Goal: Task Accomplishment & Management: Manage account settings

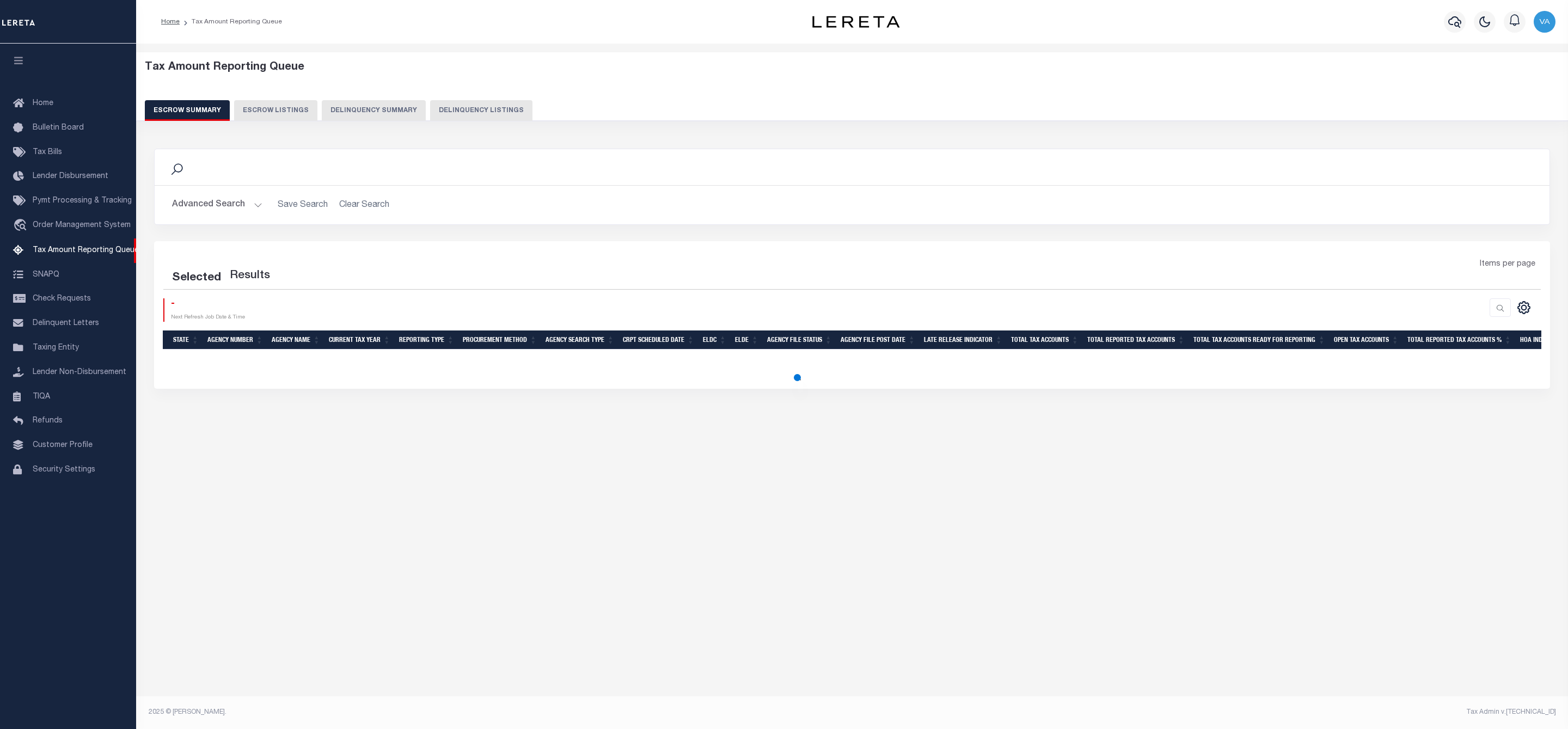
select select "100"
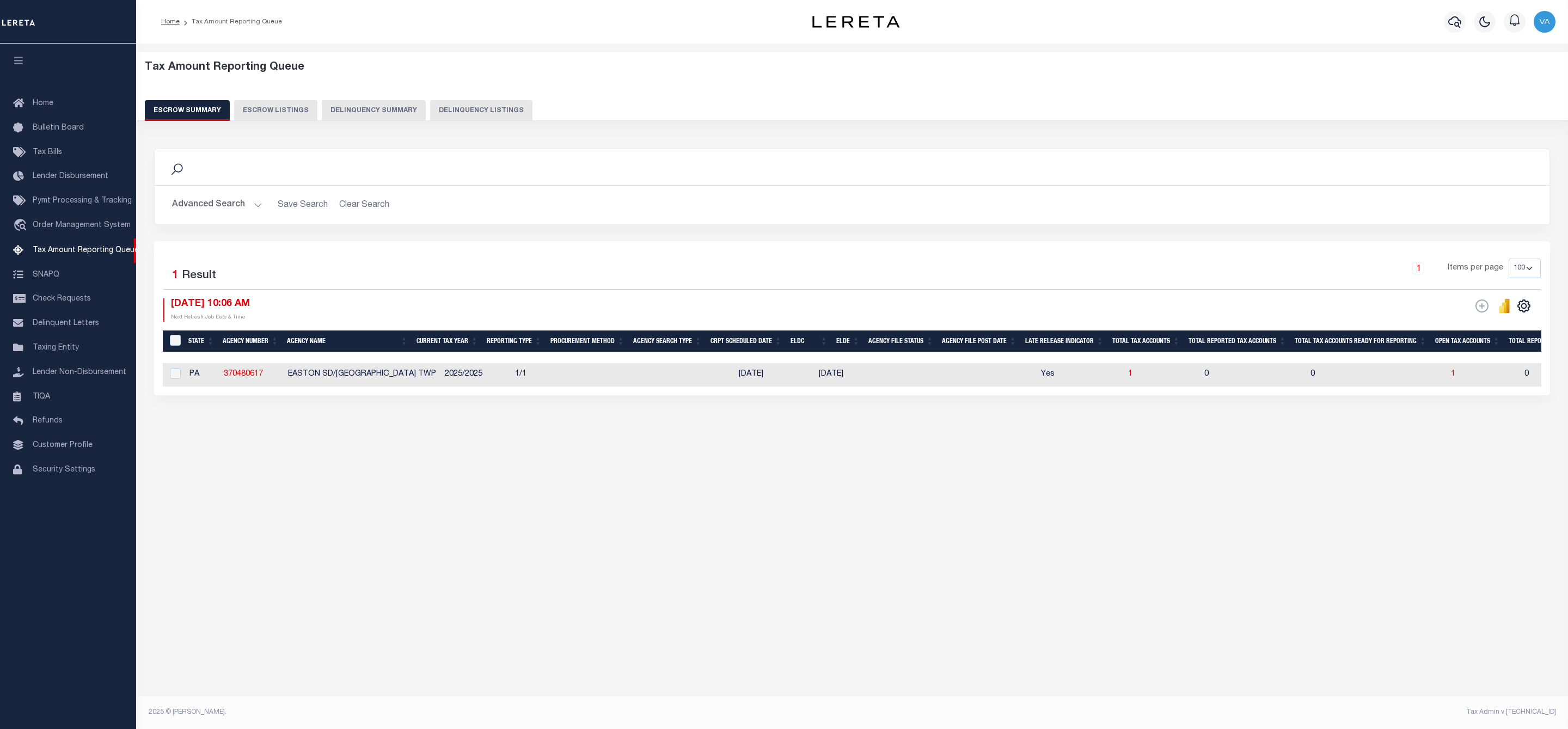
click at [252, 209] on button "Advanced Search" at bounding box center [217, 205] width 90 height 22
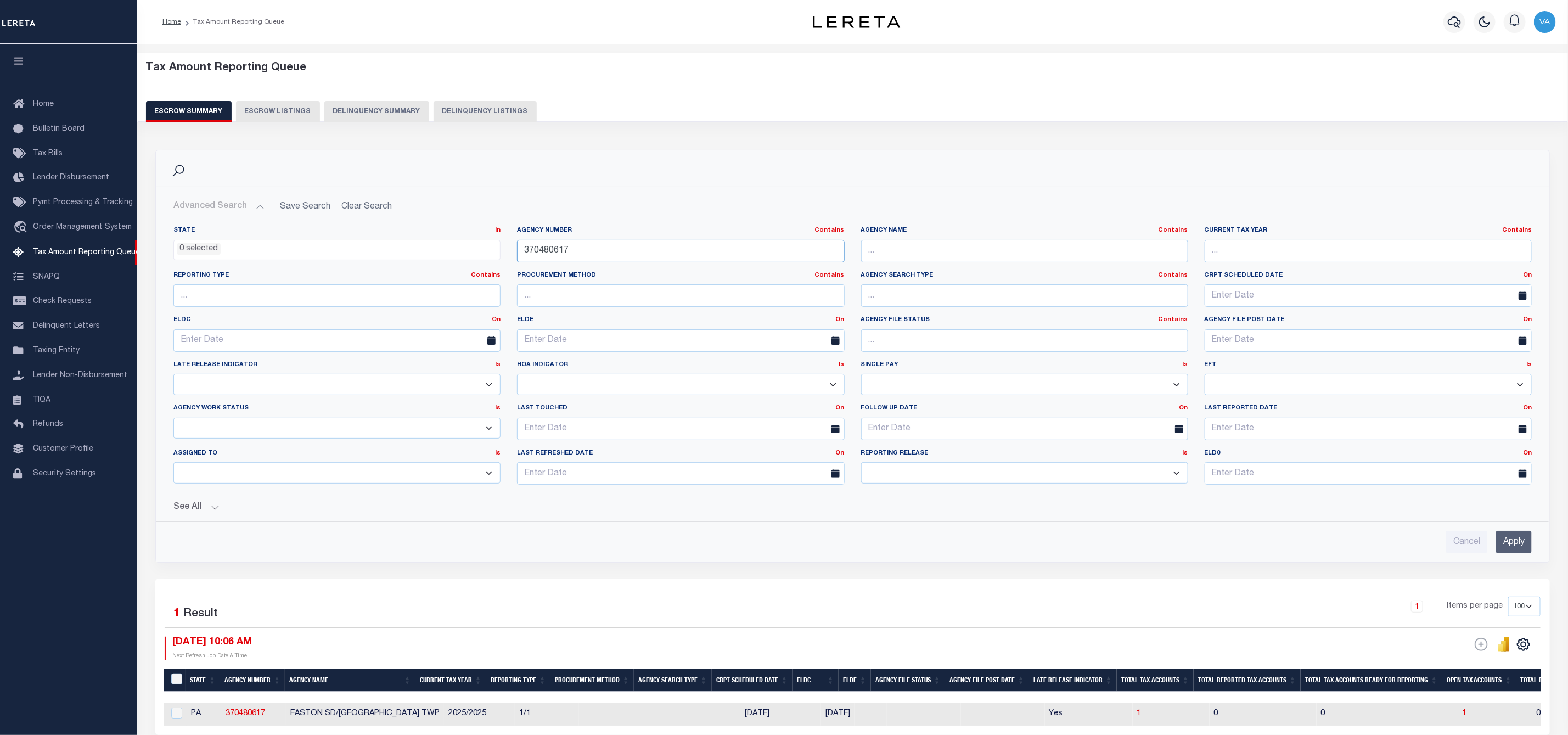
drag, startPoint x: 570, startPoint y: 249, endPoint x: 509, endPoint y: 246, distance: 61.1
click at [509, 246] on div "Agency Number Contains Contains Is 370480617" at bounding box center [681, 248] width 344 height 45
click at [1523, 549] on input "Apply" at bounding box center [1515, 541] width 36 height 22
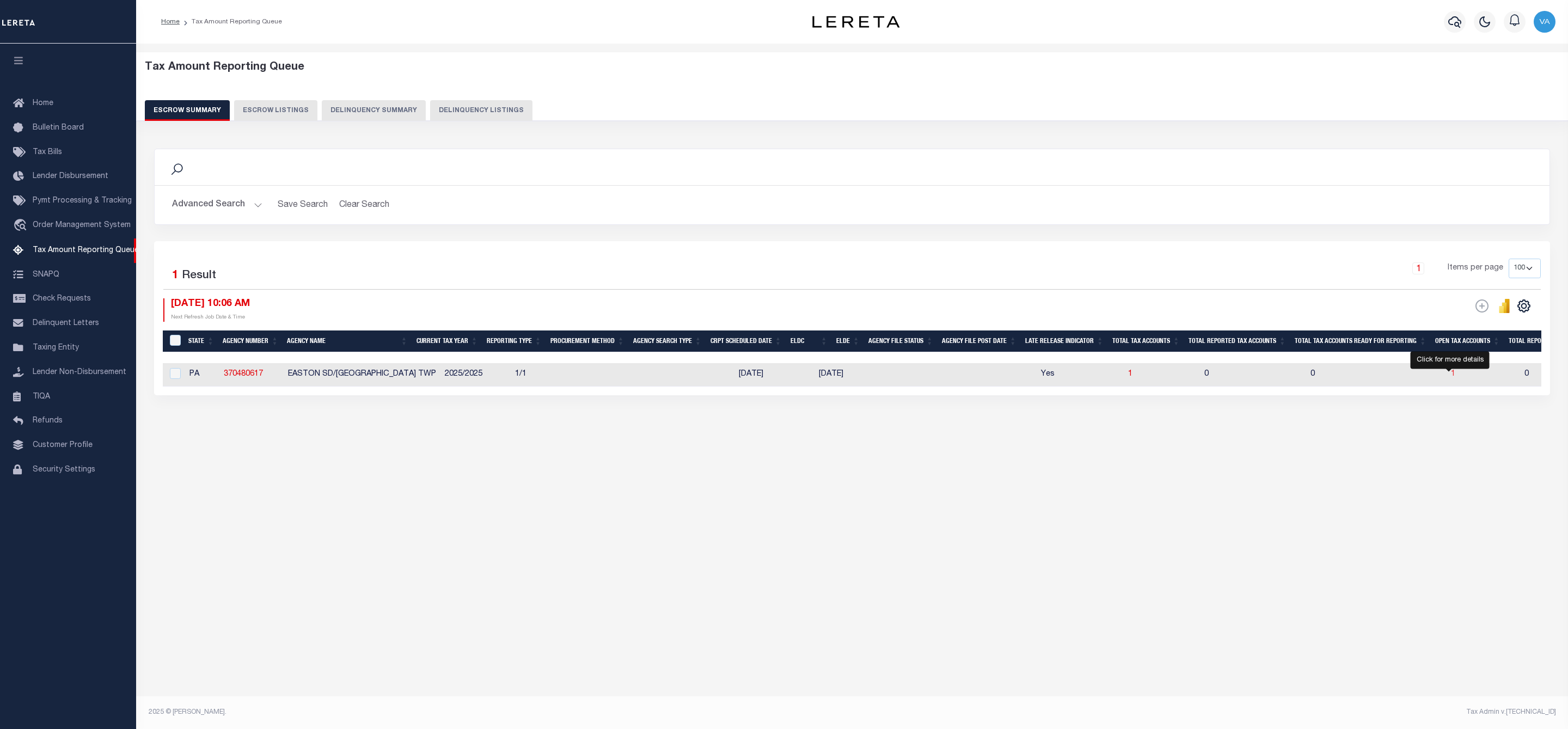
click at [1451, 375] on span "1" at bounding box center [1453, 374] width 4 height 7
select select "100"
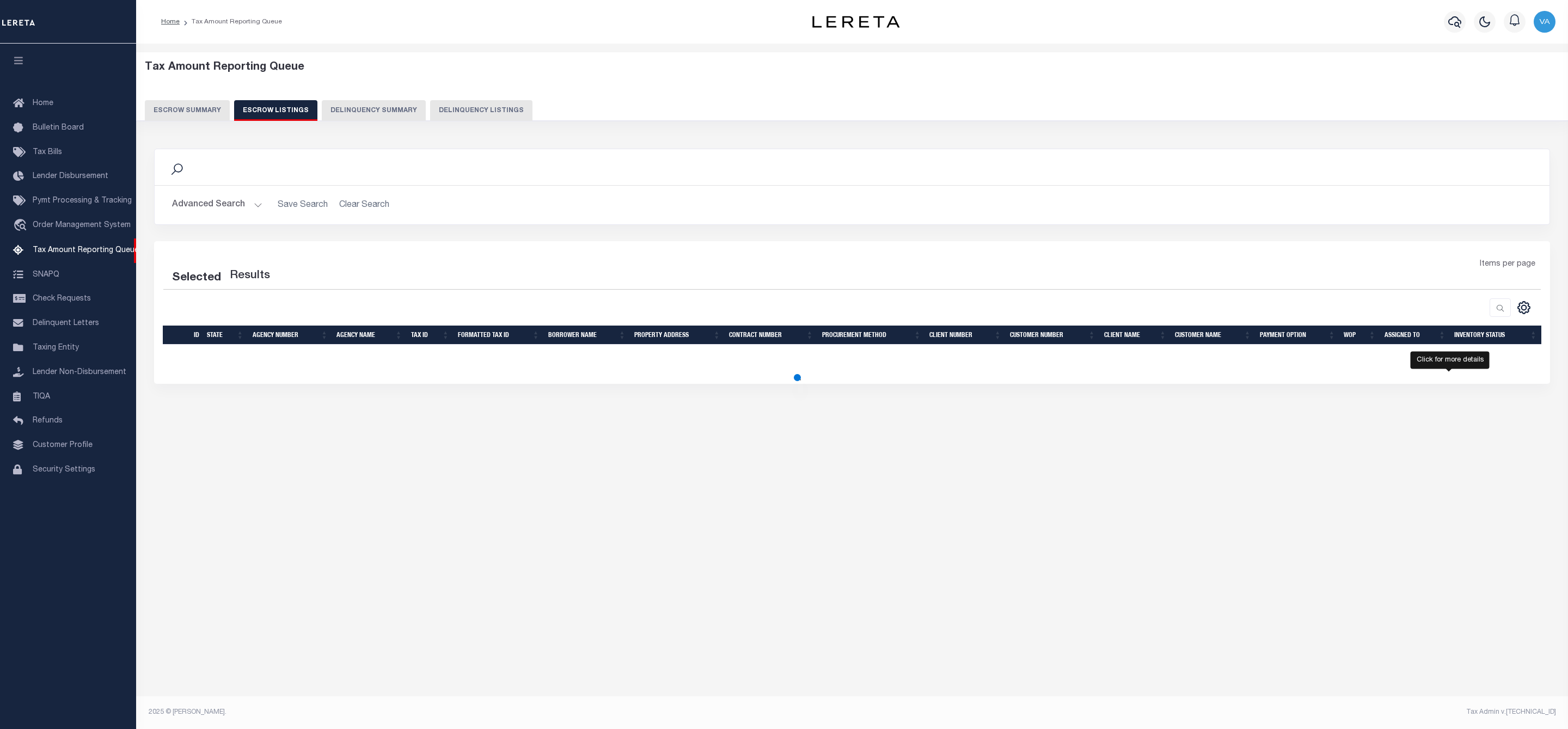
select select "100"
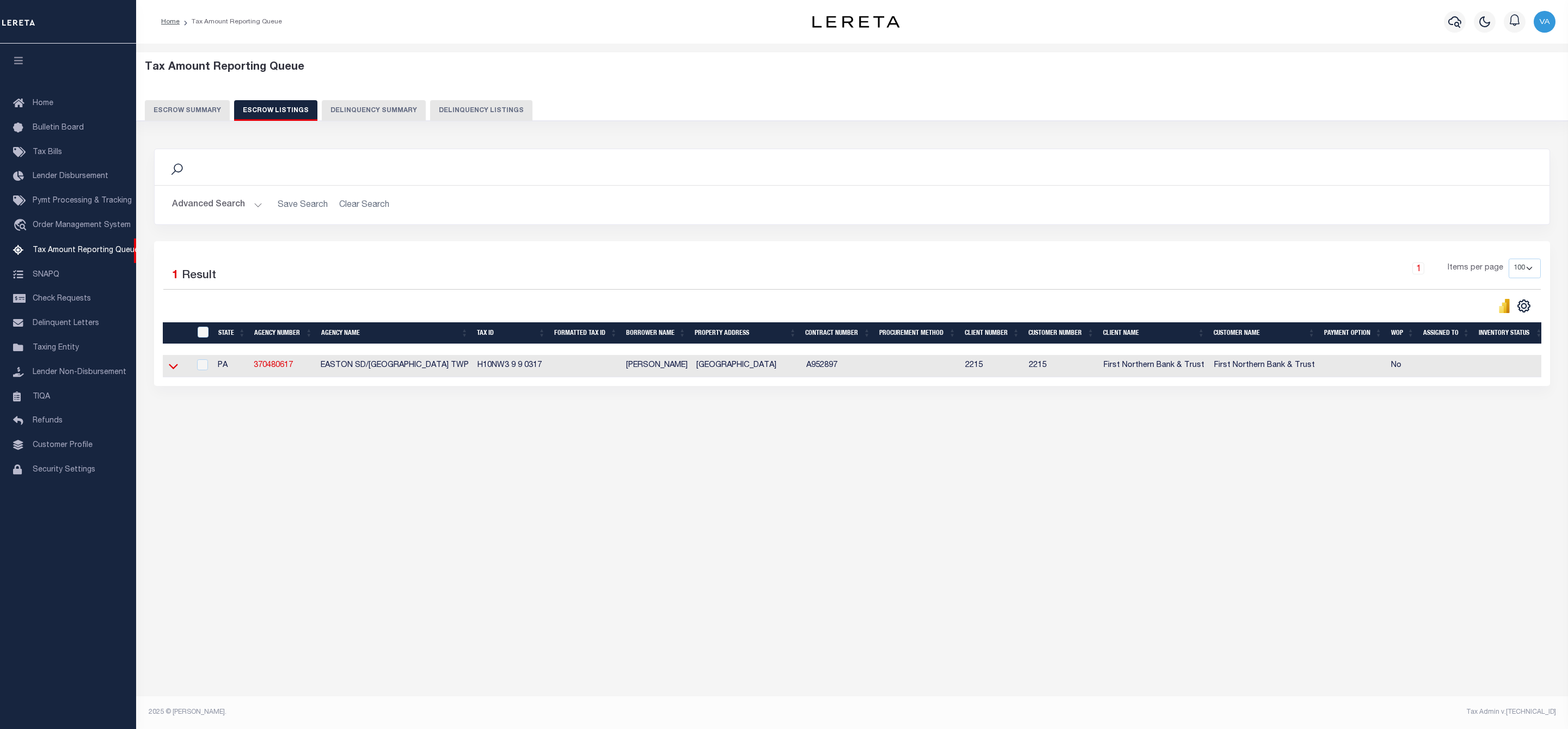
click at [177, 368] on icon at bounding box center [173, 366] width 9 height 12
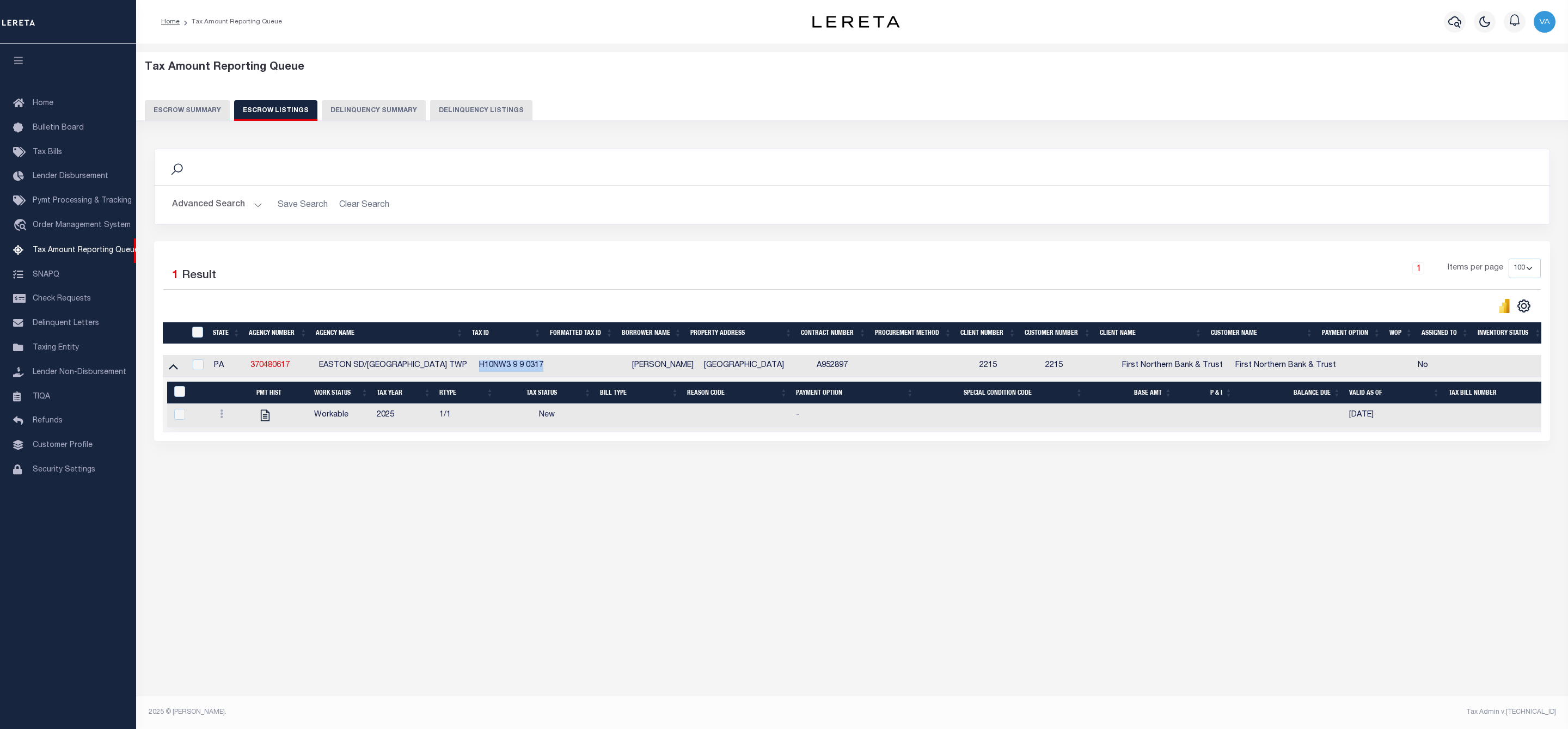
drag, startPoint x: 548, startPoint y: 365, endPoint x: 478, endPoint y: 363, distance: 70.0
click at [478, 363] on td "H10NW3 9 9 0317" at bounding box center [514, 366] width 79 height 22
checkbox input "true"
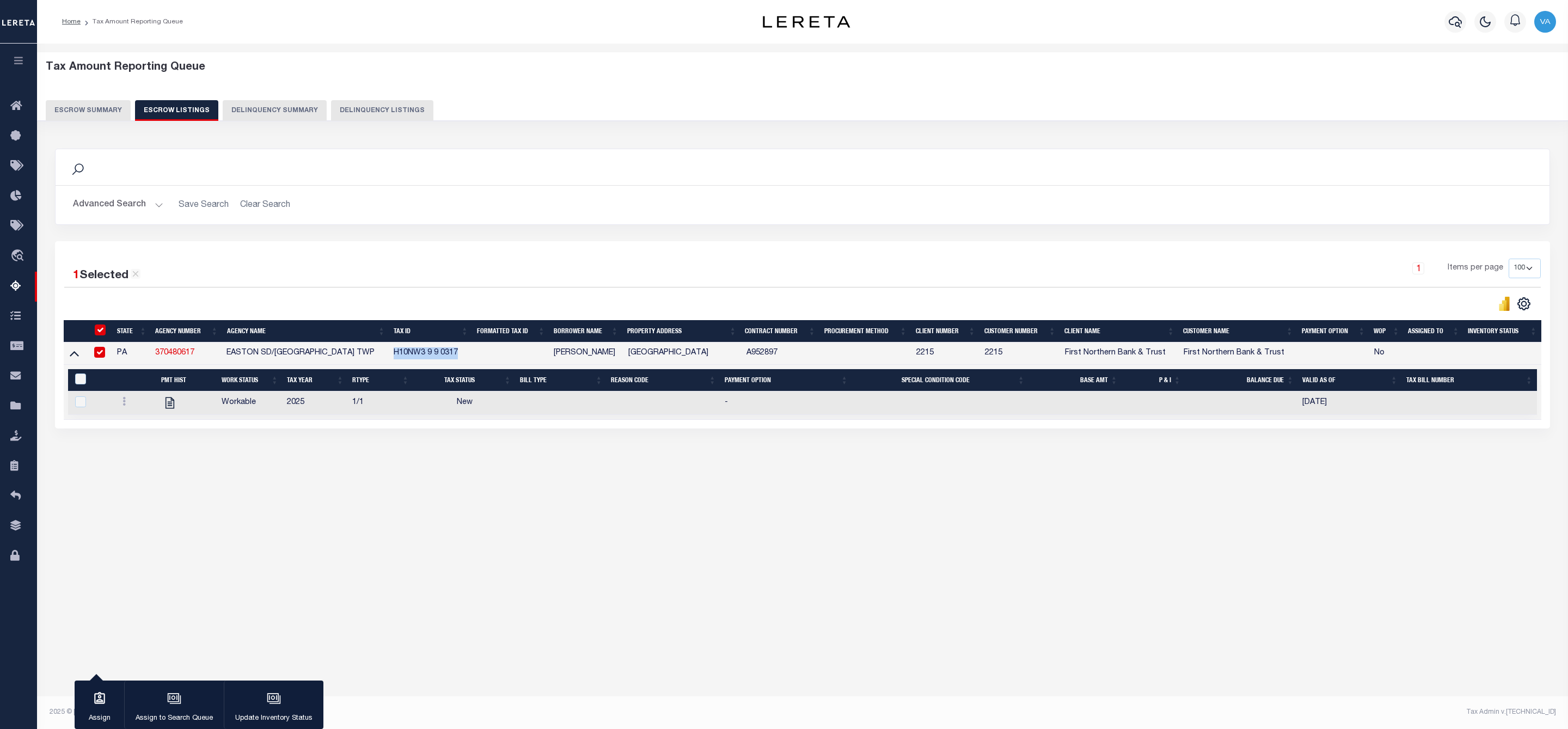
copy td "H10NW3 9 9 0317"
click at [135, 407] on div at bounding box center [135, 402] width 34 height 13
checkbox input "true"
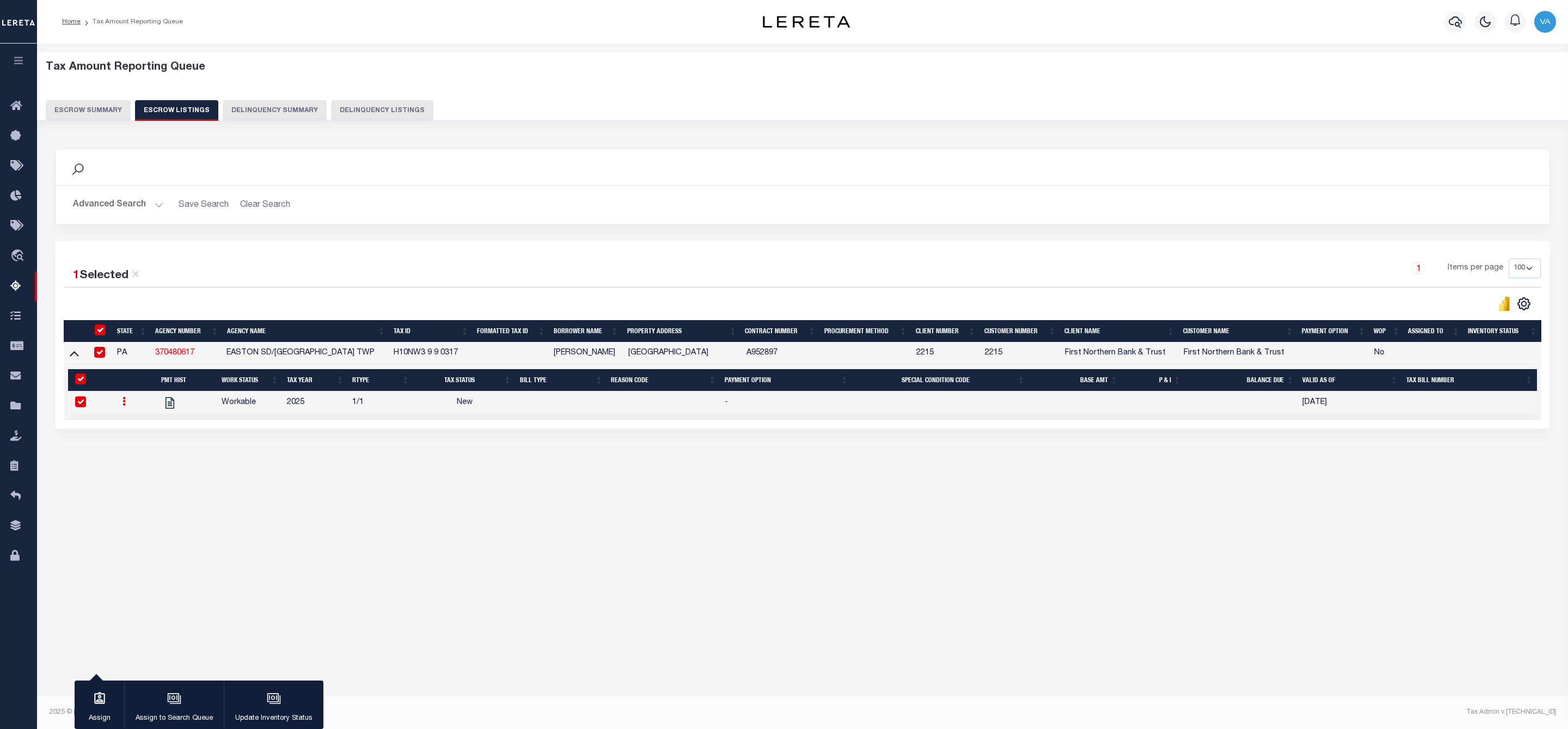
click at [125, 405] on icon at bounding box center [124, 401] width 3 height 9
click at [133, 443] on img "" at bounding box center [137, 437] width 11 height 12
checkbox input "false"
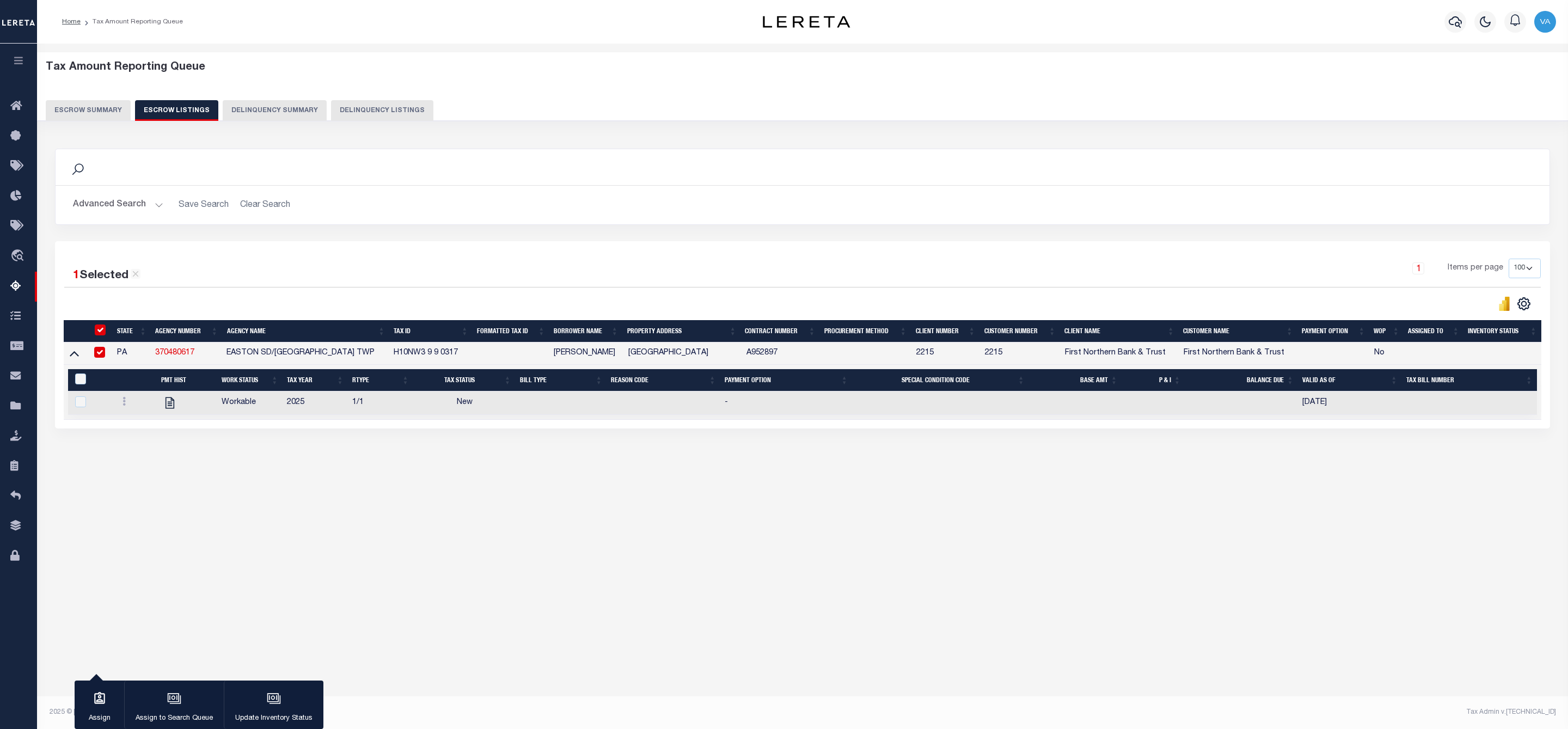
select select "NW2"
select select
type input "08/28/2025"
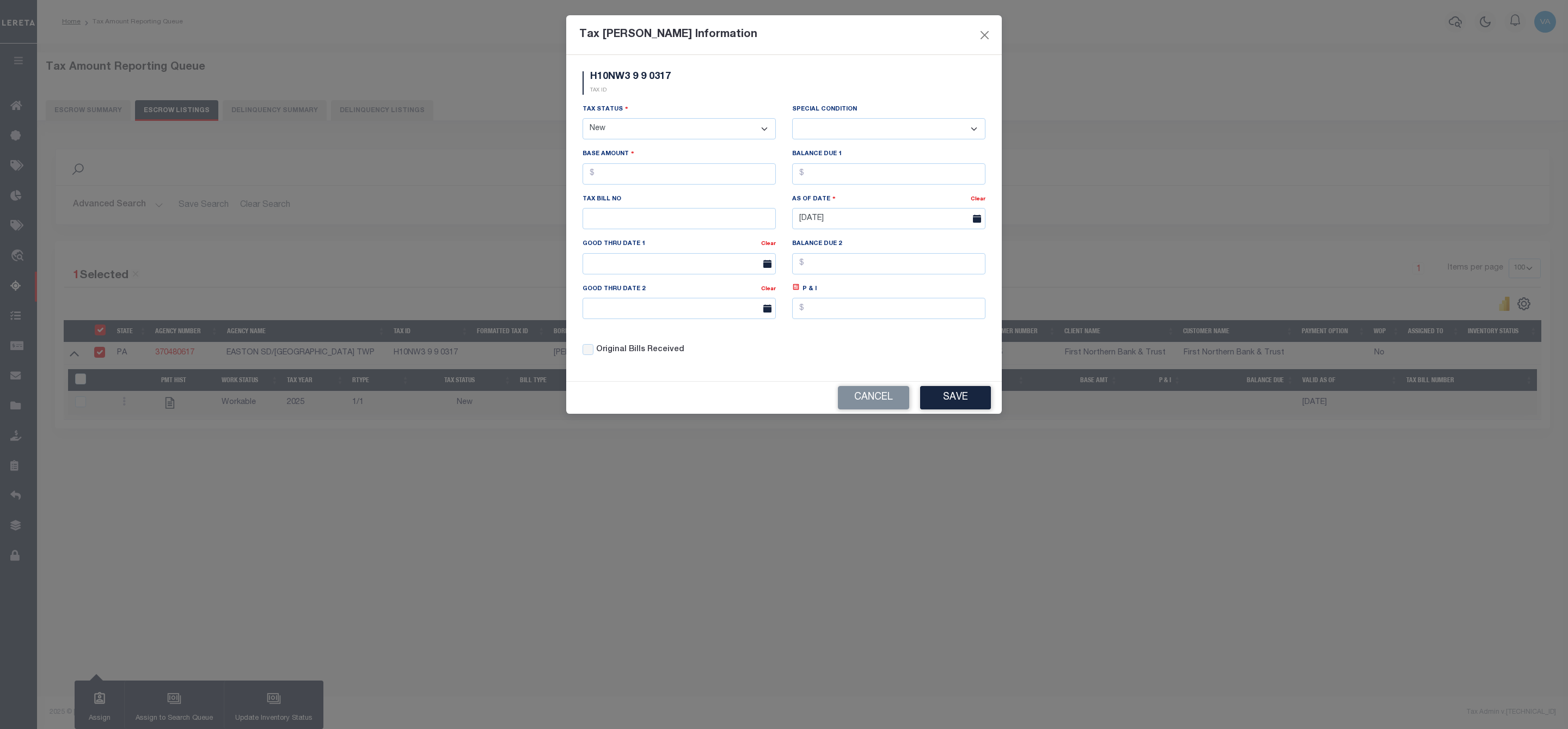
click at [644, 135] on select "- Select Status - Open Due/Unpaid Paid Incomplete No Tax Due Internal Refund Pr…" at bounding box center [679, 129] width 193 height 22
select select "DUE"
click at [583, 119] on select "- Select Status - Open Due/Unpaid Paid Incomplete No Tax Due Internal Refund Pr…" at bounding box center [679, 129] width 193 height 22
select select "0"
click at [626, 175] on input "text" at bounding box center [679, 173] width 193 height 22
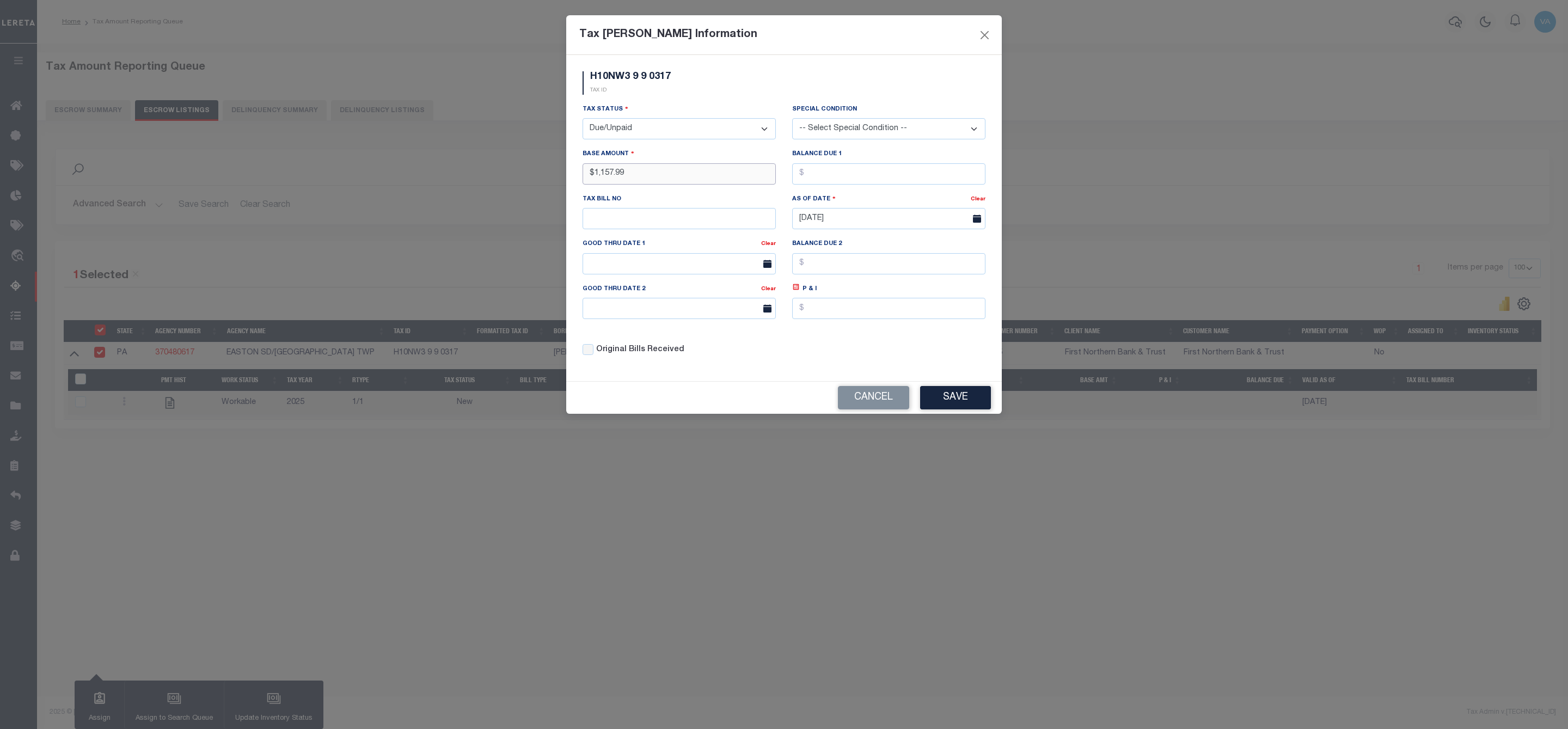
type input "$1,157.99"
click at [975, 409] on button "Save" at bounding box center [955, 397] width 71 height 23
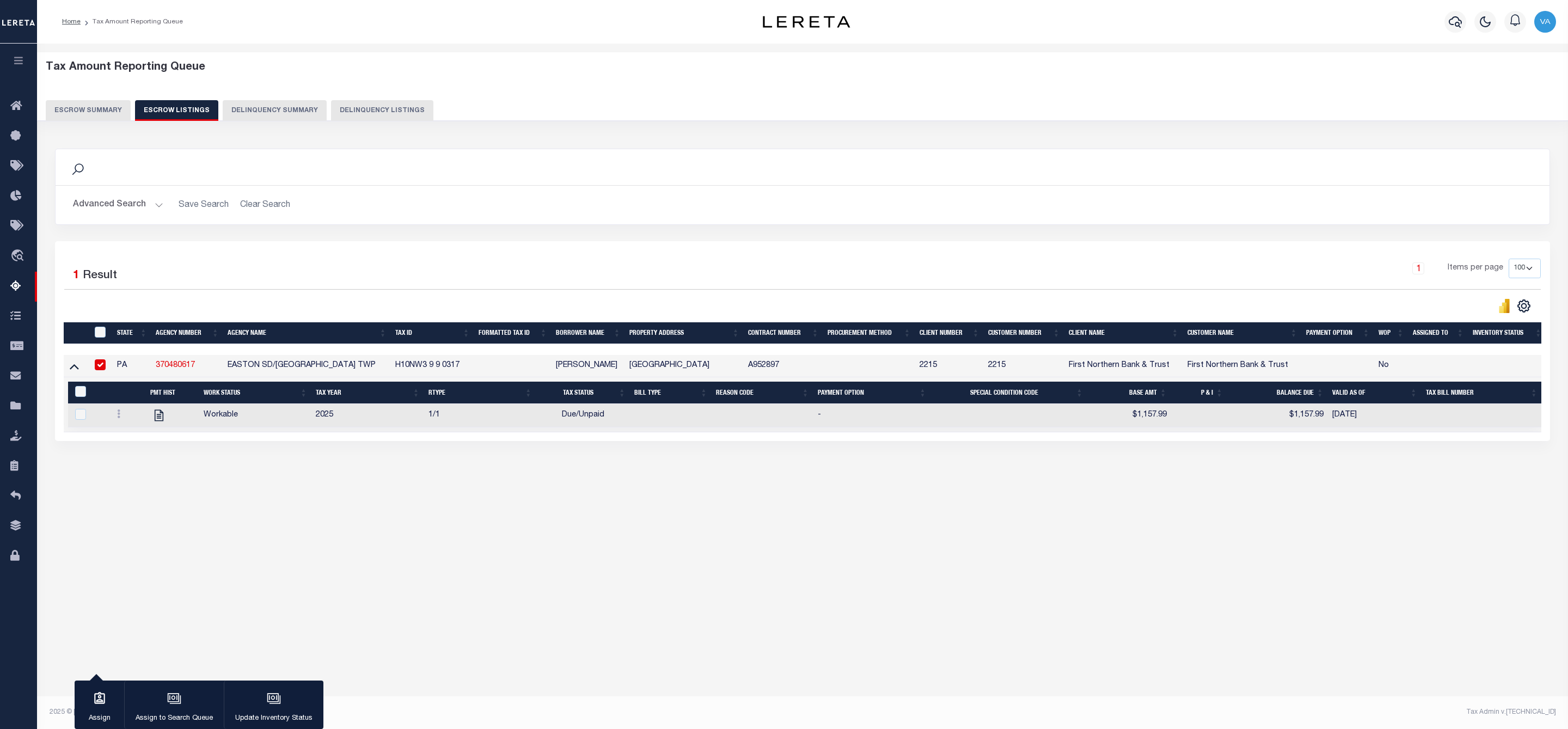
drag, startPoint x: 97, startPoint y: 707, endPoint x: 100, endPoint y: 698, distance: 9.5
click at [97, 707] on div "button" at bounding box center [100, 699] width 27 height 27
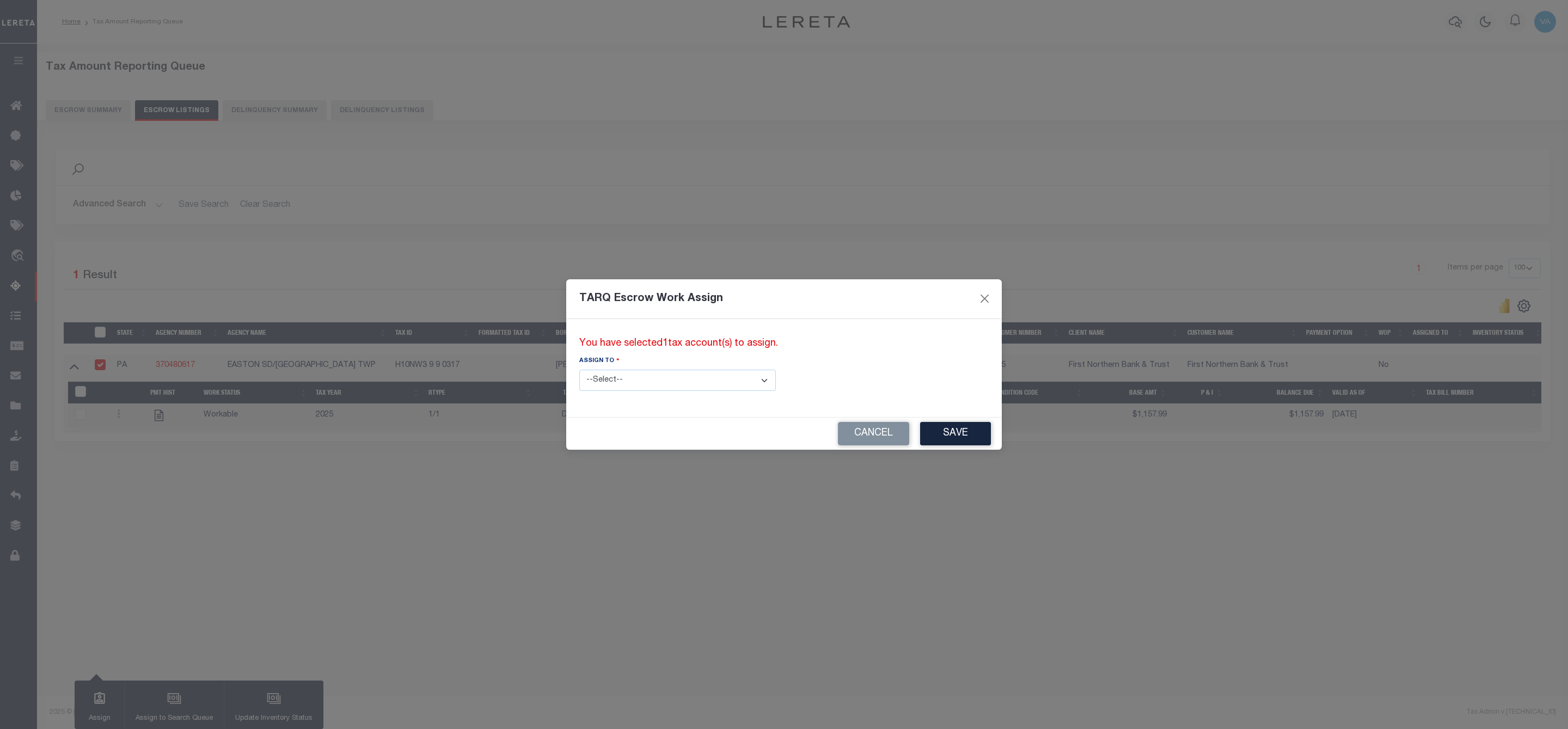
click at [672, 387] on select "--Select-- --Unassigned-- --Unassigned-- Adhikary Rinki Agustin Fernandez Agust…" at bounding box center [677, 380] width 196 height 22
select select "Vamsi Kalikiri"
click at [579, 370] on select "--Select-- --Unassigned-- --Unassigned-- Adhikary Rinki Agustin Fernandez Agust…" at bounding box center [677, 380] width 196 height 22
click at [920, 433] on button "Save" at bounding box center [955, 434] width 71 height 23
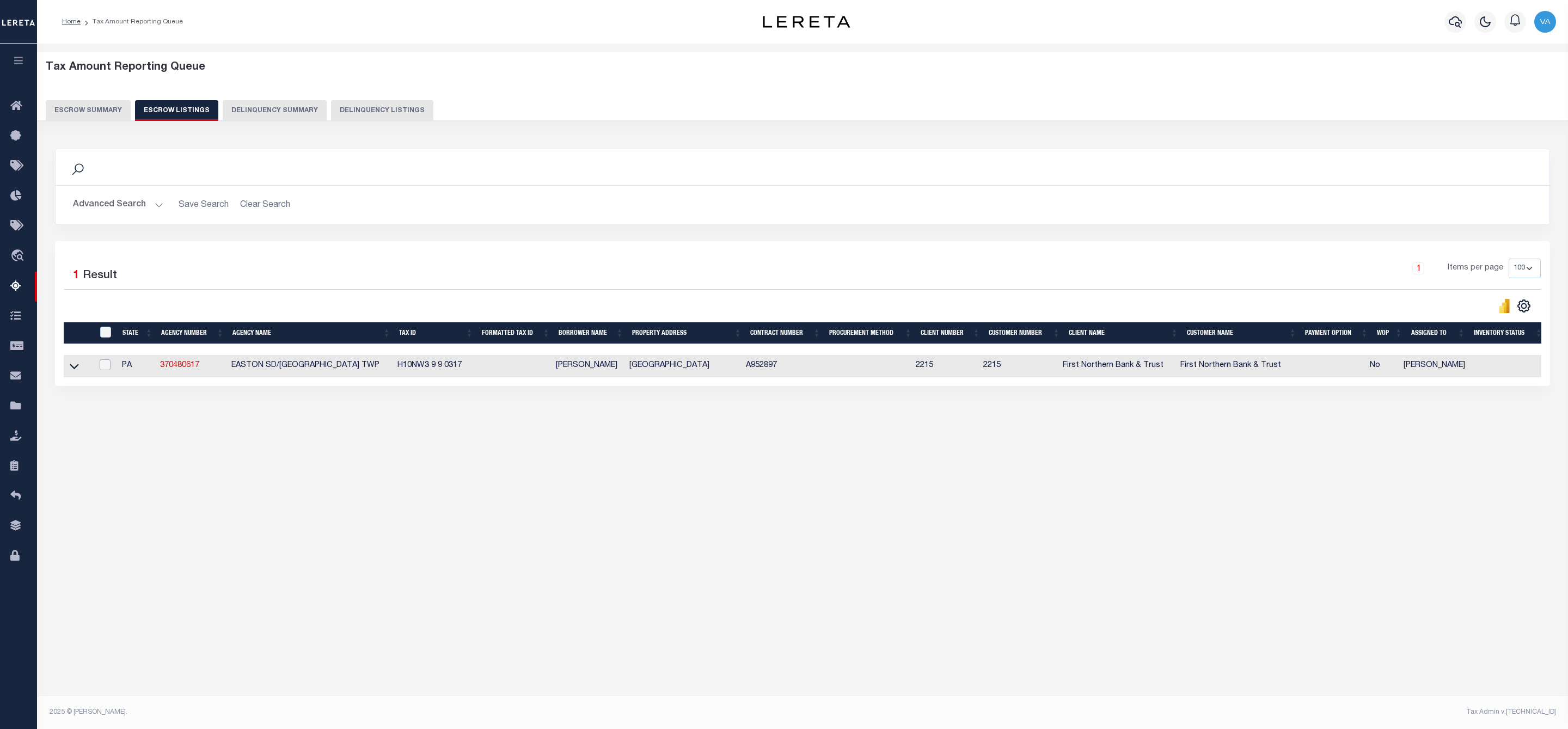
click at [105, 367] on input "checkbox" at bounding box center [105, 365] width 11 height 11
checkbox input "true"
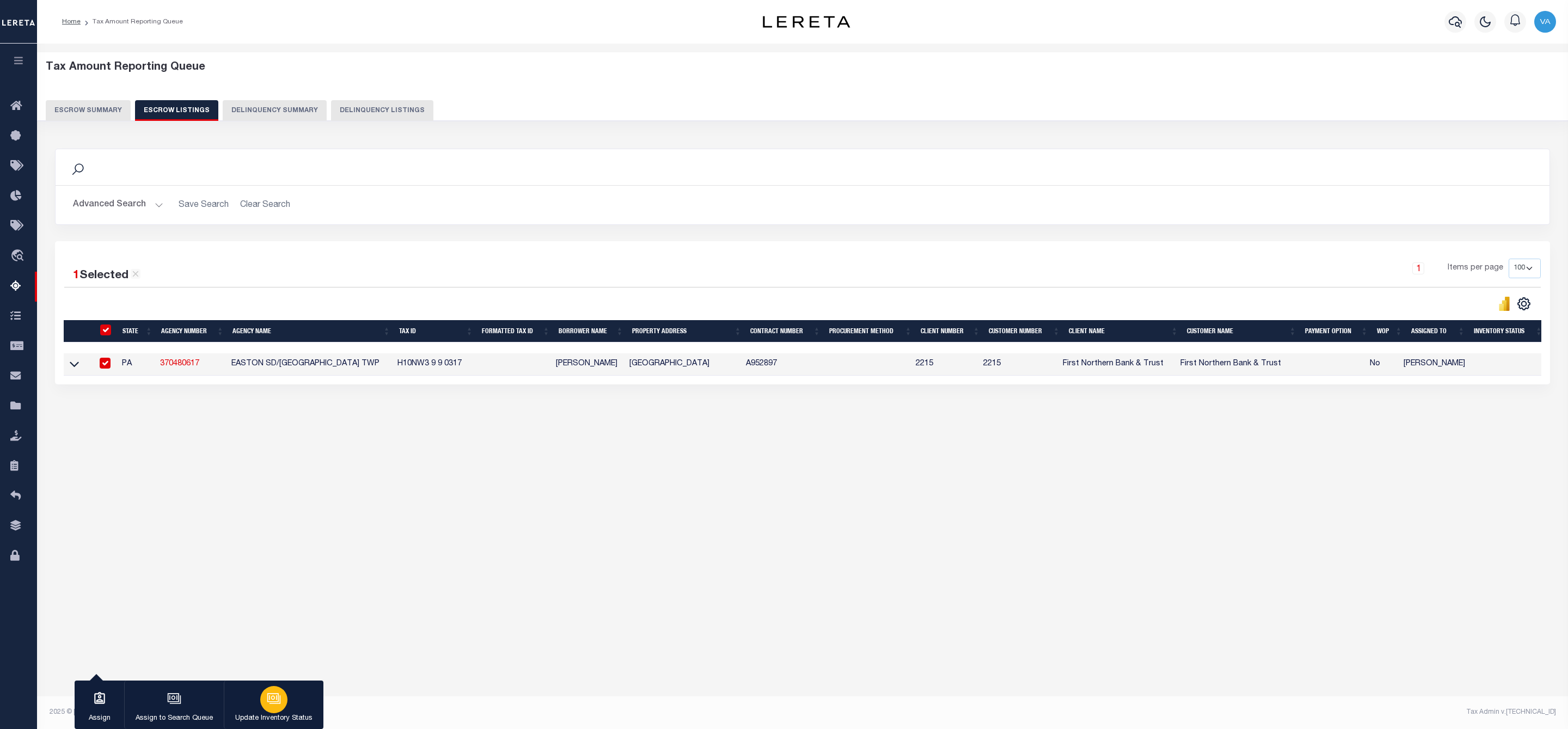
click at [278, 715] on p "Update Inventory Status" at bounding box center [274, 719] width 78 height 11
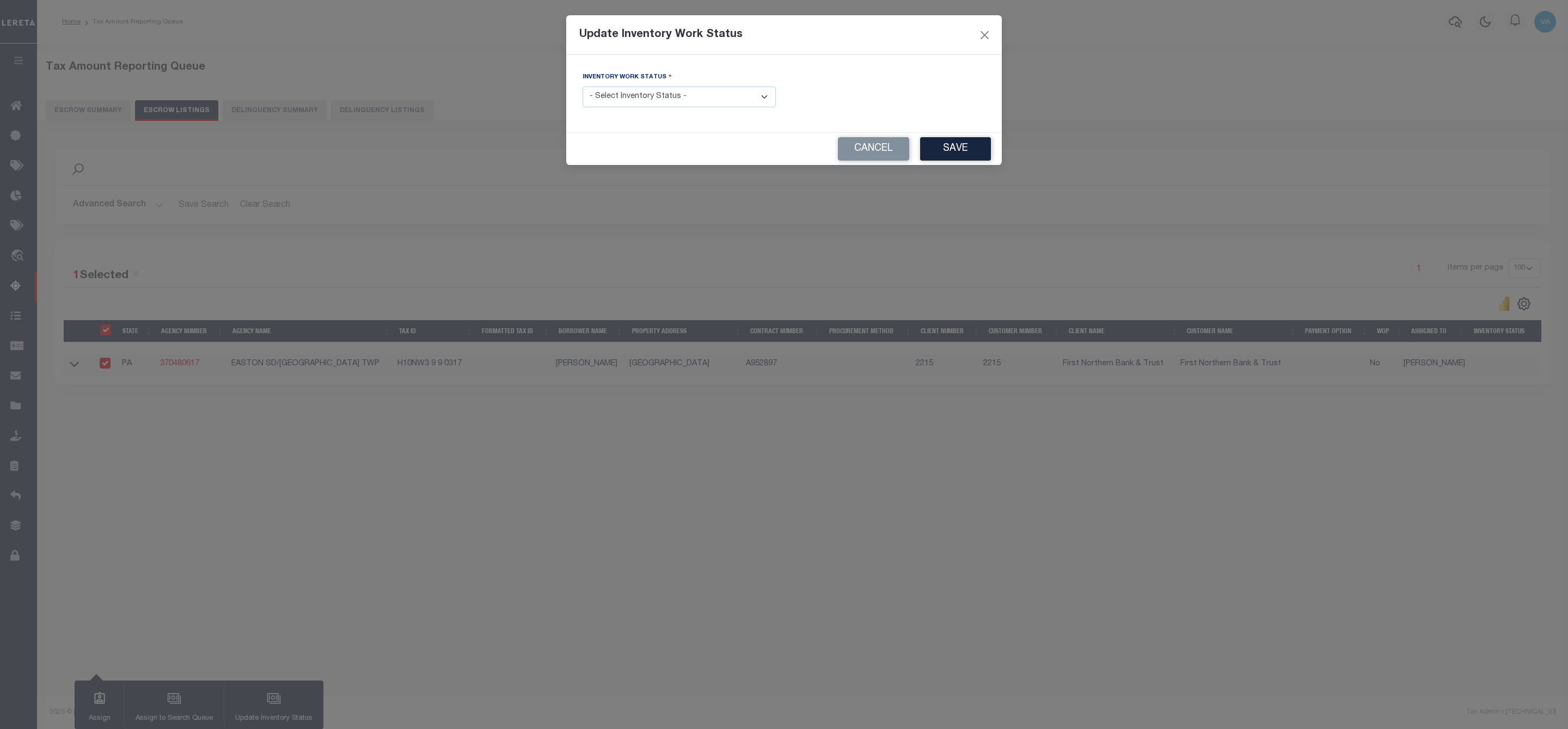
click at [705, 95] on select "- Select Inventory Status - Manual - Exception Pended - Awaiting Search Late Ad…" at bounding box center [679, 97] width 193 height 22
select select "4"
click at [583, 87] on select "- Select Inventory Status - Manual - Exception Pended - Awaiting Search Late Ad…" at bounding box center [679, 97] width 193 height 22
click at [951, 149] on button "Save" at bounding box center [955, 149] width 71 height 23
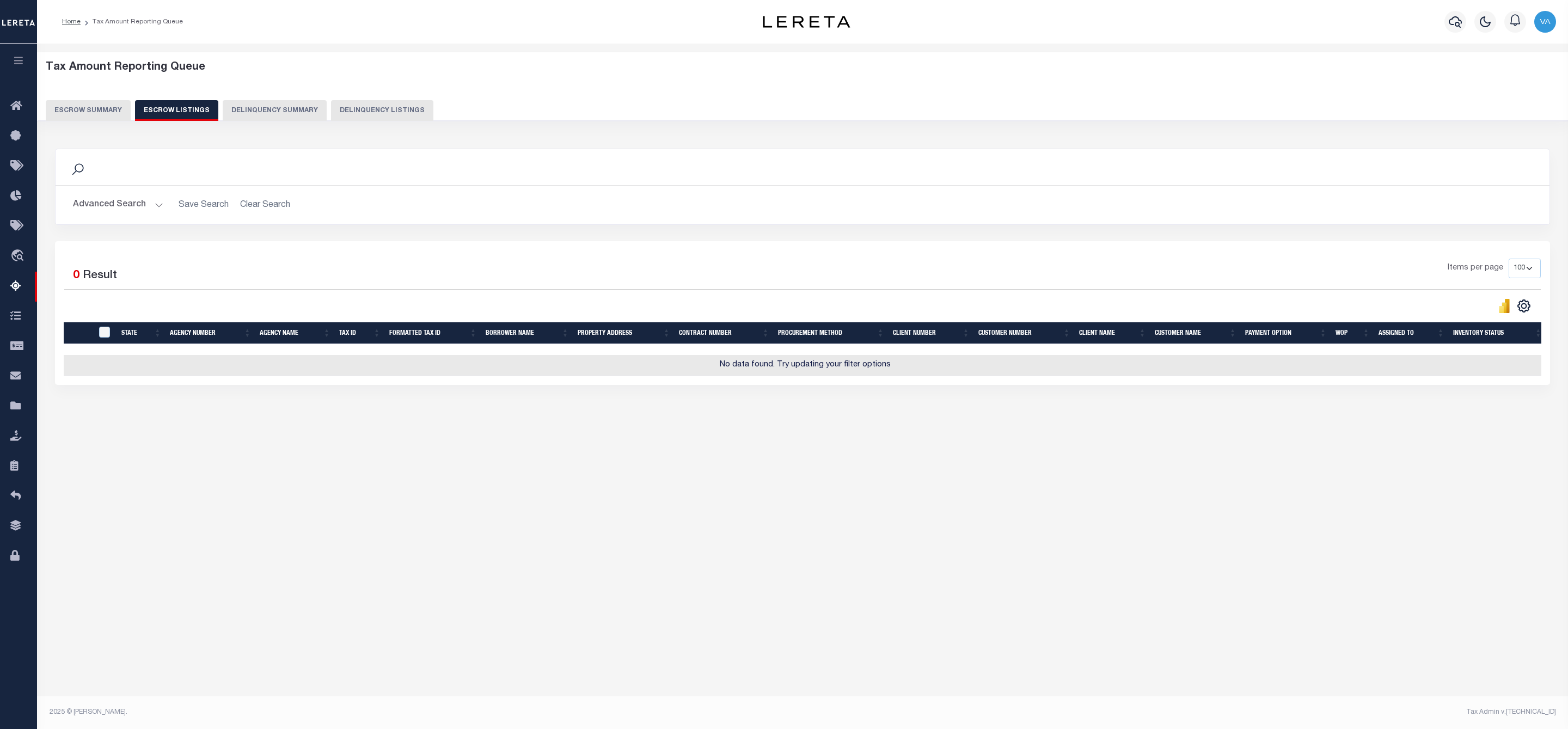
click at [100, 103] on button "Escrow Summary" at bounding box center [88, 111] width 85 height 21
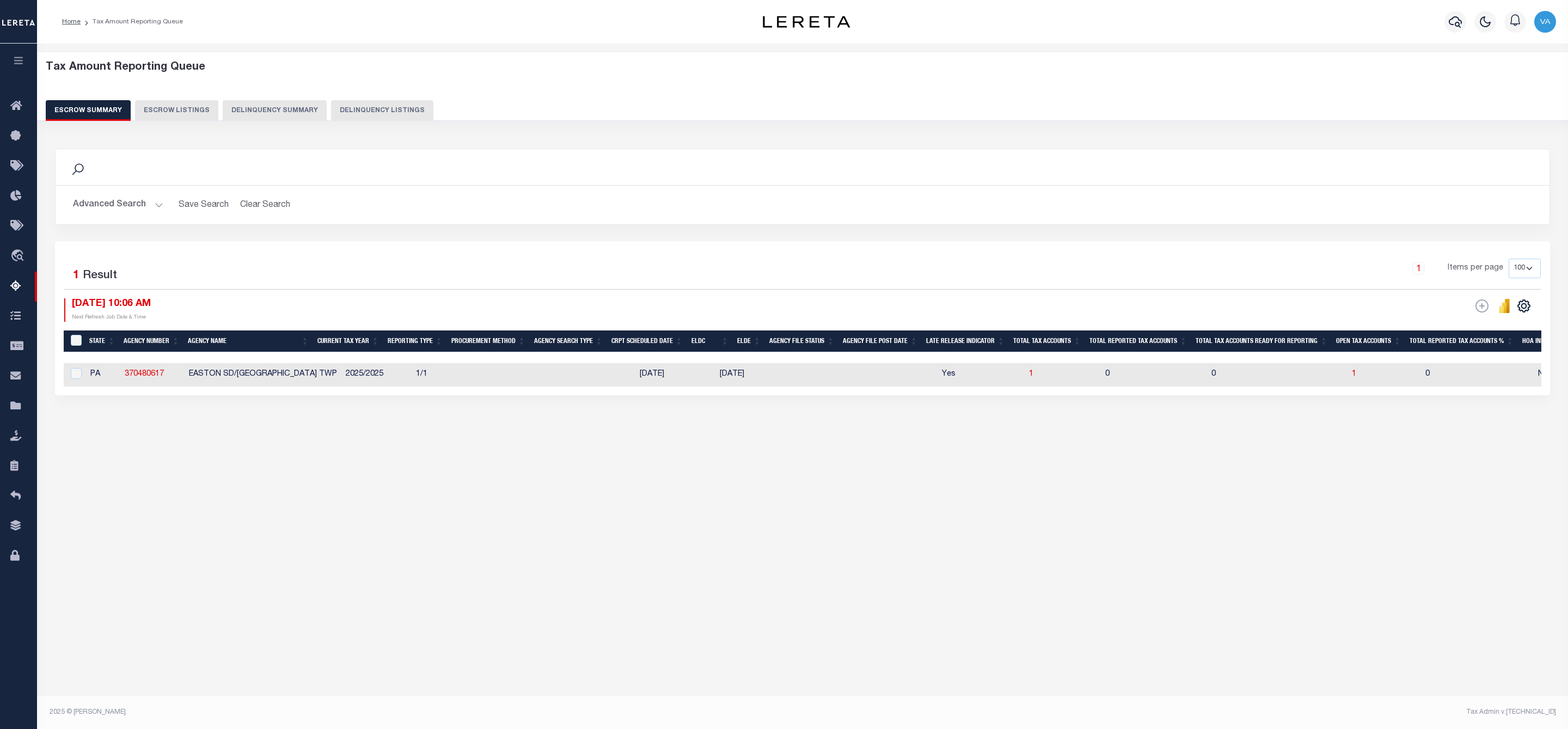
click at [134, 204] on button "Advanced Search" at bounding box center [118, 205] width 90 height 22
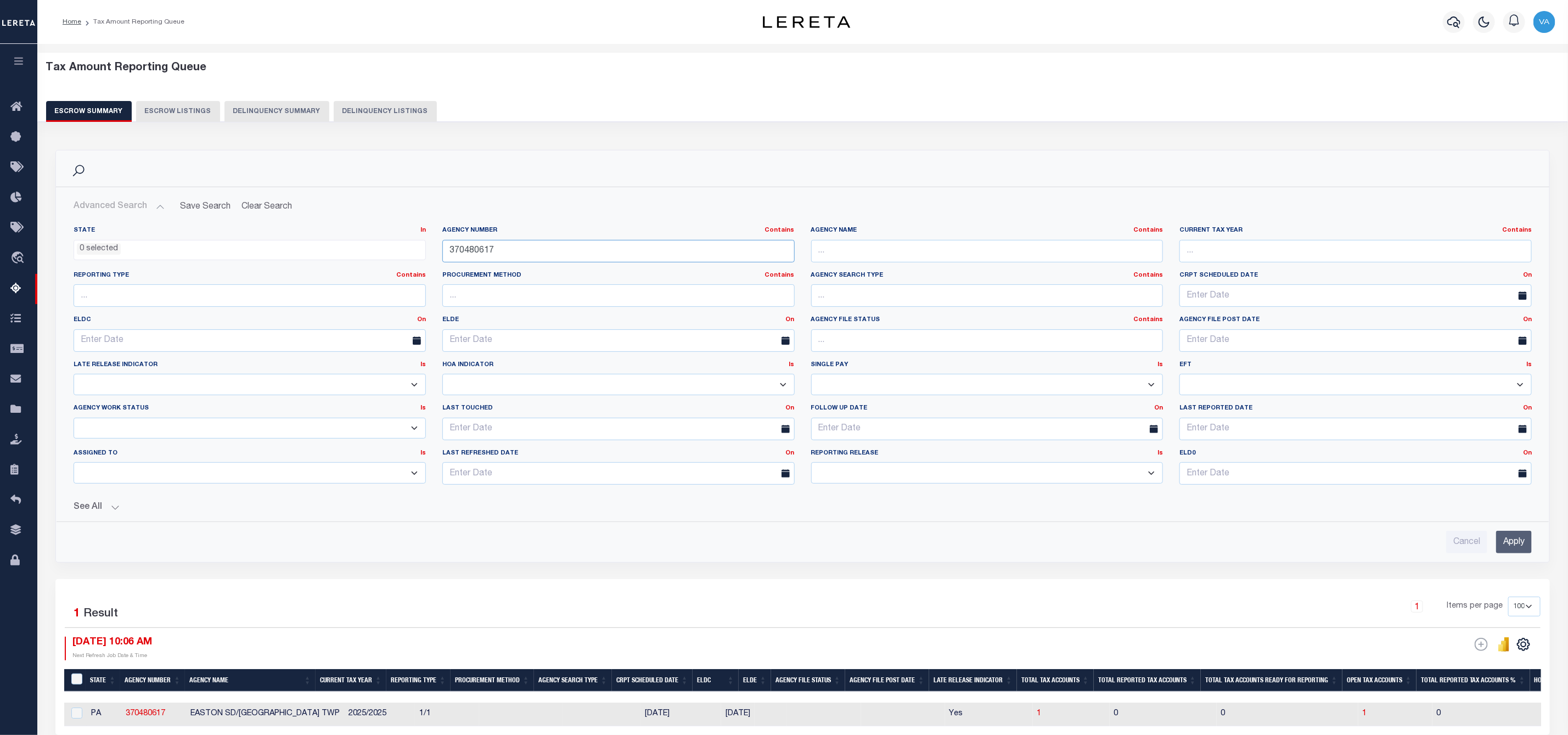
drag, startPoint x: 509, startPoint y: 252, endPoint x: 443, endPoint y: 254, distance: 66.0
click at [443, 254] on input "370480617" at bounding box center [619, 251] width 352 height 22
paste input "21010020"
click at [1526, 549] on input "Apply" at bounding box center [1515, 541] width 36 height 22
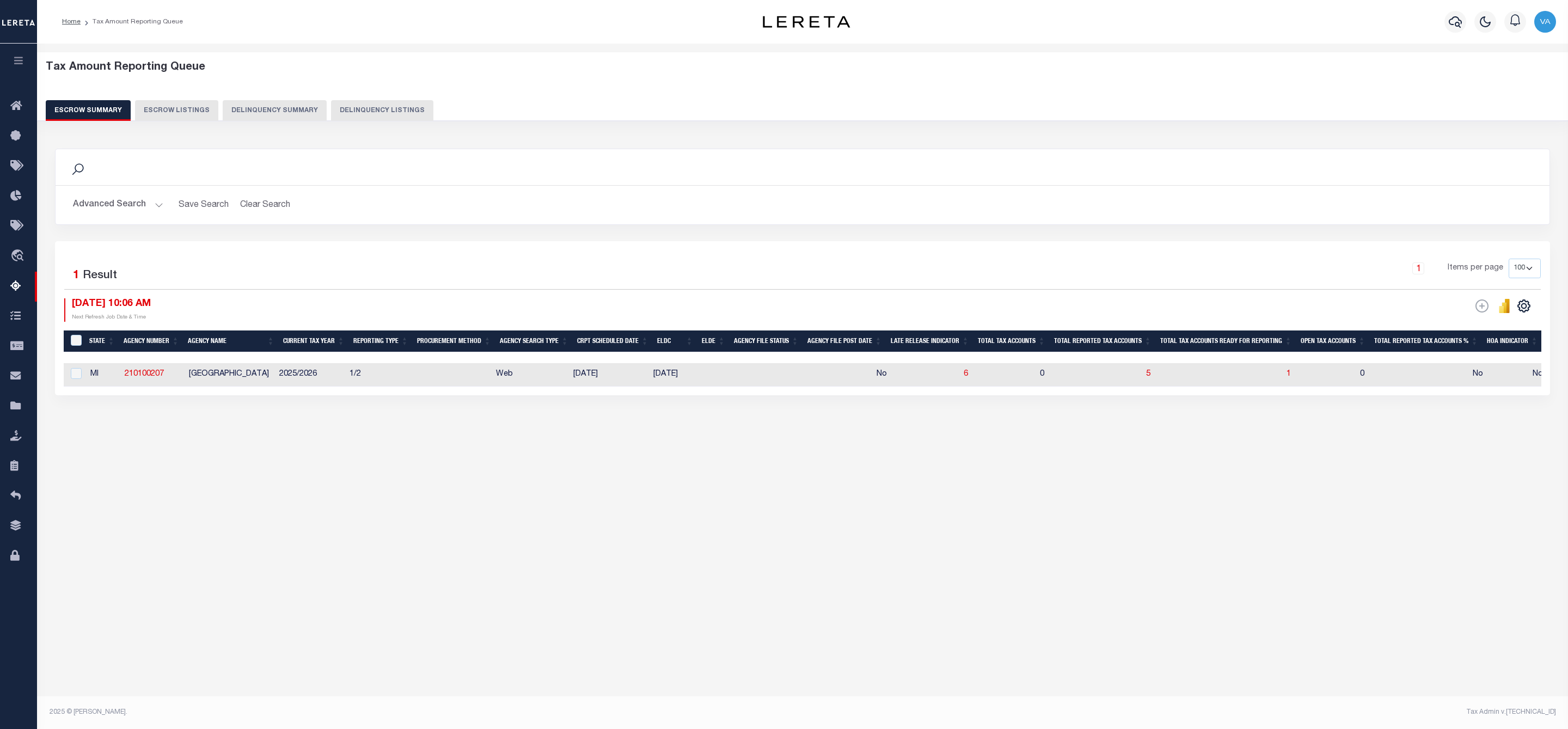
click at [122, 207] on button "Advanced Search" at bounding box center [118, 205] width 90 height 22
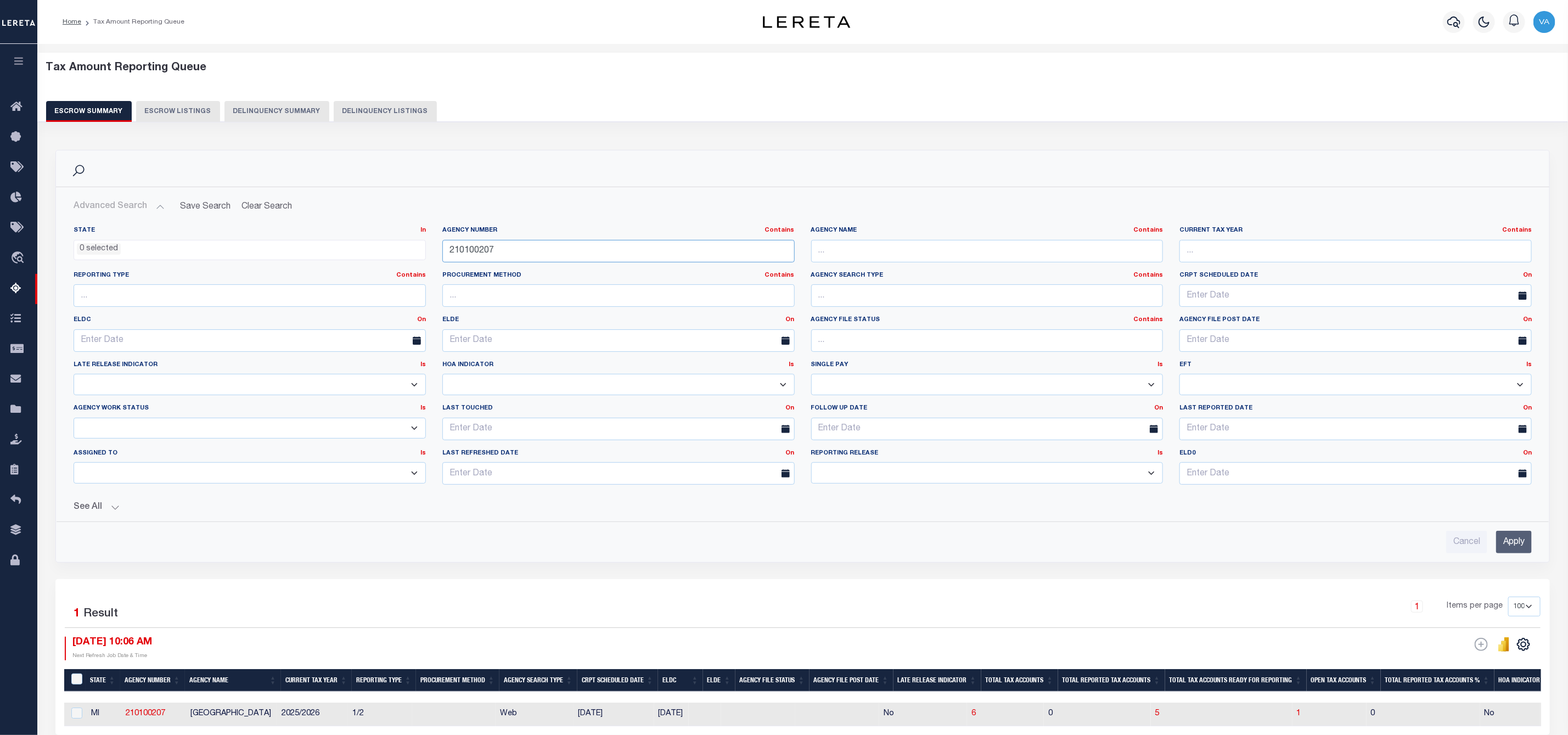
drag, startPoint x: 499, startPoint y: 247, endPoint x: 425, endPoint y: 247, distance: 74.0
click at [425, 247] on div "State In In AK AL AR AZ CA CO CT DC DE FL GA GU HI IA ID IL IN KS [GEOGRAPHIC_D…" at bounding box center [802, 359] width 1475 height 267
type input "370480637"
click at [1515, 543] on input "Apply" at bounding box center [1515, 541] width 36 height 22
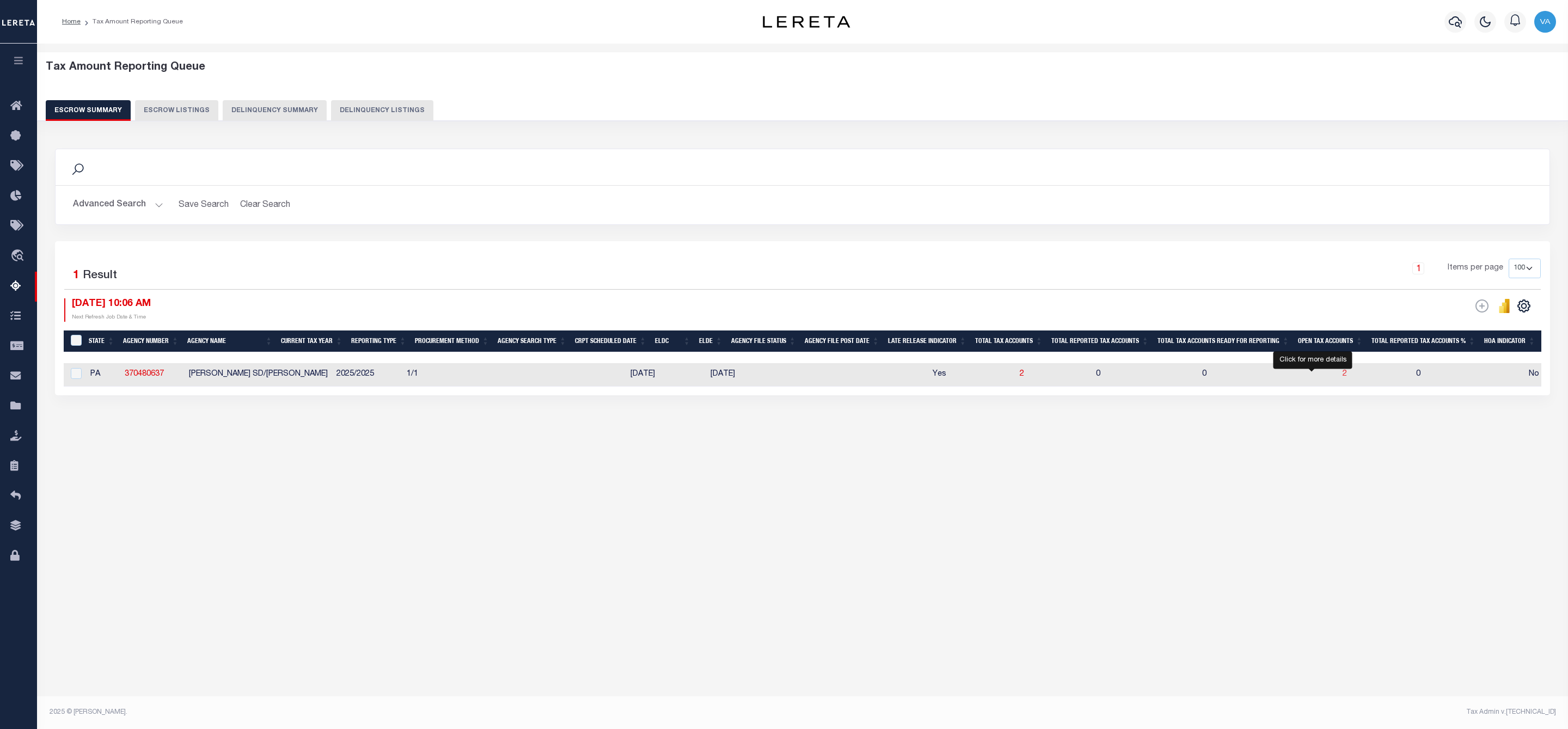
click at [1343, 376] on span "2" at bounding box center [1345, 374] width 4 height 7
select select "100"
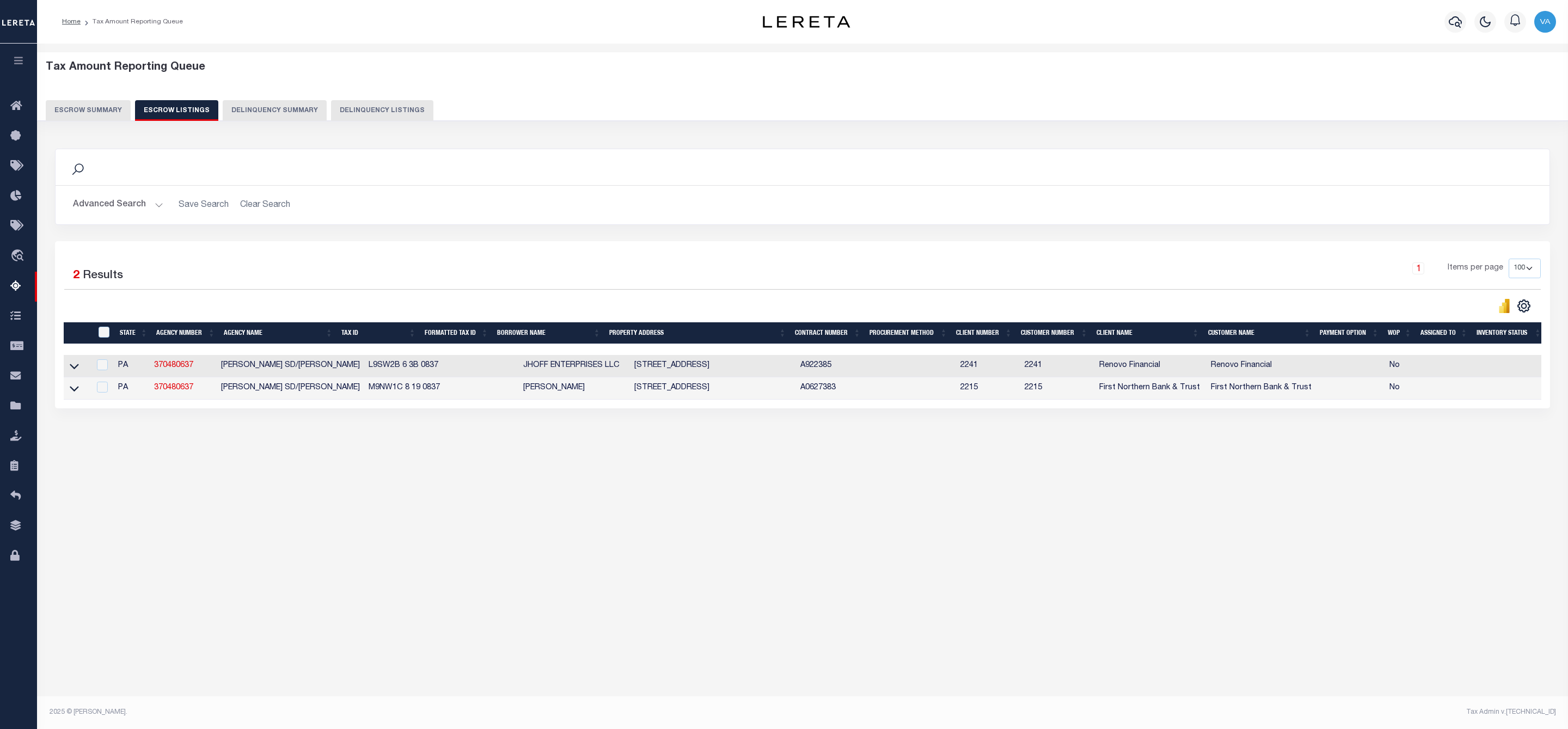
click at [102, 103] on button "Escrow Summary" at bounding box center [88, 111] width 85 height 21
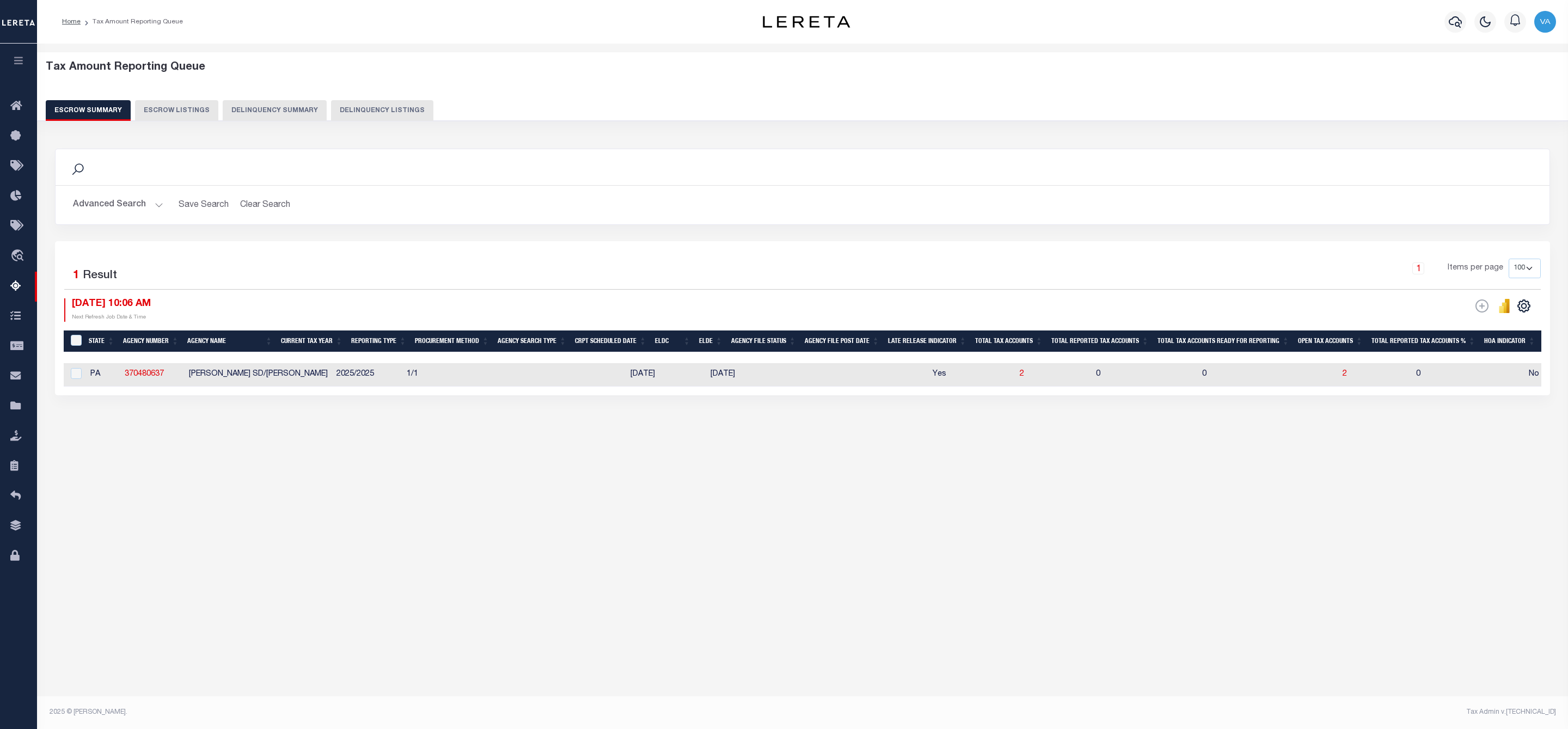
click at [136, 205] on button "Advanced Search" at bounding box center [118, 205] width 90 height 22
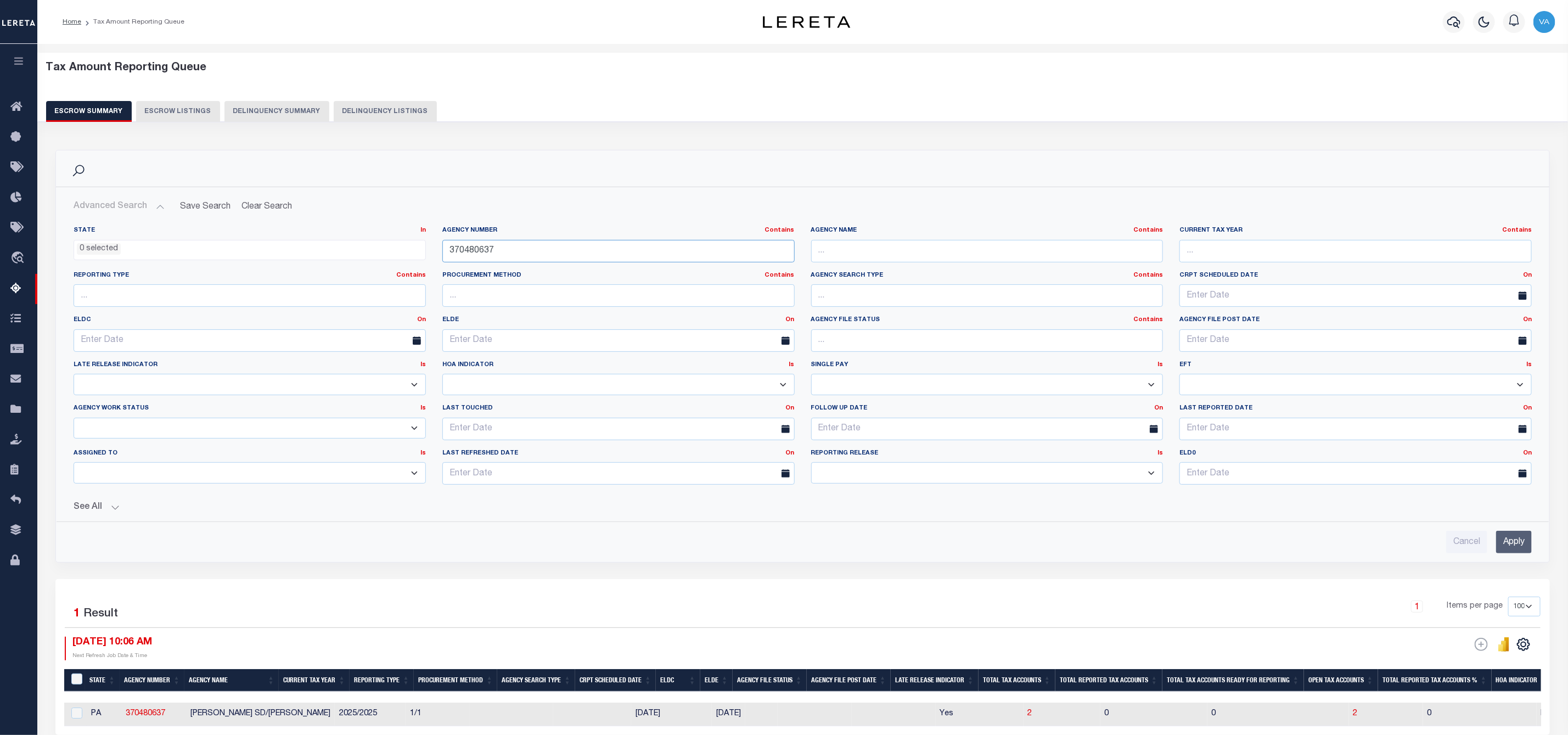
drag, startPoint x: 504, startPoint y: 249, endPoint x: 436, endPoint y: 249, distance: 68.0
click at [436, 249] on div "Agency Number Contains Contains Is 370480637" at bounding box center [619, 248] width 369 height 45
paste input "670639"
click at [1519, 543] on input "Apply" at bounding box center [1515, 541] width 36 height 22
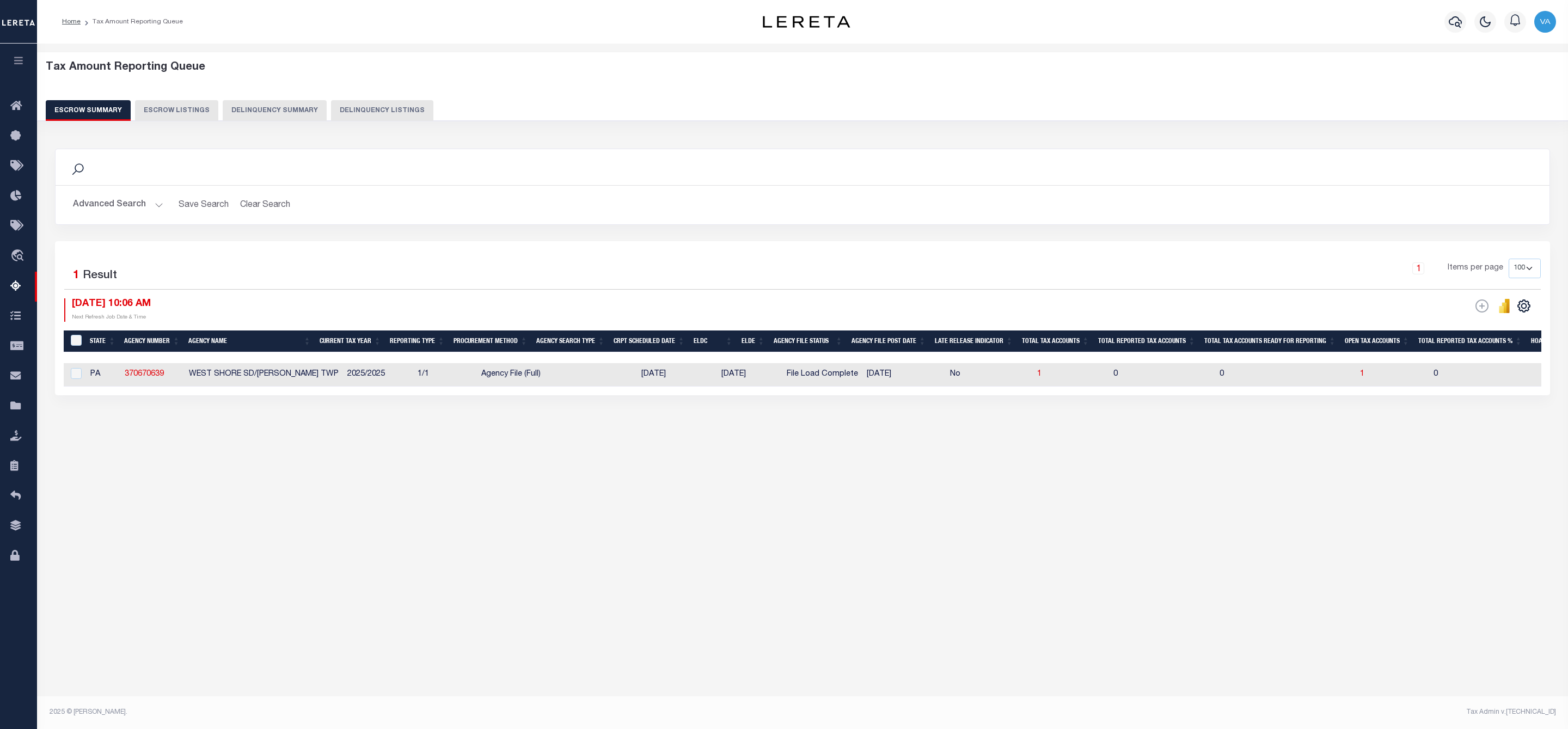
click at [139, 203] on button "Advanced Search" at bounding box center [118, 205] width 90 height 22
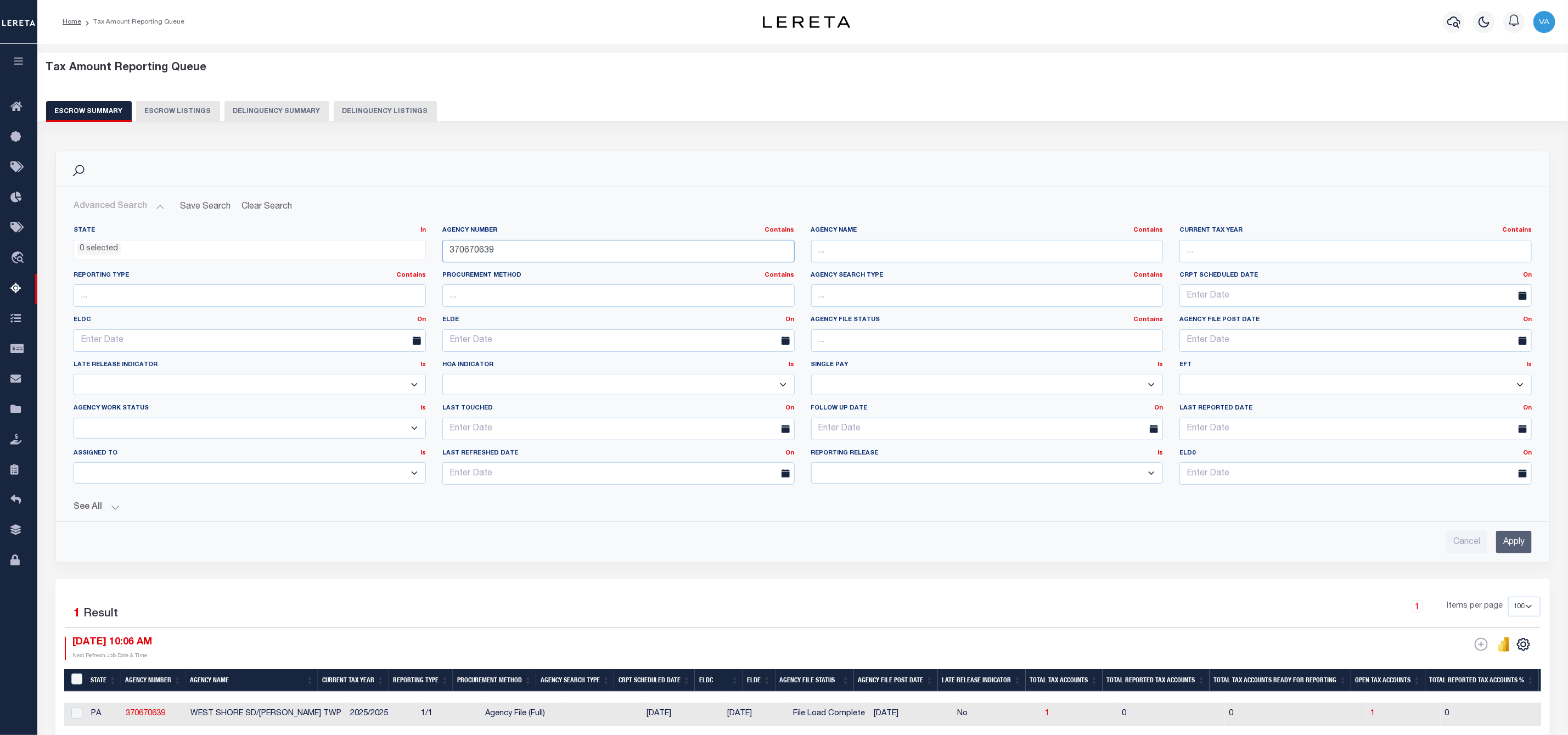
drag, startPoint x: 501, startPoint y: 255, endPoint x: 436, endPoint y: 254, distance: 65.0
click at [436, 254] on div "Agency Number Contains Contains Is 370670639" at bounding box center [619, 248] width 369 height 45
paste input "610-730-4270"
drag, startPoint x: 511, startPoint y: 249, endPoint x: 431, endPoint y: 250, distance: 80.0
click at [431, 250] on div "State In In AK AL AR AZ CA CO CT DC DE FL GA GU HI IA ID IL IN KS KY LA MA MD M…" at bounding box center [802, 359] width 1475 height 267
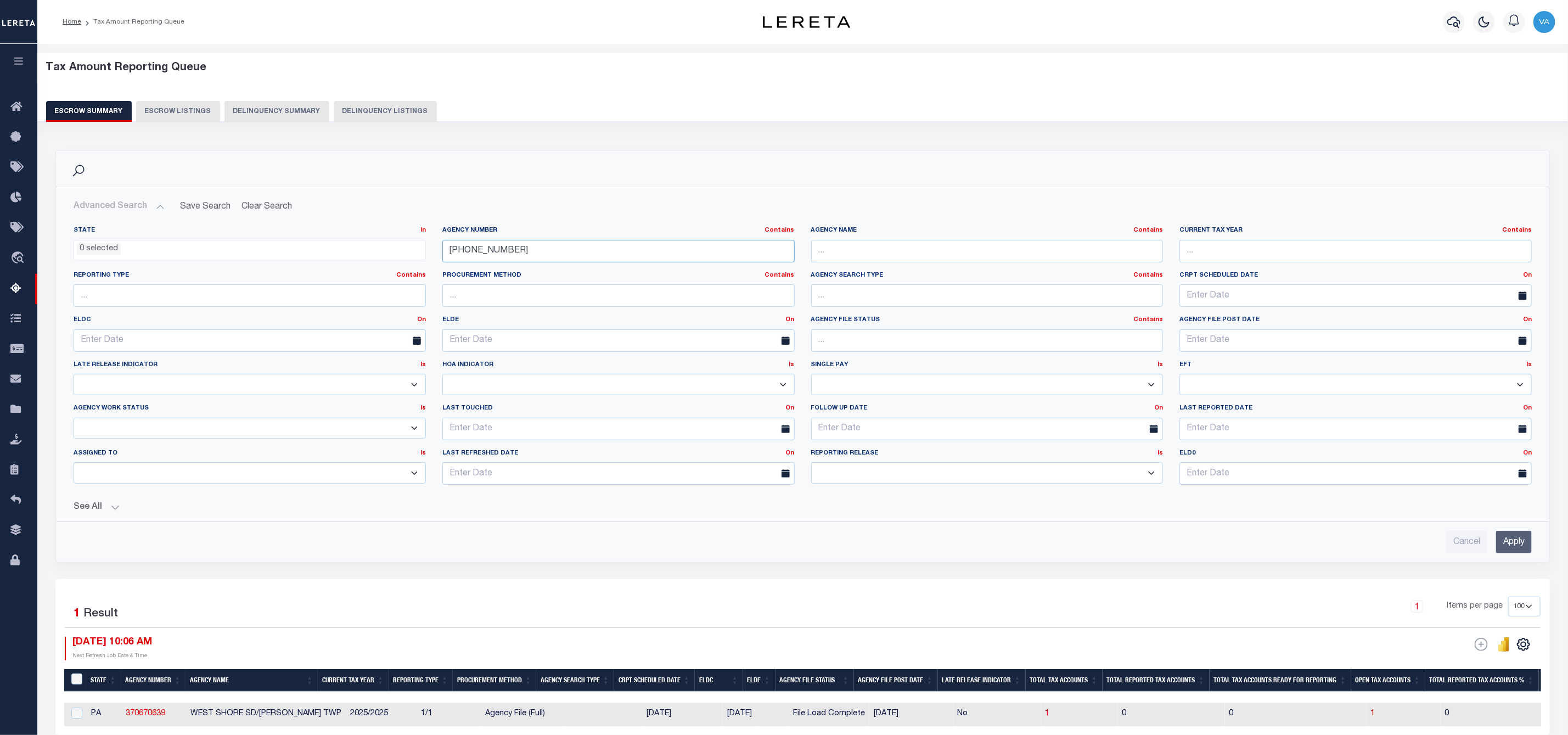
paste input "210100207"
type input "210100207"
click at [1504, 546] on input "Apply" at bounding box center [1515, 541] width 36 height 22
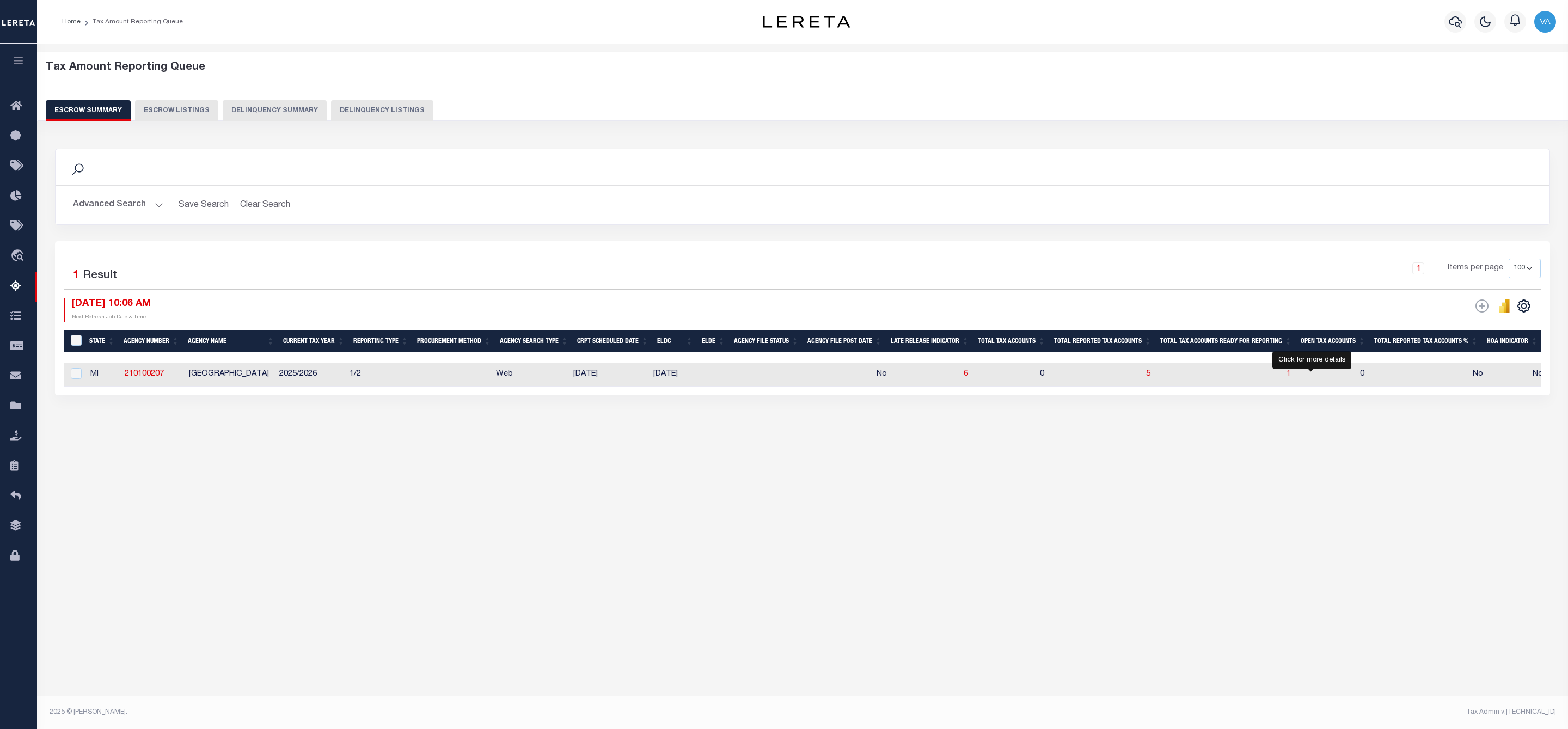
click at [1290, 376] on span "1" at bounding box center [1288, 374] width 4 height 7
select select "100"
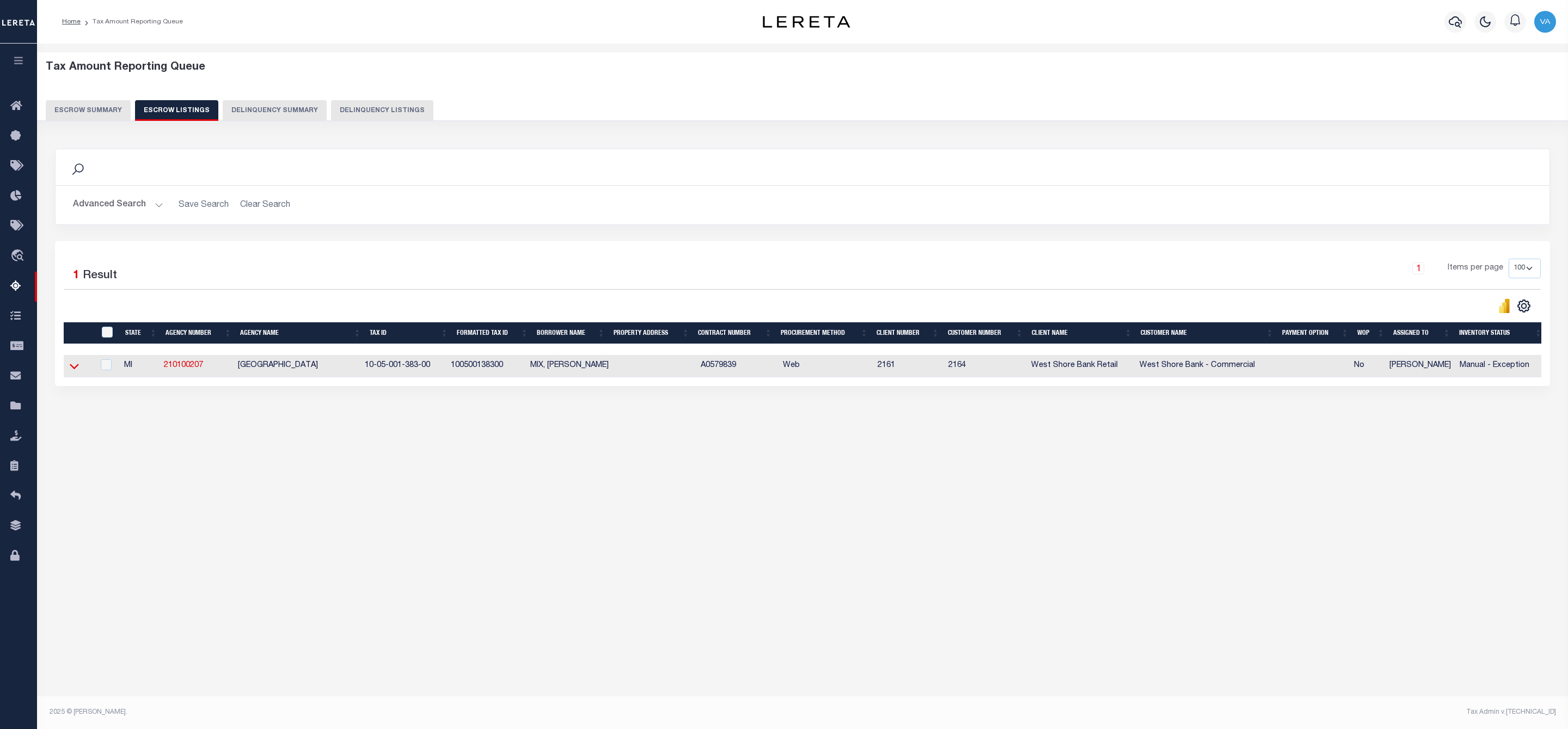
click at [73, 371] on icon at bounding box center [74, 366] width 9 height 12
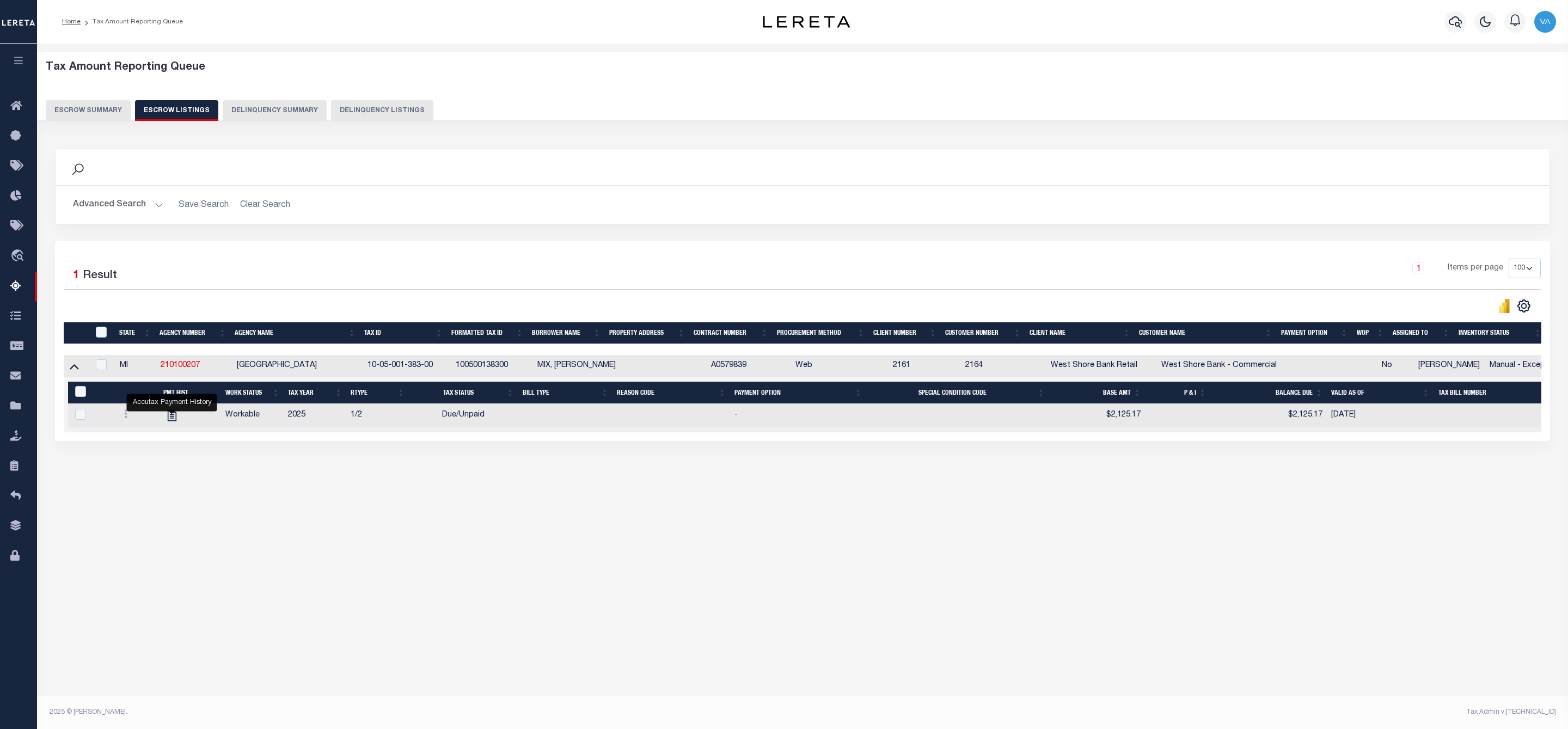
click at [103, 106] on button "Escrow Summary" at bounding box center [88, 111] width 85 height 21
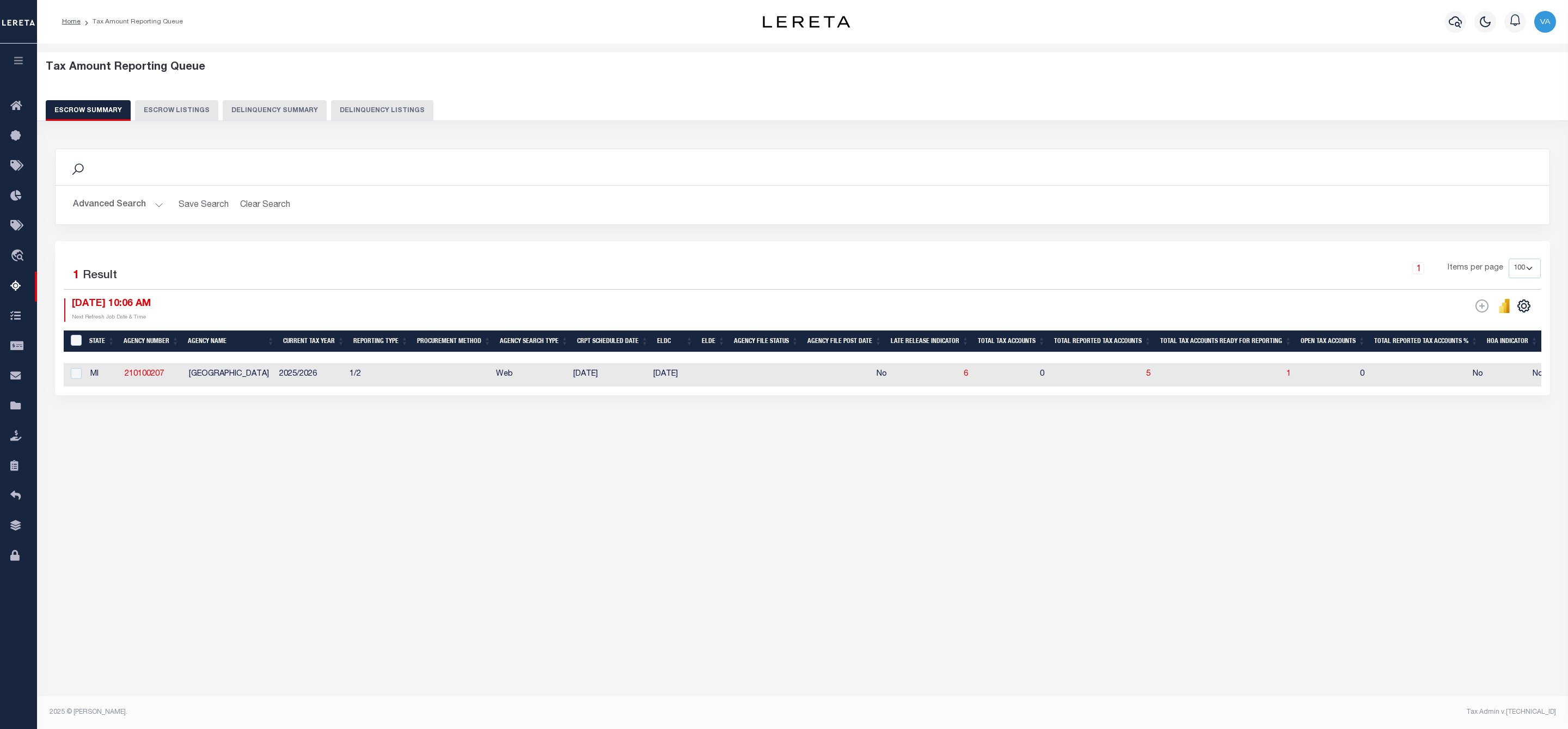
click at [111, 209] on button "Advanced Search" at bounding box center [118, 205] width 90 height 22
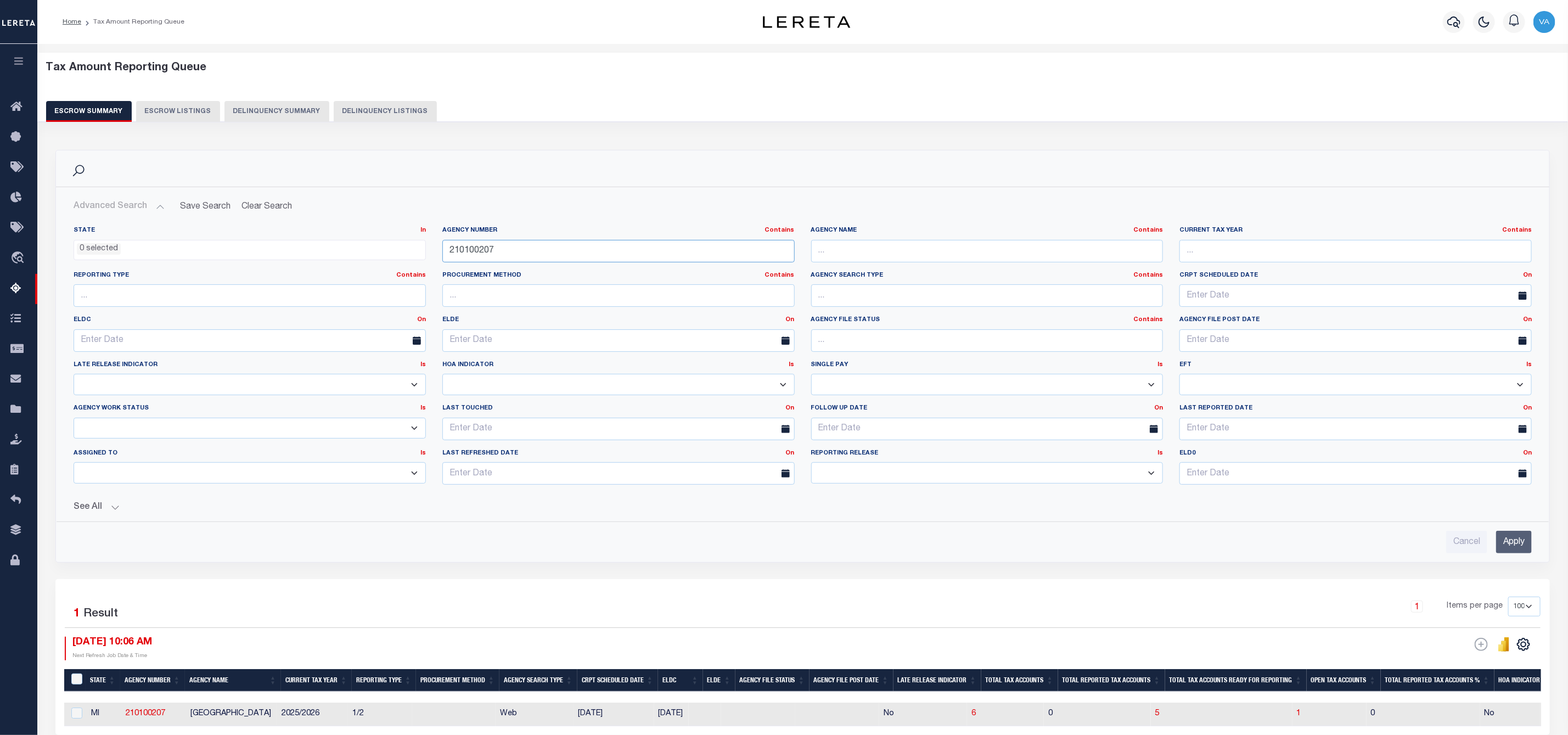
drag, startPoint x: 507, startPoint y: 254, endPoint x: 408, endPoint y: 243, distance: 99.6
click at [408, 243] on div "State In In AK AL AR AZ CA CO CT DC DE FL GA GU HI IA ID IL IN KS KY LA MA MD M…" at bounding box center [802, 359] width 1475 height 267
paste input "530204"
type input "210530204"
click at [1513, 550] on input "Apply" at bounding box center [1515, 541] width 36 height 22
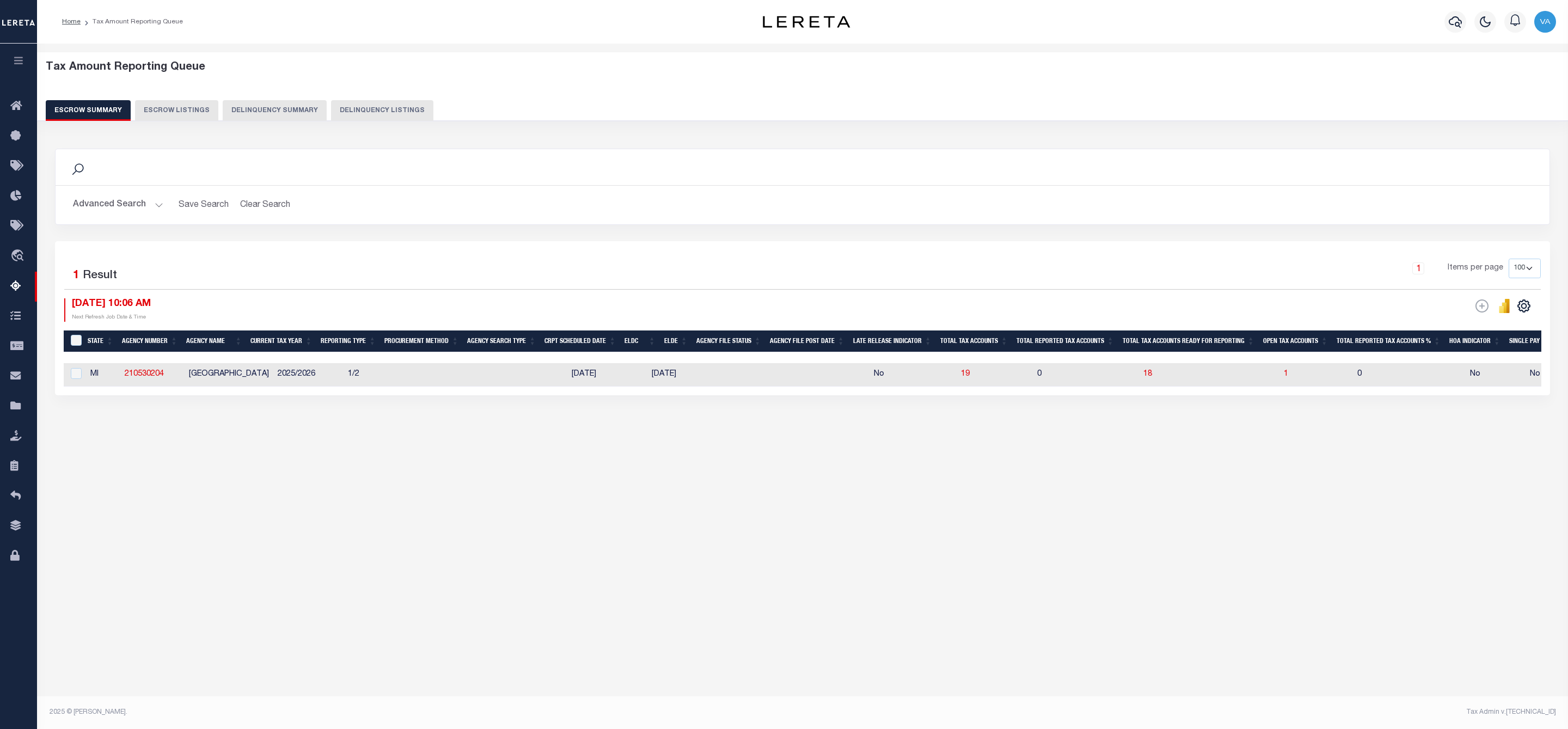
click at [1279, 375] on td "1" at bounding box center [1316, 375] width 73 height 23
checkbox input "true"
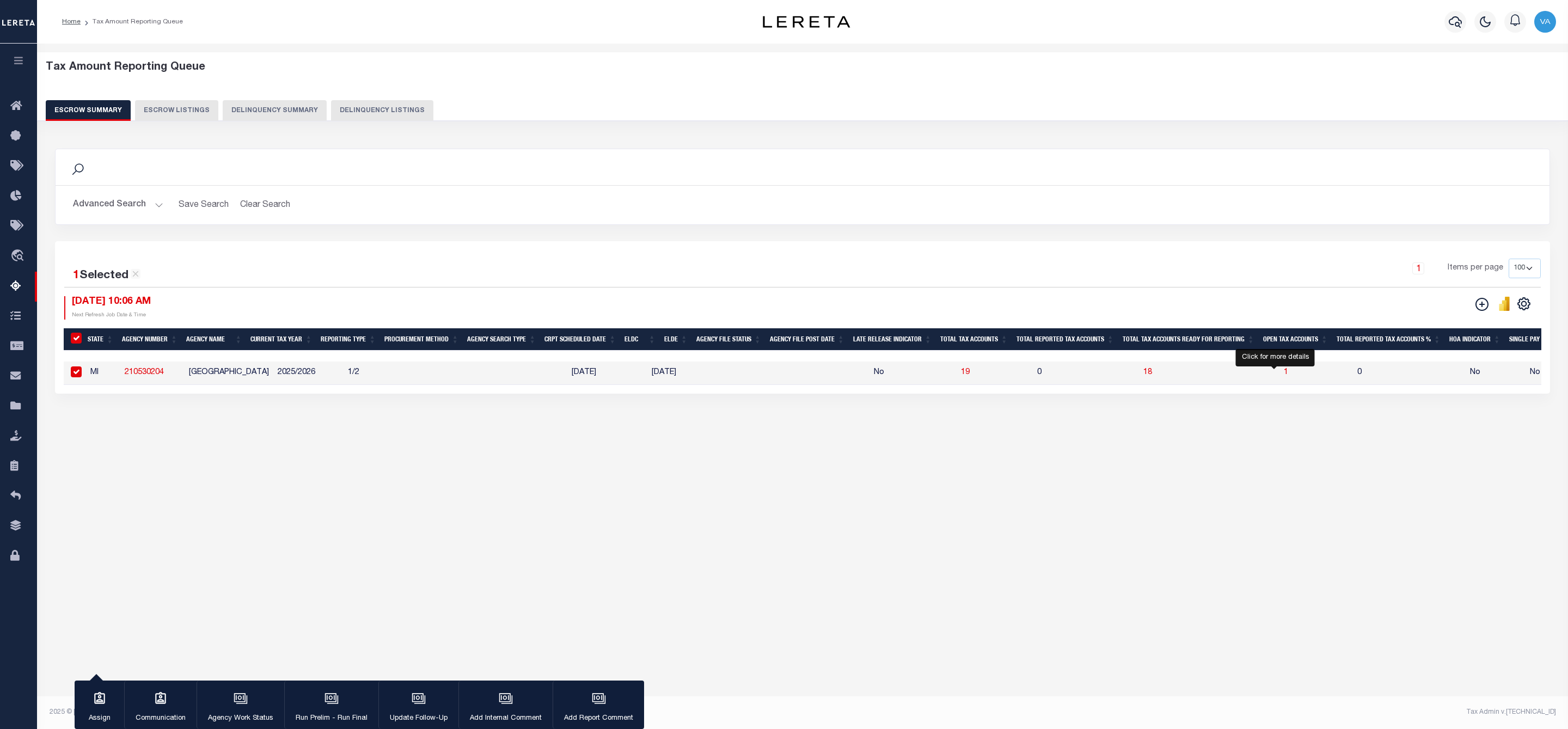
click at [1284, 375] on span "1" at bounding box center [1286, 372] width 4 height 7
select select "100"
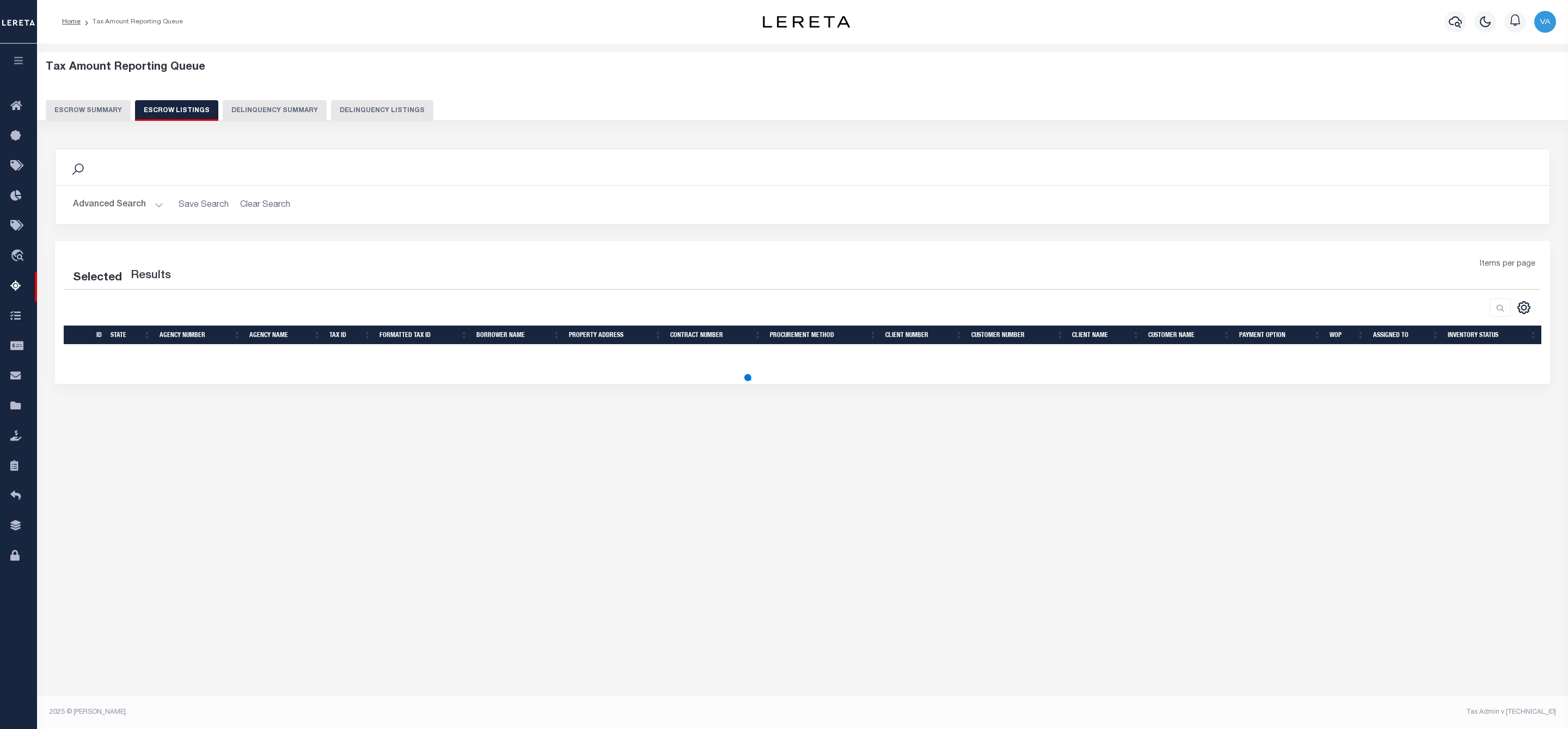
select select "100"
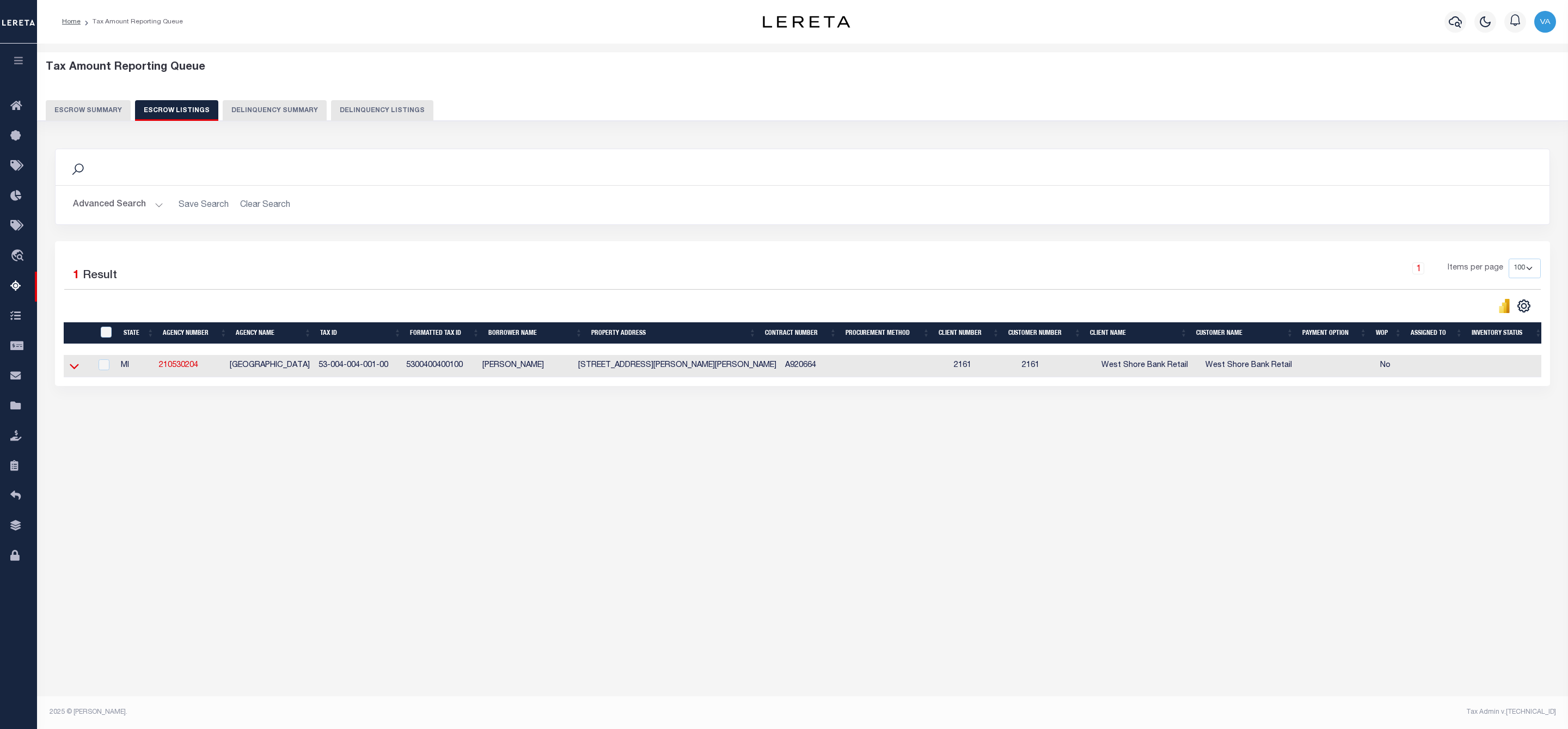
click at [74, 369] on icon at bounding box center [74, 366] width 9 height 12
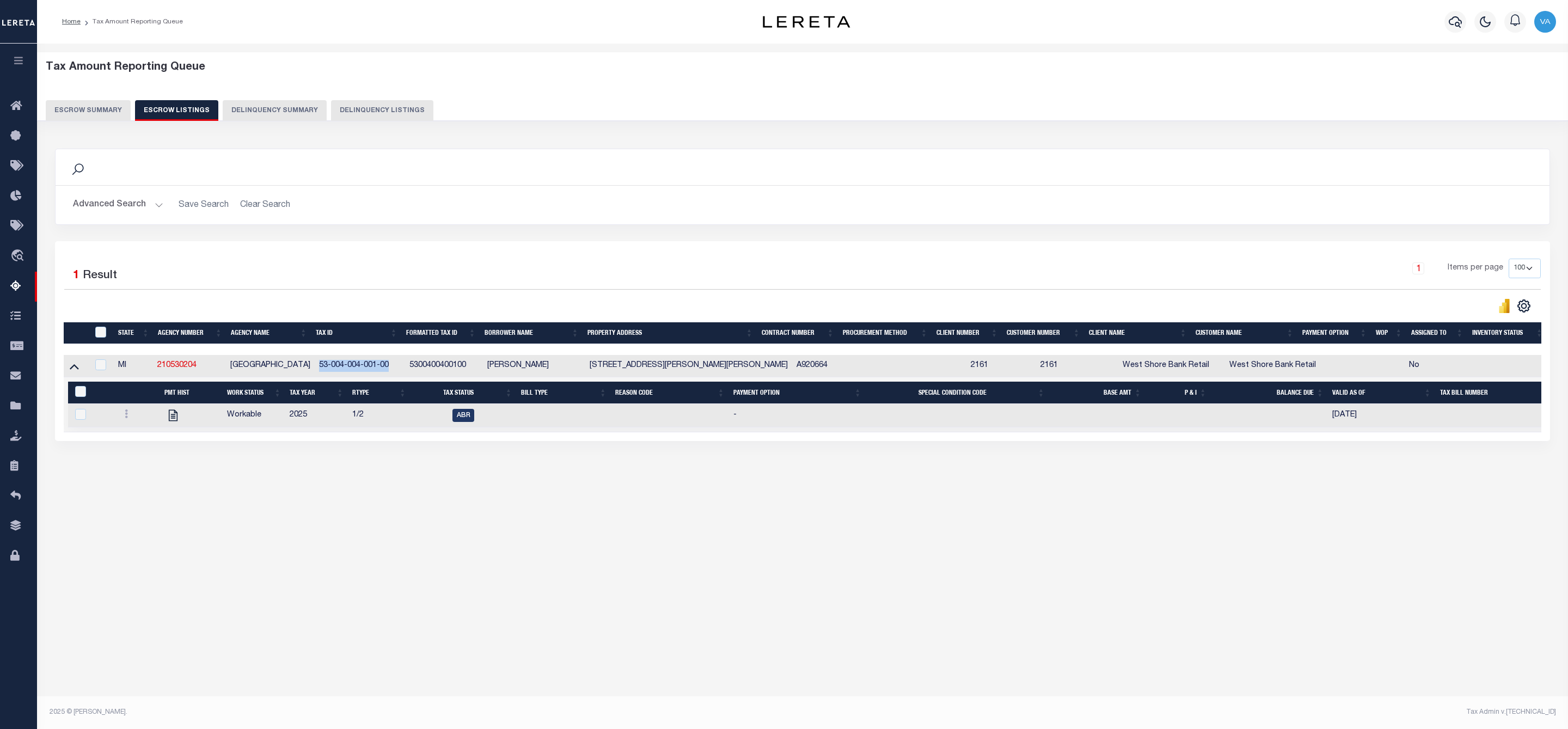
drag, startPoint x: 317, startPoint y: 370, endPoint x: 398, endPoint y: 365, distance: 81.2
click at [398, 365] on td "53-004-004-001-00" at bounding box center [359, 366] width 90 height 22
checkbox input "true"
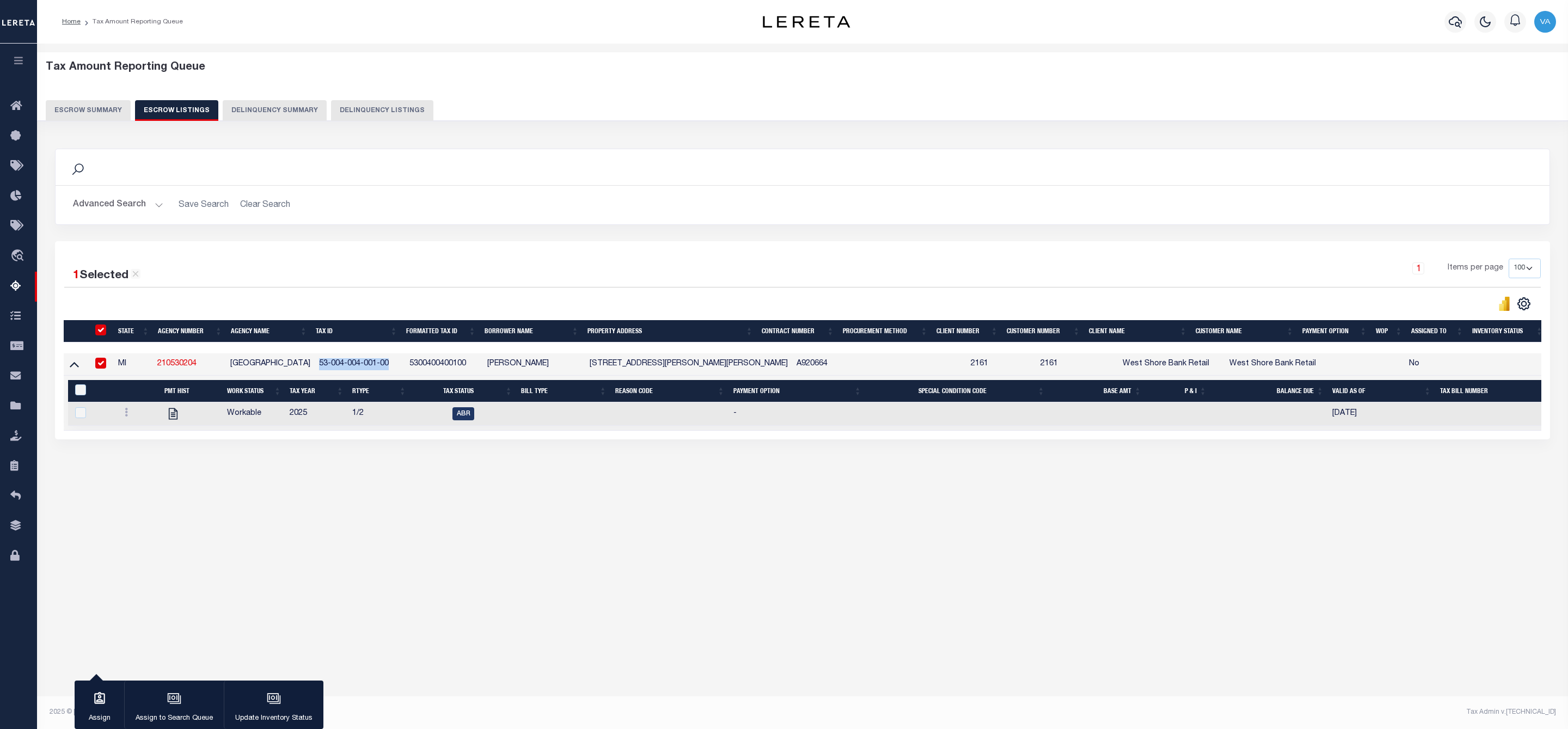
copy td "53-004-004-001-00"
click at [103, 113] on button "Escrow Summary" at bounding box center [88, 111] width 85 height 21
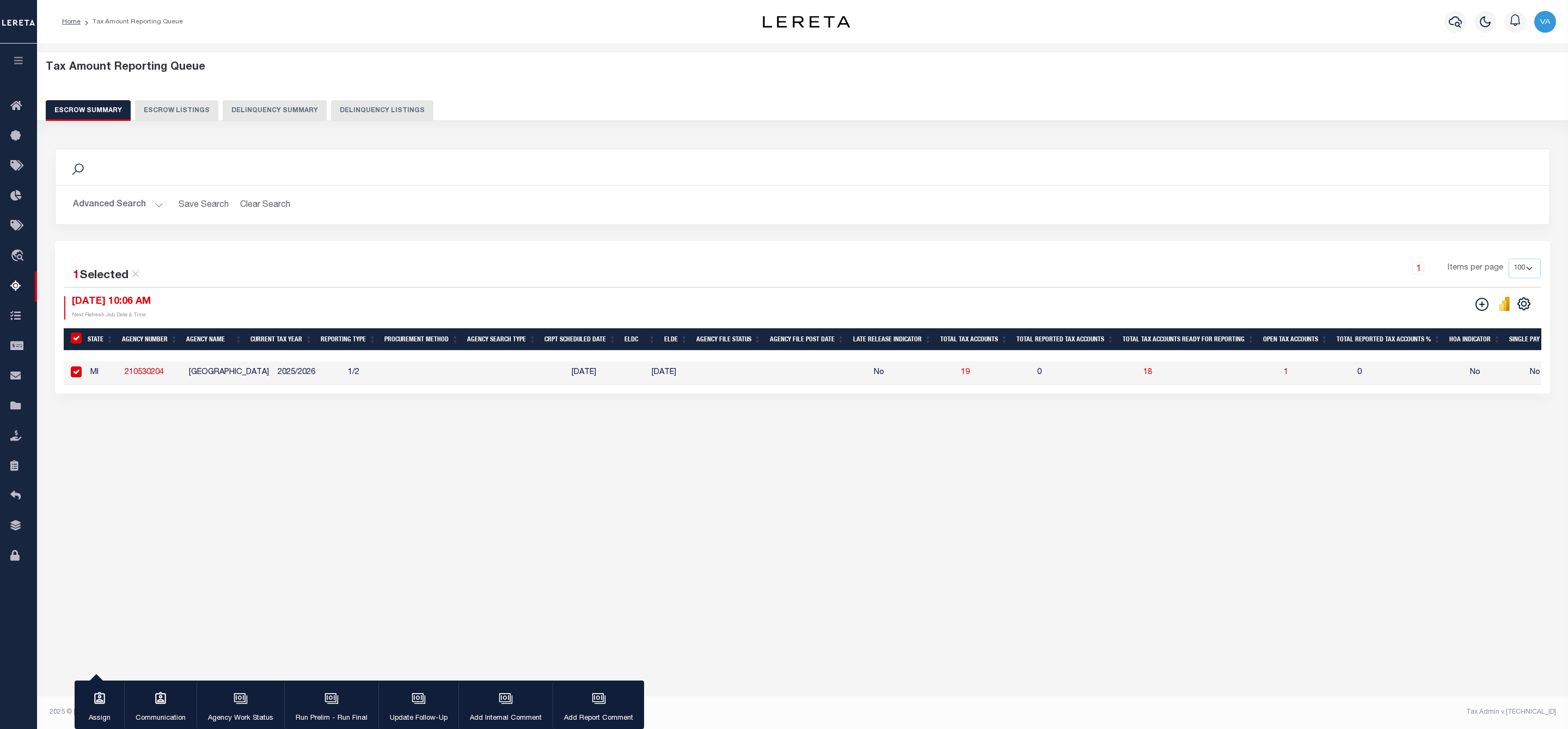
click at [139, 213] on button "Advanced Search" at bounding box center [118, 205] width 90 height 22
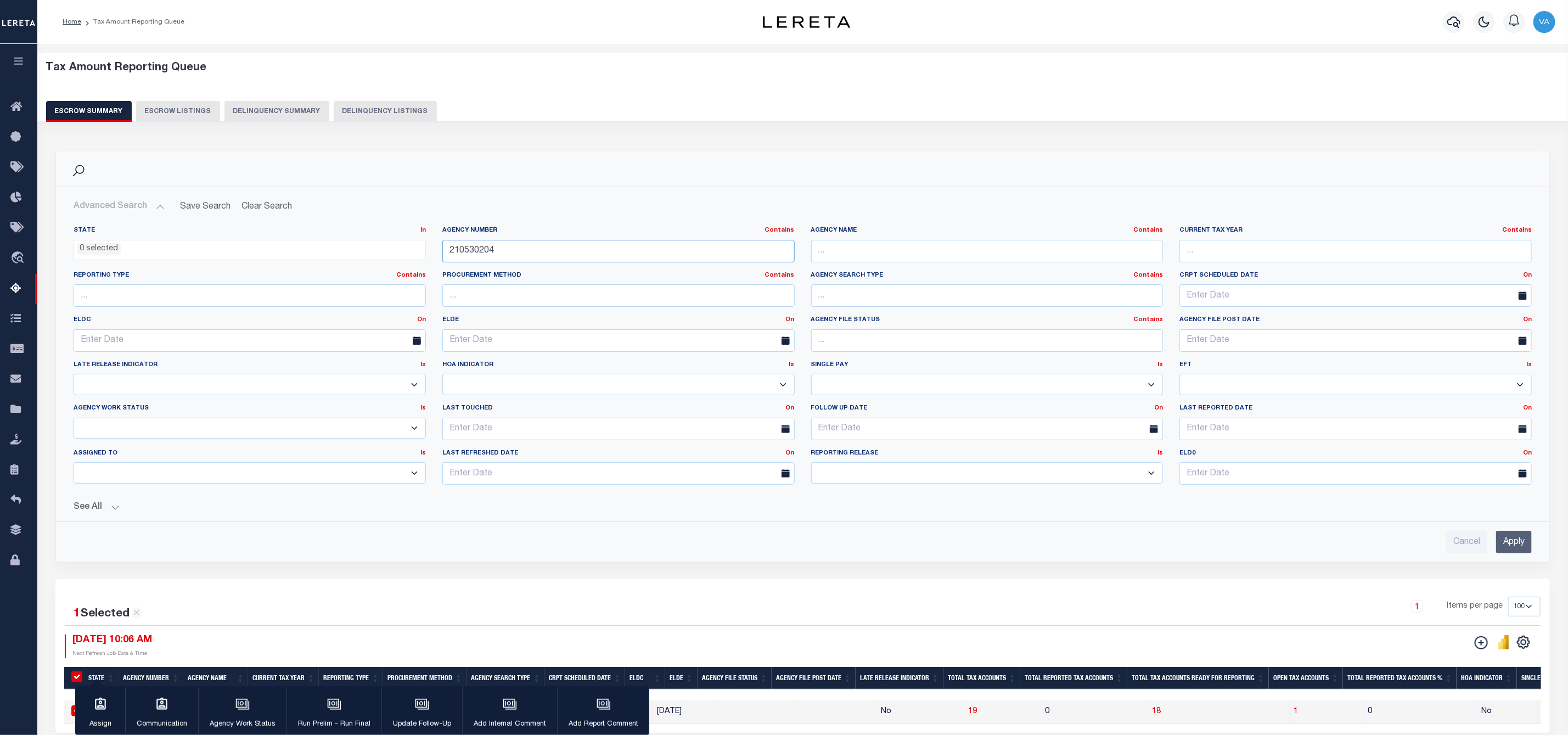
drag, startPoint x: 497, startPoint y: 249, endPoint x: 422, endPoint y: 247, distance: 75.0
click at [422, 247] on div "State In In AK AL AR AZ CA CO CT DC DE FL GA GU HI IA ID IL IN KS KY LA MA MD M…" at bounding box center [802, 359] width 1475 height 267
paste input "400216"
type input "210400216"
click at [1520, 548] on input "Apply" at bounding box center [1515, 541] width 36 height 22
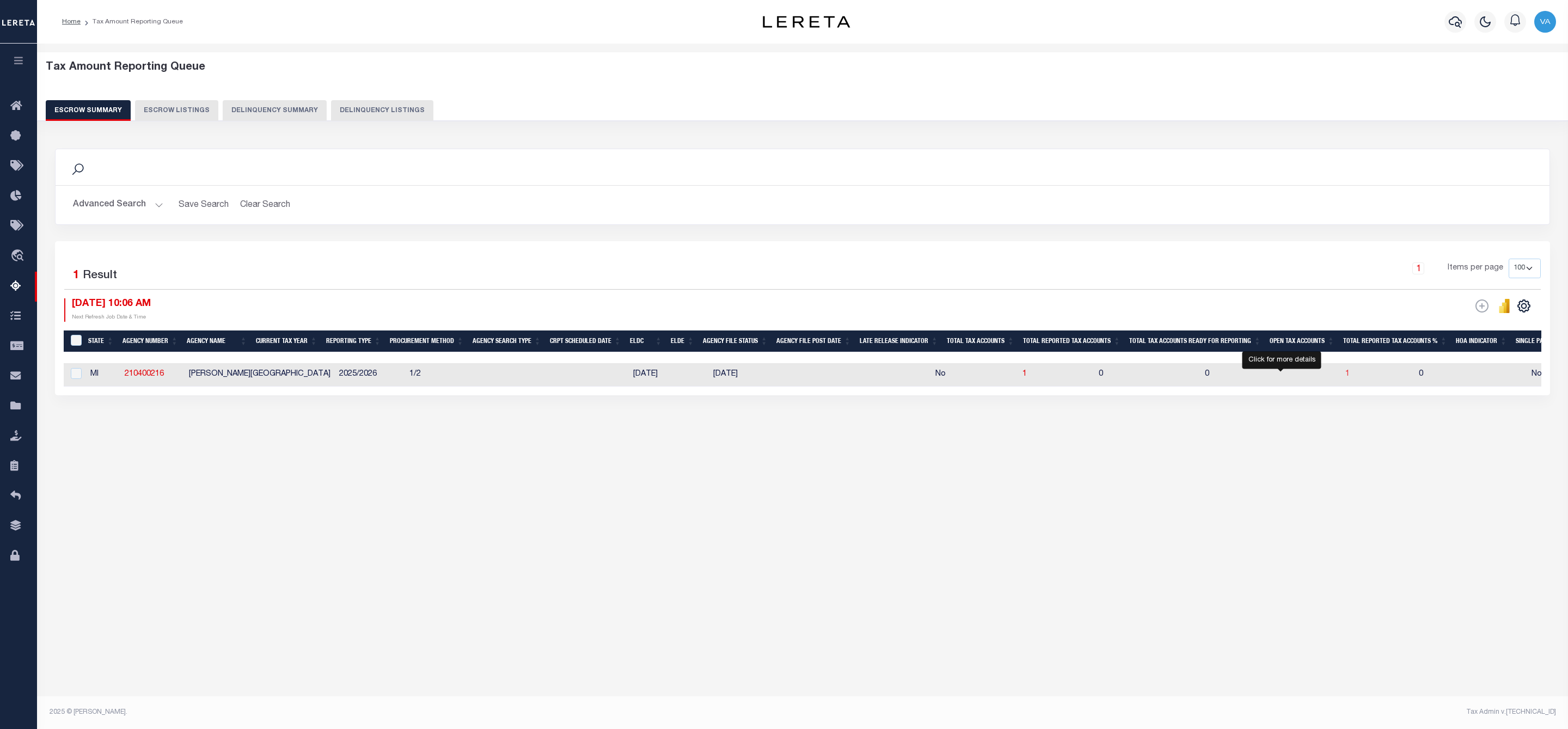
click at [1345, 378] on span "1" at bounding box center [1347, 374] width 4 height 7
select select "100"
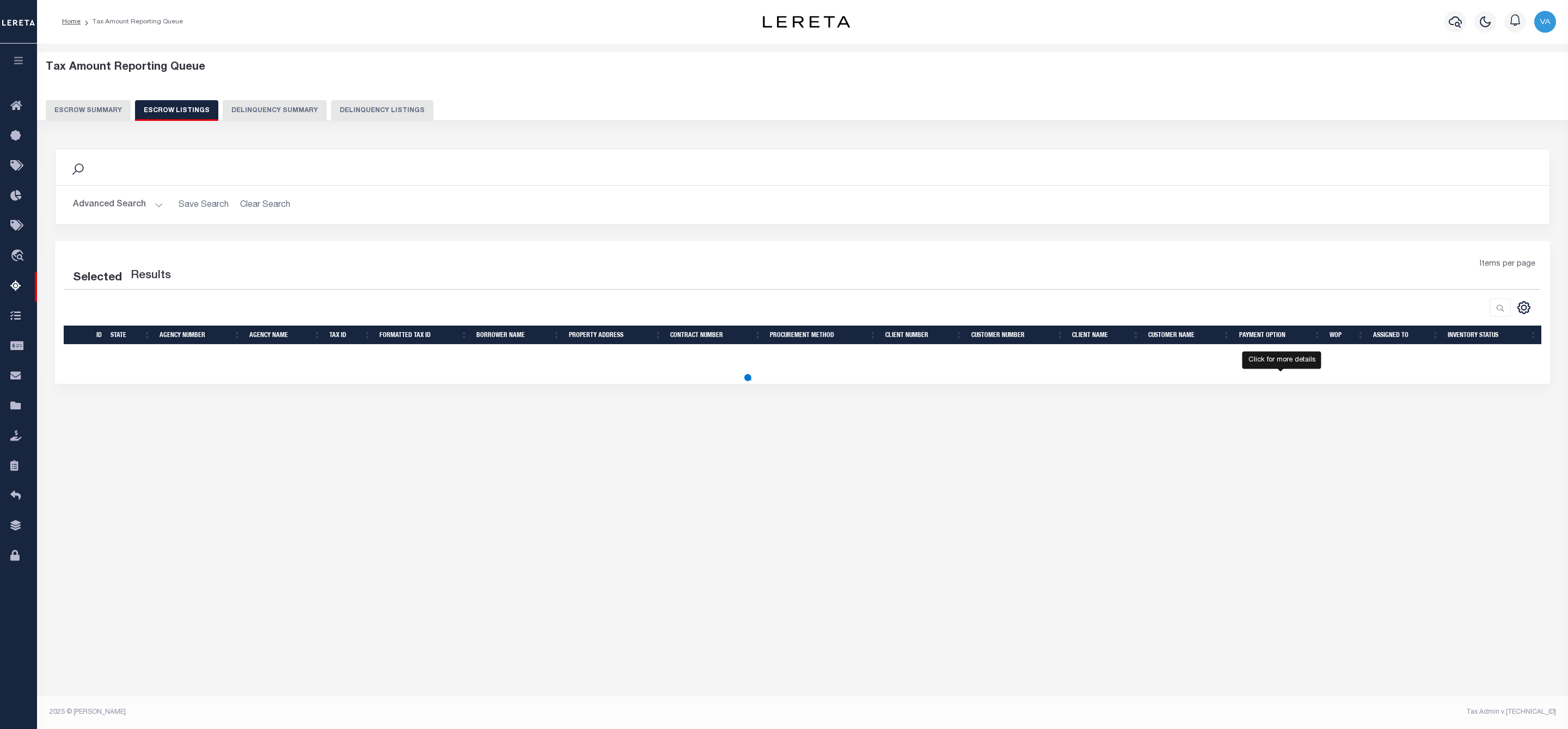
select select "100"
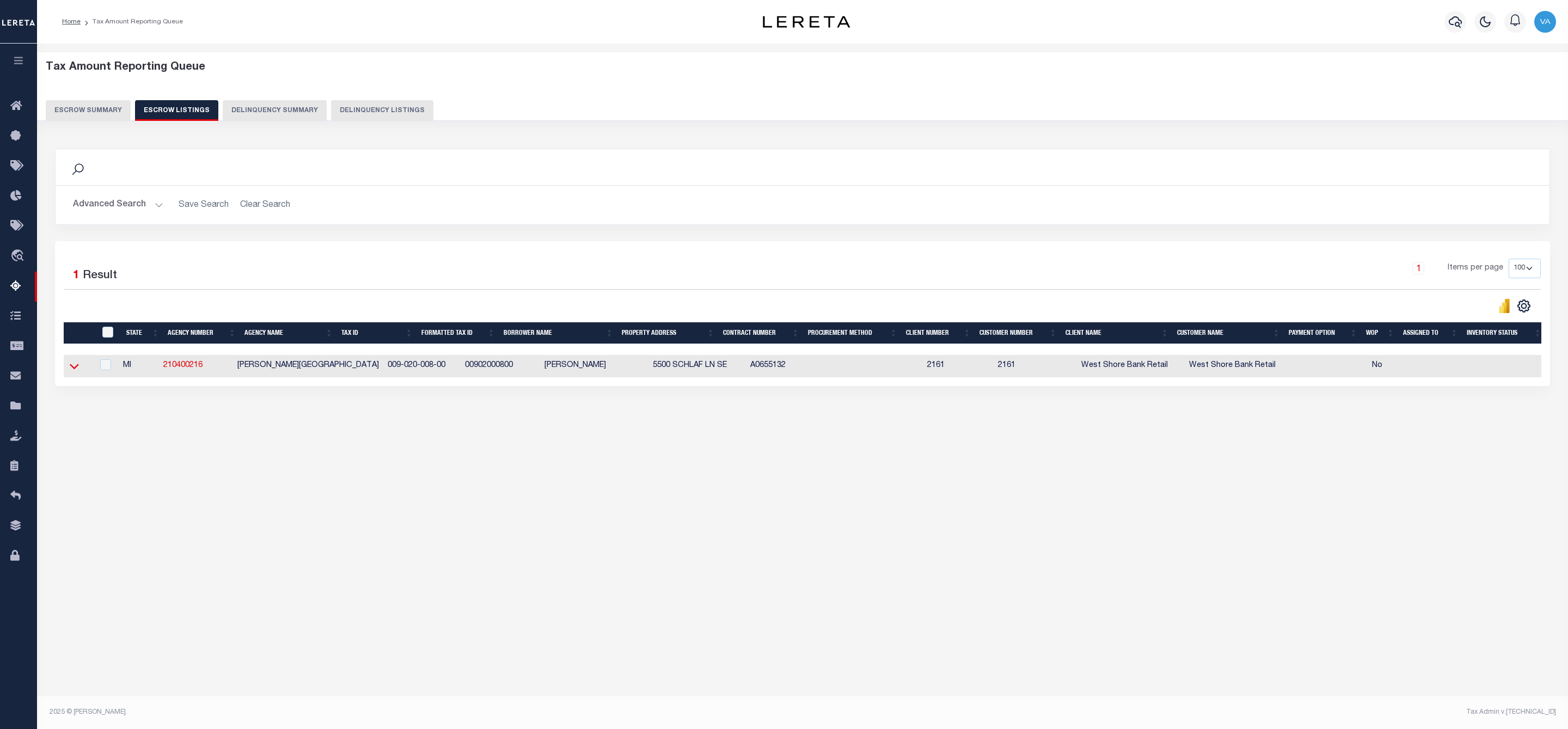
click at [78, 365] on icon at bounding box center [74, 366] width 9 height 12
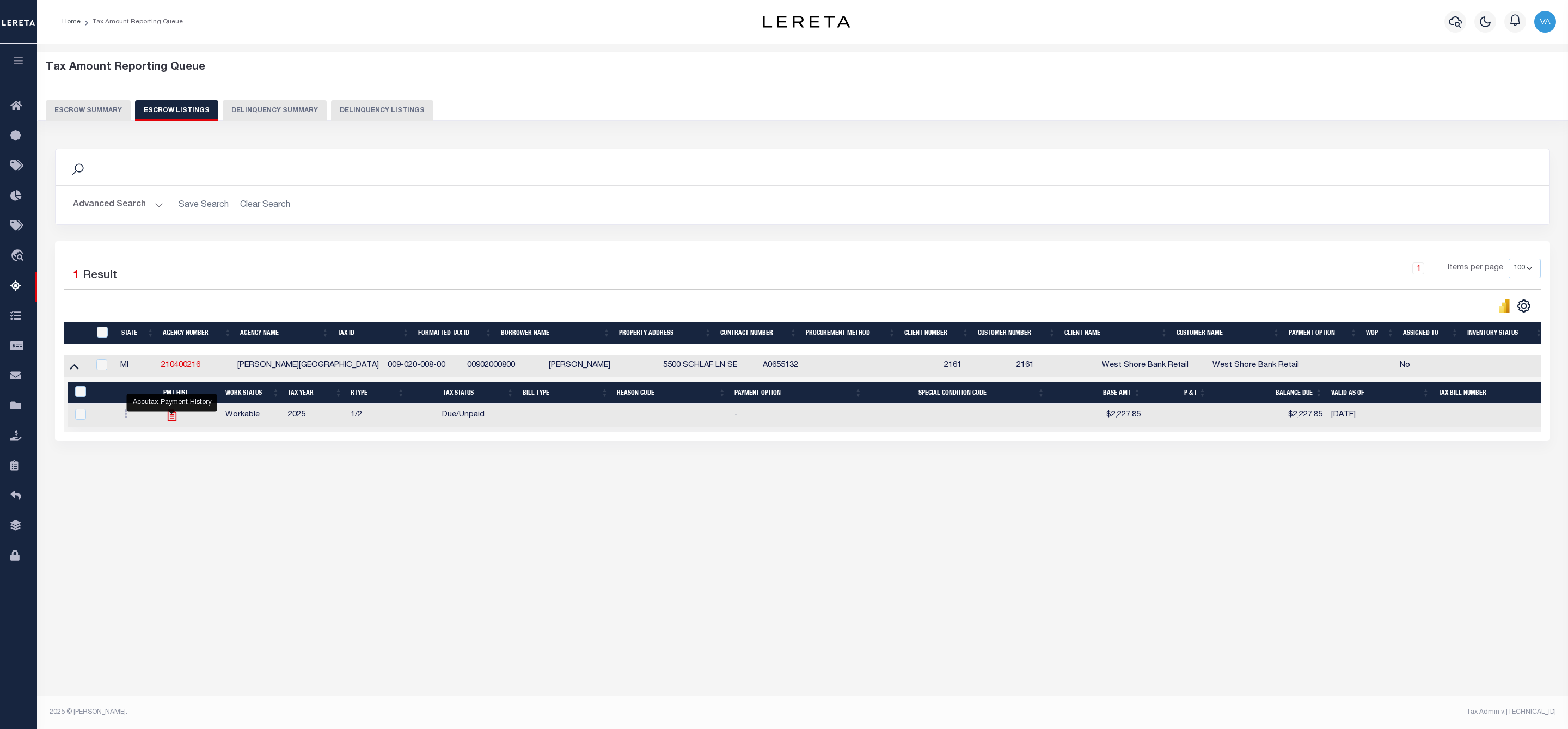
click at [172, 418] on icon "" at bounding box center [172, 415] width 14 height 14
checkbox input "true"
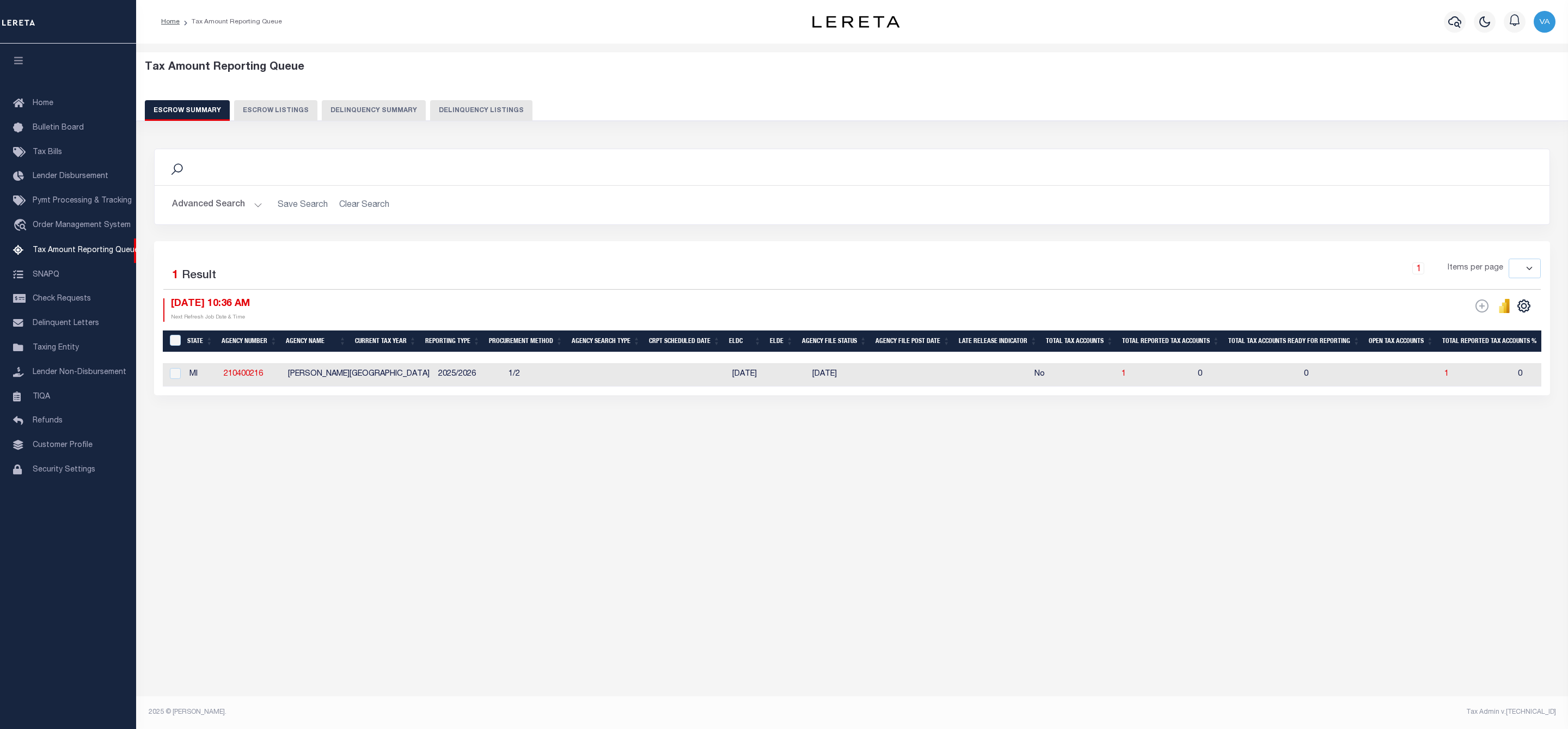
select select
click at [1444, 376] on span "1" at bounding box center [1446, 374] width 4 height 7
select select "100"
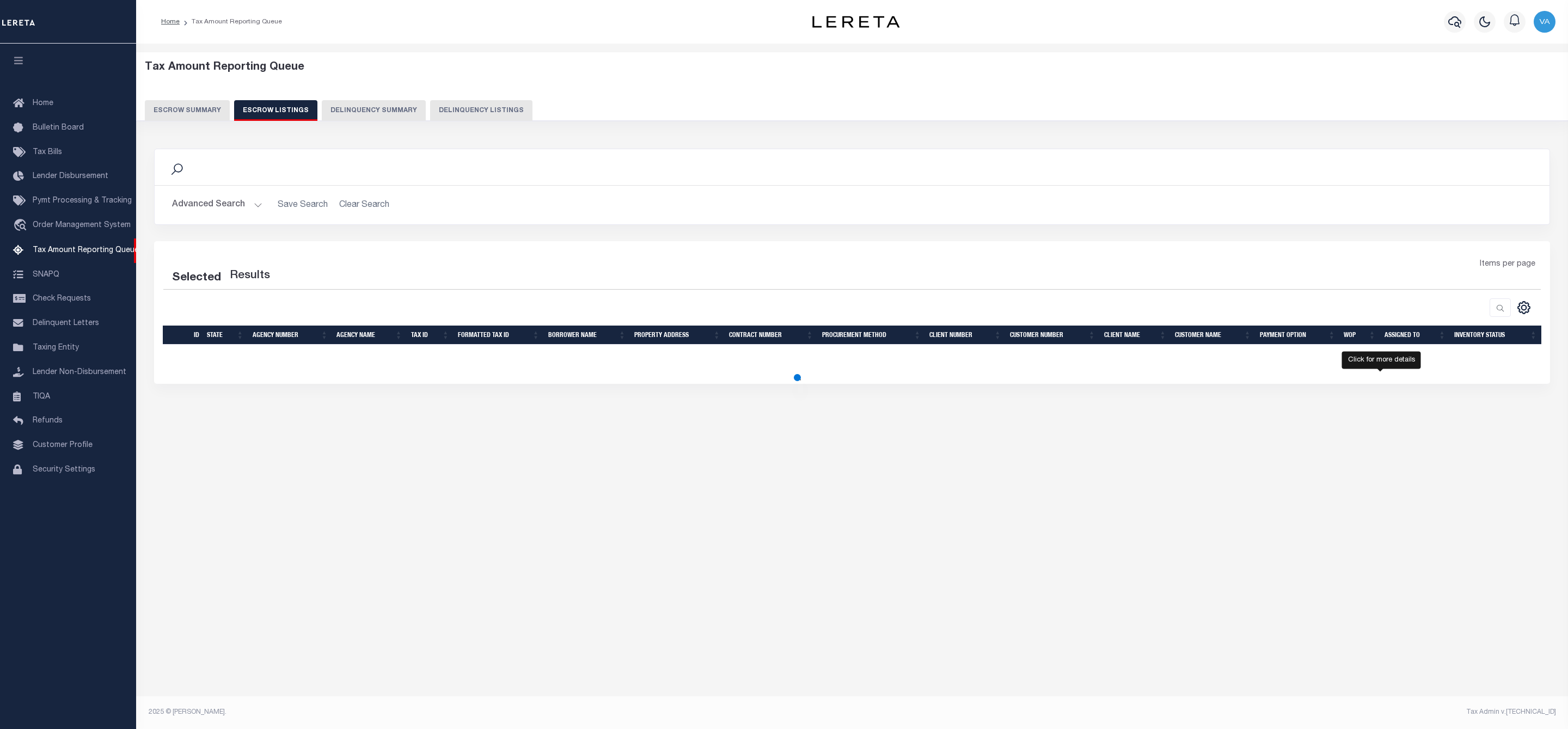
select select "100"
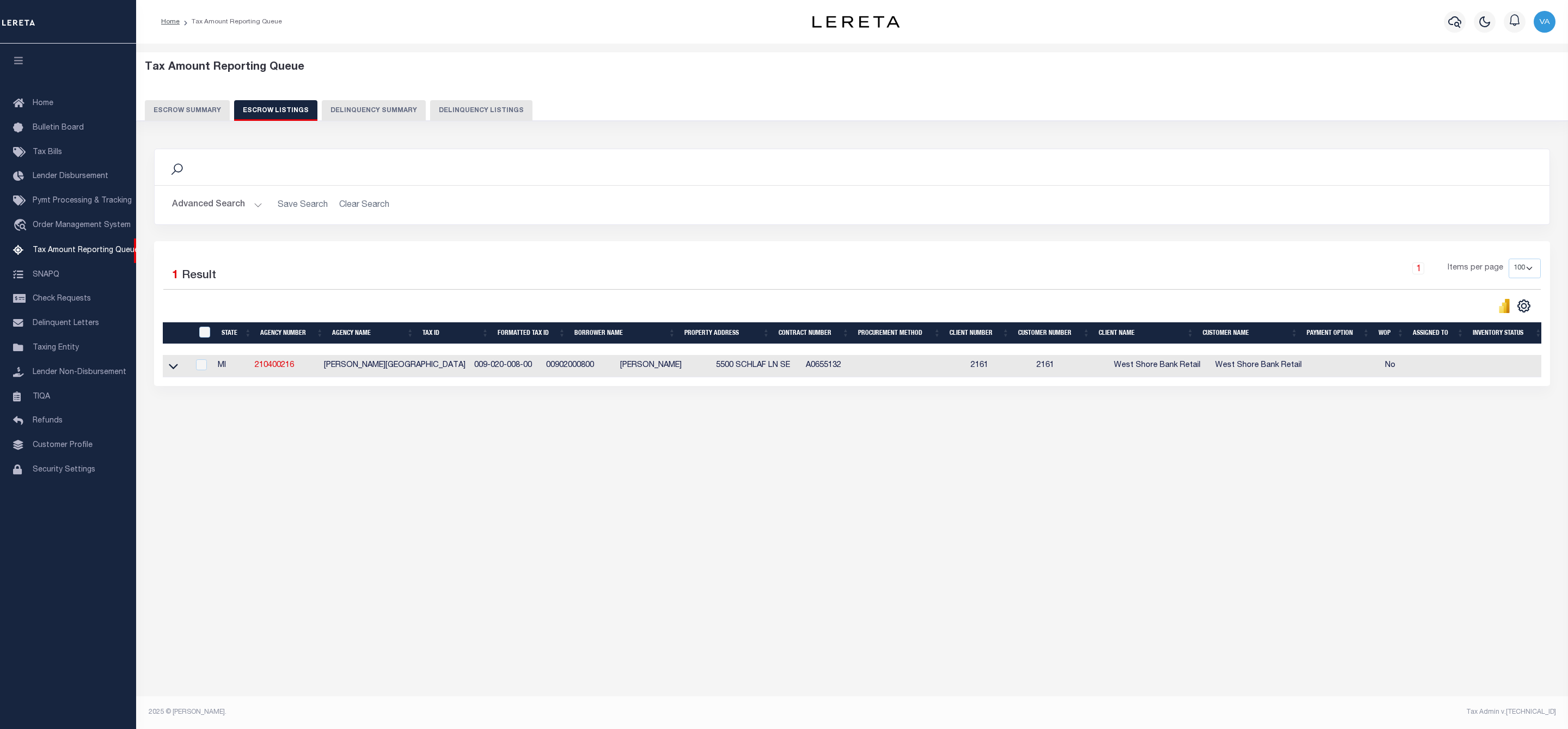
click at [167, 372] on td at bounding box center [176, 366] width 26 height 22
checkbox input "true"
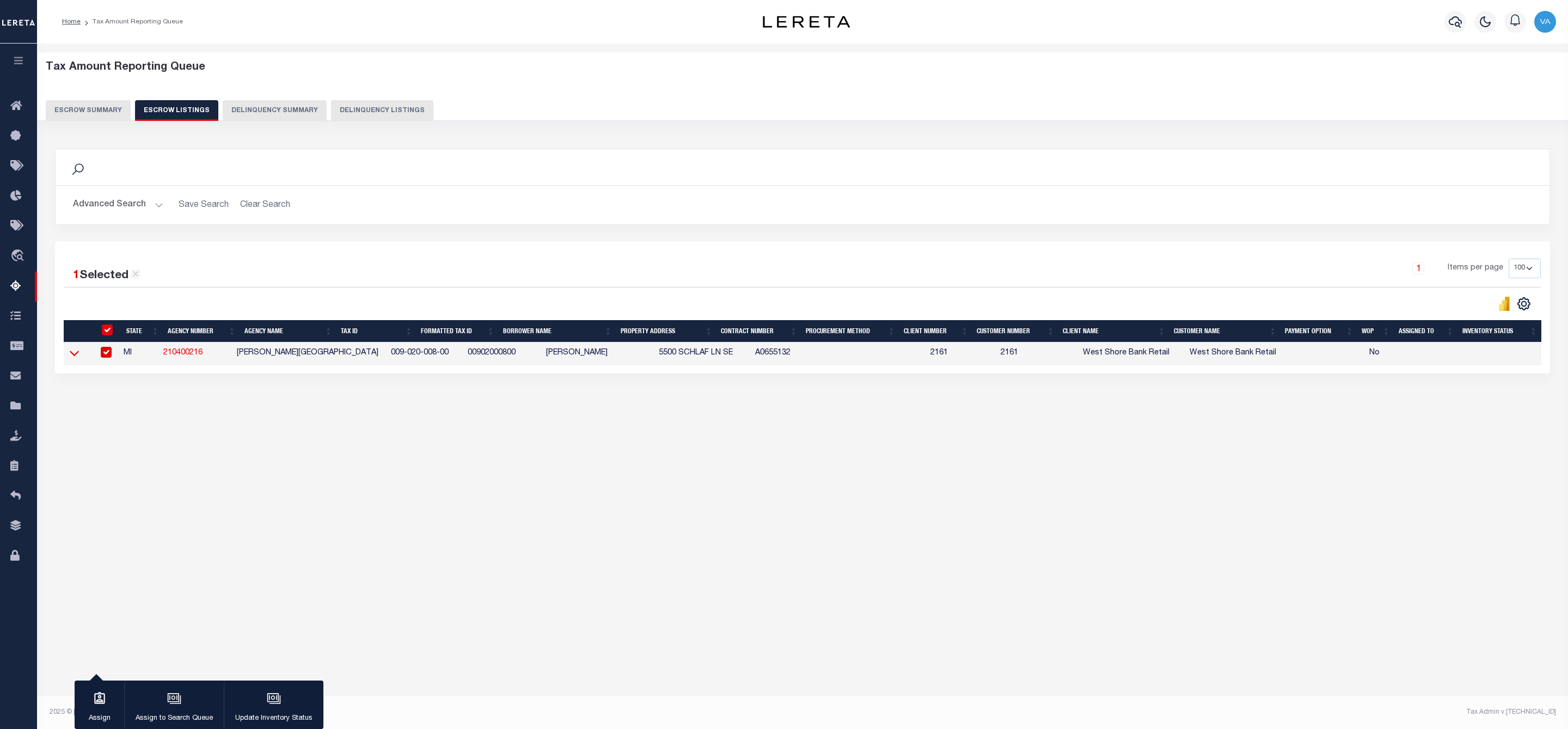
click at [78, 356] on icon at bounding box center [74, 354] width 9 height 6
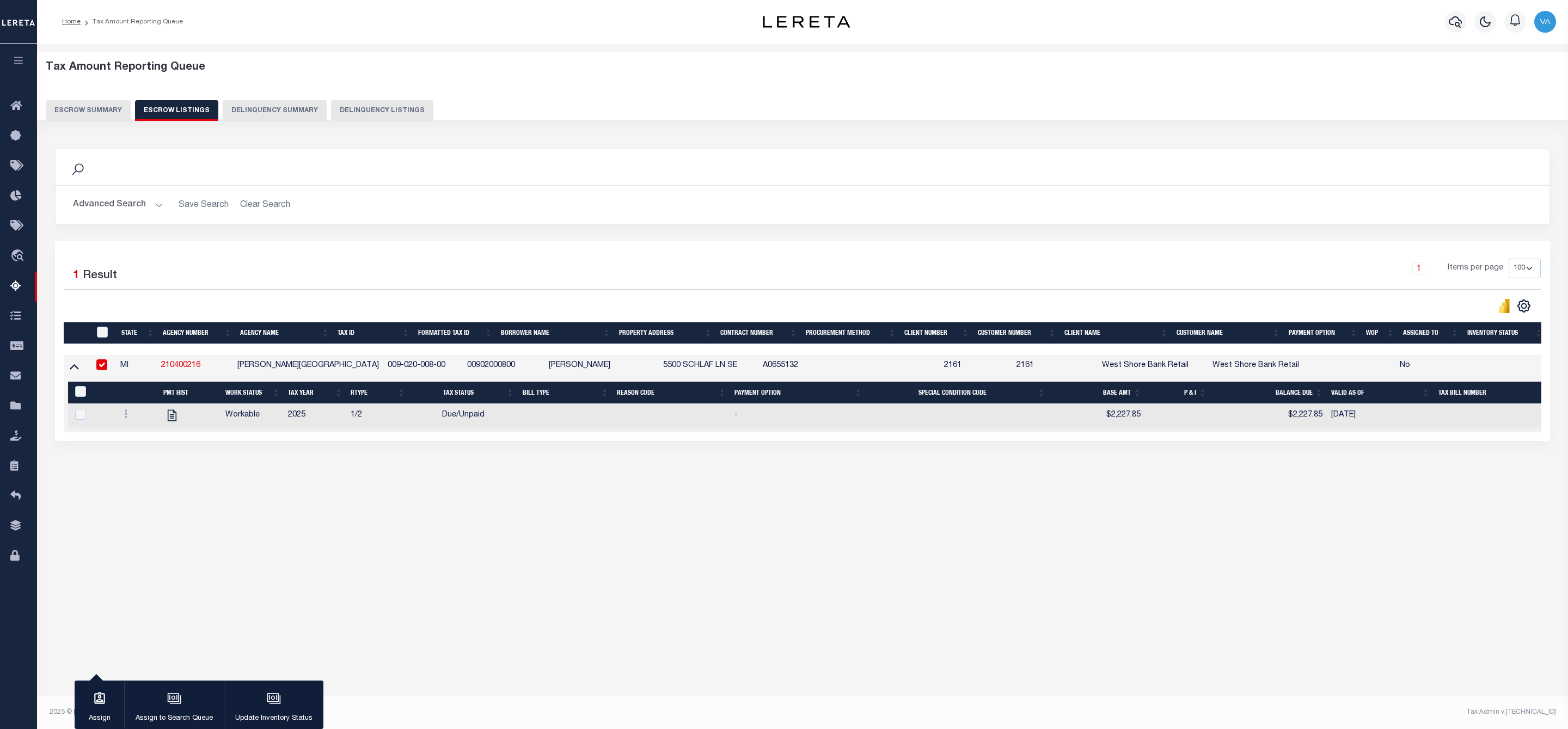
drag, startPoint x: 342, startPoint y: 367, endPoint x: 410, endPoint y: 369, distance: 68.0
click at [410, 369] on tr "MI 210400216 OLIVER TOWNSHIP 009-020-008-00 00902000800 CHRISTOPHER L SMITH 550…" at bounding box center [821, 366] width 1514 height 22
copy tr "009-020-008-00"
click at [97, 114] on button "Escrow Summary" at bounding box center [88, 111] width 85 height 21
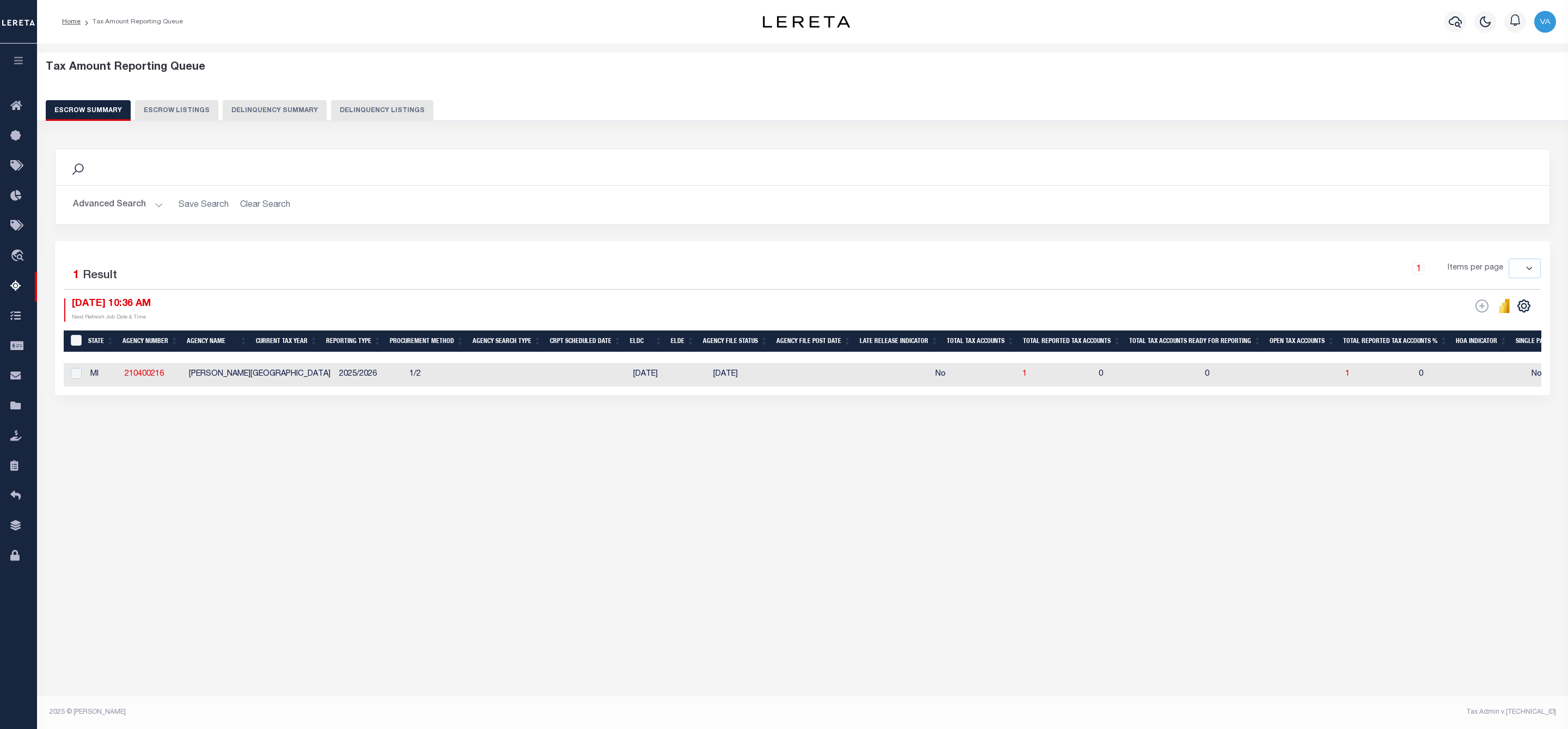
click at [145, 206] on button "Advanced Search" at bounding box center [118, 205] width 90 height 22
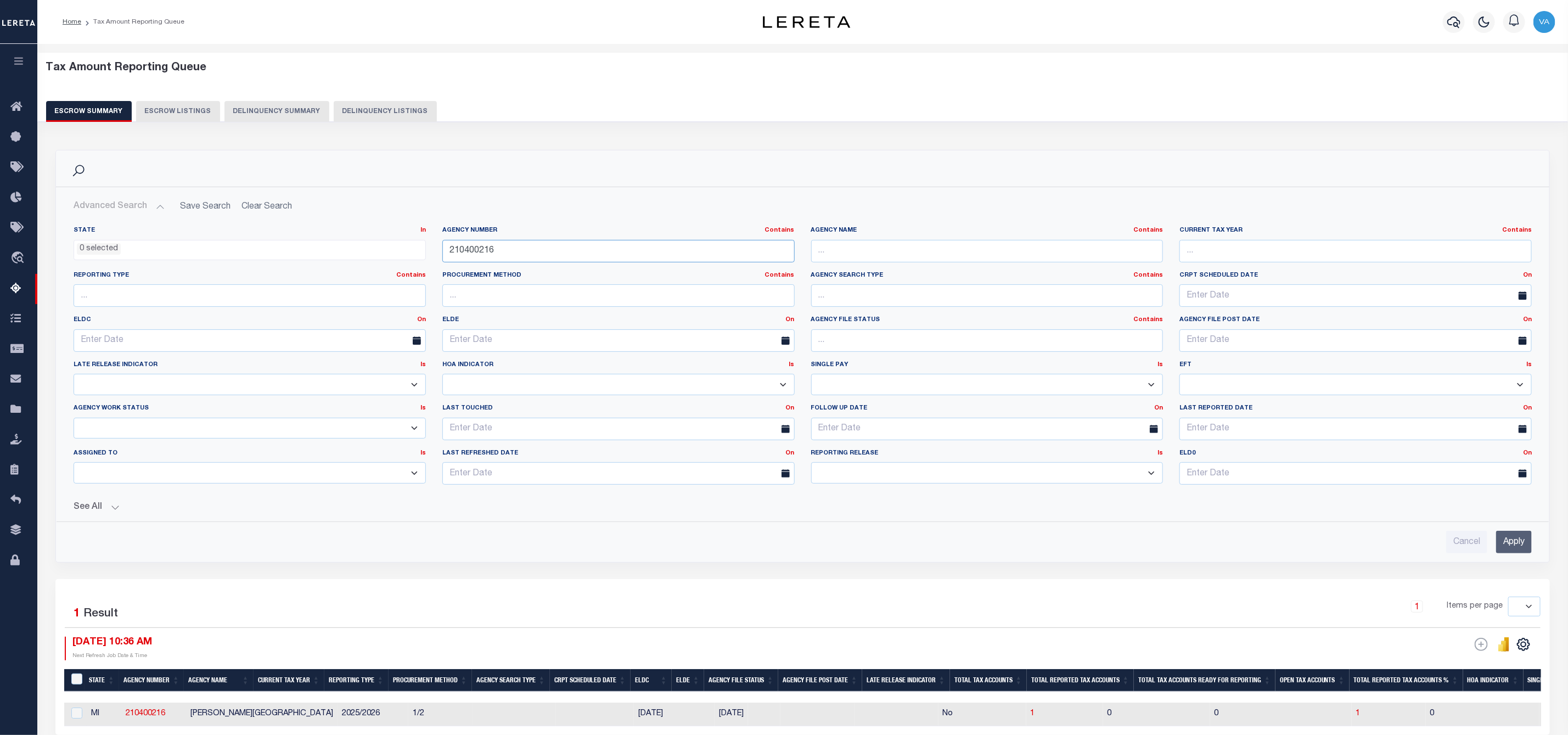
drag, startPoint x: 504, startPoint y: 245, endPoint x: 451, endPoint y: 245, distance: 53.0
click at [451, 245] on input "210400216" at bounding box center [619, 251] width 352 height 22
paste input "610211"
type input "210610211"
click at [1507, 535] on input "Apply" at bounding box center [1515, 541] width 36 height 22
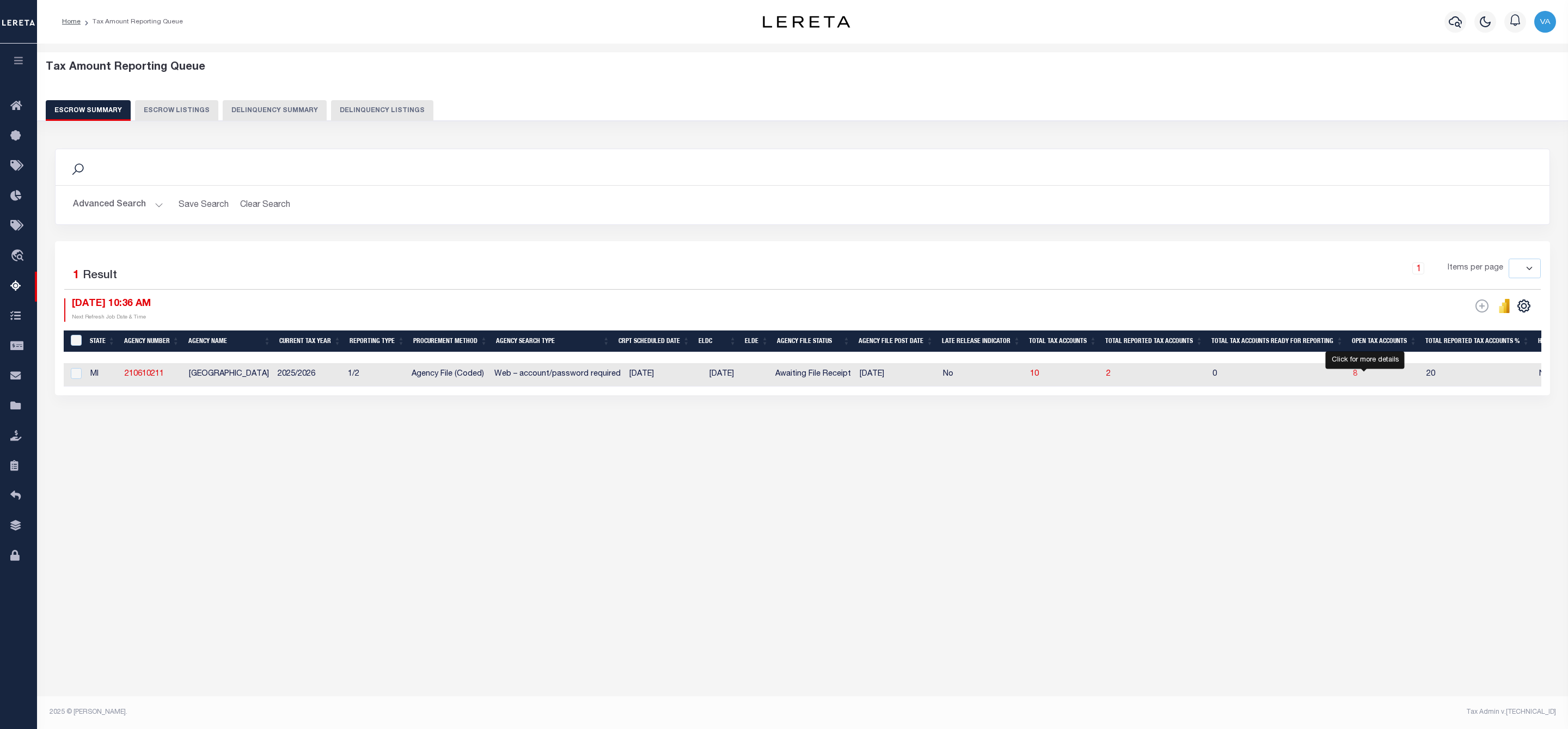
click at [1357, 378] on span "8" at bounding box center [1354, 374] width 4 height 7
select select "100"
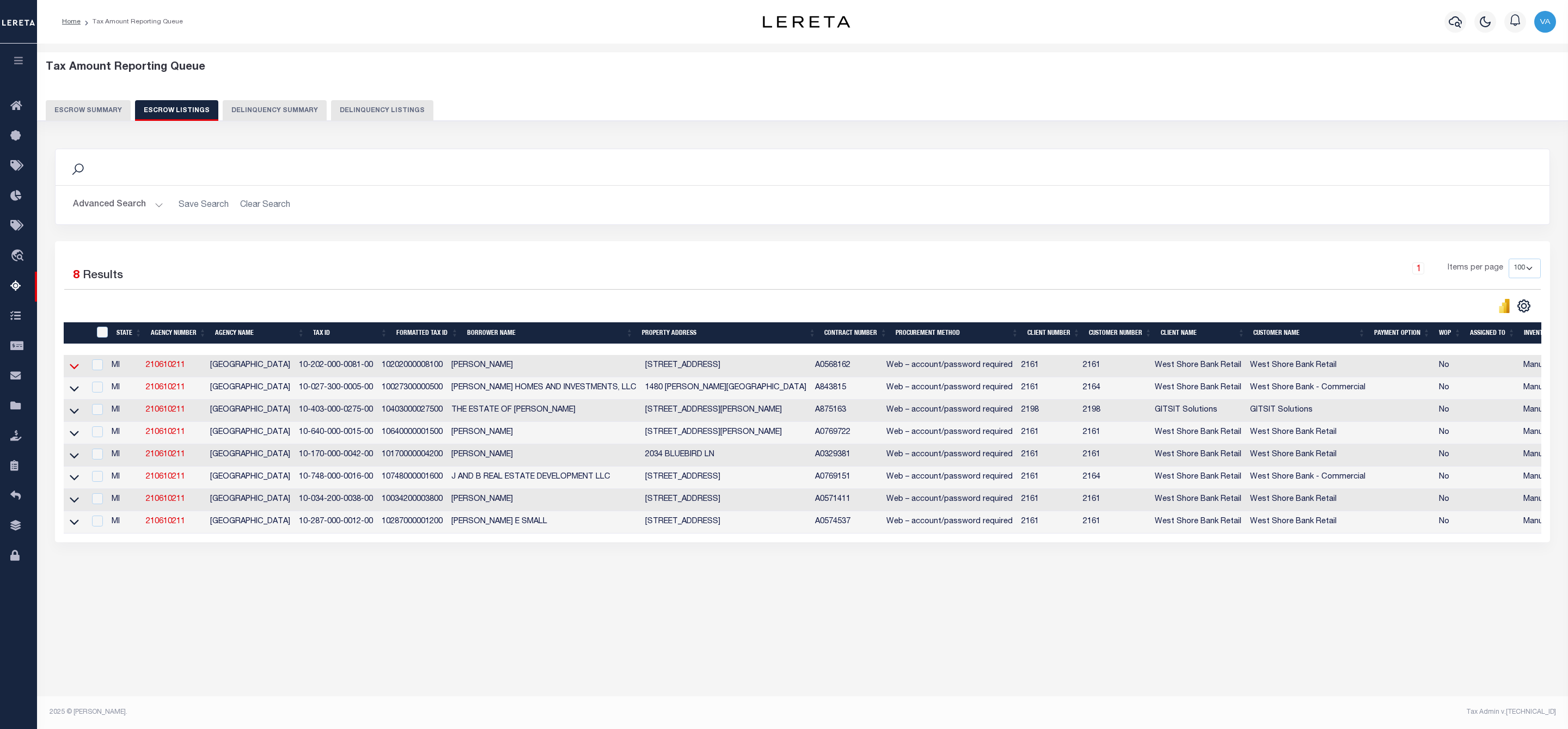
click at [71, 370] on icon at bounding box center [74, 367] width 9 height 6
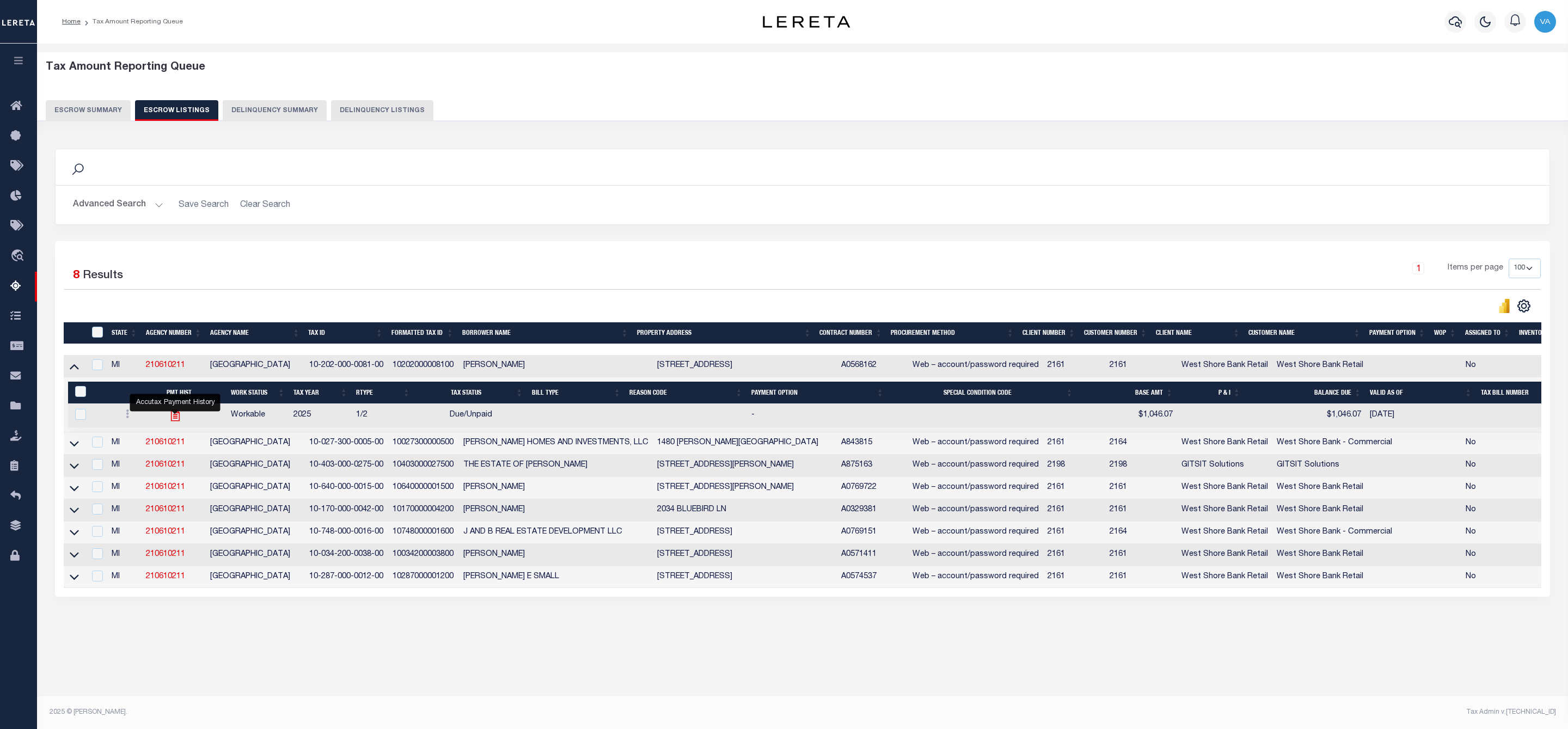
click at [173, 420] on icon "" at bounding box center [175, 415] width 14 height 14
checkbox input "true"
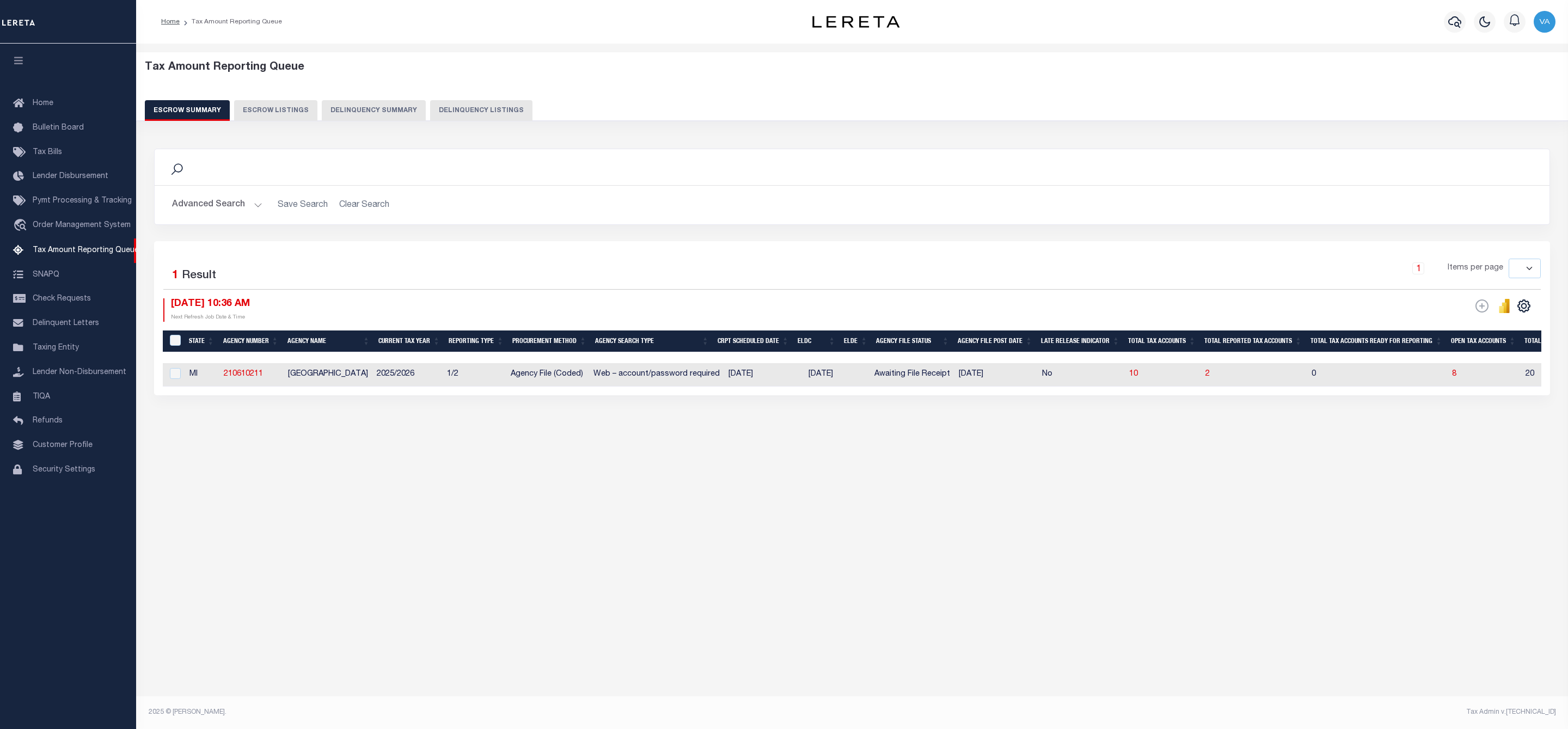
select select
click at [1456, 376] on span "8" at bounding box center [1454, 374] width 4 height 7
select select "100"
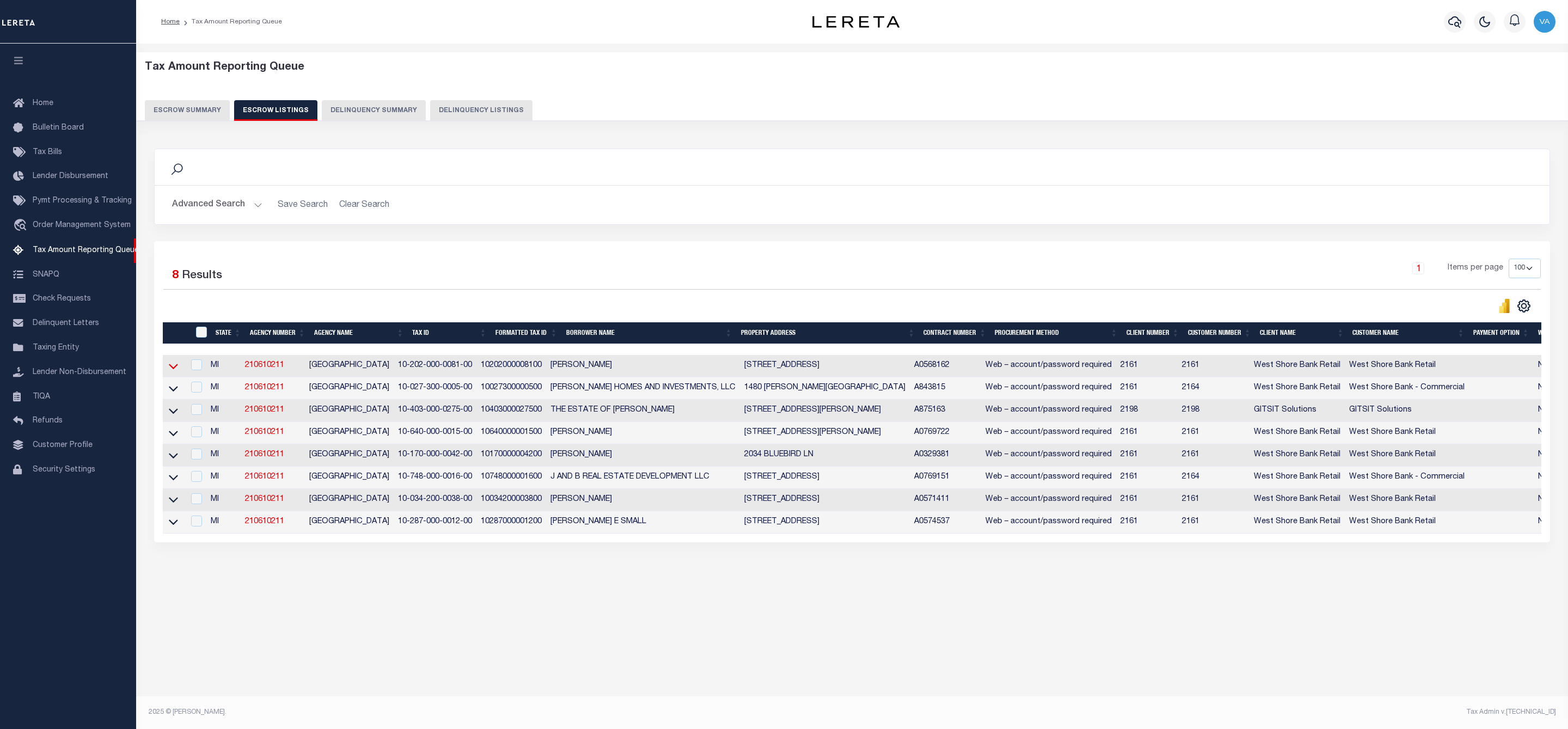
click at [170, 367] on icon at bounding box center [173, 366] width 9 height 12
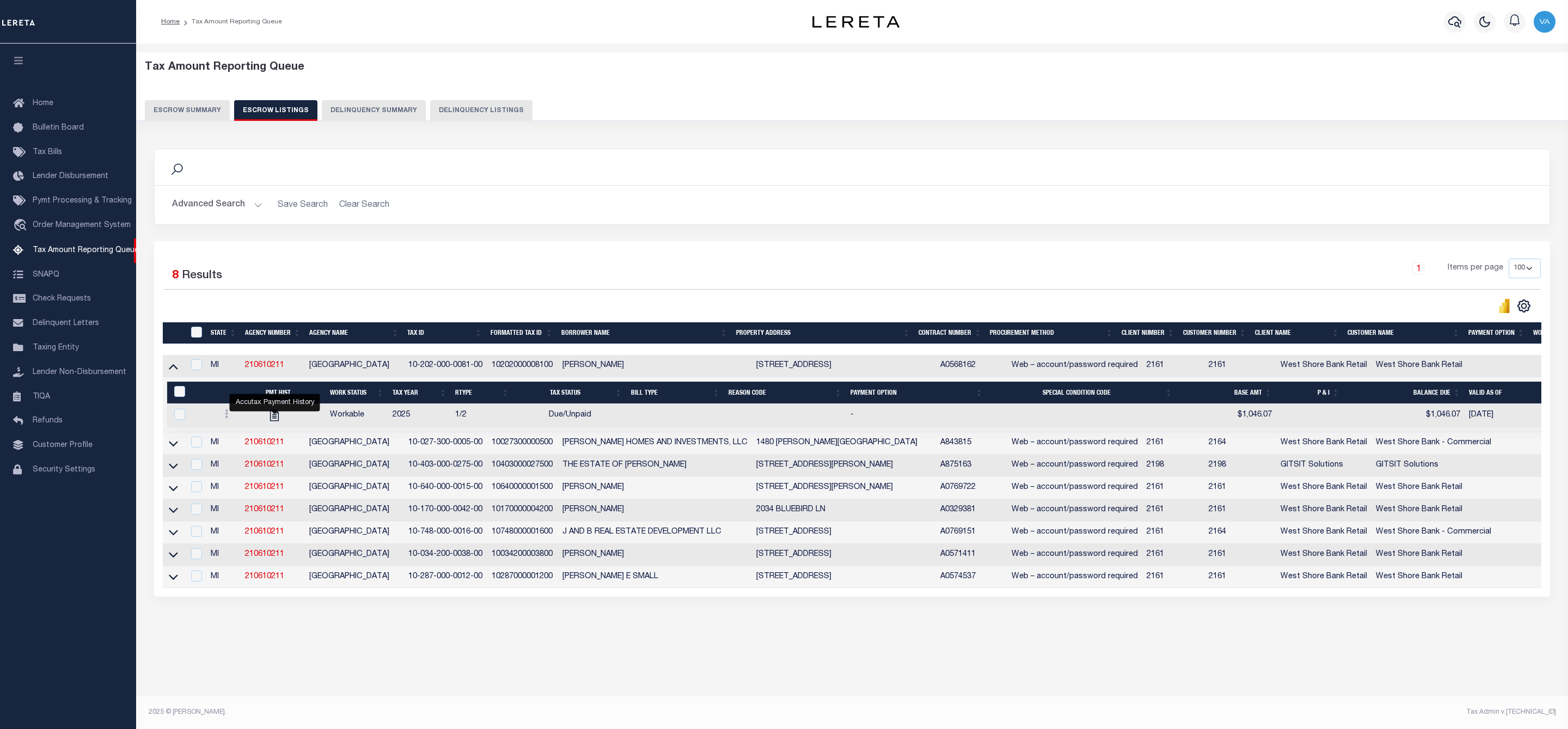
click at [218, 105] on button "Escrow Summary" at bounding box center [187, 111] width 85 height 21
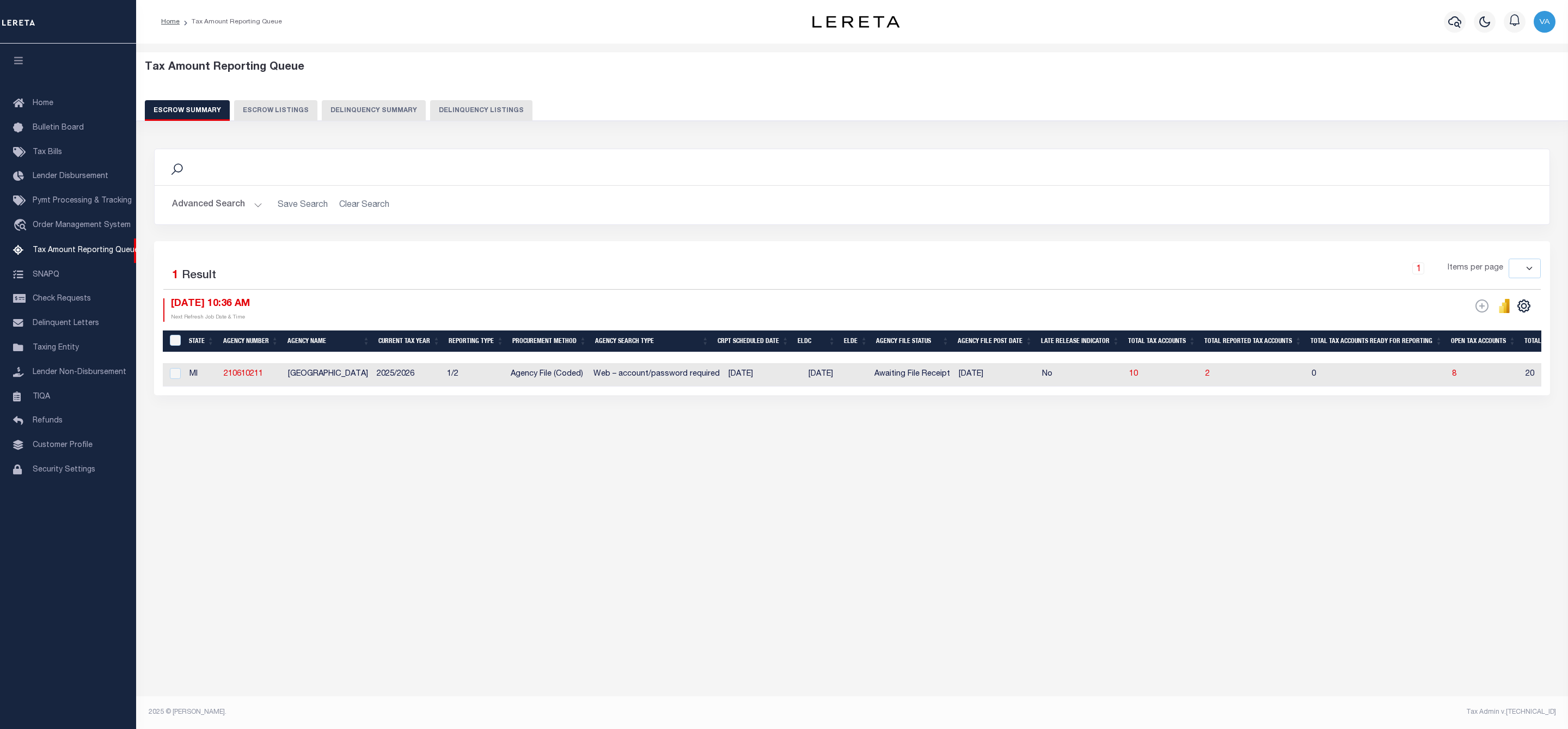
click at [257, 209] on button "Advanced Search" at bounding box center [217, 205] width 90 height 22
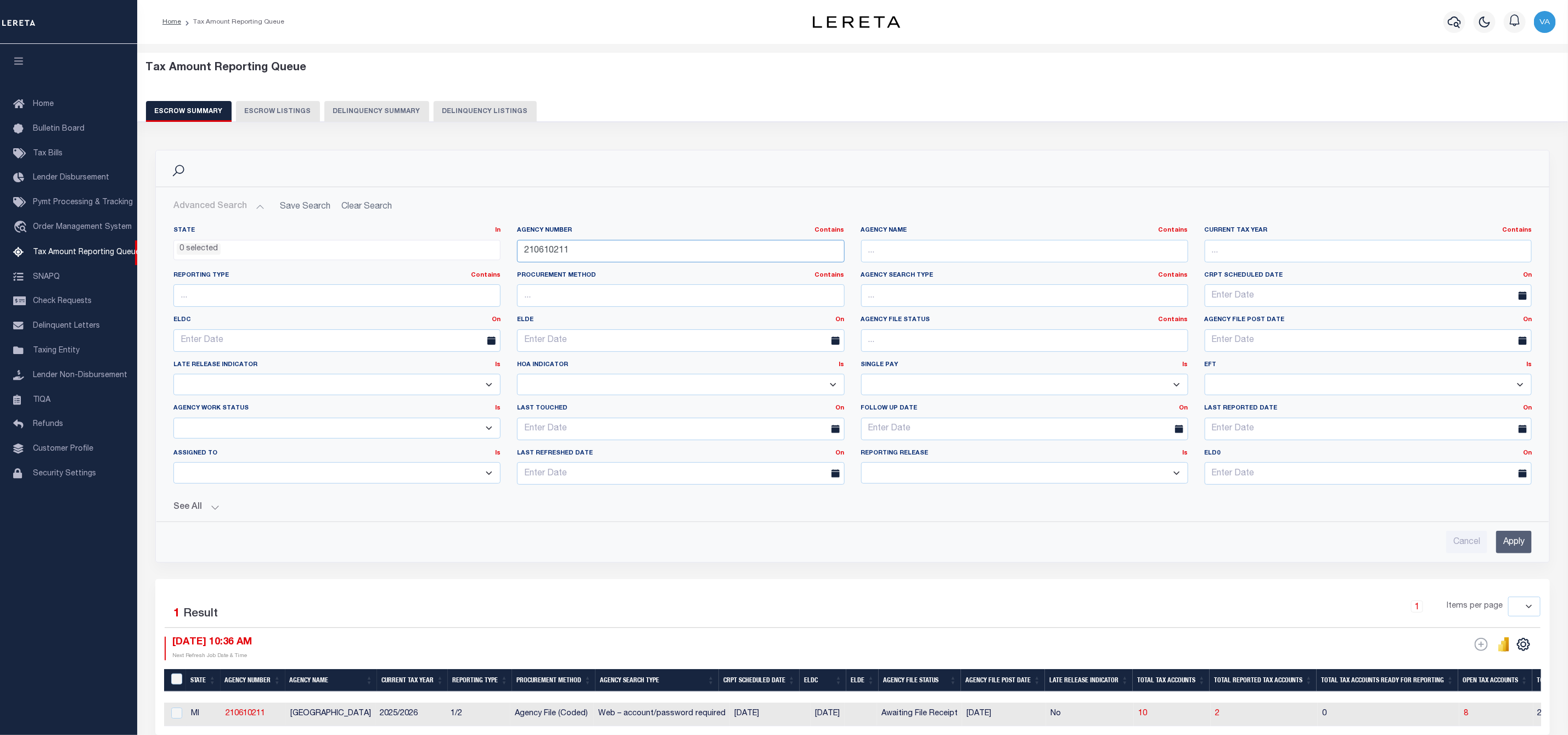
drag, startPoint x: 578, startPoint y: 249, endPoint x: 516, endPoint y: 246, distance: 62.1
click at [516, 246] on div "Agency Number Contains Contains Is 210610211" at bounding box center [681, 248] width 344 height 45
paste input "830212"
type input "210830212"
click at [1507, 541] on input "Apply" at bounding box center [1515, 541] width 36 height 22
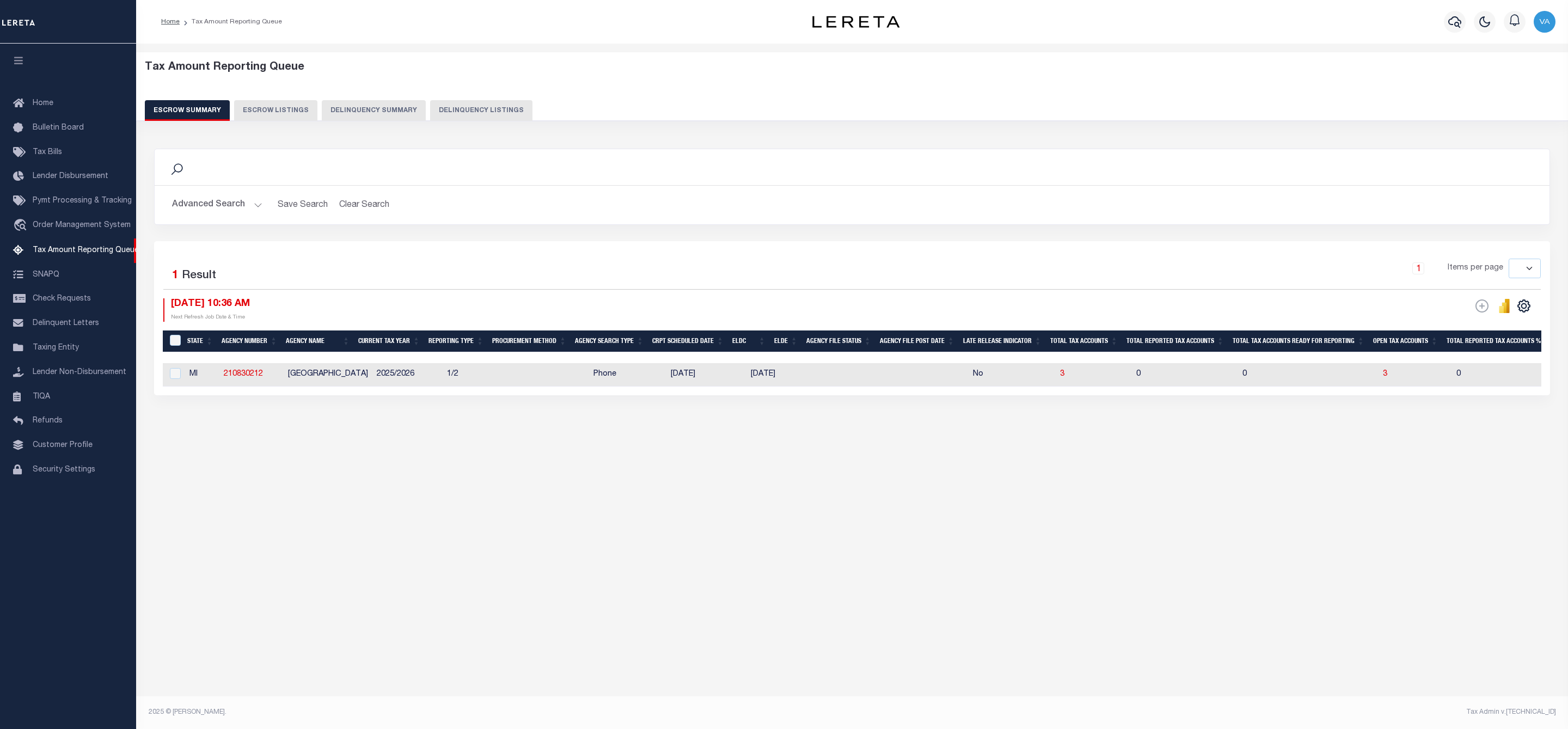
click at [1382, 378] on td "3" at bounding box center [1415, 375] width 73 height 23
checkbox input "true"
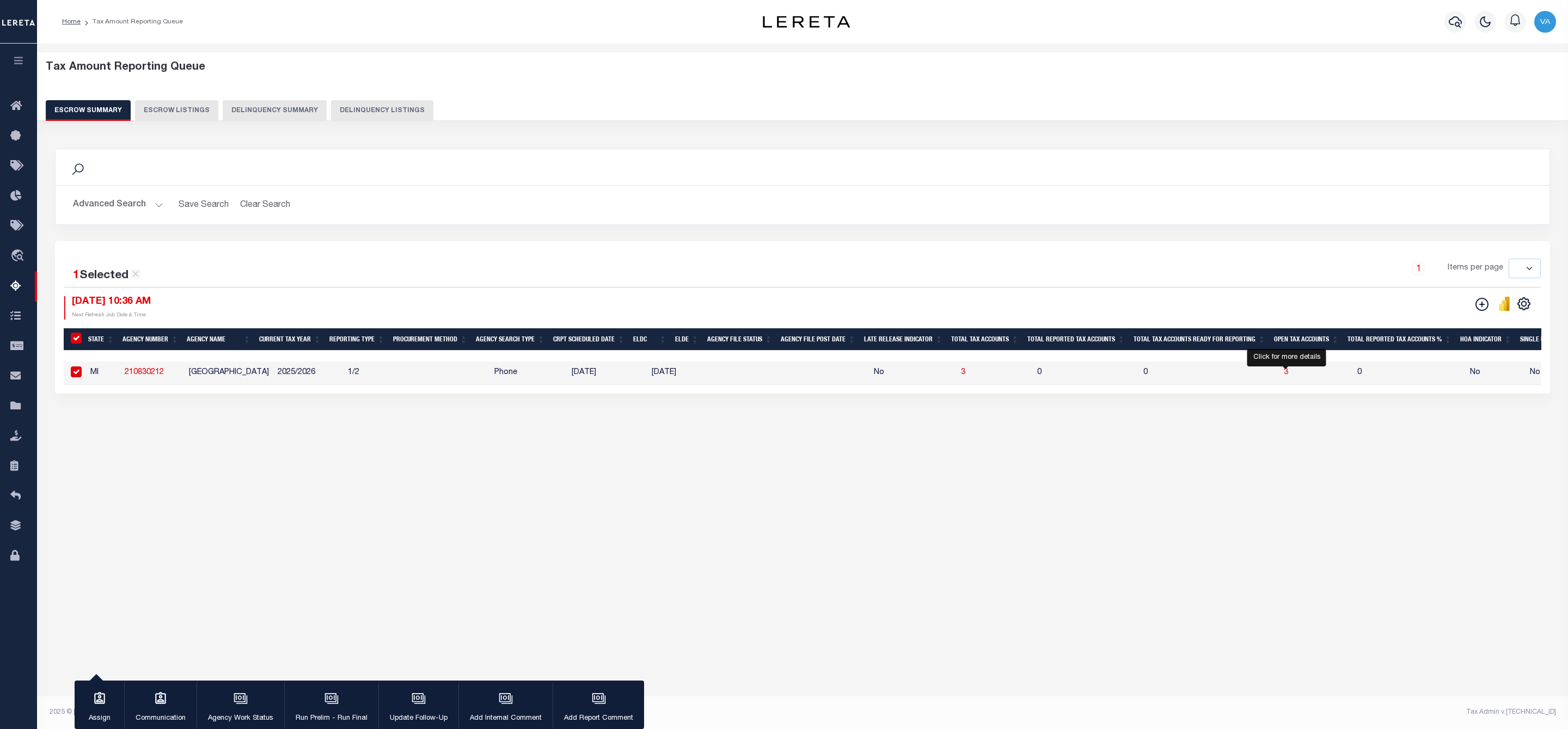
click at [1287, 372] on span "3" at bounding box center [1286, 372] width 4 height 7
select select "100"
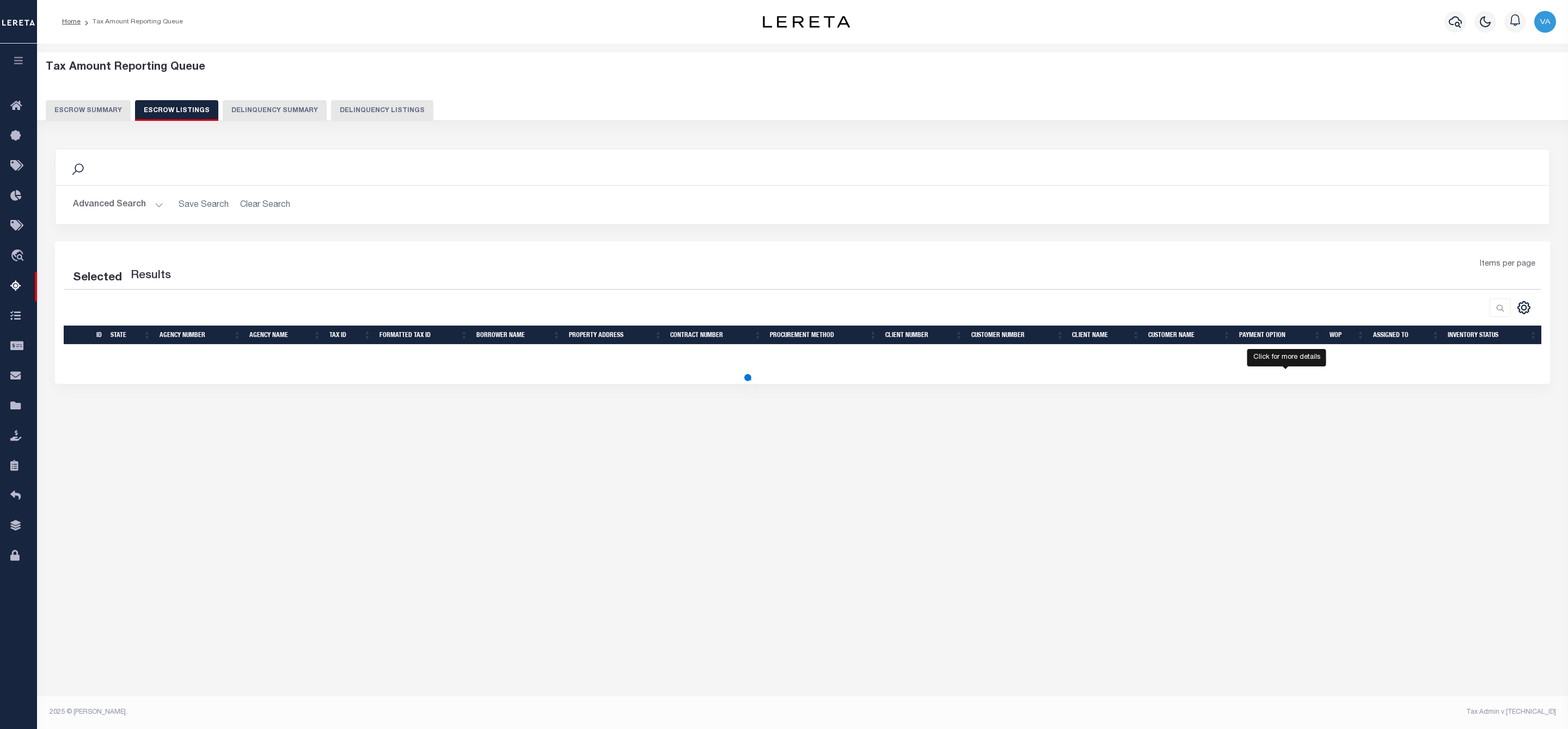
select select "100"
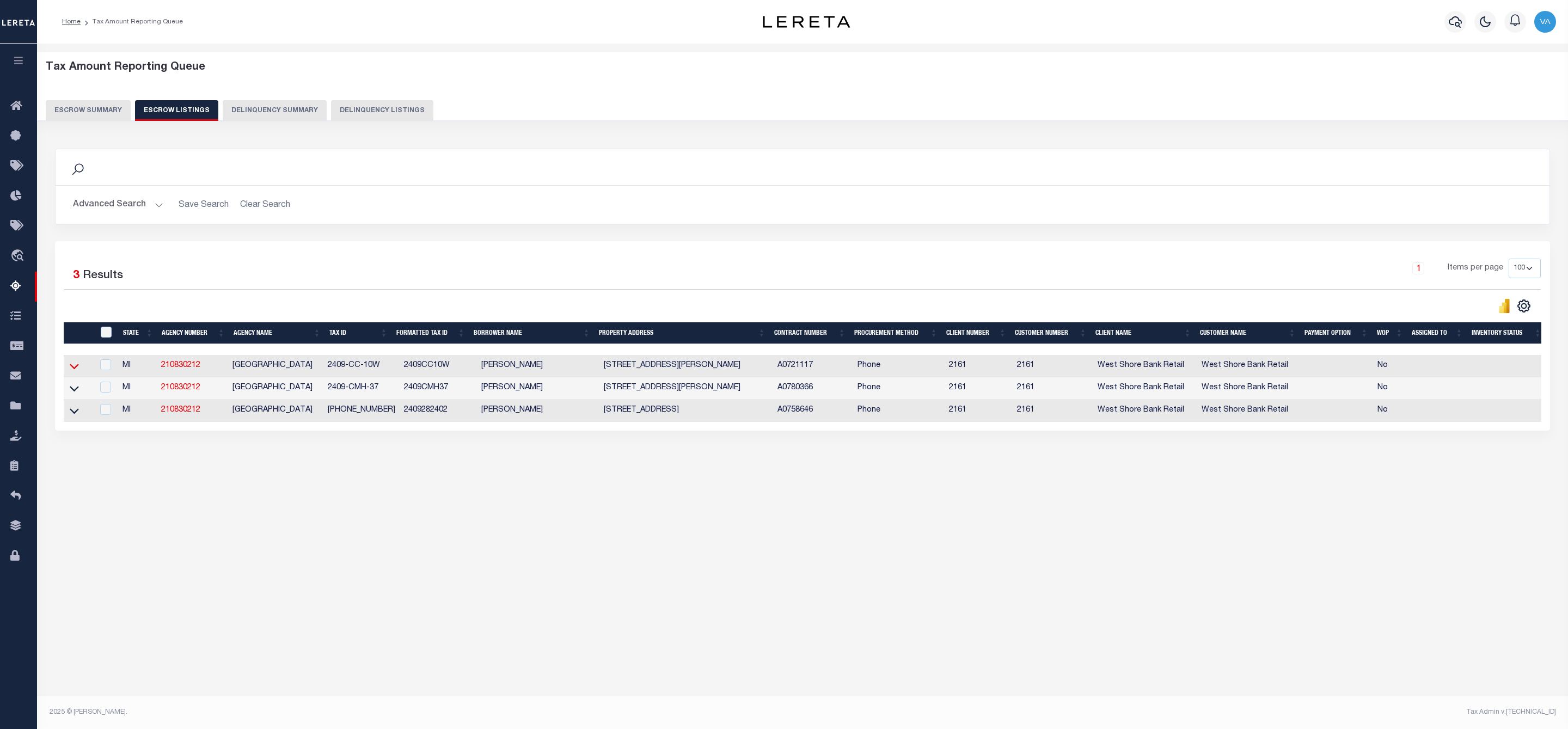
click at [71, 371] on icon at bounding box center [74, 366] width 9 height 12
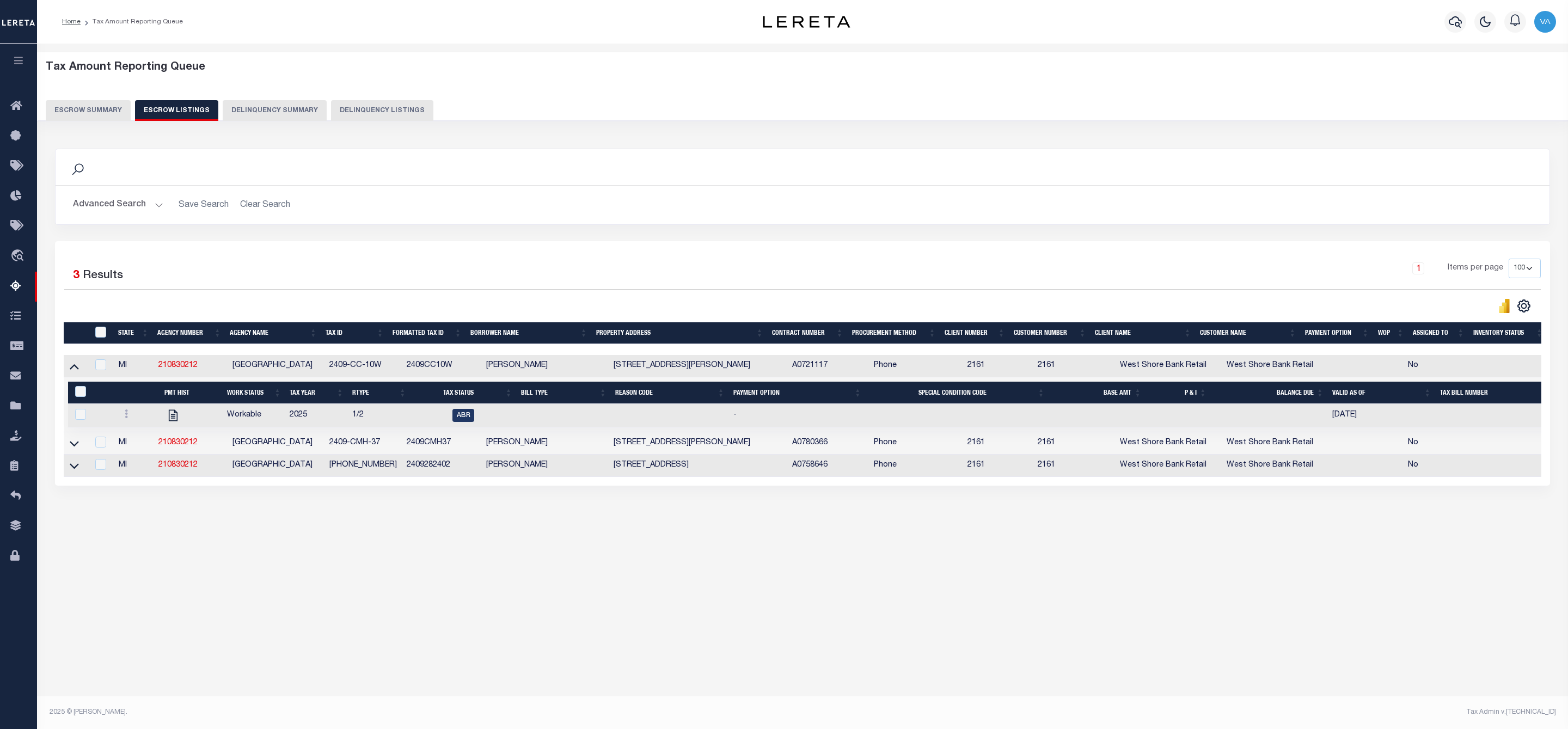
drag, startPoint x: 386, startPoint y: 361, endPoint x: 325, endPoint y: 367, distance: 61.3
click at [325, 367] on tr "MI 210830212 LIBERTY TOWNSHIP 2409-CC-10W 2409CC10W ANGELA WASCHER 11672 WEST D…" at bounding box center [822, 366] width 1516 height 22
copy tr "2409-CC-10W"
drag, startPoint x: 384, startPoint y: 444, endPoint x: 329, endPoint y: 453, distance: 55.7
click at [329, 453] on td "2409-CMH-37" at bounding box center [364, 443] width 78 height 22
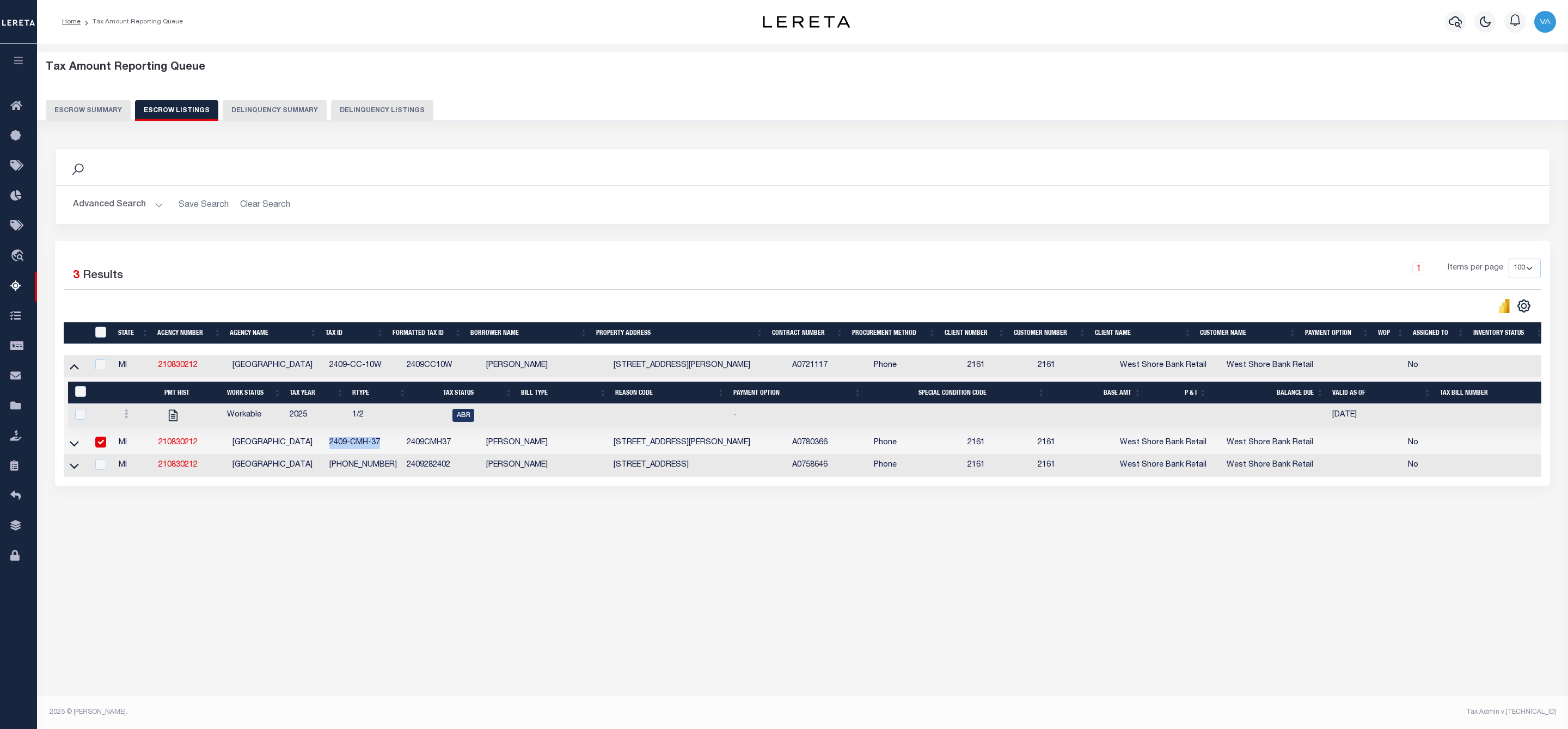
checkbox input "true"
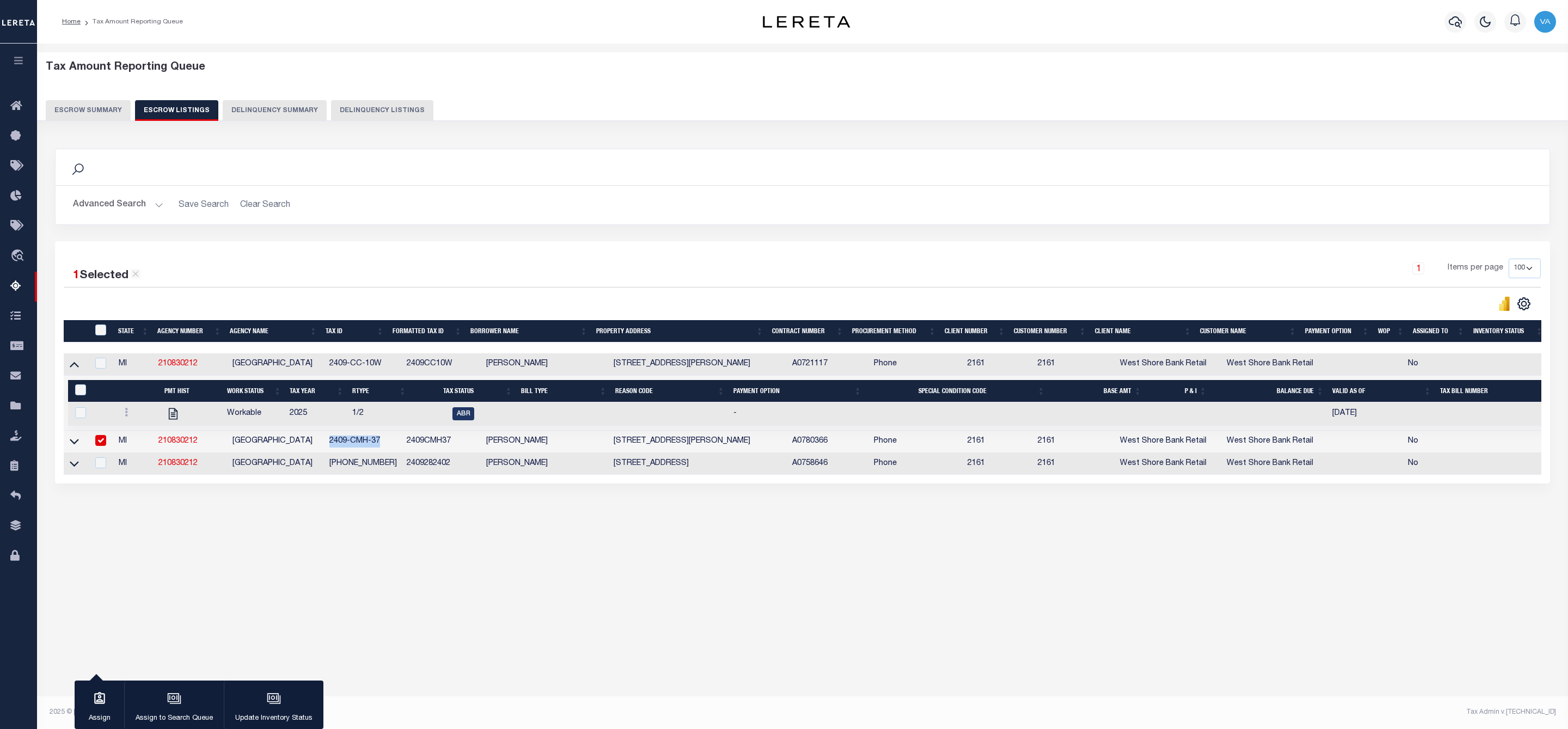
copy td "2409-CMH-37"
drag, startPoint x: 385, startPoint y: 465, endPoint x: 329, endPoint y: 474, distance: 56.7
click at [329, 474] on td "2409-28-2402" at bounding box center [364, 464] width 78 height 22
checkbox input "true"
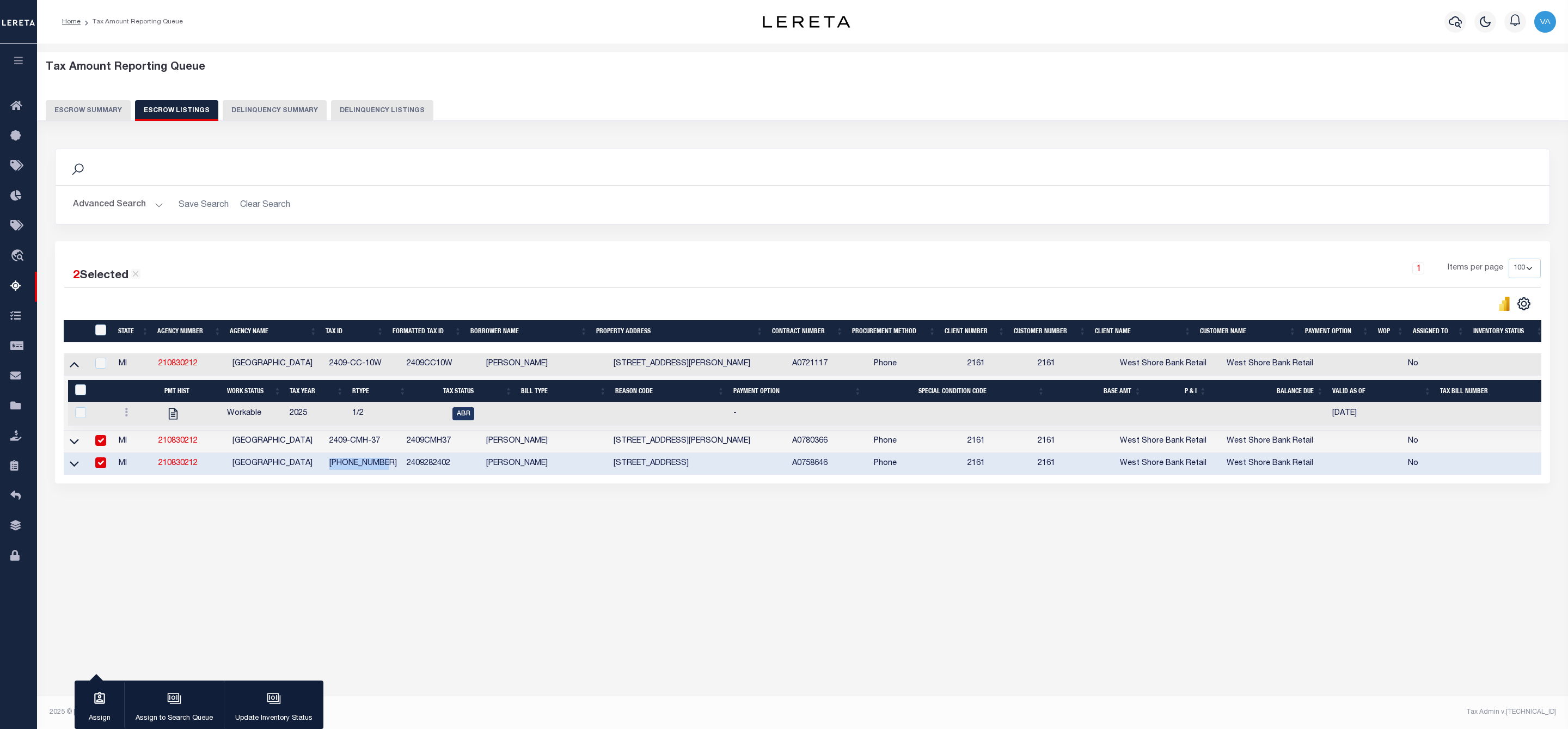
copy td "2409-28-2402"
click at [100, 108] on button "Escrow Summary" at bounding box center [88, 111] width 85 height 21
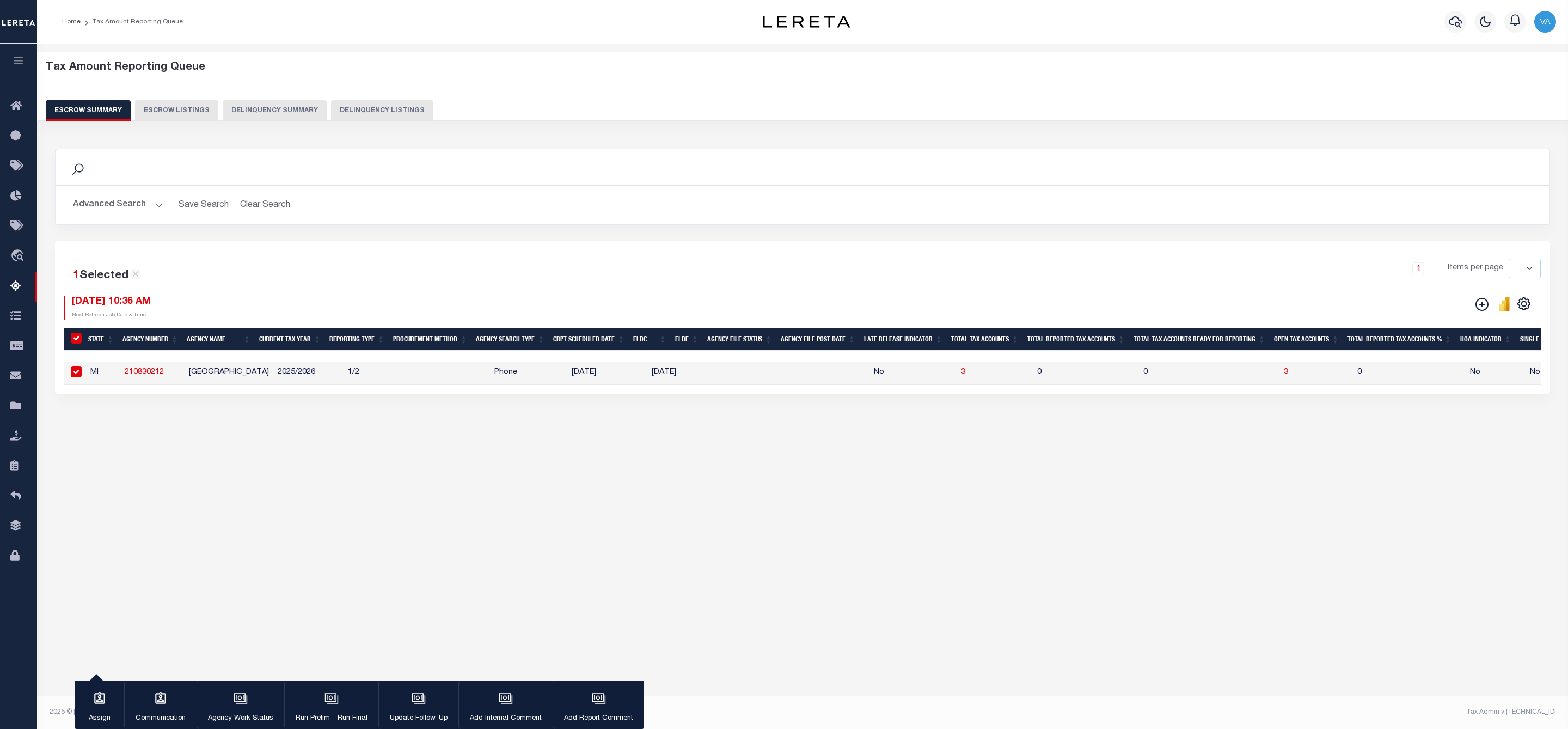
click at [153, 205] on button "Advanced Search" at bounding box center [118, 205] width 90 height 22
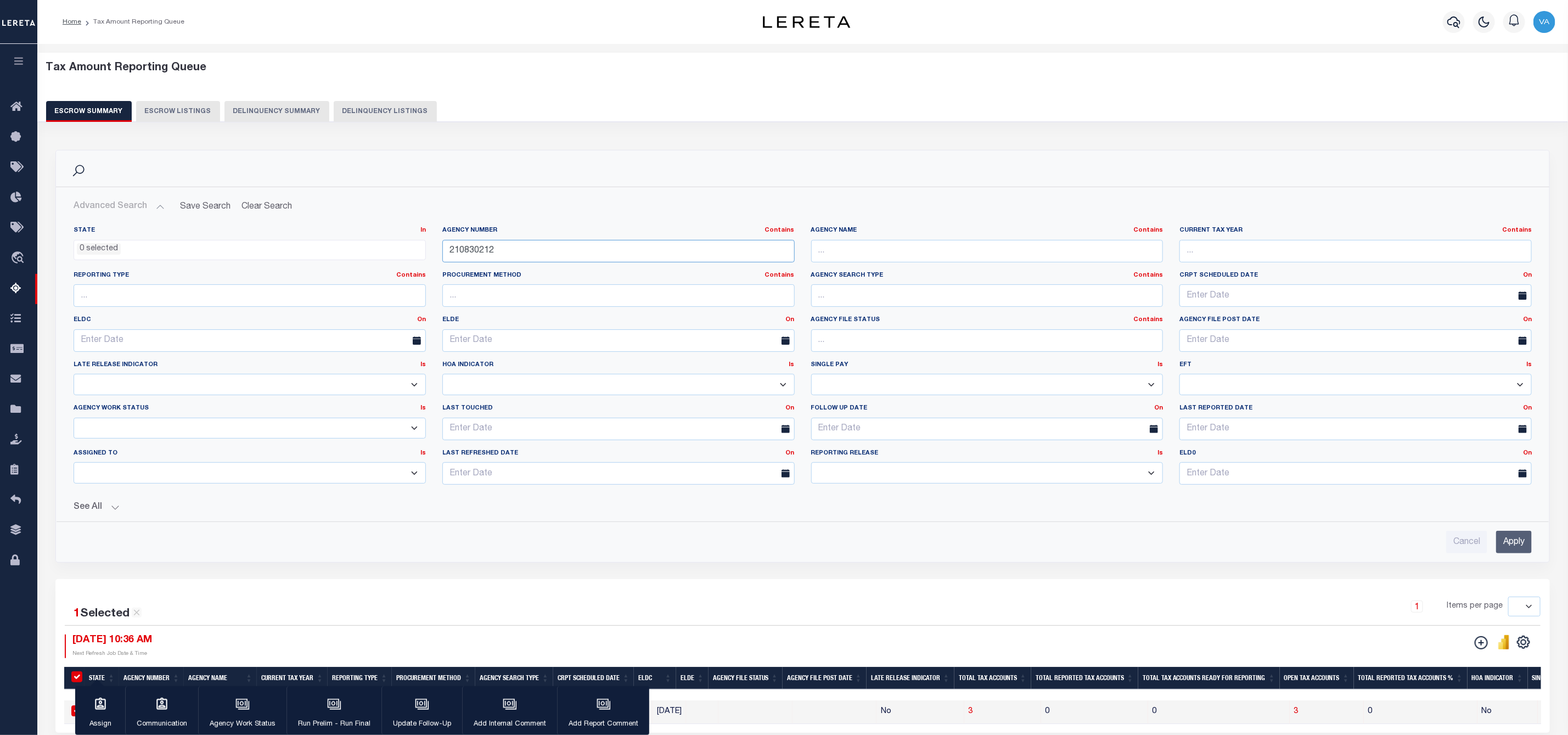
drag, startPoint x: 511, startPoint y: 252, endPoint x: 416, endPoint y: 252, distance: 95.0
click at [416, 252] on div "State In In AK AL AR AZ CA CO CT DC DE FL GA GU HI IA ID IL IN KS KY LA MA MD M…" at bounding box center [802, 359] width 1475 height 267
paste input "6"
type input "210830216"
click at [1512, 542] on input "Apply" at bounding box center [1515, 541] width 36 height 22
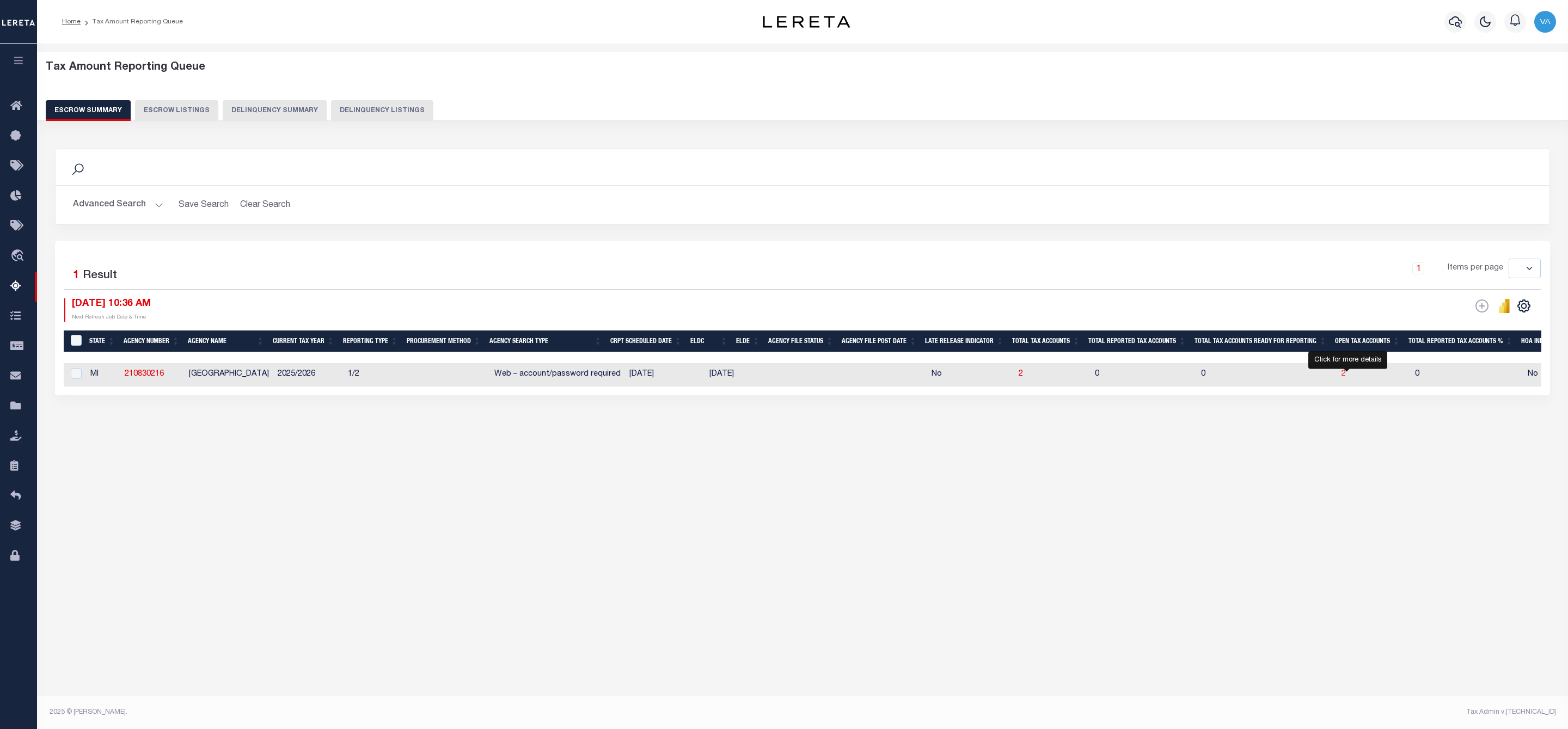
click at [1346, 373] on span "2" at bounding box center [1343, 374] width 4 height 7
select select "100"
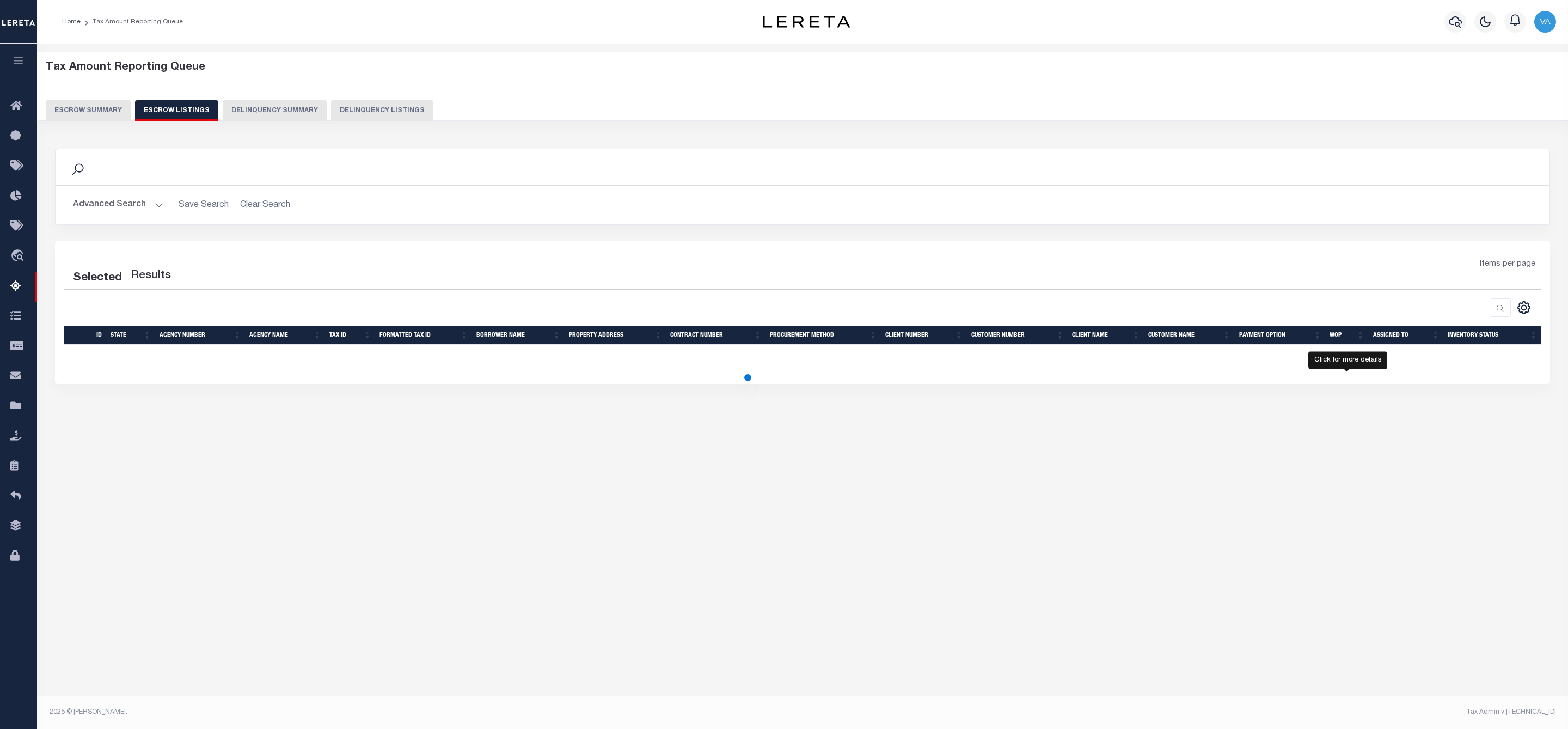
select select "100"
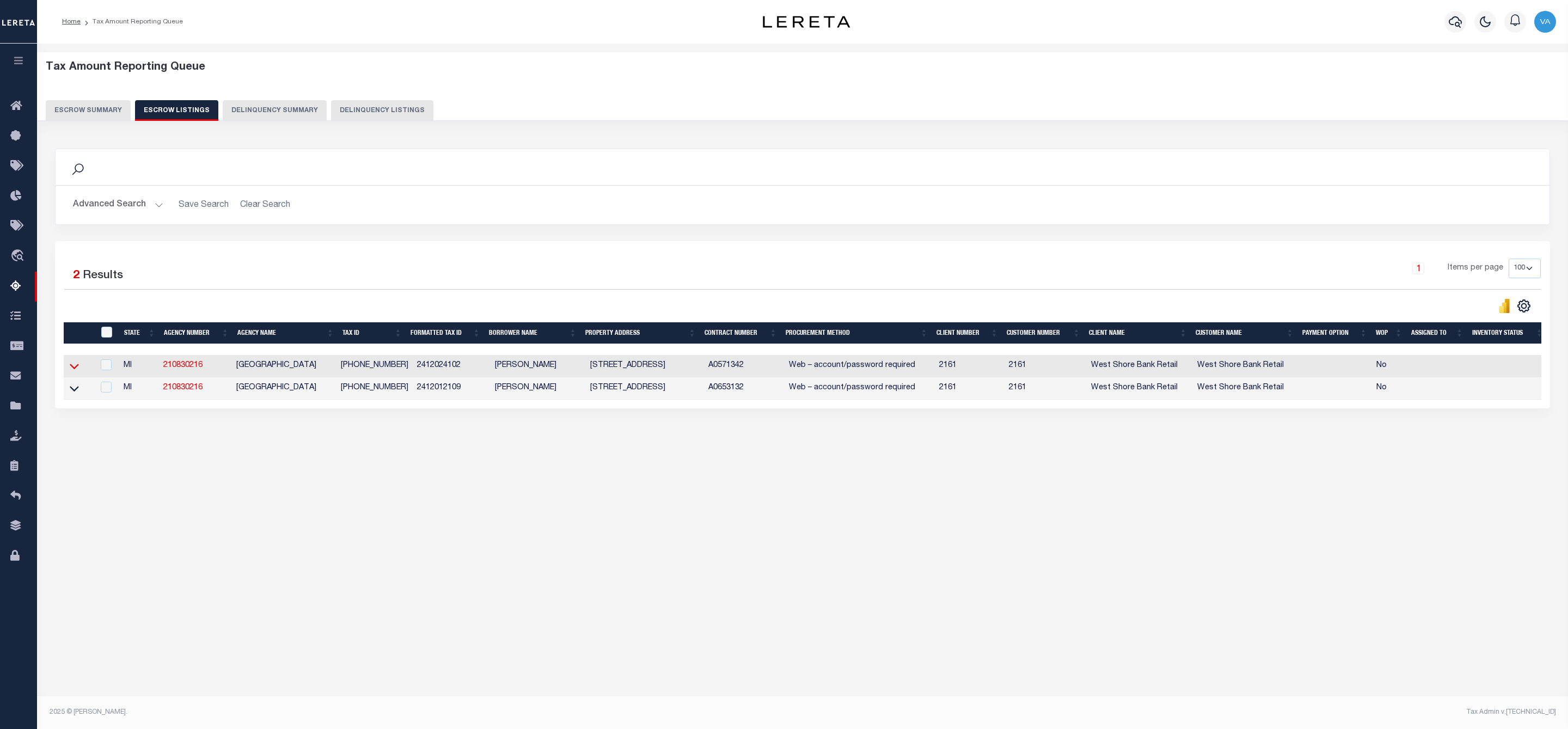
click at [70, 365] on icon at bounding box center [74, 366] width 9 height 12
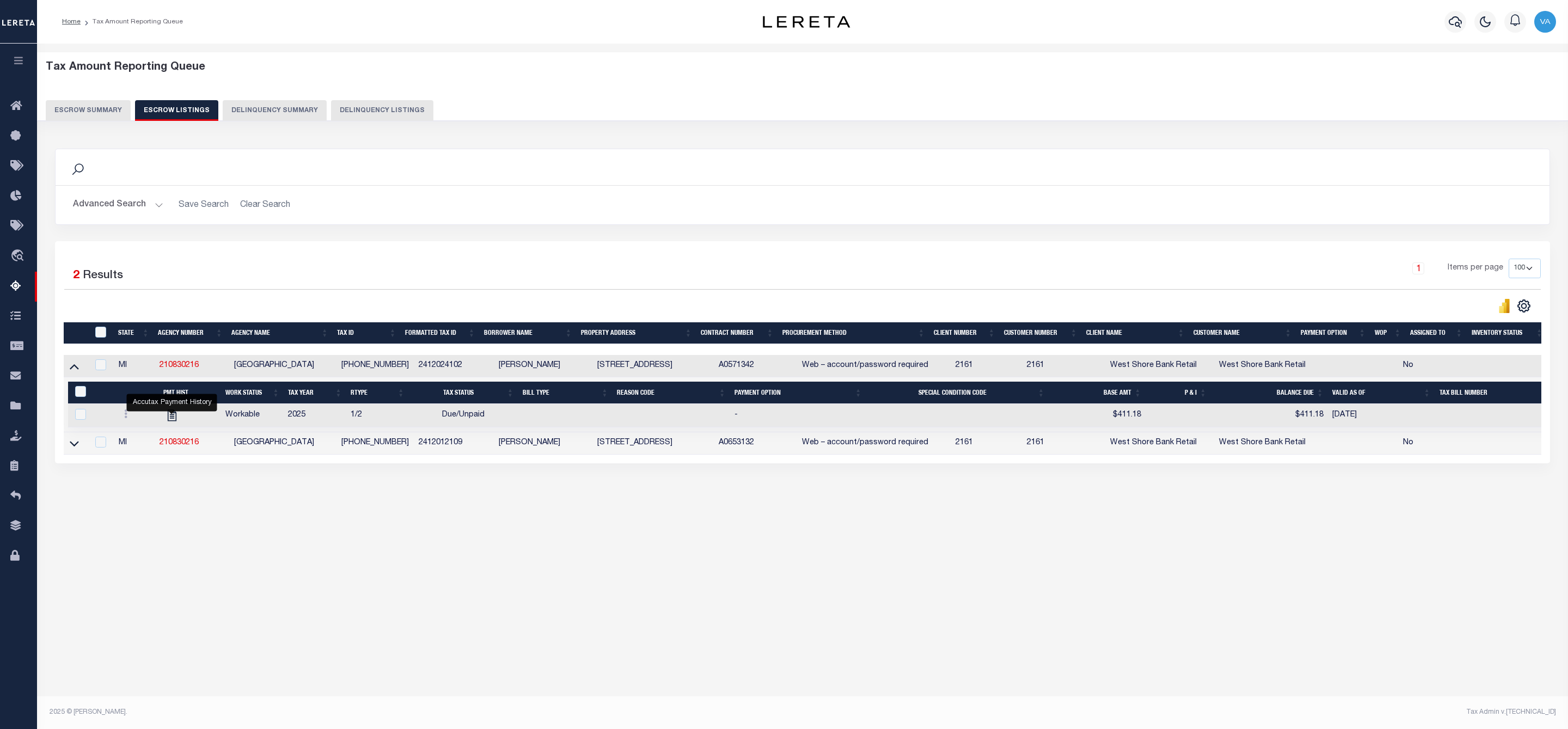
click at [98, 98] on div "Tax Amount Reporting Queue Escrow Summary Escrow Listings Delinquency Summary" at bounding box center [802, 90] width 1514 height 60
click at [100, 110] on button "Escrow Summary" at bounding box center [88, 111] width 85 height 21
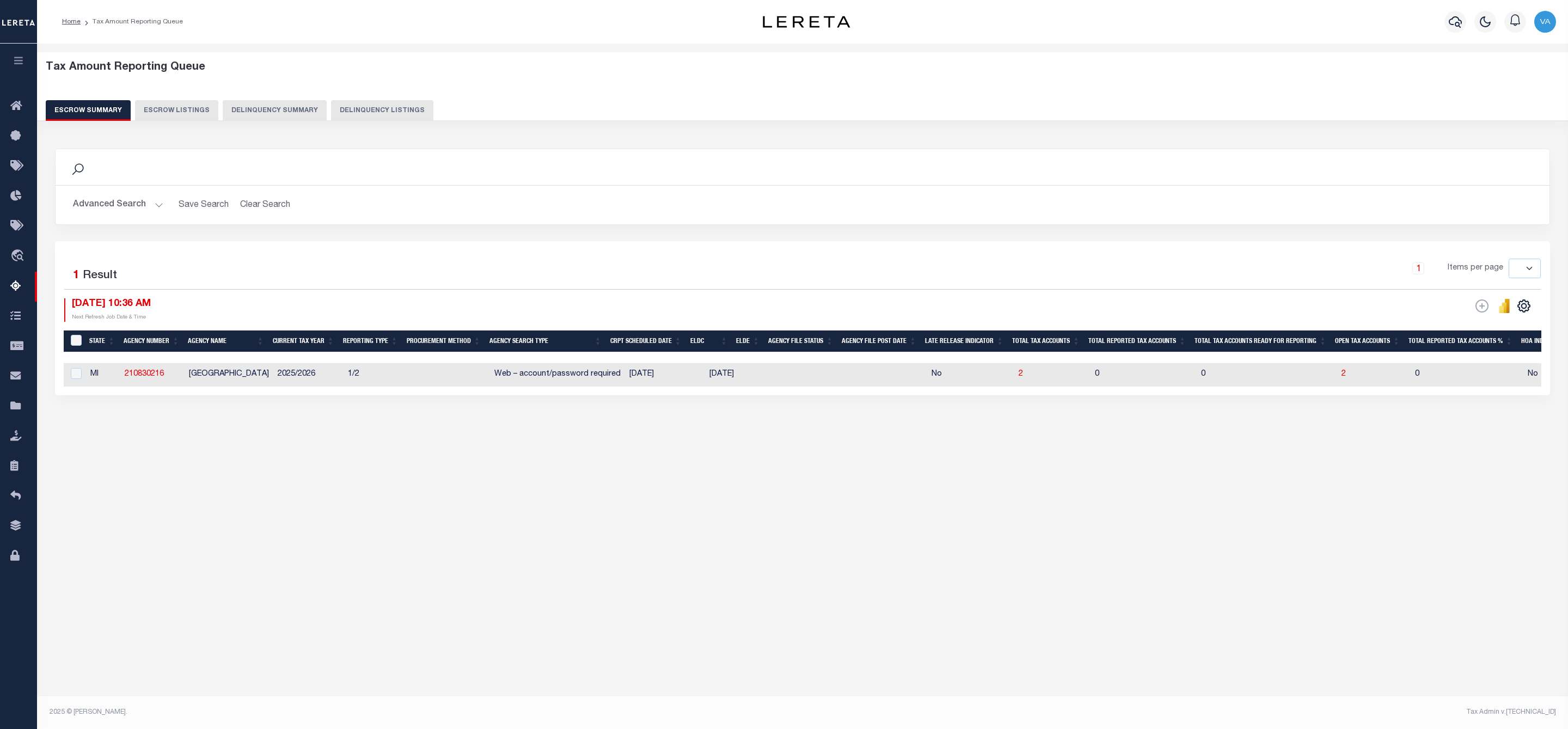
click at [134, 196] on button "Advanced Search" at bounding box center [118, 205] width 90 height 22
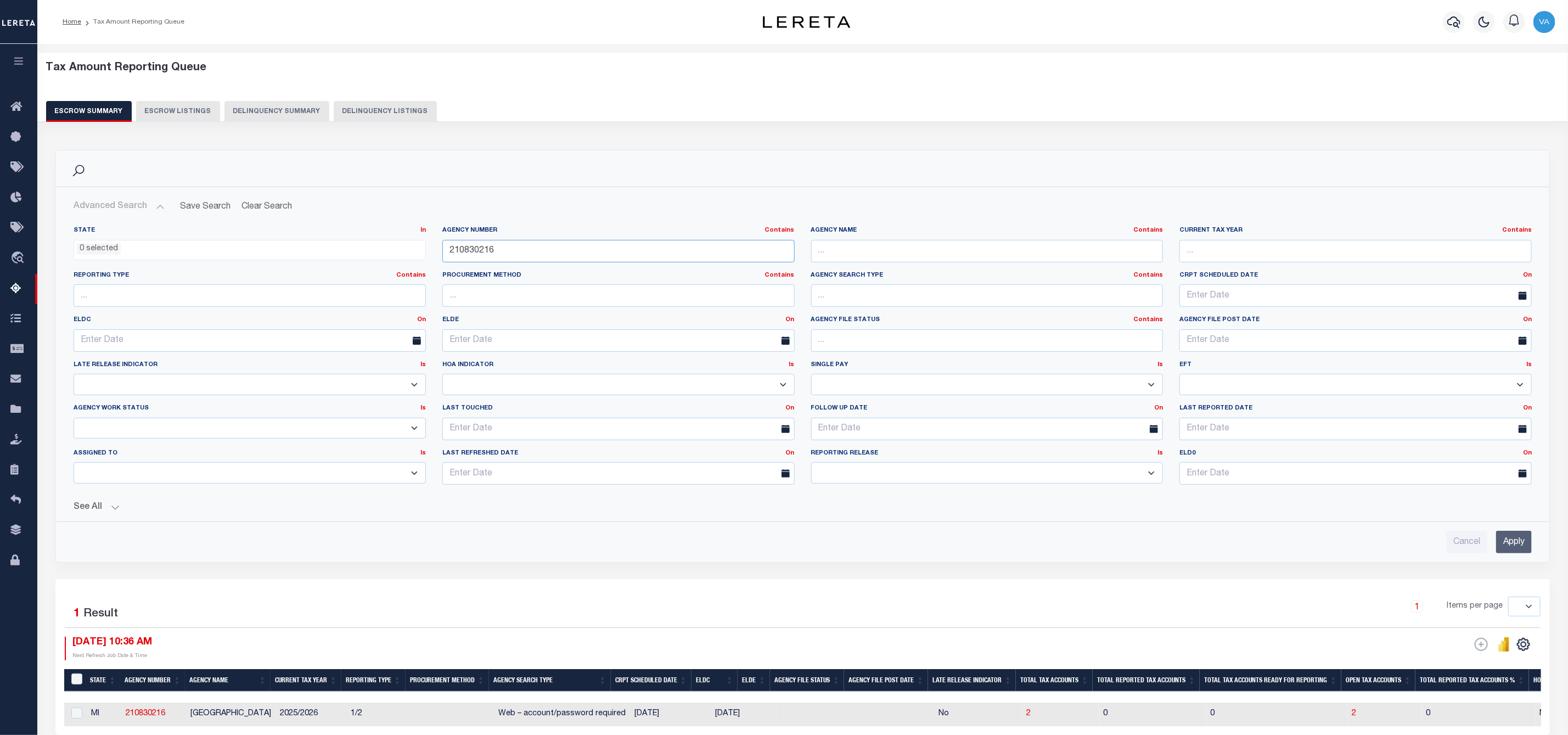
drag, startPoint x: 504, startPoint y: 249, endPoint x: 432, endPoint y: 249, distance: 72.0
click at [432, 249] on div "State In In AK AL AR AZ CA CO CT DC DE FL GA GU HI IA ID IL IN KS KY LA MA MD M…" at bounding box center [802, 359] width 1475 height 267
paste input "430207"
type input "210430207"
click at [1509, 533] on div "Cancel Apply" at bounding box center [802, 537] width 1476 height 31
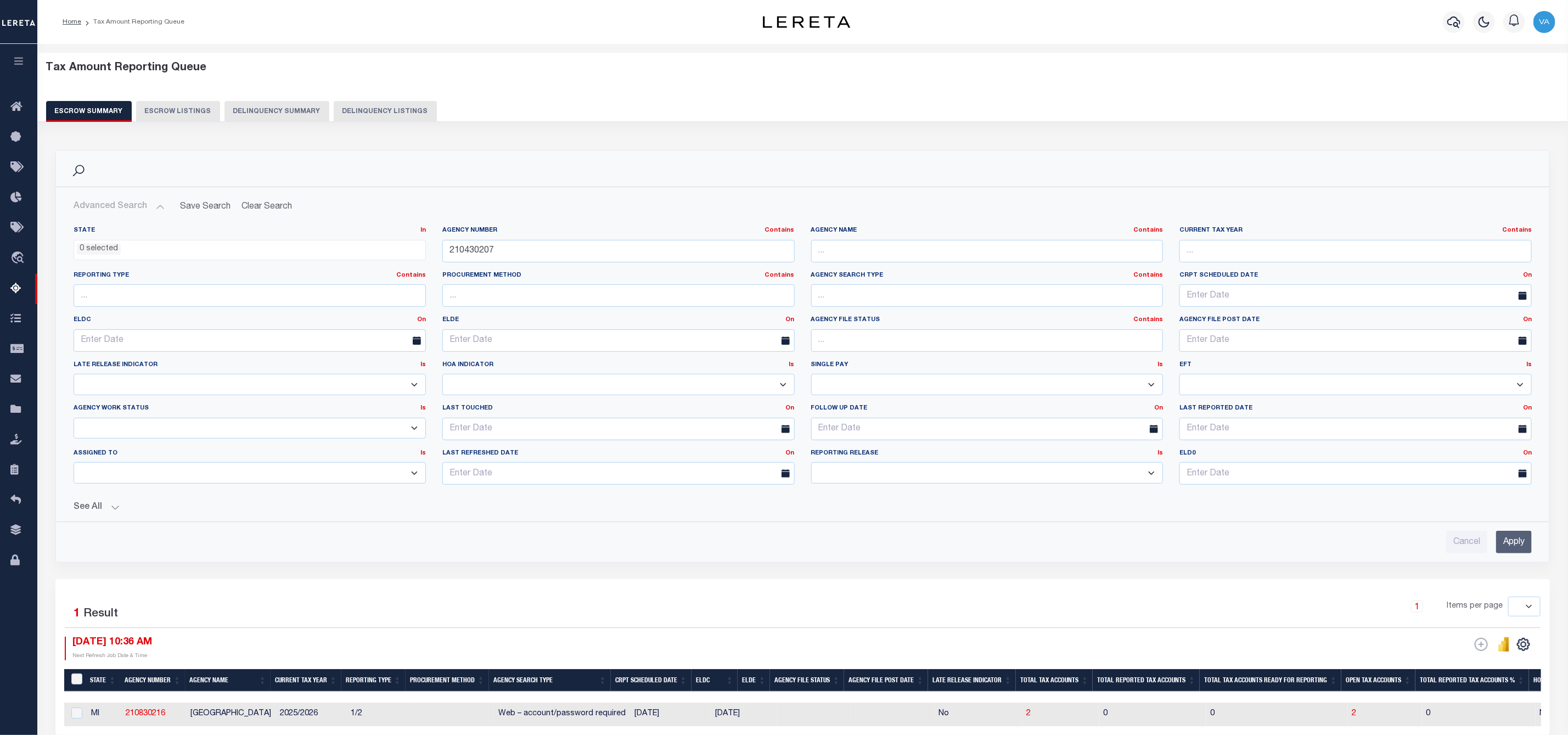
click at [1512, 543] on input "Apply" at bounding box center [1515, 541] width 36 height 22
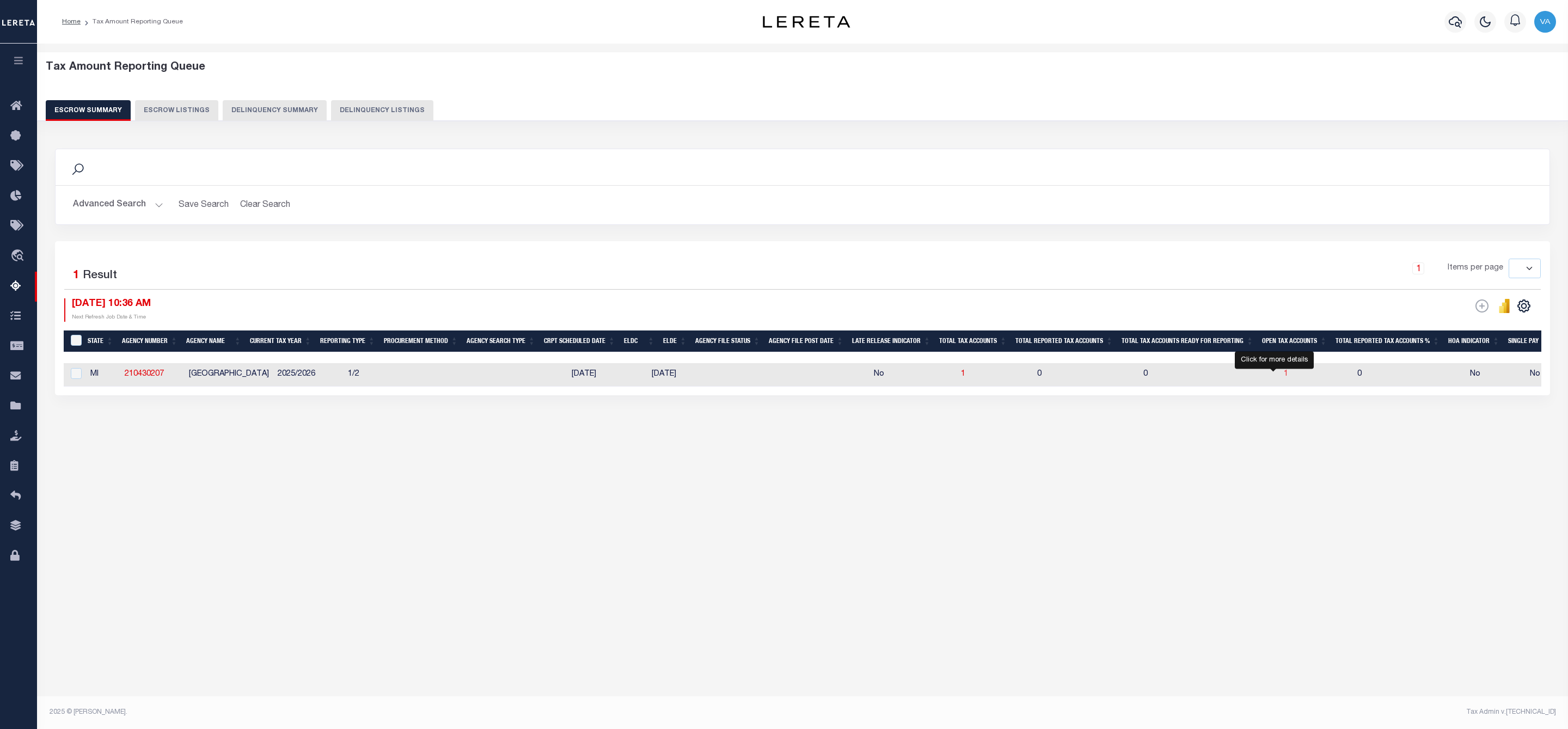
click at [1284, 375] on span "1" at bounding box center [1286, 374] width 4 height 7
select select "100"
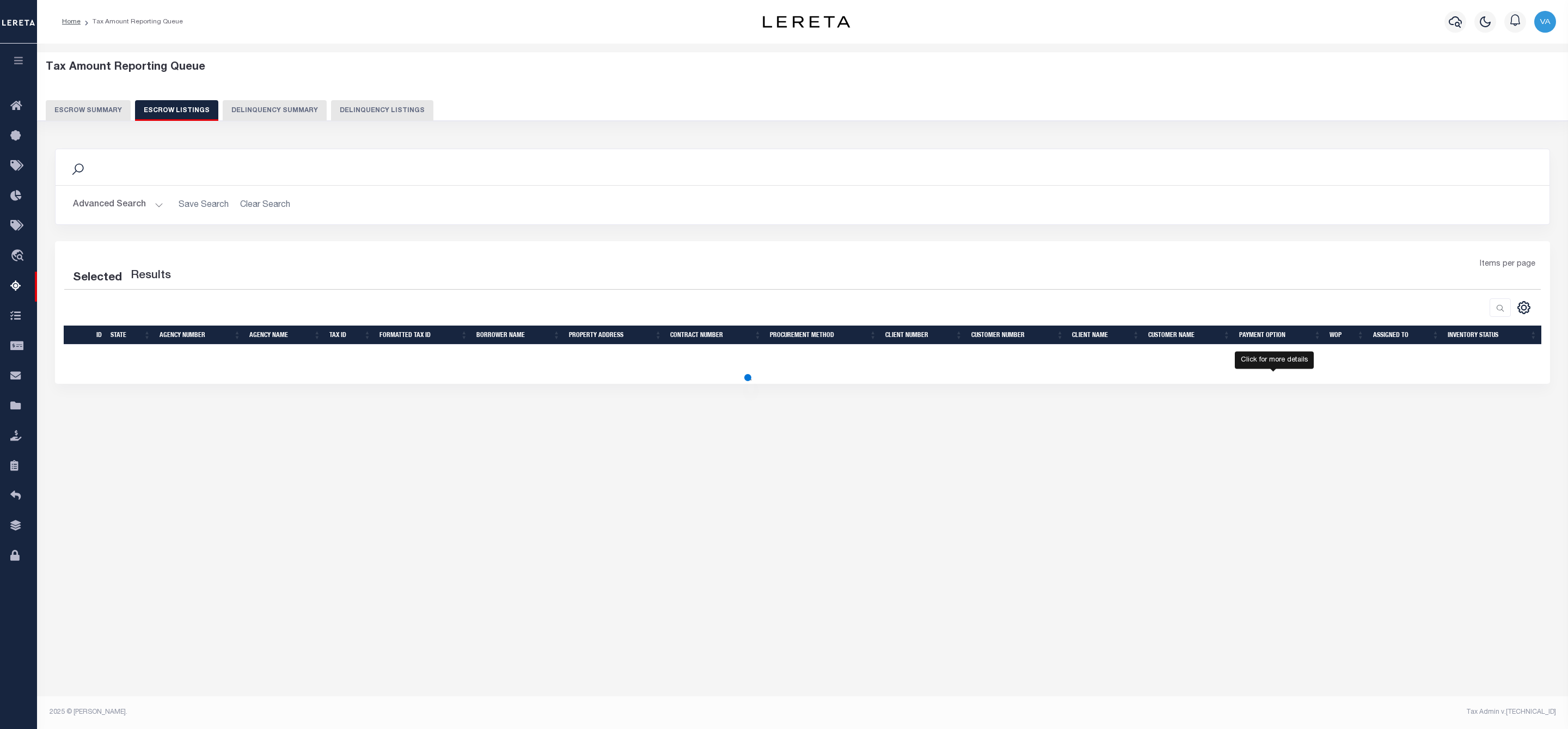
select select "100"
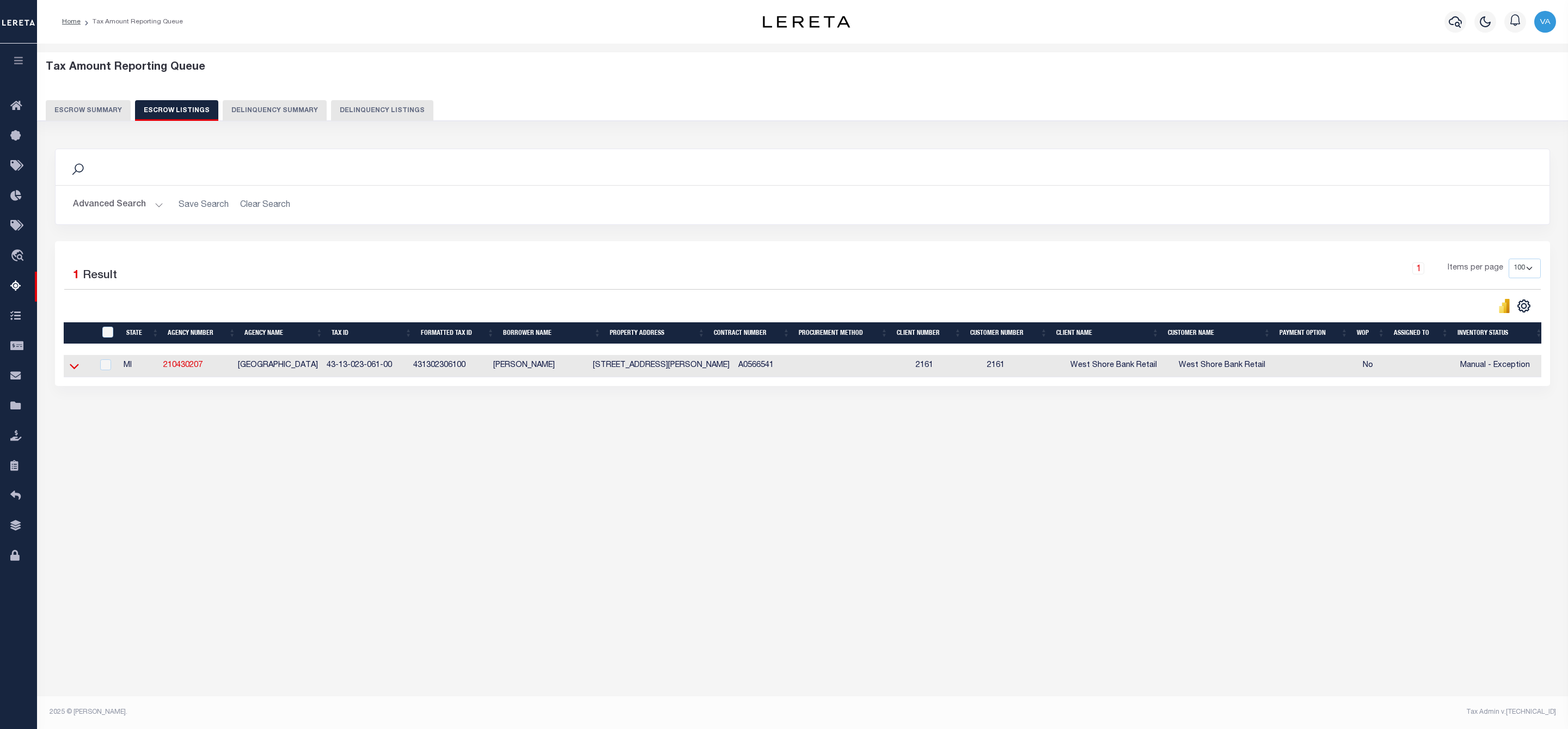
click at [73, 367] on icon at bounding box center [74, 366] width 9 height 12
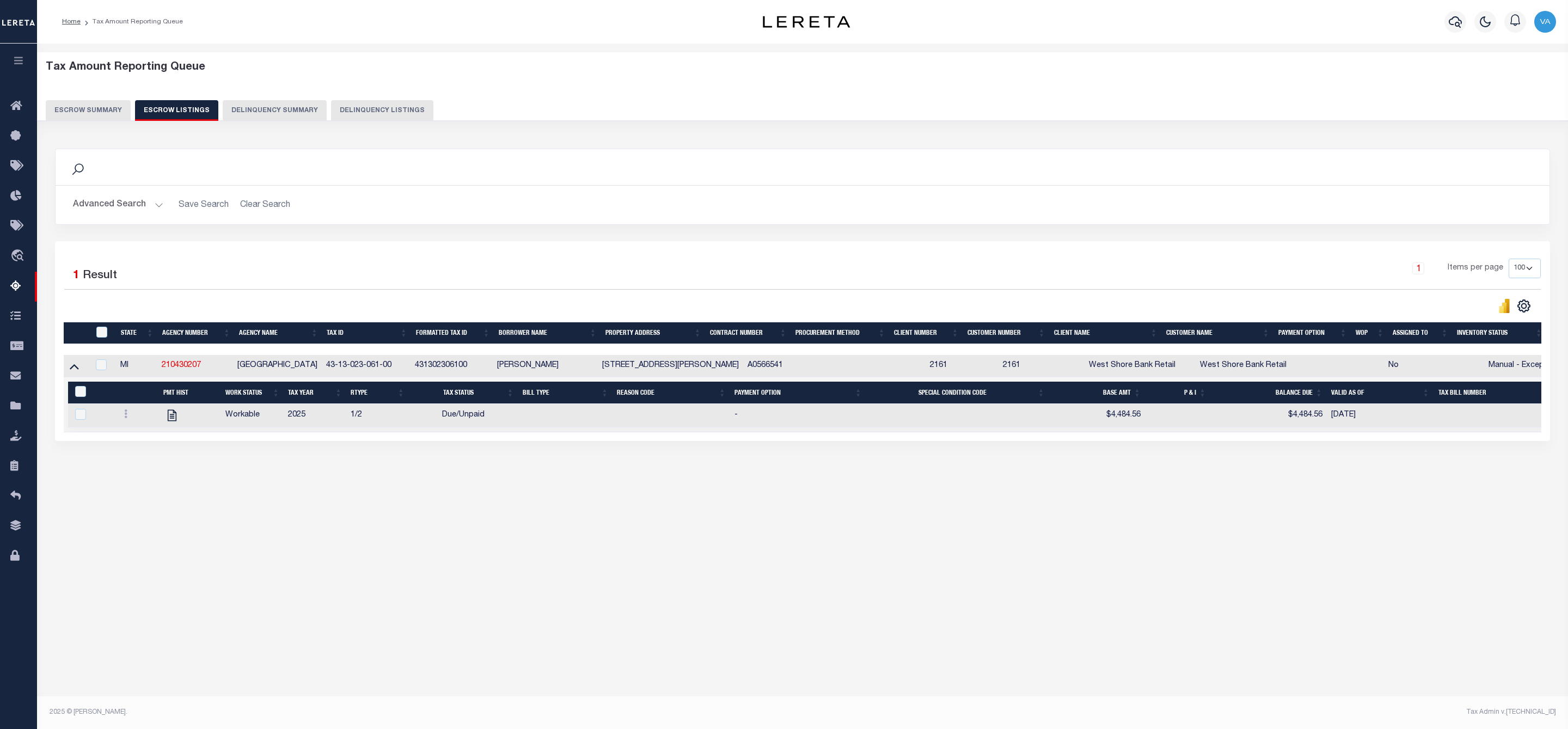
click at [98, 106] on button "Escrow Summary" at bounding box center [88, 111] width 85 height 21
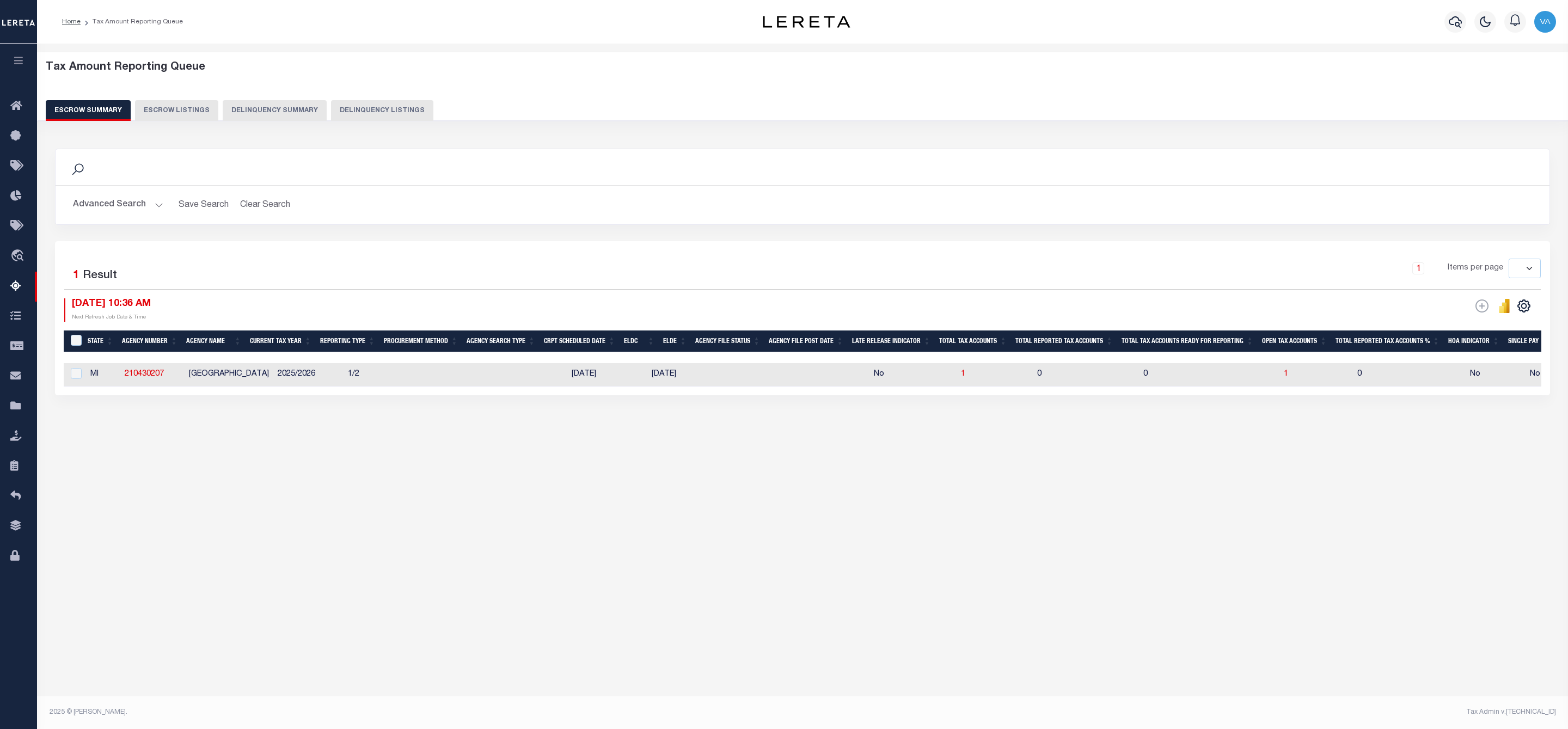
click at [97, 197] on button "Advanced Search" at bounding box center [118, 205] width 90 height 22
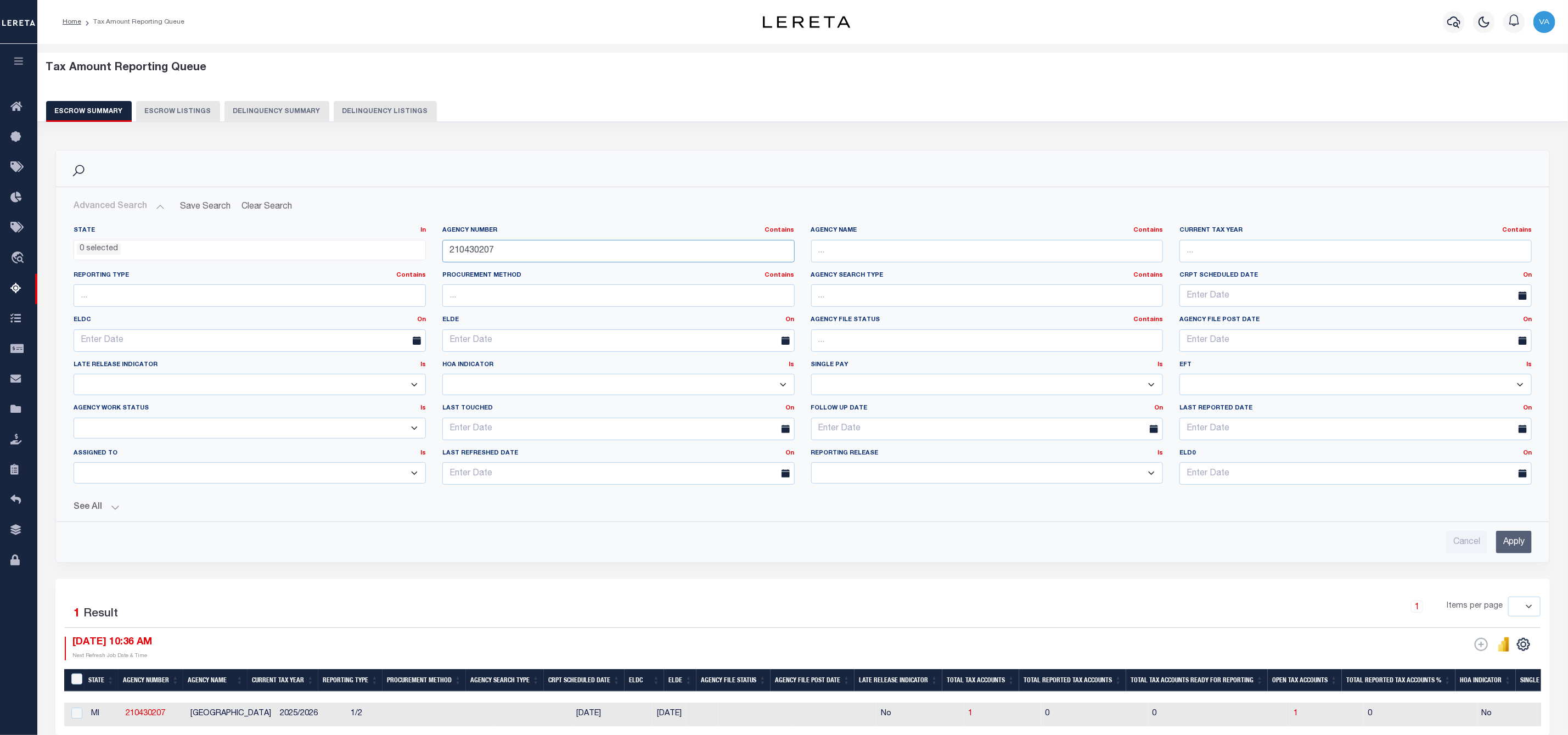
drag, startPoint x: 501, startPoint y: 244, endPoint x: 440, endPoint y: 249, distance: 61.2
click at [440, 249] on div "Agency Number Contains Contains Is 210430207" at bounding box center [619, 248] width 369 height 45
paste input "100206"
type input "210100206"
click at [1512, 544] on input "Apply" at bounding box center [1515, 541] width 36 height 22
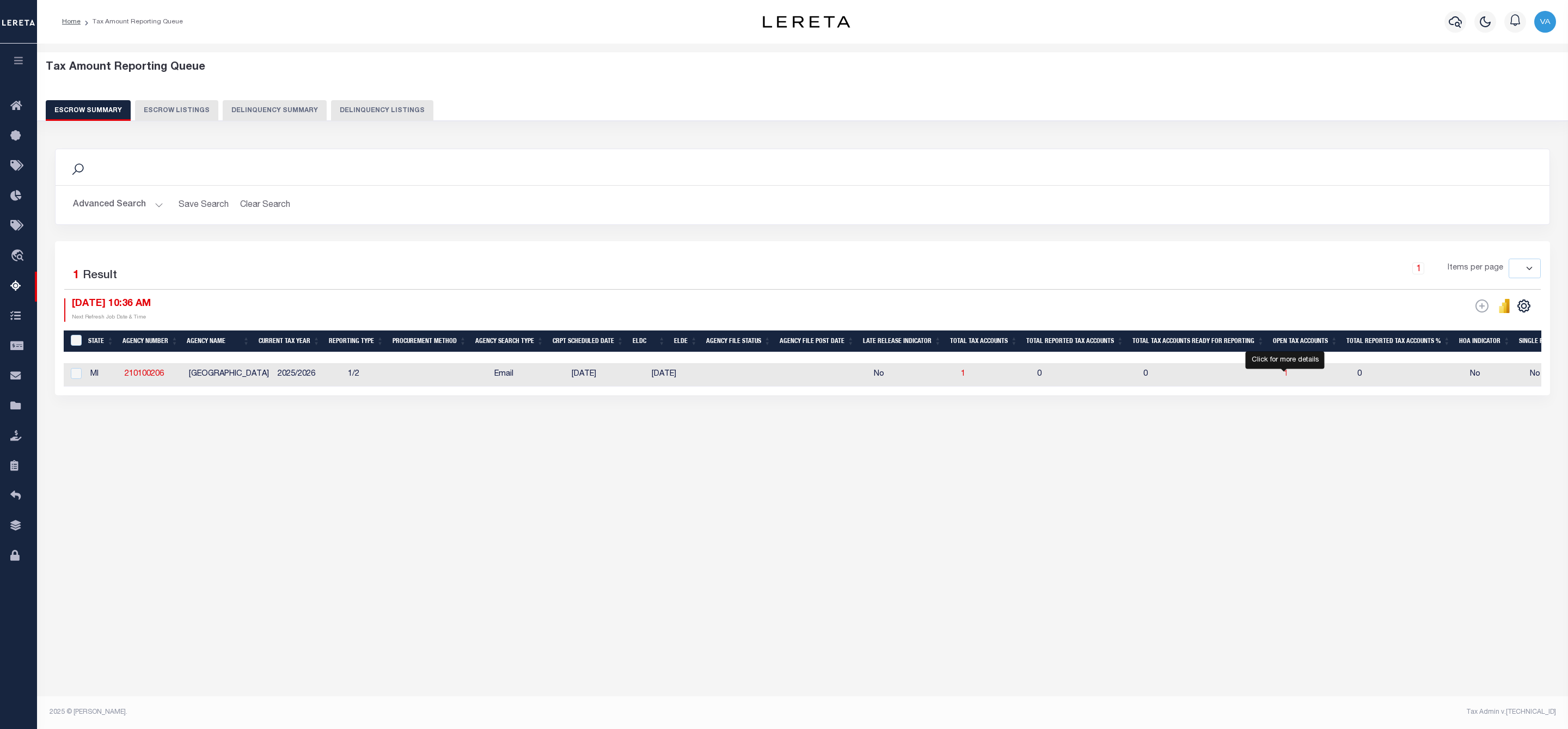
click at [1286, 377] on span "1" at bounding box center [1286, 374] width 4 height 7
select select "100"
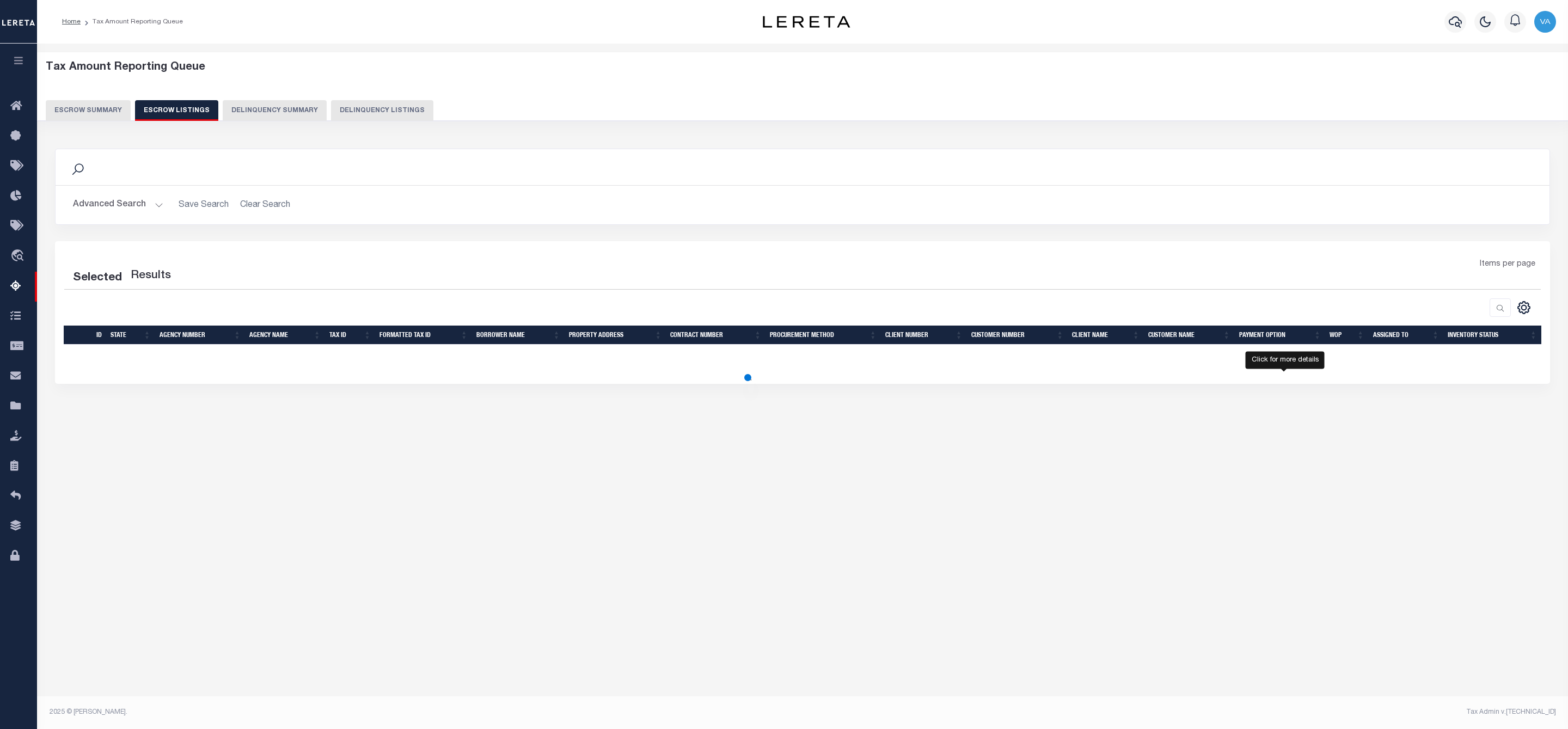
select select "100"
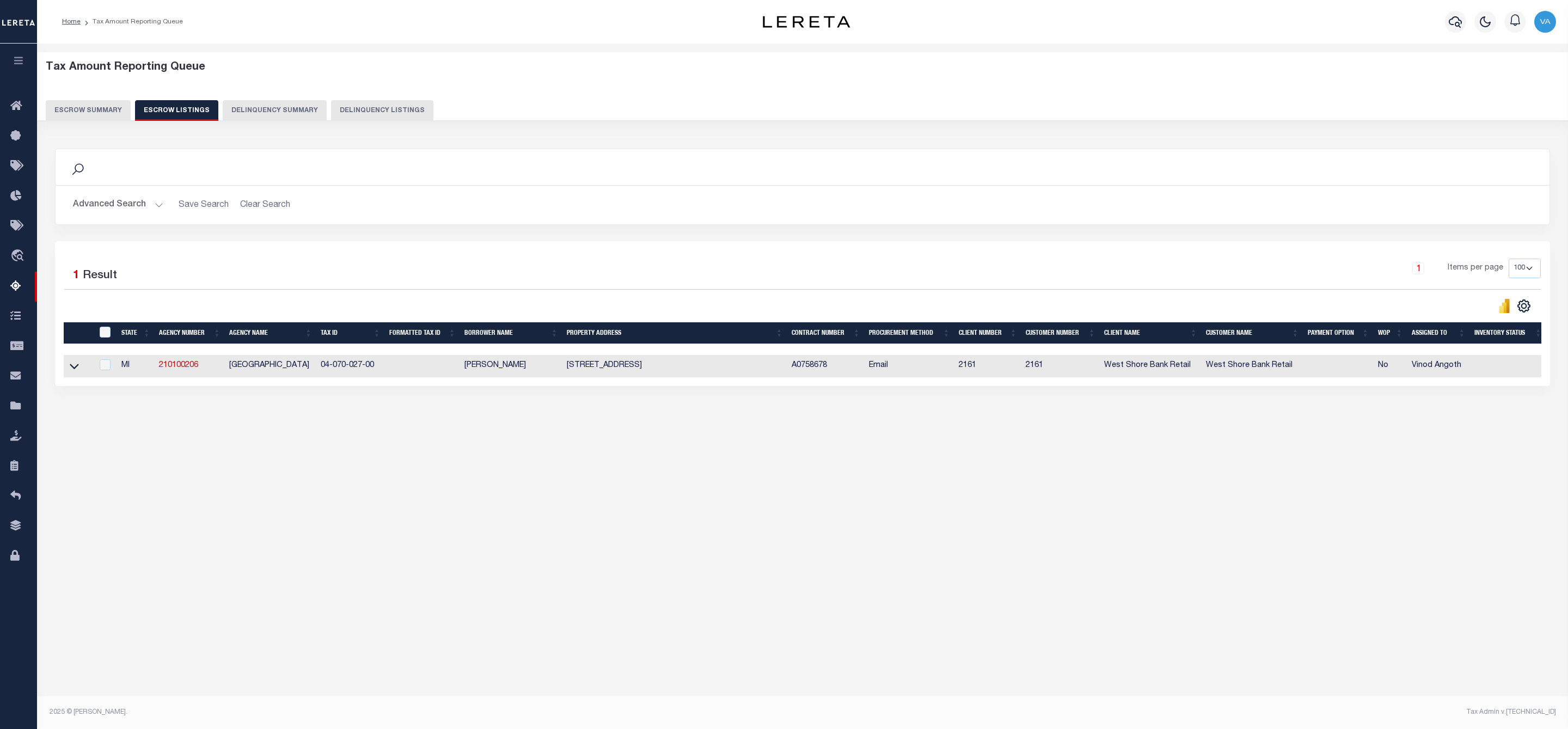
click at [65, 365] on td at bounding box center [78, 366] width 29 height 22
checkbox input "true"
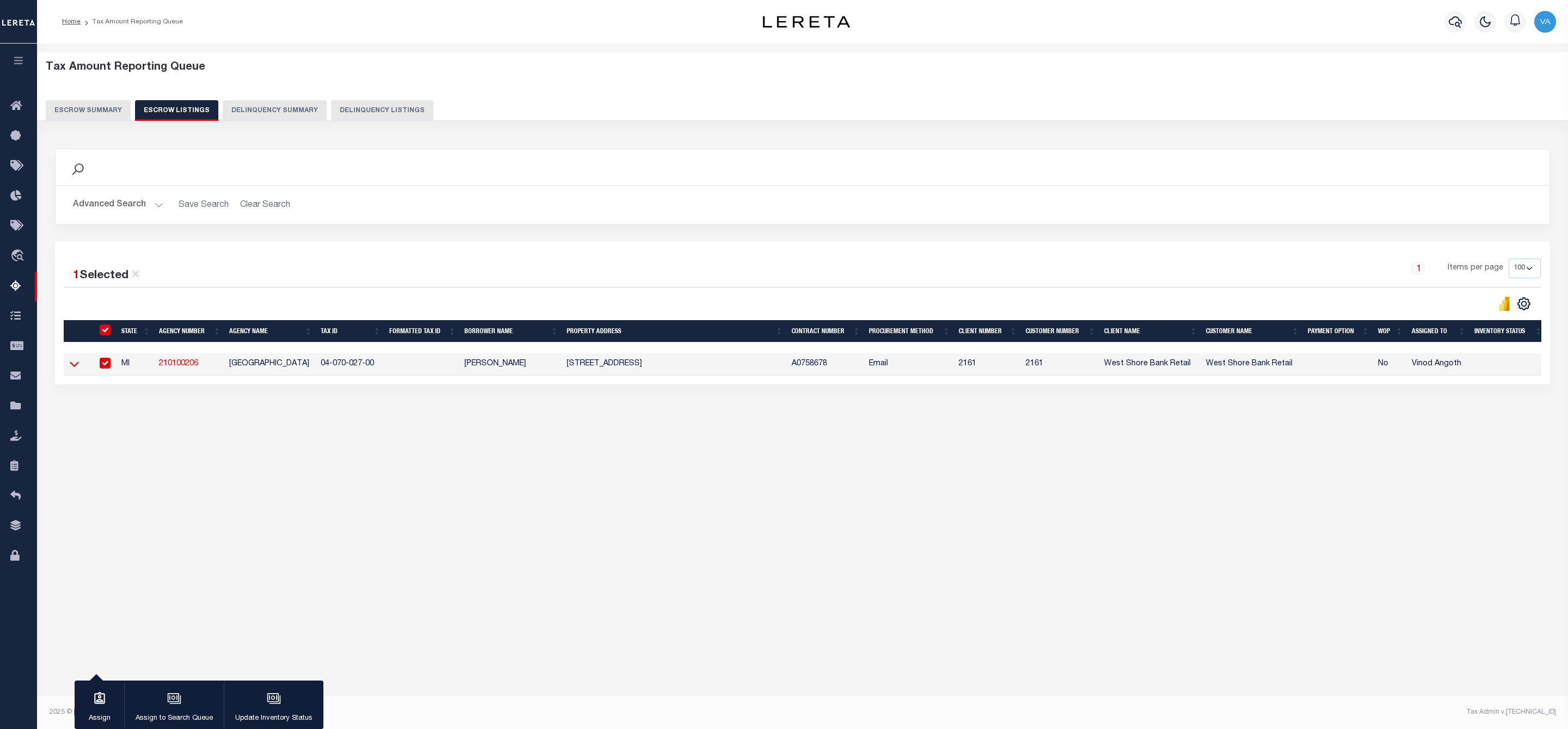
click at [77, 363] on icon at bounding box center [74, 364] width 9 height 12
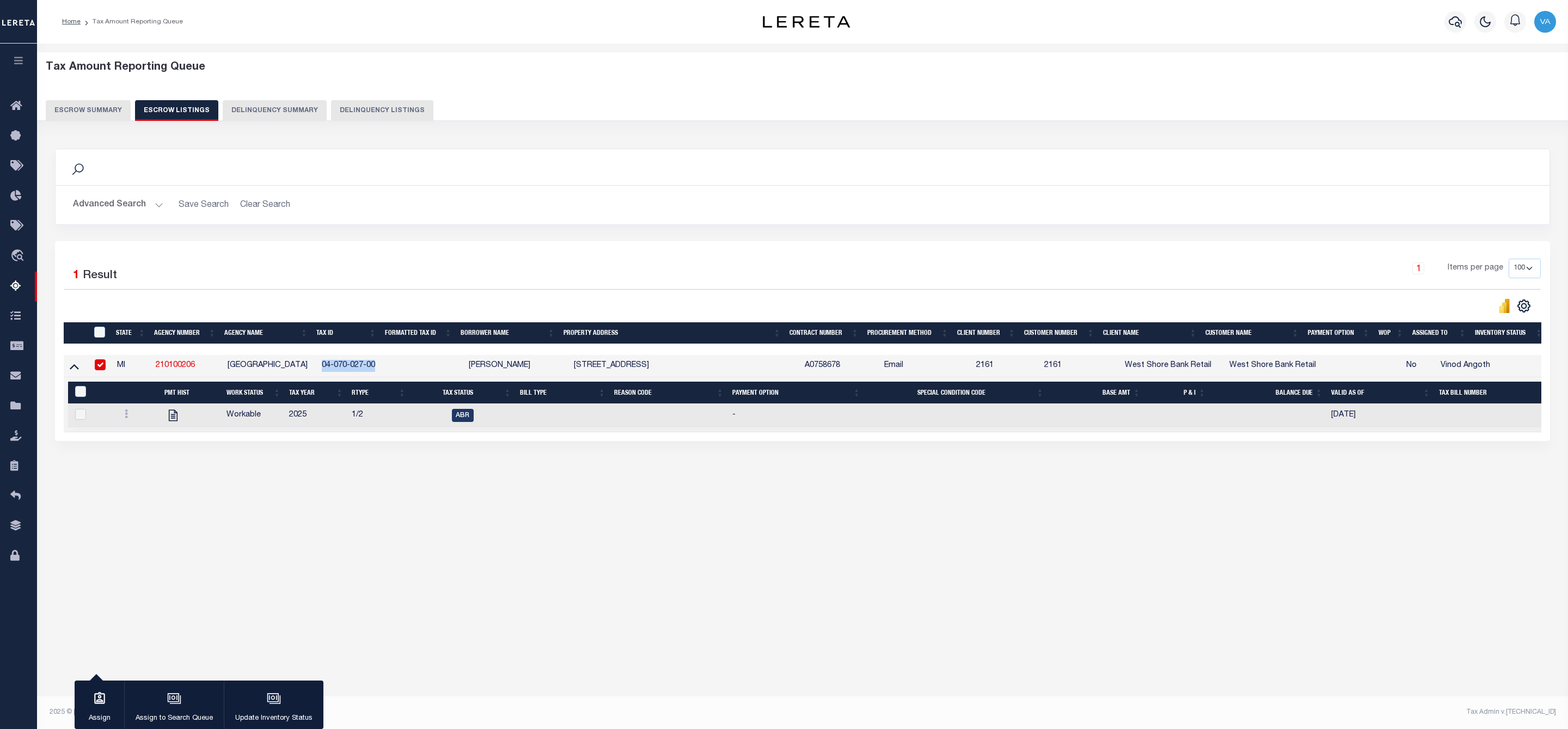
drag, startPoint x: 375, startPoint y: 367, endPoint x: 319, endPoint y: 371, distance: 56.1
click at [319, 371] on td "04-070-027-00" at bounding box center [353, 366] width 70 height 22
checkbox input "false"
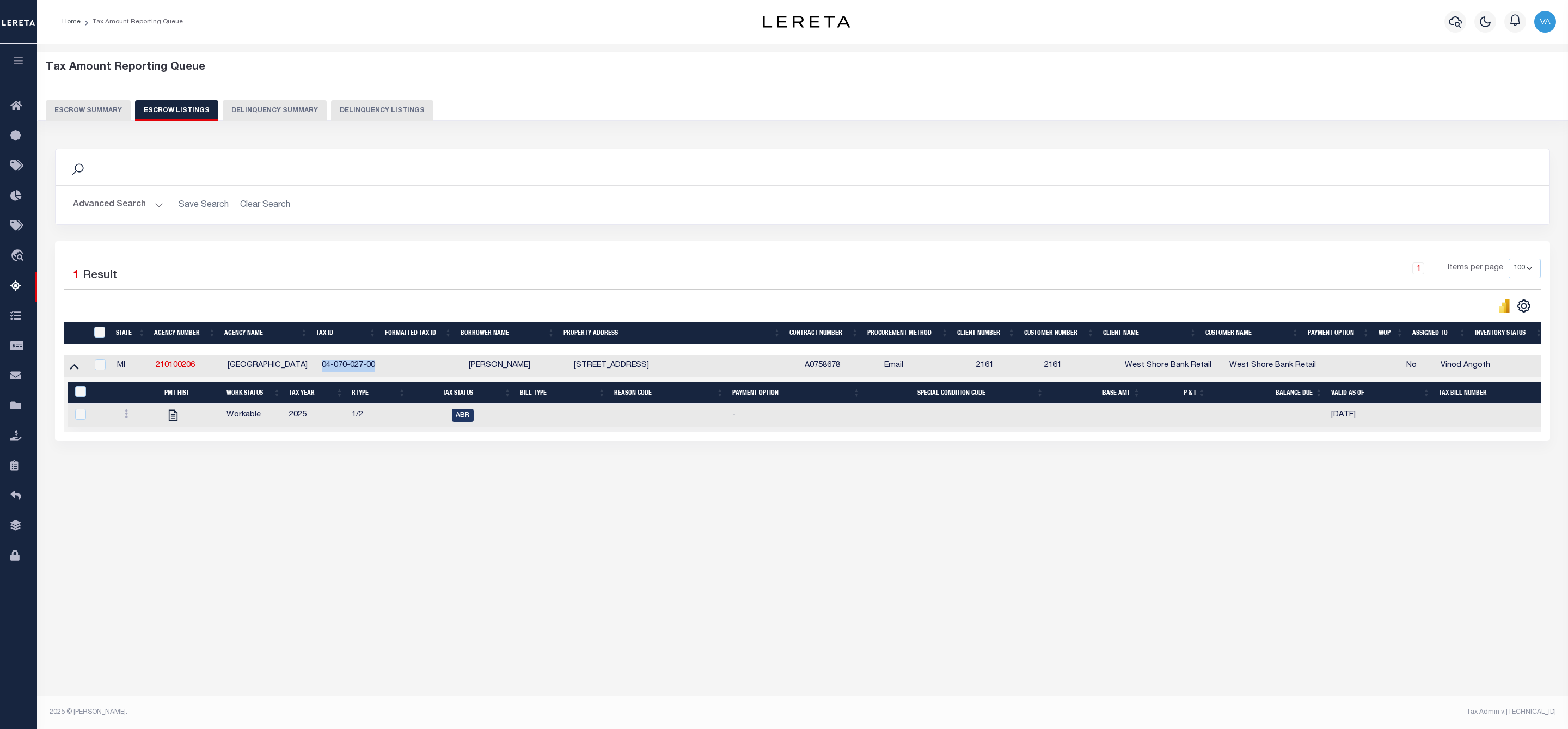
copy td "04-070-027-00"
click at [88, 106] on button "Escrow Summary" at bounding box center [88, 111] width 85 height 21
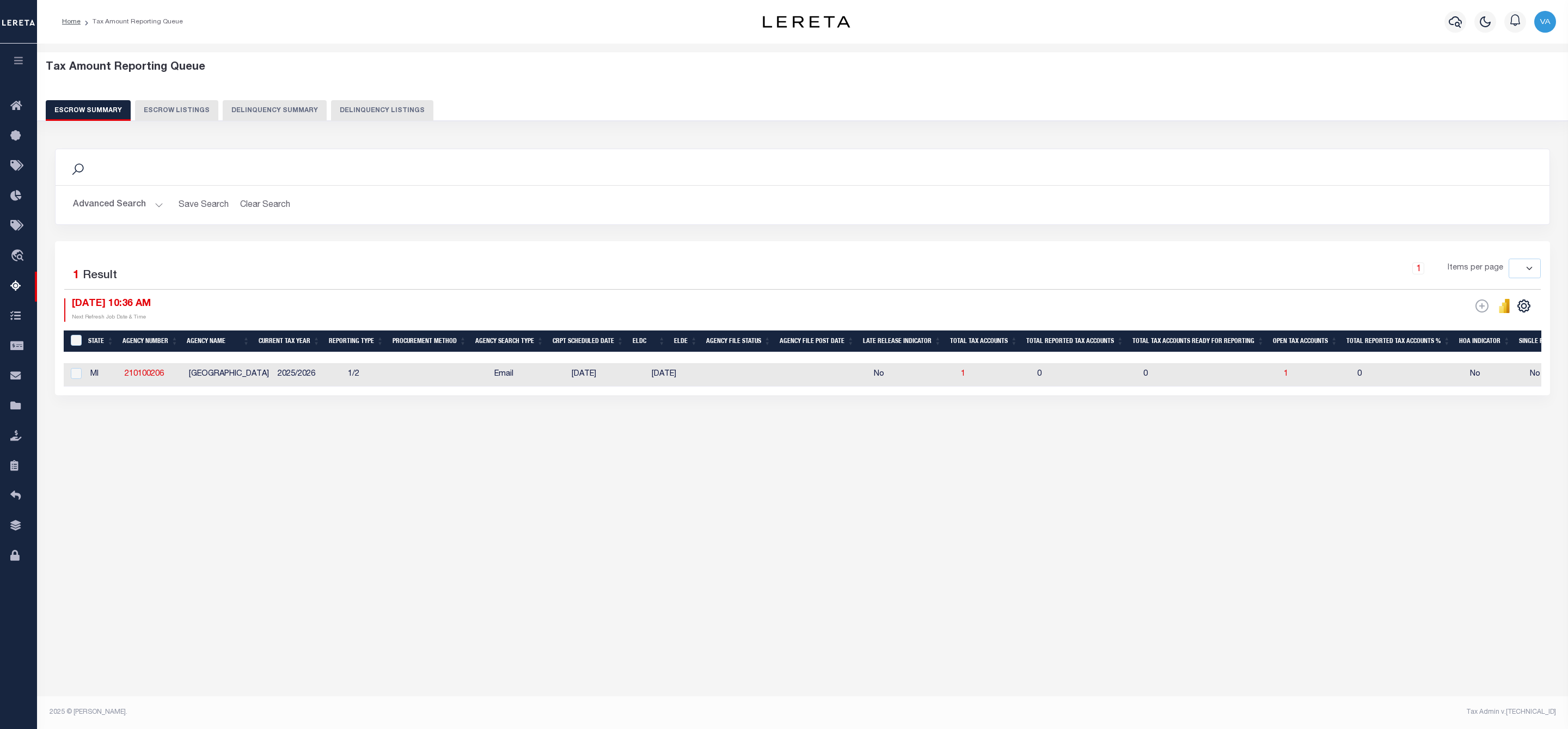
click at [106, 201] on button "Advanced Search" at bounding box center [118, 205] width 90 height 22
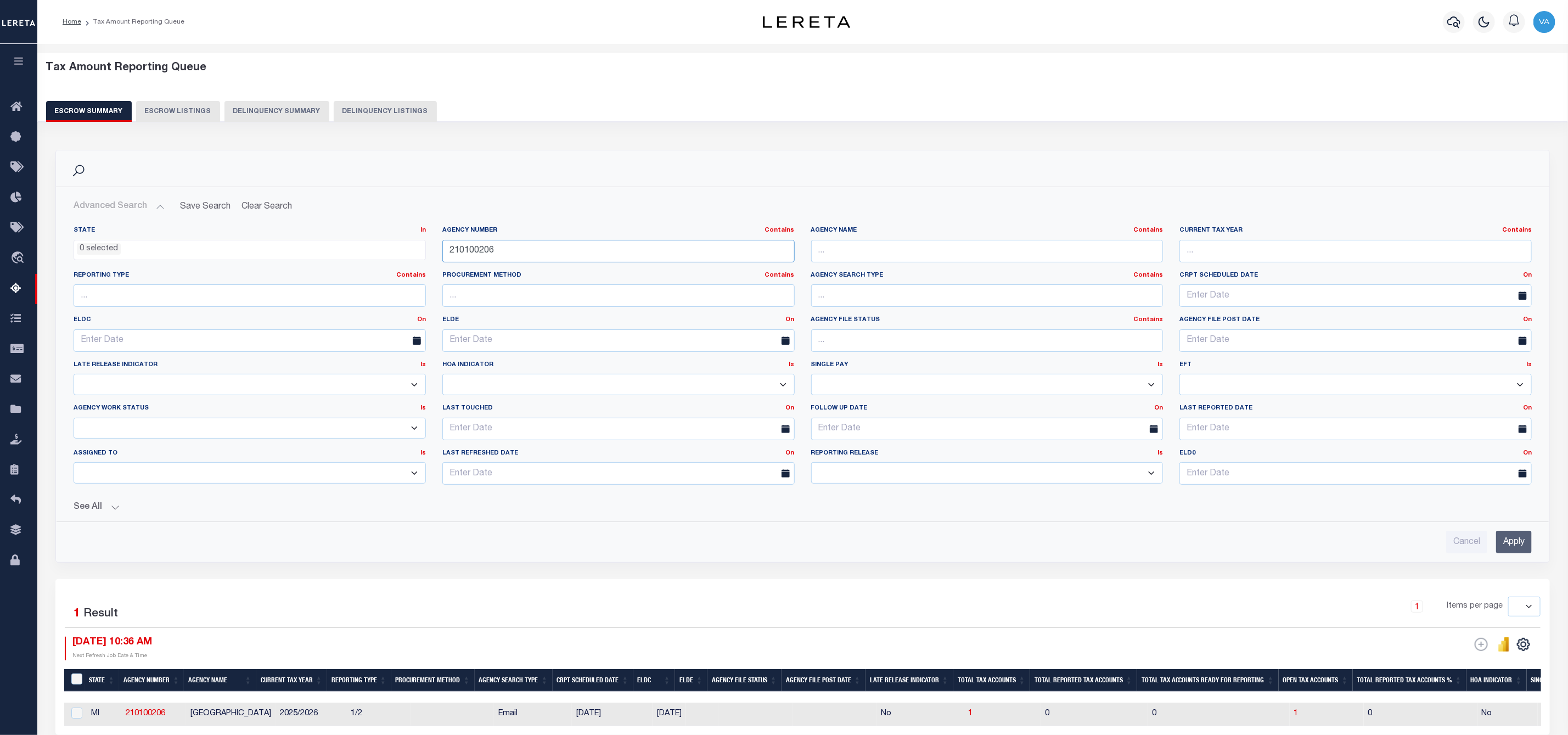
drag, startPoint x: 504, startPoint y: 251, endPoint x: 411, endPoint y: 254, distance: 93.0
click at [411, 254] on div "State In In AK AL AR AZ CA CO CT DC DE FL GA GU HI IA ID IL IN KS KY LA MA MD M…" at bounding box center [802, 359] width 1475 height 267
paste input "530211"
type input "210530211"
click at [1513, 549] on input "Apply" at bounding box center [1515, 541] width 36 height 22
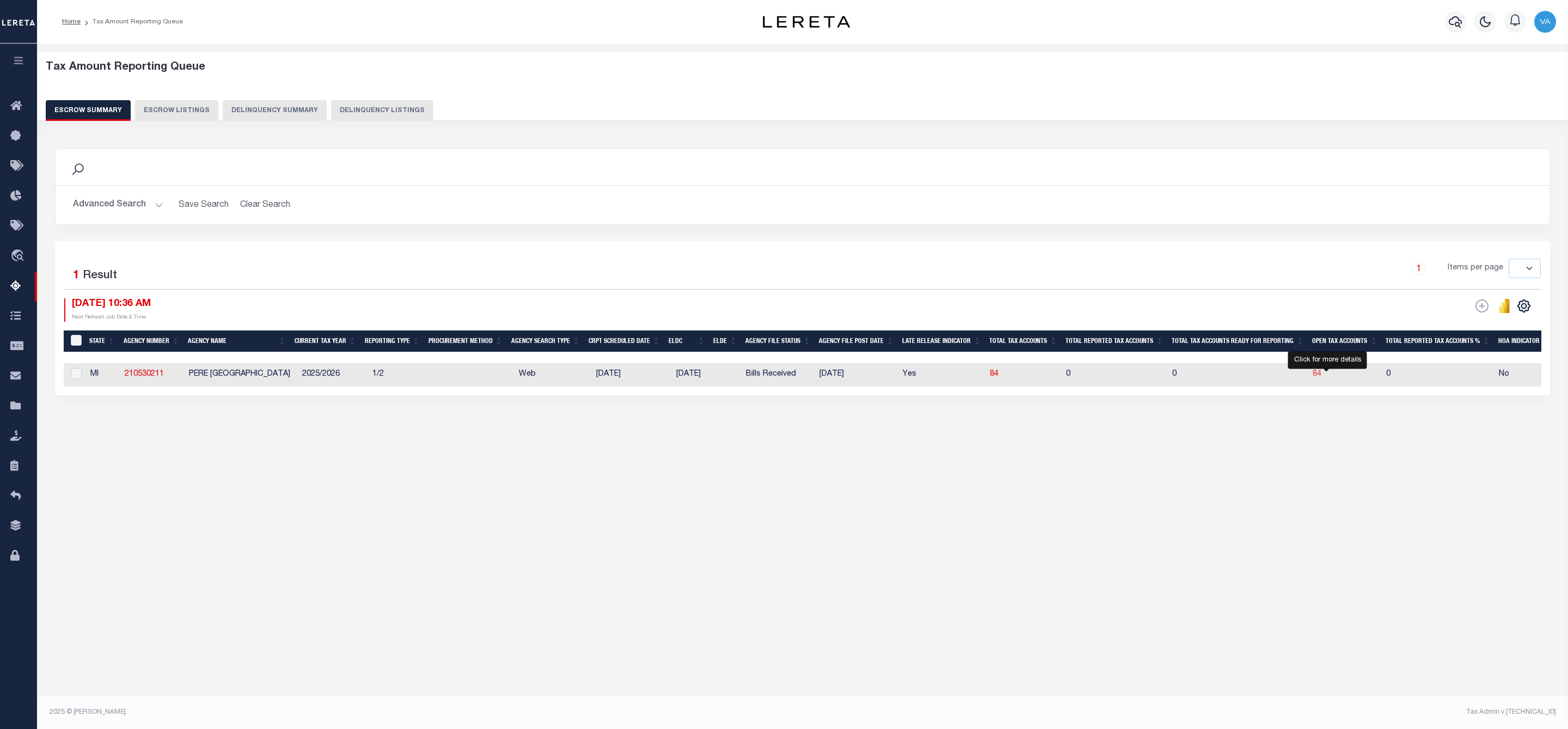
click at [1321, 375] on span "84" at bounding box center [1317, 374] width 9 height 7
select select "100"
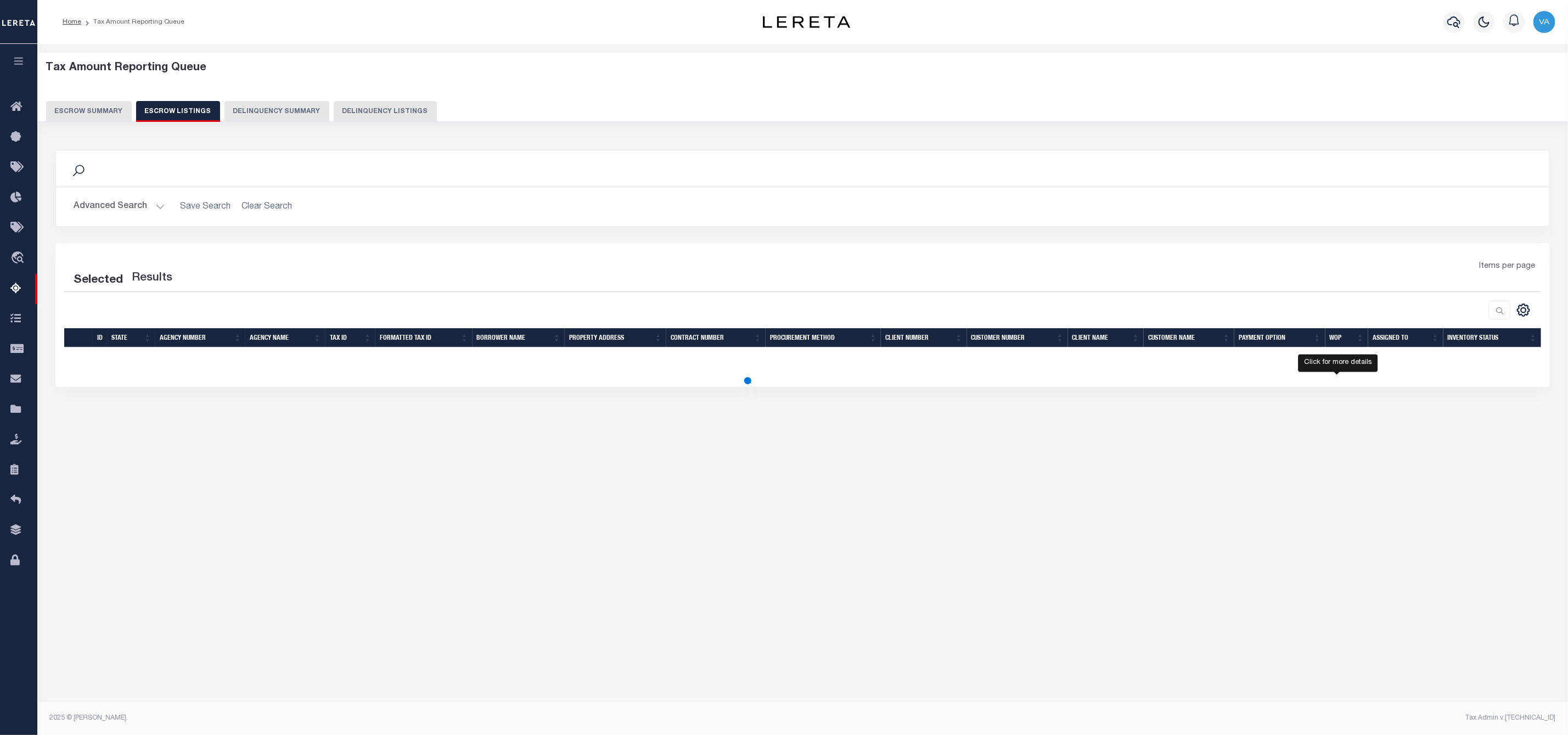
select select "100"
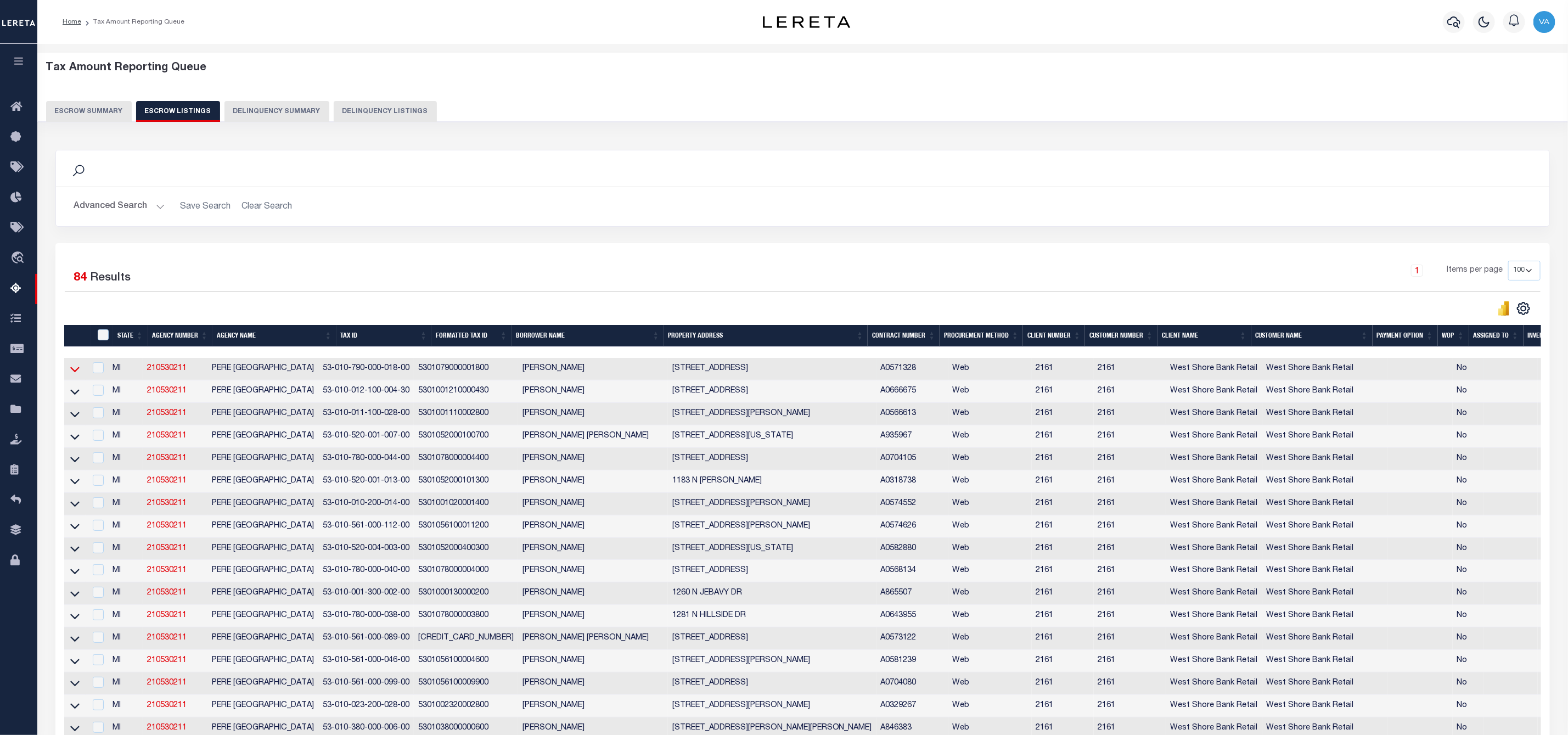
click at [79, 370] on icon at bounding box center [74, 369] width 9 height 12
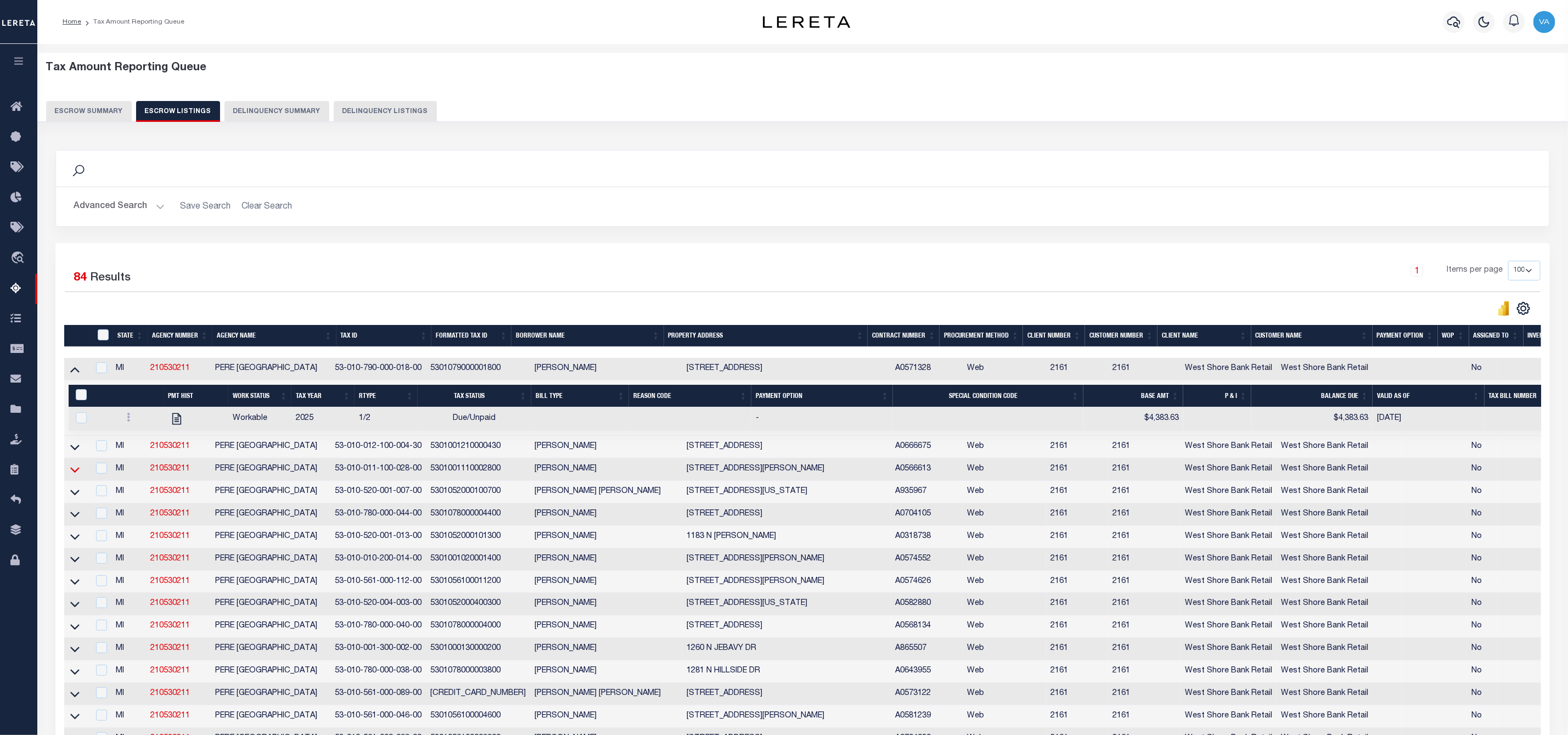
click at [76, 474] on icon at bounding box center [74, 470] width 9 height 12
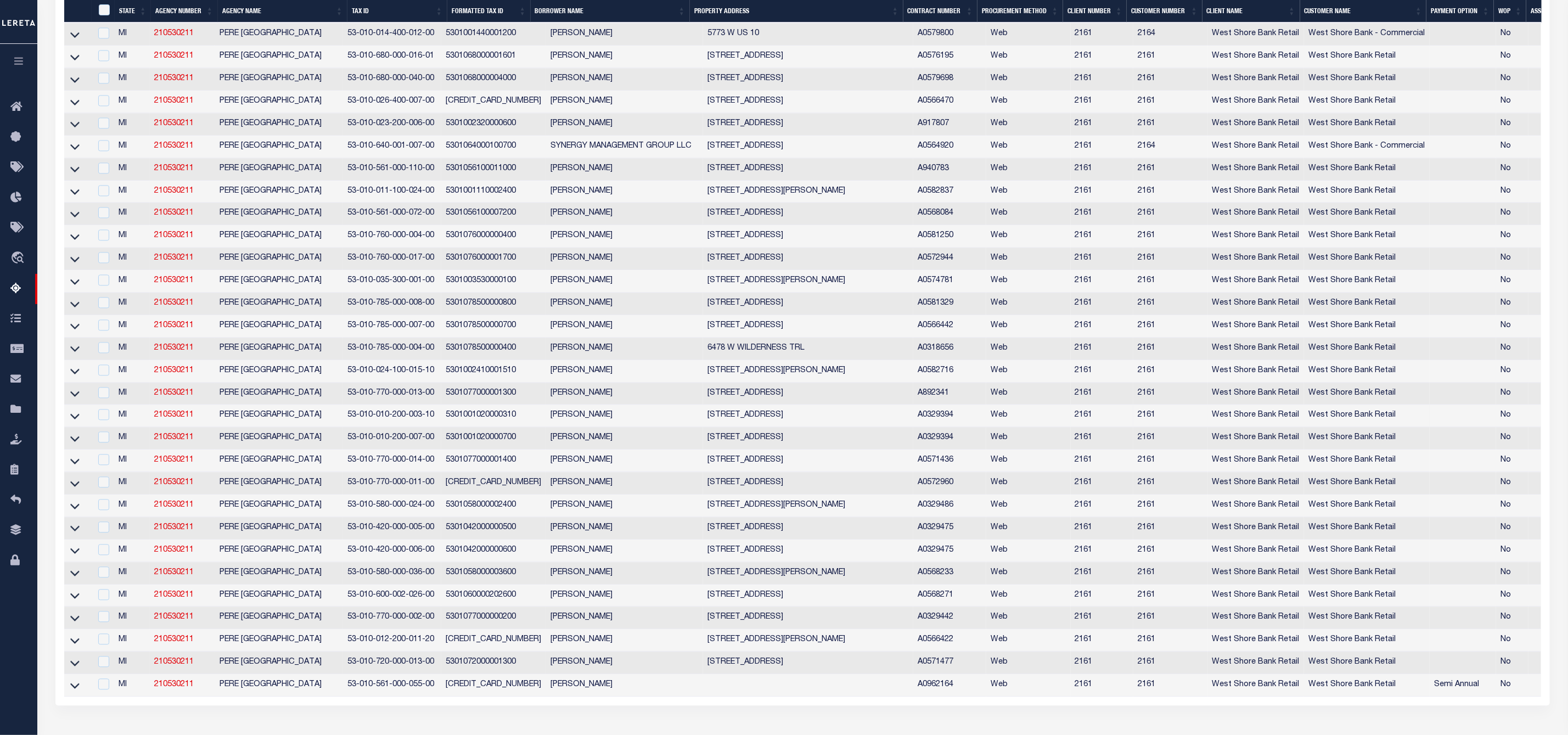
scroll to position [1750, 0]
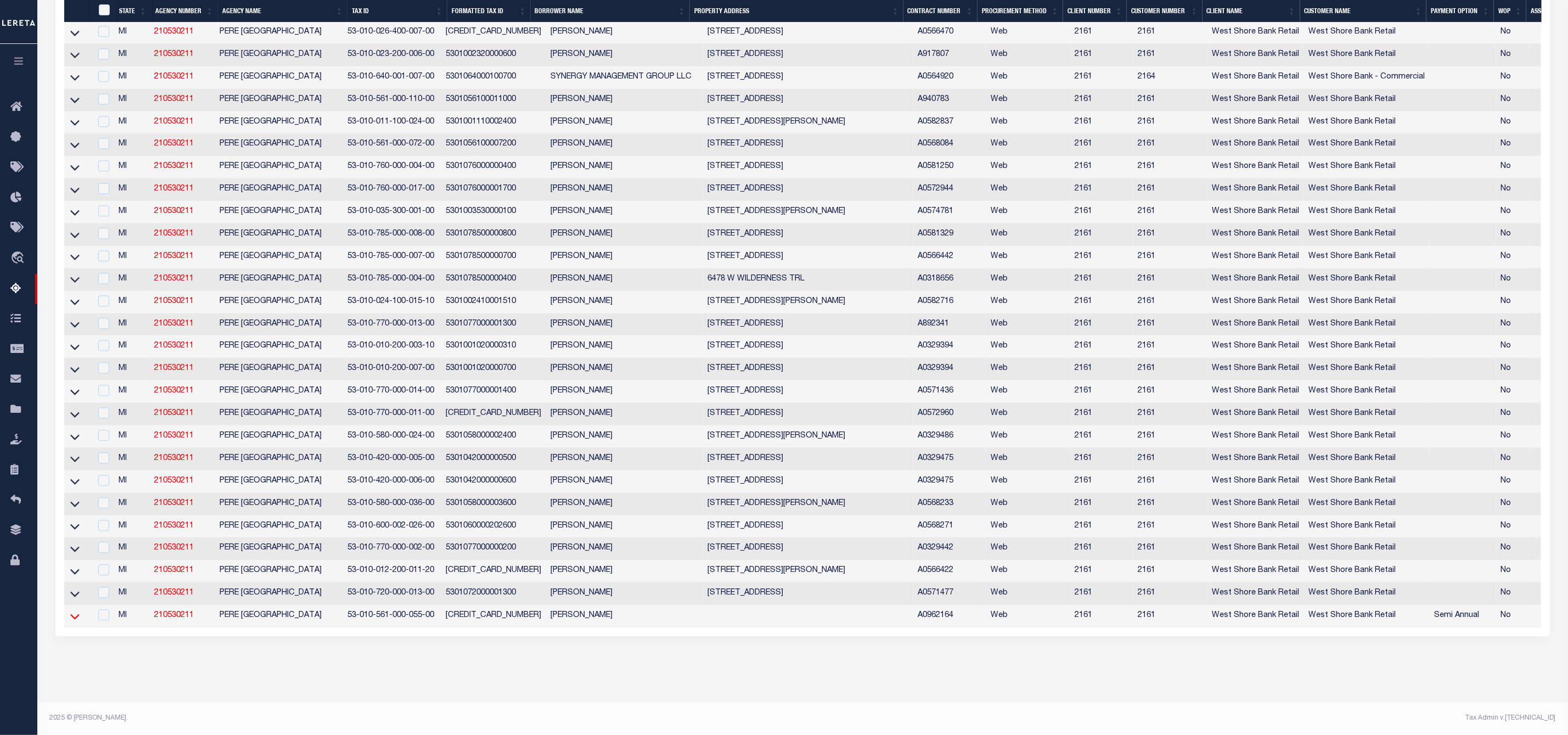
click at [71, 610] on icon at bounding box center [74, 616] width 9 height 12
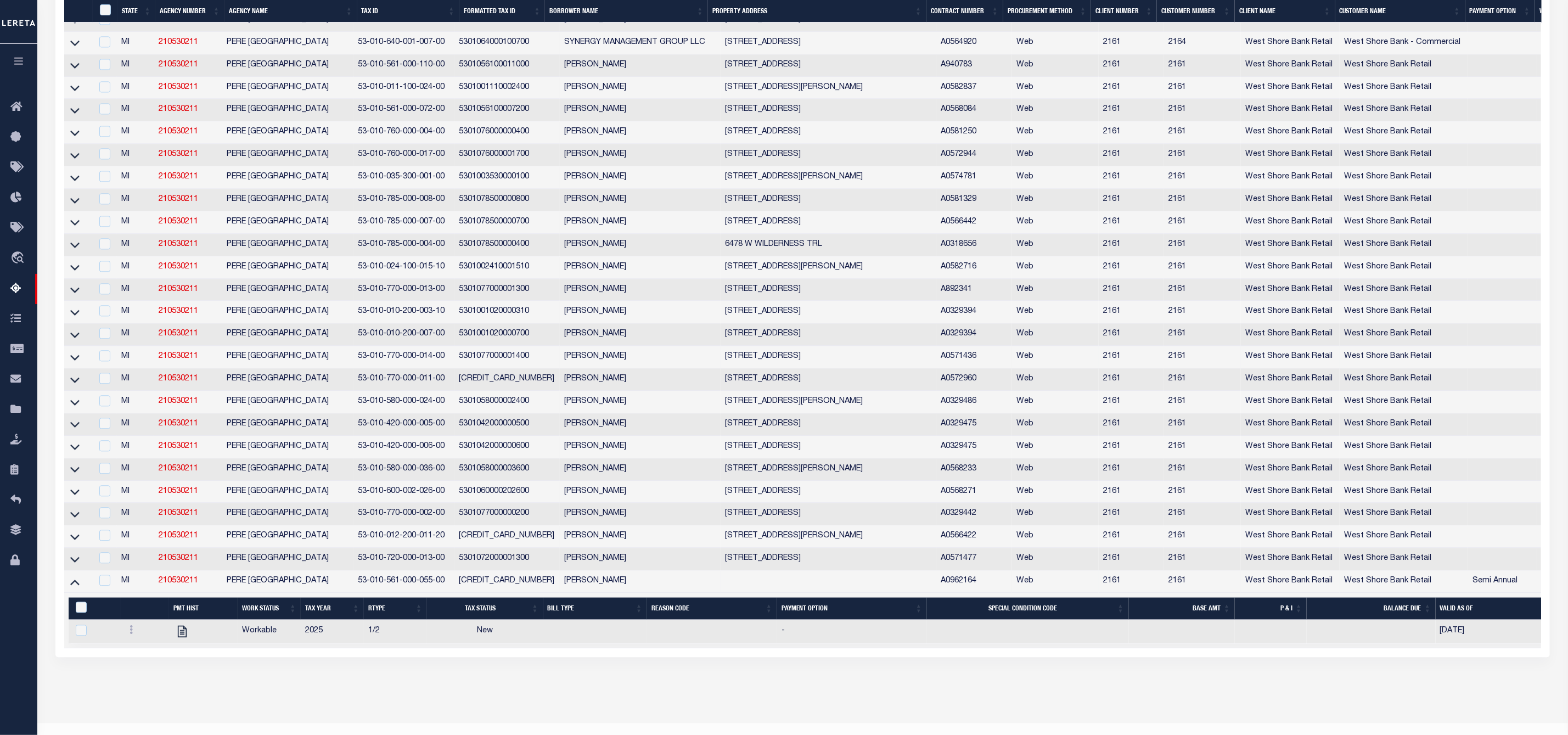
scroll to position [1727, 0]
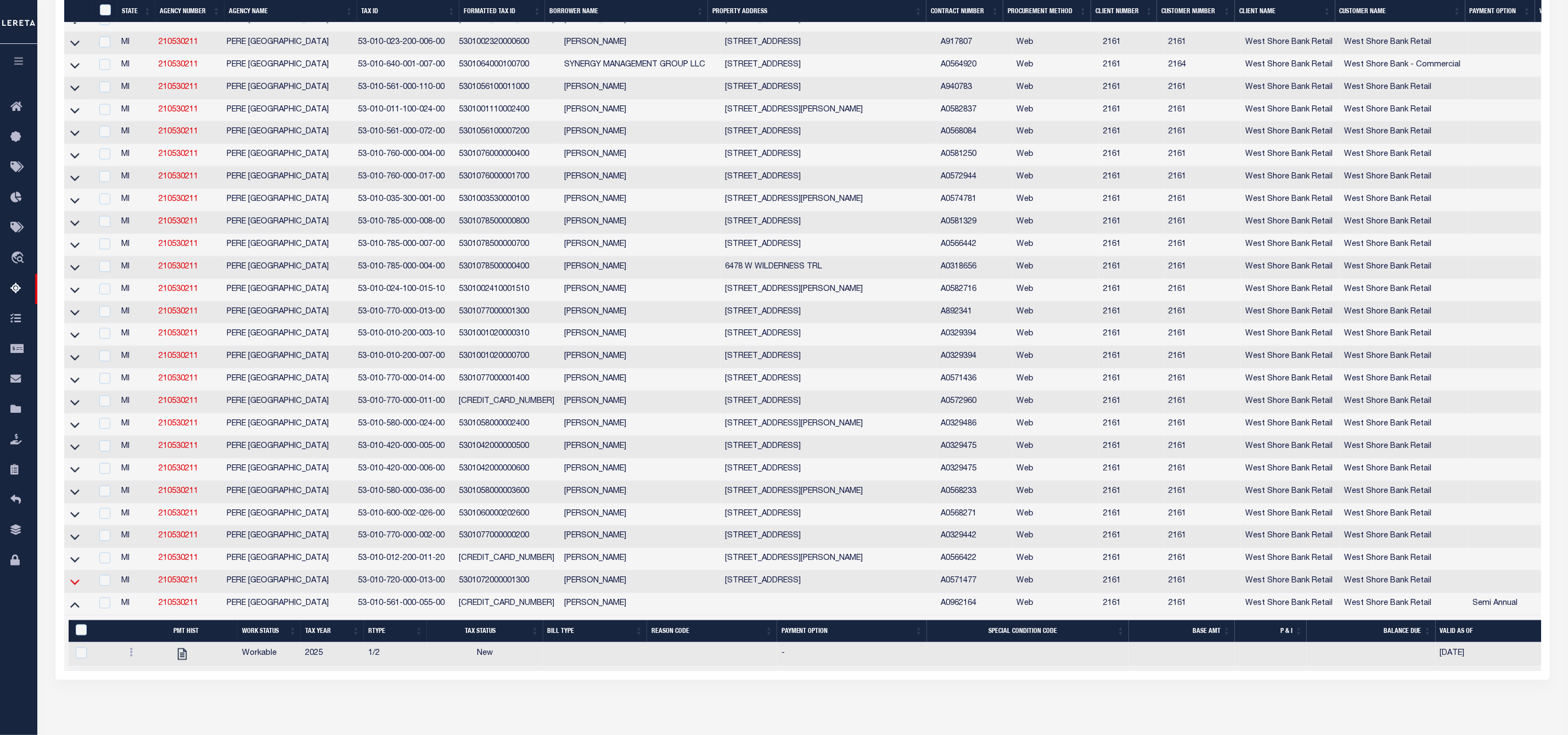
click at [74, 587] on icon at bounding box center [74, 581] width 9 height 12
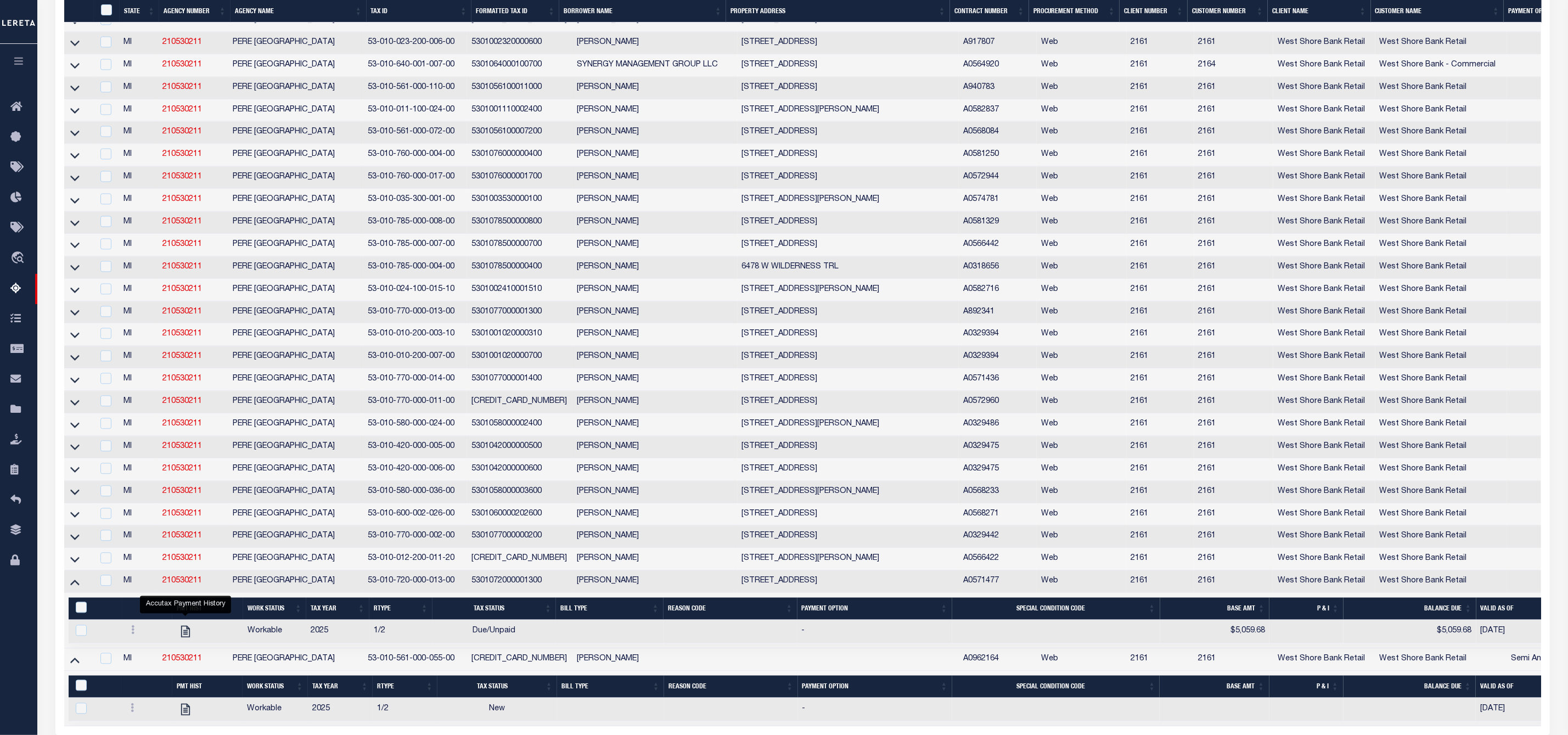
scroll to position [1862, 0]
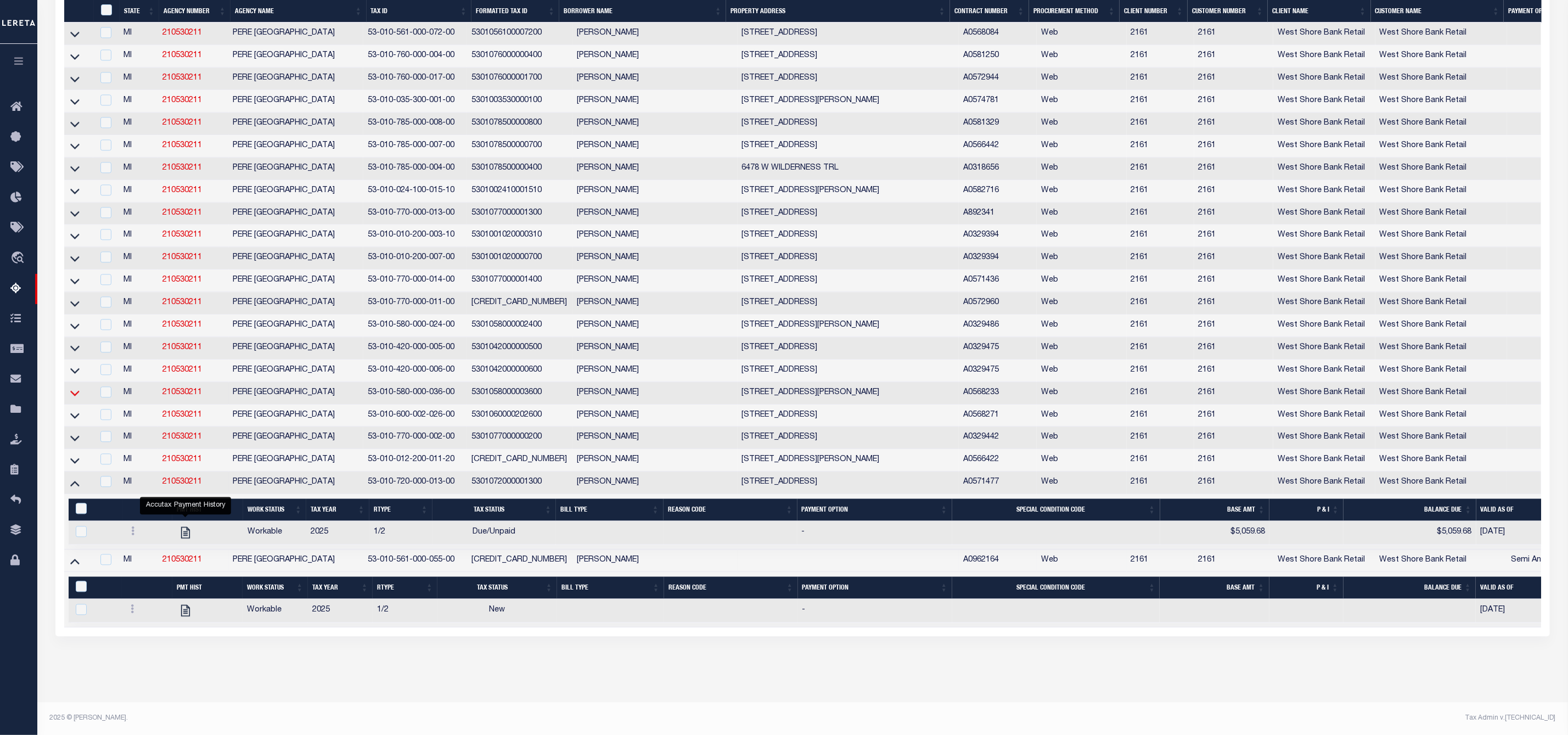
click at [71, 387] on icon at bounding box center [74, 393] width 9 height 12
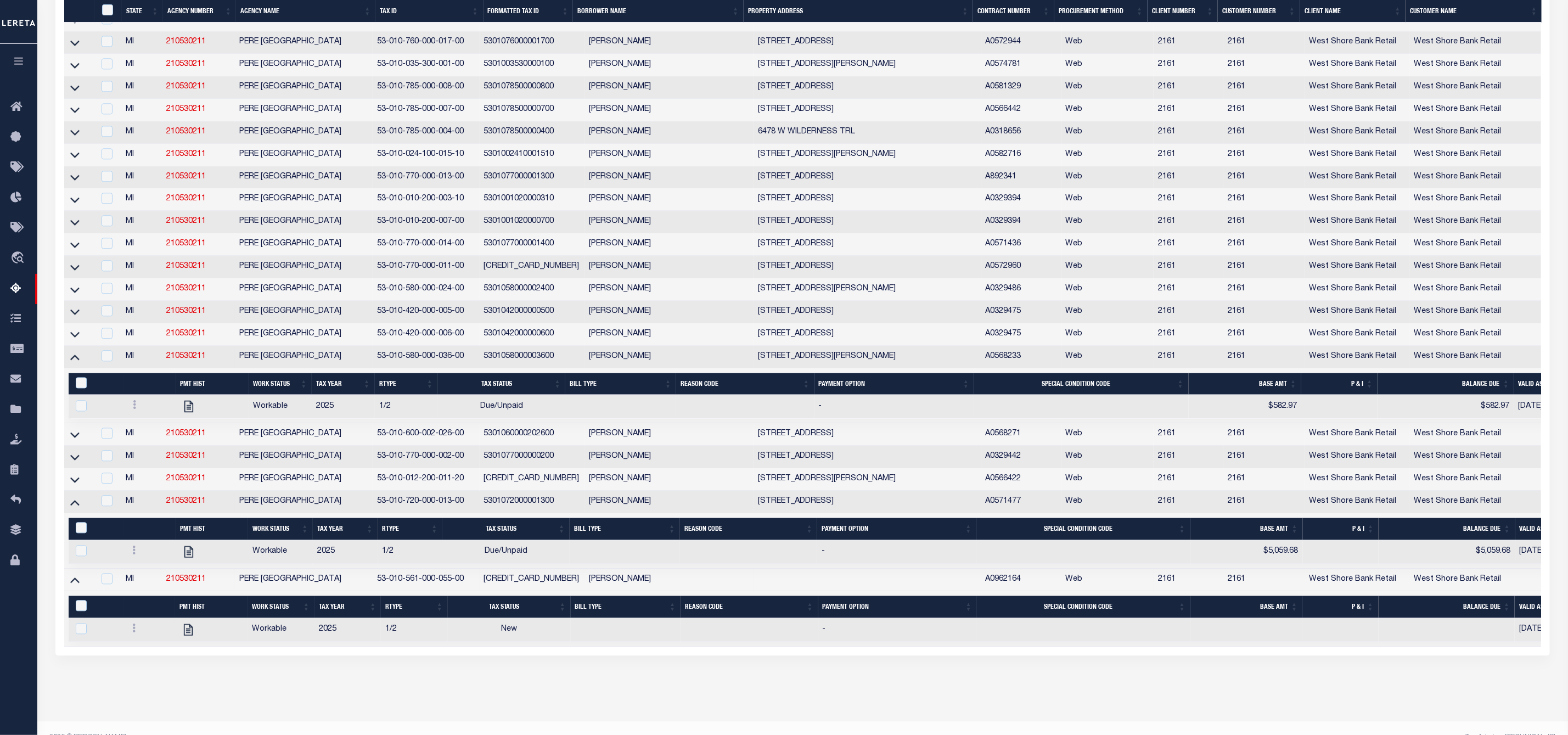
scroll to position [1839, 0]
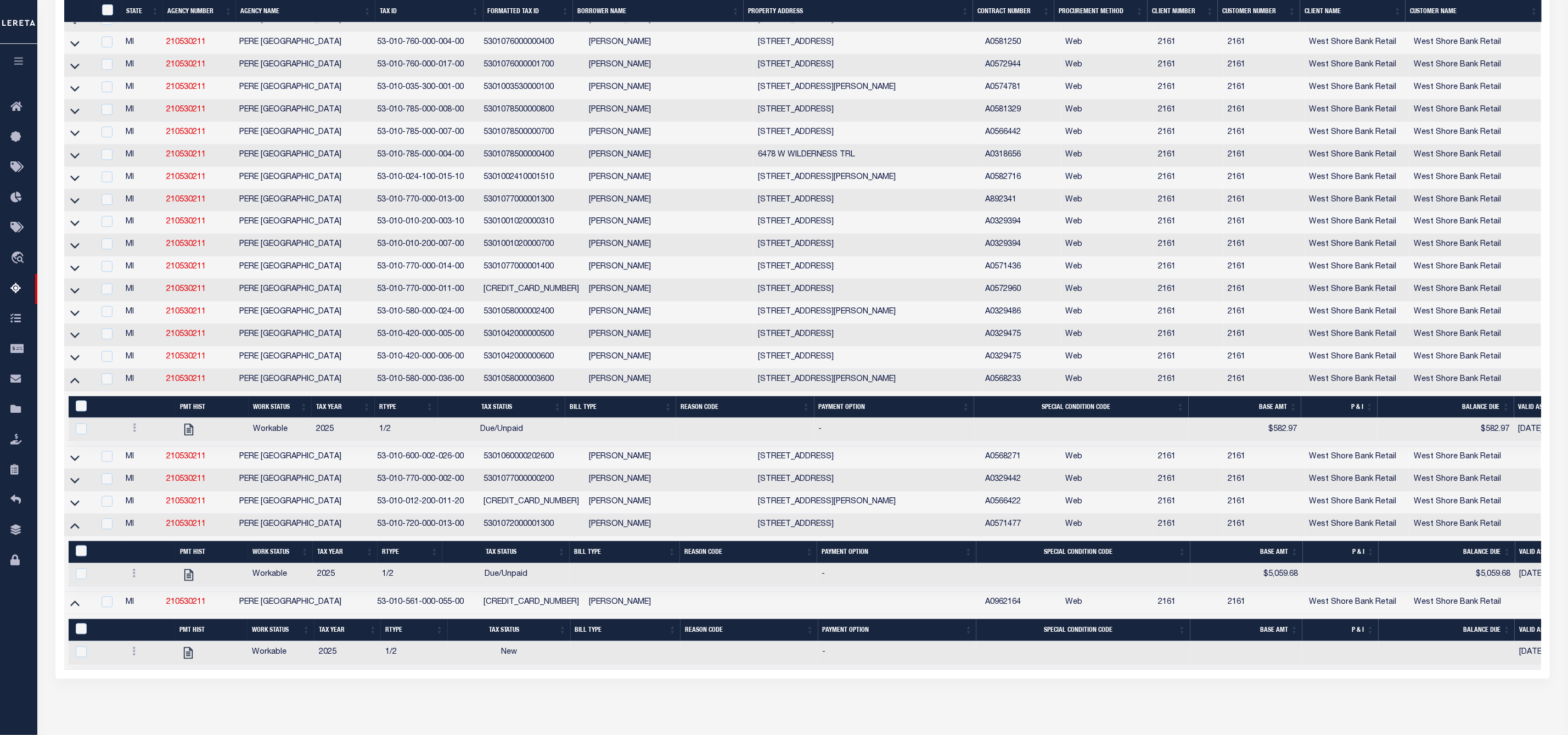
drag, startPoint x: 69, startPoint y: 552, endPoint x: 79, endPoint y: 524, distance: 29.7
click at [69, 528] on link at bounding box center [75, 524] width 12 height 7
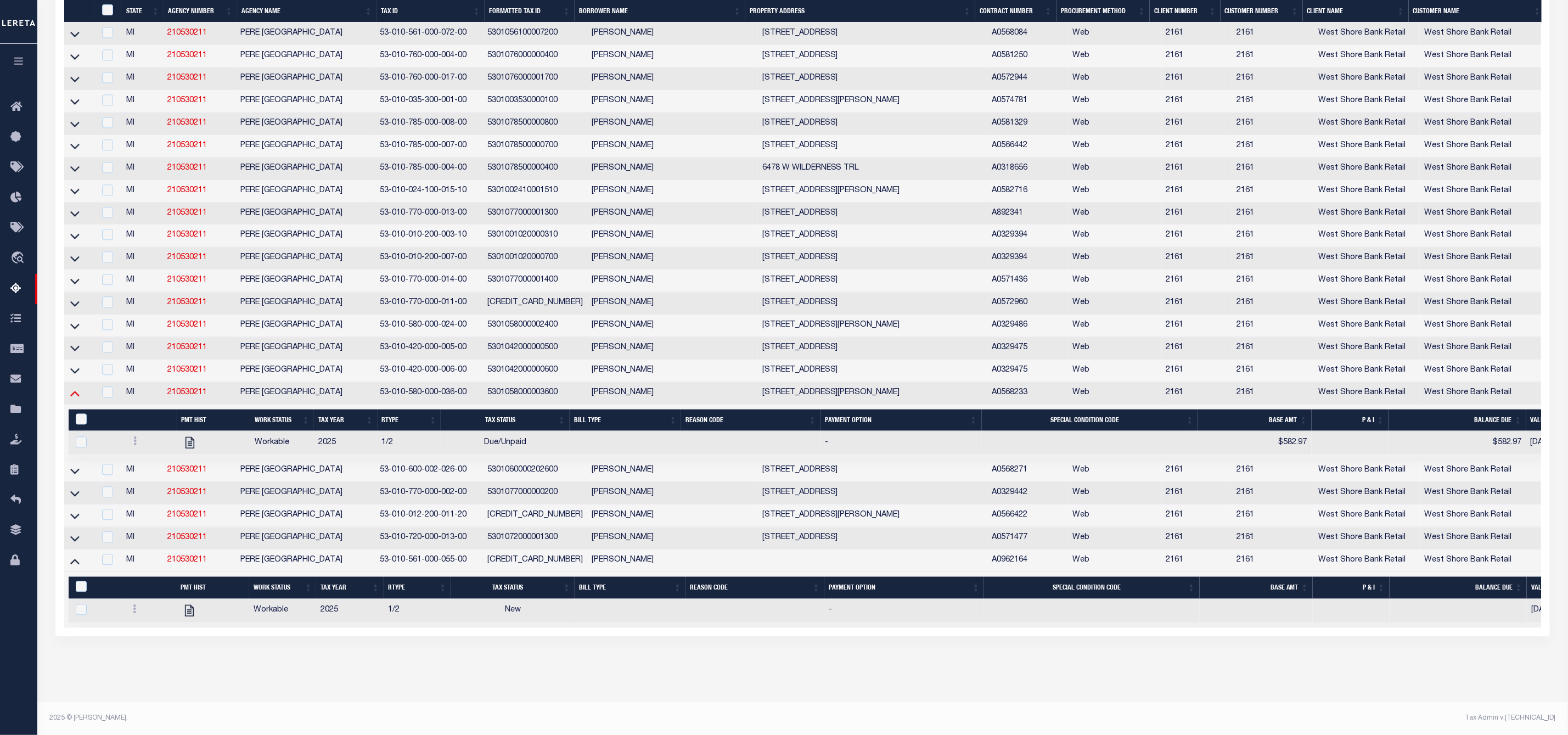
click at [74, 398] on icon at bounding box center [74, 393] width 9 height 12
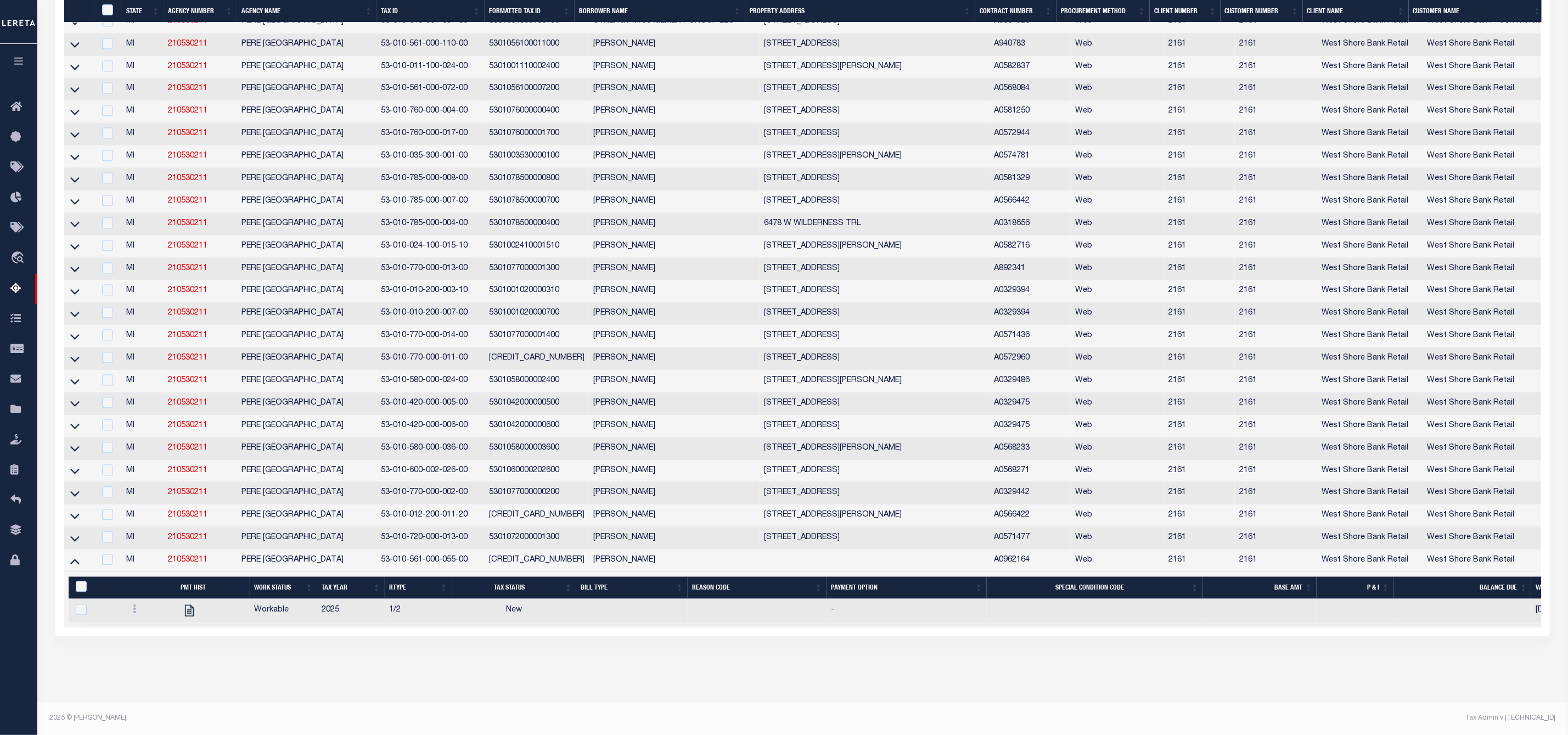
scroll to position [1791, 0]
drag, startPoint x: 381, startPoint y: 562, endPoint x: 468, endPoint y: 560, distance: 87.0
click at [468, 560] on td "53-010-561-000-055-00" at bounding box center [431, 561] width 108 height 22
checkbox input "true"
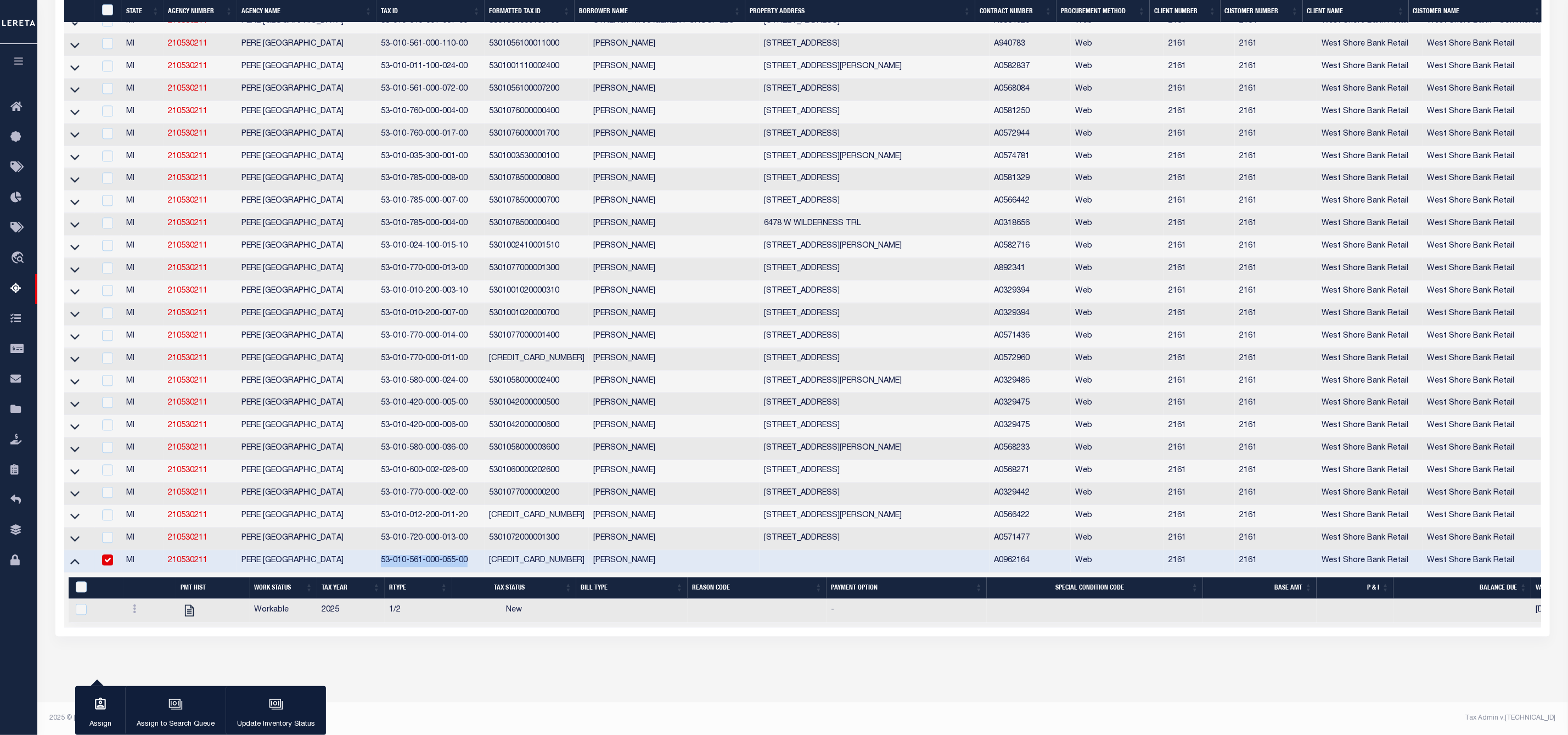
copy td "53-010-561-000-055-00"
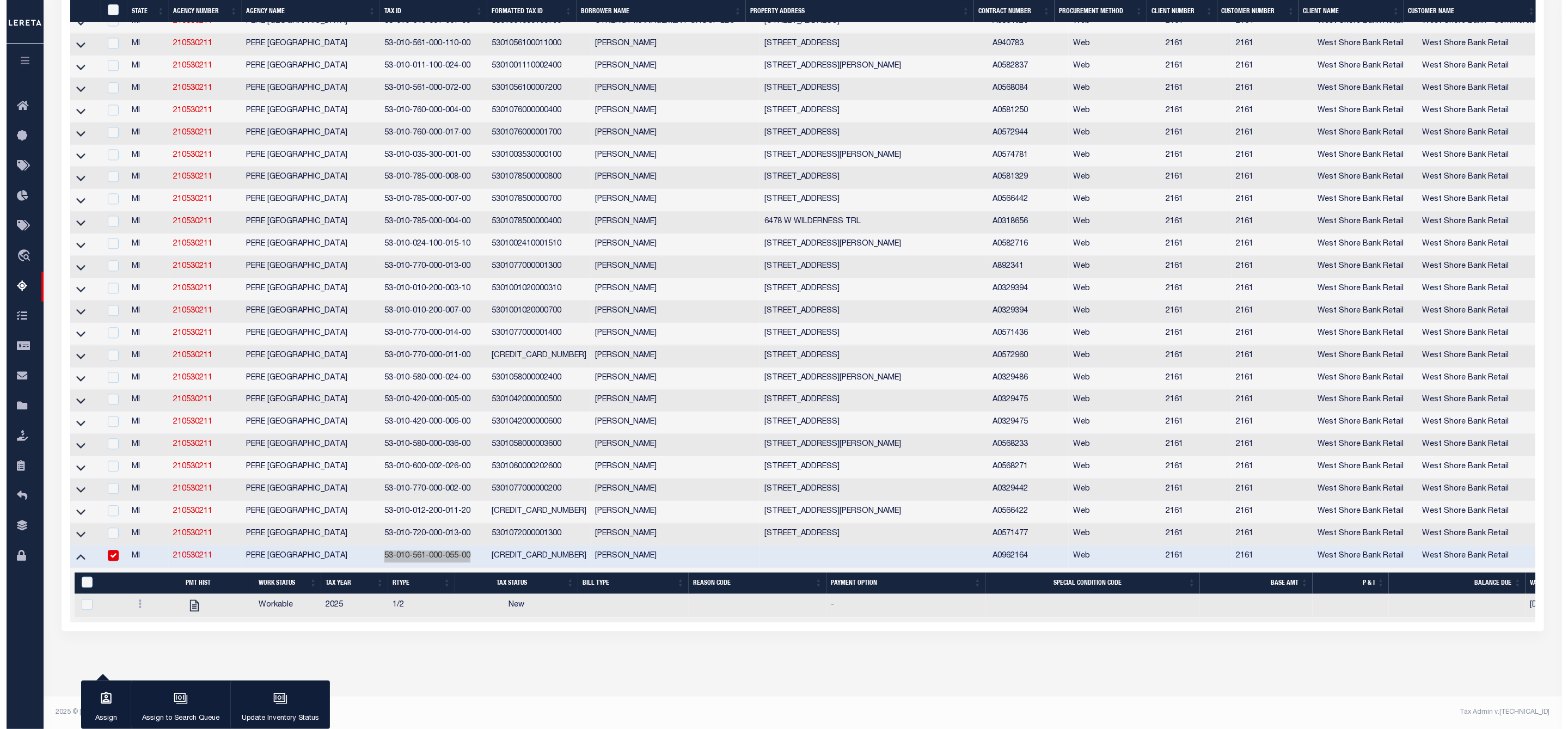
scroll to position [1767, 0]
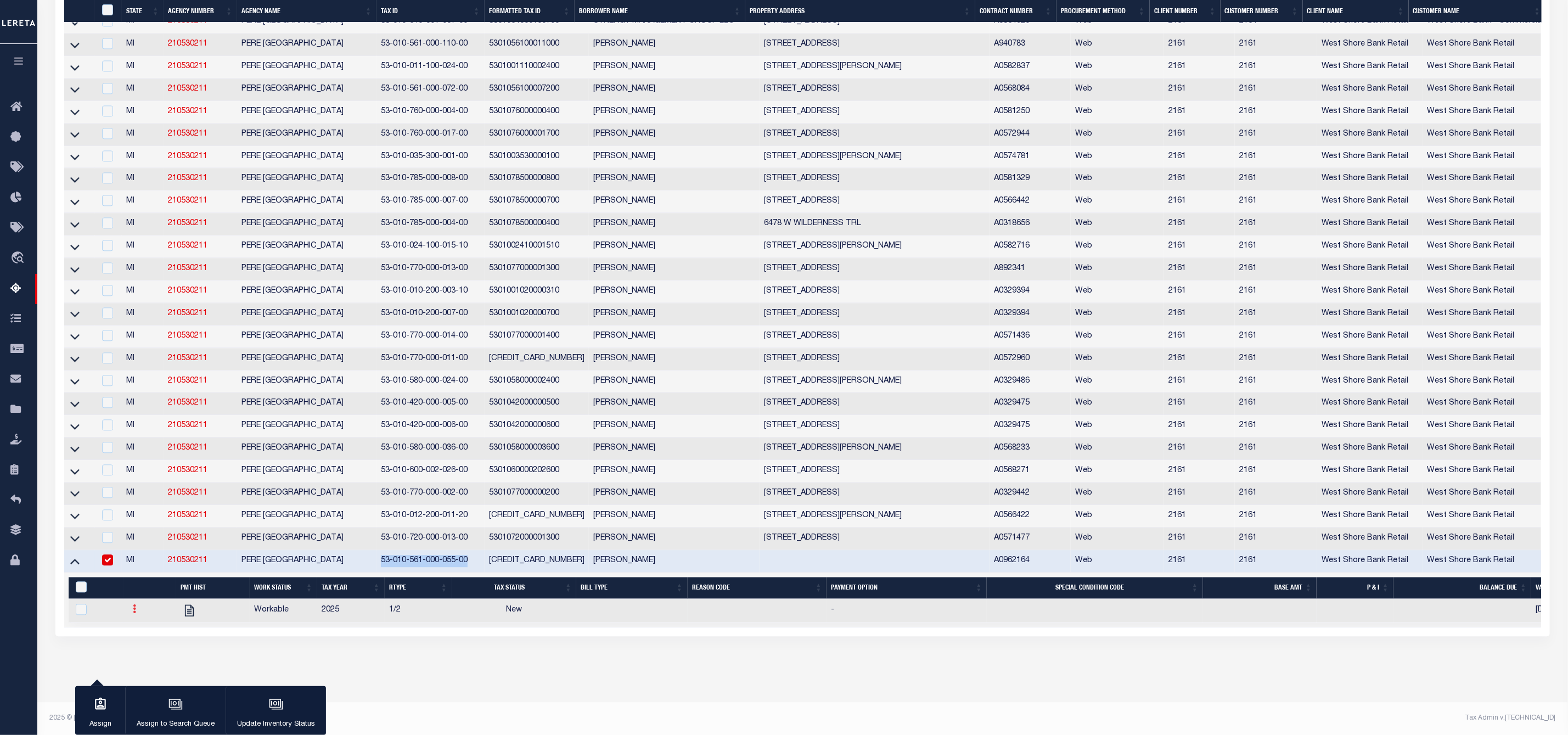
click at [135, 613] on icon at bounding box center [134, 608] width 3 height 9
click at [145, 651] on img "" at bounding box center [148, 645] width 11 height 12
checkbox input "true"
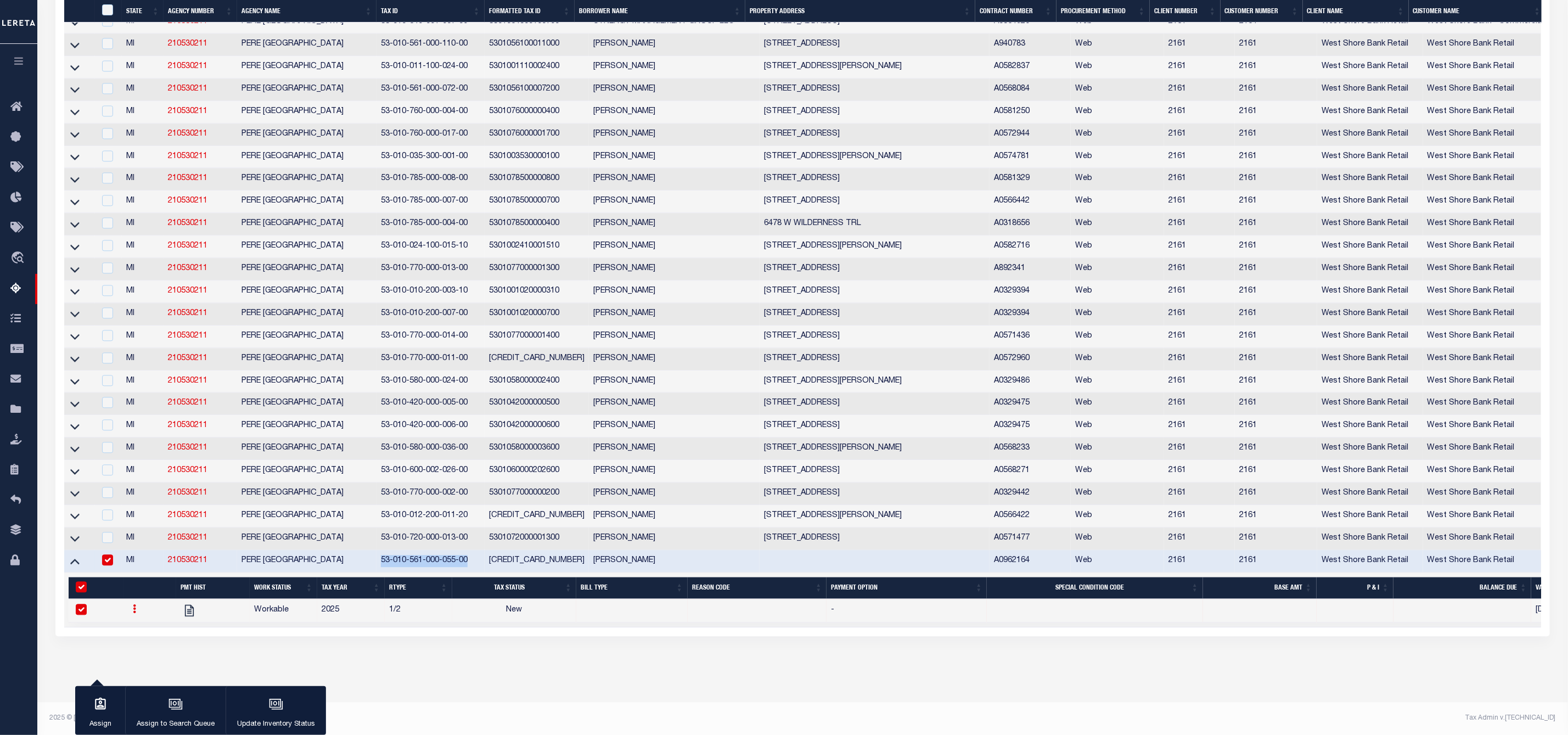
select select "NW2"
select select
type input "08/28/2025"
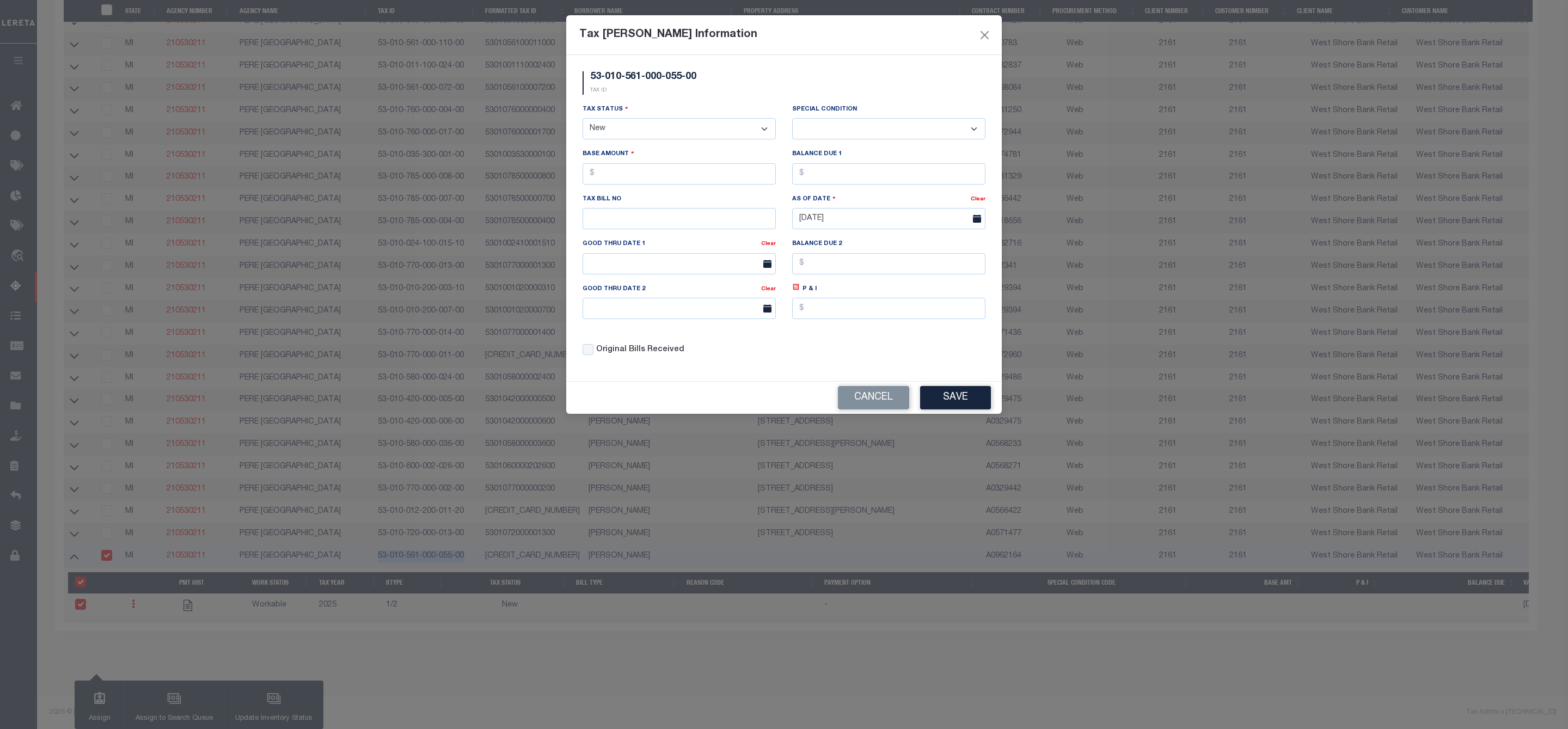
click at [687, 134] on select "- Select Status - Open Due/Unpaid Paid Incomplete No Tax Due Internal Refund Pr…" at bounding box center [679, 129] width 193 height 22
select select "DUE"
click at [583, 119] on select "- Select Status - Open Due/Unpaid Paid Incomplete No Tax Due Internal Refund Pr…" at bounding box center [679, 129] width 193 height 22
select select "0"
click at [657, 175] on input "text" at bounding box center [679, 173] width 193 height 22
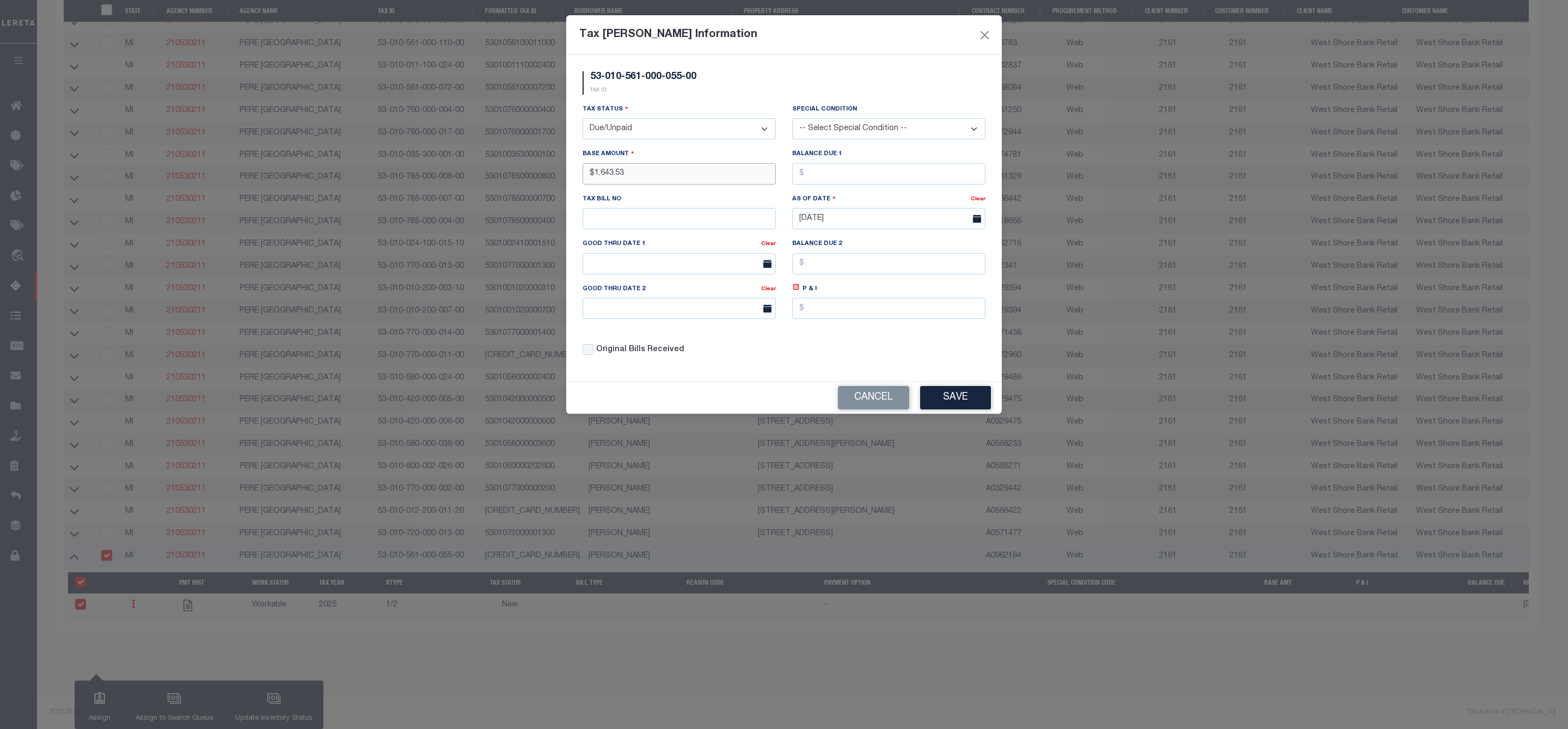
type input "$1,643.53"
click at [807, 177] on input "text" at bounding box center [889, 173] width 193 height 22
type input "$1,643.53"
click at [946, 407] on button "Save" at bounding box center [955, 397] width 71 height 23
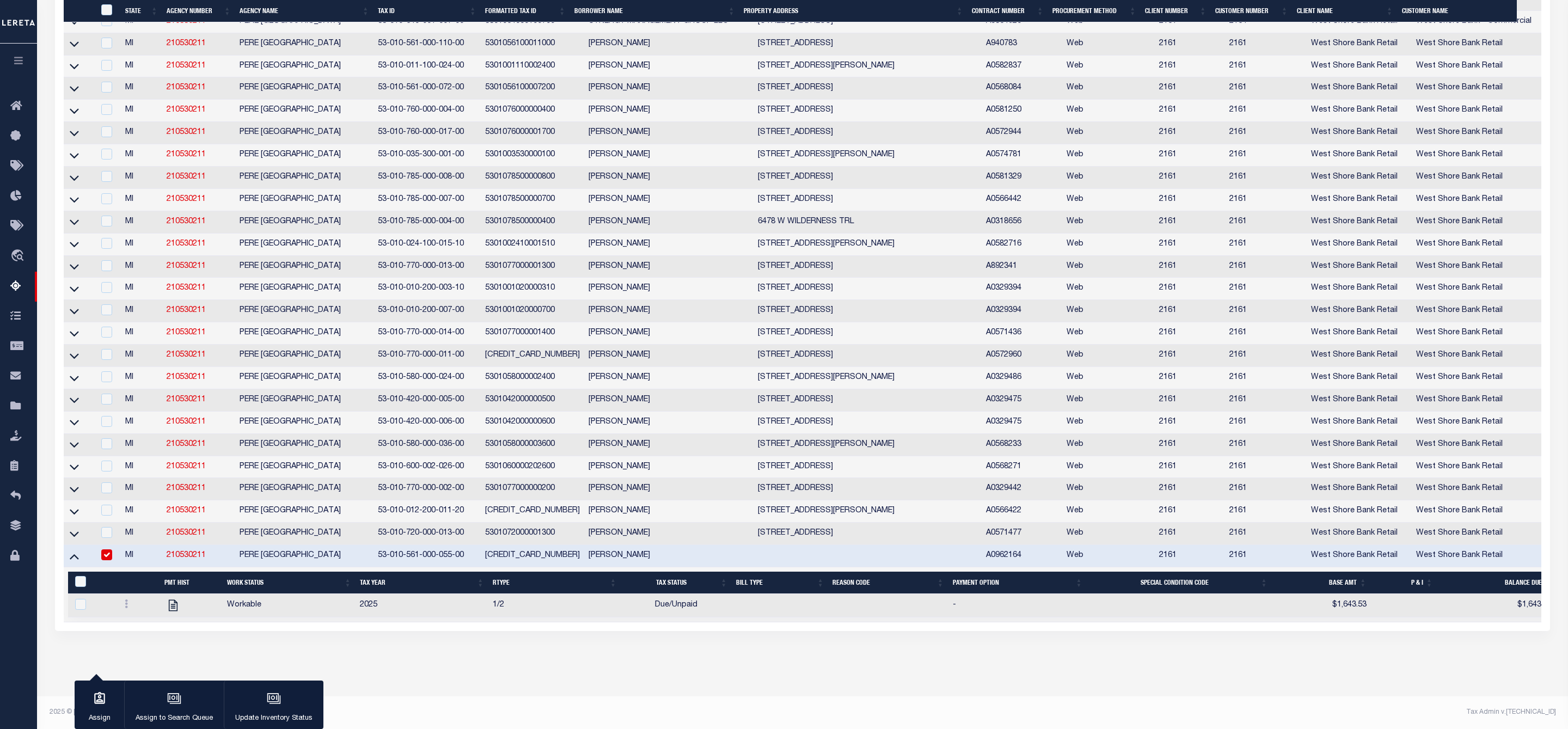
scroll to position [1769, 0]
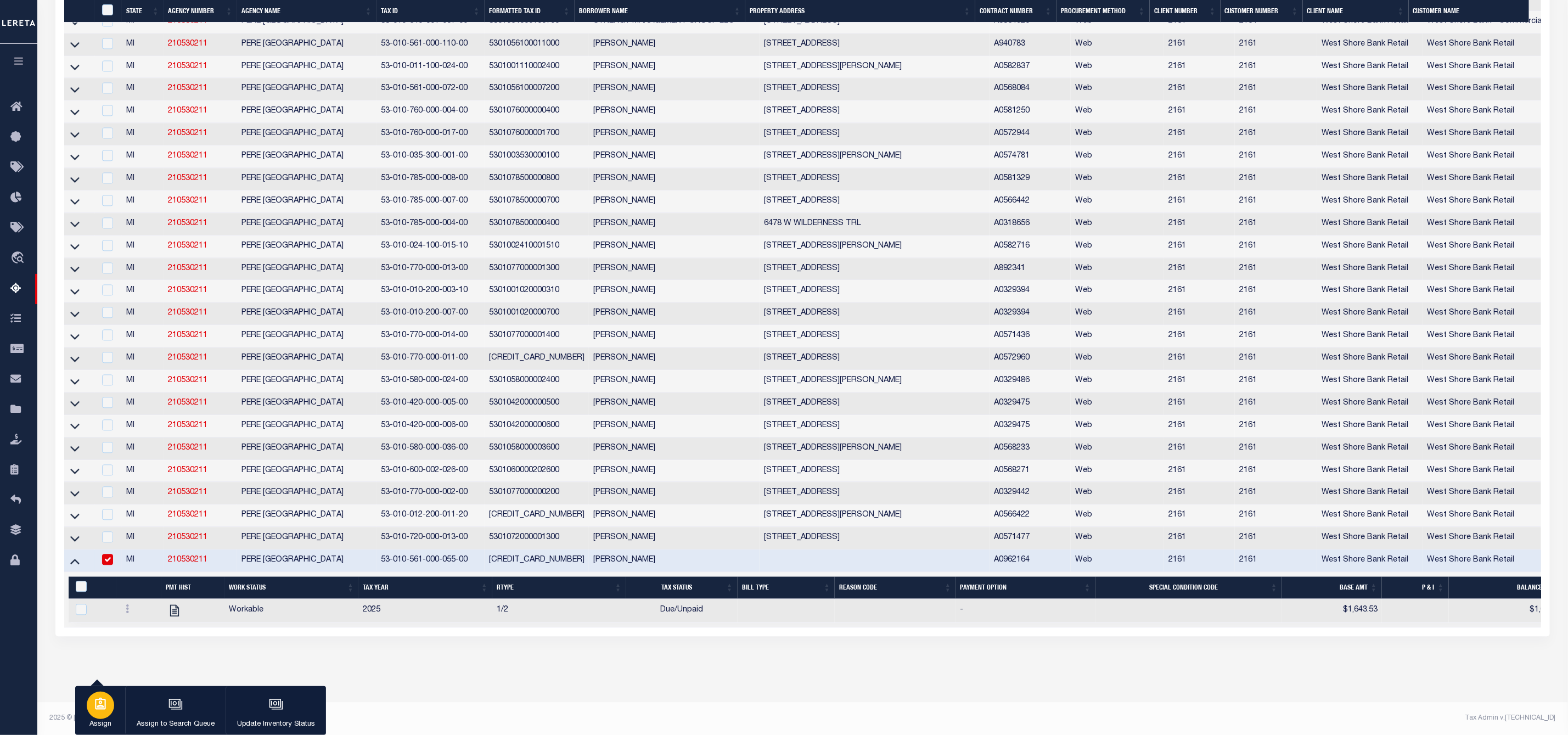
click at [93, 710] on icon "button" at bounding box center [100, 703] width 14 height 14
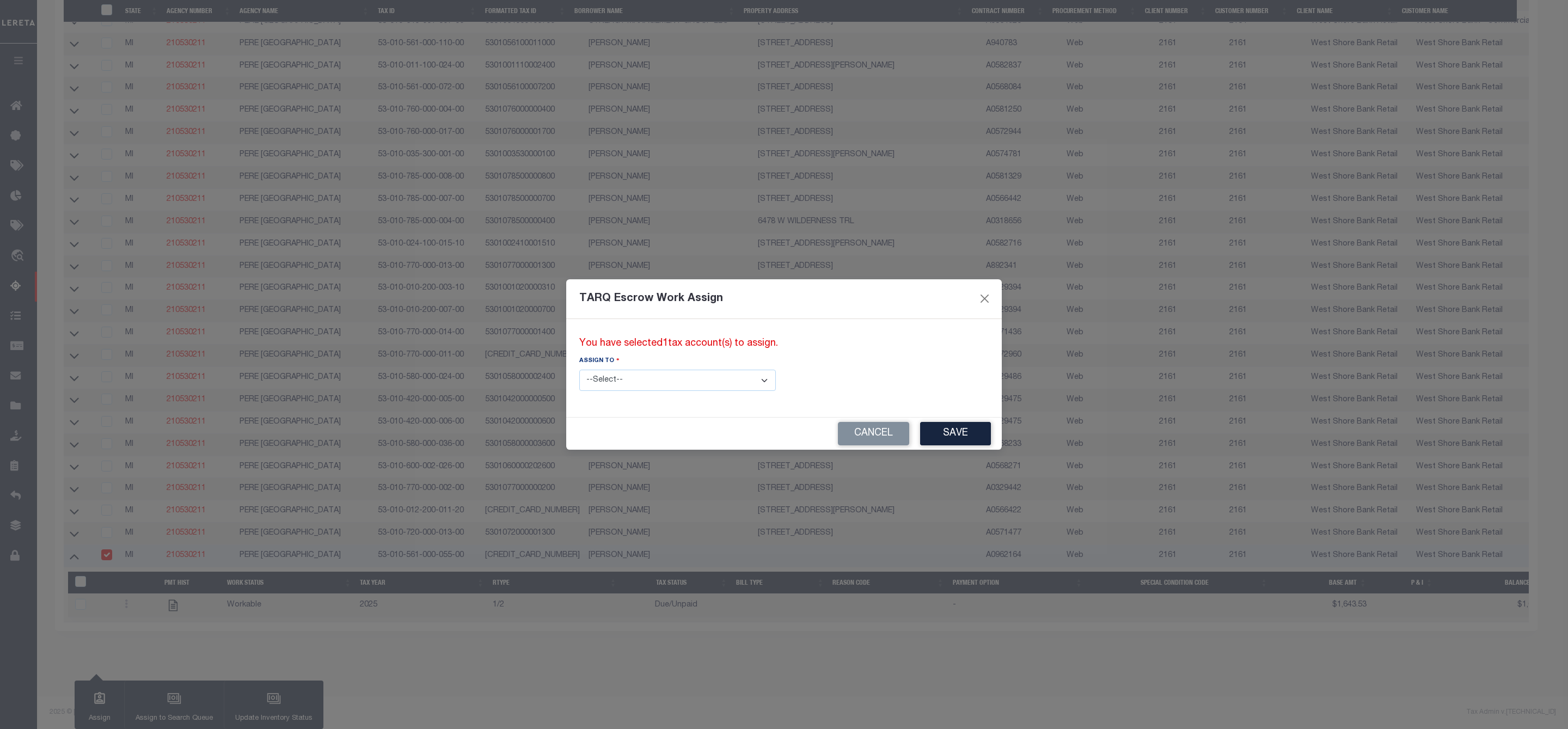
click at [705, 375] on select "--Select-- --Unassigned-- --Unassigned-- Adhikary Rinki Agustin Fernandez Agust…" at bounding box center [677, 380] width 196 height 22
select select "Vamsi Kalikiri"
click at [579, 370] on select "--Select-- --Unassigned-- --Unassigned-- Adhikary Rinki Agustin Fernandez Agust…" at bounding box center [677, 380] width 196 height 22
click at [920, 424] on button "Save" at bounding box center [955, 434] width 71 height 23
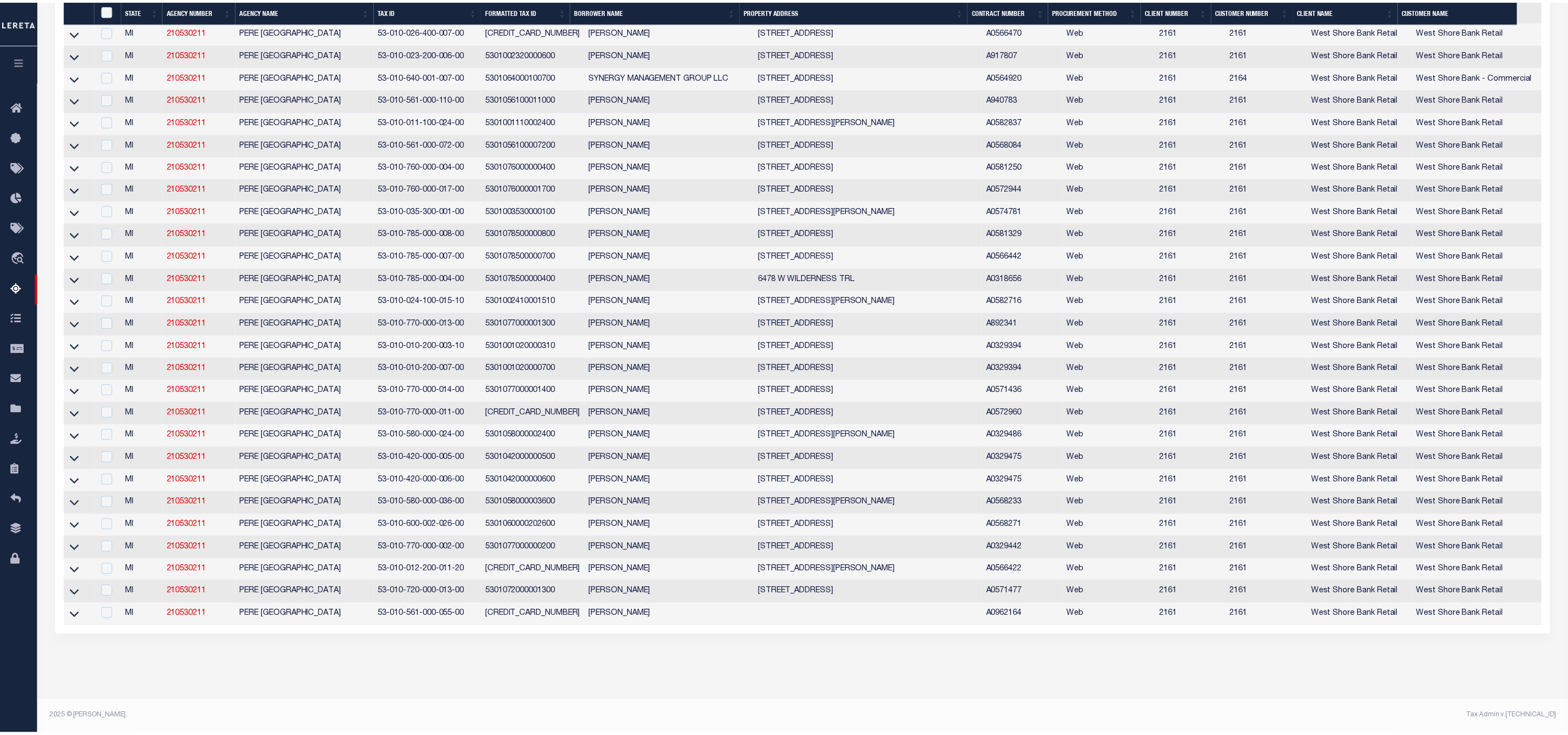
scroll to position [1638, 0]
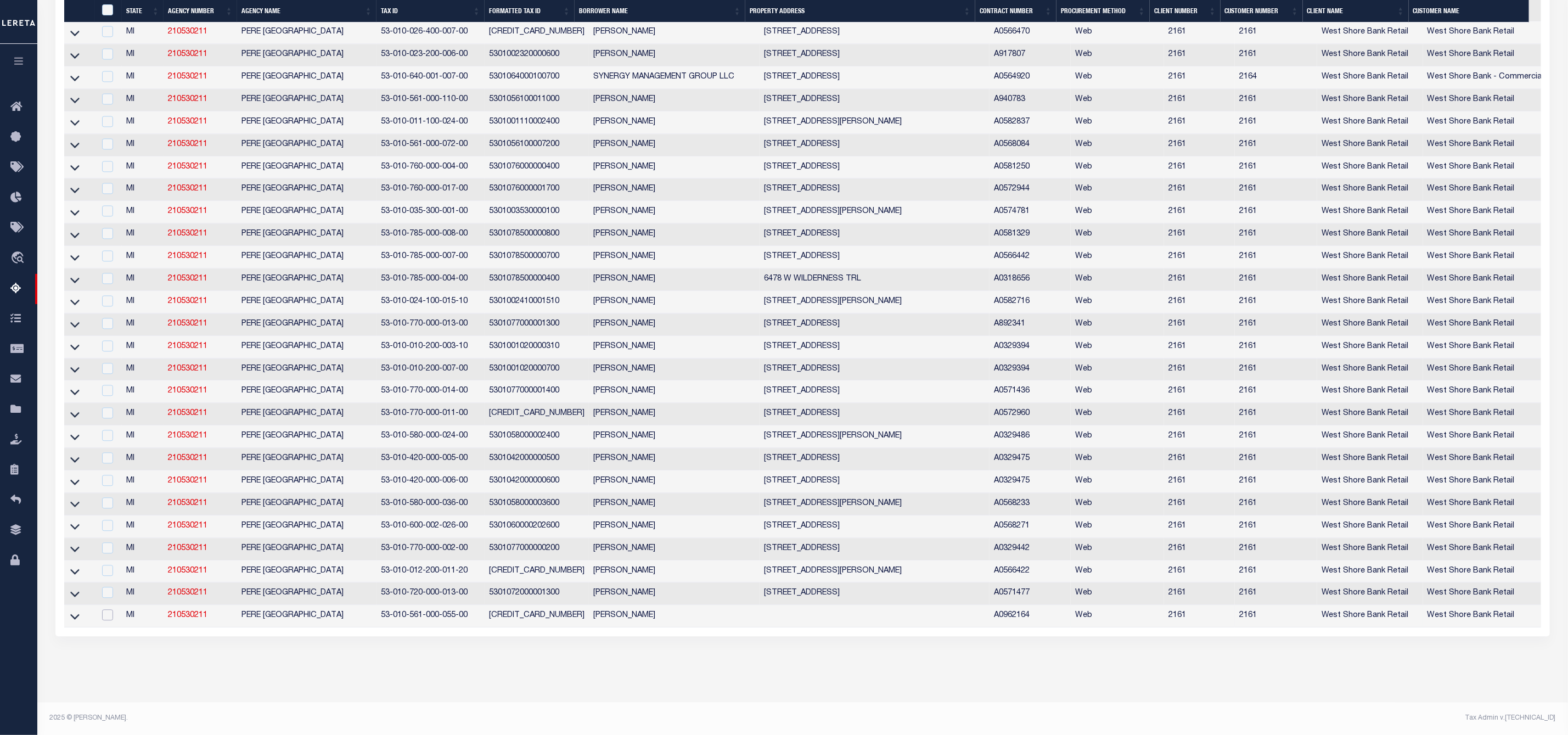
click at [109, 609] on input "checkbox" at bounding box center [108, 615] width 11 height 11
checkbox input "true"
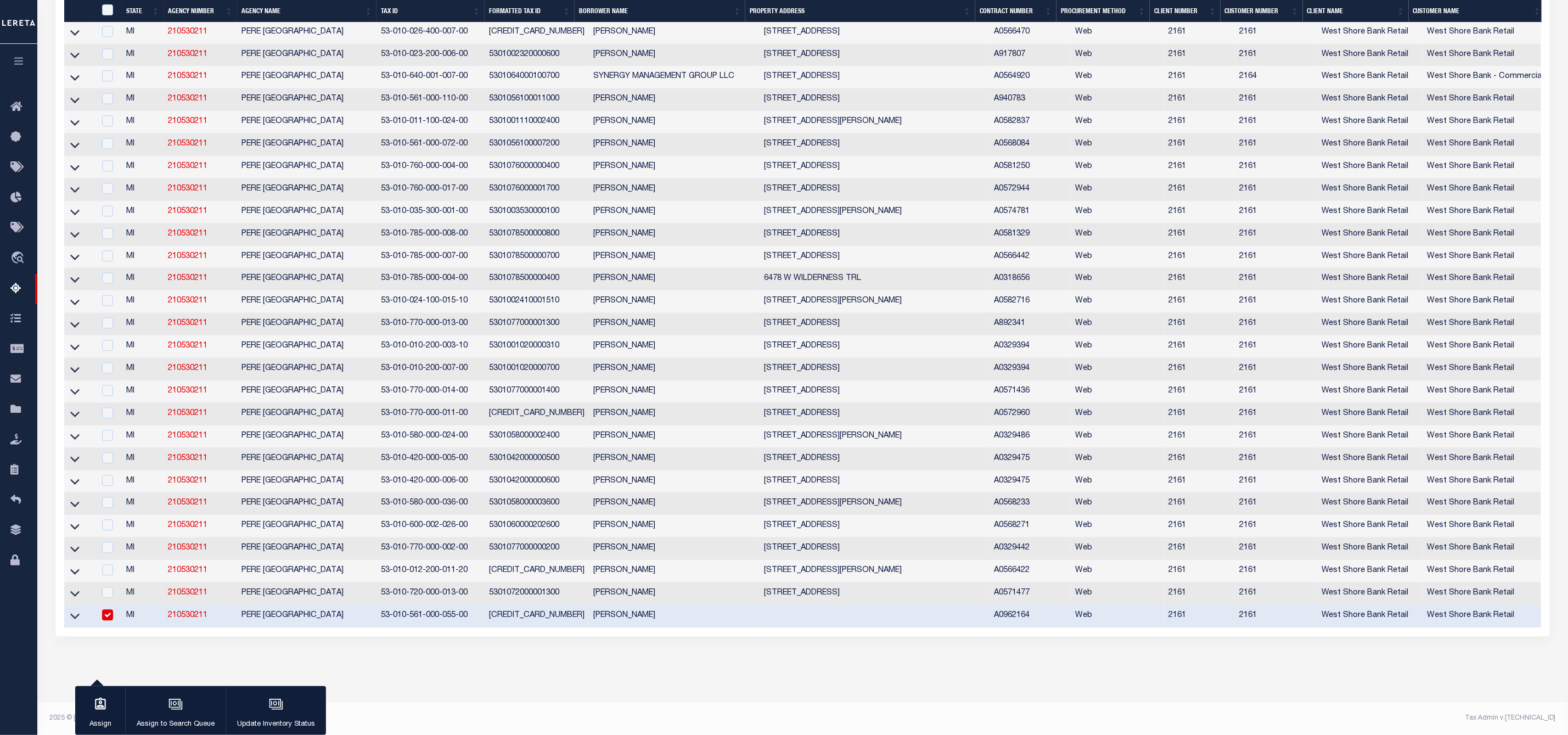
scroll to position [1612, 0]
click at [266, 715] on div "button" at bounding box center [276, 705] width 27 height 27
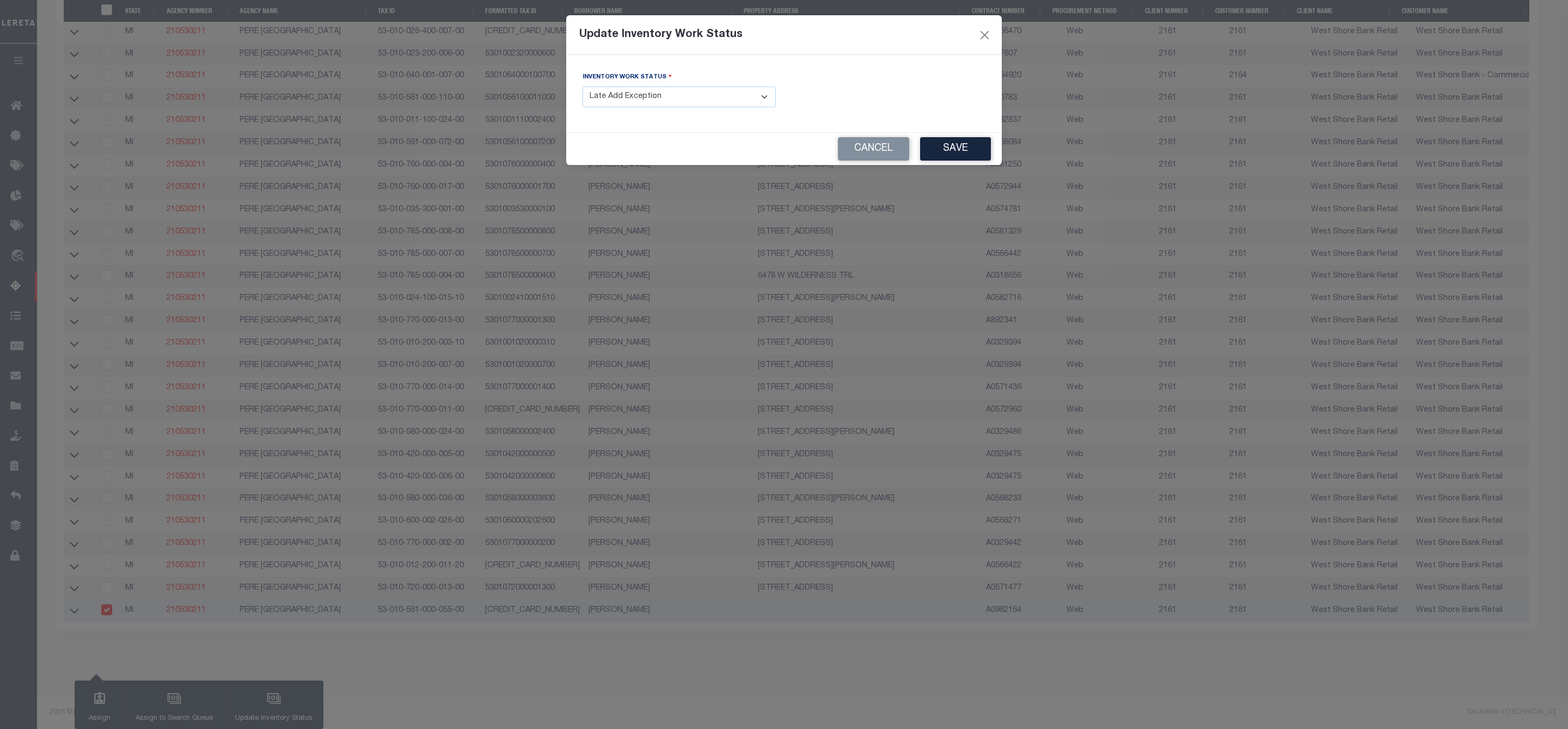
click at [696, 98] on select "- Select Inventory Status - Manual - Exception Pended - Awaiting Search Late Ad…" at bounding box center [679, 97] width 193 height 22
select select "4"
click at [583, 87] on select "- Select Inventory Status - Manual - Exception Pended - Awaiting Search Late Ad…" at bounding box center [679, 97] width 193 height 22
click at [969, 148] on button "Save" at bounding box center [955, 149] width 71 height 23
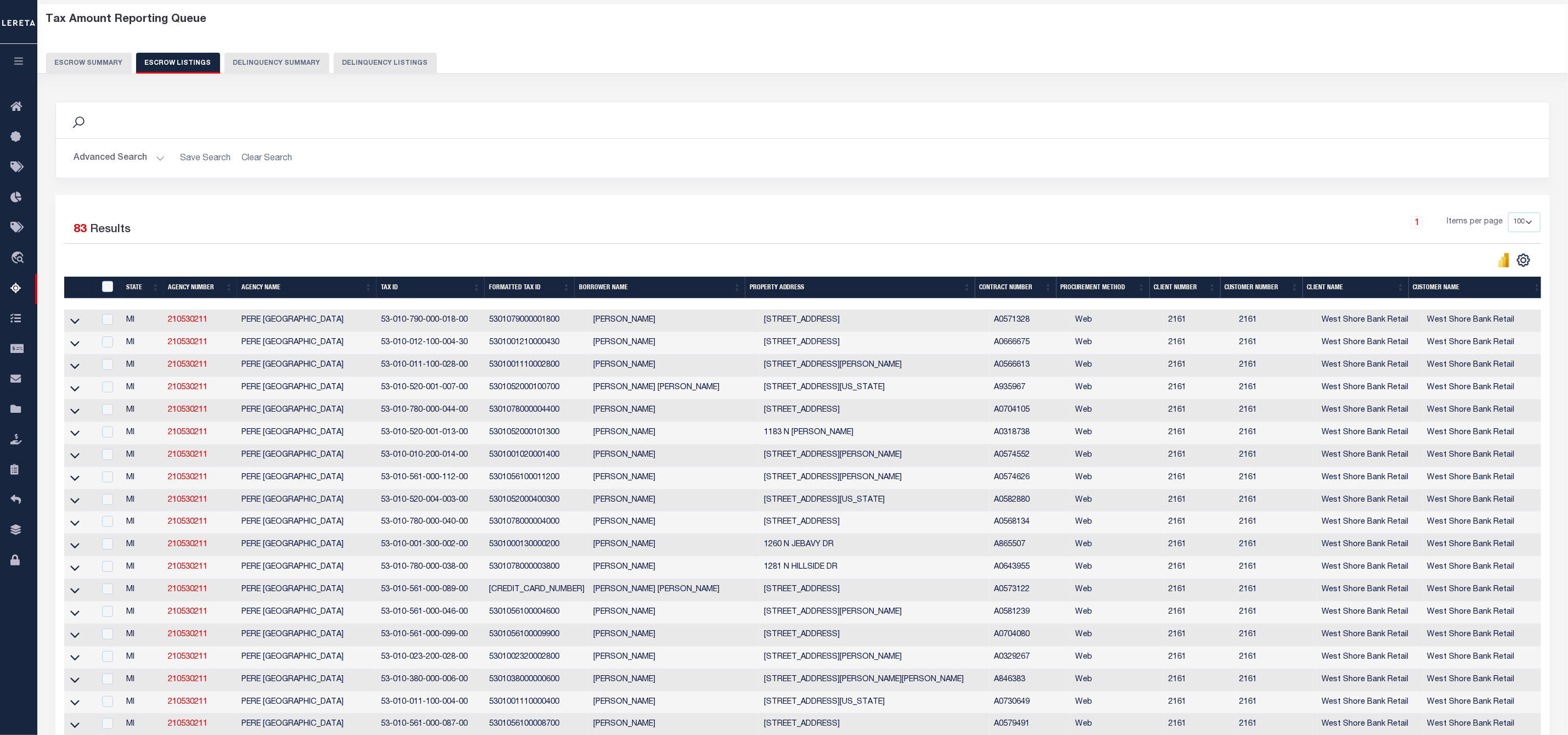
scroll to position [0, 0]
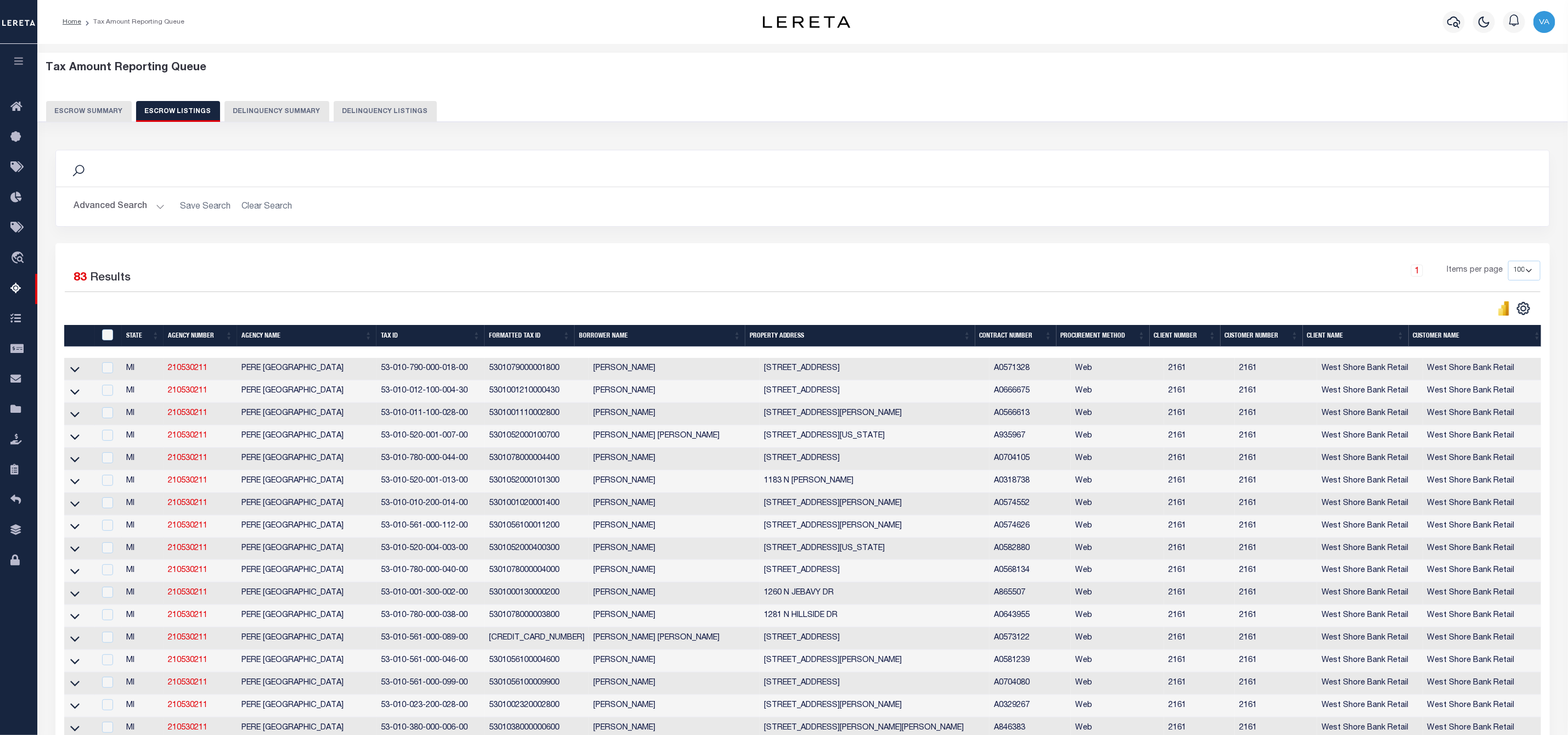
click at [88, 112] on button "Escrow Summary" at bounding box center [89, 112] width 86 height 21
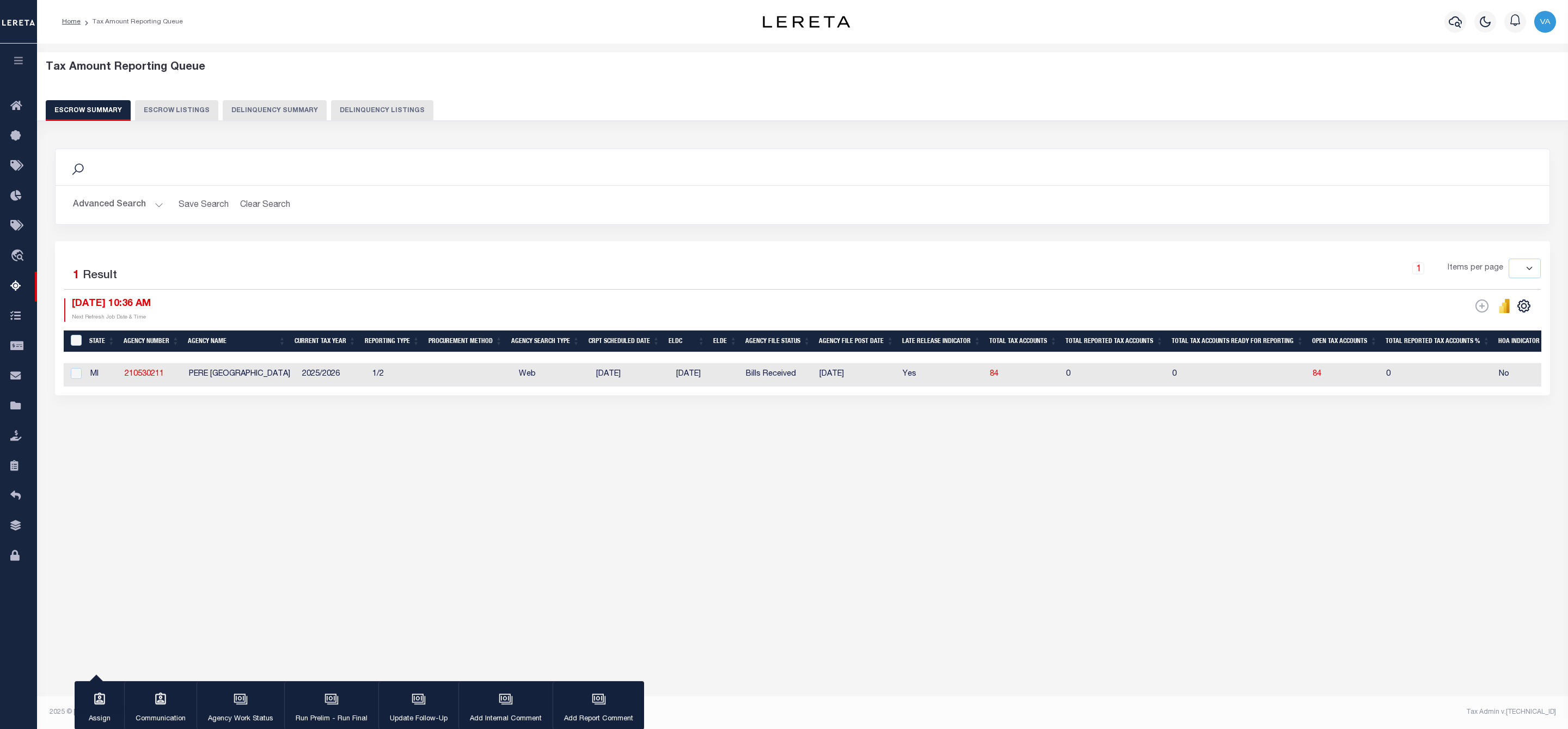
click at [111, 209] on button "Advanced Search" at bounding box center [118, 205] width 90 height 22
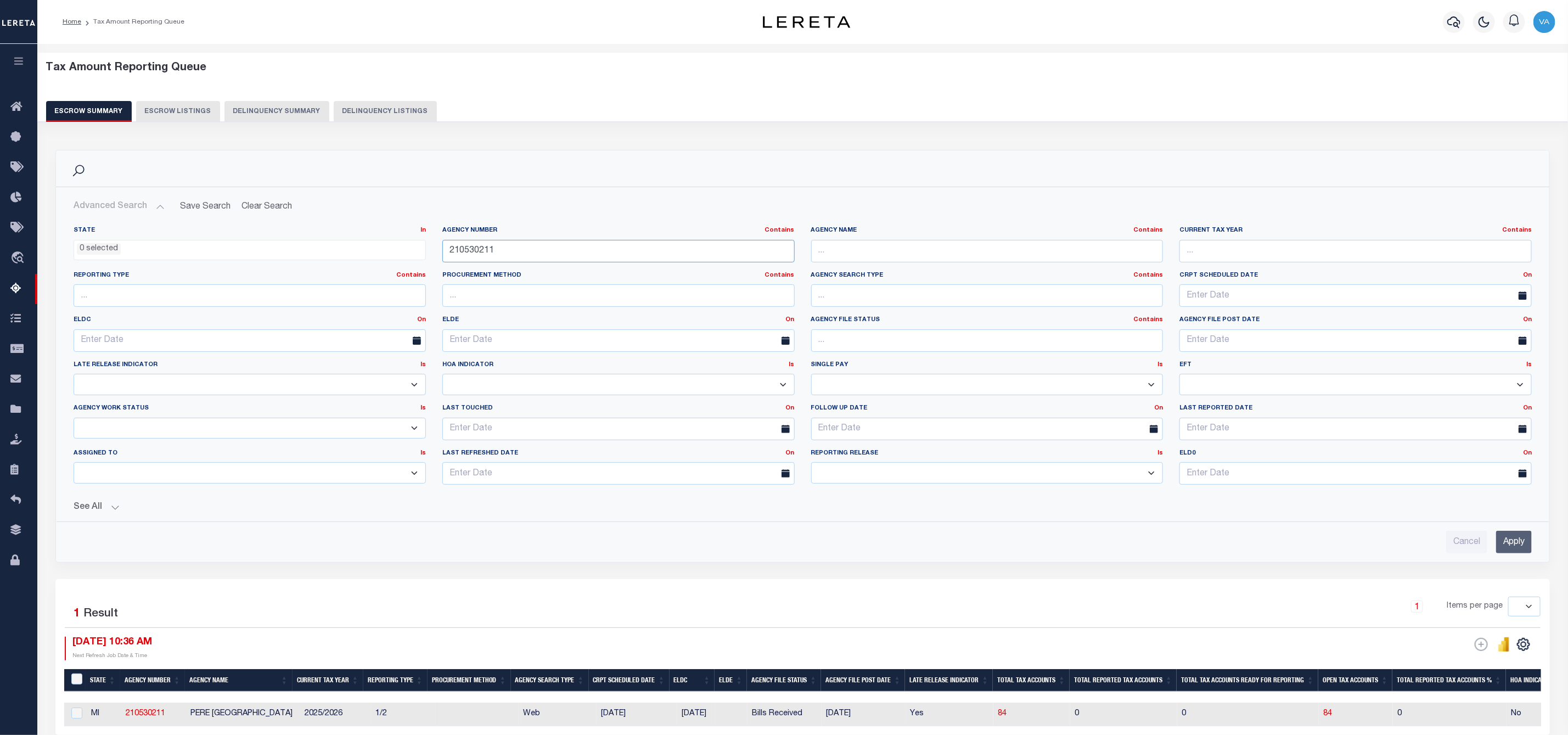
drag, startPoint x: 517, startPoint y: 251, endPoint x: 459, endPoint y: 254, distance: 58.1
click at [459, 254] on input "210530211" at bounding box center [619, 251] width 352 height 22
type input "2"
paste input "210640207"
type input "210640207"
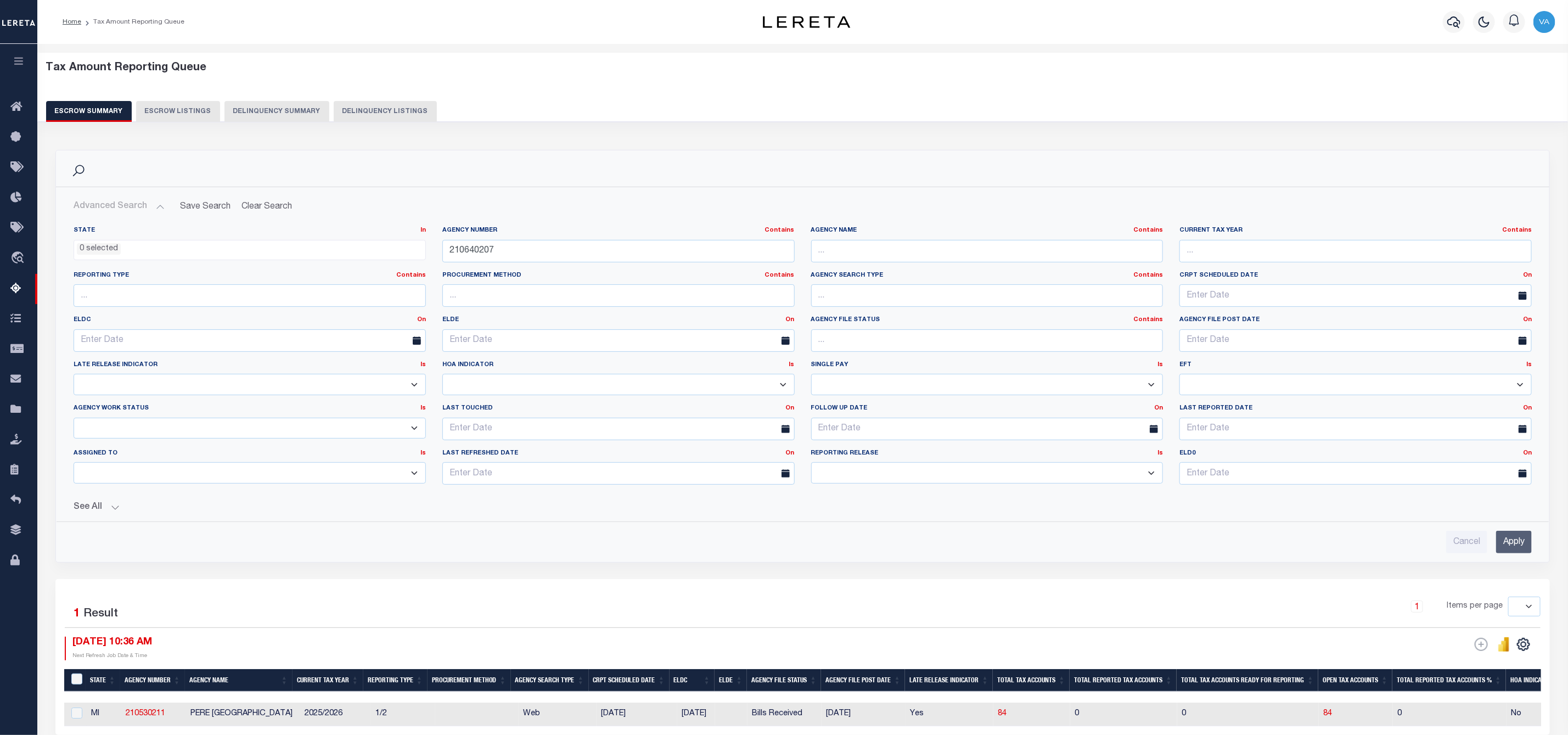
click at [1512, 545] on input "Apply" at bounding box center [1515, 541] width 36 height 22
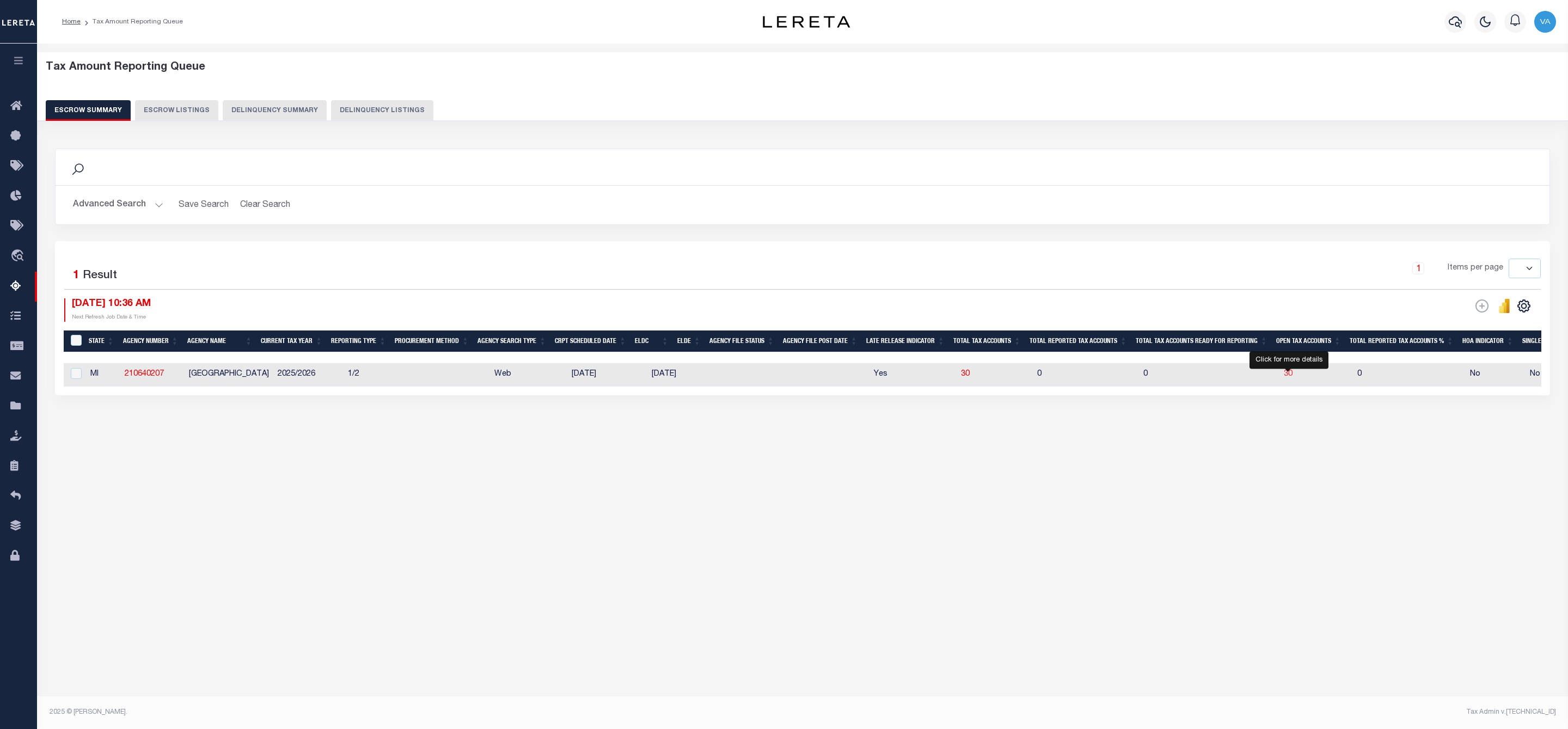
click at [1286, 376] on span "30" at bounding box center [1288, 374] width 9 height 7
select select "100"
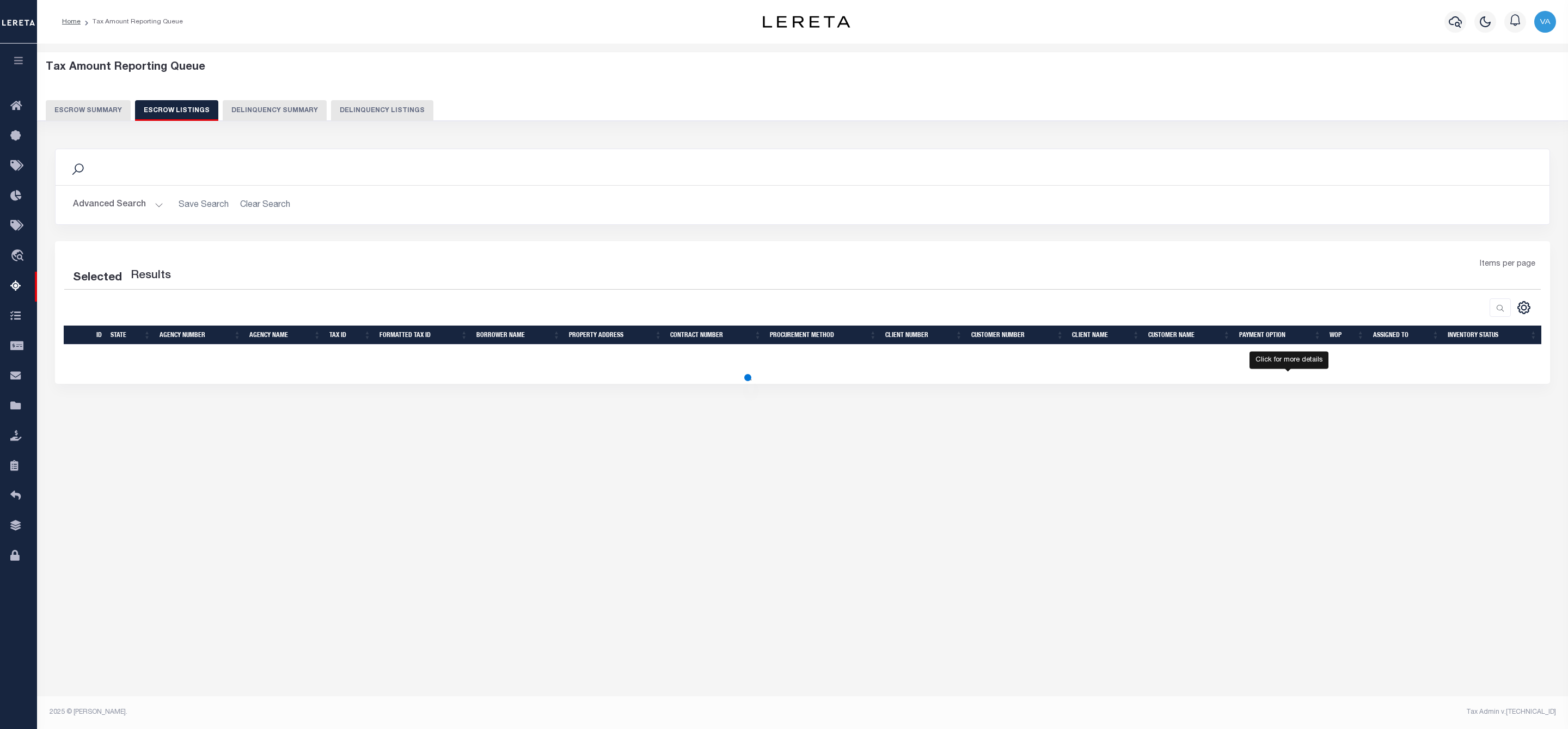
select select "100"
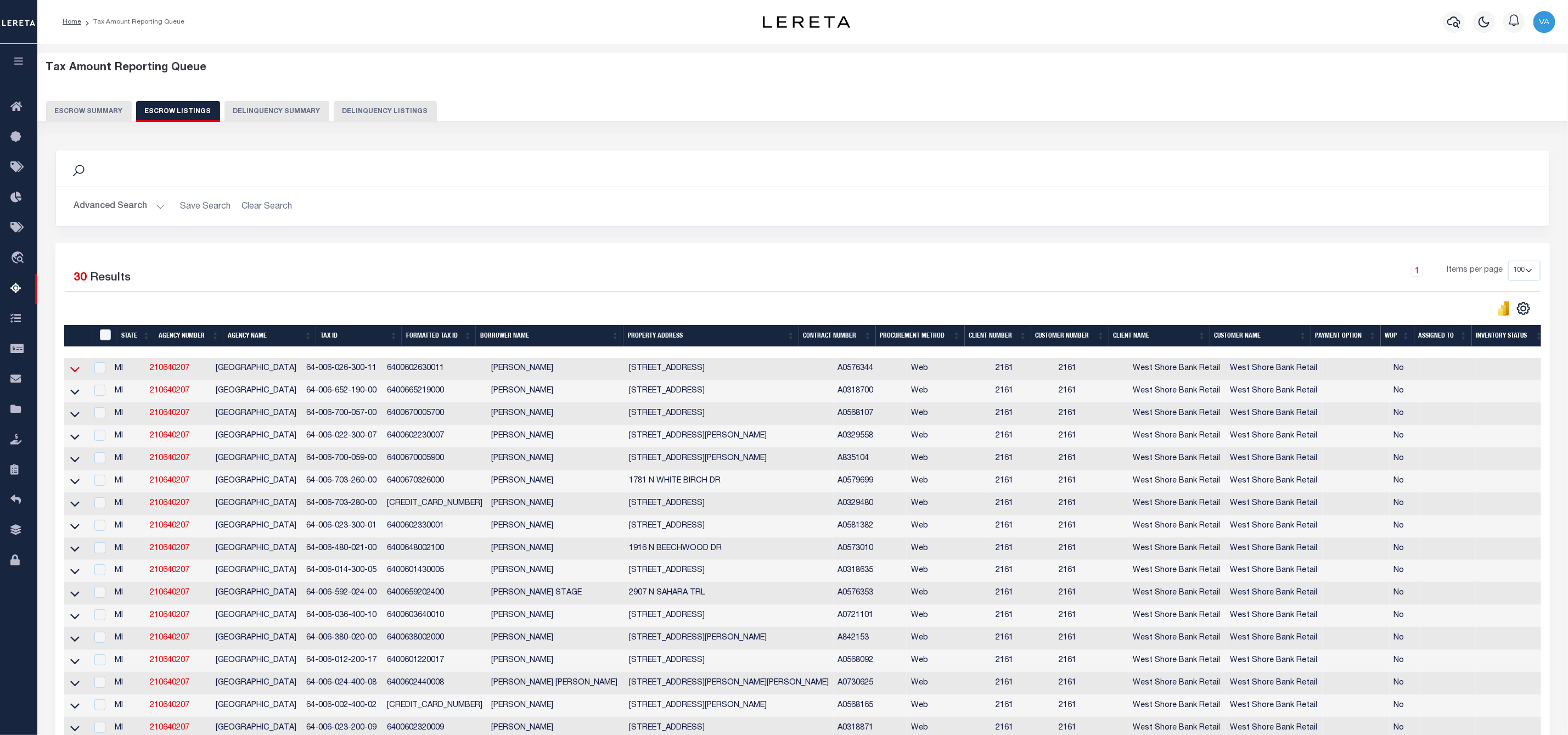
click at [73, 375] on icon at bounding box center [74, 369] width 9 height 12
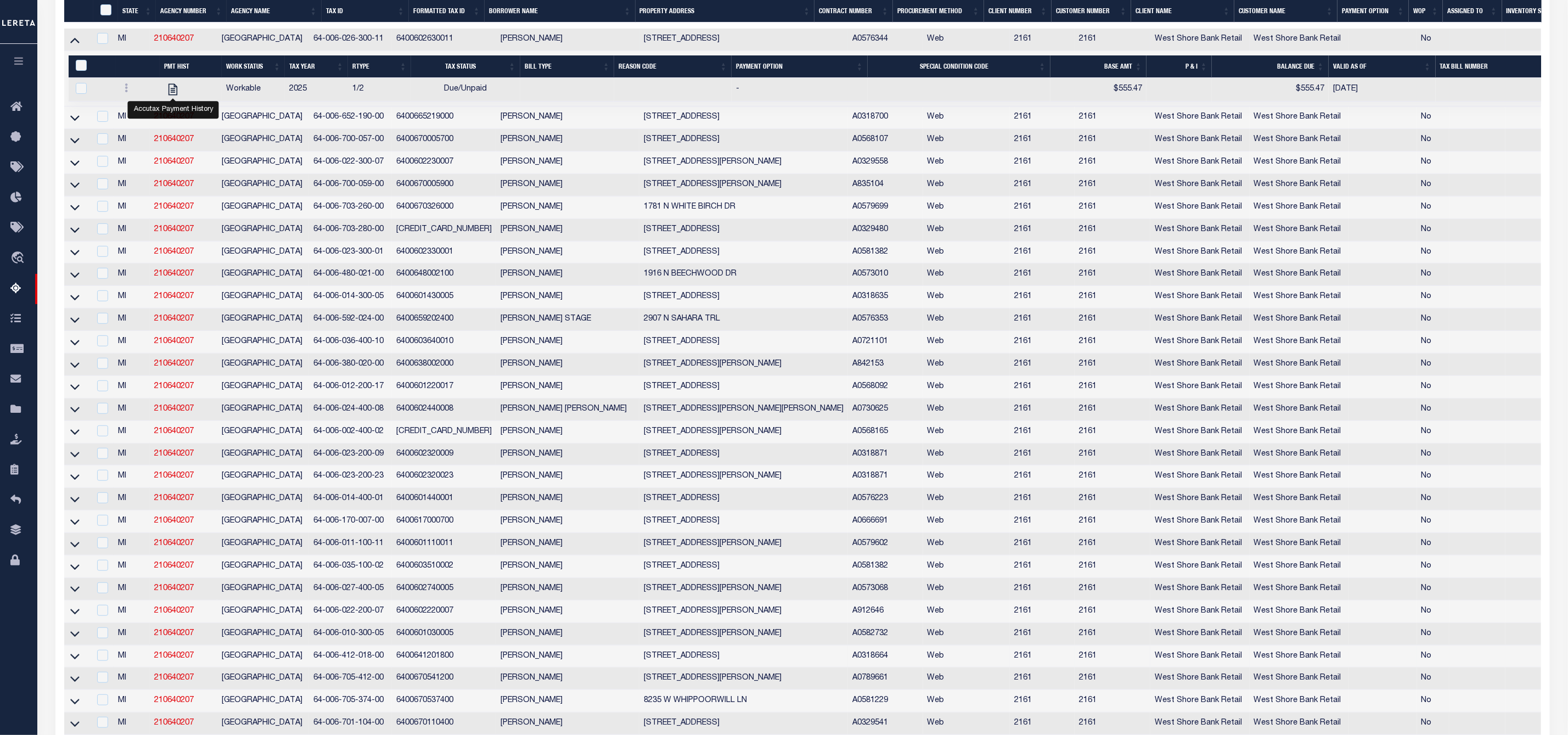
scroll to position [479, 0]
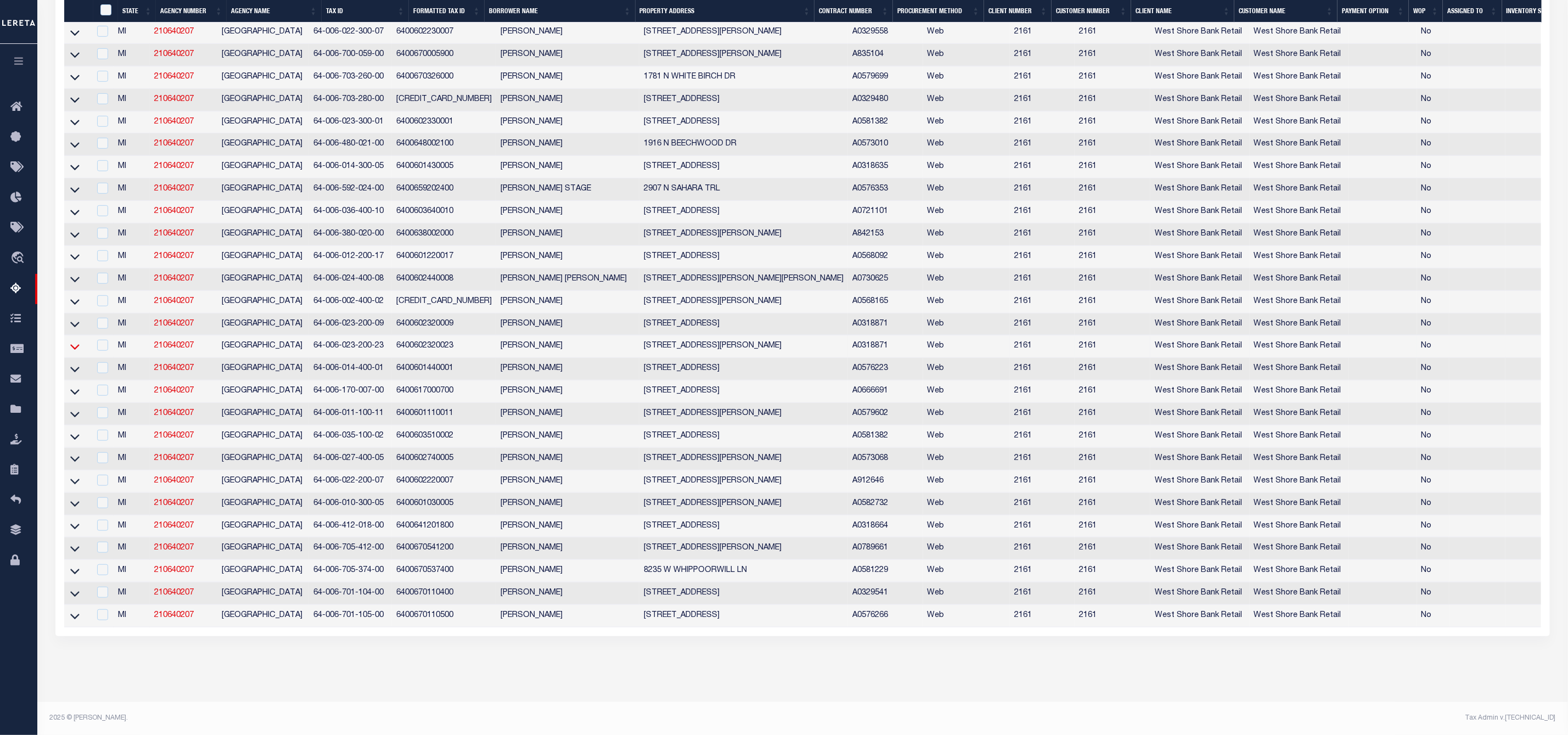
click at [74, 341] on icon at bounding box center [74, 346] width 9 height 12
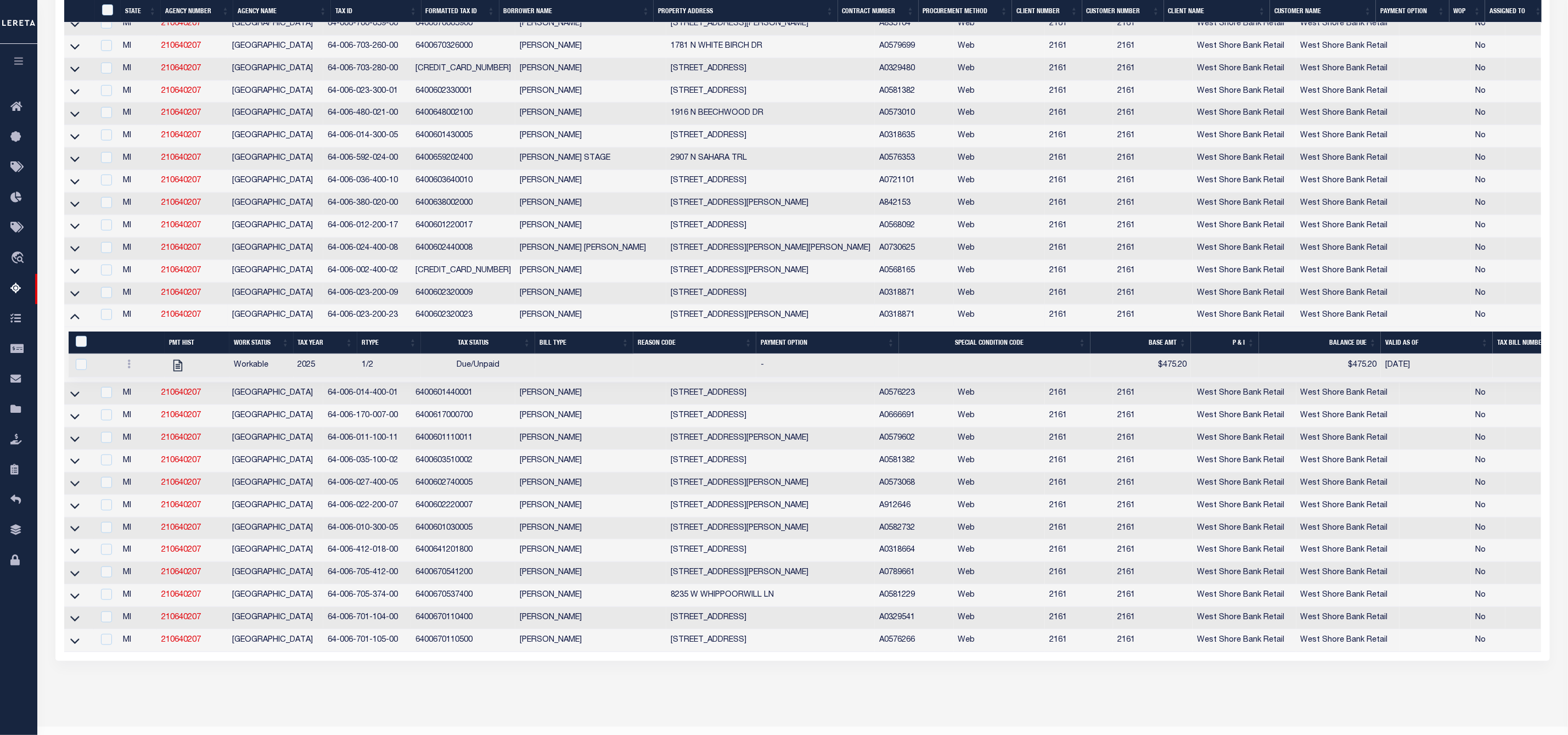
scroll to position [445, 0]
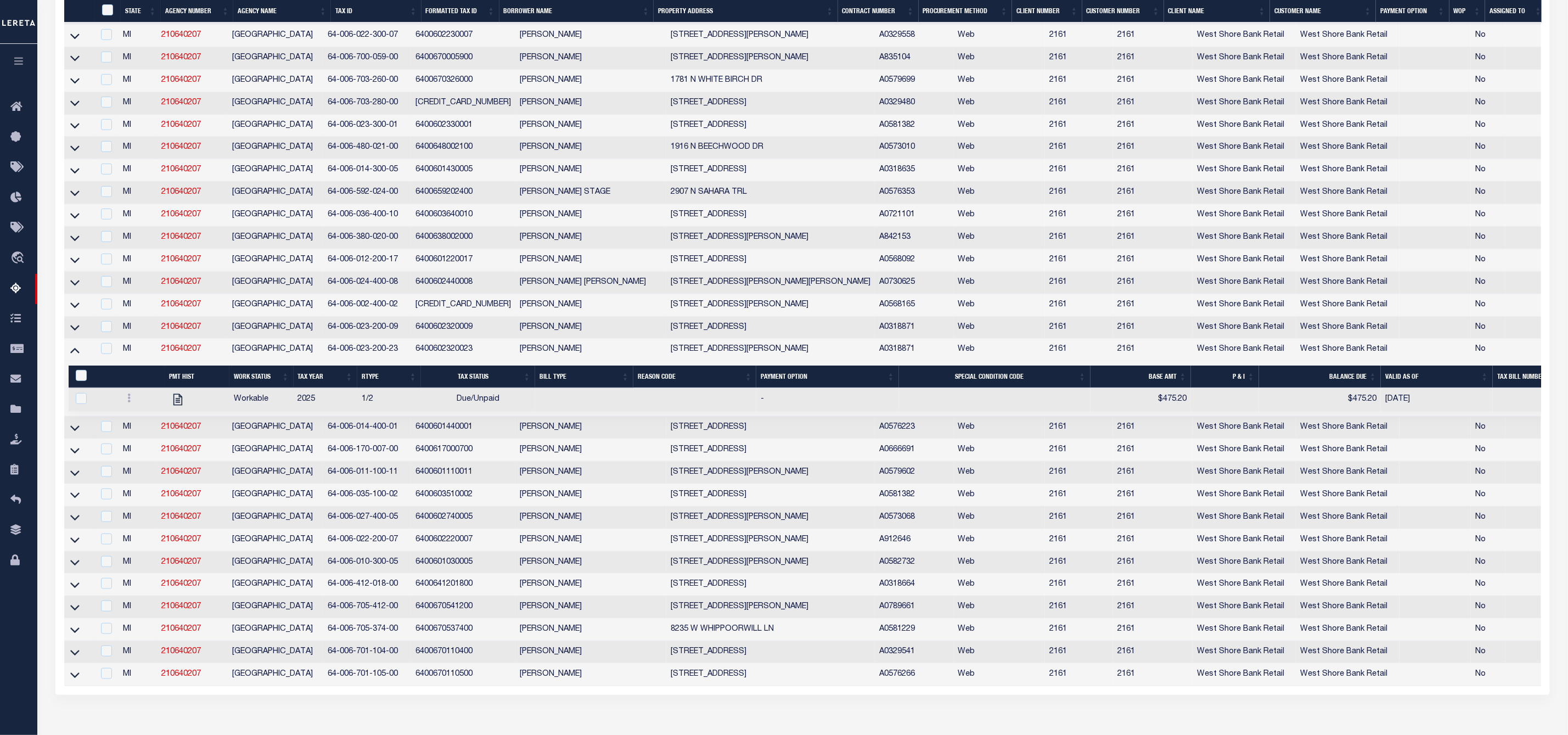
click at [74, 333] on icon at bounding box center [74, 327] width 9 height 12
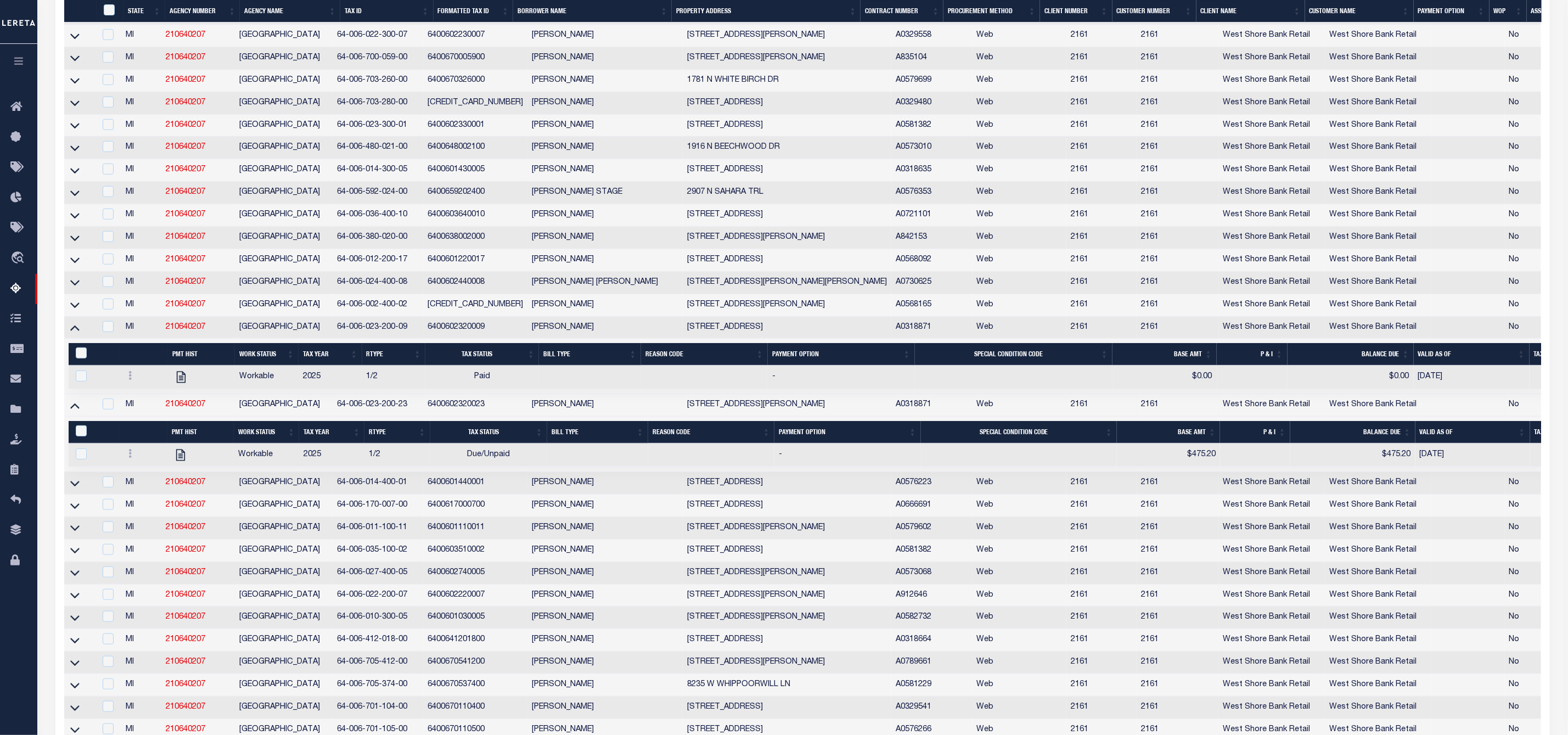
scroll to position [580, 0]
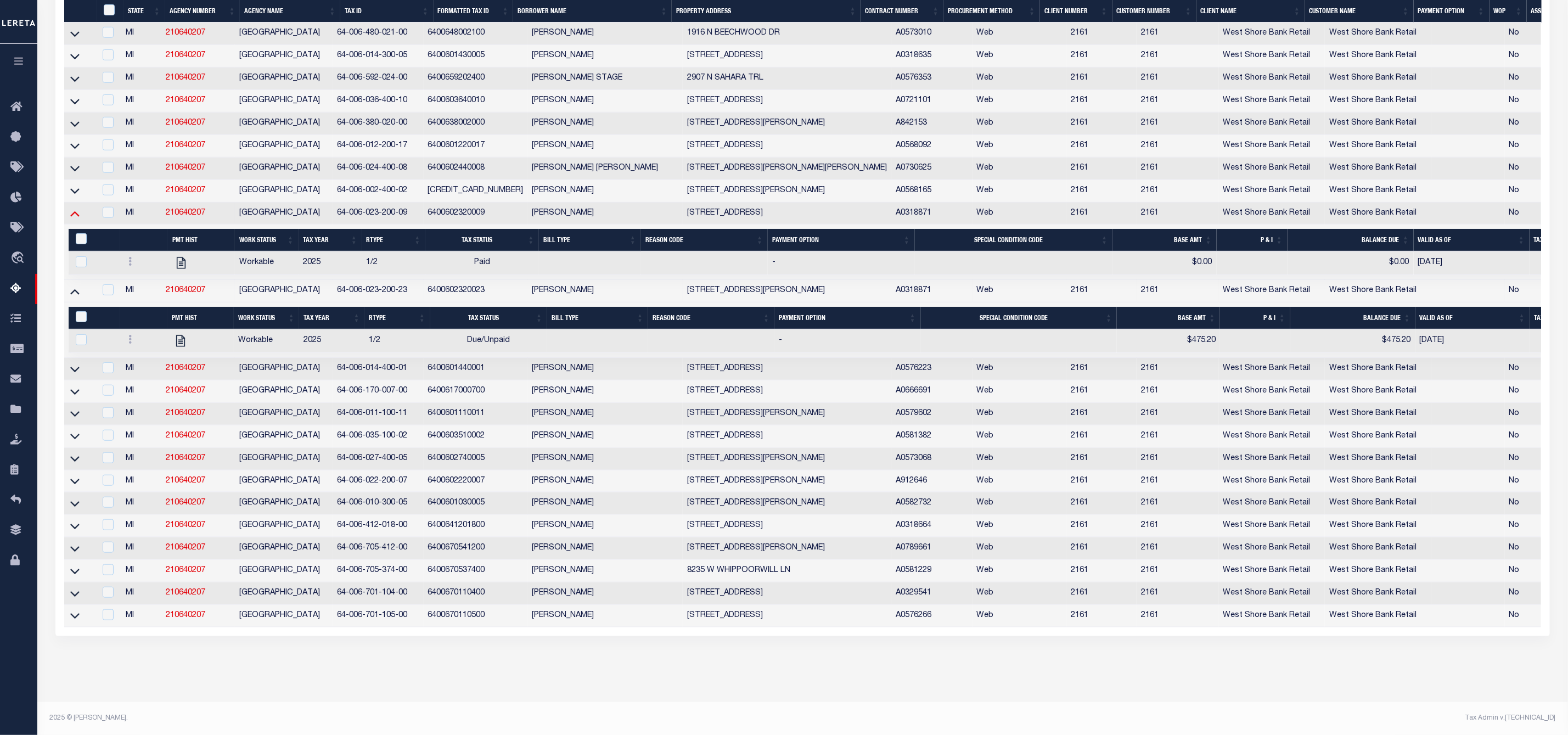
click at [78, 212] on icon at bounding box center [74, 214] width 9 height 6
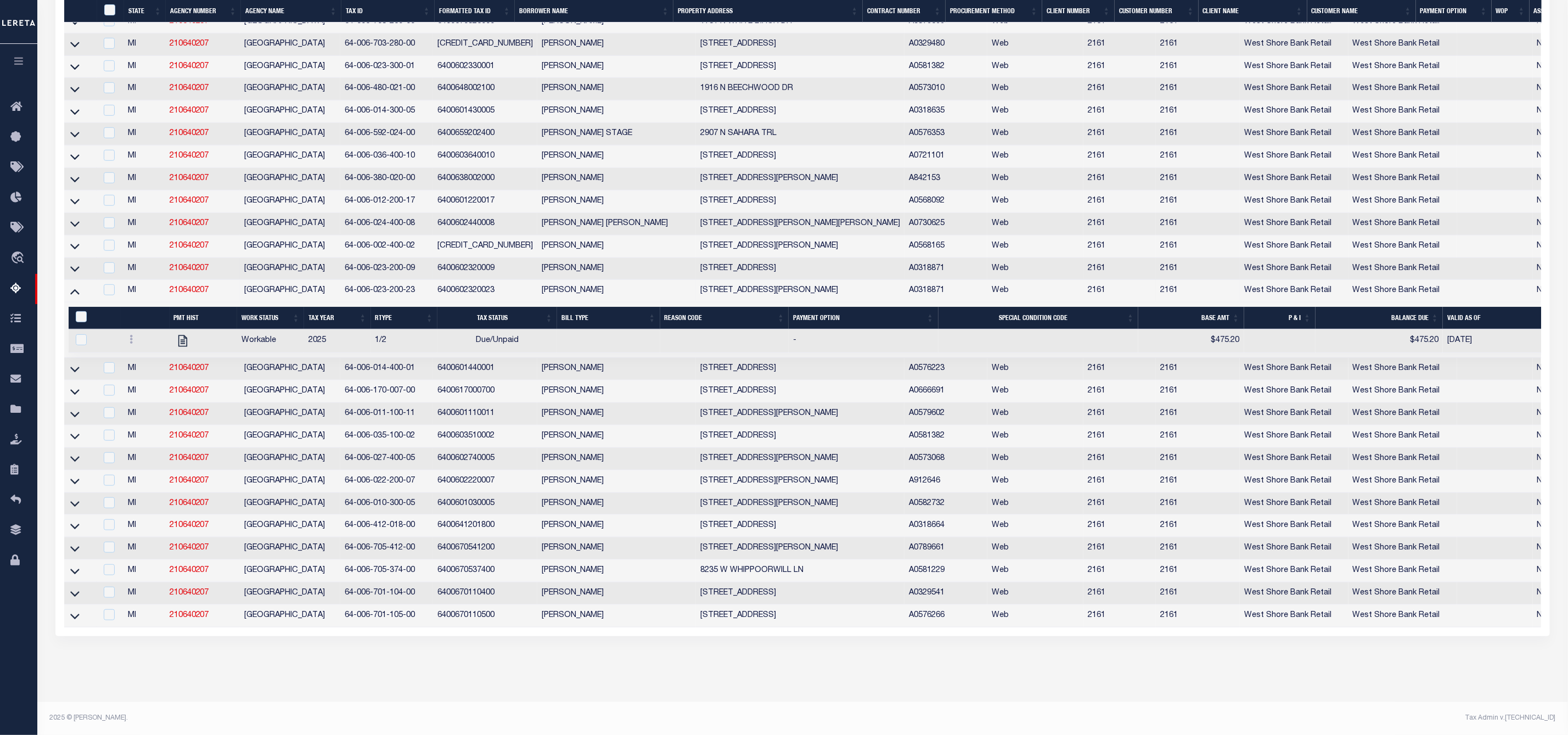
scroll to position [510, 0]
drag, startPoint x: 78, startPoint y: 296, endPoint x: 308, endPoint y: 293, distance: 230.0
click at [78, 295] on icon at bounding box center [74, 292] width 9 height 6
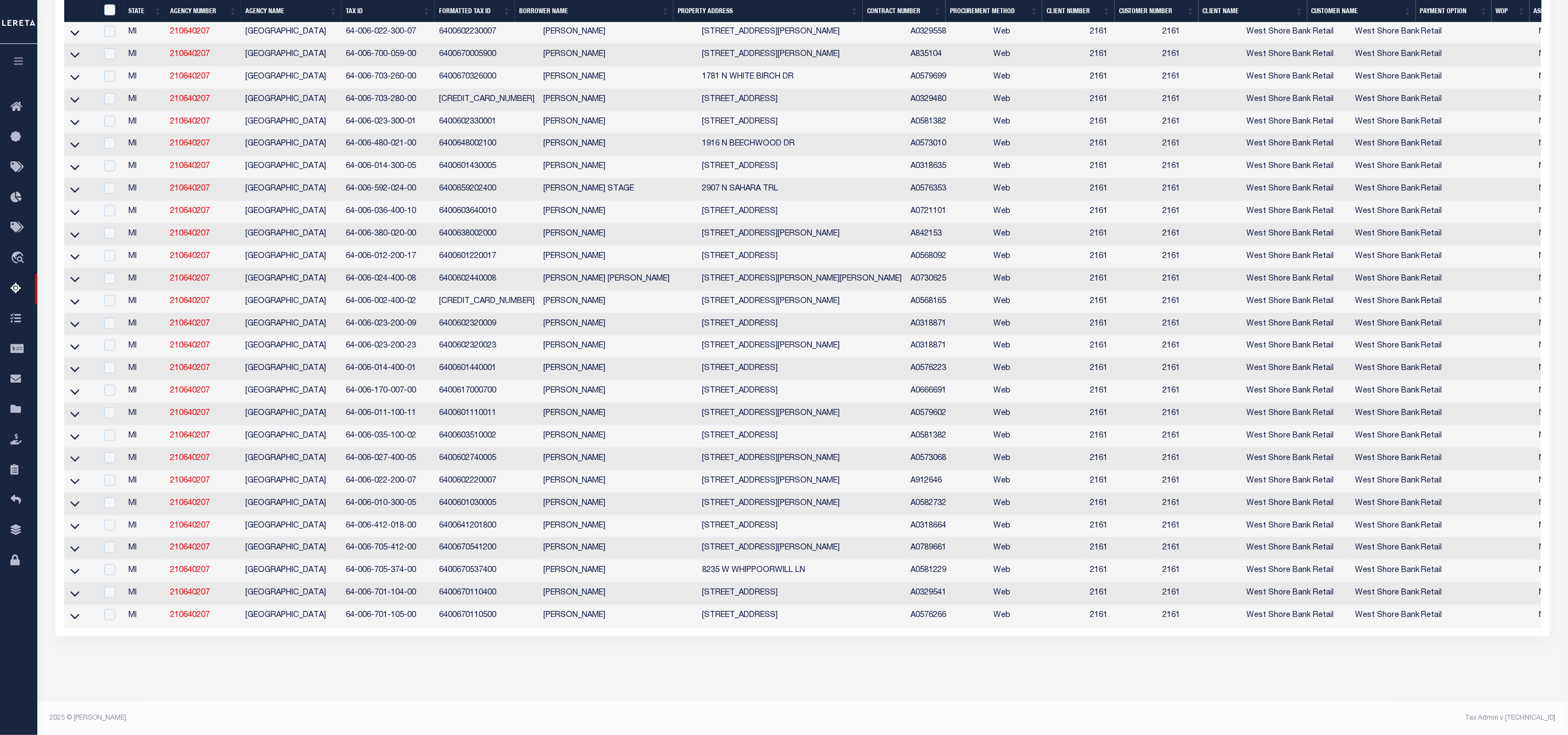
scroll to position [453, 0]
click at [74, 599] on icon at bounding box center [74, 593] width 9 height 12
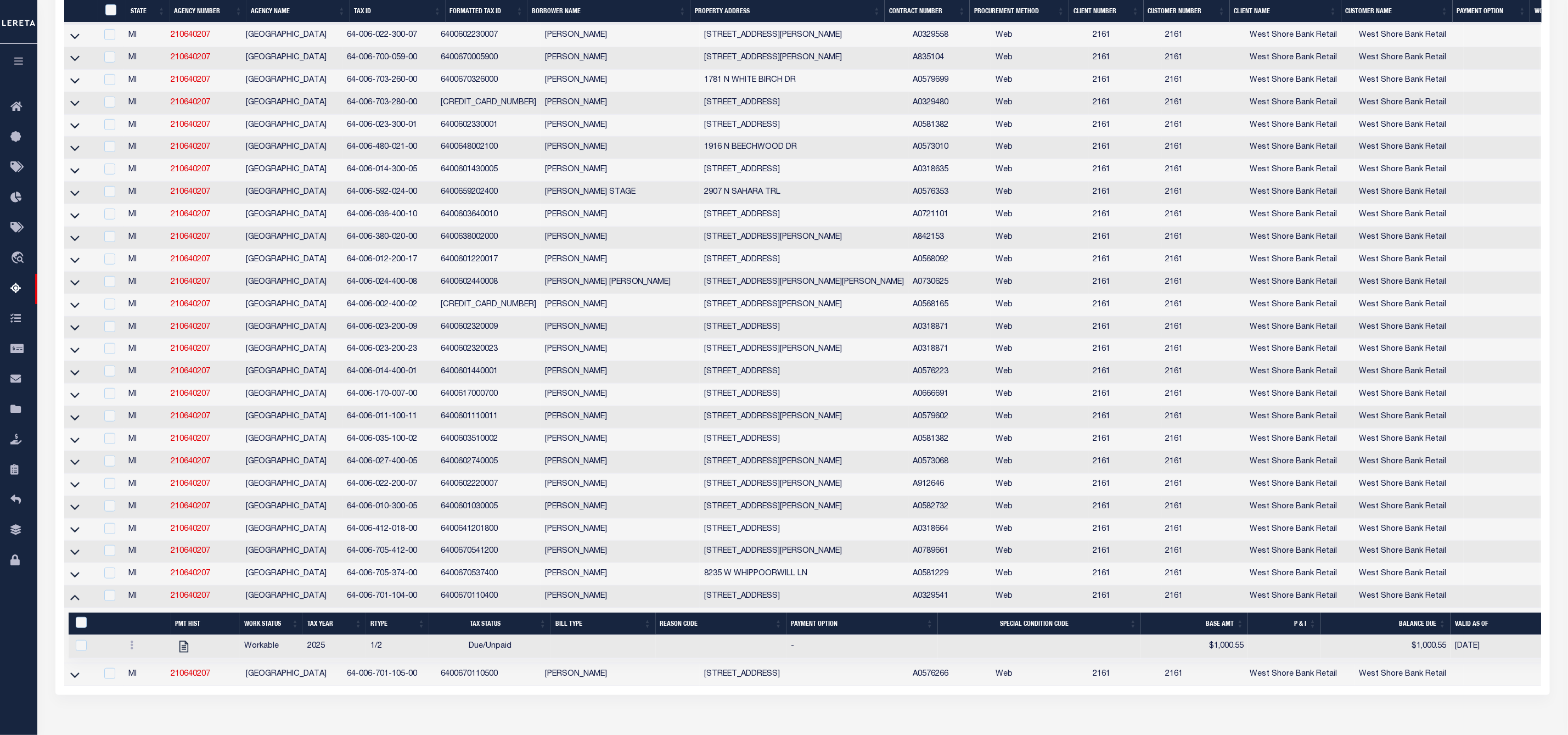
scroll to position [524, 0]
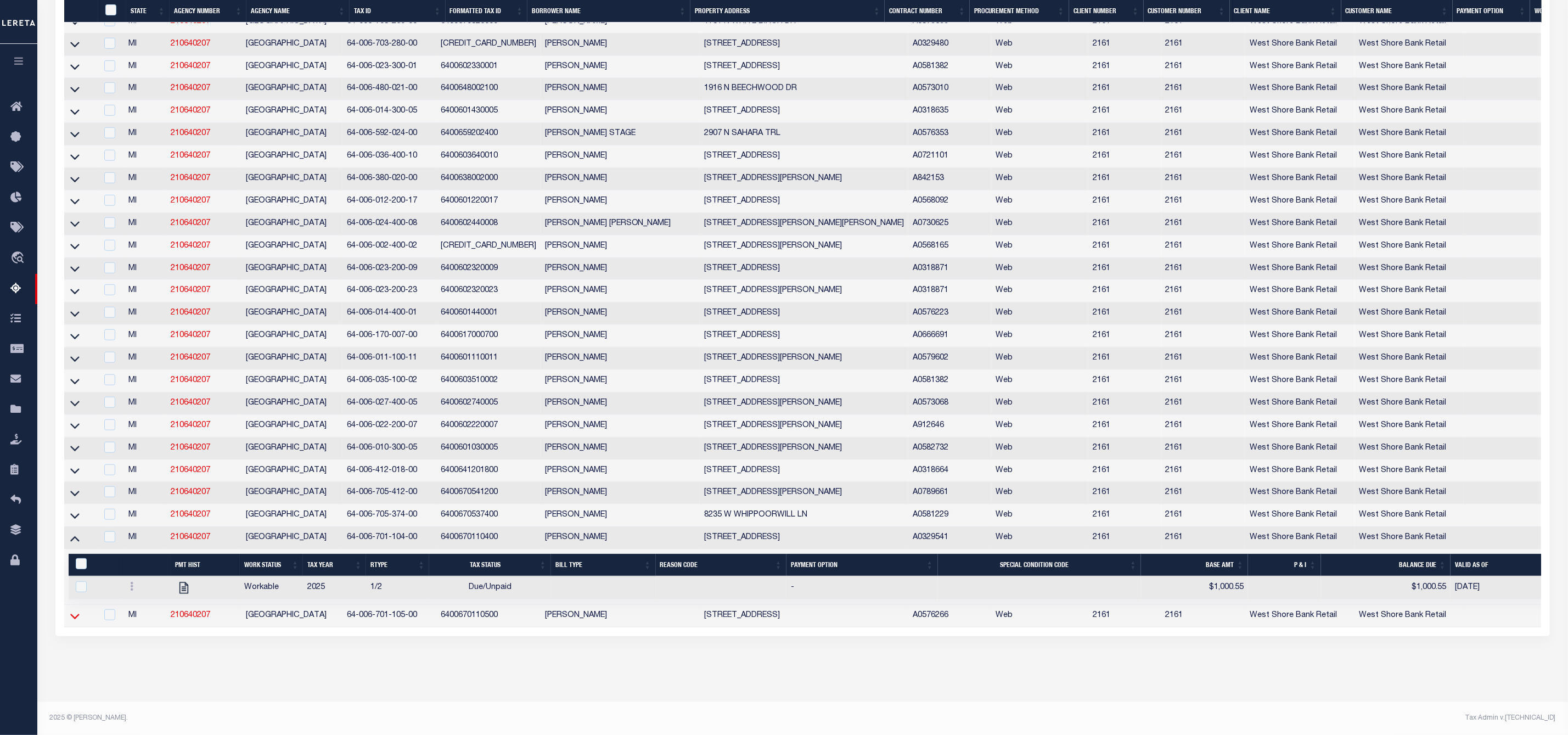
click at [76, 610] on icon at bounding box center [74, 616] width 9 height 12
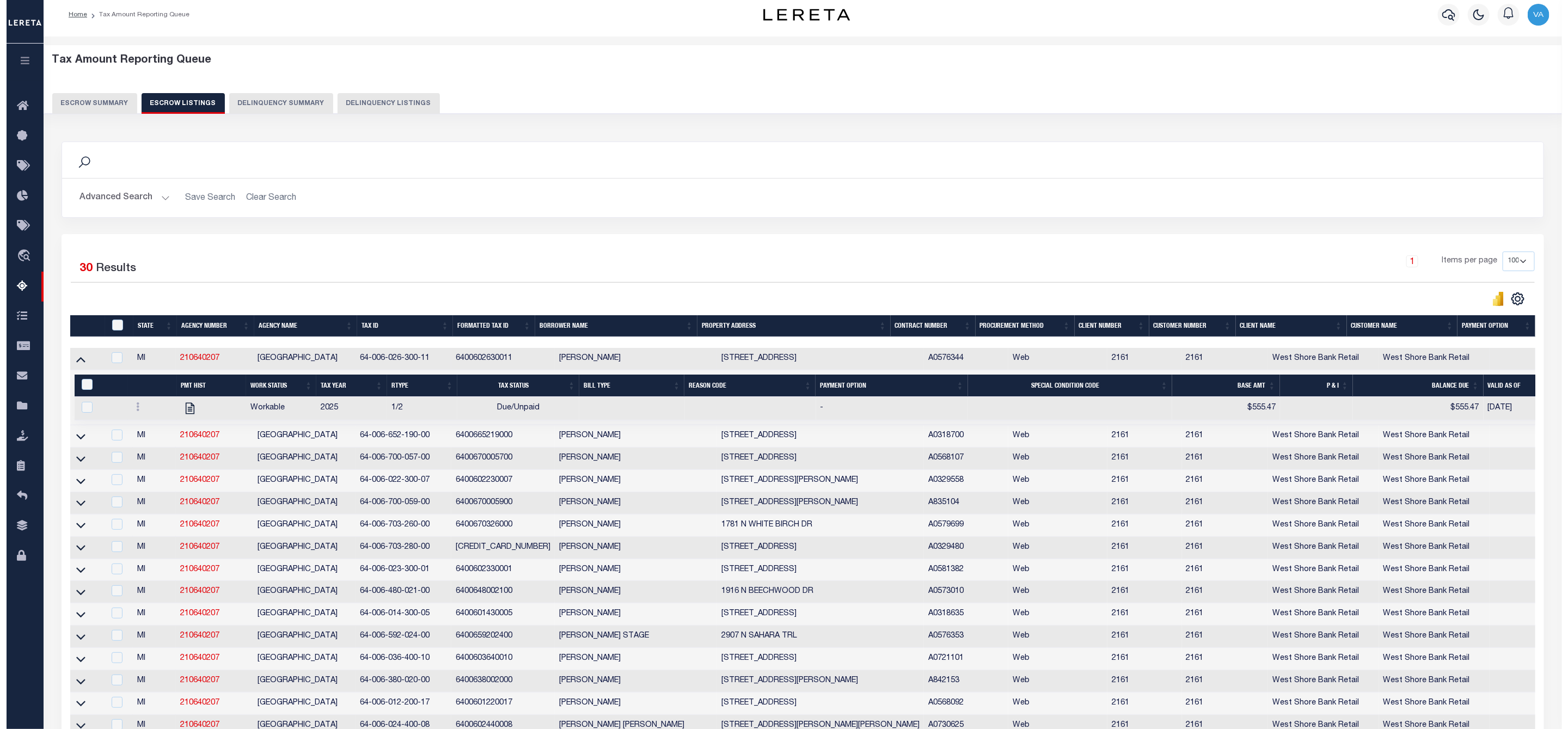
scroll to position [0, 0]
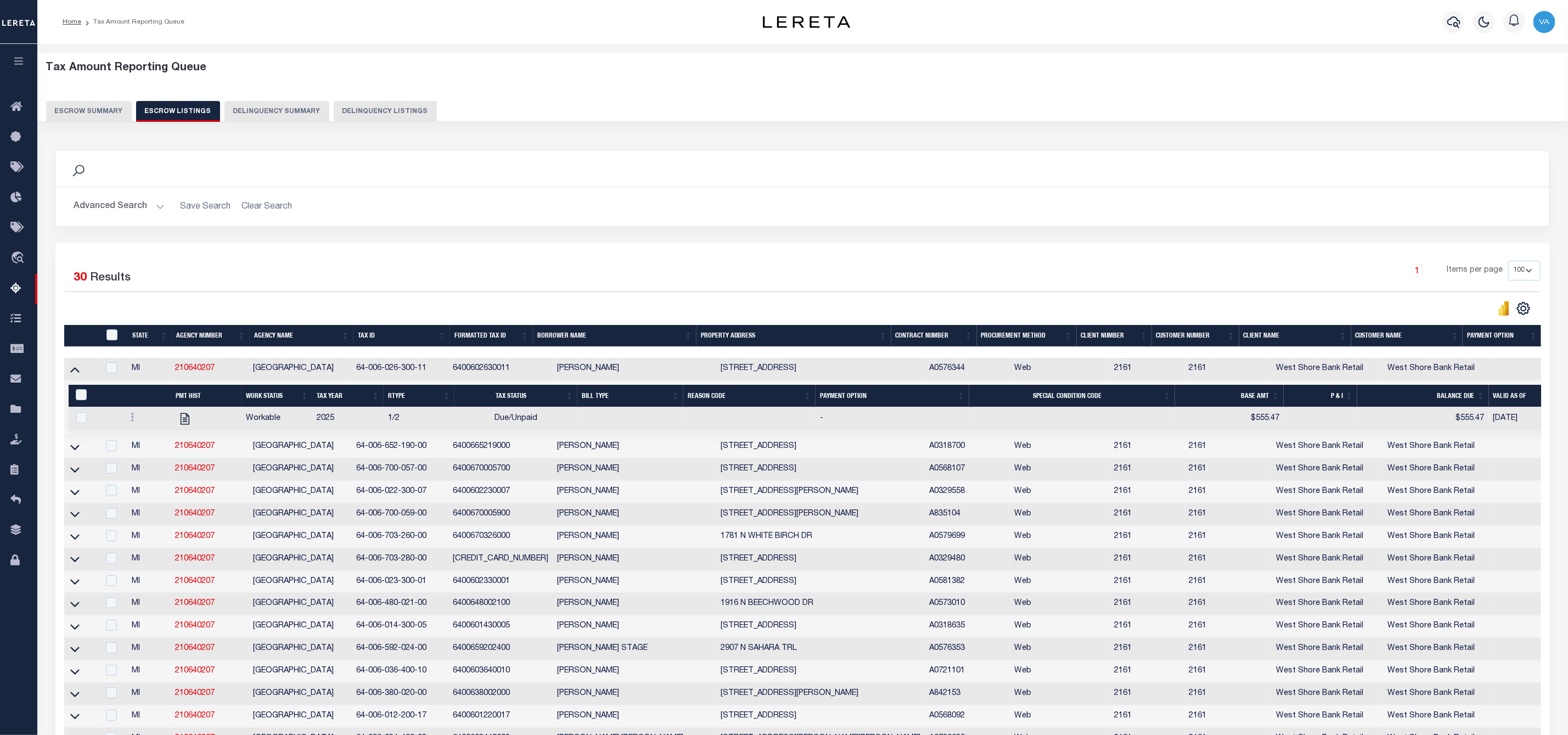
click at [107, 112] on button "Escrow Summary" at bounding box center [89, 112] width 86 height 21
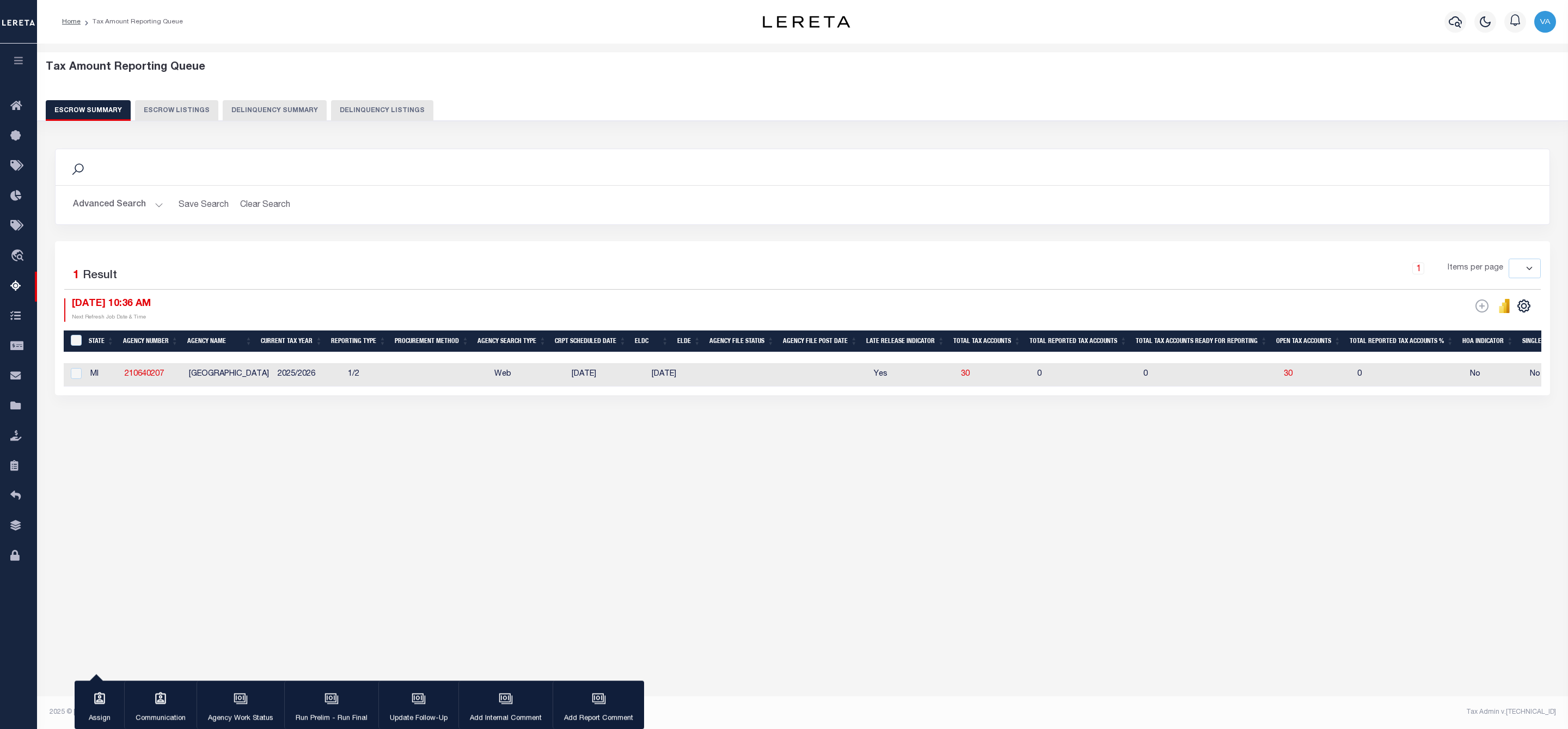
click at [135, 211] on button "Advanced Search" at bounding box center [118, 205] width 90 height 22
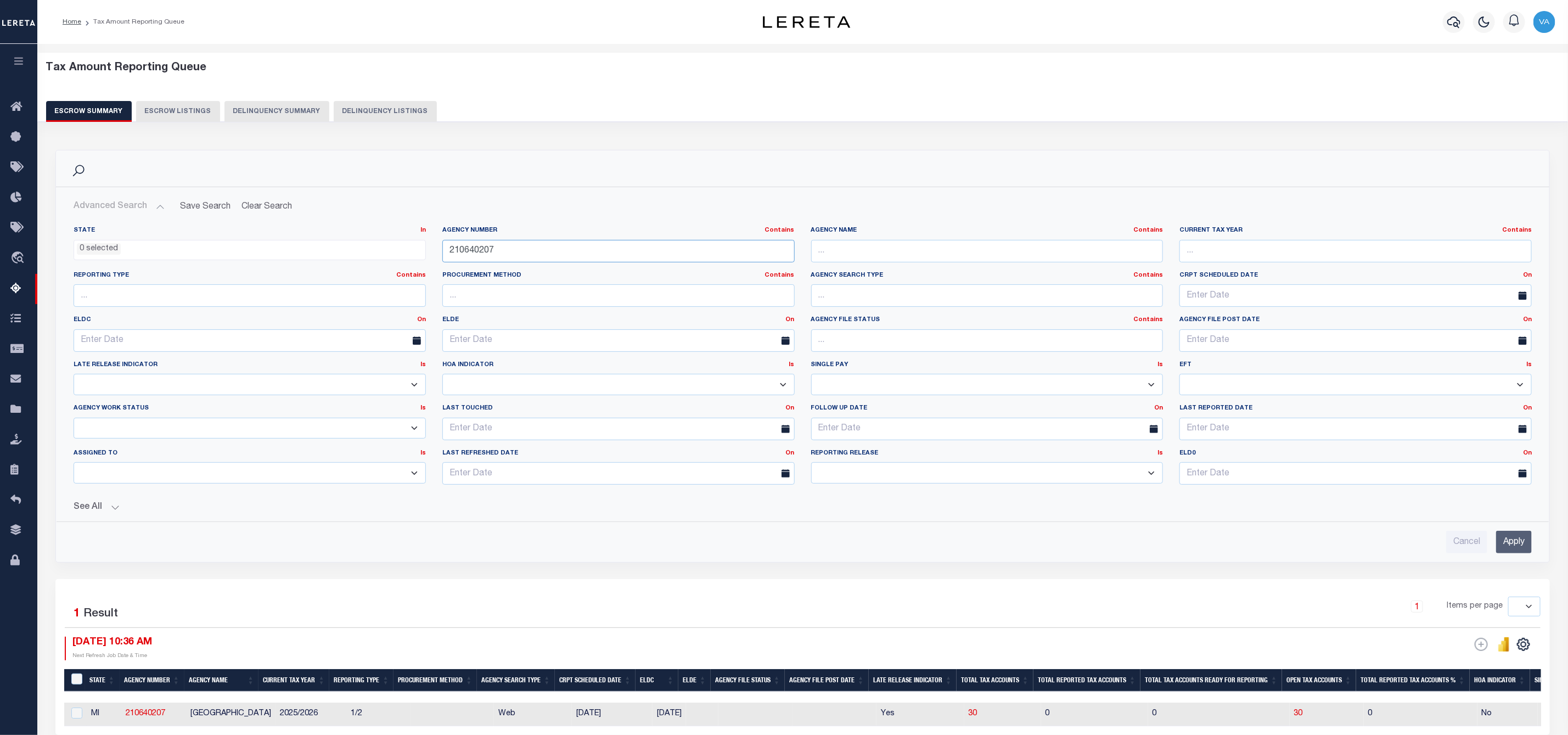
drag, startPoint x: 507, startPoint y: 249, endPoint x: 413, endPoint y: 249, distance: 94.0
click at [413, 249] on div "State In In AK AL AR AZ CA CO CT DC DE FL GA GU HI IA ID IL IN KS KY LA MA MD M…" at bounding box center [802, 359] width 1475 height 267
paste input "430205"
type input "210430205"
click at [1528, 543] on input "Apply" at bounding box center [1515, 541] width 36 height 22
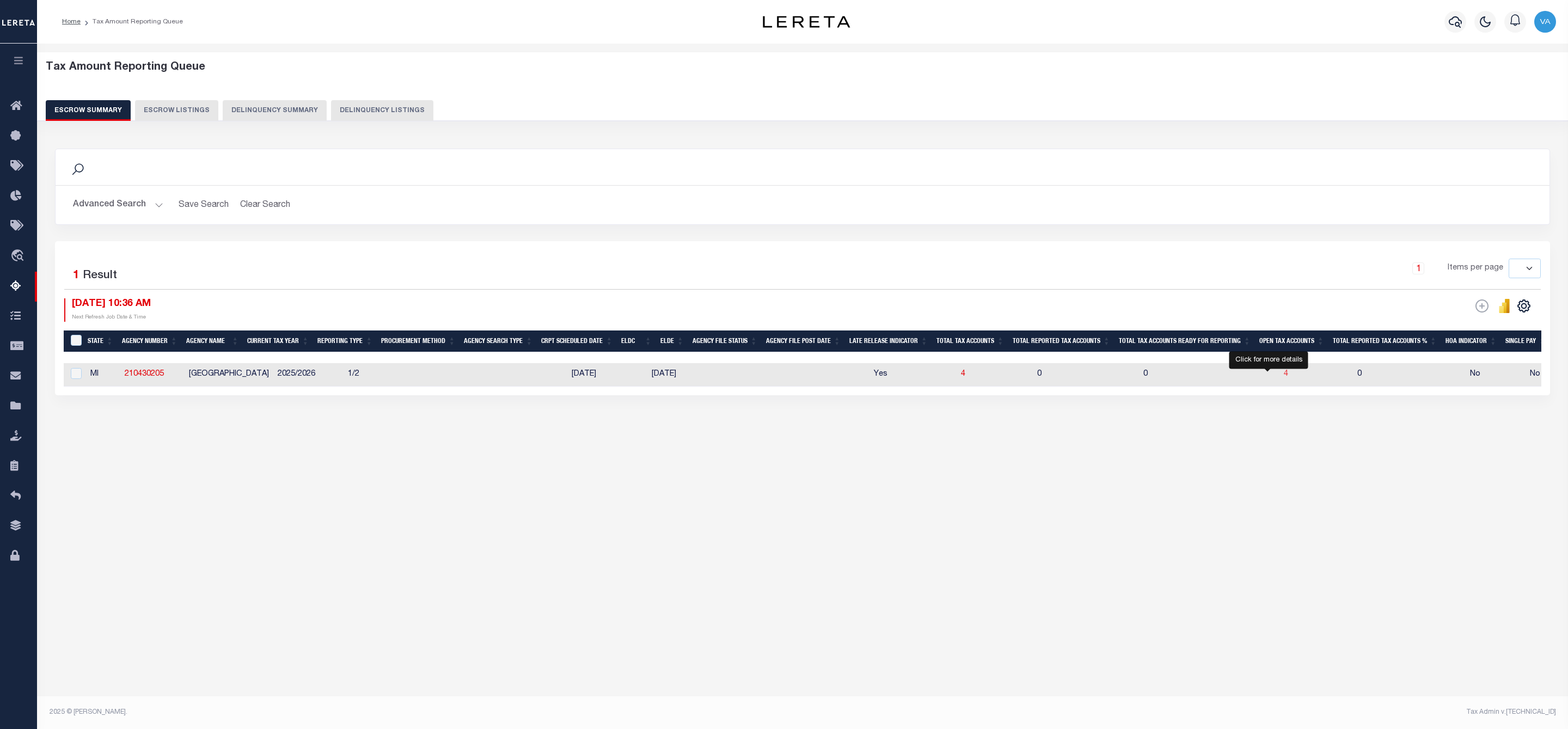
click at [1284, 378] on span "4" at bounding box center [1286, 374] width 4 height 7
select select "100"
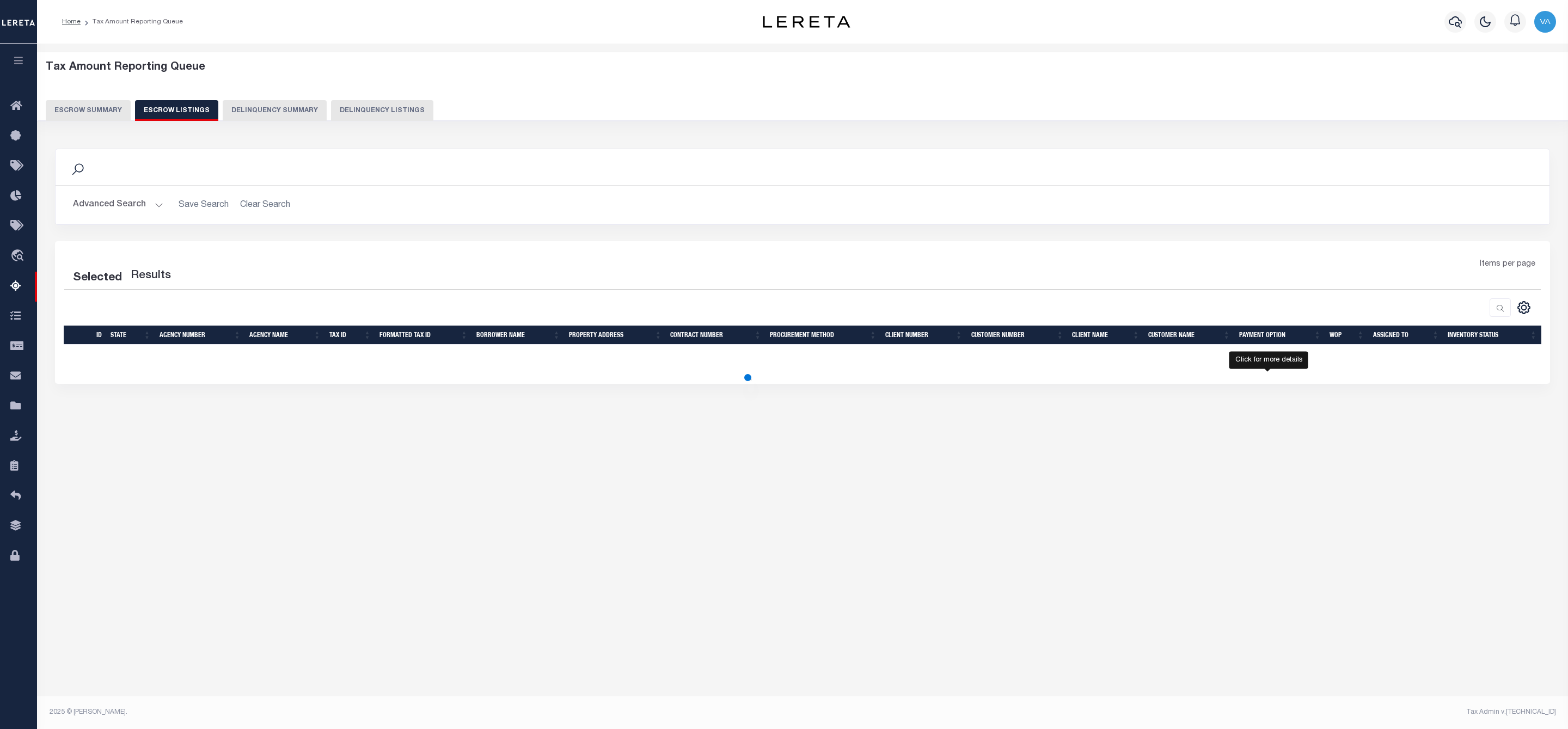
select select "100"
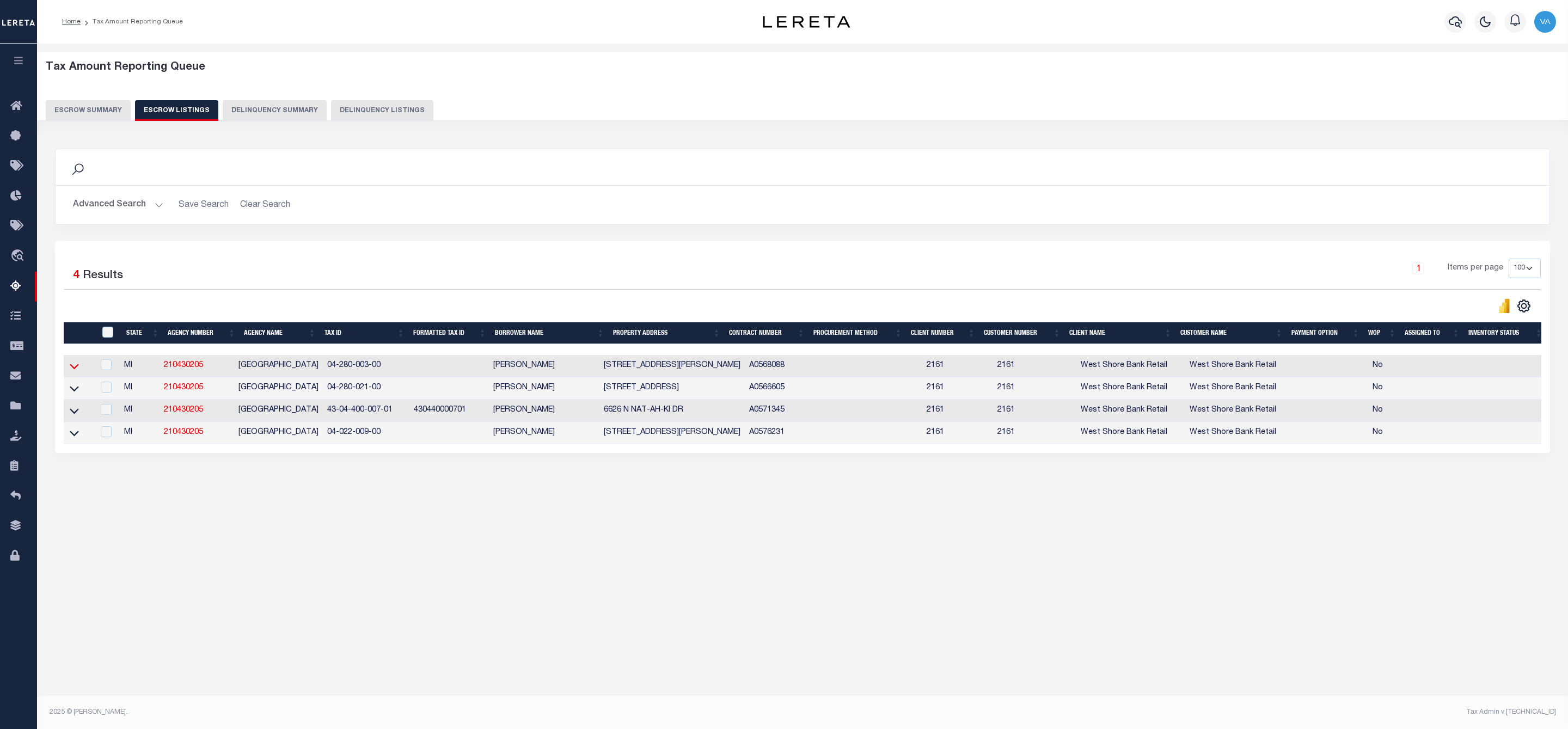
click at [73, 370] on icon at bounding box center [74, 367] width 9 height 6
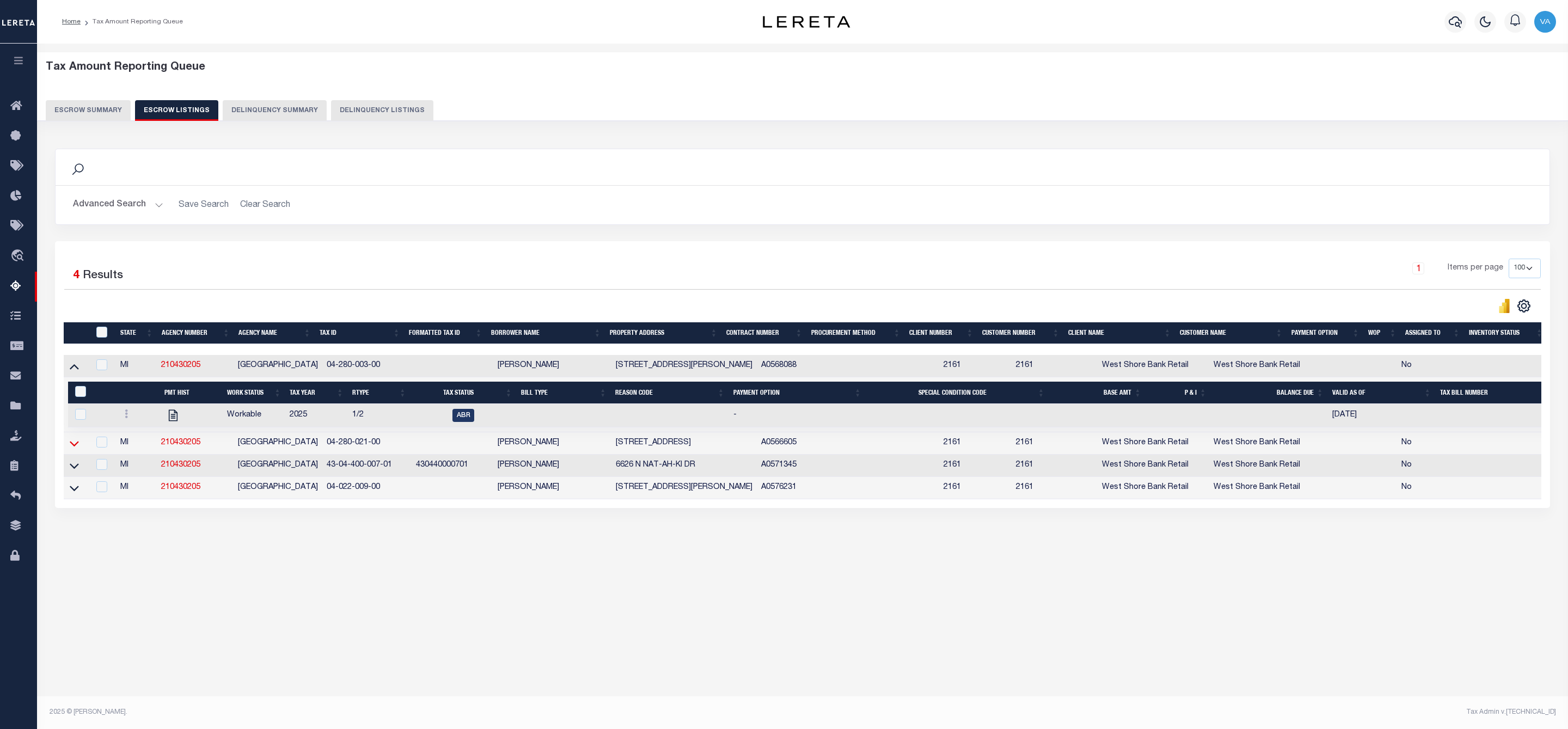
click at [73, 444] on icon at bounding box center [74, 443] width 9 height 12
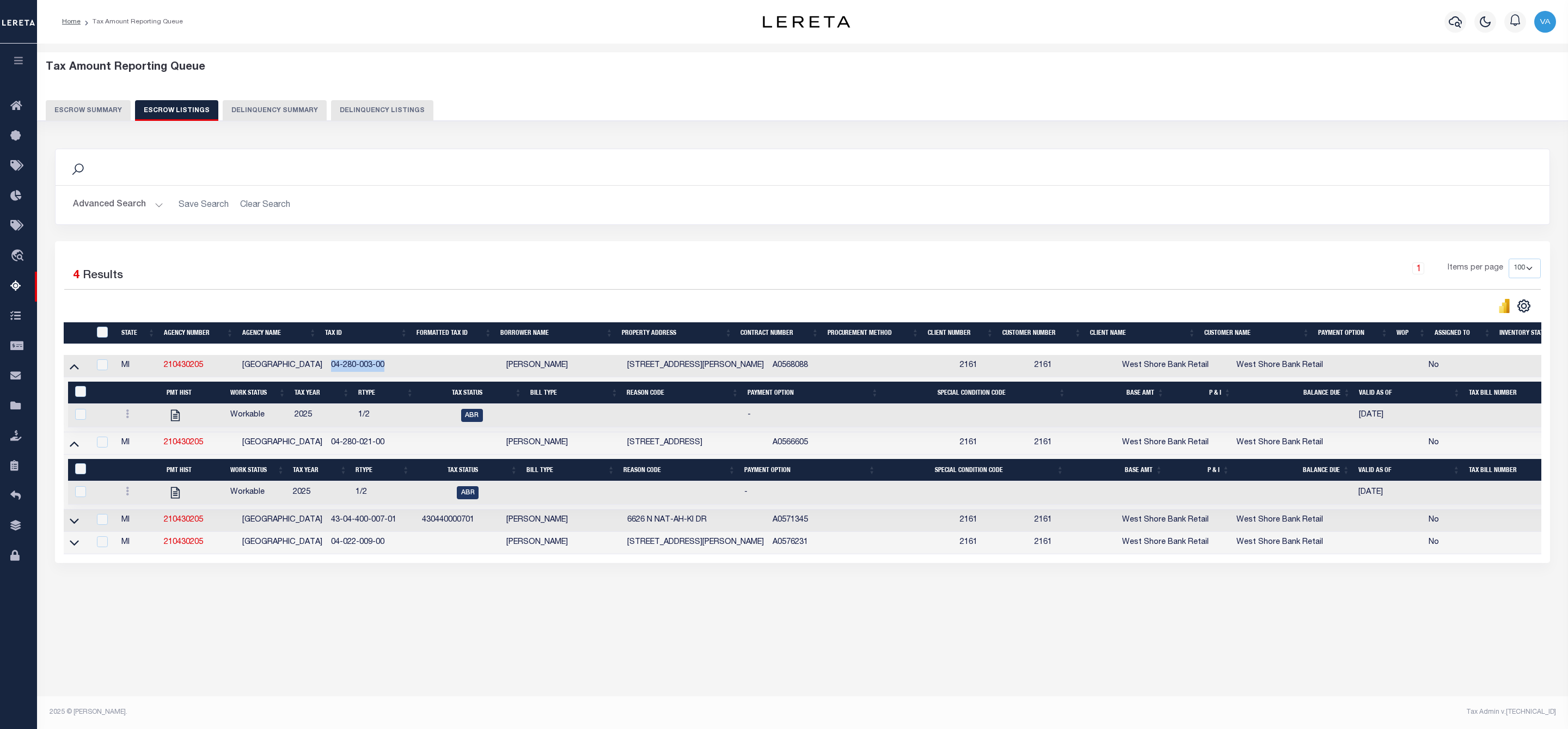
drag, startPoint x: 394, startPoint y: 365, endPoint x: 328, endPoint y: 370, distance: 66.2
click at [328, 370] on td "04-280-003-00" at bounding box center [372, 366] width 92 height 22
checkbox input "true"
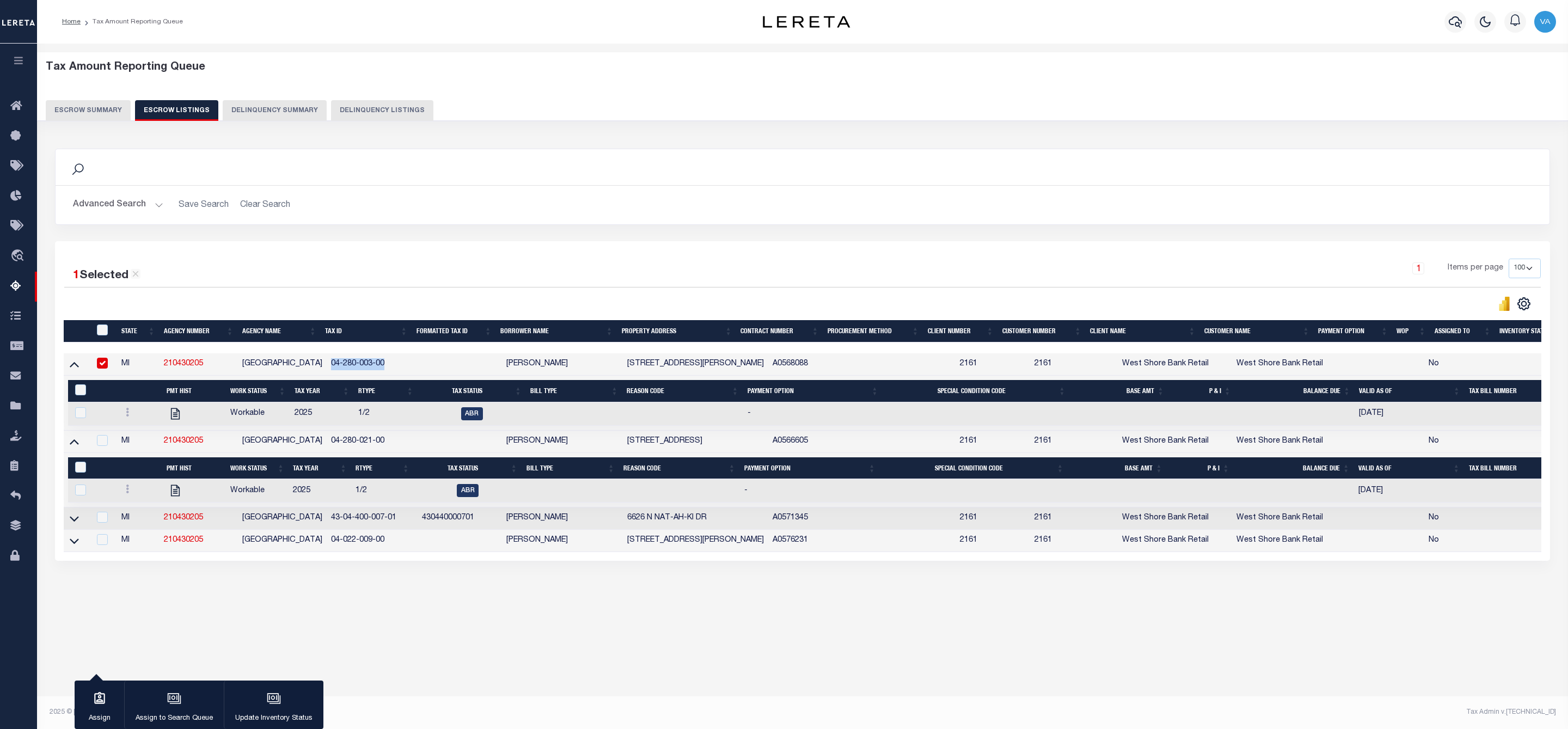
copy td "04-280-003-00"
drag, startPoint x: 388, startPoint y: 443, endPoint x: 327, endPoint y: 444, distance: 61.0
click at [327, 444] on td "04-280-021-00" at bounding box center [372, 442] width 92 height 22
checkbox input "true"
copy td "04-280-021-00"
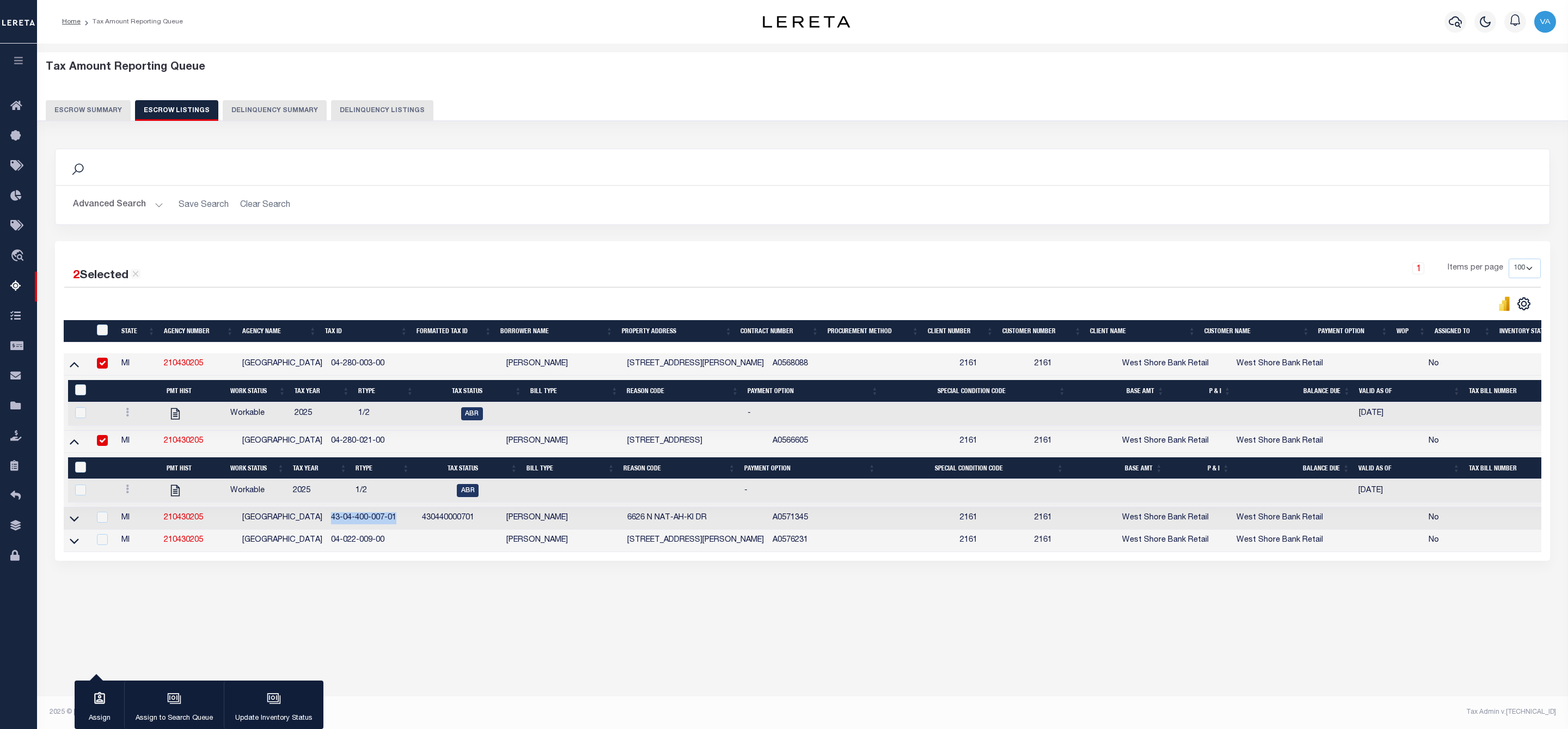
drag, startPoint x: 401, startPoint y: 517, endPoint x: 330, endPoint y: 526, distance: 71.6
click at [330, 526] on td "43-04-400-007-01" at bounding box center [372, 518] width 92 height 22
checkbox input "true"
copy td "43-04-400-007-01"
drag, startPoint x: 386, startPoint y: 542, endPoint x: 329, endPoint y: 544, distance: 57.0
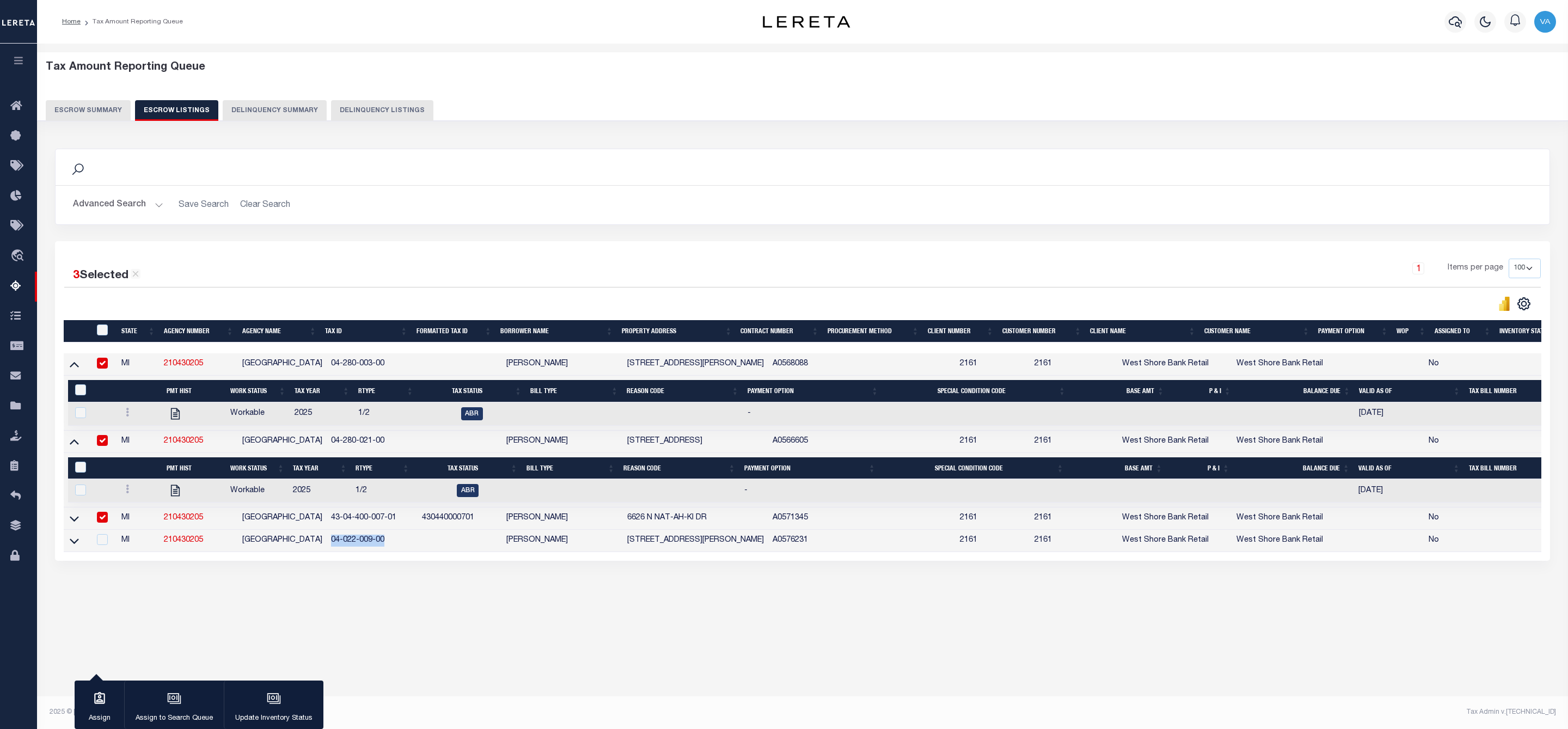
click at [329, 544] on td "04-022-009-00" at bounding box center [372, 541] width 92 height 22
checkbox input "true"
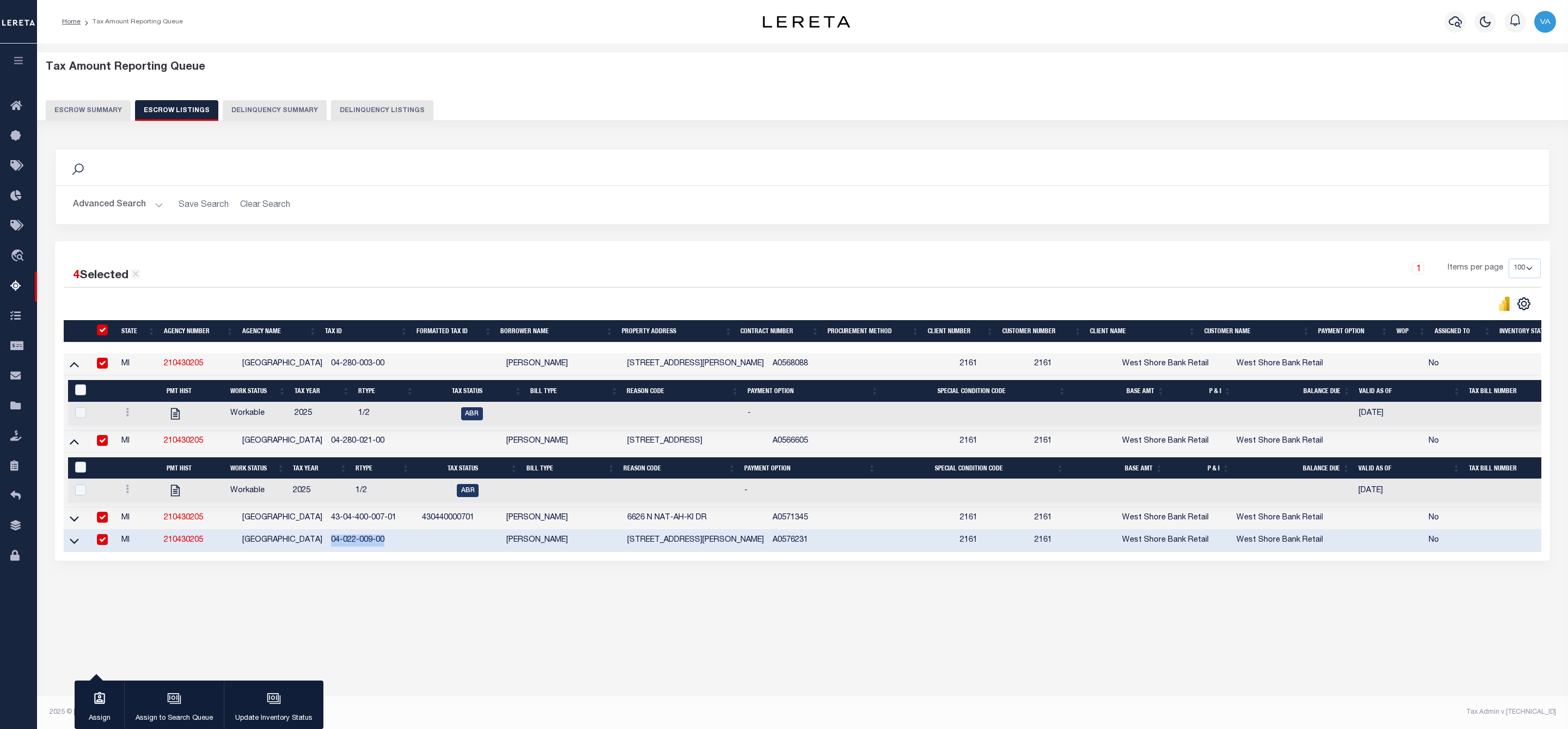
copy td "04-022-009-00"
click at [78, 445] on icon at bounding box center [74, 441] width 9 height 12
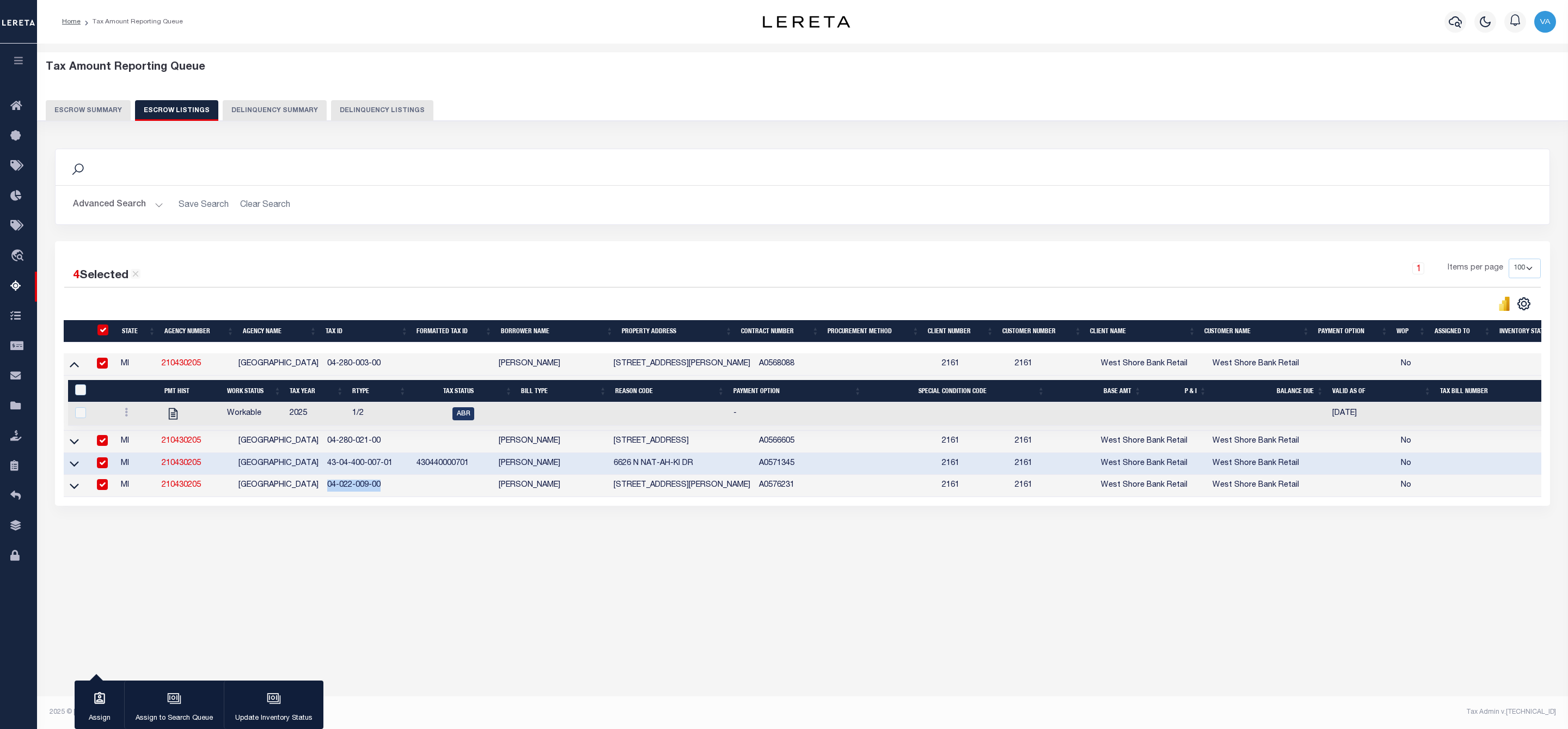
click at [103, 446] on input "checkbox" at bounding box center [102, 440] width 11 height 11
checkbox input "false"
click at [103, 468] on input "checkbox" at bounding box center [102, 463] width 11 height 11
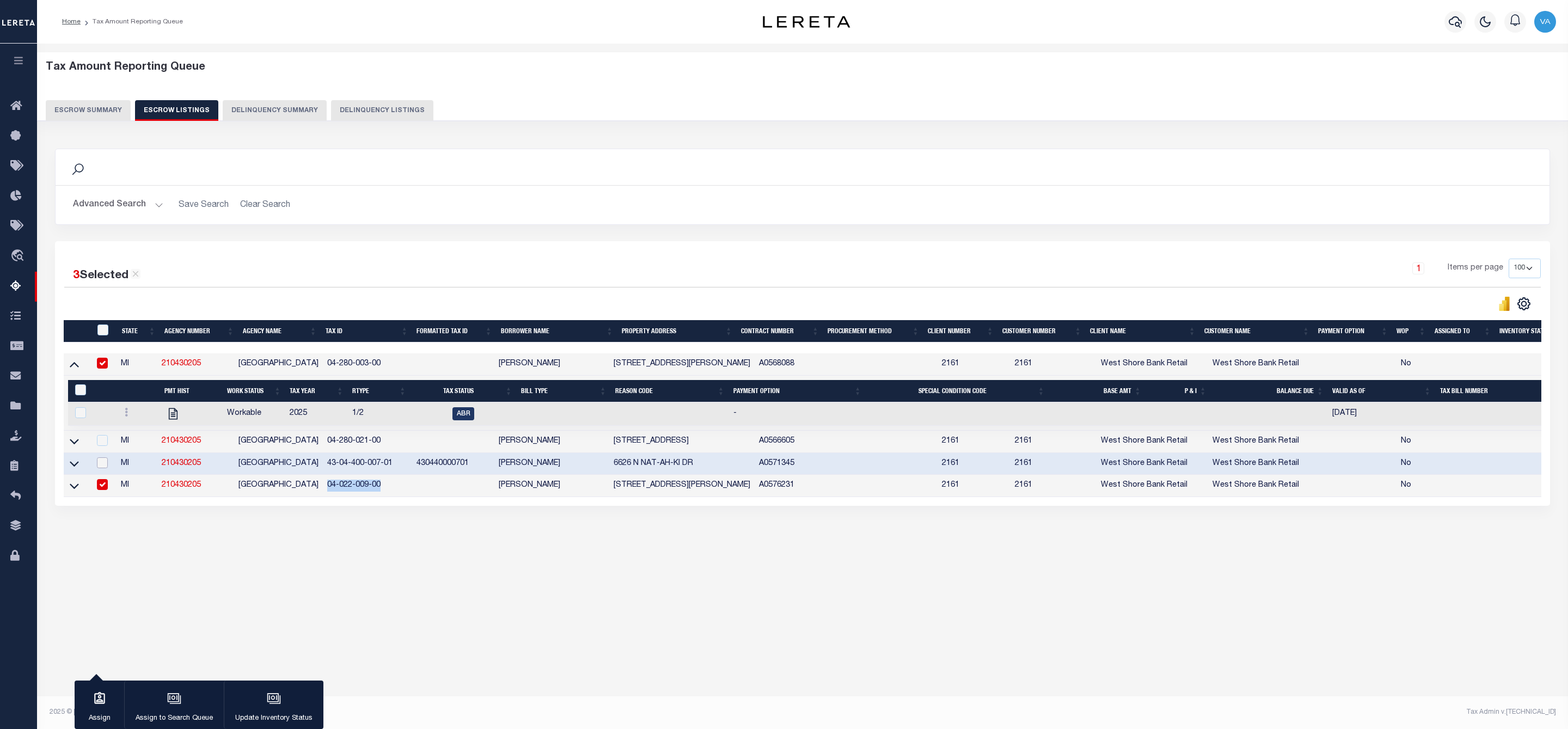
checkbox input "false"
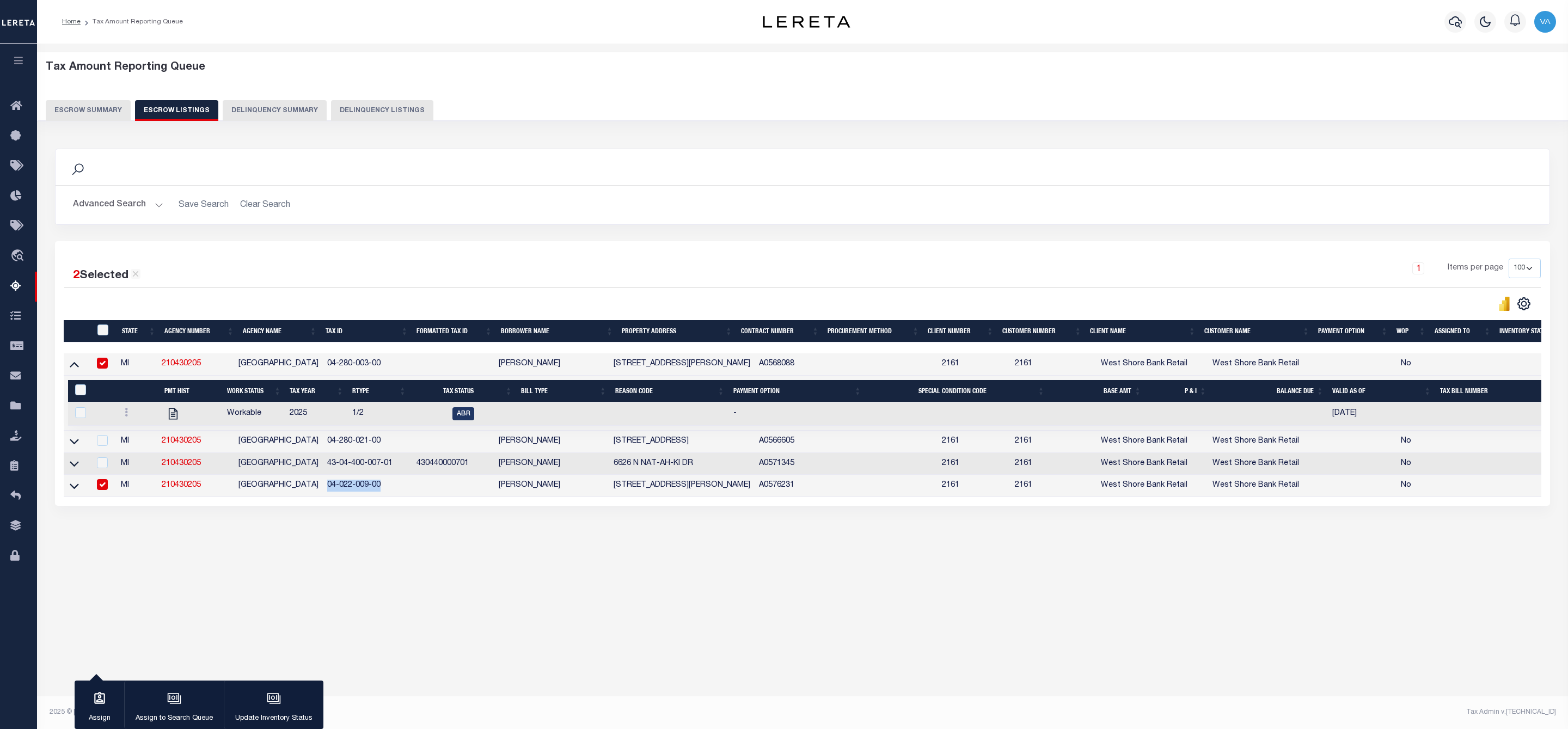
click at [103, 485] on input "checkbox" at bounding box center [102, 484] width 11 height 11
checkbox input "false"
drag, startPoint x: 323, startPoint y: 364, endPoint x: 399, endPoint y: 361, distance: 76.1
click at [399, 361] on td "04-280-003-00" at bounding box center [367, 364] width 89 height 22
checkbox input "false"
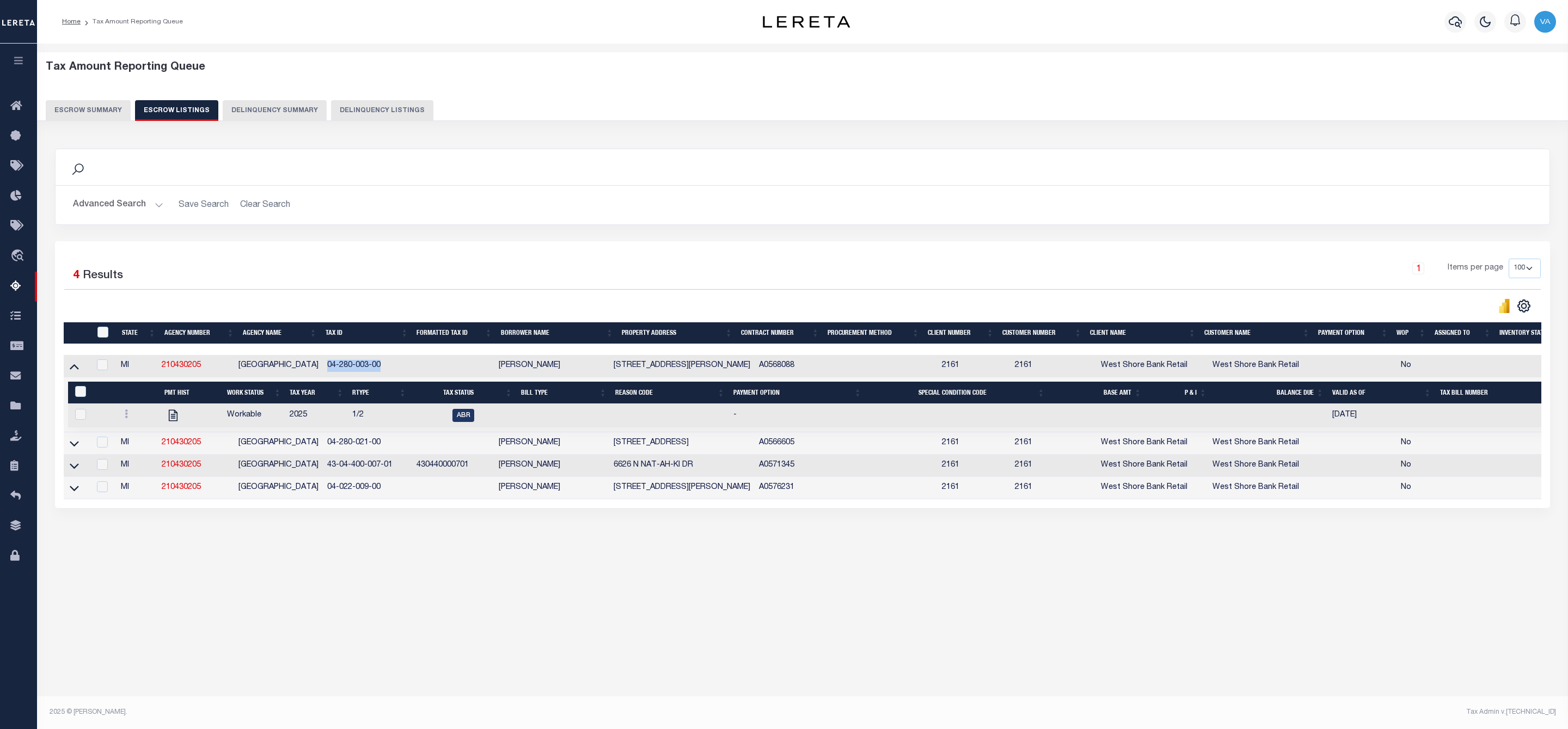
copy td "04-280-003-00"
click at [128, 417] on link at bounding box center [126, 415] width 12 height 9
click at [142, 455] on img "" at bounding box center [140, 450] width 11 height 12
checkbox input "true"
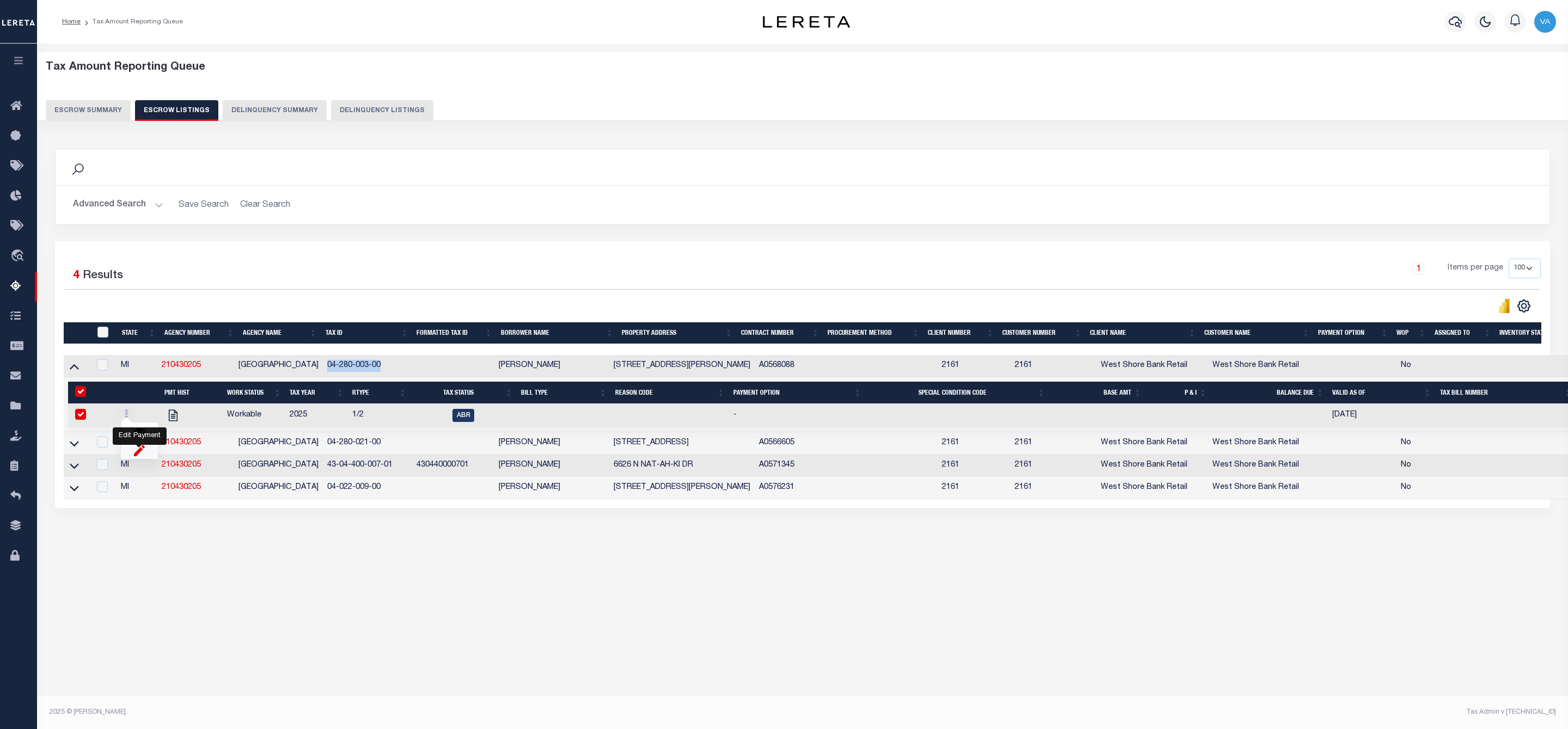
checkbox input "true"
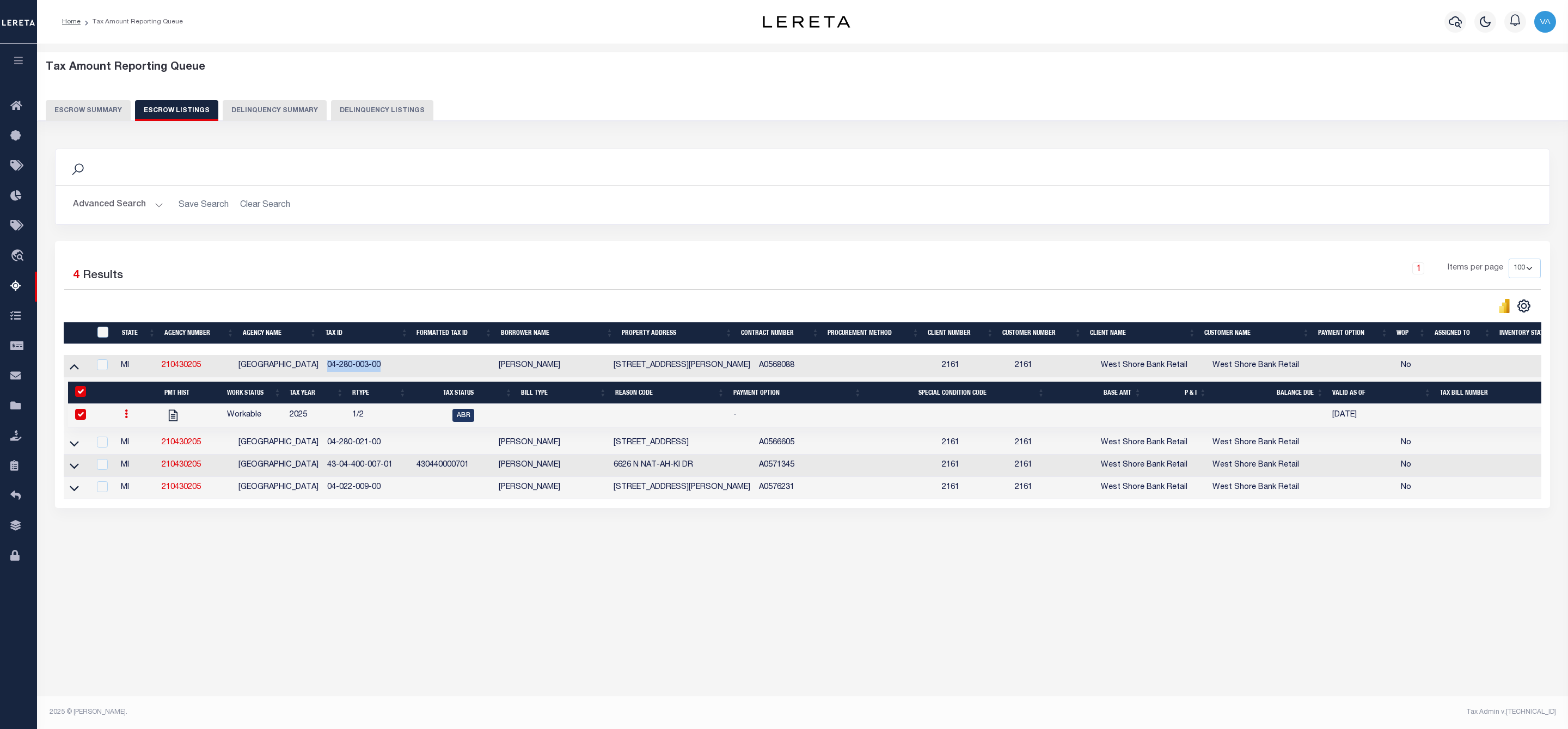
select select
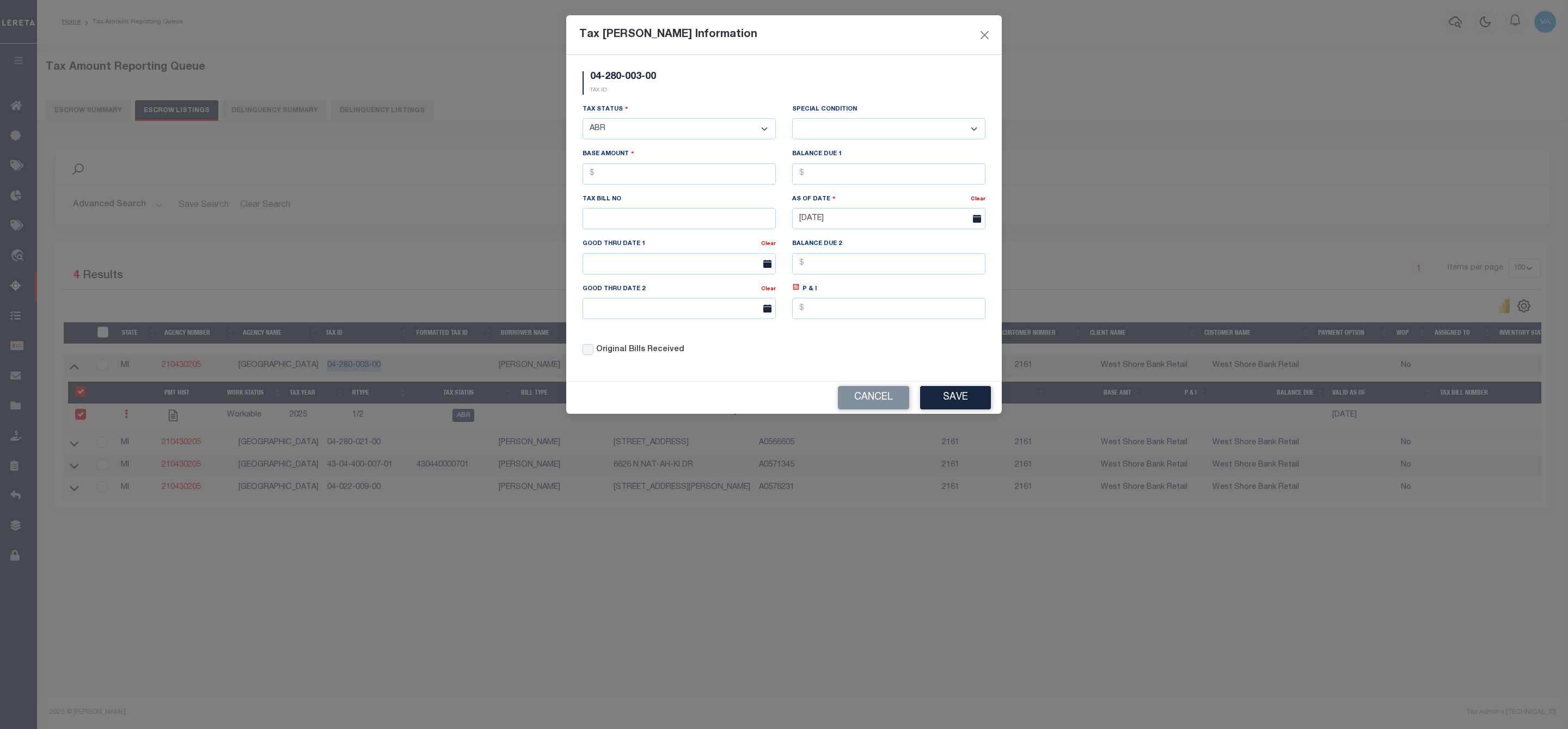
click at [671, 124] on select "- Select Status - Open Due/Unpaid Paid Incomplete No Tax Due Internal Refund Pr…" at bounding box center [679, 129] width 193 height 22
select select "DUE"
click at [583, 119] on select "- Select Status - Open Due/Unpaid Paid Incomplete No Tax Due Internal Refund Pr…" at bounding box center [679, 129] width 193 height 22
select select "0"
click at [628, 181] on input "text" at bounding box center [679, 173] width 193 height 22
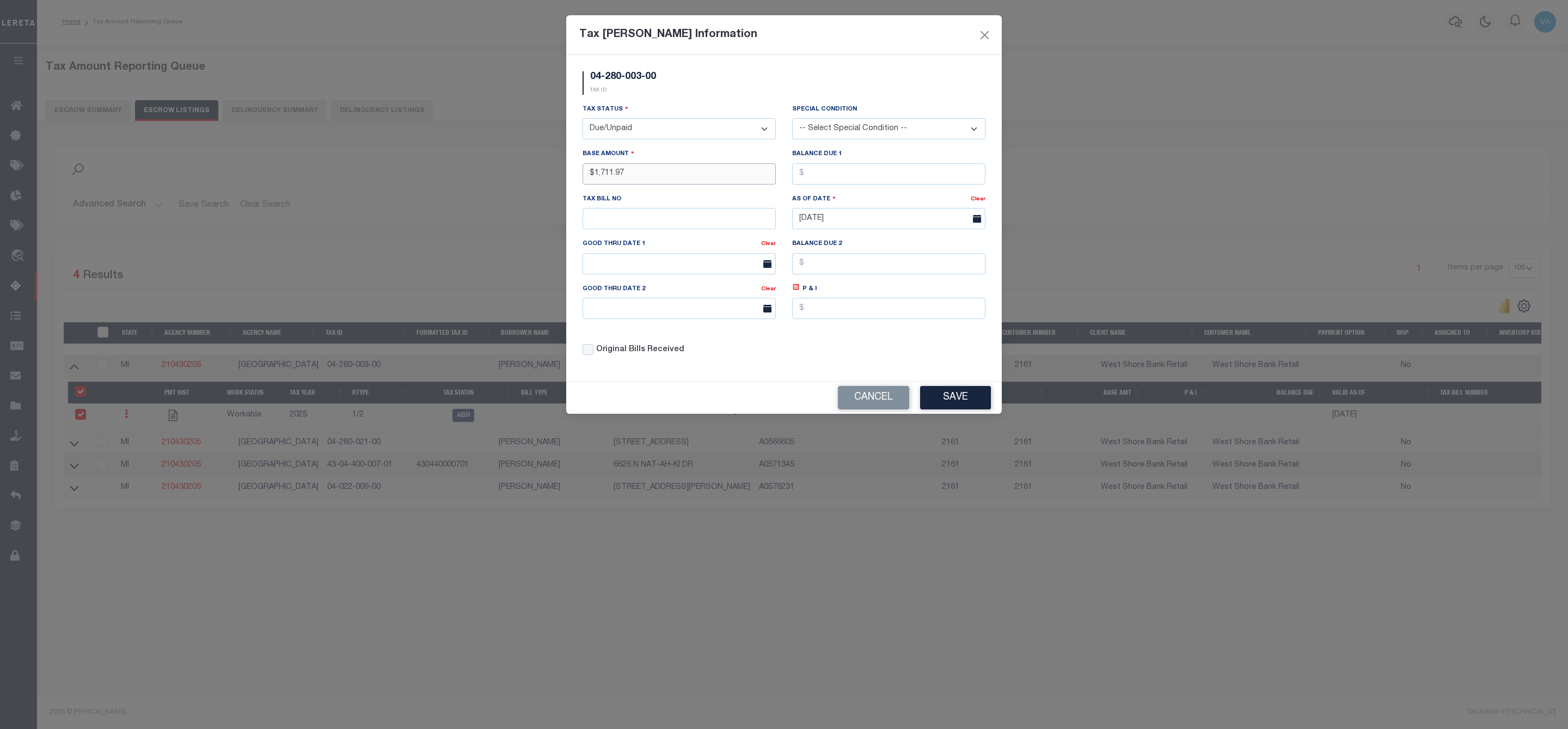
type input "$1,711.97"
click at [959, 400] on button "Save" at bounding box center [955, 397] width 71 height 23
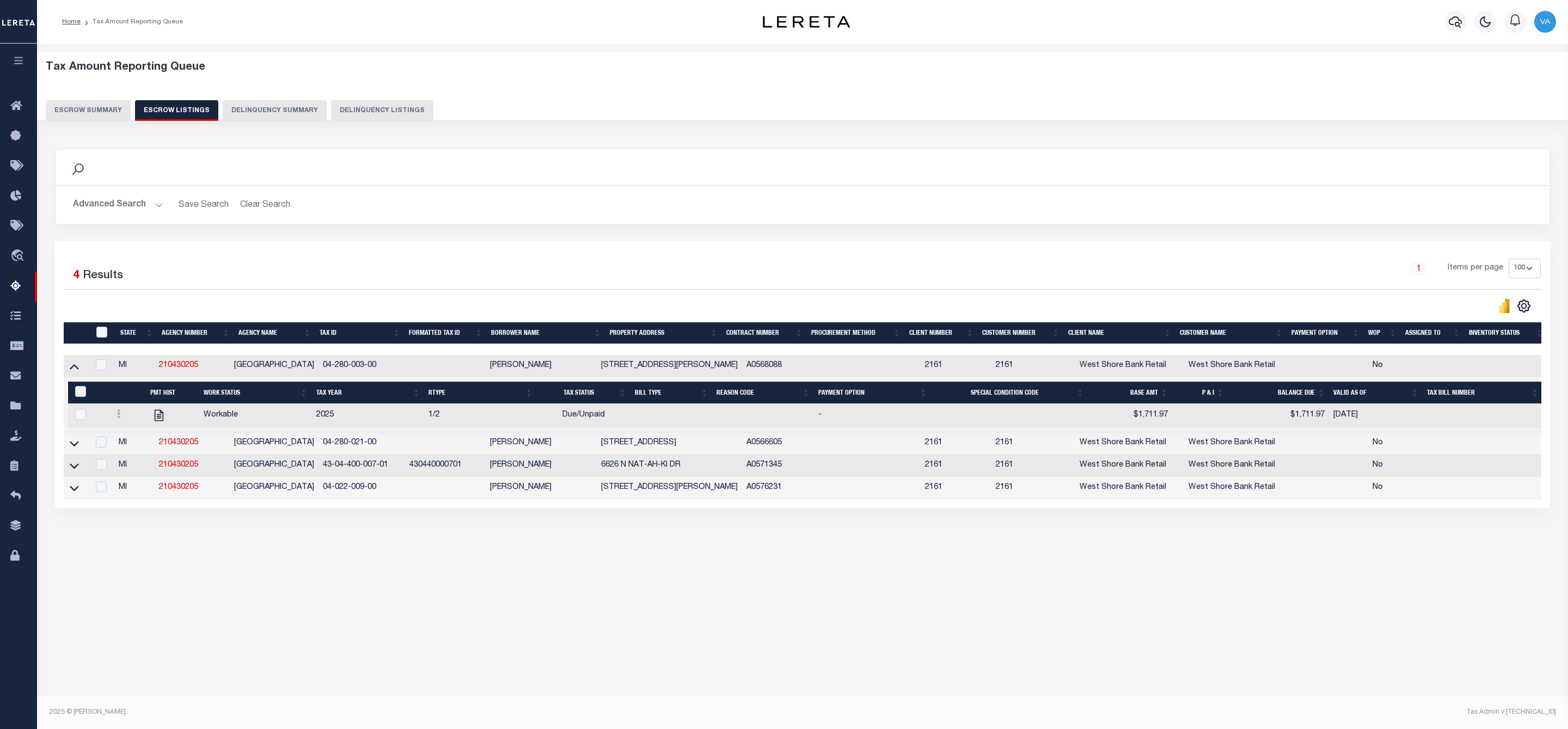
drag, startPoint x: 380, startPoint y: 448, endPoint x: 313, endPoint y: 452, distance: 67.1
click at [313, 452] on tr "MI 210430205 ELK TOWNSHIP 04-280-021-00 MARK ALLEN FRANKLIN 10198 N BASS LAKE R…" at bounding box center [806, 443] width 1484 height 22
click at [68, 446] on link at bounding box center [74, 442] width 12 height 7
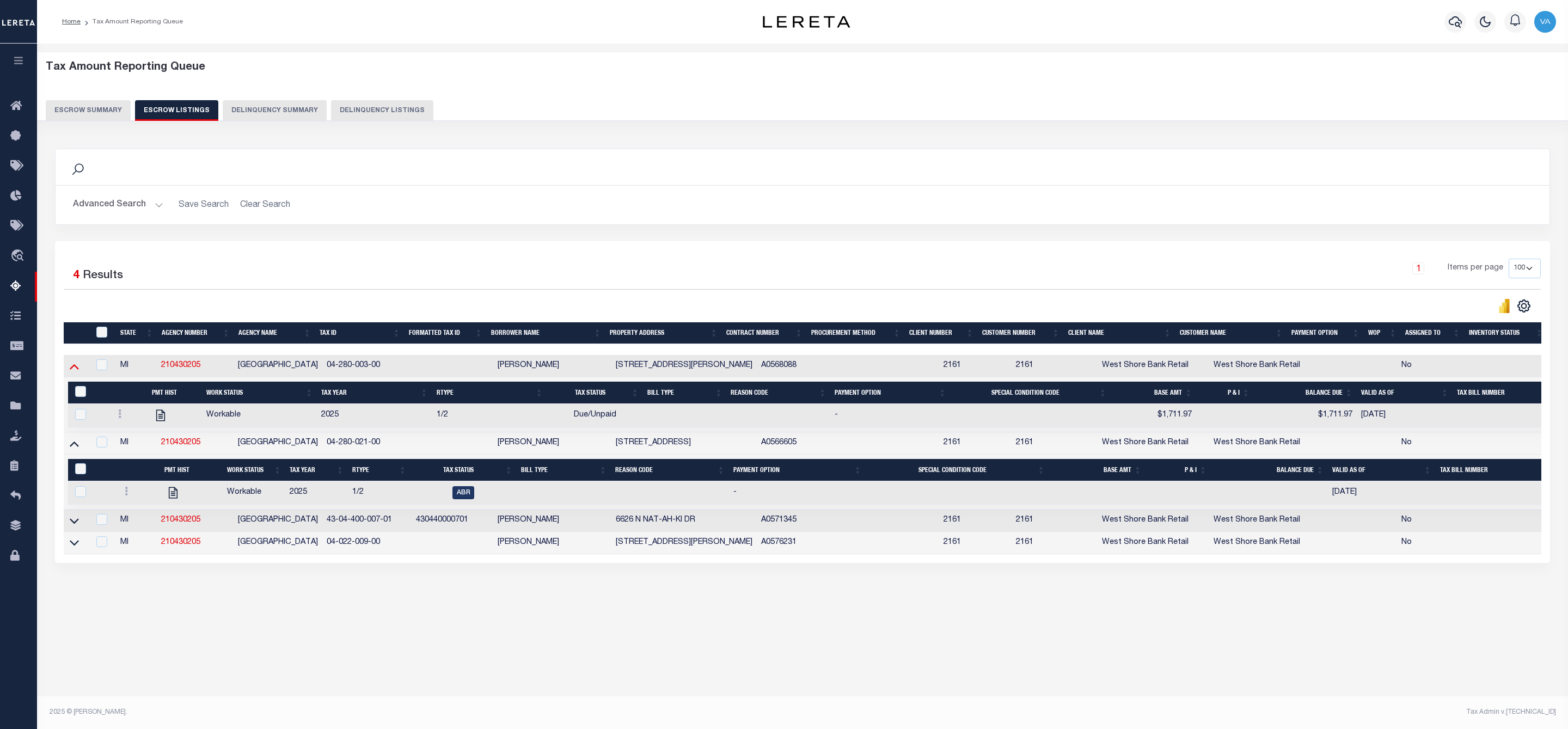
click at [74, 367] on icon at bounding box center [74, 366] width 9 height 12
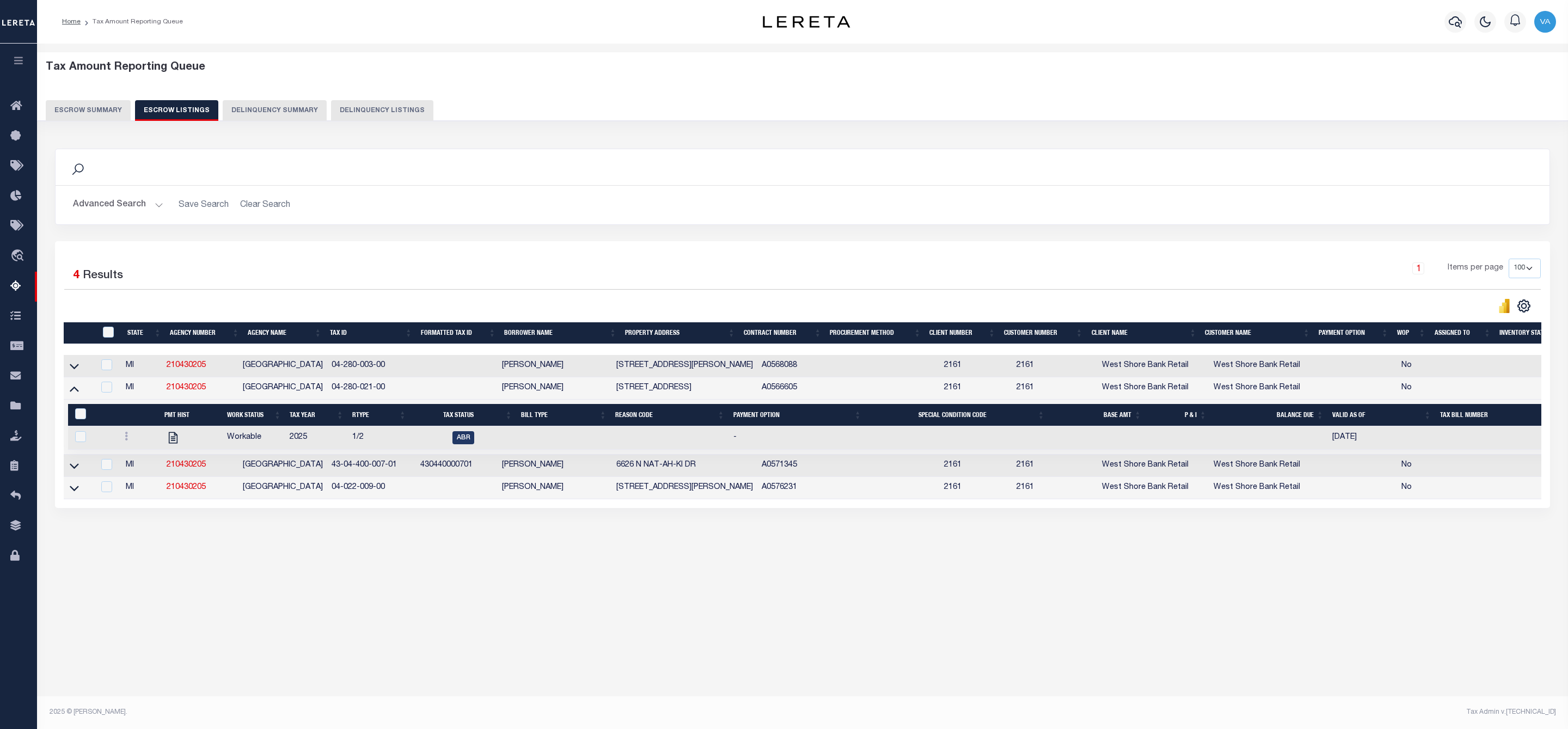
click at [68, 369] on link at bounding box center [74, 365] width 12 height 7
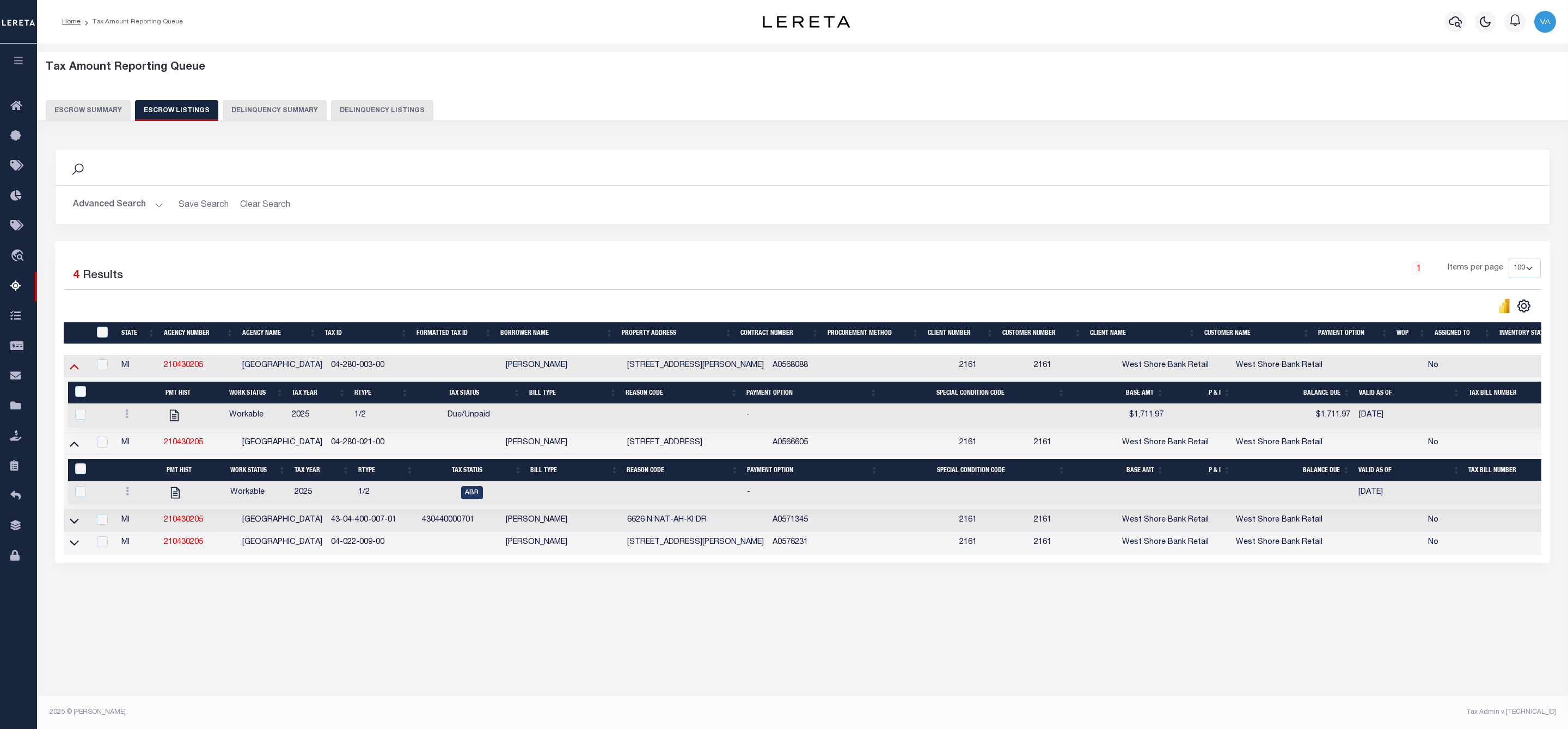
click at [70, 372] on icon at bounding box center [74, 366] width 9 height 12
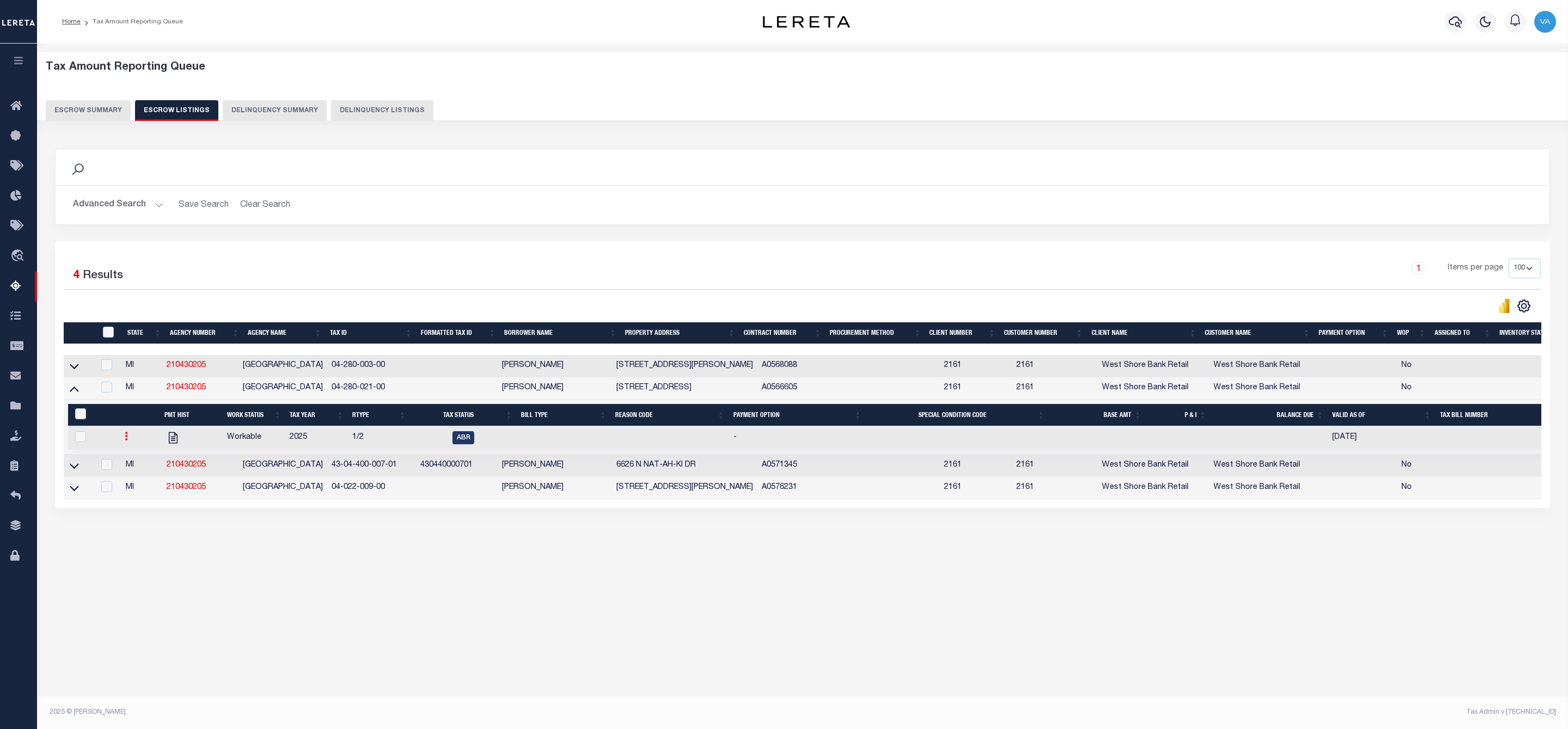
click at [128, 442] on link at bounding box center [126, 437] width 12 height 9
click at [139, 476] on img "" at bounding box center [140, 472] width 11 height 12
checkbox input "true"
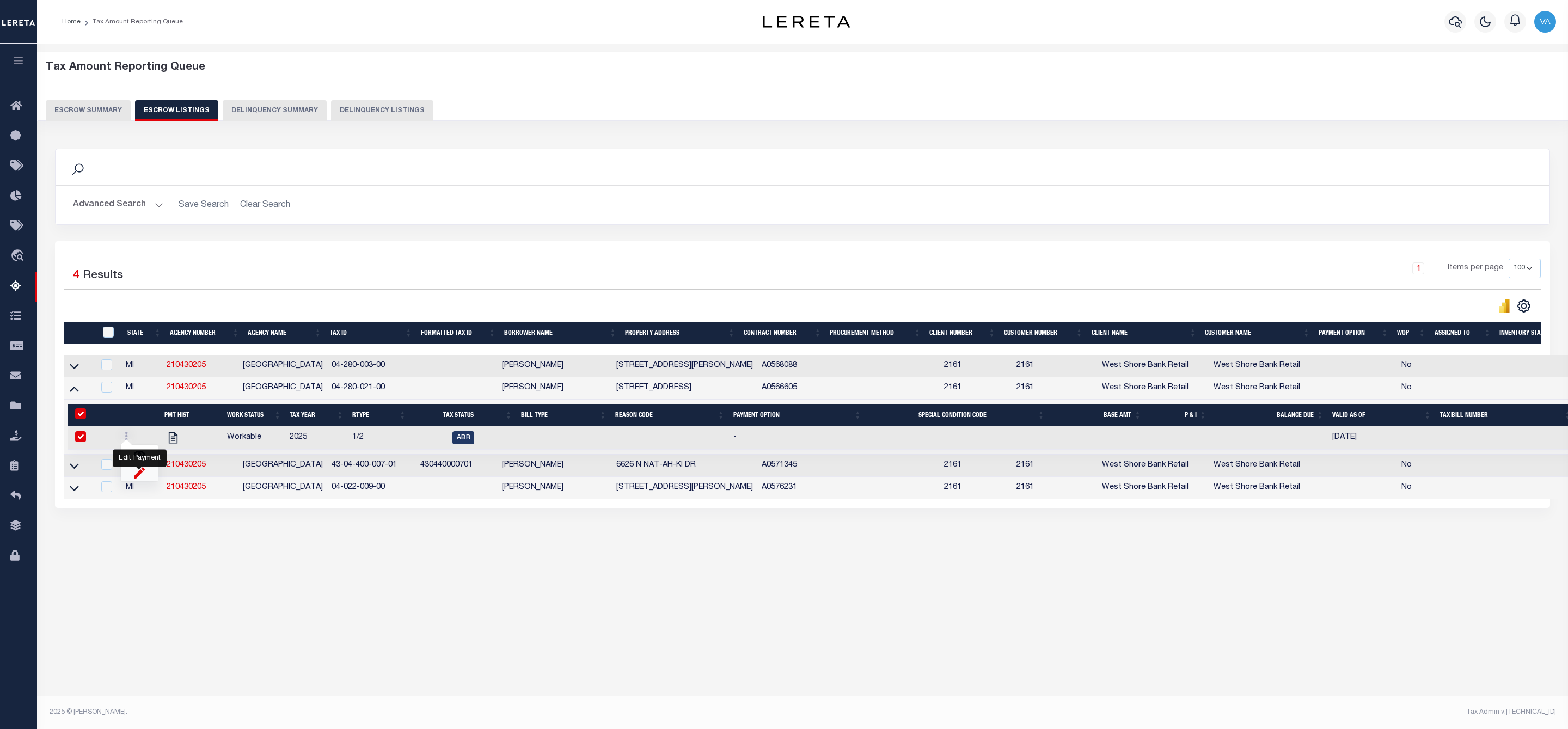
select select
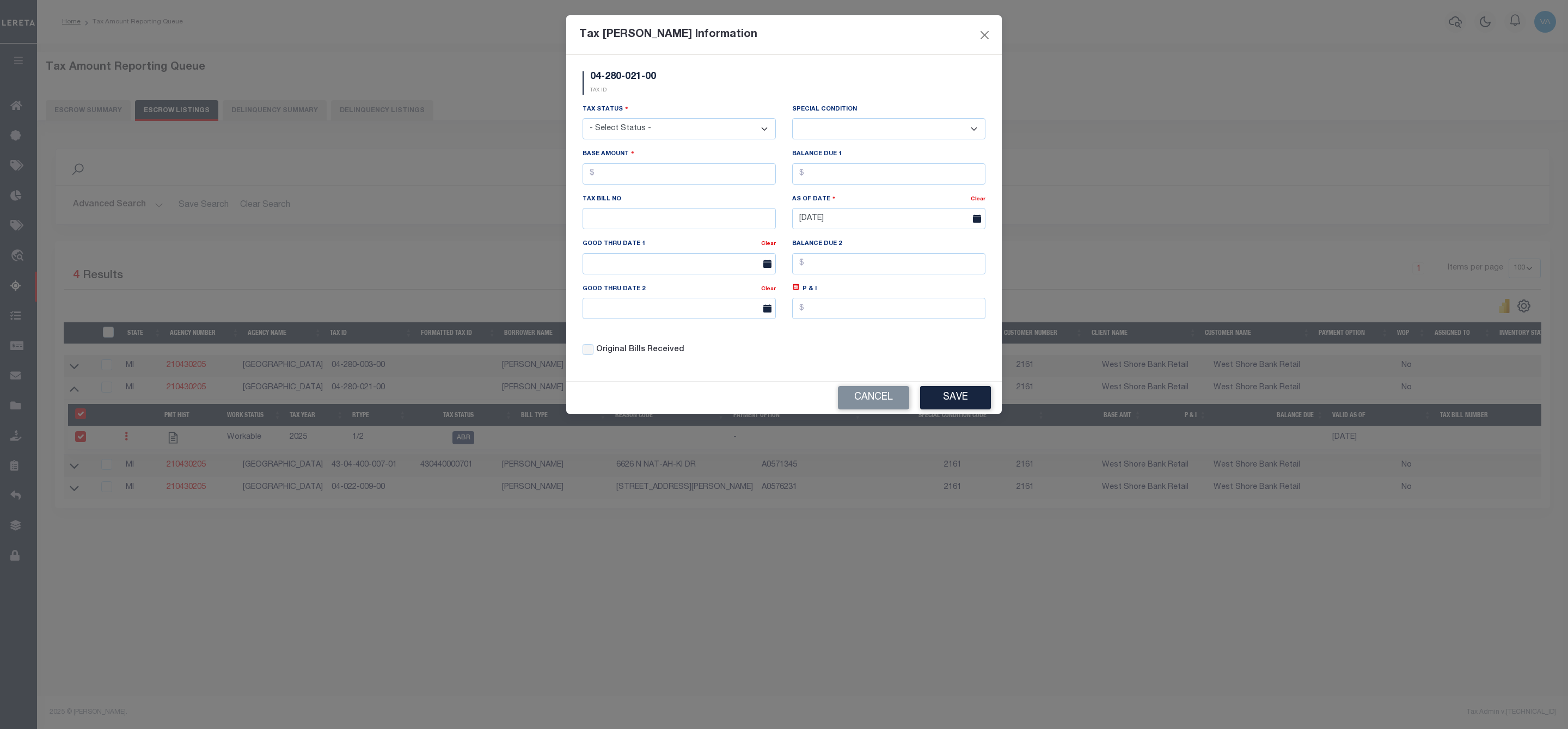
click at [636, 123] on select "- Select Status - Open Due/Unpaid Paid Incomplete No Tax Due Internal Refund Pr…" at bounding box center [679, 129] width 193 height 22
select select "DUE"
click at [583, 119] on select "- Select Status - Open Due/Unpaid Paid Incomplete No Tax Due Internal Refund Pr…" at bounding box center [679, 129] width 193 height 22
select select "0"
click at [634, 181] on input "text" at bounding box center [679, 173] width 193 height 22
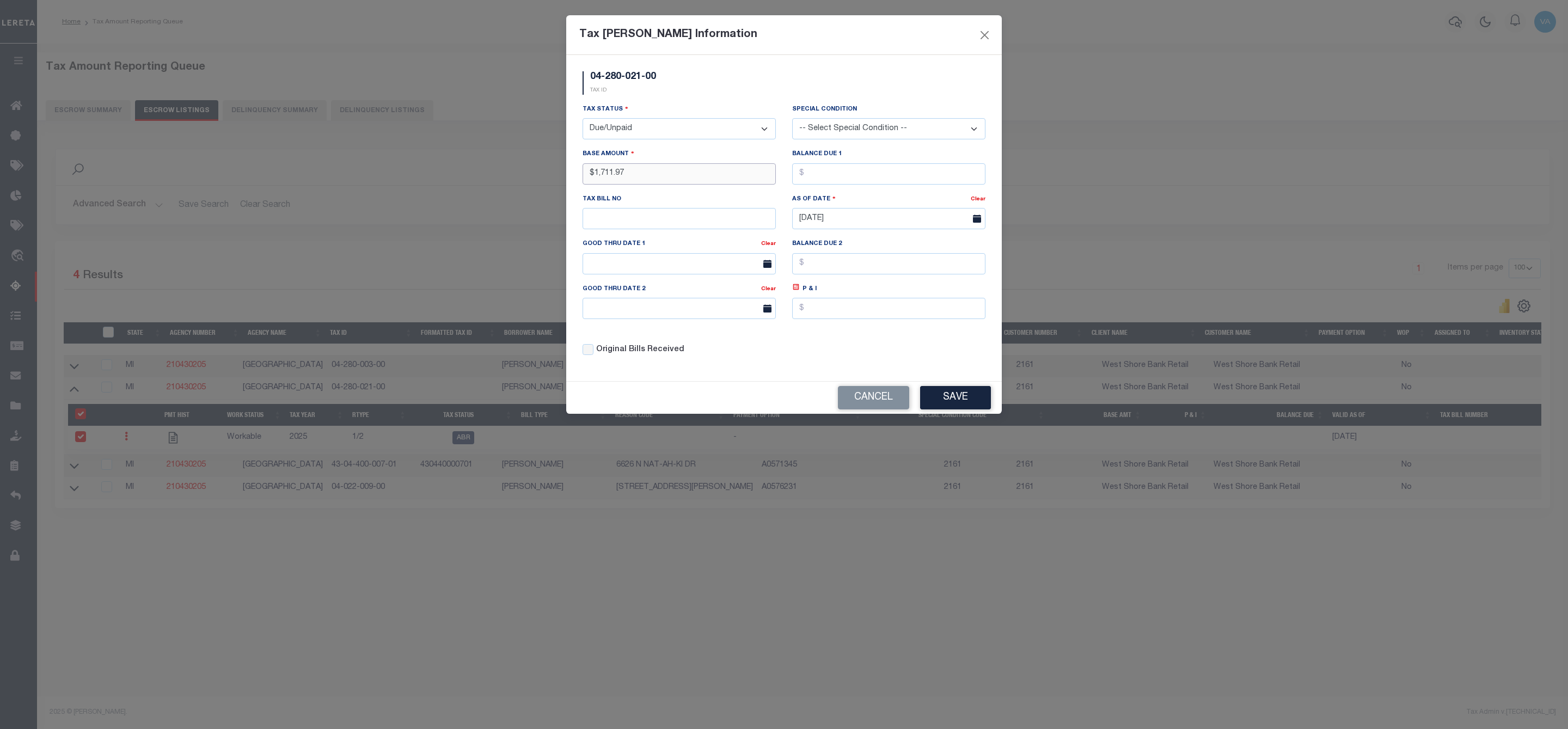
type input "$1,711.97"
click at [939, 407] on button "Save" at bounding box center [955, 397] width 71 height 23
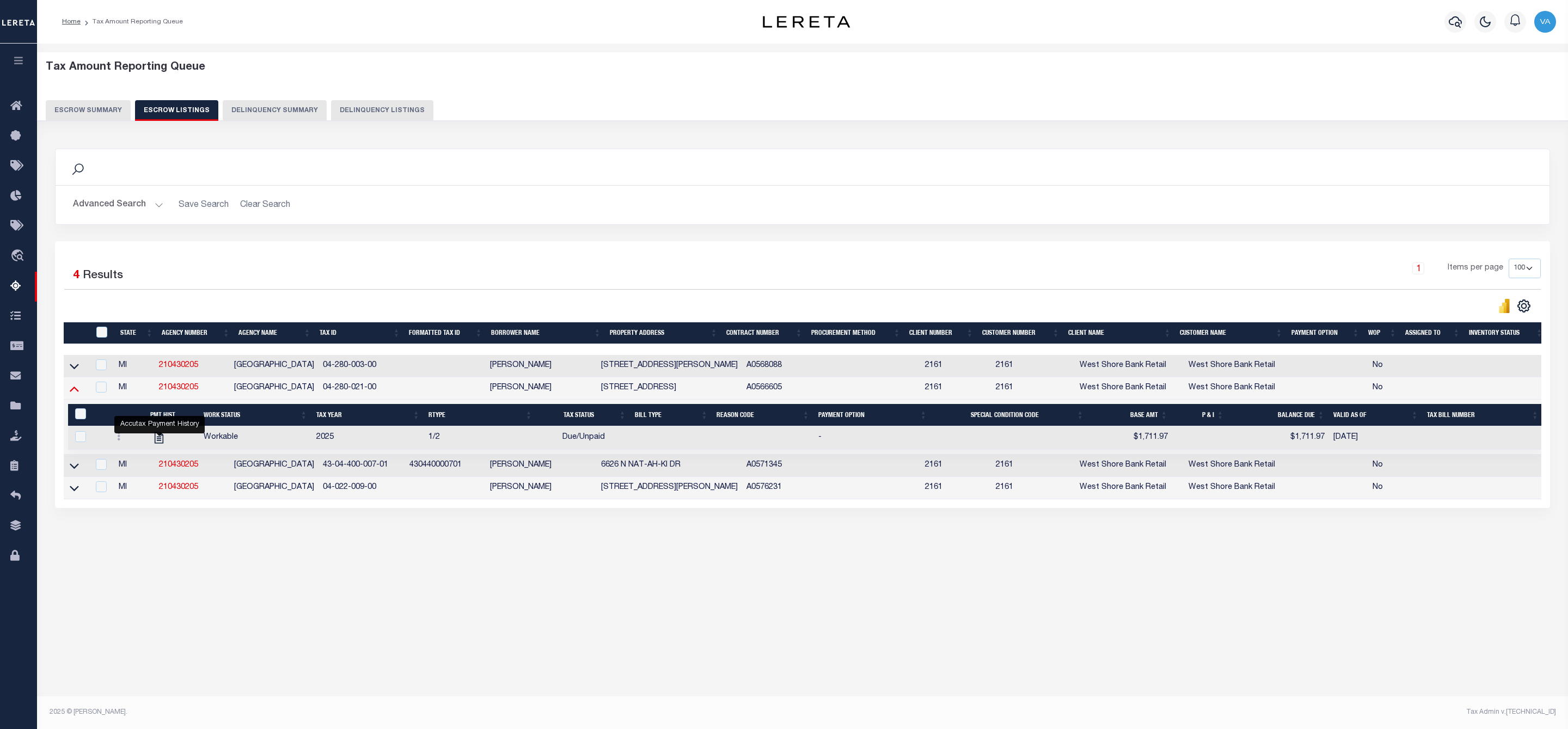
click at [71, 392] on icon at bounding box center [74, 388] width 9 height 12
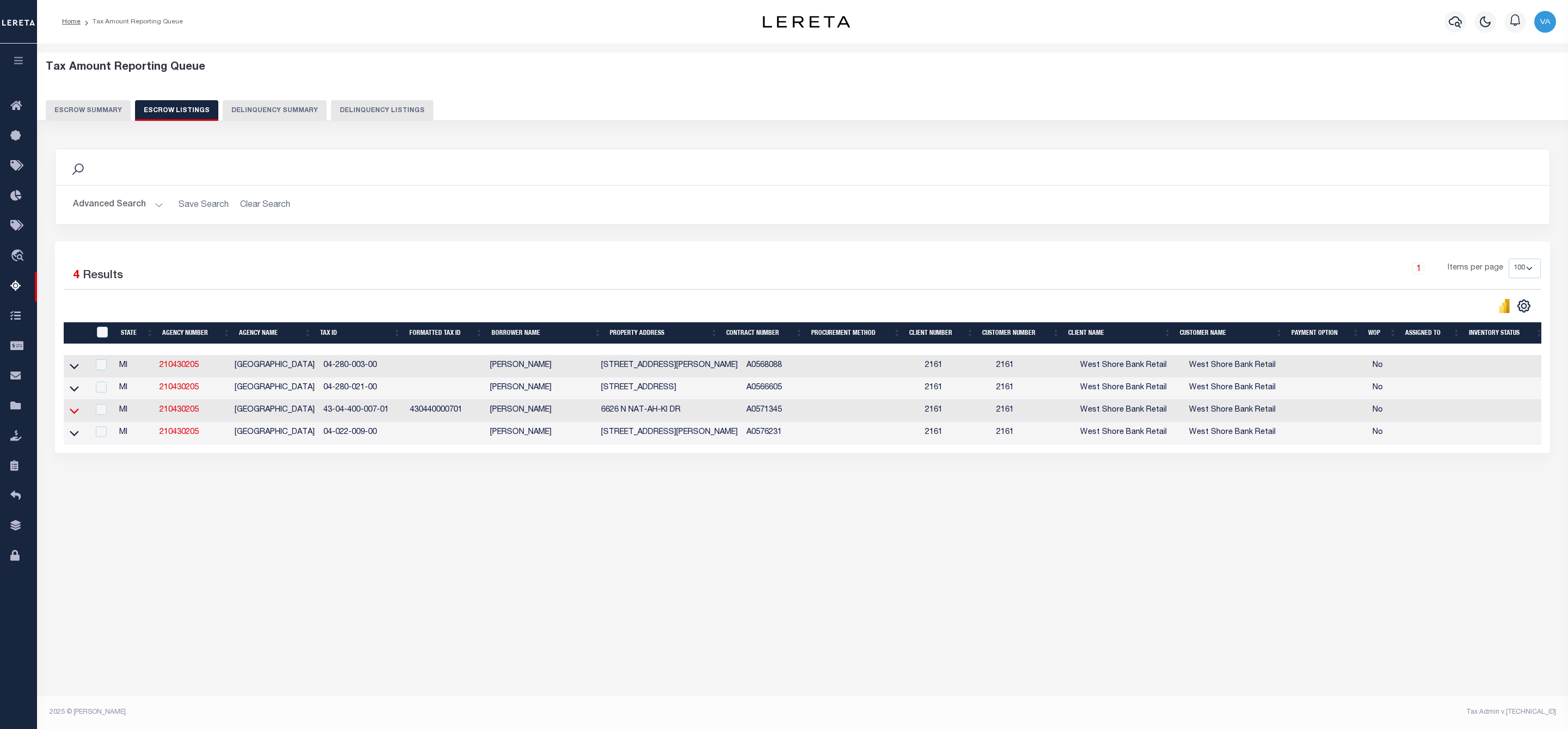
click at [75, 415] on icon at bounding box center [74, 410] width 9 height 12
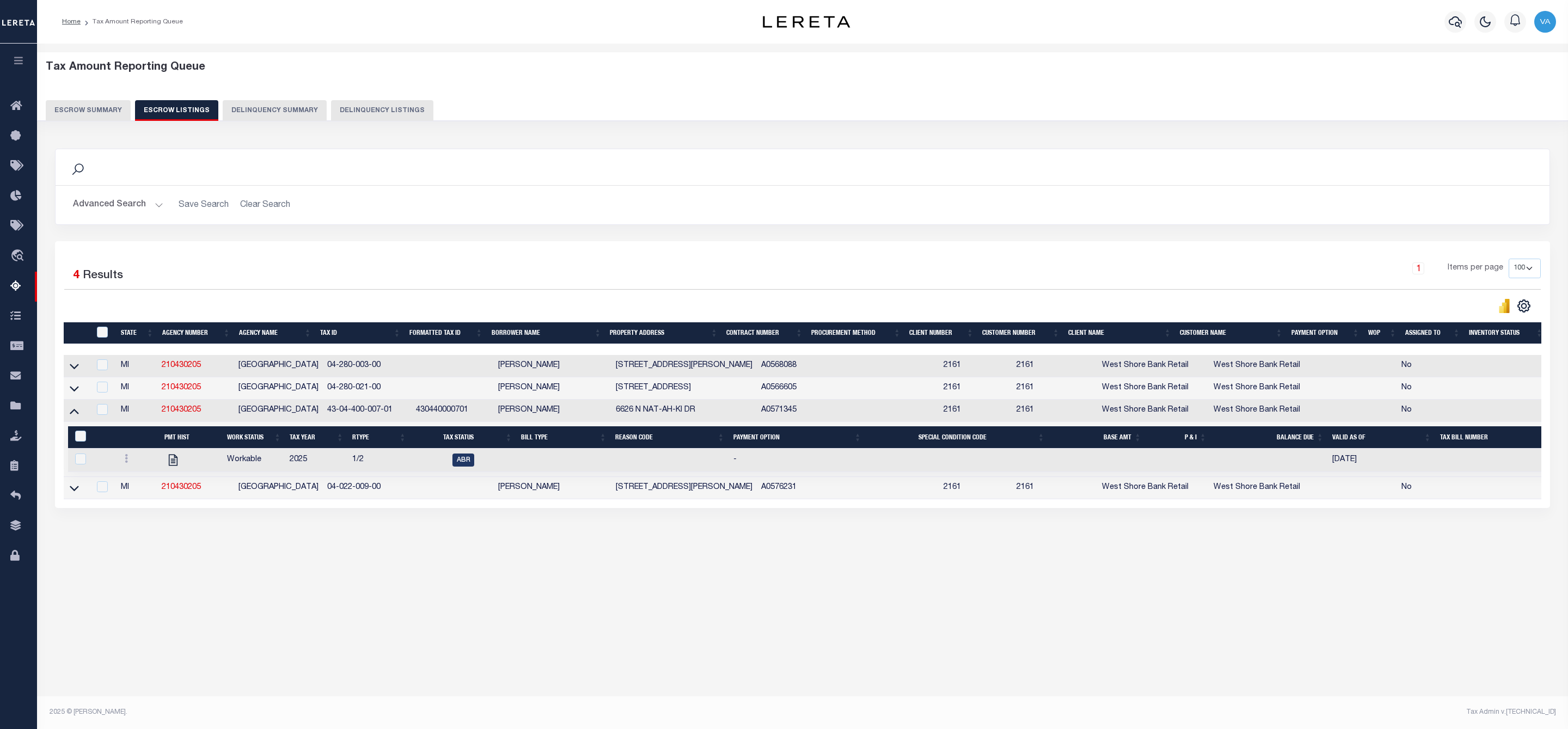
drag, startPoint x: 393, startPoint y: 413, endPoint x: 314, endPoint y: 415, distance: 79.0
click at [314, 415] on tr "MI 210430205 ELK TOWNSHIP 43-04-400-007-01 430440000701 DAVID J PIPPEL 6626 N N…" at bounding box center [822, 410] width 1516 height 22
click at [125, 460] on link at bounding box center [126, 460] width 12 height 9
click at [135, 497] on img "" at bounding box center [140, 494] width 11 height 12
checkbox input "true"
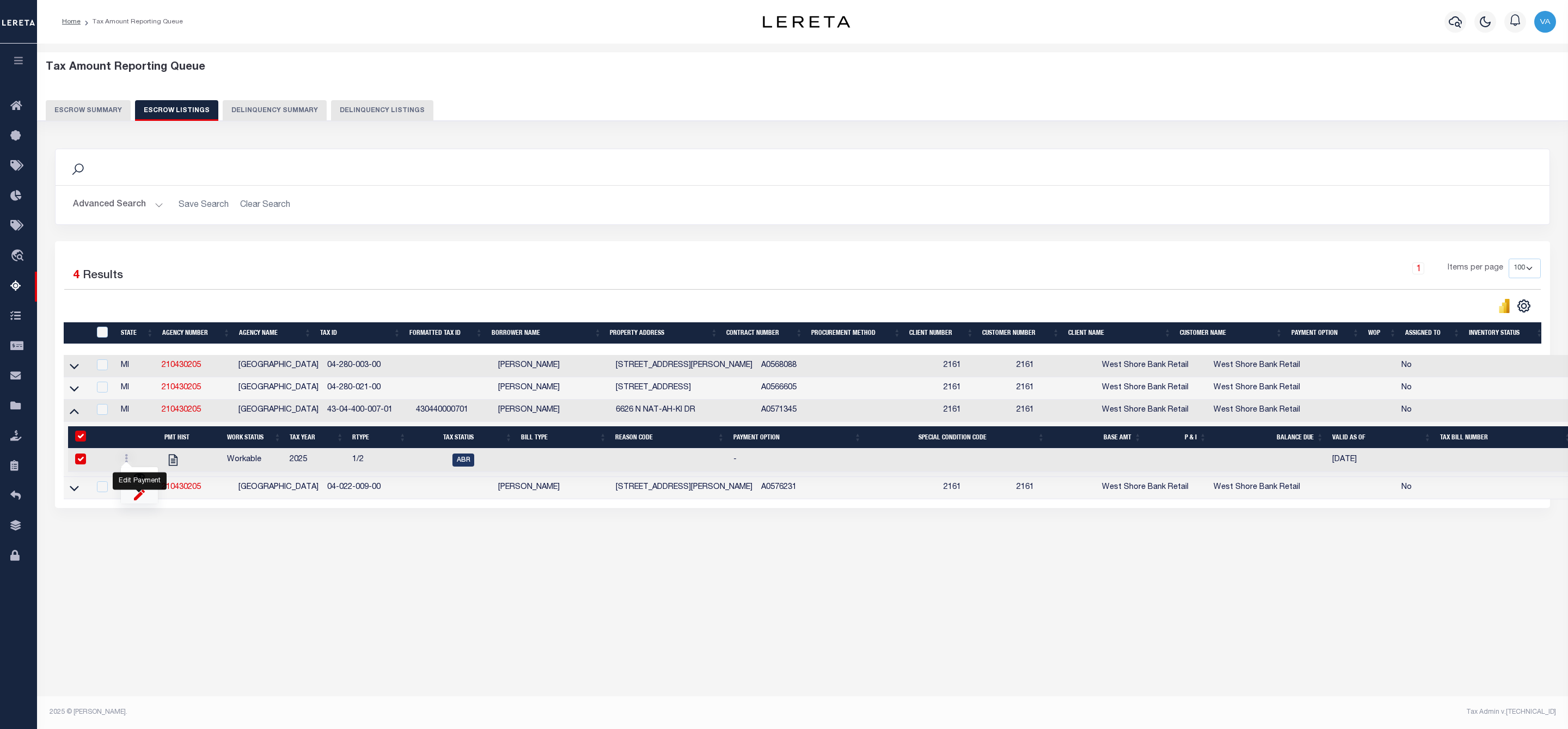
checkbox input "true"
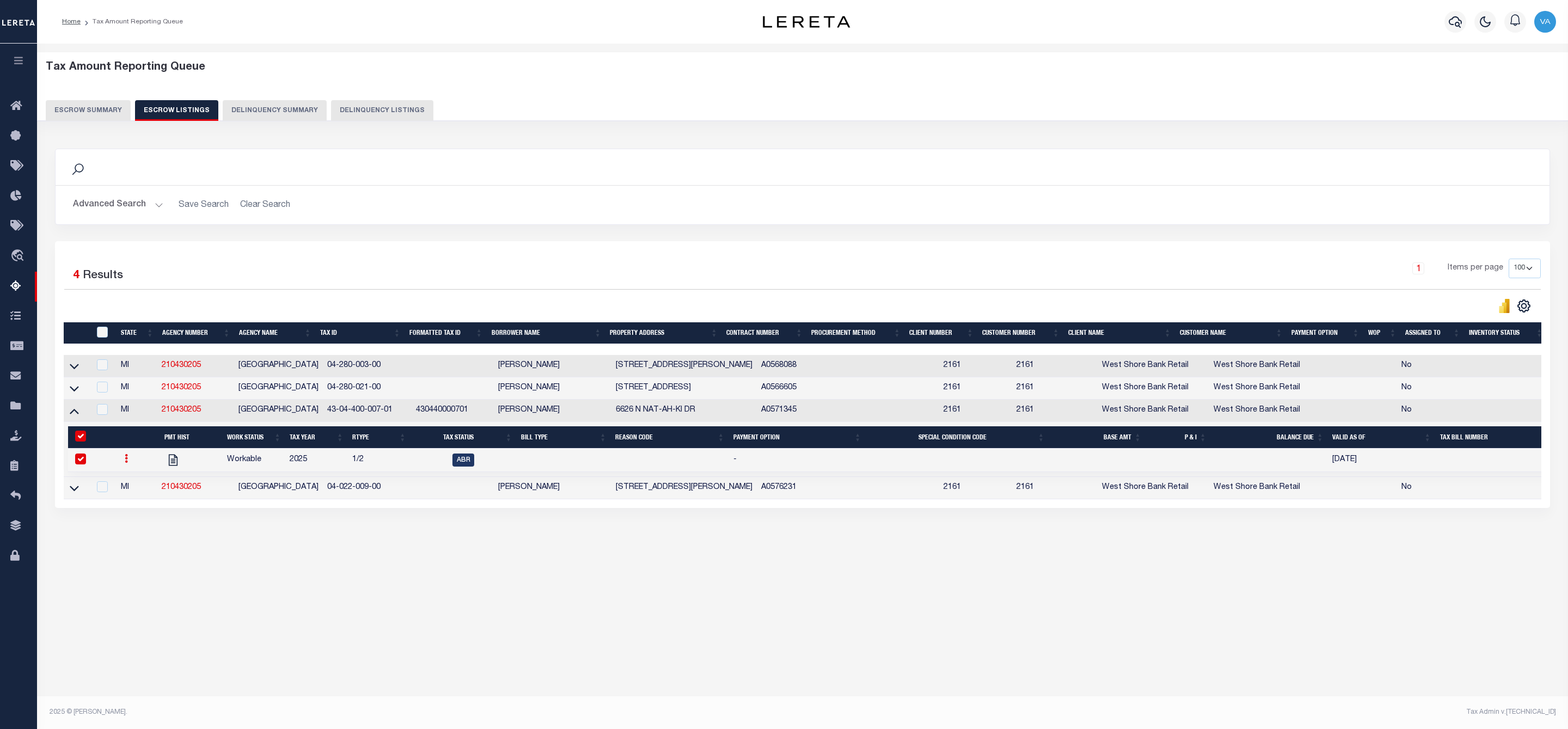
select select
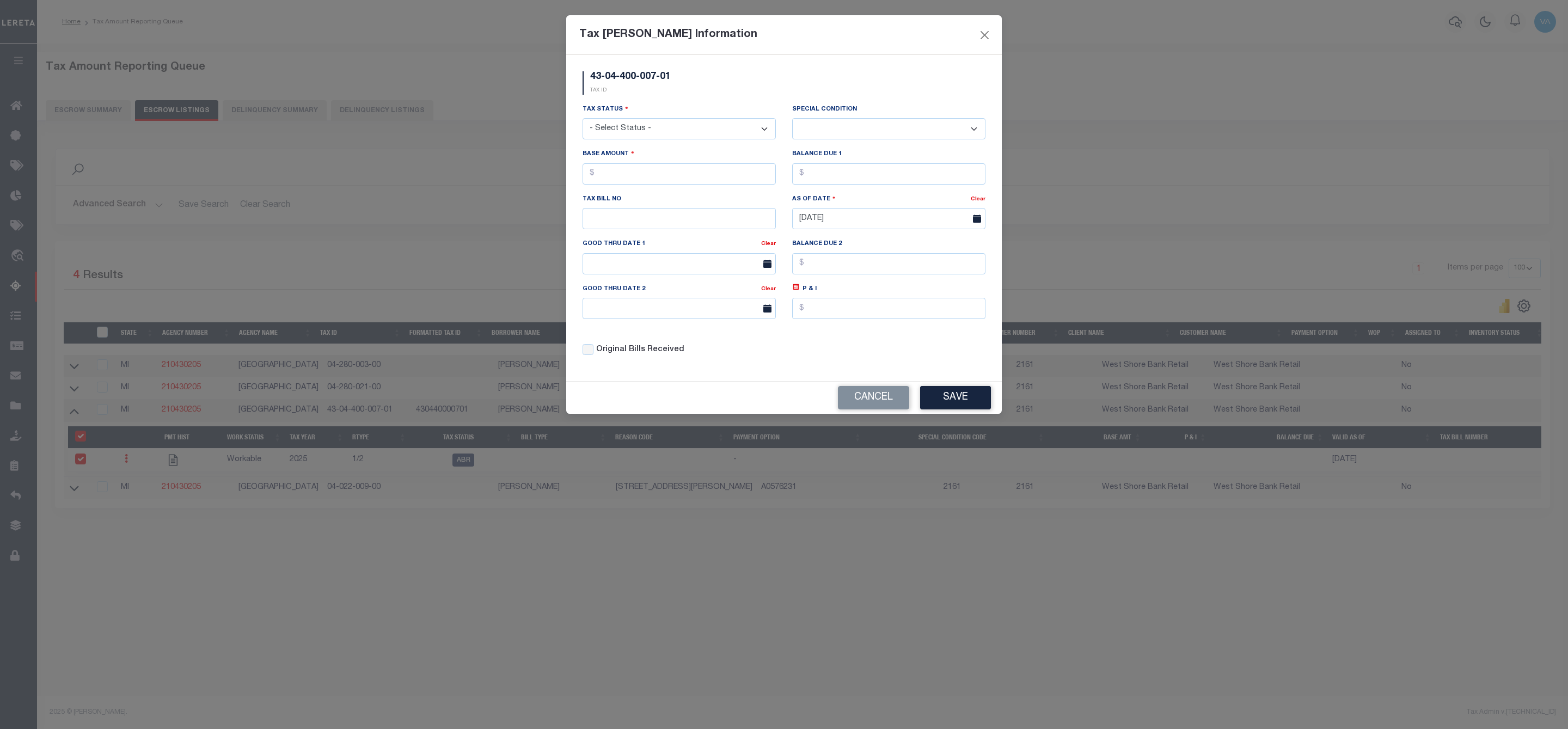
click at [646, 126] on select "- Select Status - Open Due/Unpaid Paid Incomplete No Tax Due Internal Refund Pr…" at bounding box center [679, 129] width 193 height 22
select select "DUE"
click at [583, 119] on select "- Select Status - Open Due/Unpaid Paid Incomplete No Tax Due Internal Refund Pr…" at bounding box center [679, 129] width 193 height 22
select select "0"
click at [634, 170] on input "text" at bounding box center [679, 173] width 193 height 22
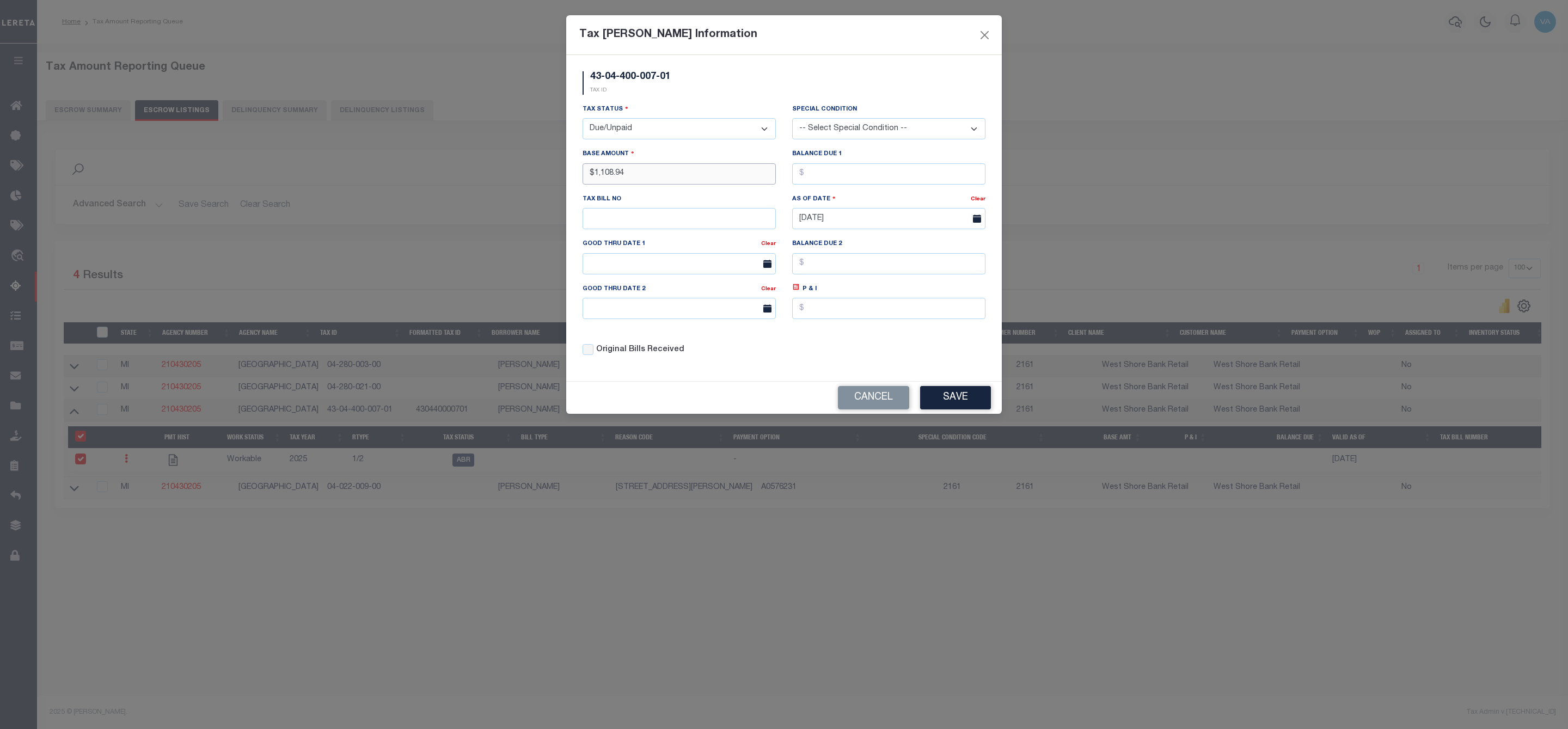
type input "$1,108.94"
click at [975, 397] on button "Save" at bounding box center [955, 397] width 71 height 23
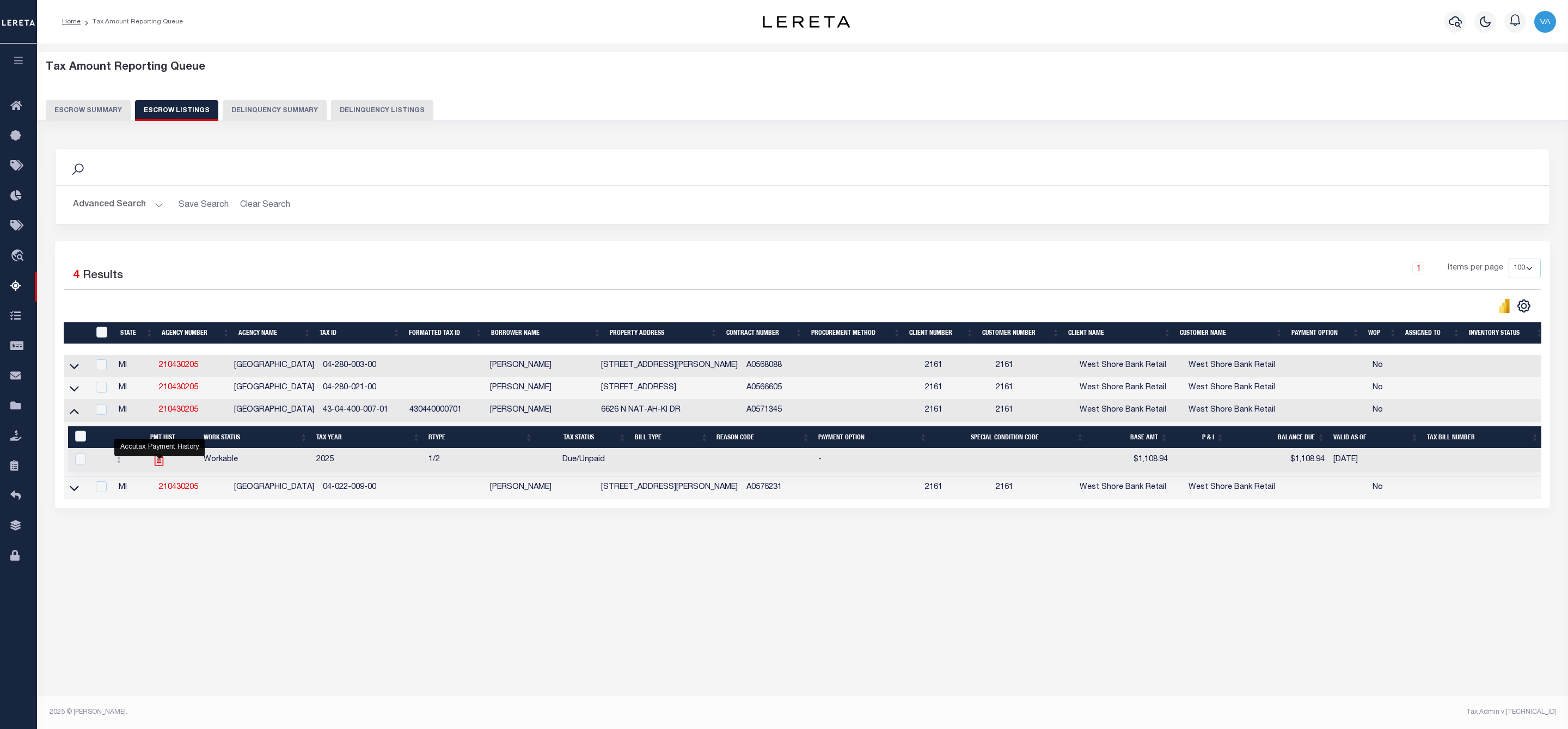
drag, startPoint x: 158, startPoint y: 452, endPoint x: 162, endPoint y: 459, distance: 8.1
drag, startPoint x: 162, startPoint y: 459, endPoint x: 226, endPoint y: 602, distance: 156.7
click at [252, 692] on div "Tax Amount Reporting Queue Escrow Summary Escrow Listings In" at bounding box center [802, 372] width 1531 height 656
click at [74, 493] on icon at bounding box center [74, 488] width 9 height 12
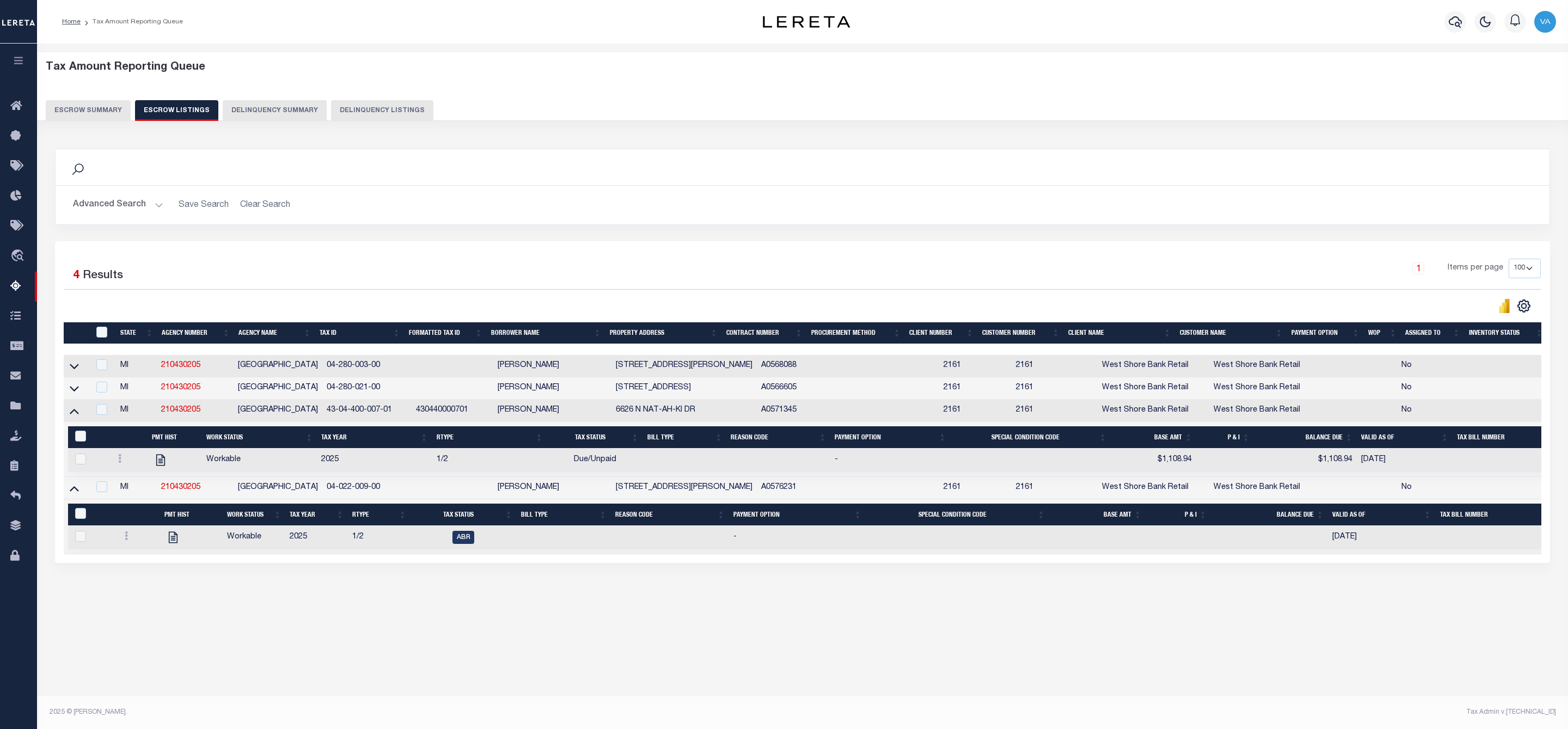
drag, startPoint x: 382, startPoint y: 492, endPoint x: 300, endPoint y: 493, distance: 82.0
click at [300, 493] on tr "MI 210430205 ELK TOWNSHIP 04-022-009-00 JAMES V OBRIEN 8169 N GRANGER RD A05762…" at bounding box center [822, 488] width 1516 height 22
click at [77, 413] on icon at bounding box center [74, 410] width 9 height 12
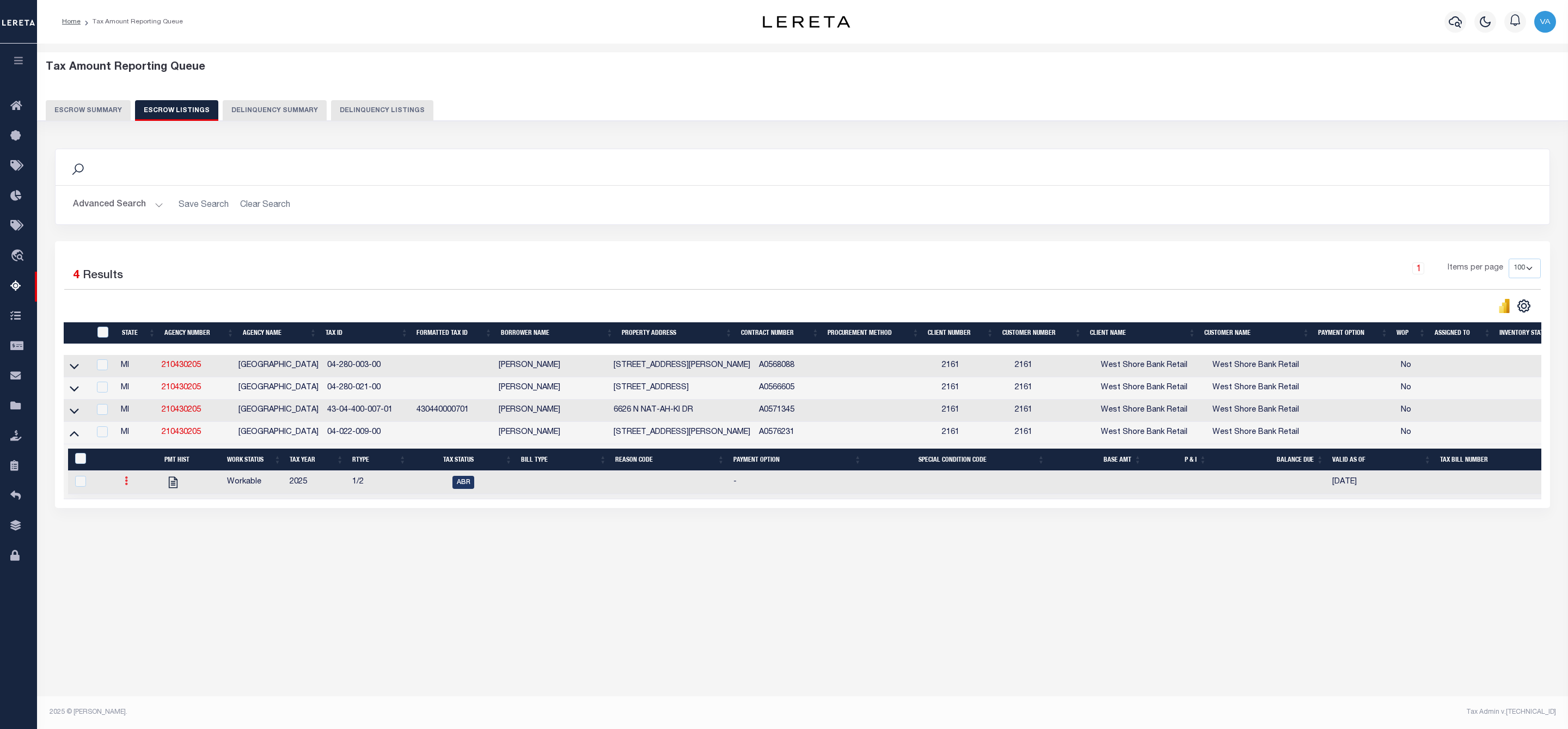
click at [129, 485] on link at bounding box center [126, 482] width 12 height 9
click at [138, 522] on img "" at bounding box center [140, 517] width 11 height 12
checkbox input "true"
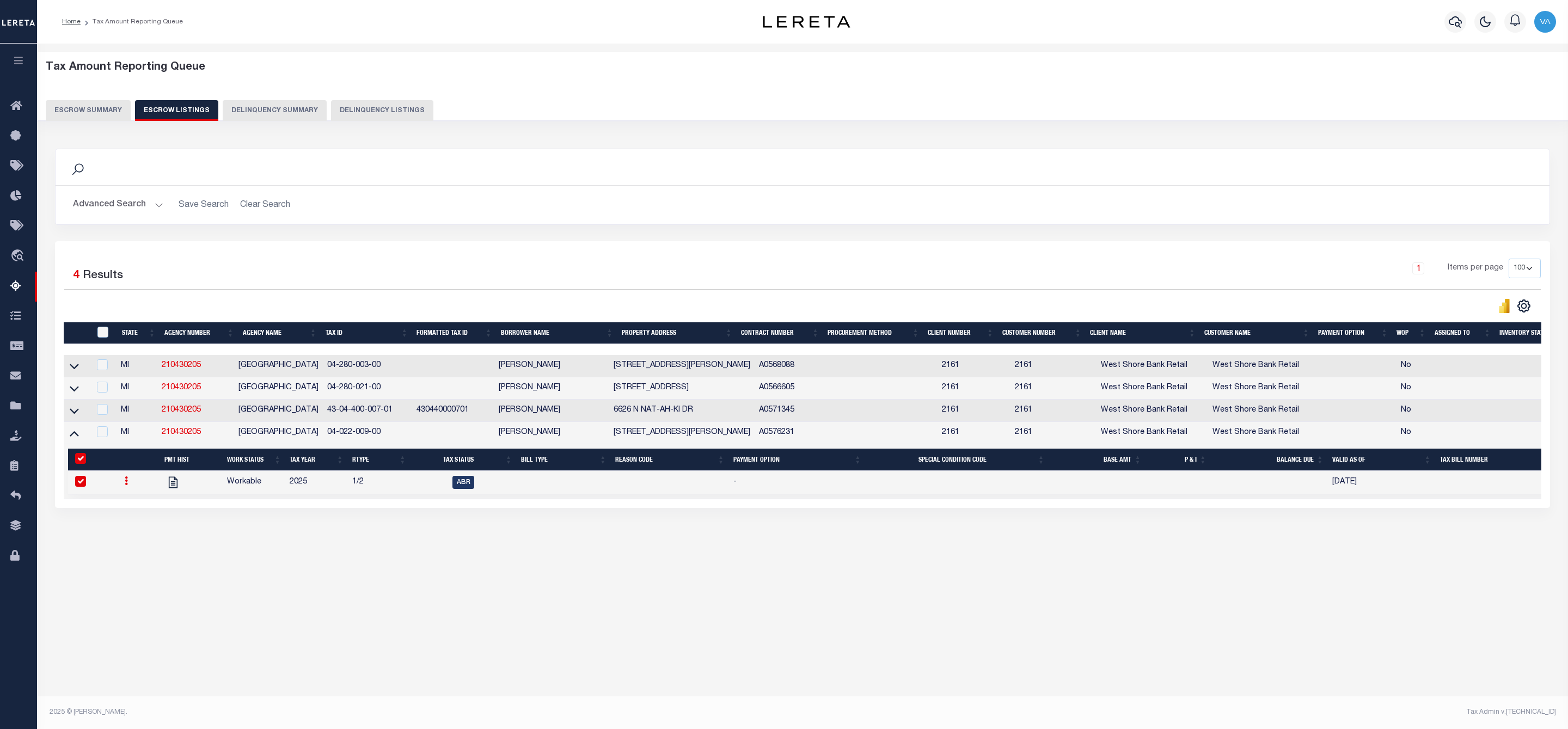
select select
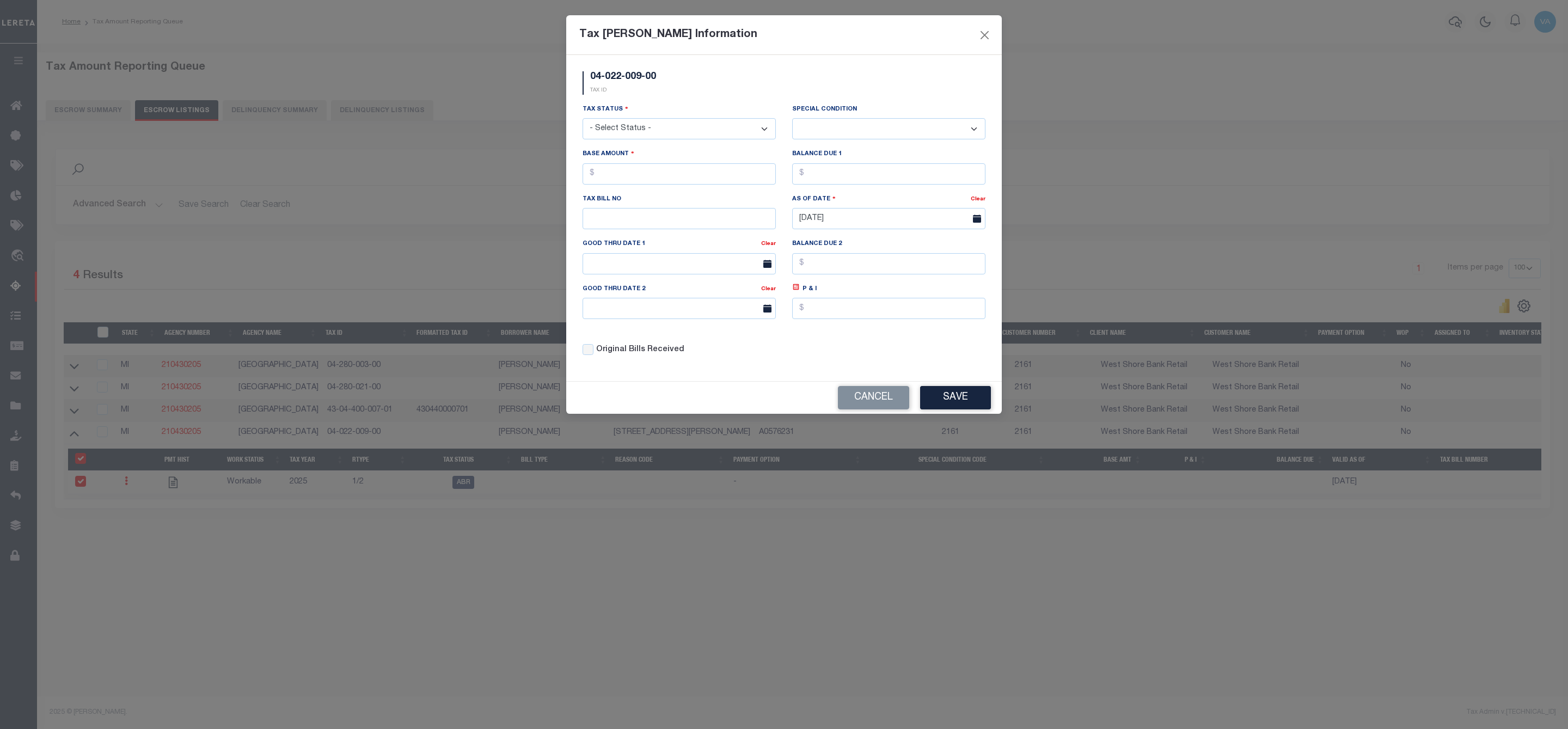
click at [677, 124] on select "- Select Status - Open Due/Unpaid Paid Incomplete No Tax Due Internal Refund Pr…" at bounding box center [679, 129] width 193 height 22
select select "DUE"
click at [583, 119] on select "- Select Status - Open Due/Unpaid Paid Incomplete No Tax Due Internal Refund Pr…" at bounding box center [679, 129] width 193 height 22
select select "0"
click at [634, 172] on input "text" at bounding box center [679, 173] width 193 height 22
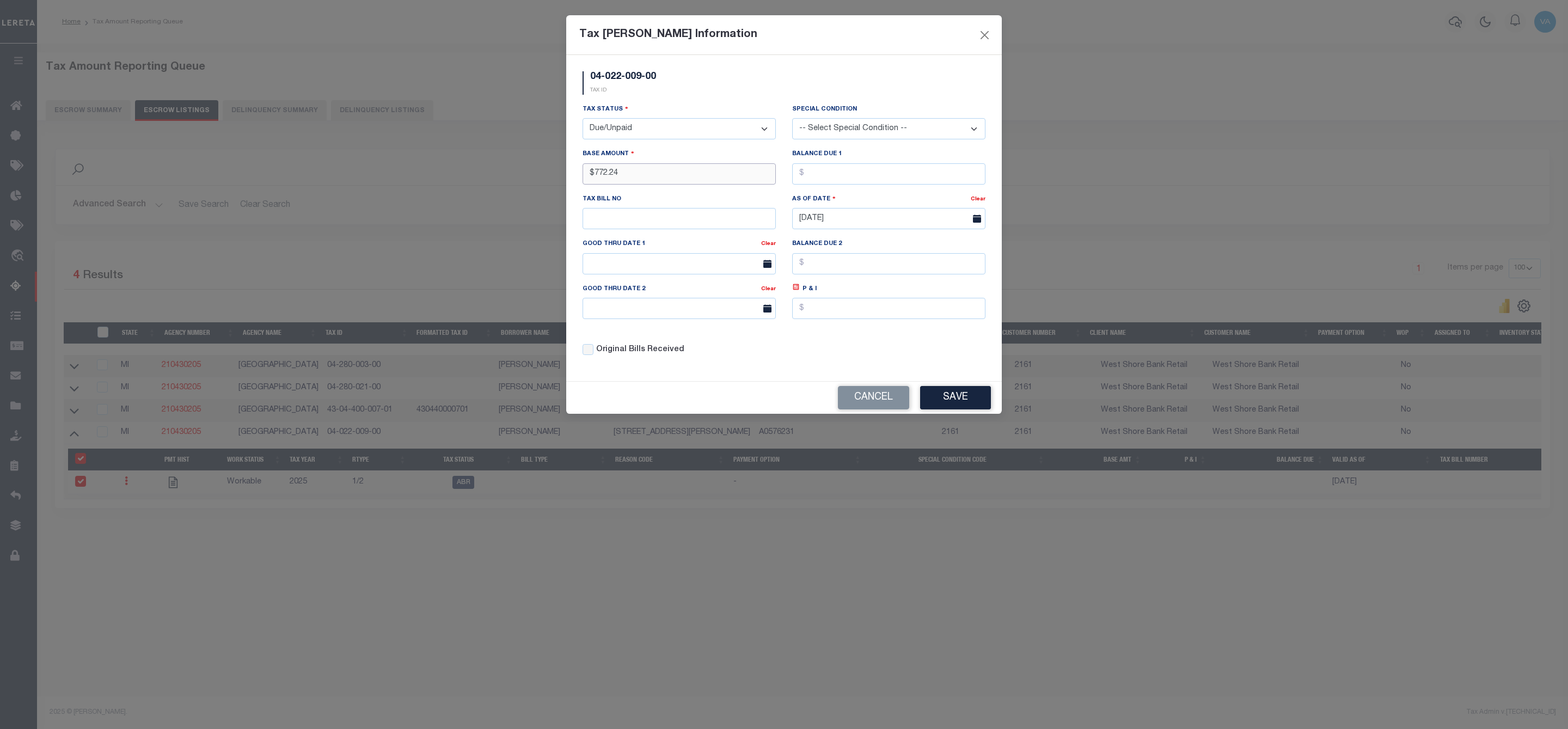
type input "$772.24"
click at [943, 404] on button "Save" at bounding box center [955, 397] width 71 height 23
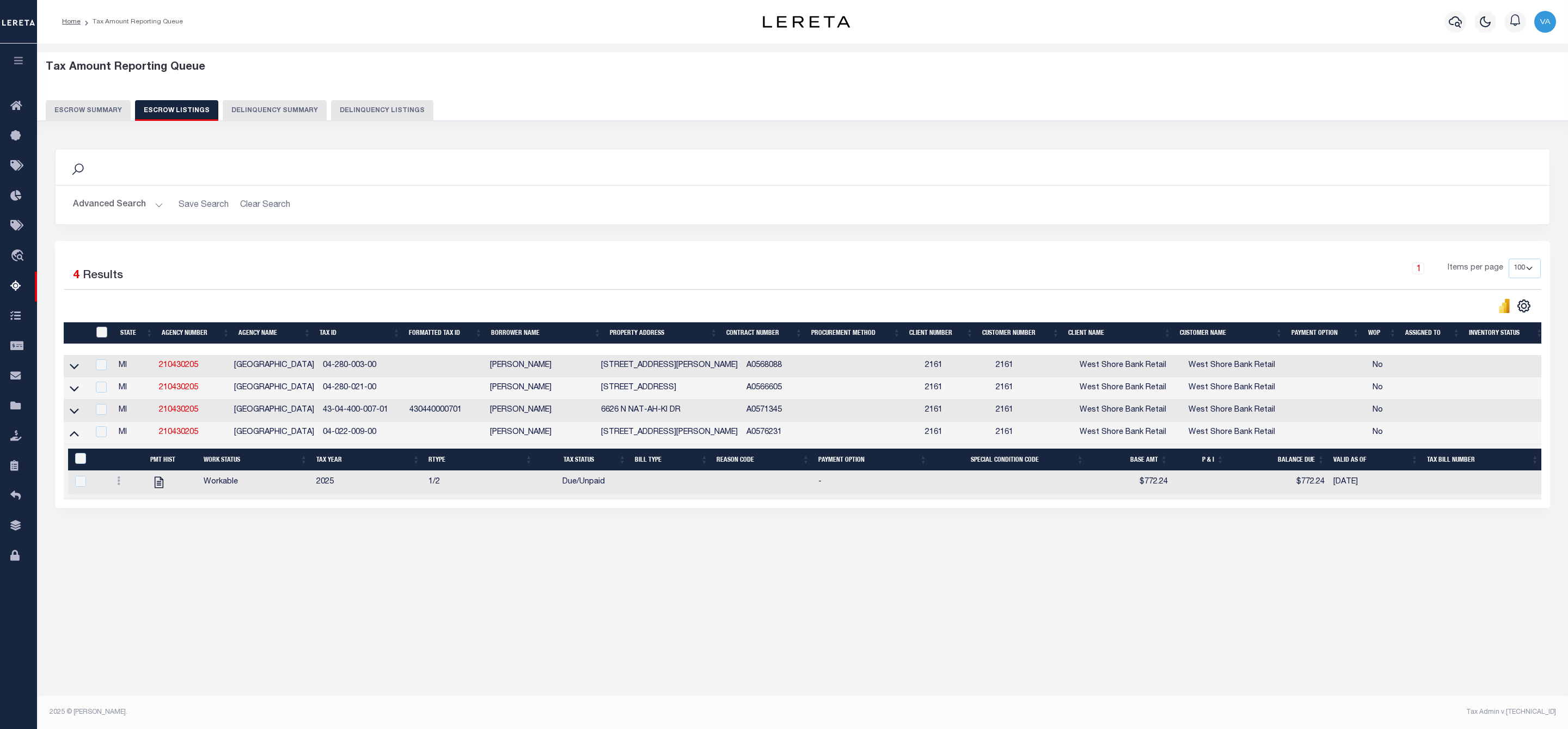
click at [103, 337] on input "ID" at bounding box center [102, 332] width 11 height 11
checkbox input "true"
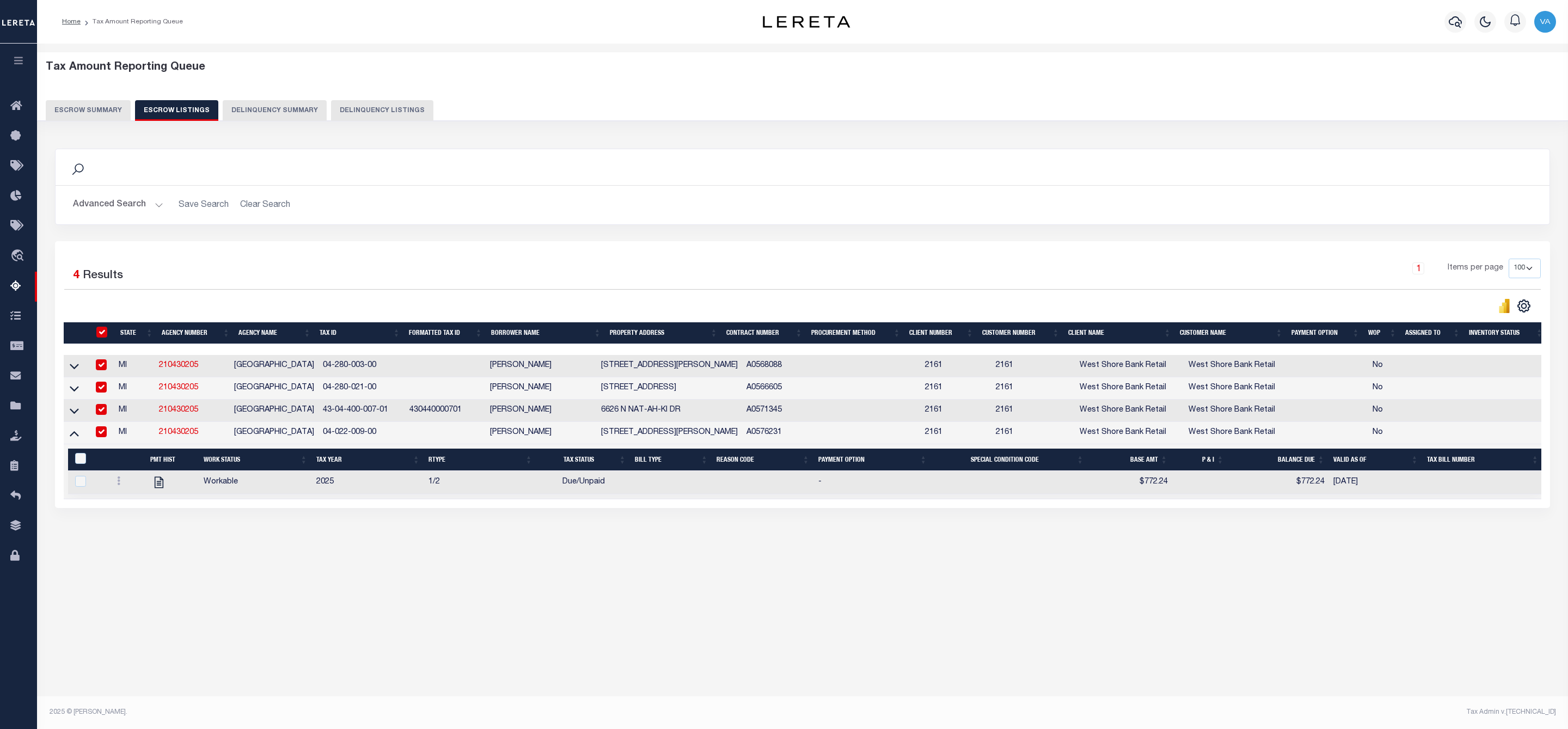
checkbox input "true"
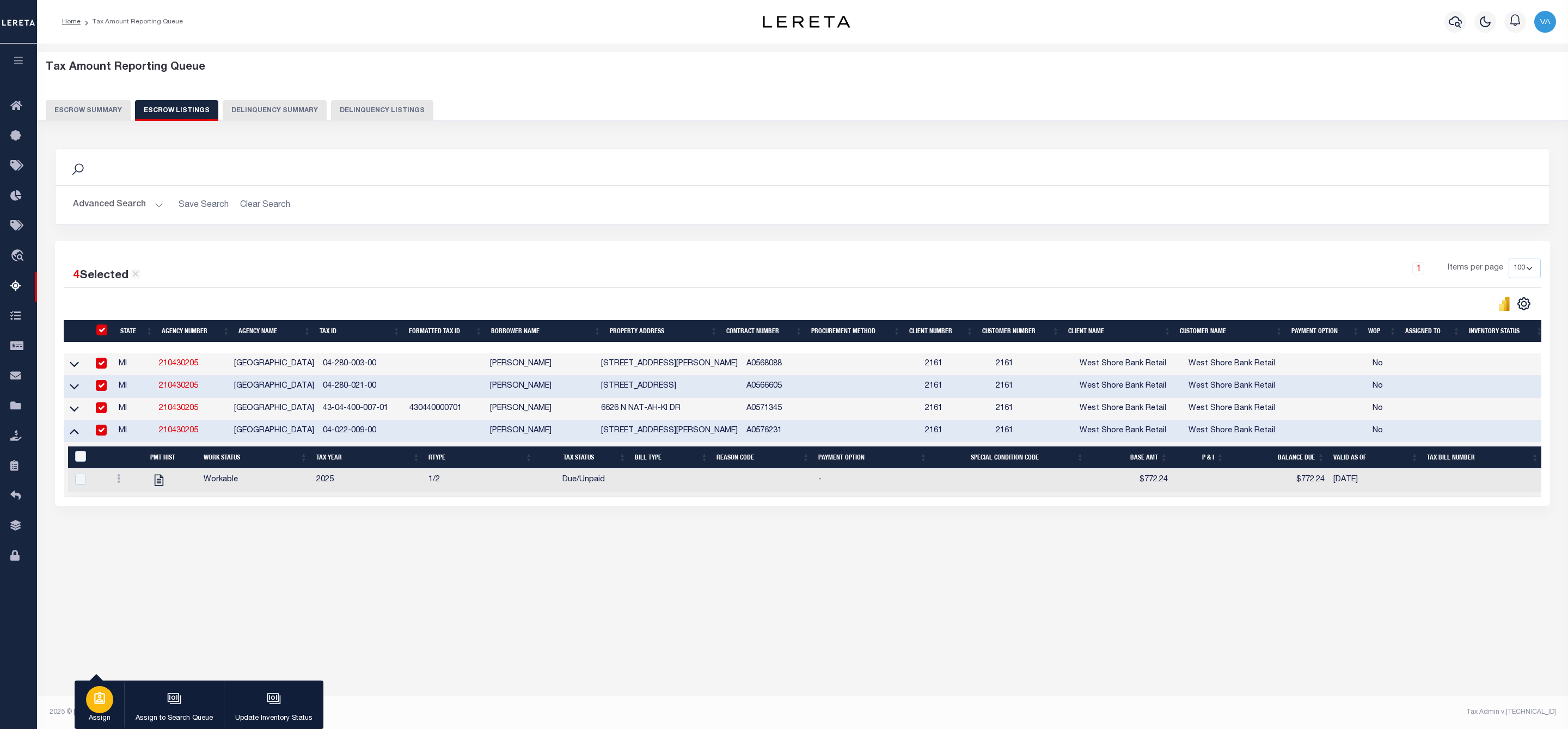
click at [106, 719] on p "Assign" at bounding box center [100, 719] width 27 height 11
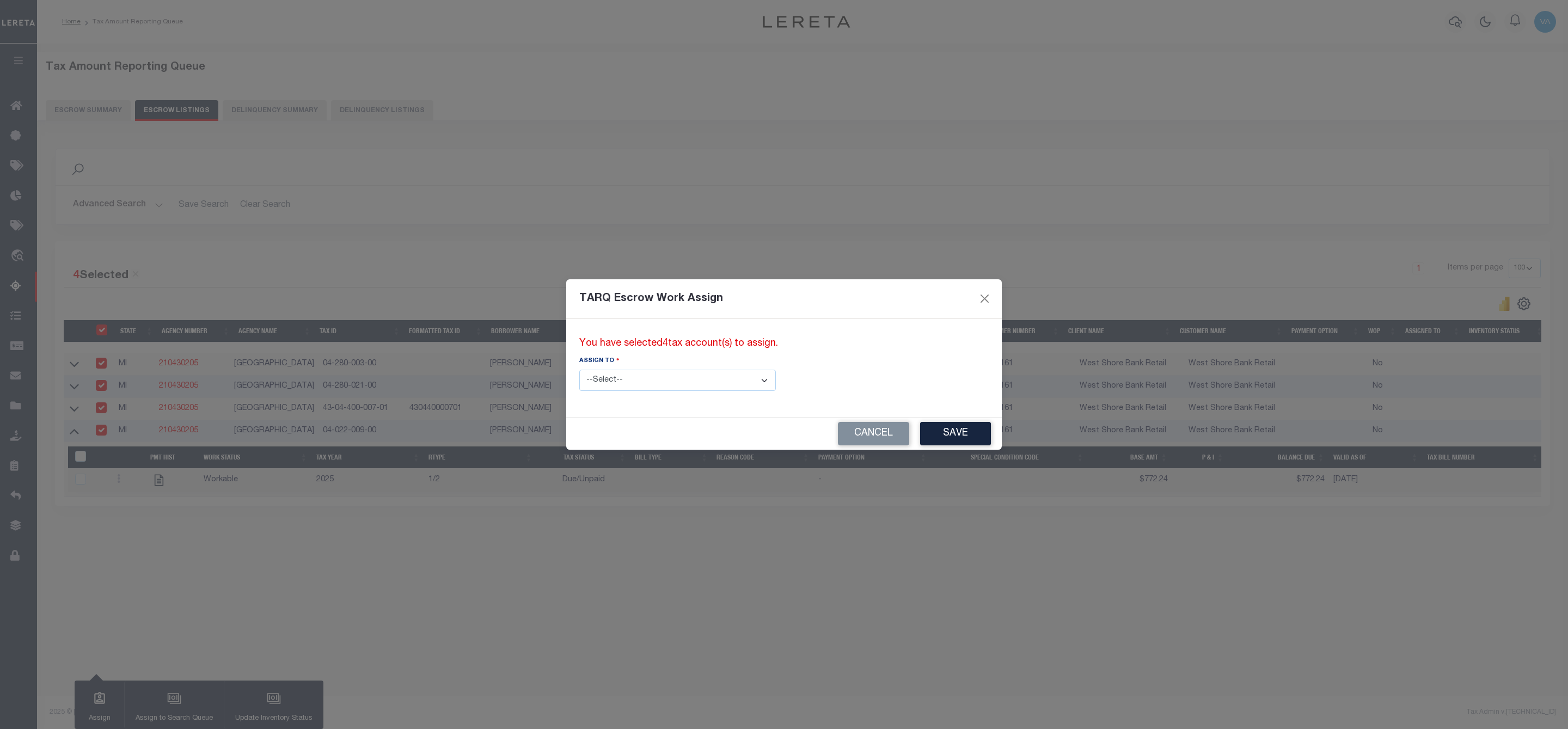
click at [614, 372] on select "--Select-- --Unassigned-- --Unassigned-- Adhikary Rinki Agustin Fernandez Agust…" at bounding box center [677, 380] width 196 height 22
select select "Vamsi Kalikiri"
click at [579, 370] on select "--Select-- --Unassigned-- --Unassigned-- Adhikary Rinki Agustin Fernandez Agust…" at bounding box center [677, 380] width 196 height 22
click at [920, 434] on button "Save" at bounding box center [955, 434] width 71 height 23
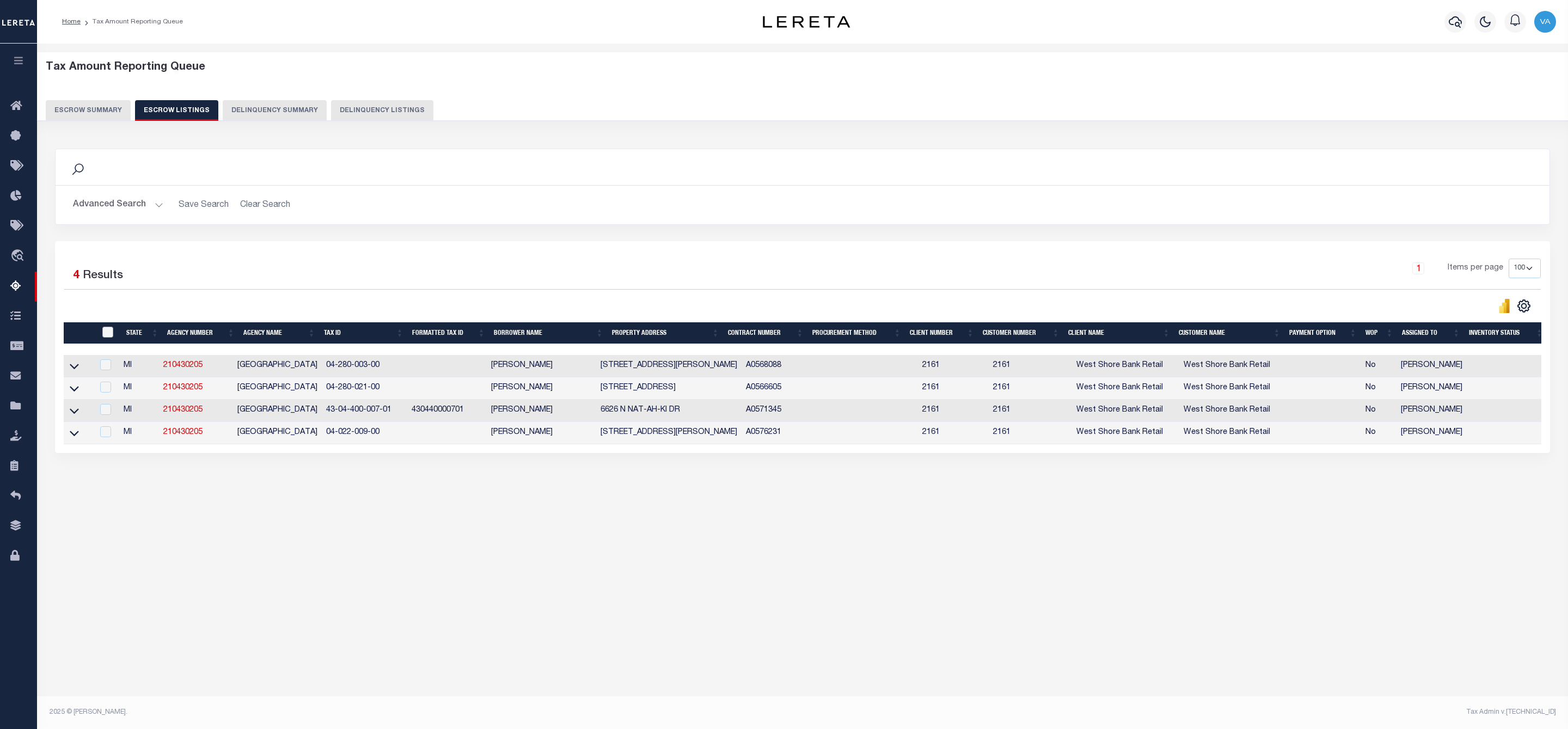
click at [106, 335] on input "ID" at bounding box center [108, 332] width 11 height 11
checkbox input "true"
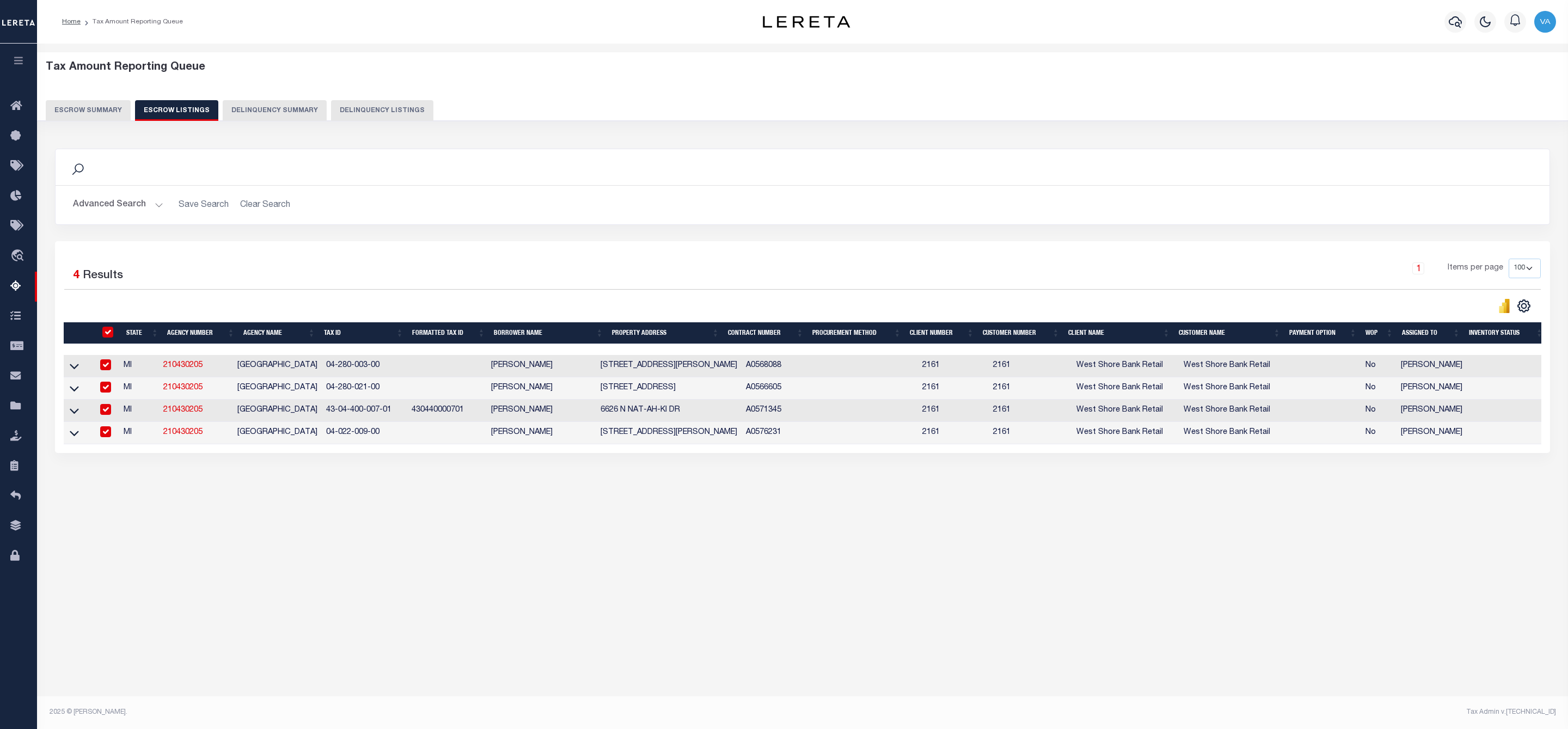
checkbox input "true"
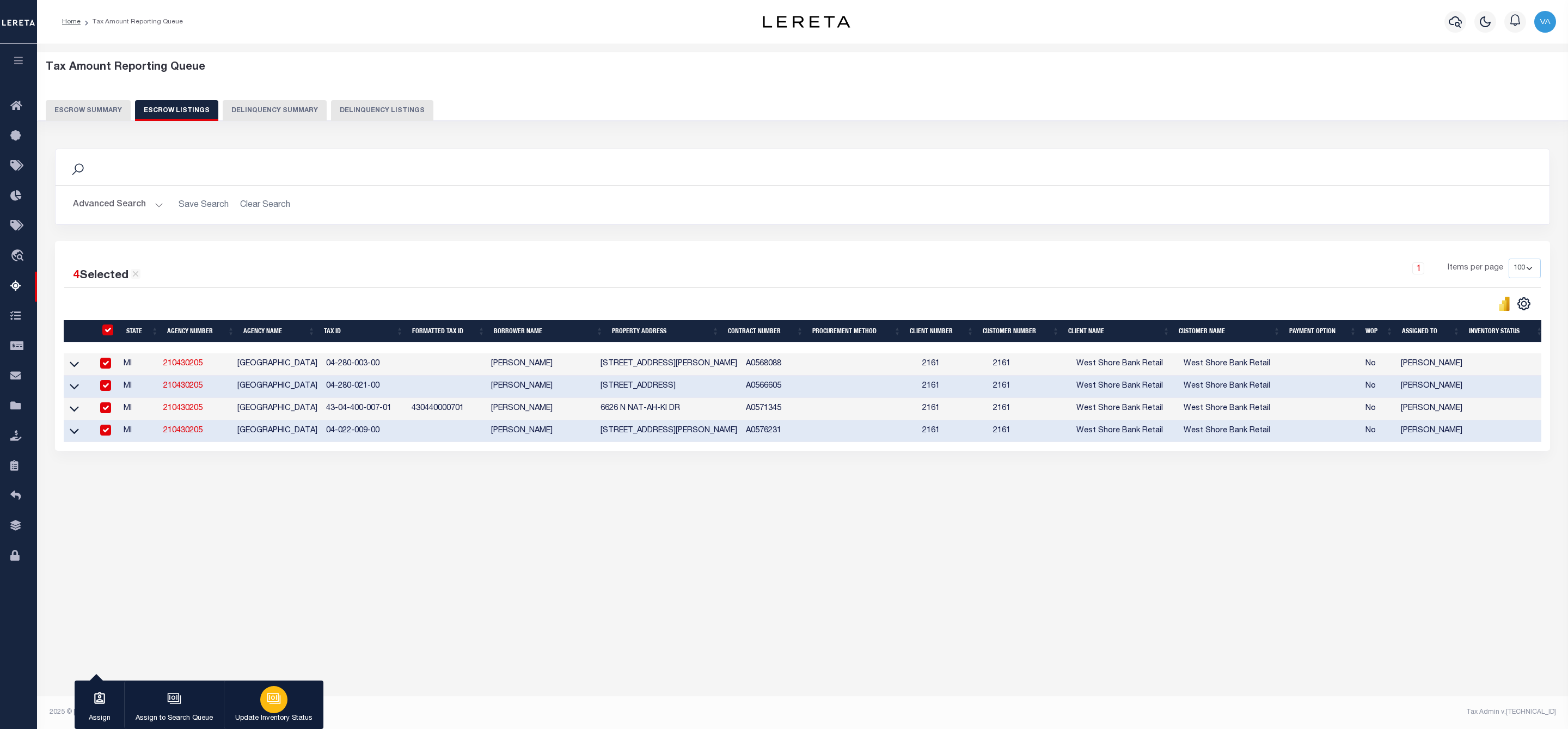
click at [281, 709] on div "button" at bounding box center [274, 699] width 27 height 27
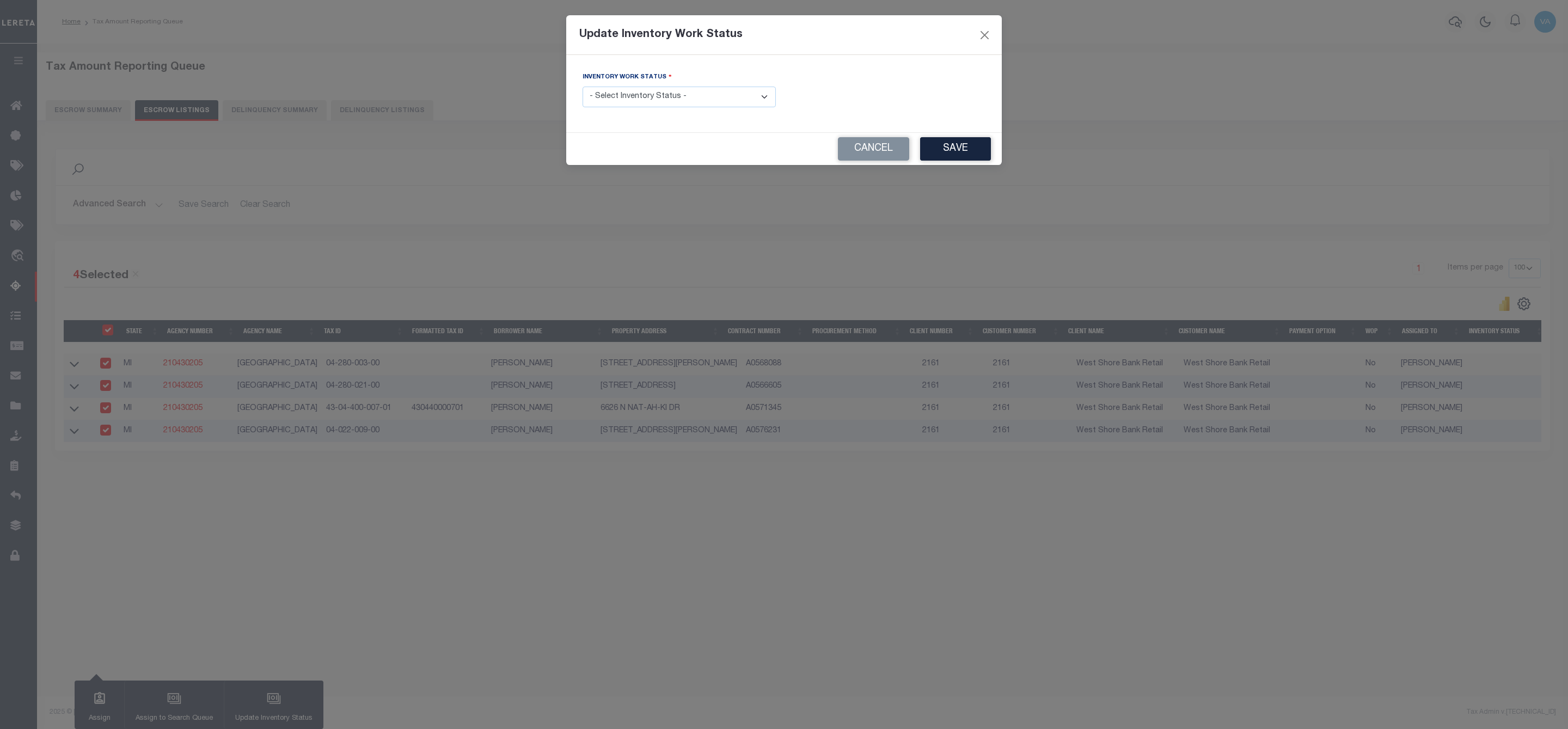
click at [701, 92] on select "- Select Inventory Status - Manual - Exception Pended - Awaiting Search Late Ad…" at bounding box center [679, 97] width 193 height 22
select select "4"
click at [583, 87] on select "- Select Inventory Status - Manual - Exception Pended - Awaiting Search Late Ad…" at bounding box center [679, 97] width 193 height 22
click at [954, 142] on button "Save" at bounding box center [955, 149] width 71 height 23
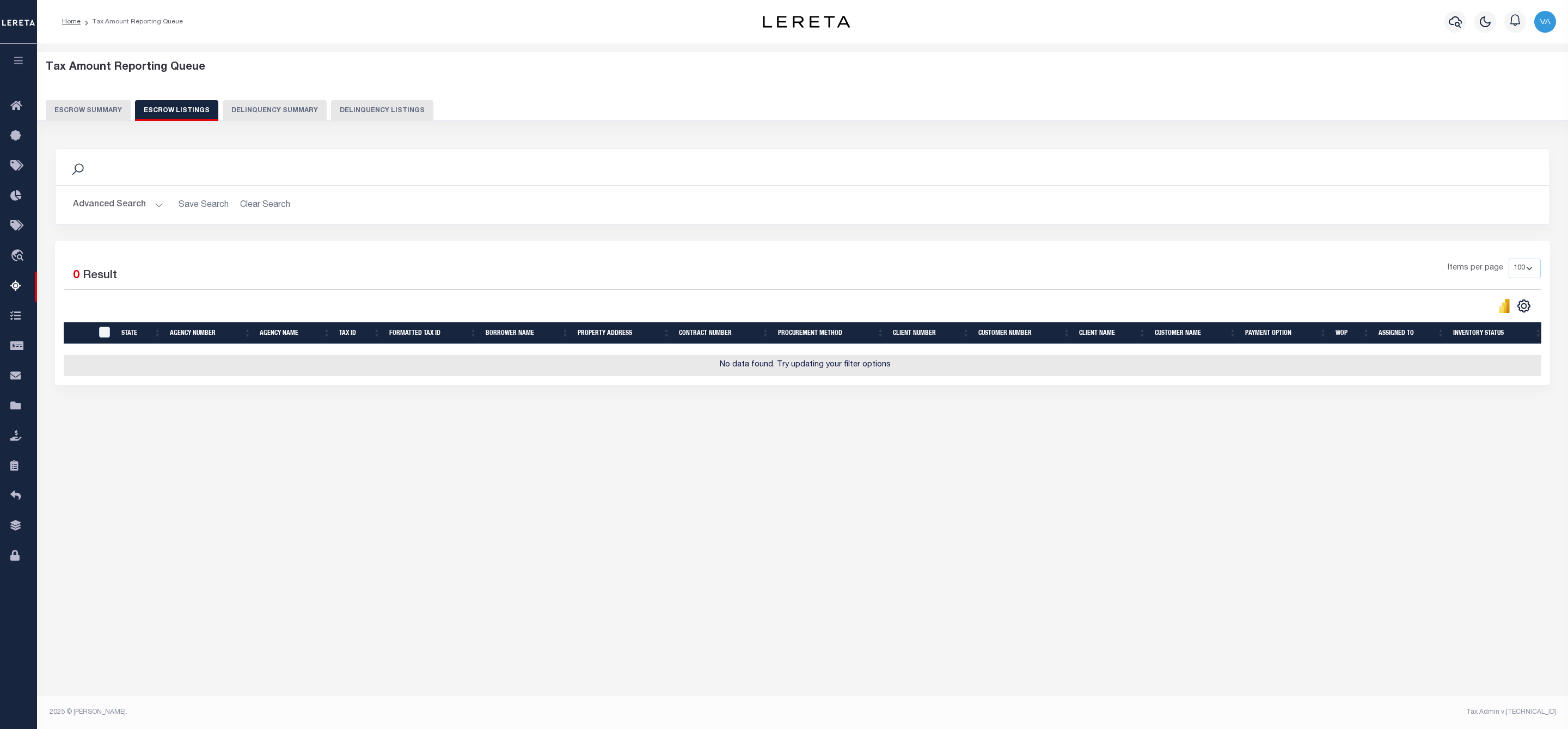
click at [105, 103] on button "Escrow Summary" at bounding box center [88, 111] width 85 height 21
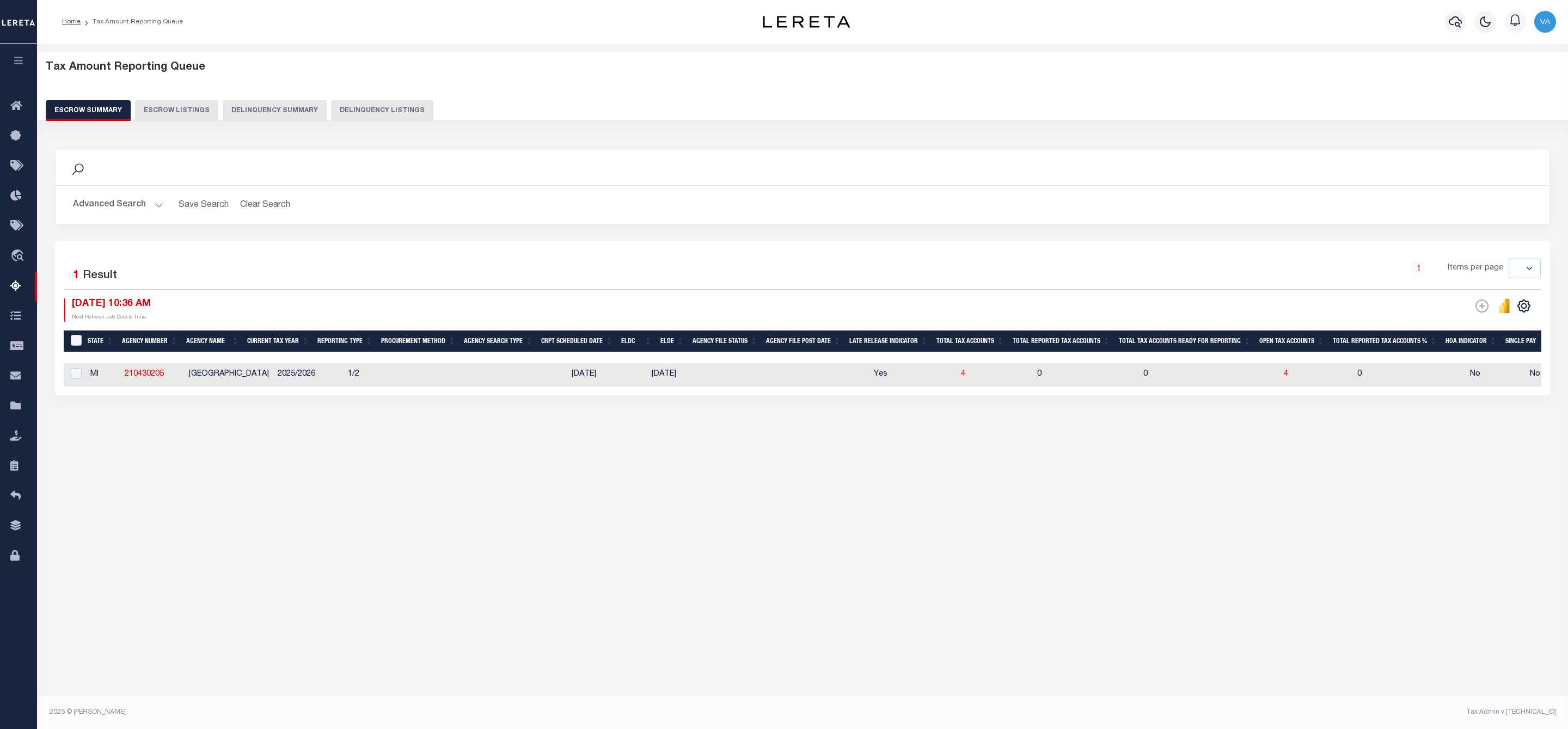
click at [139, 208] on button "Advanced Search" at bounding box center [118, 205] width 90 height 22
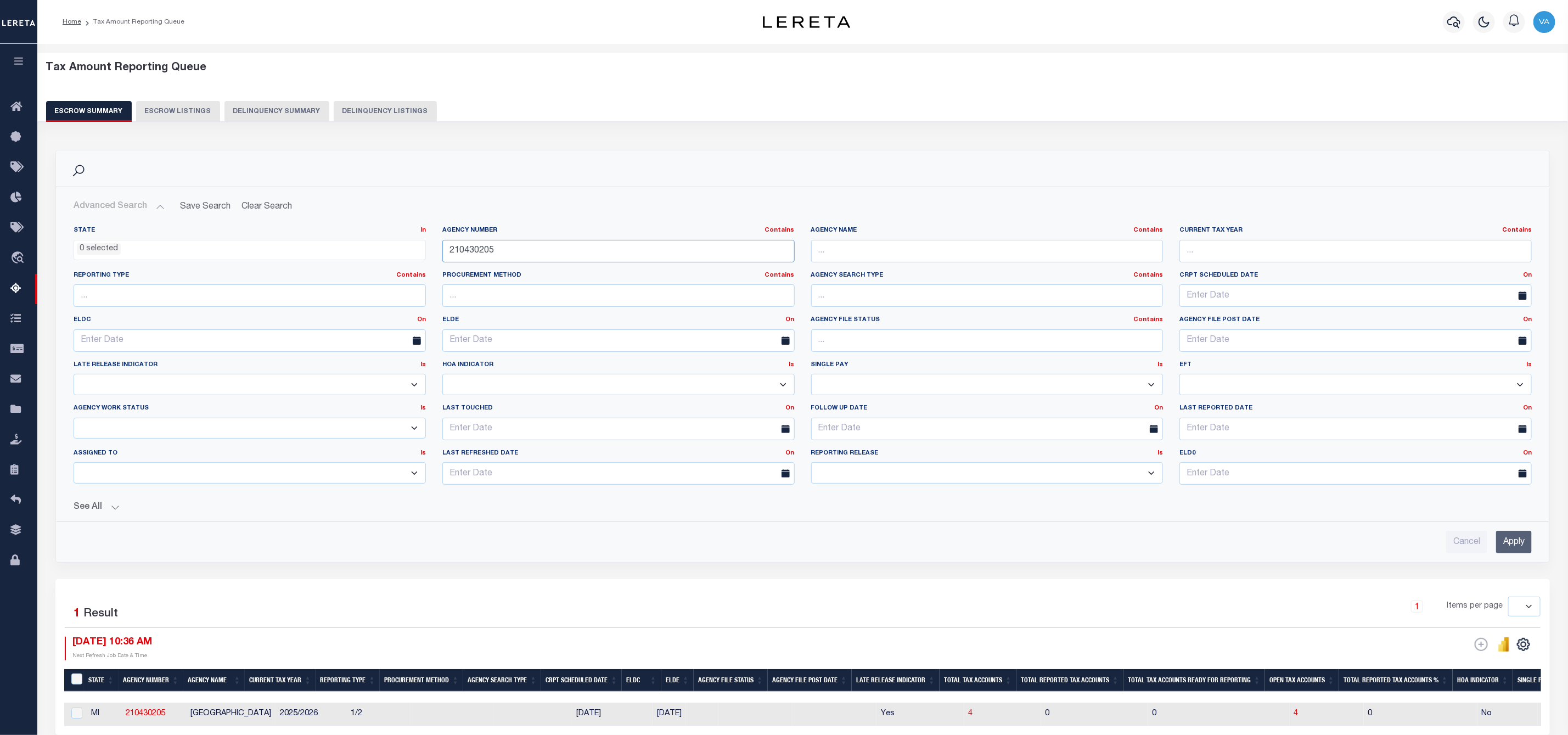
drag, startPoint x: 499, startPoint y: 254, endPoint x: 425, endPoint y: 252, distance: 74.0
click at [425, 252] on div "State In In AK AL AR AZ CA CO CT DC DE FL GA GU HI IA ID IL IN KS KY LA MA MD M…" at bounding box center [802, 359] width 1475 height 267
paste input "370650604"
type input "370650604"
click at [1515, 553] on input "Apply" at bounding box center [1515, 541] width 36 height 22
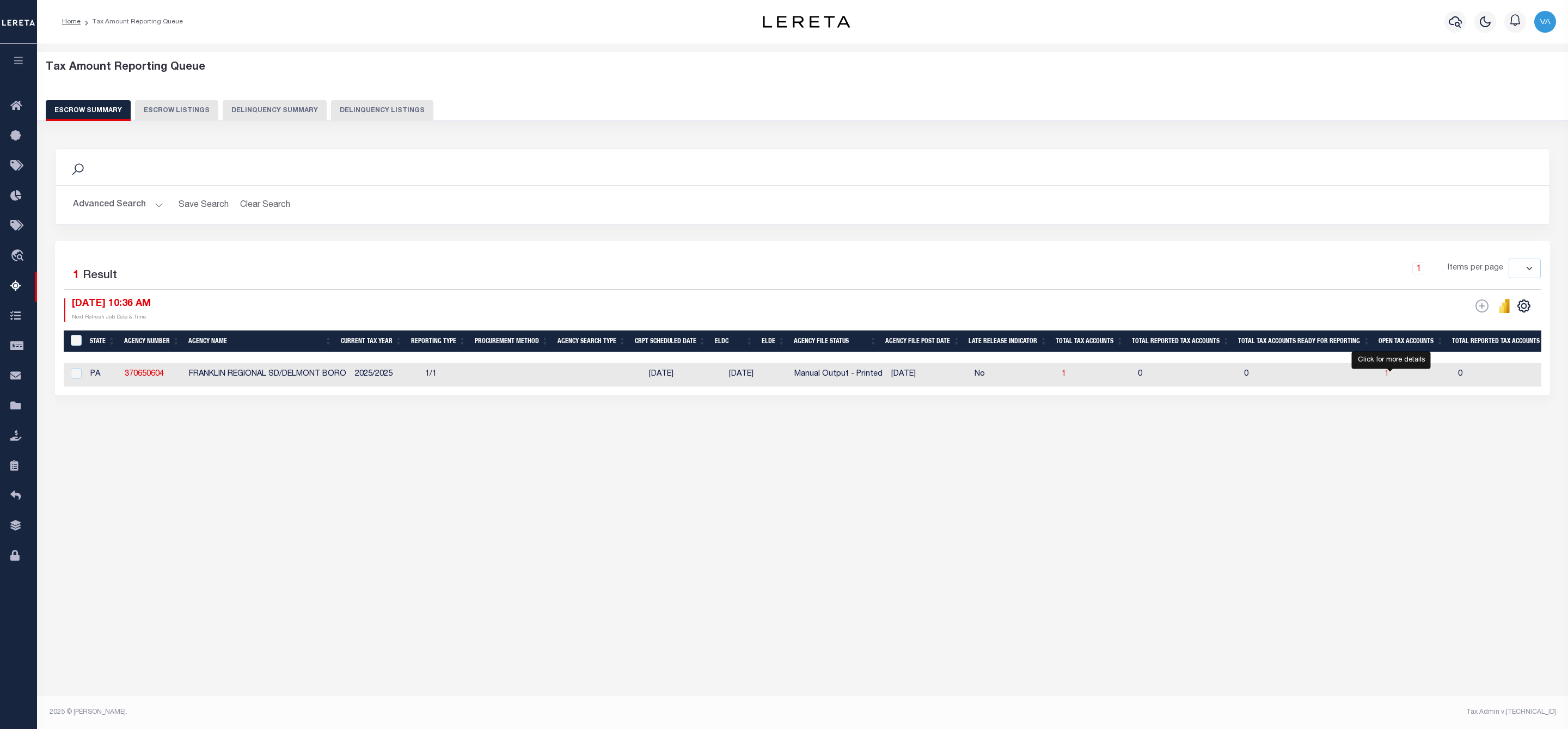
click at [1389, 373] on span "1" at bounding box center [1386, 374] width 4 height 7
select select "100"
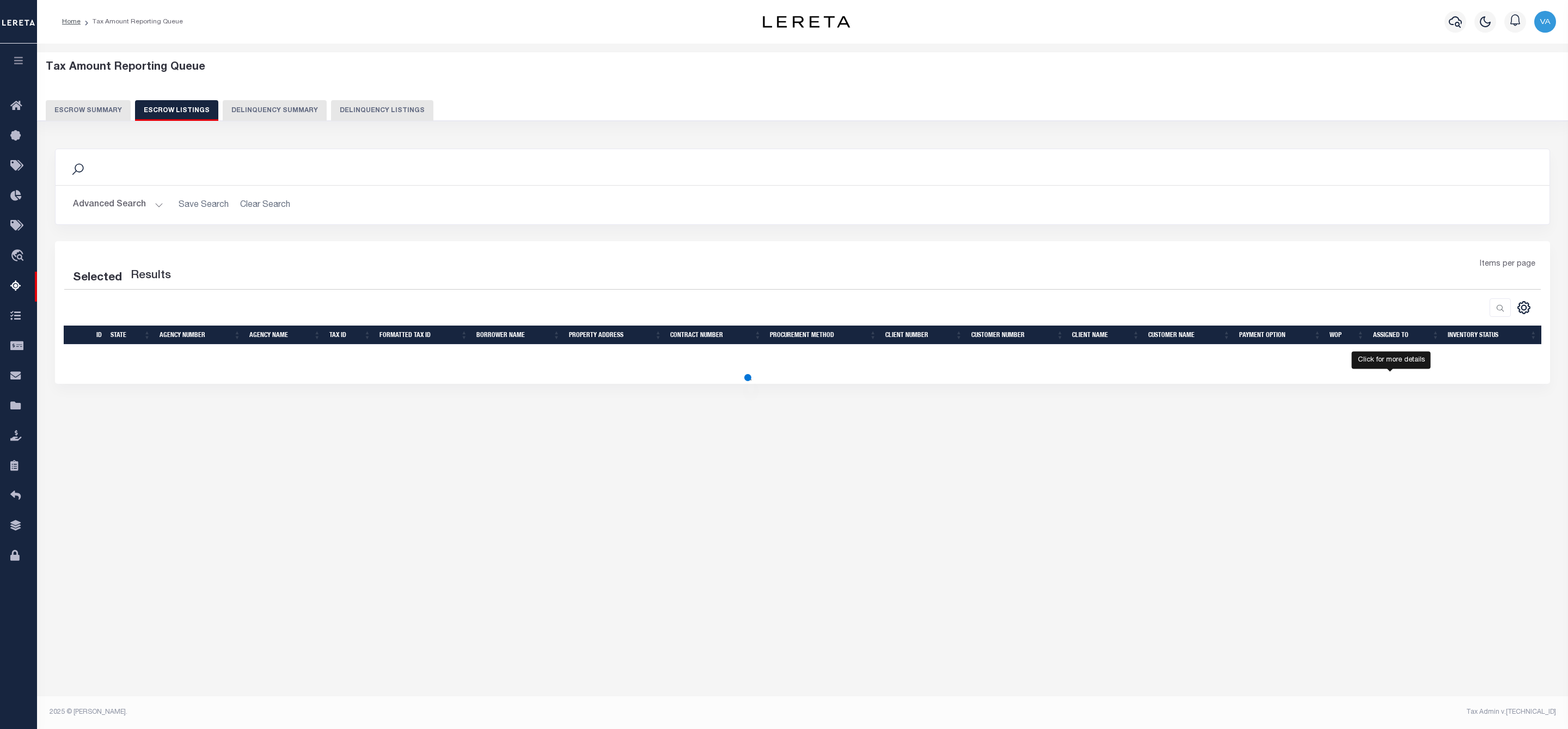
select select "100"
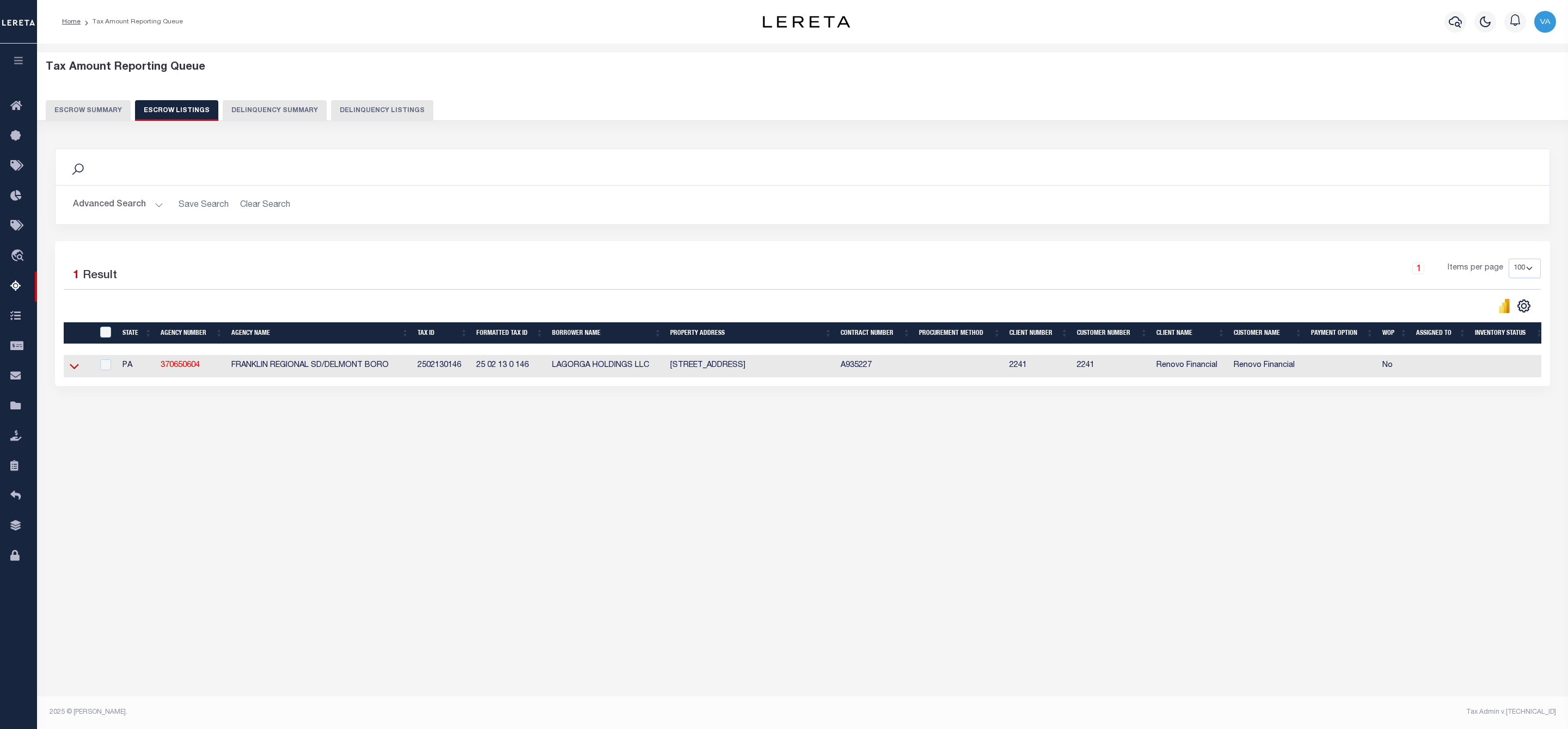
click at [71, 371] on icon at bounding box center [74, 366] width 9 height 12
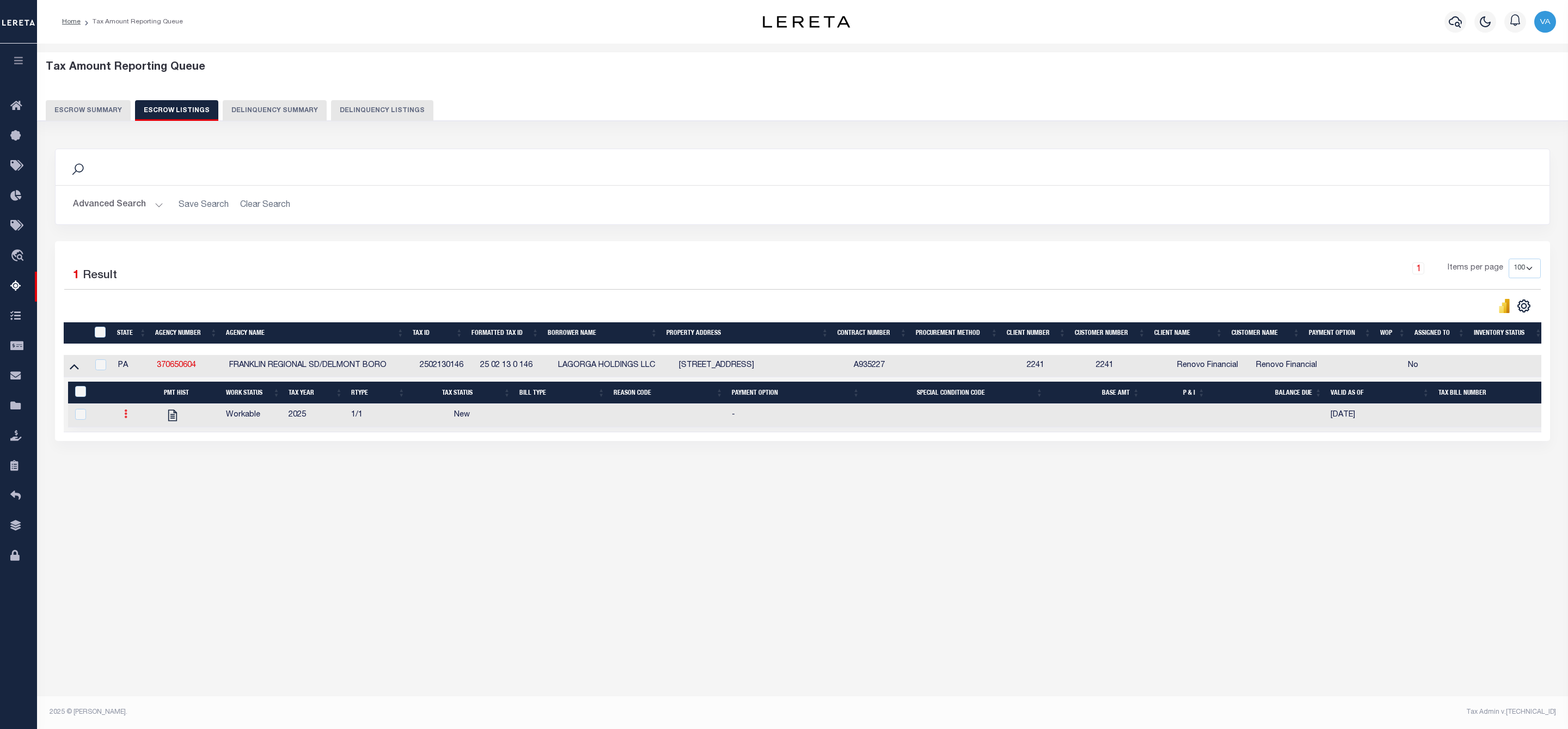
click at [126, 418] on icon at bounding box center [126, 413] width 3 height 9
click at [135, 455] on img "" at bounding box center [139, 450] width 11 height 12
checkbox input "true"
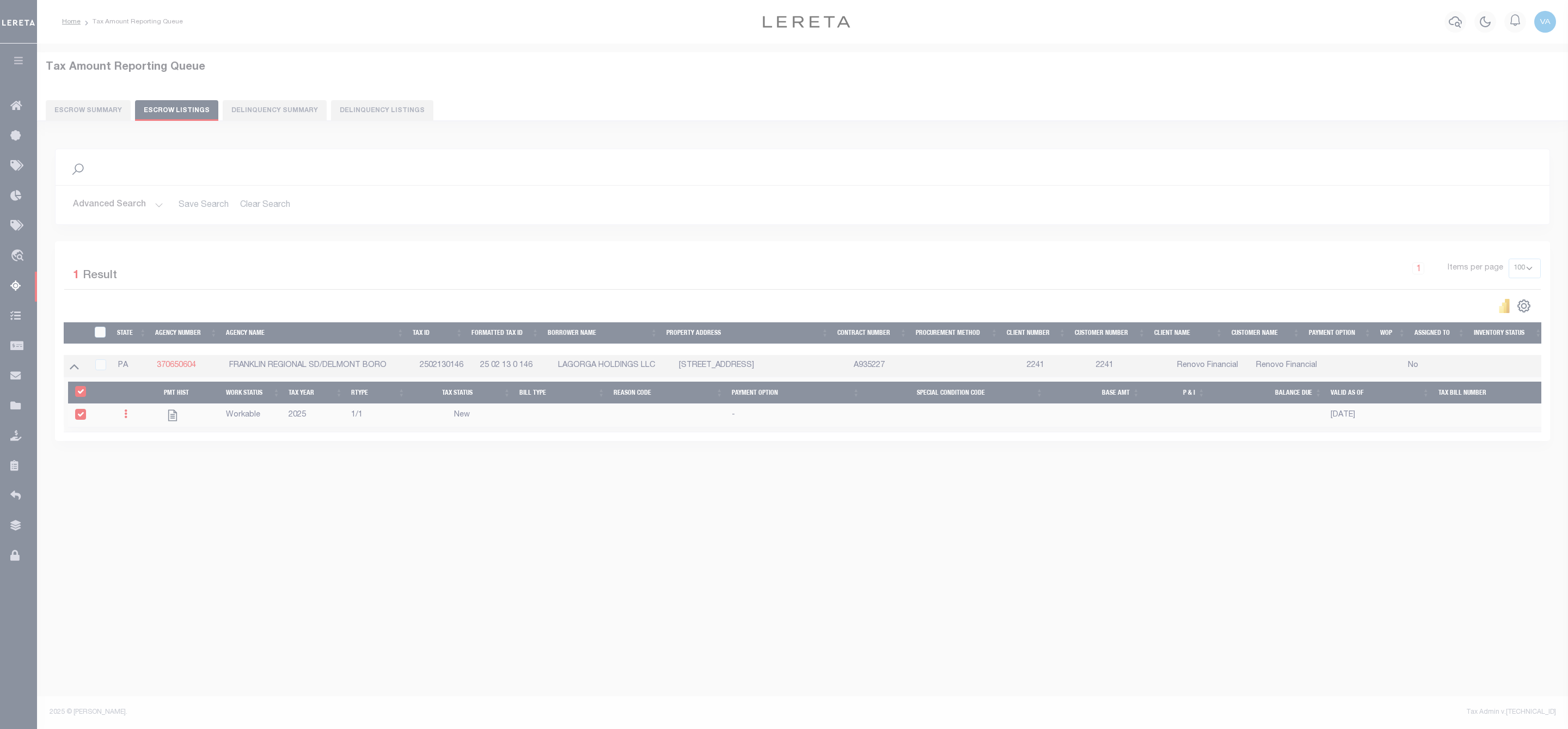
select select "NW2"
select select
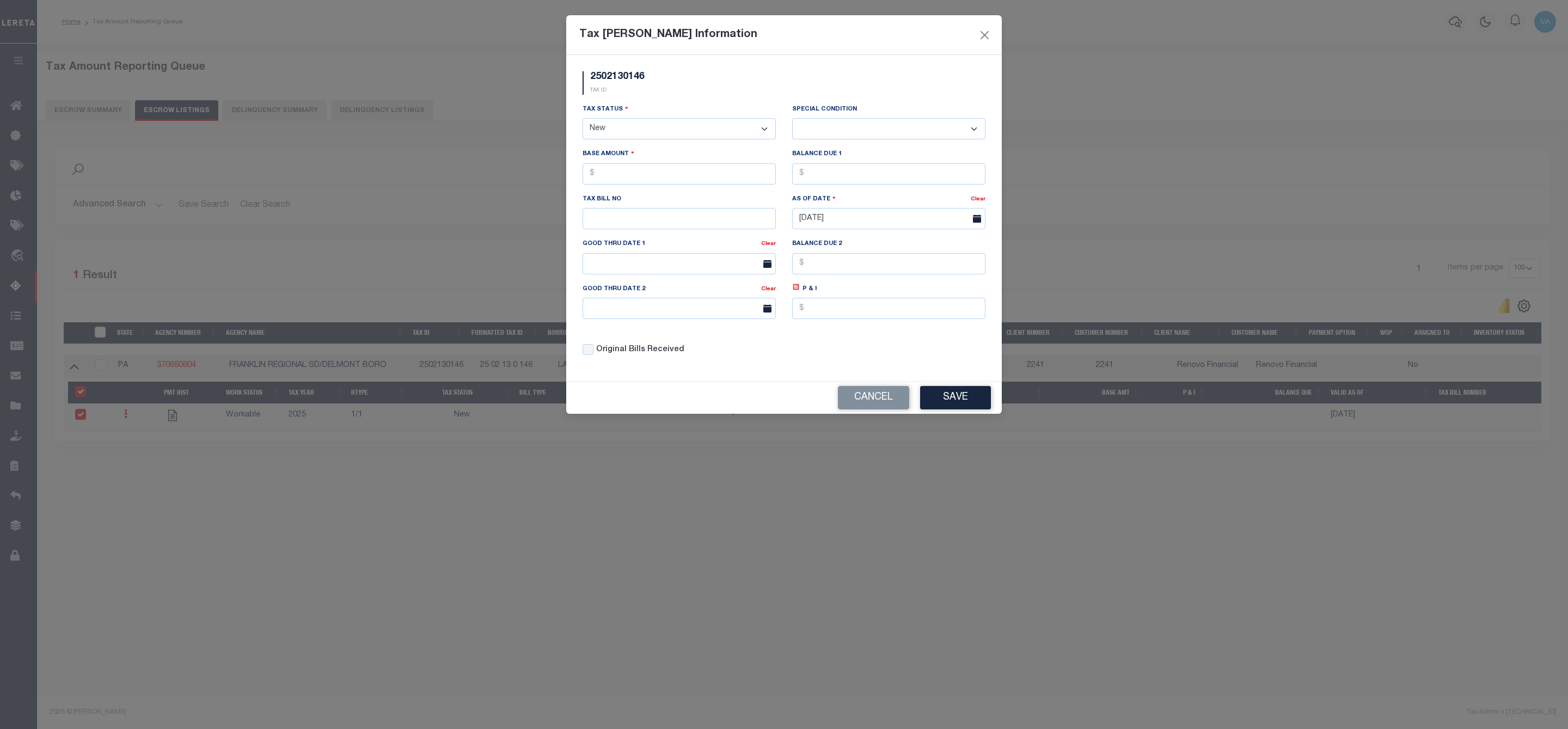
click at [636, 129] on select "- Select Status - Open Due/Unpaid Paid Incomplete No Tax Due Internal Refund Pr…" at bounding box center [679, 129] width 193 height 22
select select "DUE"
click at [583, 119] on select "- Select Status - Open Due/Unpaid Paid Incomplete No Tax Due Internal Refund Pr…" at bounding box center [679, 129] width 193 height 22
select select "0"
click at [649, 180] on input "text" at bounding box center [679, 173] width 193 height 22
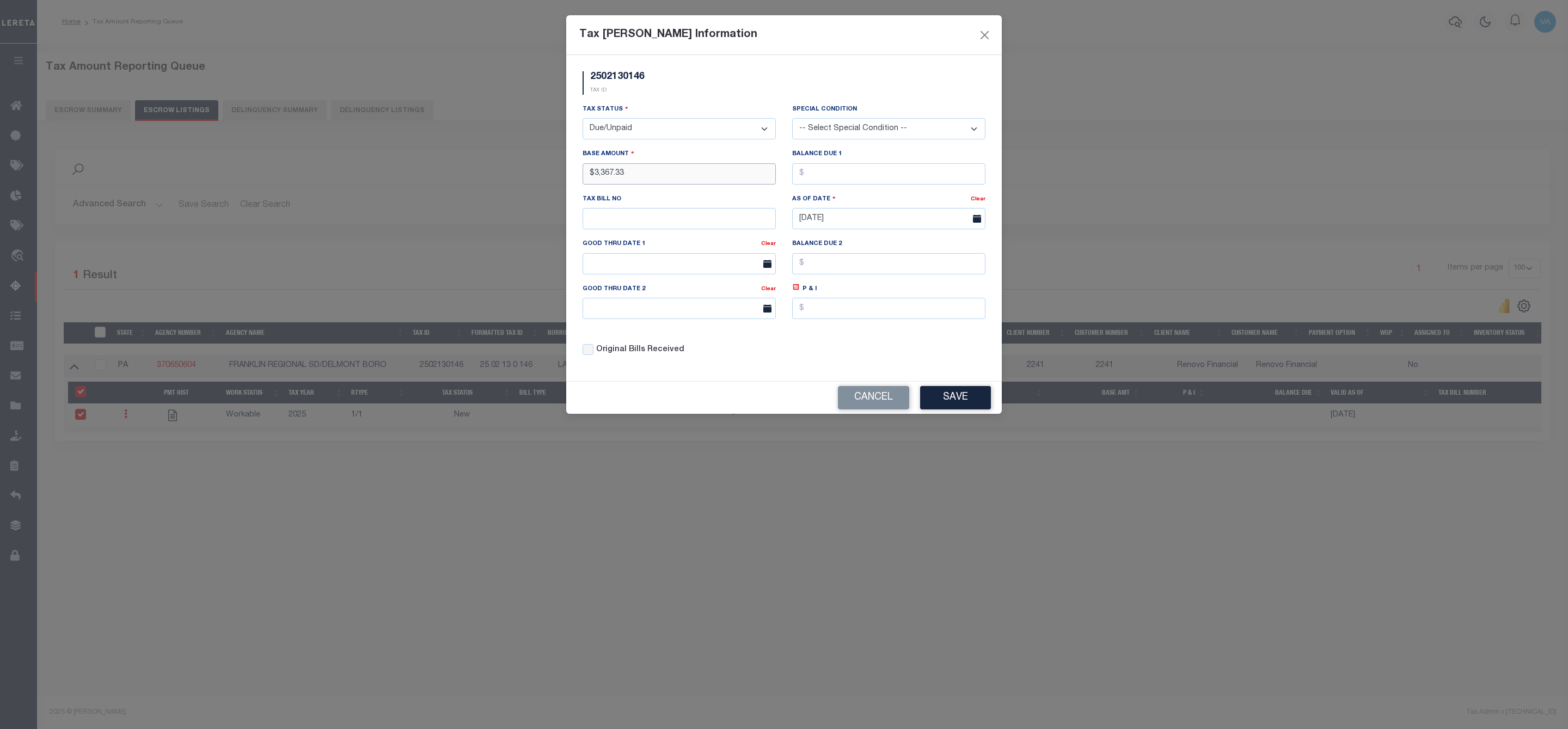
type input "$3,367.33"
click at [967, 400] on button "Save" at bounding box center [955, 397] width 71 height 23
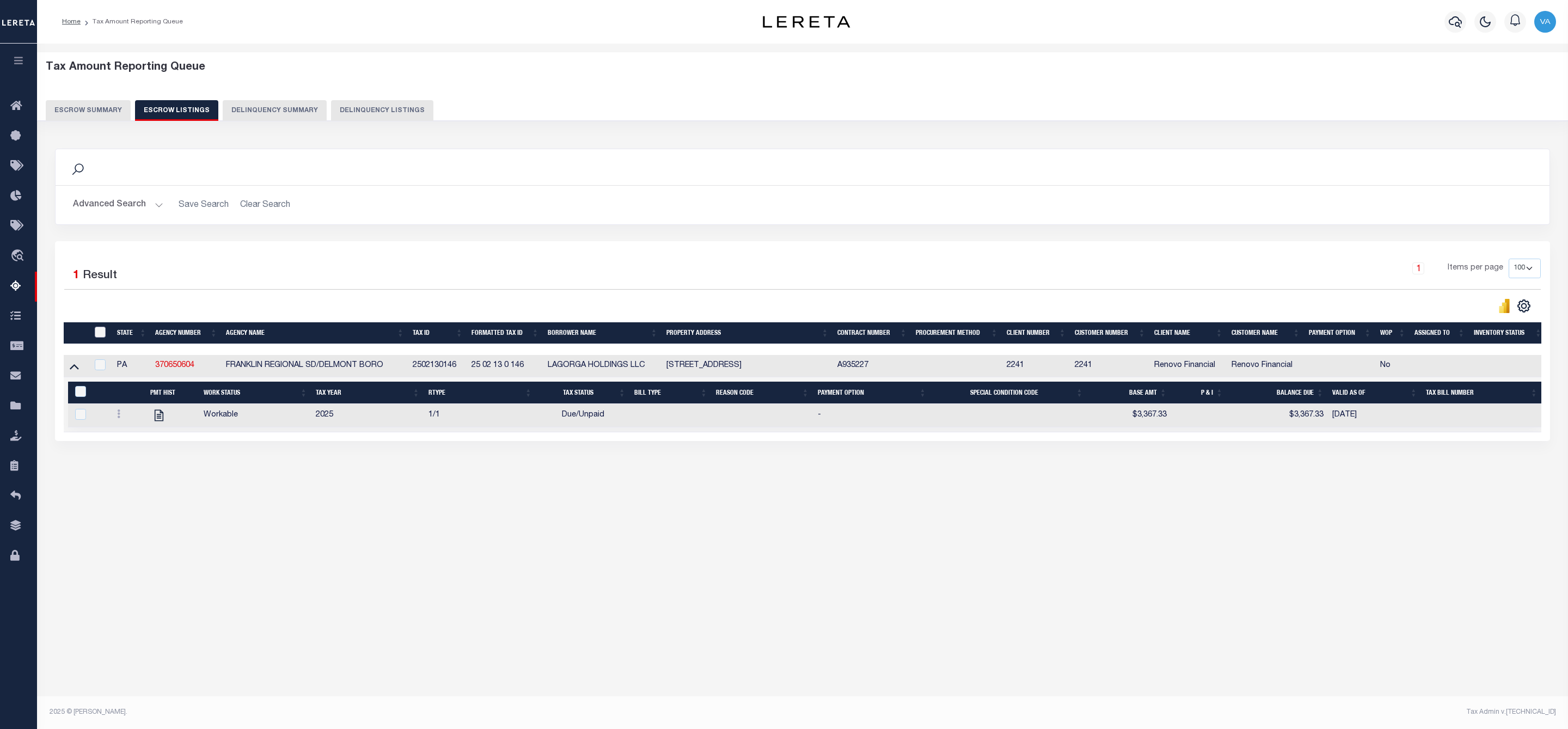
click at [98, 337] on input "ID" at bounding box center [100, 332] width 11 height 11
checkbox input "true"
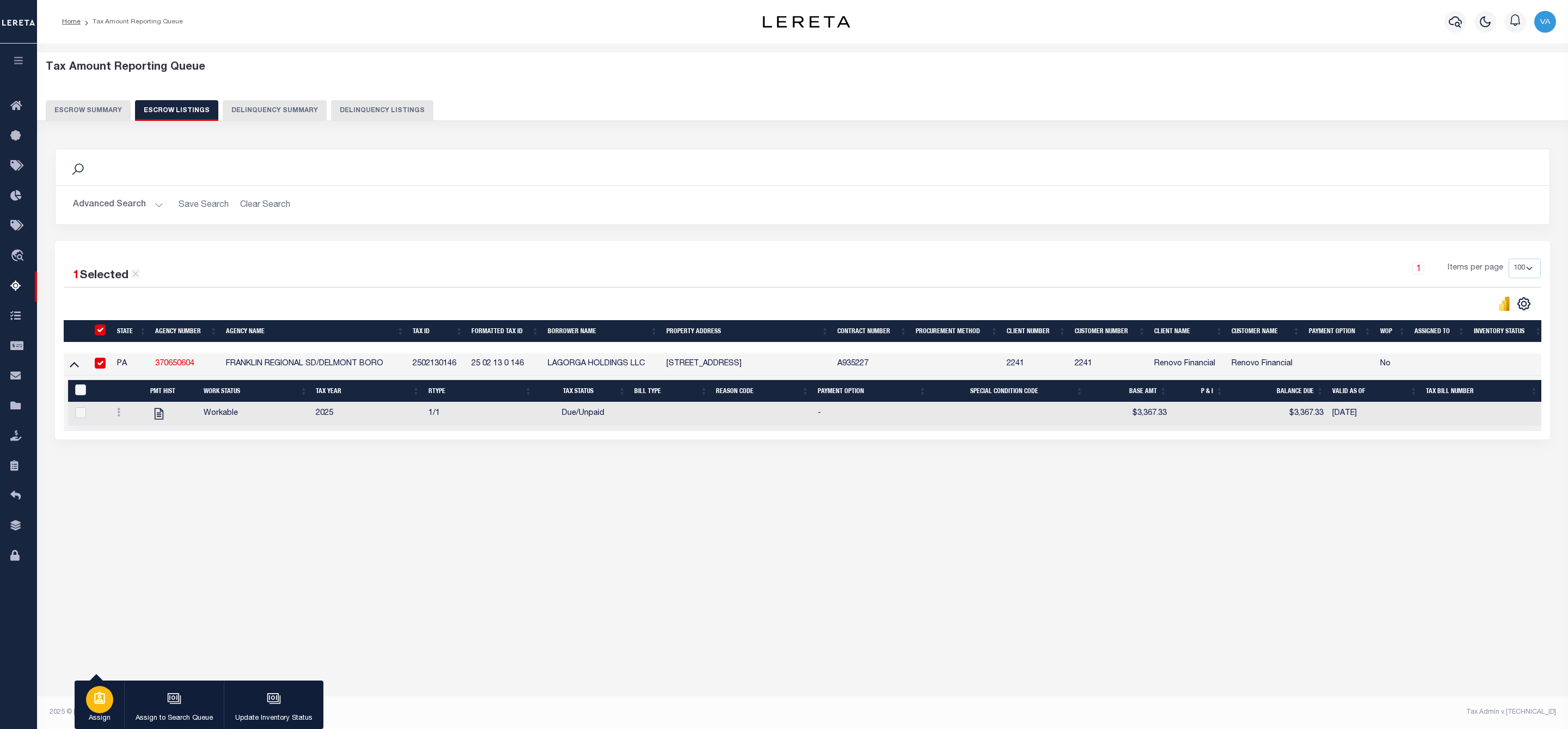
click at [95, 705] on icon "button" at bounding box center [99, 698] width 14 height 14
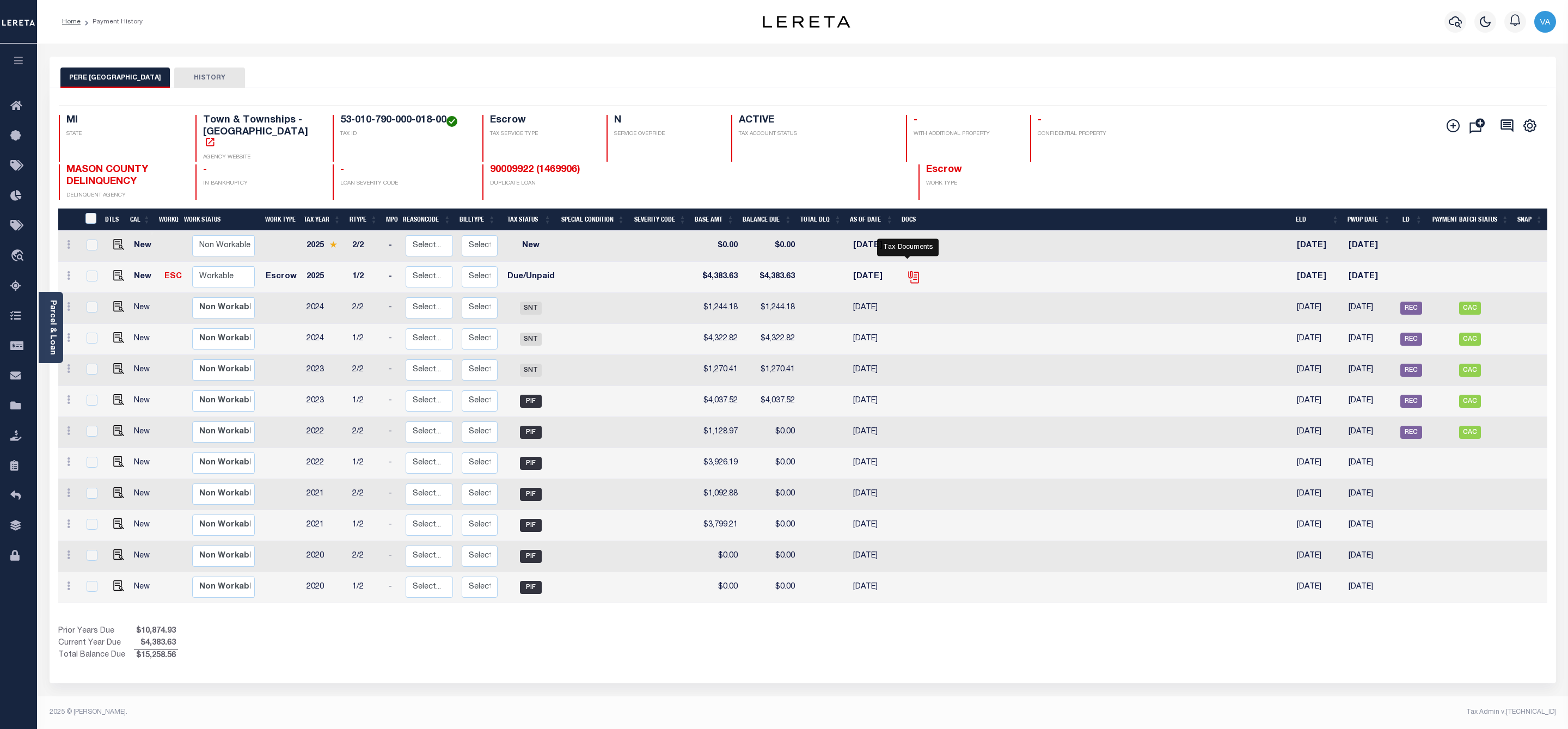
click at [908, 270] on icon "" at bounding box center [913, 277] width 14 height 14
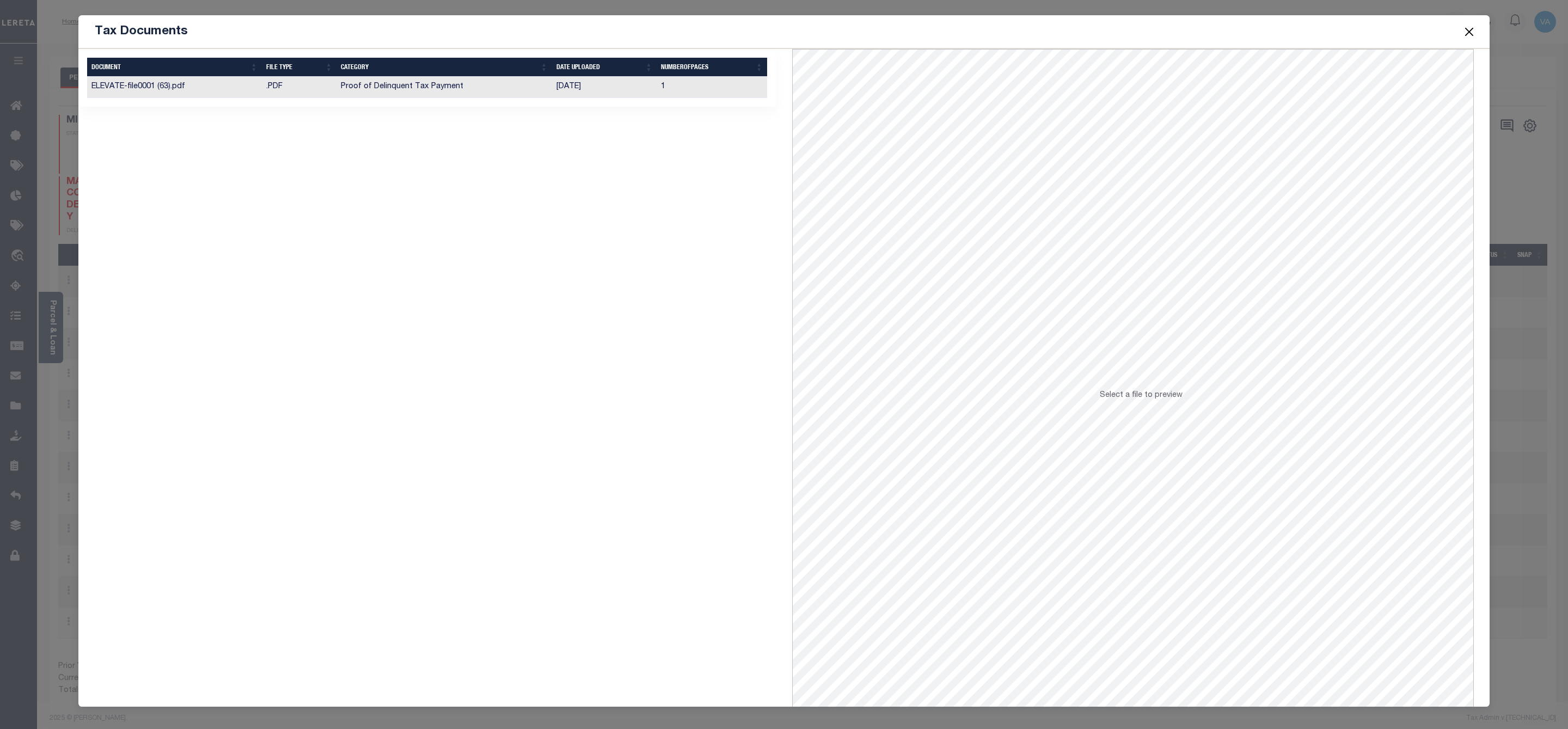
click at [455, 90] on td "Proof of Delinquent Tax Payment" at bounding box center [444, 87] width 215 height 22
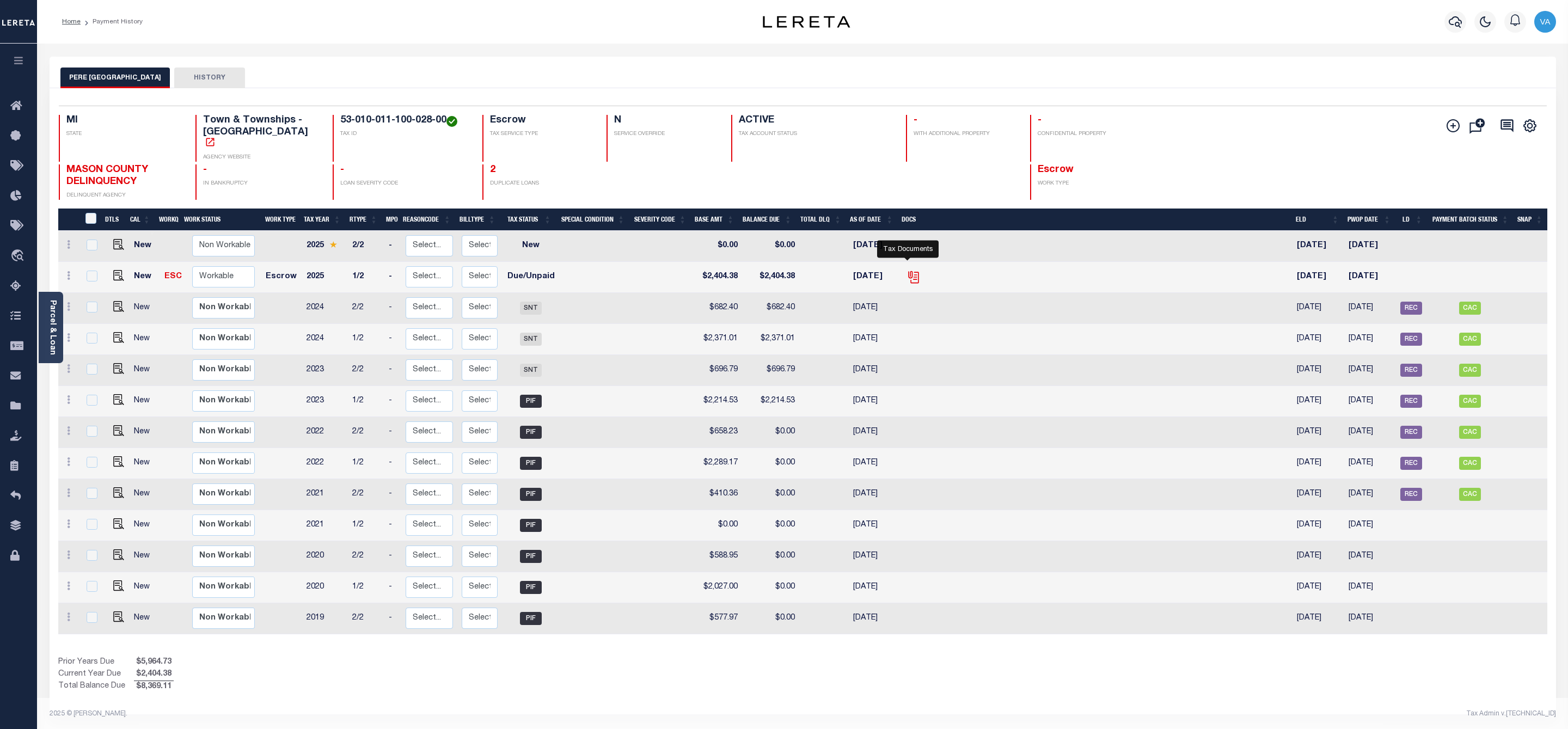
click at [908, 270] on icon "" at bounding box center [913, 277] width 14 height 14
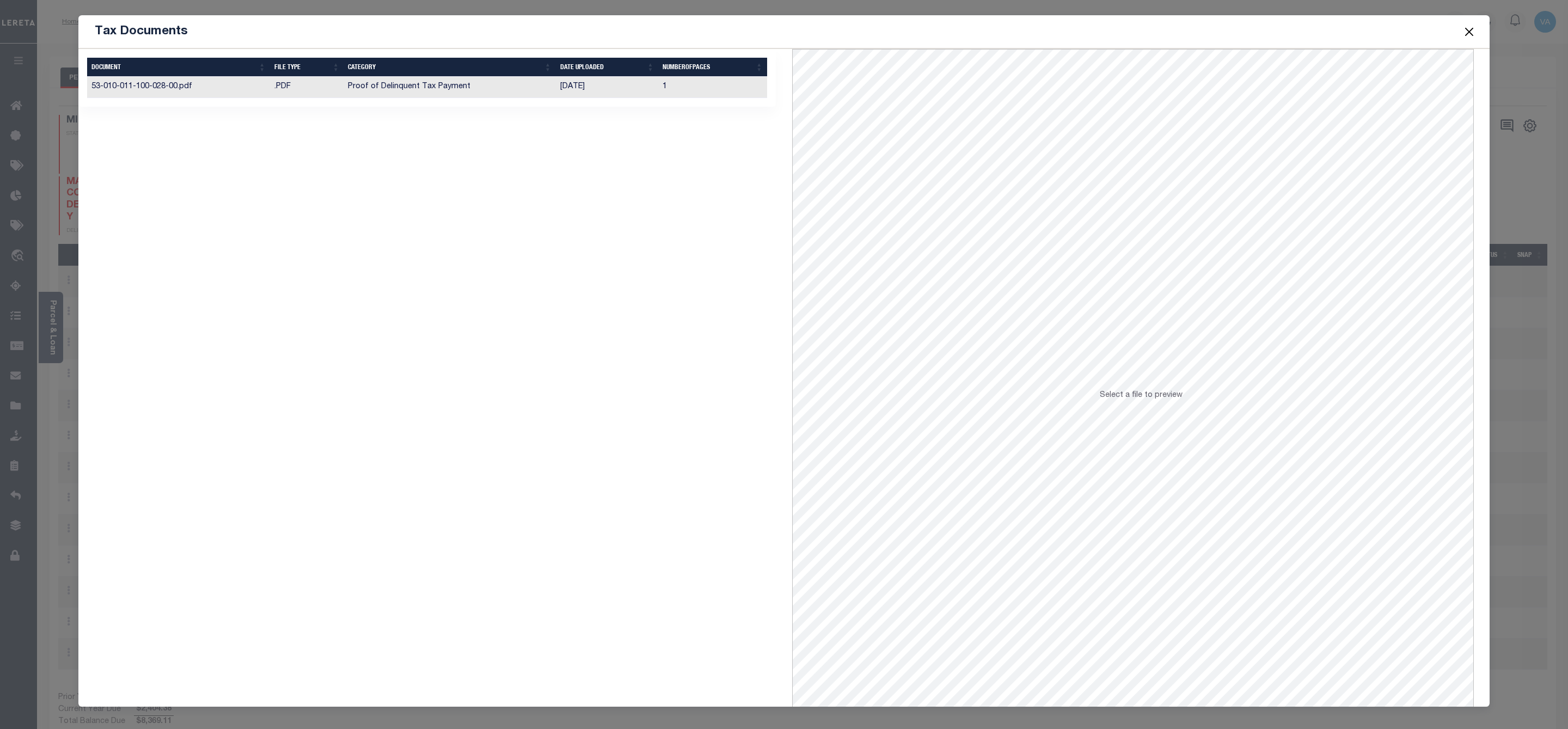
click at [476, 87] on td "Proof of Delinquent Tax Payment" at bounding box center [449, 87] width 212 height 22
click at [1465, 30] on button "Close" at bounding box center [1469, 31] width 14 height 14
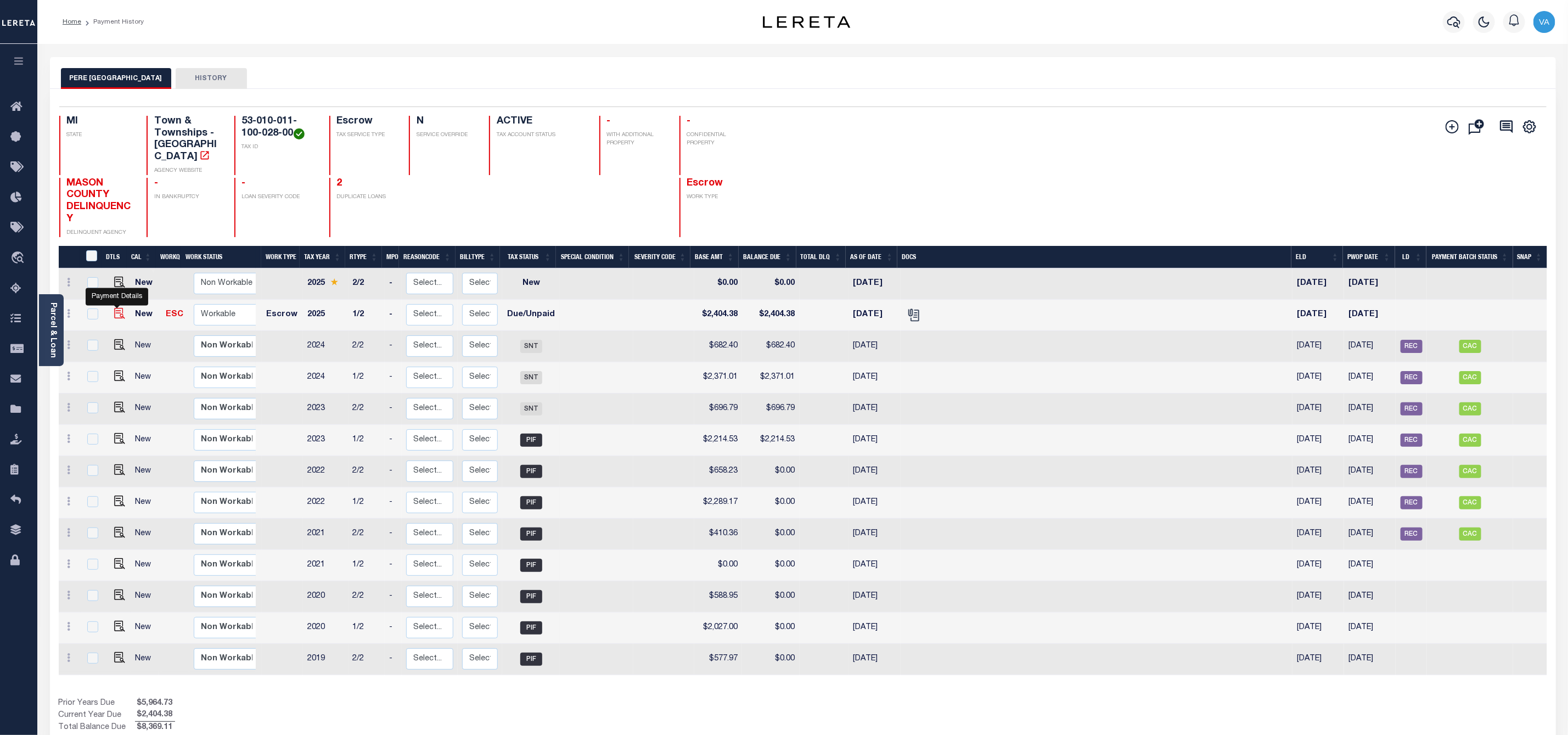
click at [116, 308] on img "" at bounding box center [120, 313] width 11 height 11
checkbox input "true"
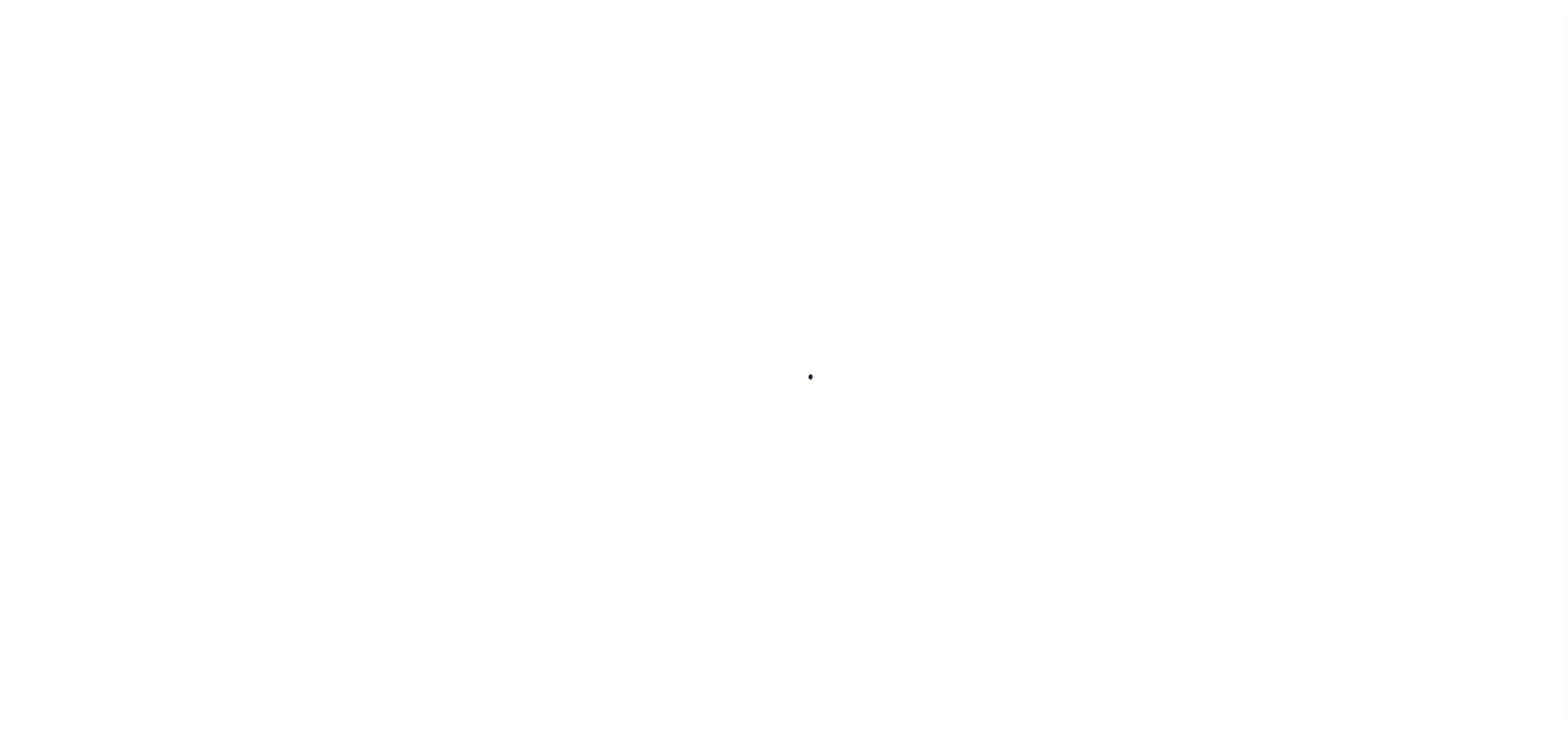
type input "[DATE]"
select select "DUE"
type input "$2,404.38"
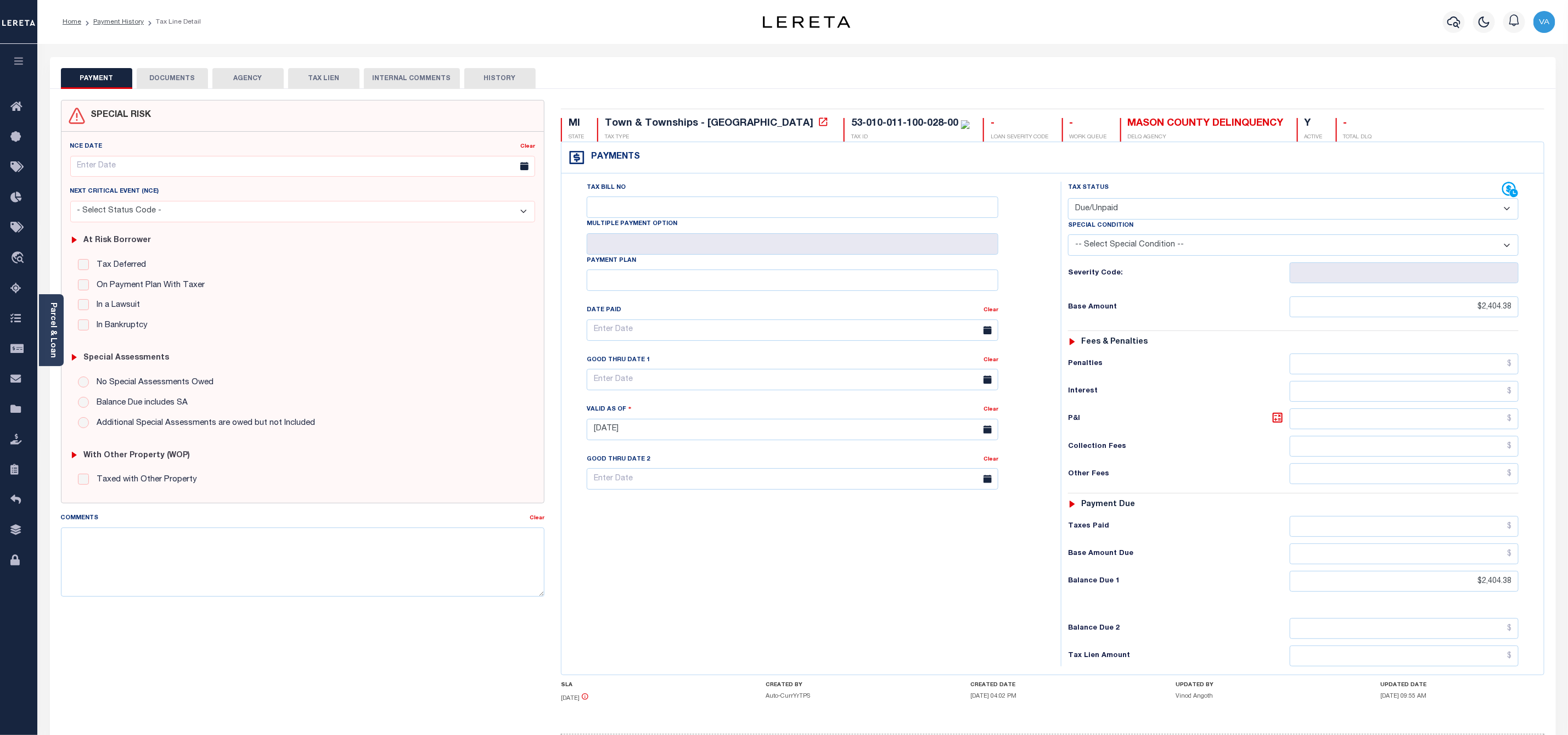
click at [180, 76] on button "DOCUMENTS" at bounding box center [172, 79] width 71 height 21
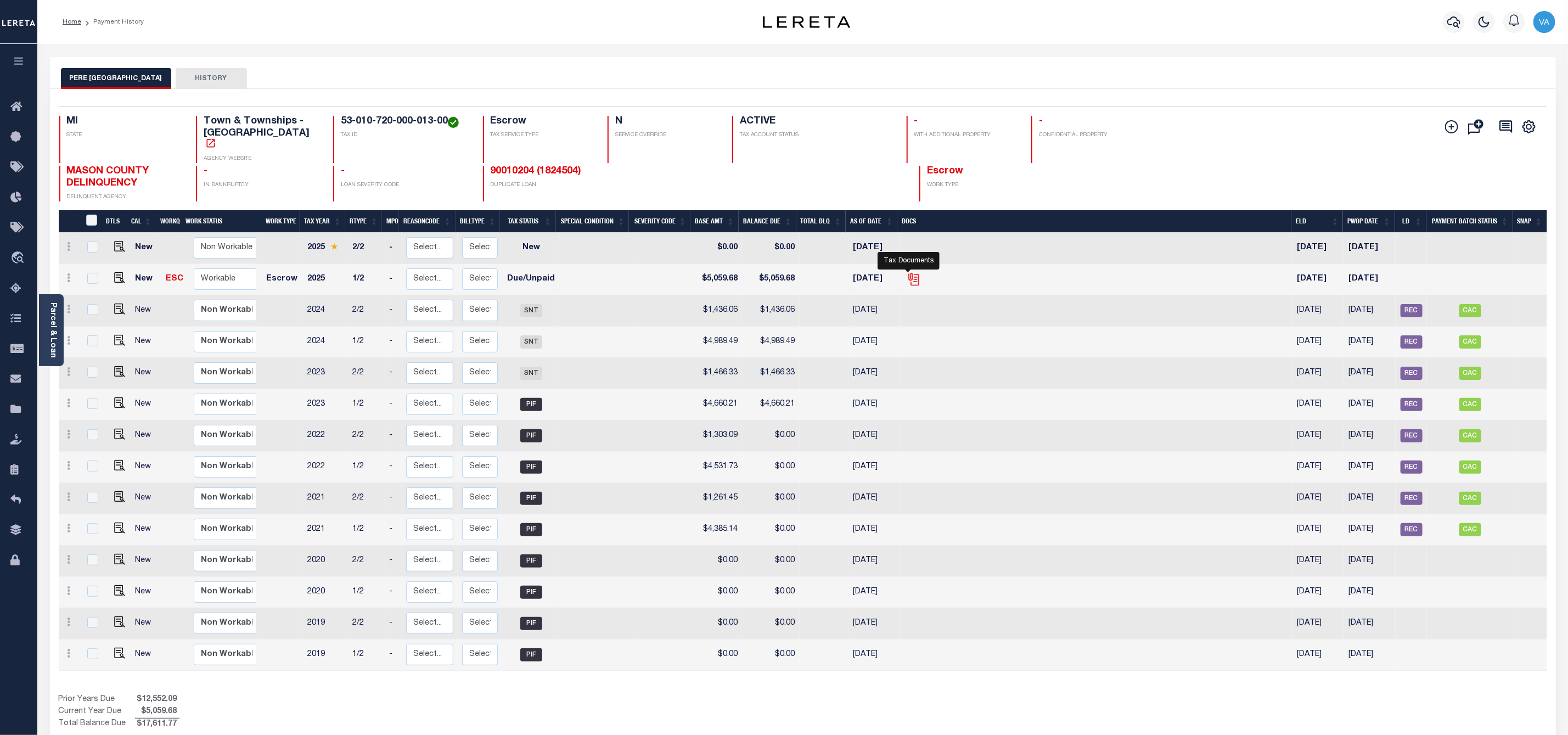
click at [909, 273] on icon "" at bounding box center [913, 277] width 9 height 9
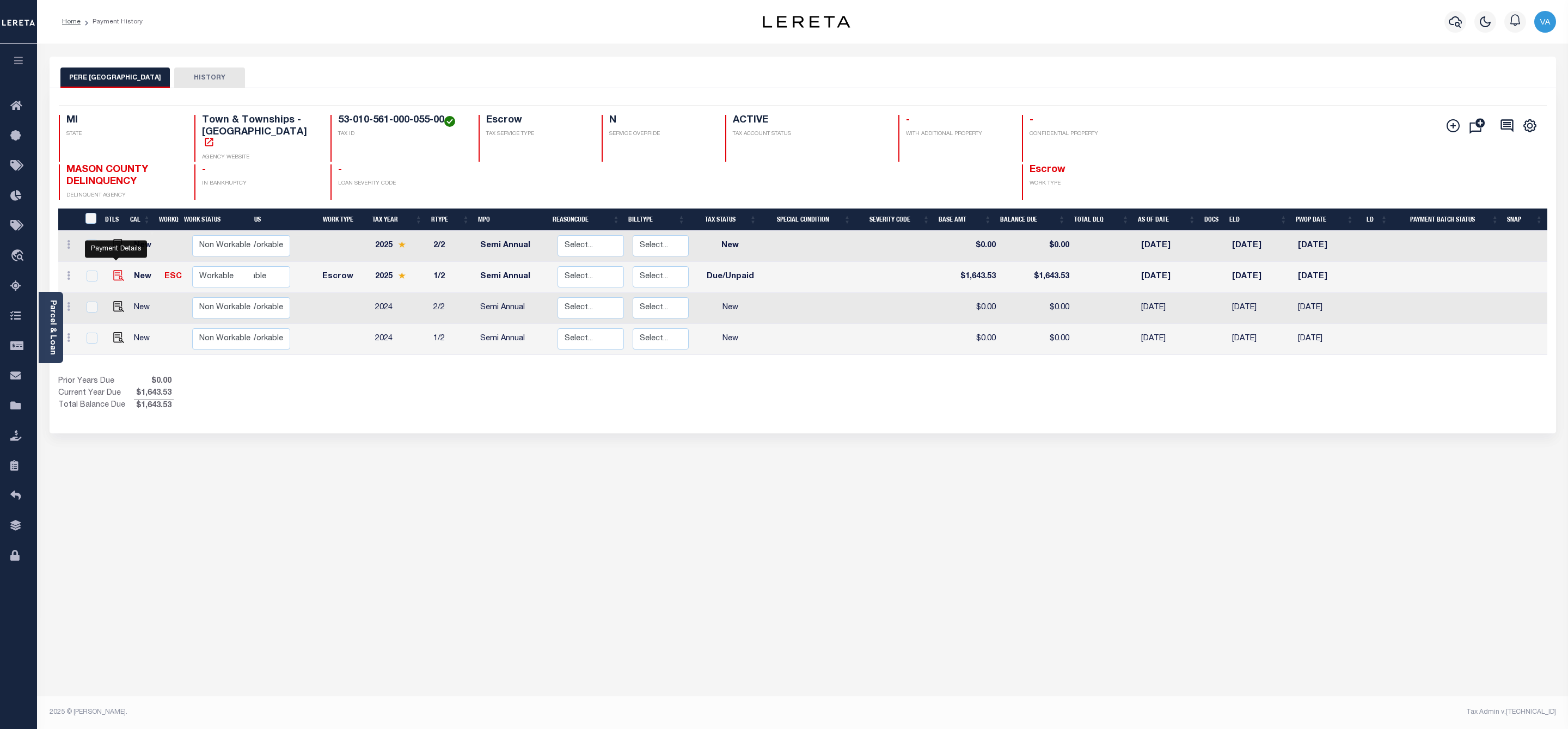
click at [115, 270] on img "" at bounding box center [119, 276] width 11 height 11
checkbox input "true"
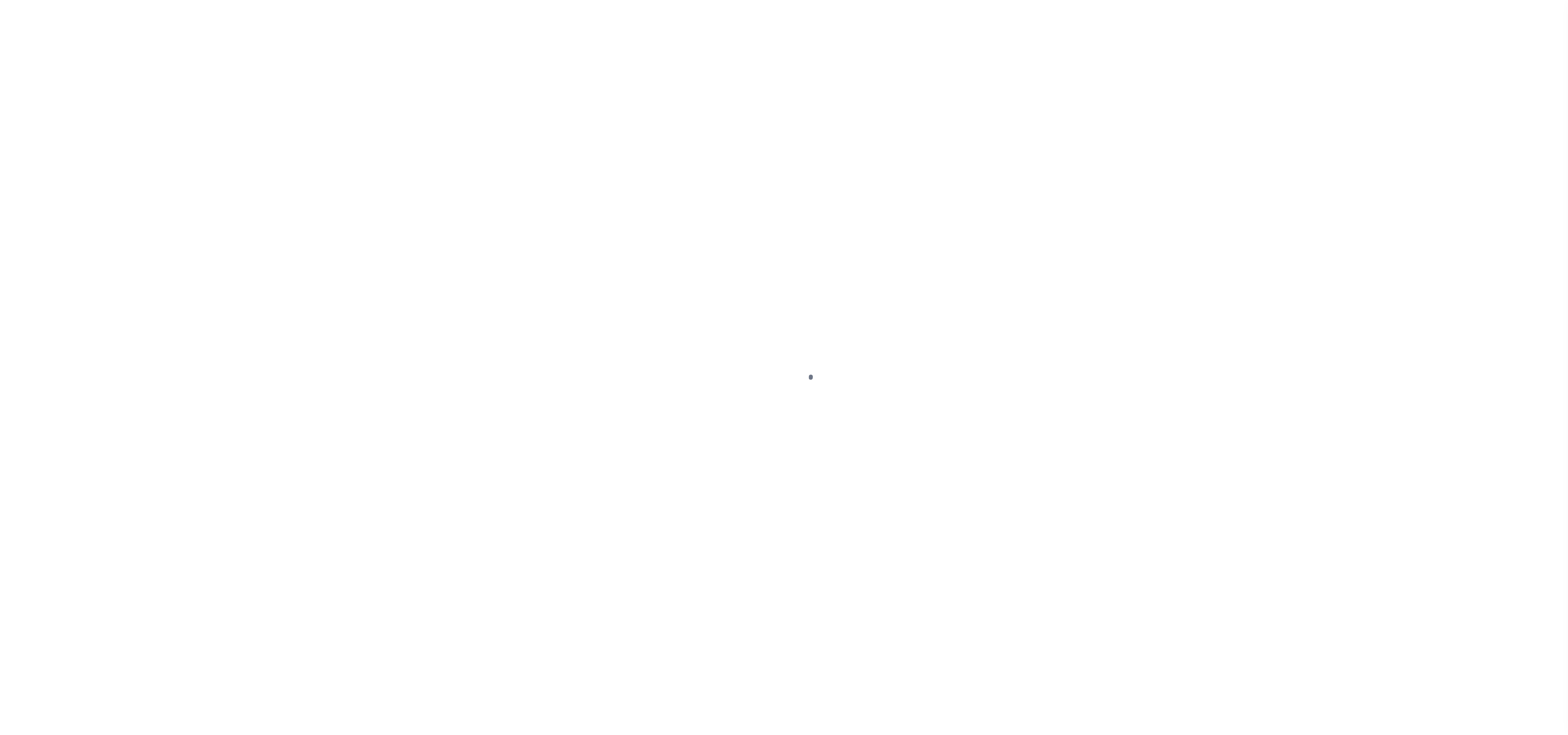
select select "DUE"
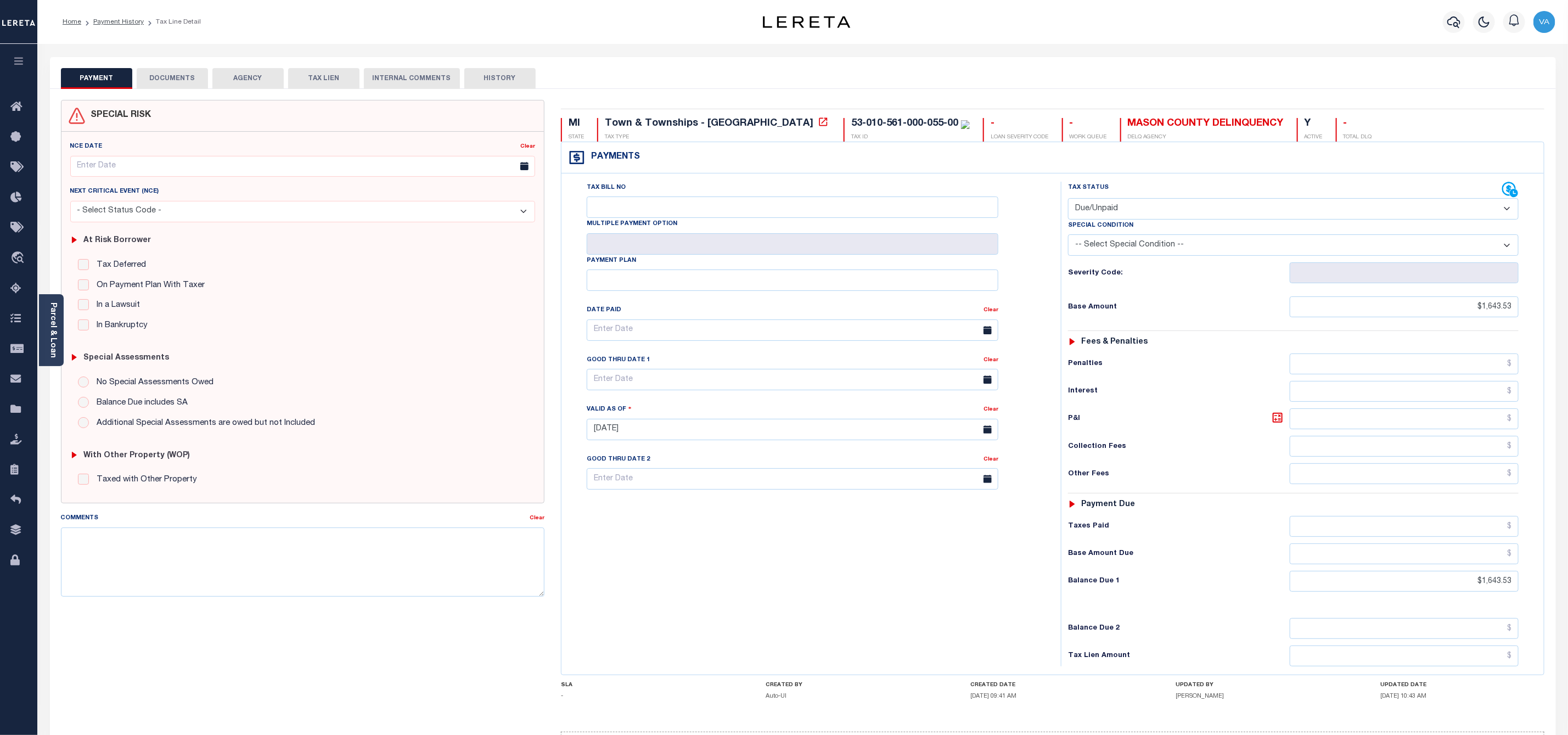
click at [179, 79] on button "DOCUMENTS" at bounding box center [172, 79] width 71 height 21
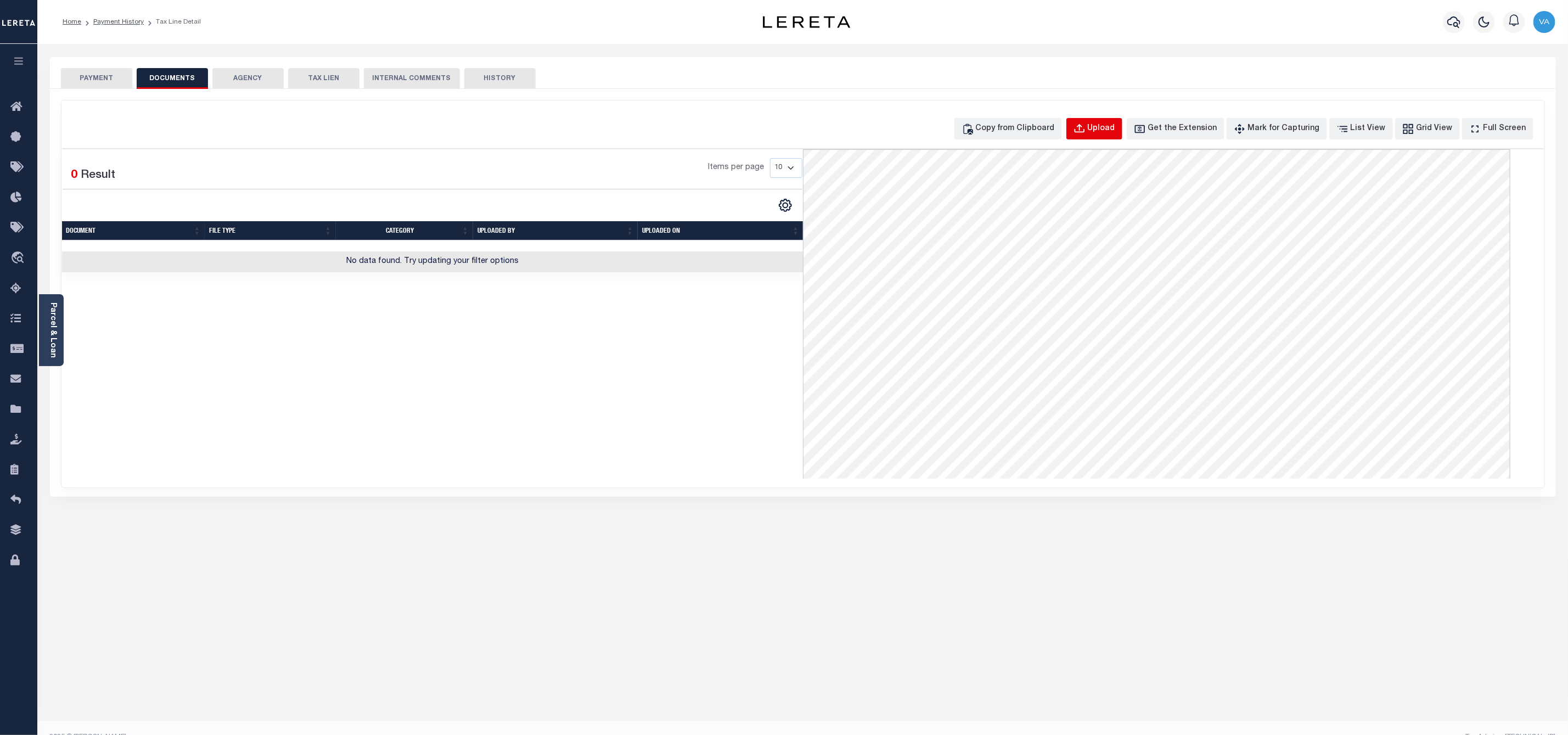
click at [1116, 131] on div "Upload" at bounding box center [1101, 128] width 27 height 12
select select "POP"
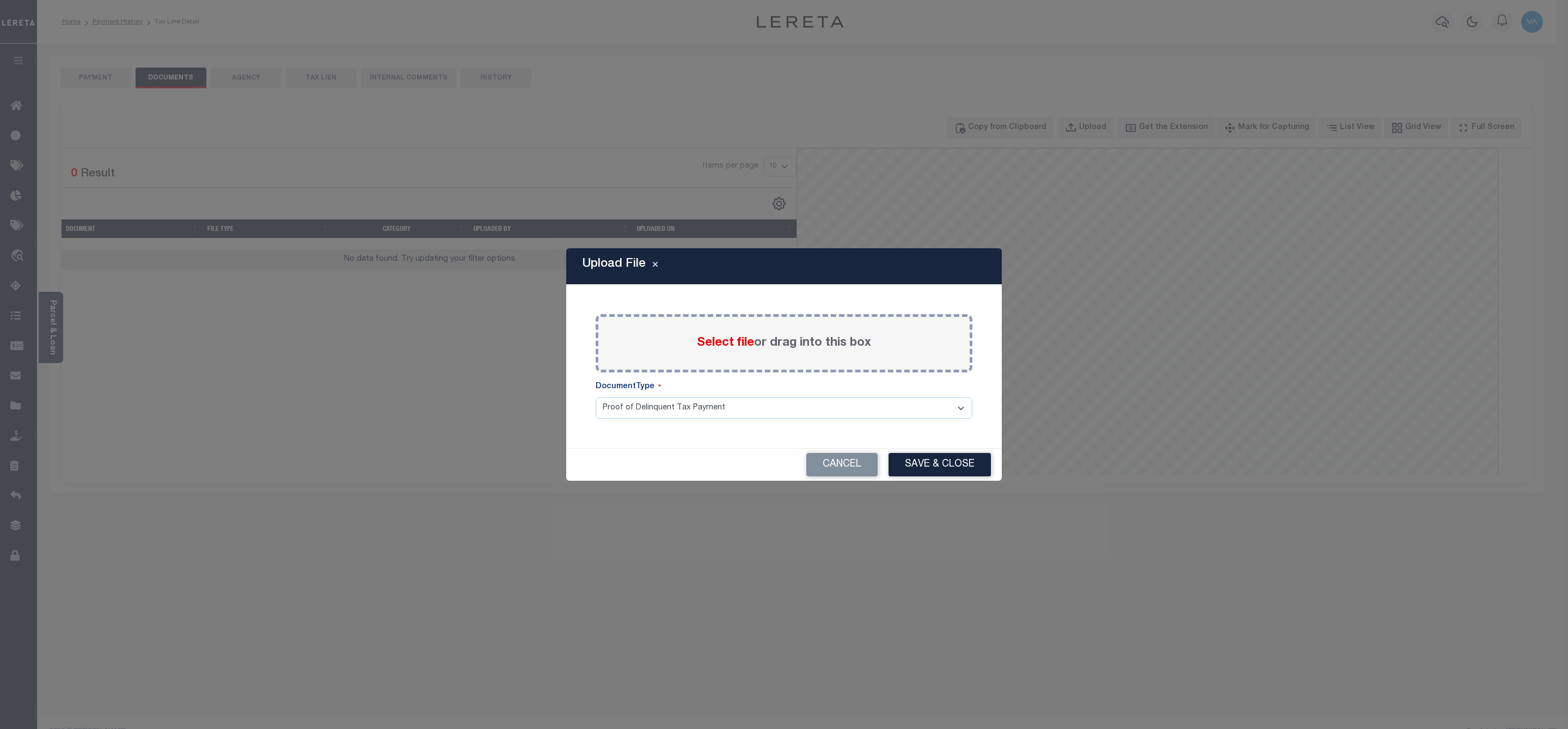
click at [732, 342] on span "Select file" at bounding box center [725, 343] width 57 height 12
click at [0, 0] on input "Select file or drag into this box" at bounding box center [0, 0] width 0 height 0
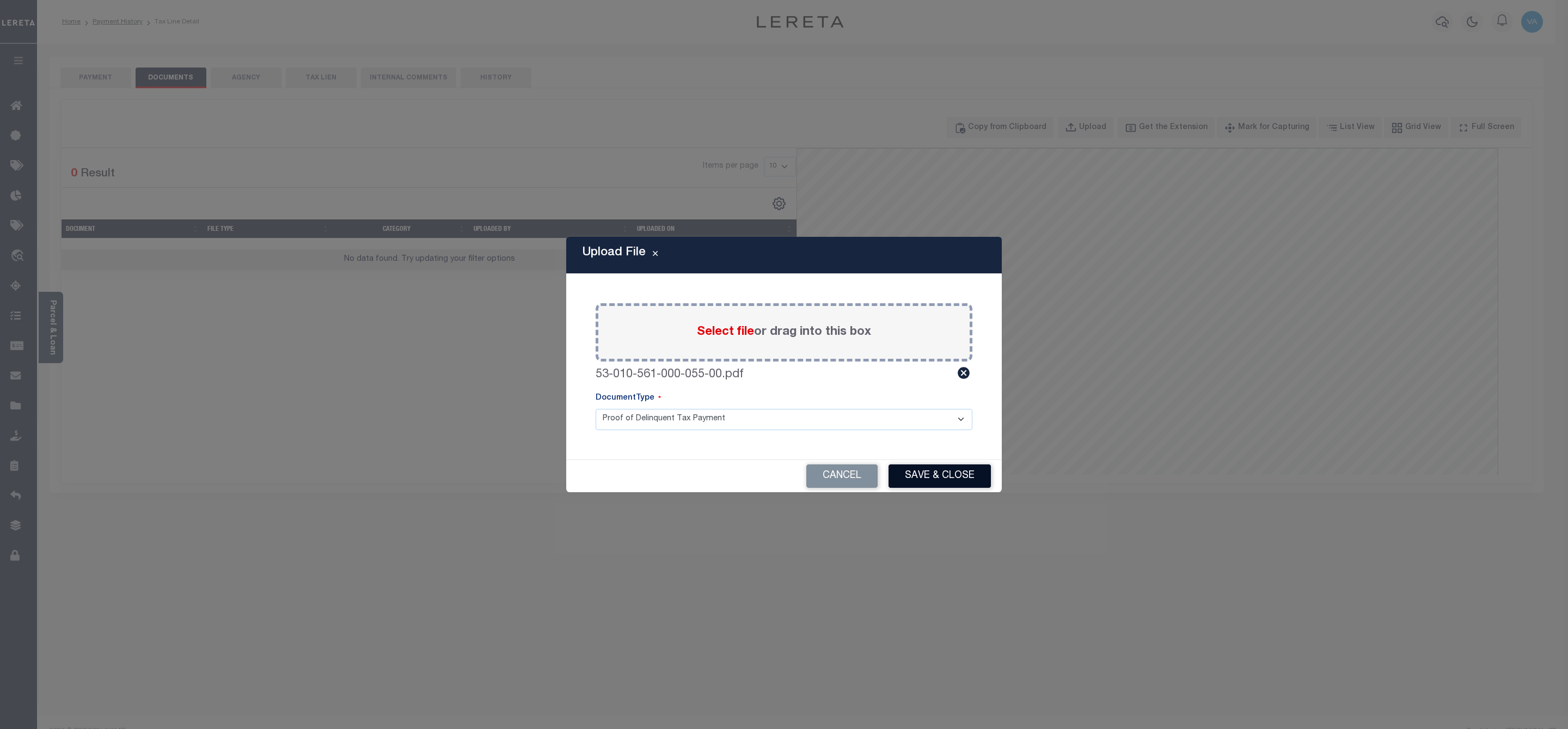
click at [932, 472] on button "Save & Close" at bounding box center [940, 476] width 102 height 23
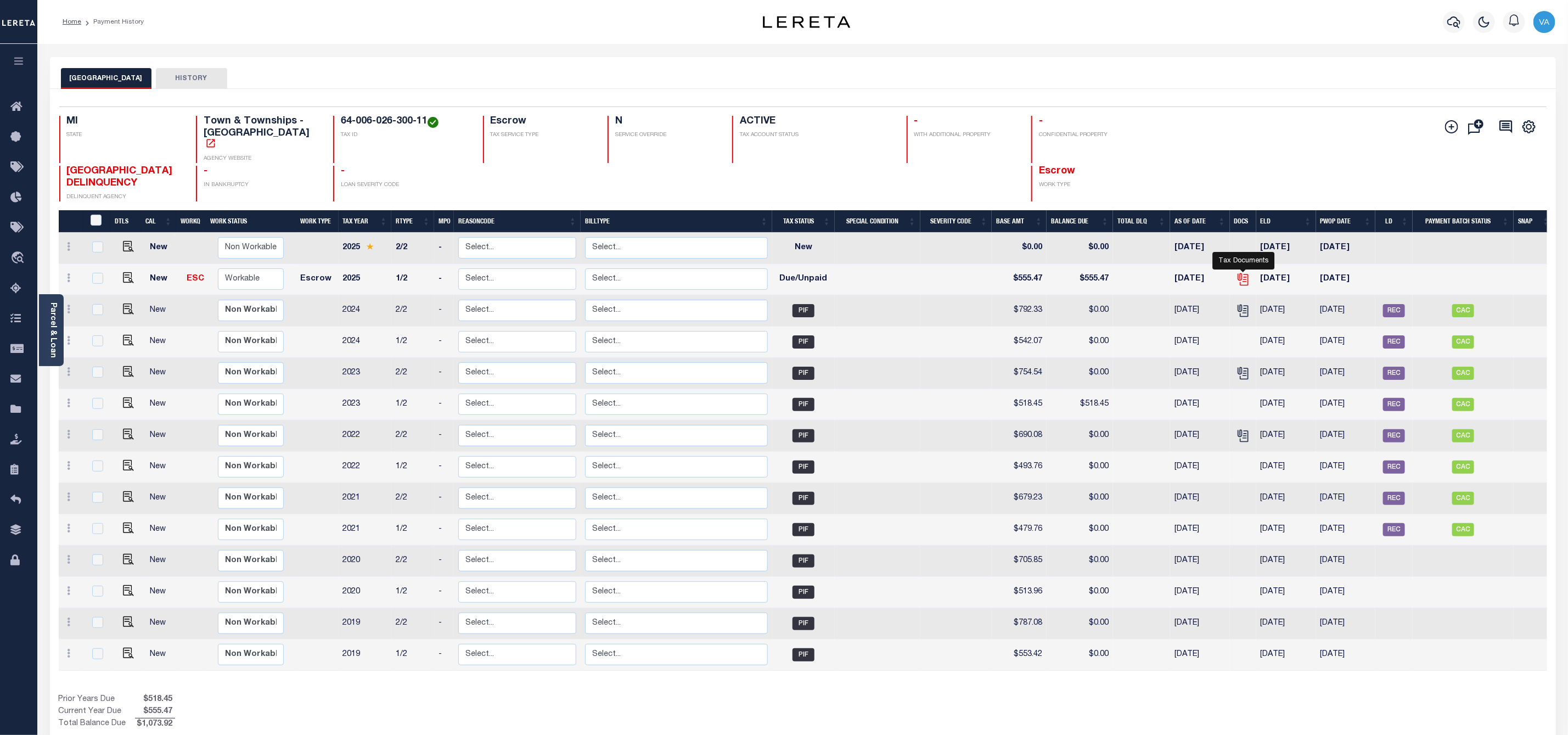
click at [1247, 272] on icon "" at bounding box center [1243, 279] width 14 height 14
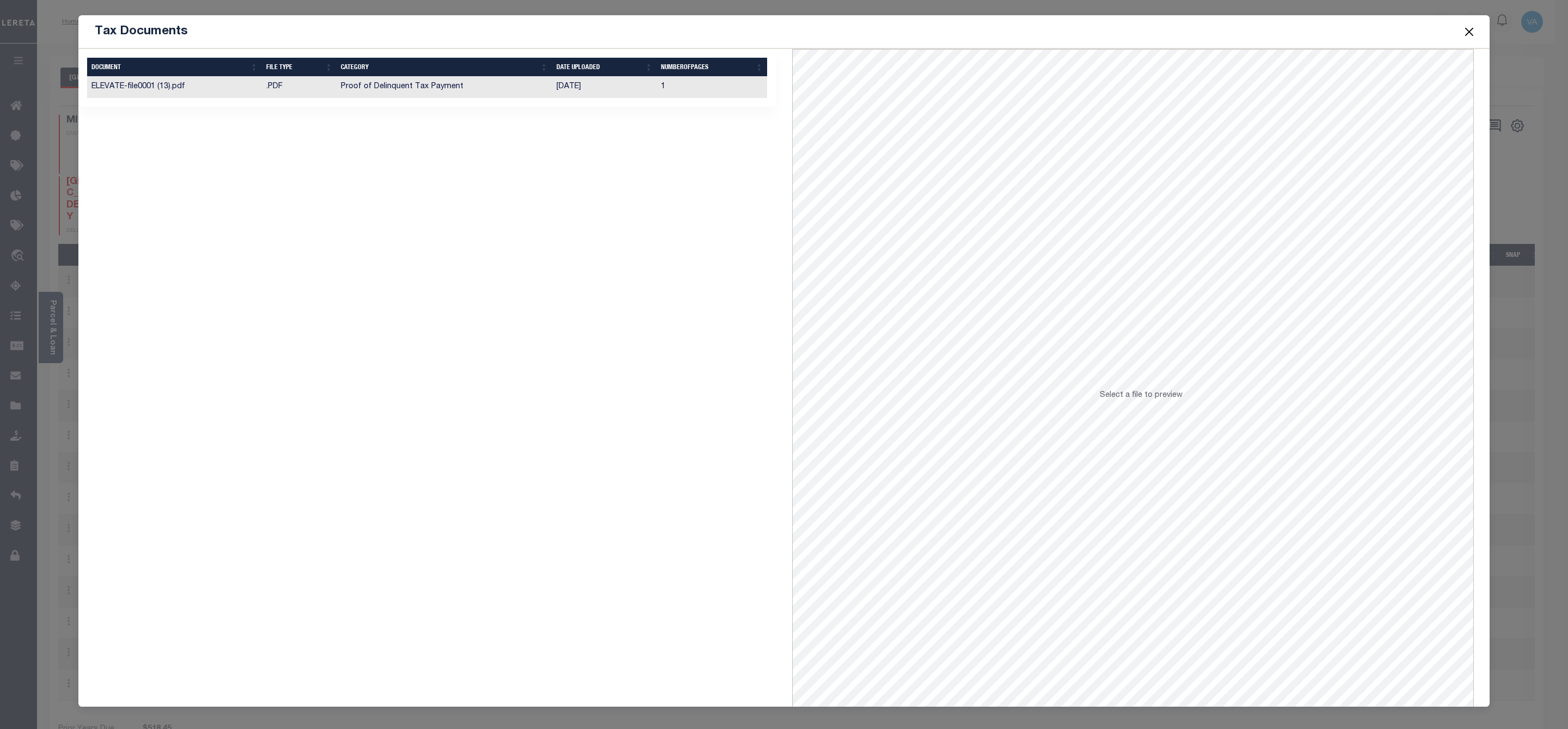
click at [541, 85] on td "Proof of Delinquent Tax Payment" at bounding box center [444, 87] width 215 height 22
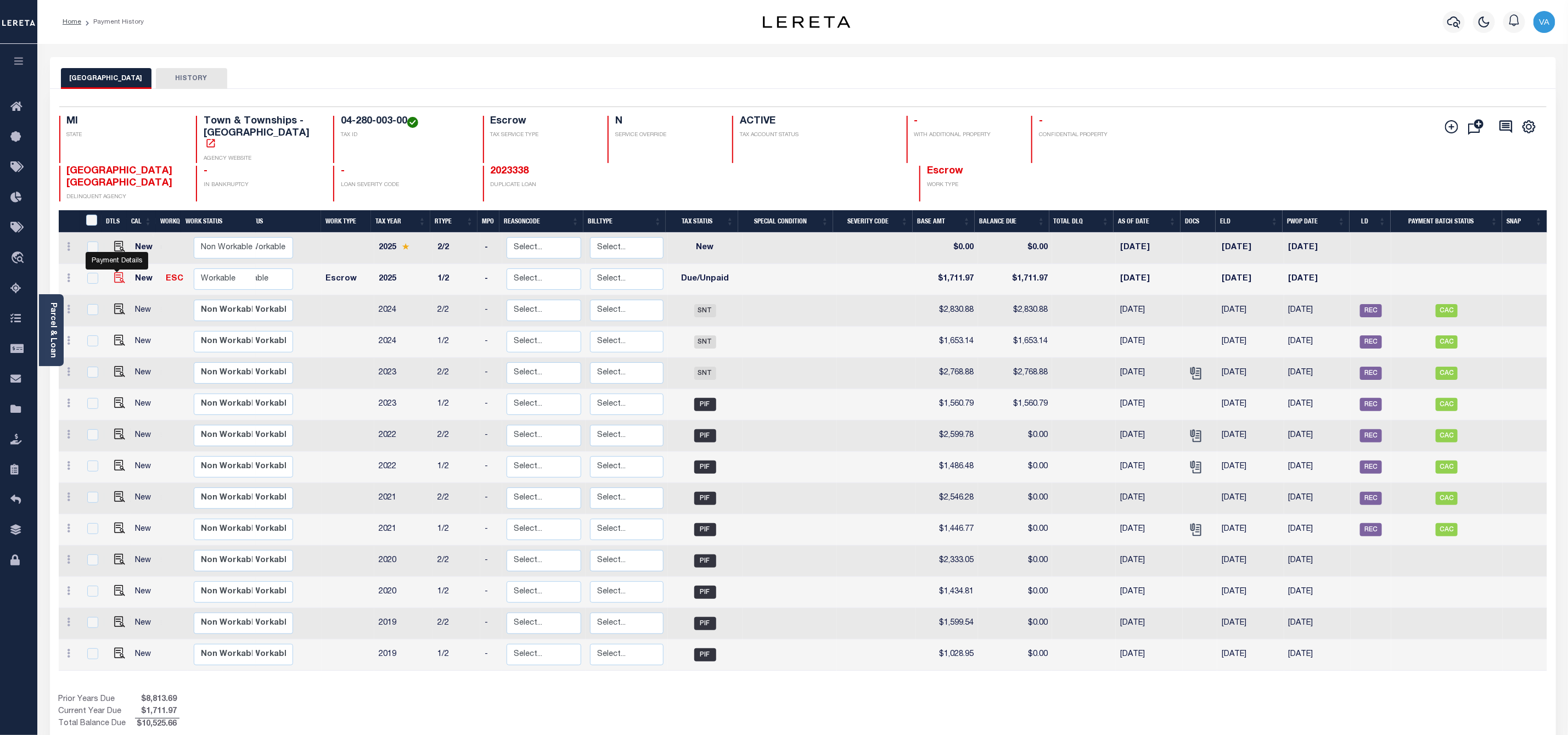
click at [114, 272] on img "" at bounding box center [120, 278] width 11 height 11
checkbox input "true"
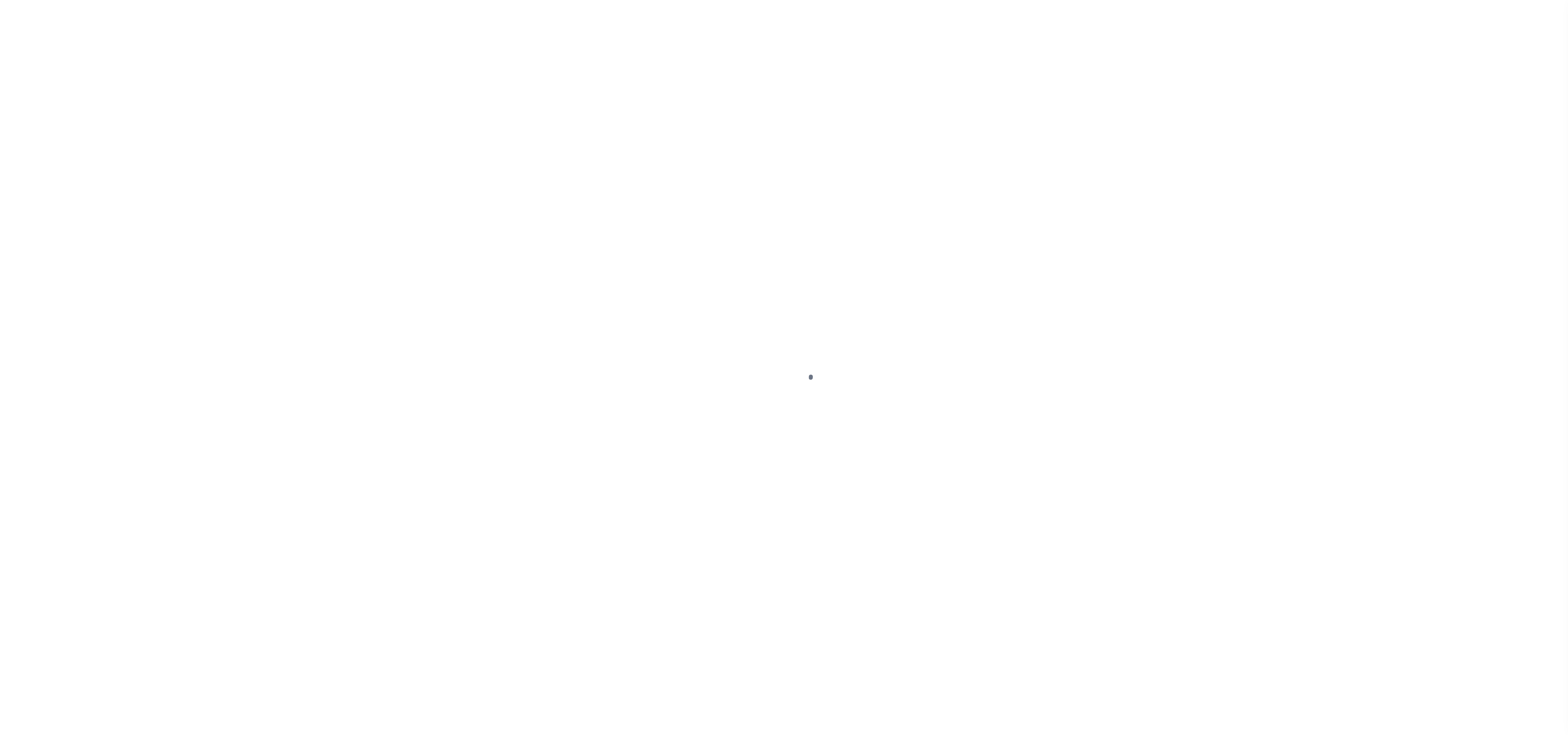
select select "DUE"
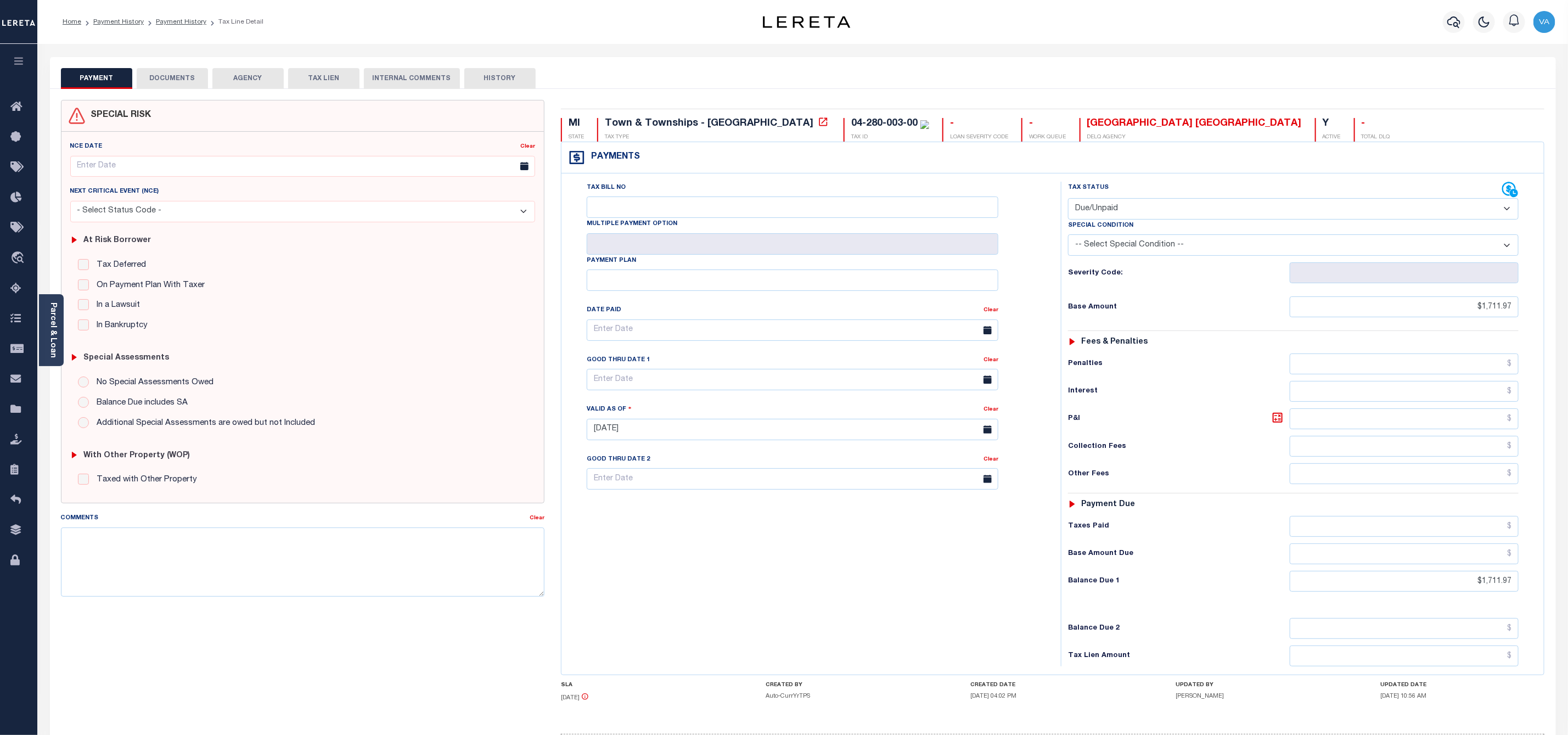
click at [187, 79] on button "DOCUMENTS" at bounding box center [172, 79] width 71 height 21
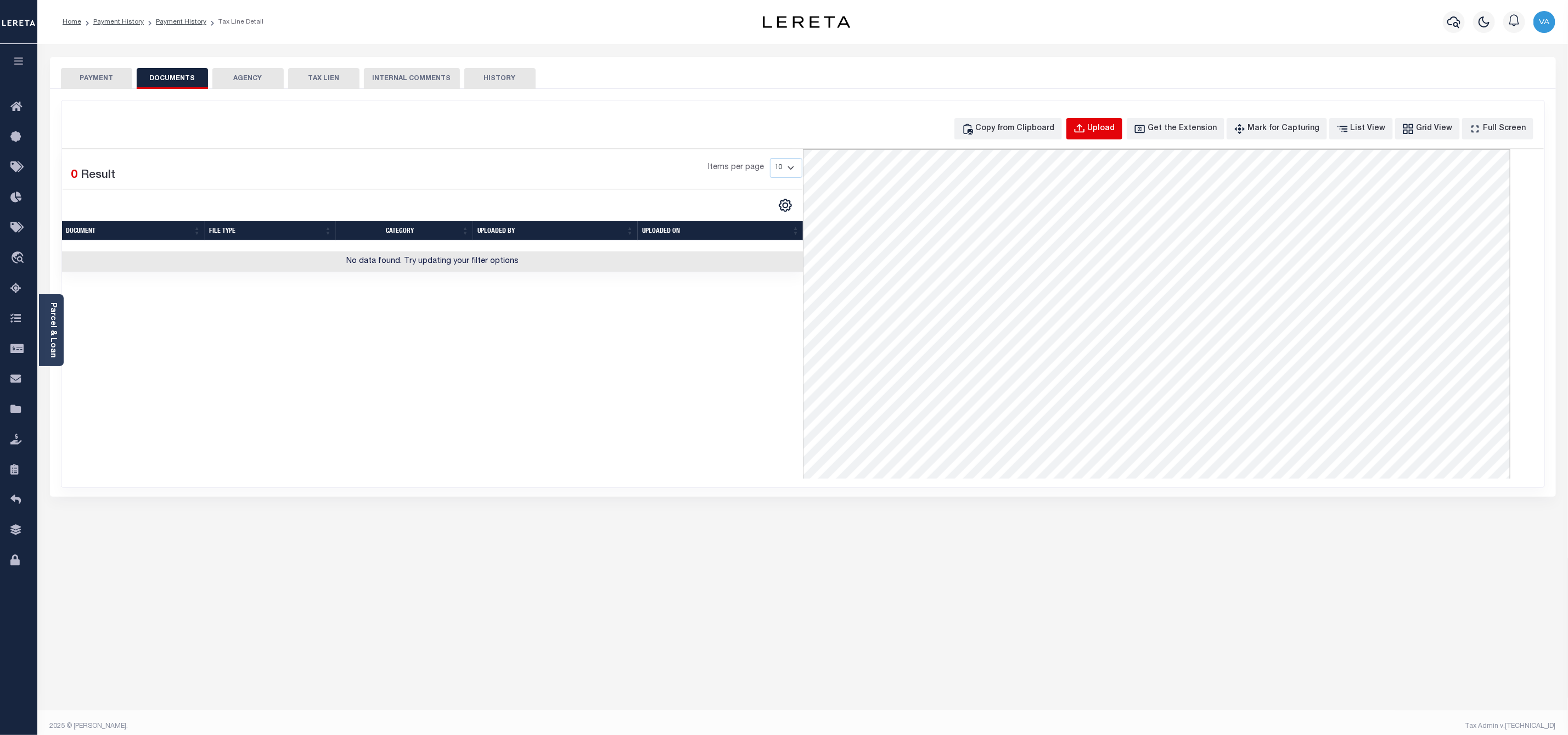
click at [1116, 131] on div "Upload" at bounding box center [1101, 128] width 27 height 12
select select "POP"
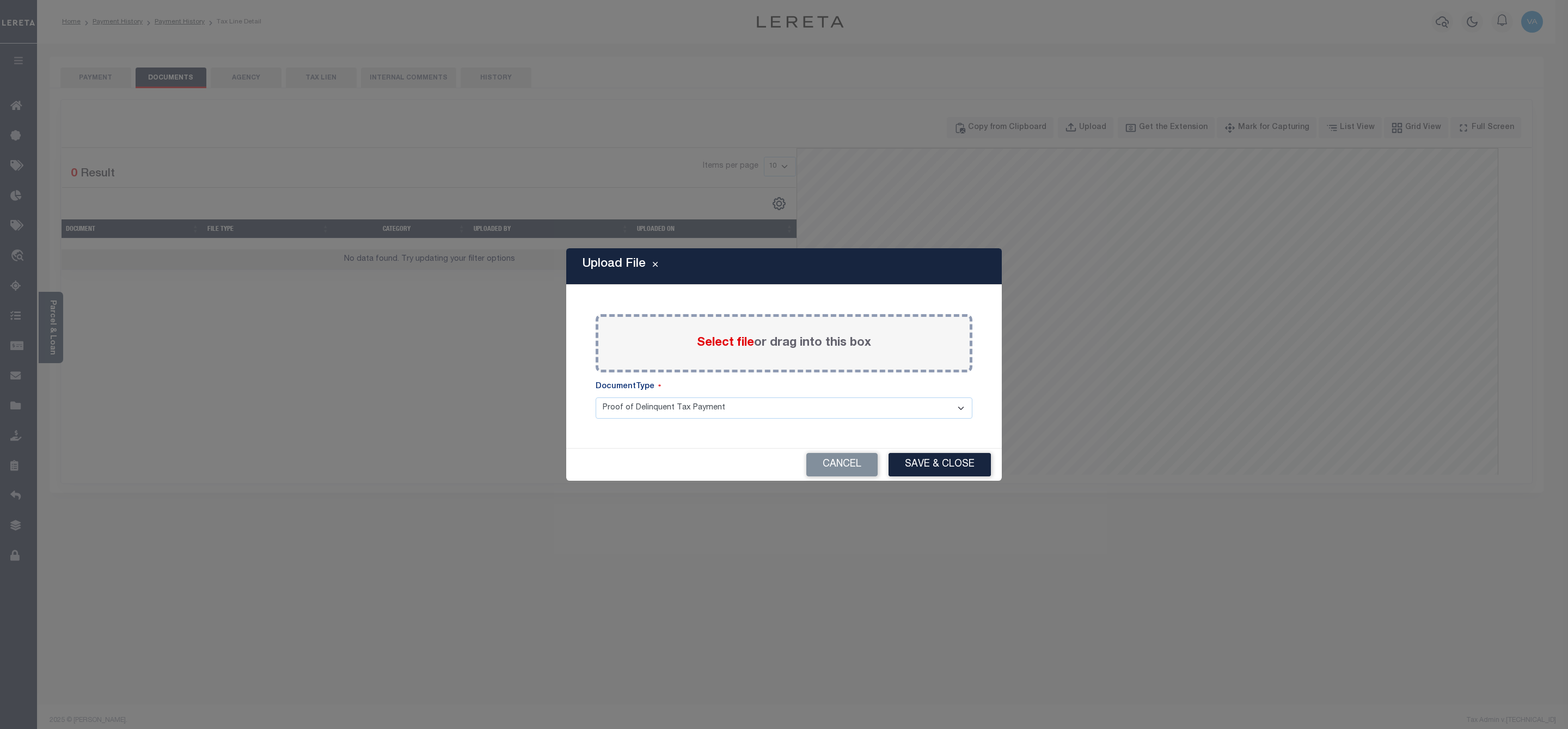
click at [714, 345] on span "Select file" at bounding box center [725, 343] width 57 height 12
click at [0, 0] on input "Select file or drag into this box" at bounding box center [0, 0] width 0 height 0
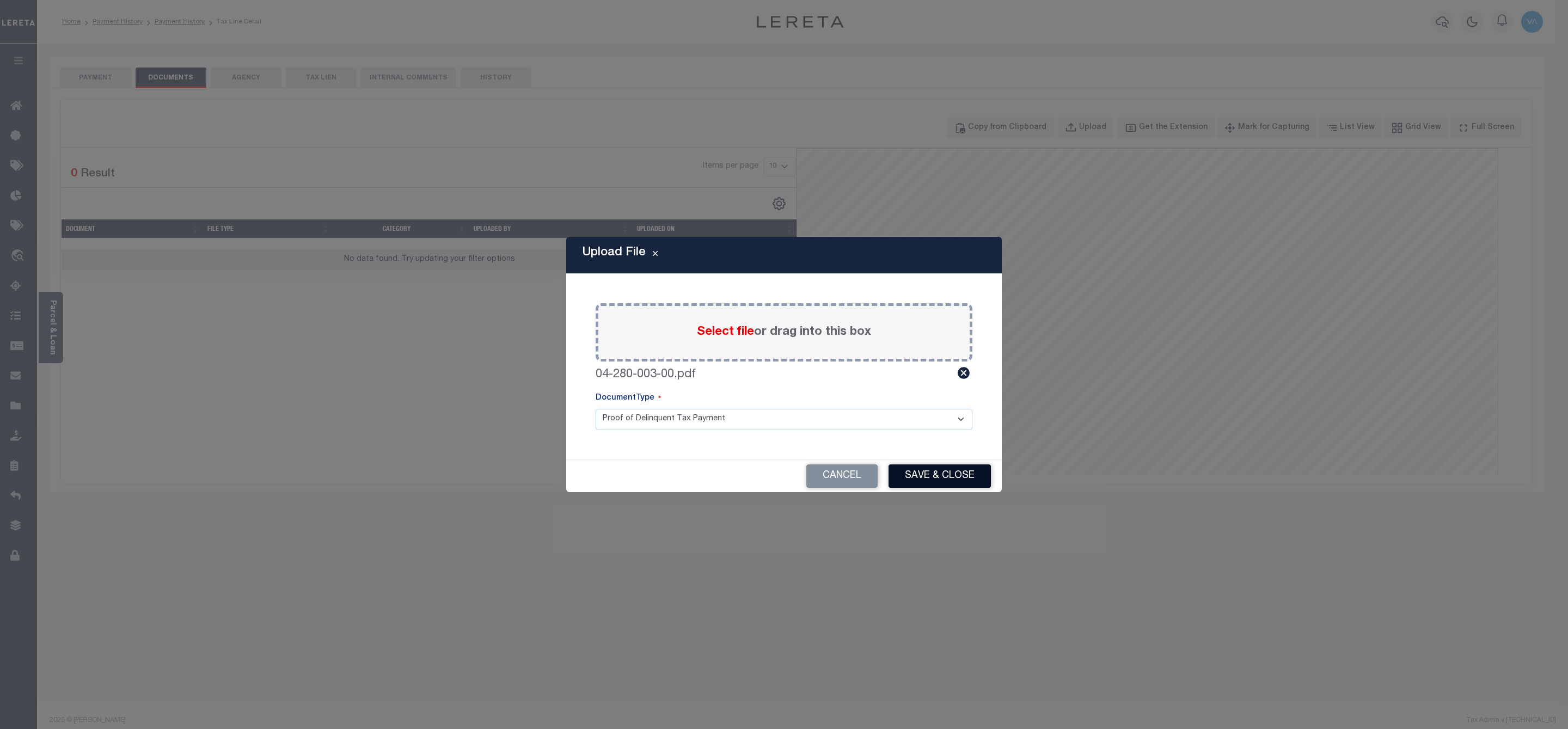
click at [929, 475] on button "Save & Close" at bounding box center [940, 476] width 102 height 23
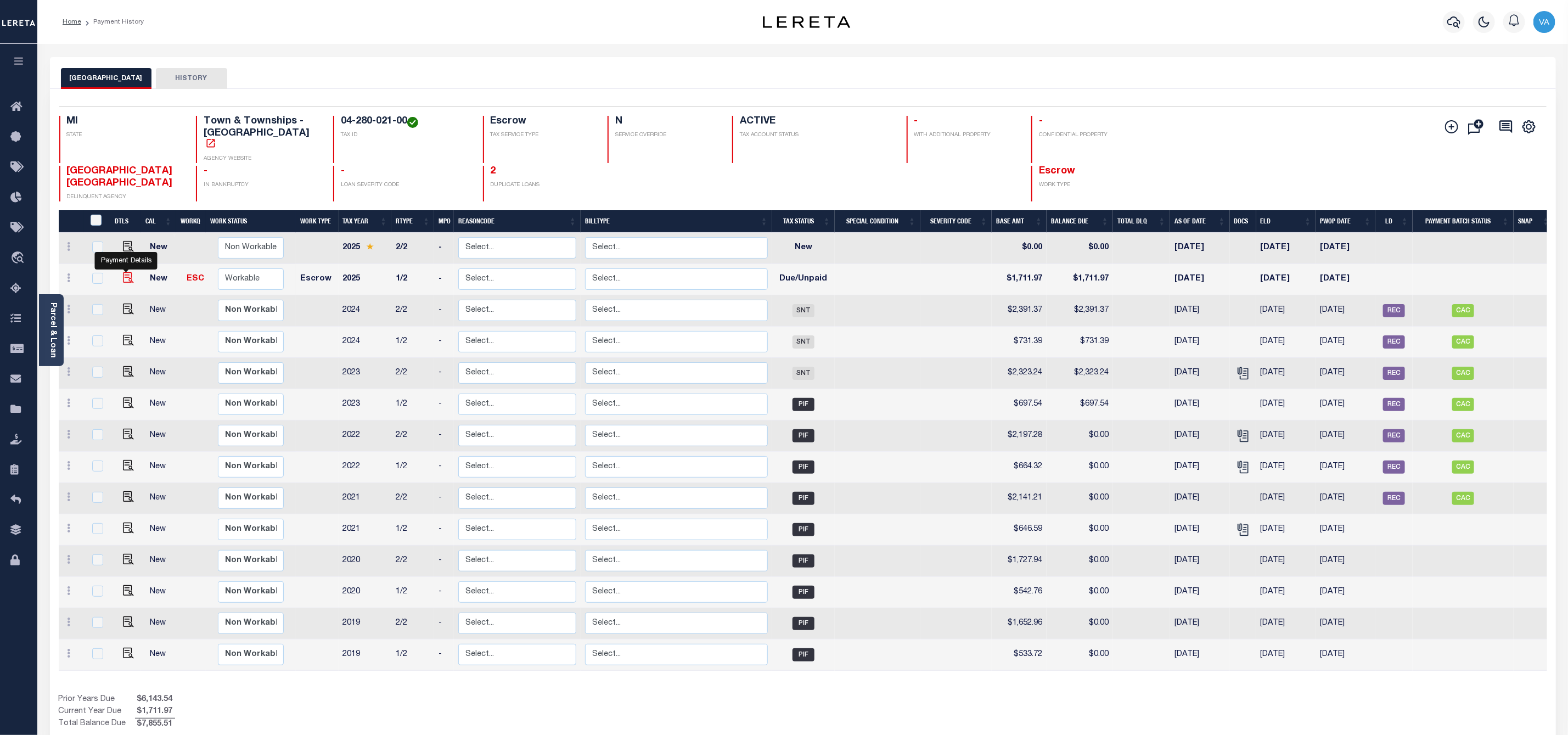
click at [123, 272] on img "" at bounding box center [128, 278] width 11 height 11
checkbox input "true"
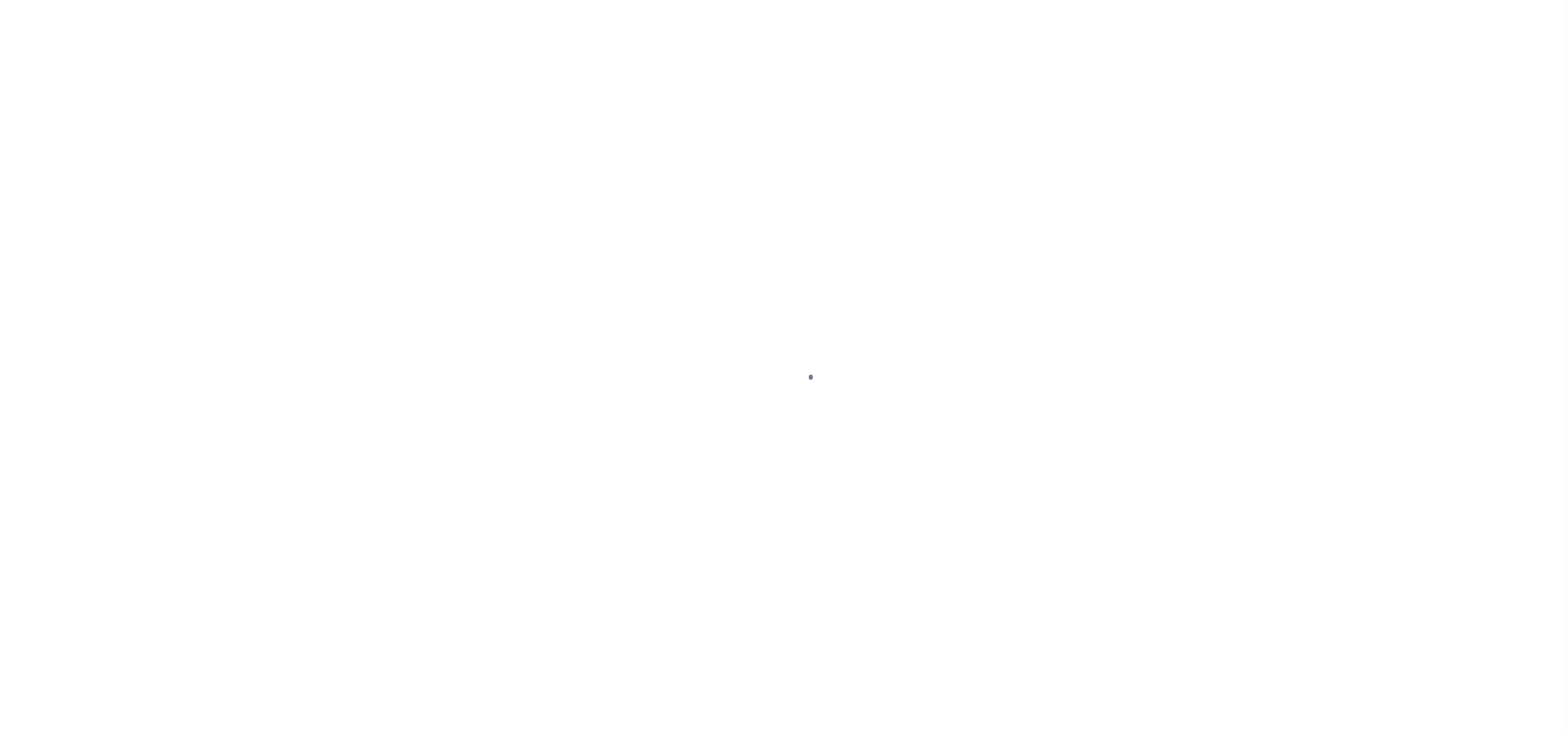
select select "DUE"
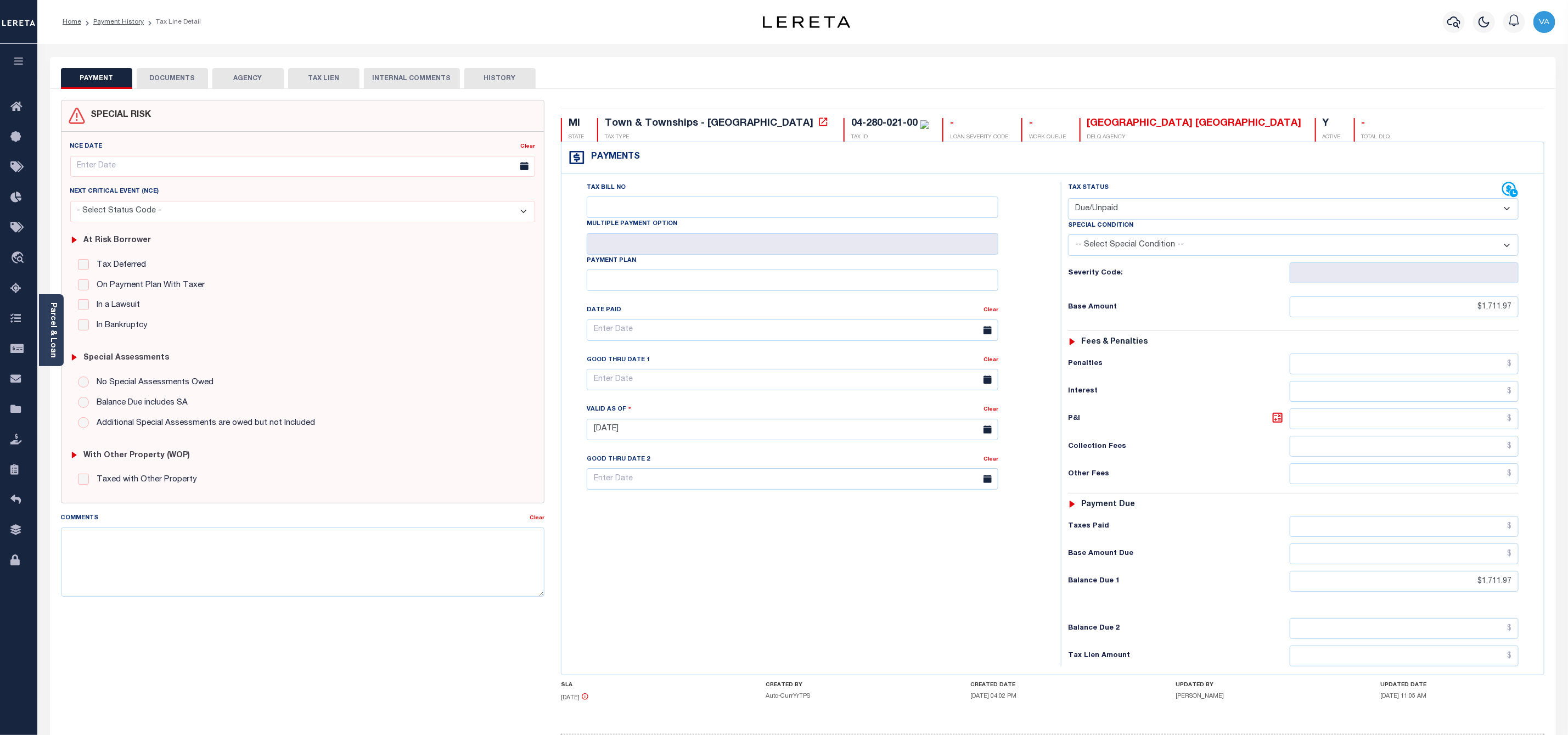
click at [166, 76] on button "DOCUMENTS" at bounding box center [172, 79] width 71 height 21
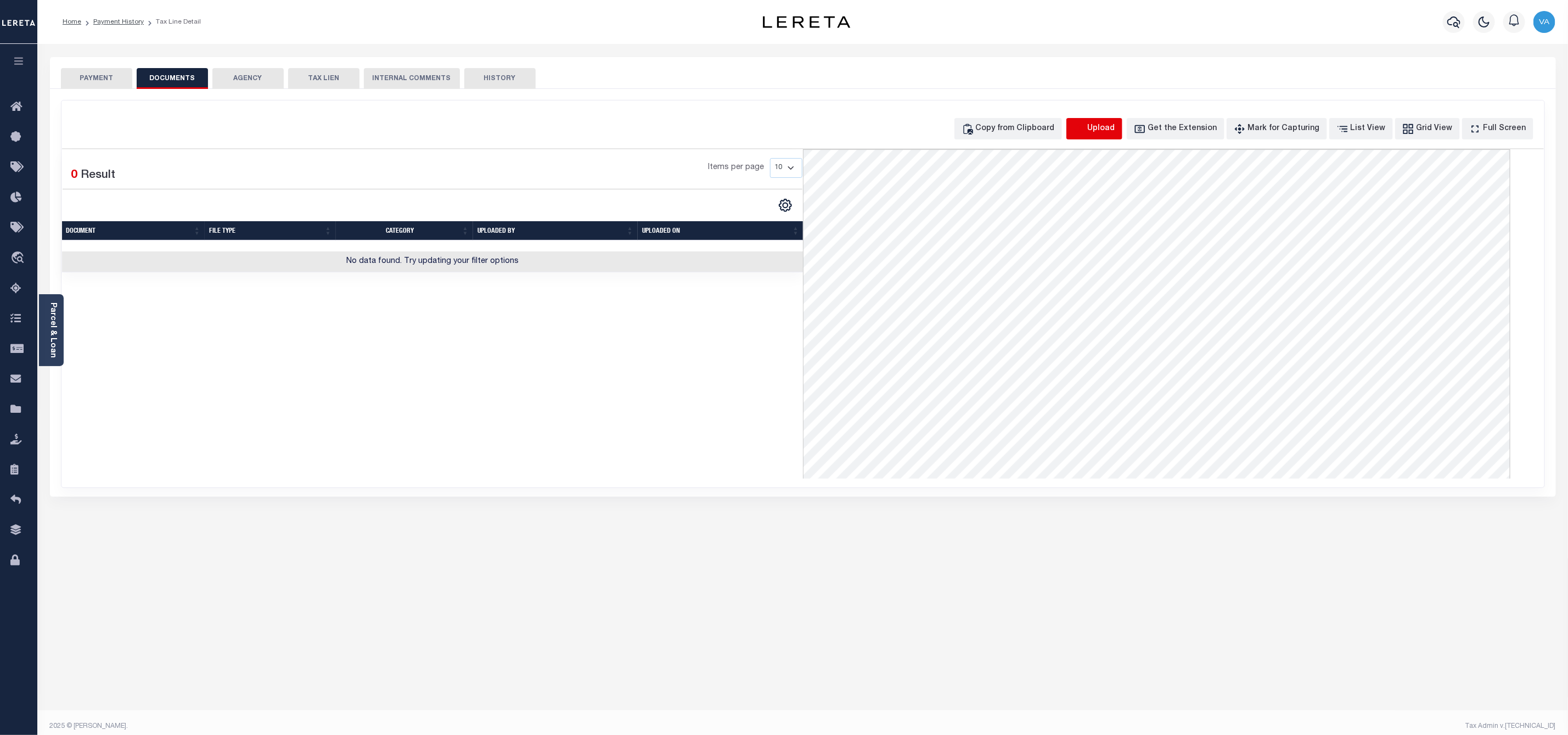
click at [1084, 127] on icon "button" at bounding box center [1079, 128] width 10 height 9
select select "POP"
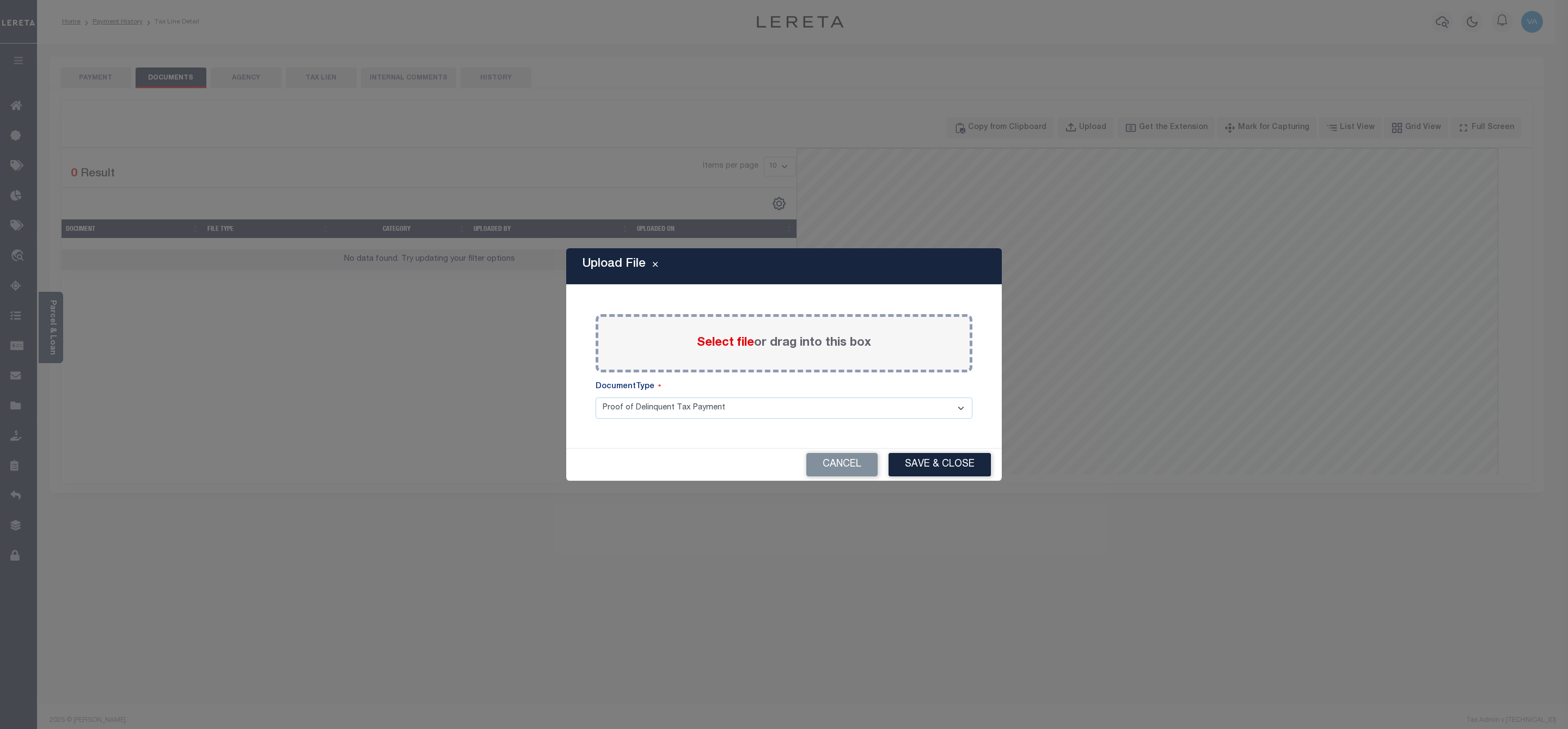
click at [729, 337] on span "Select file" at bounding box center [725, 343] width 57 height 12
click at [0, 0] on input "Select file or drag into this box" at bounding box center [0, 0] width 0 height 0
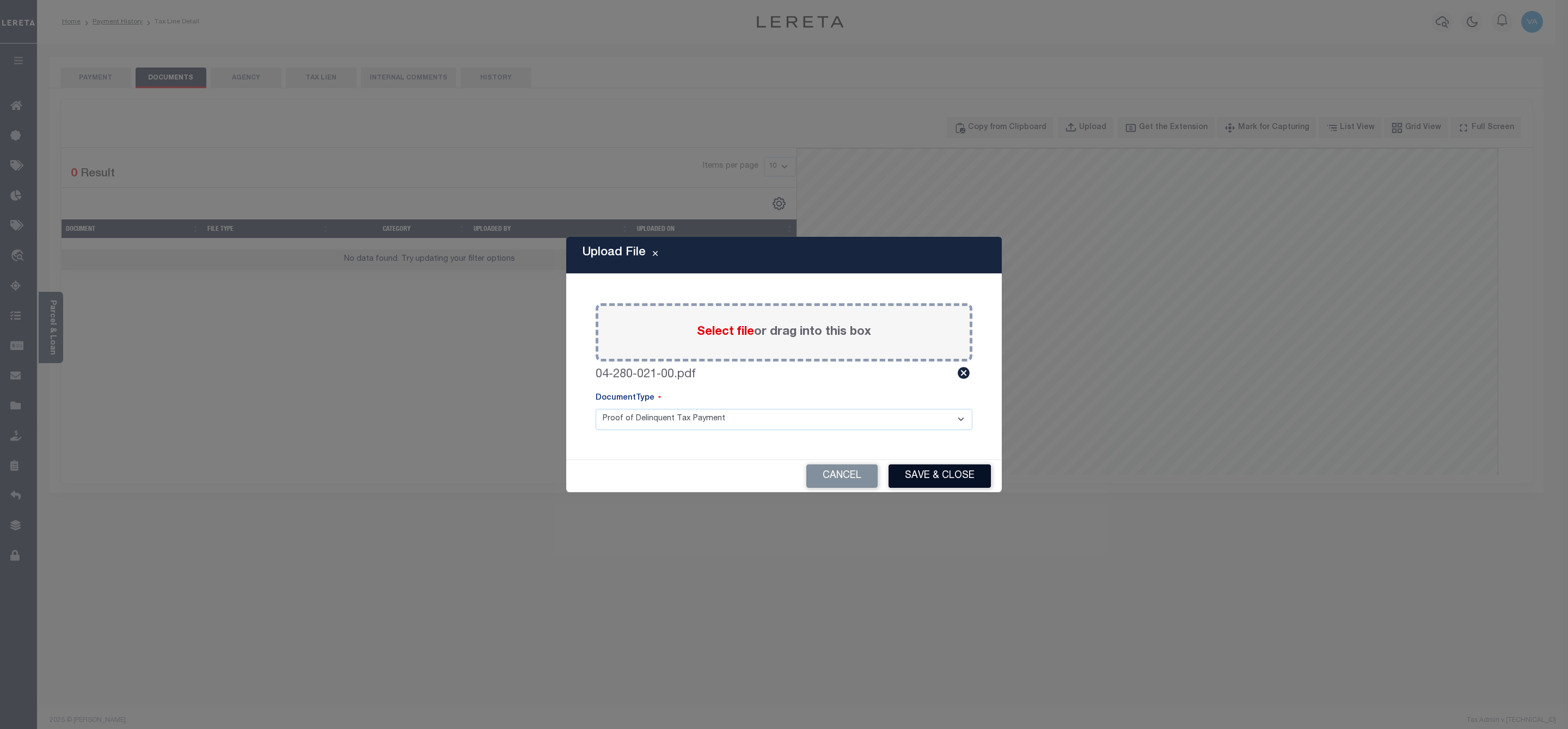
click at [922, 485] on button "Save & Close" at bounding box center [940, 476] width 102 height 23
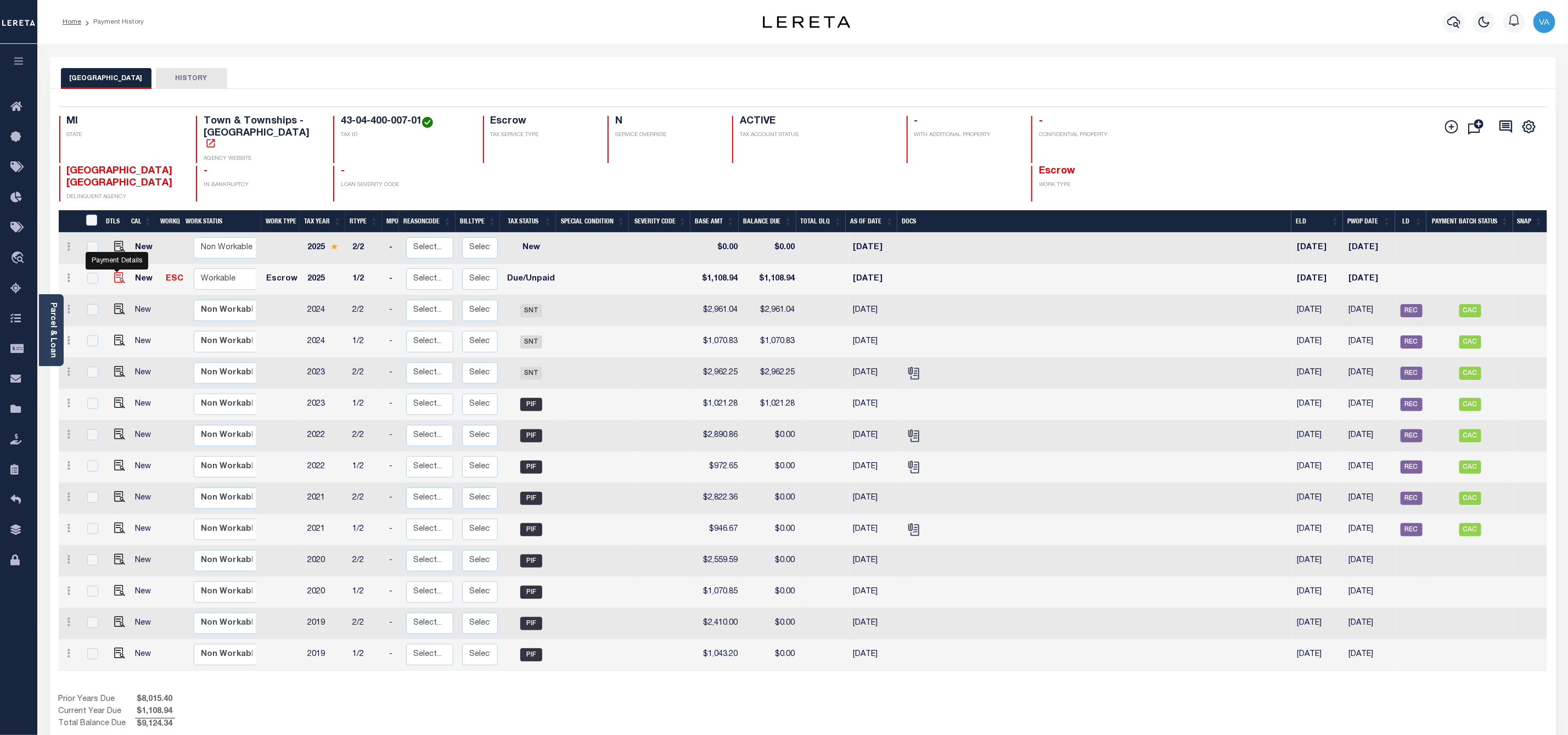
click at [117, 272] on img "" at bounding box center [120, 278] width 11 height 11
checkbox input "true"
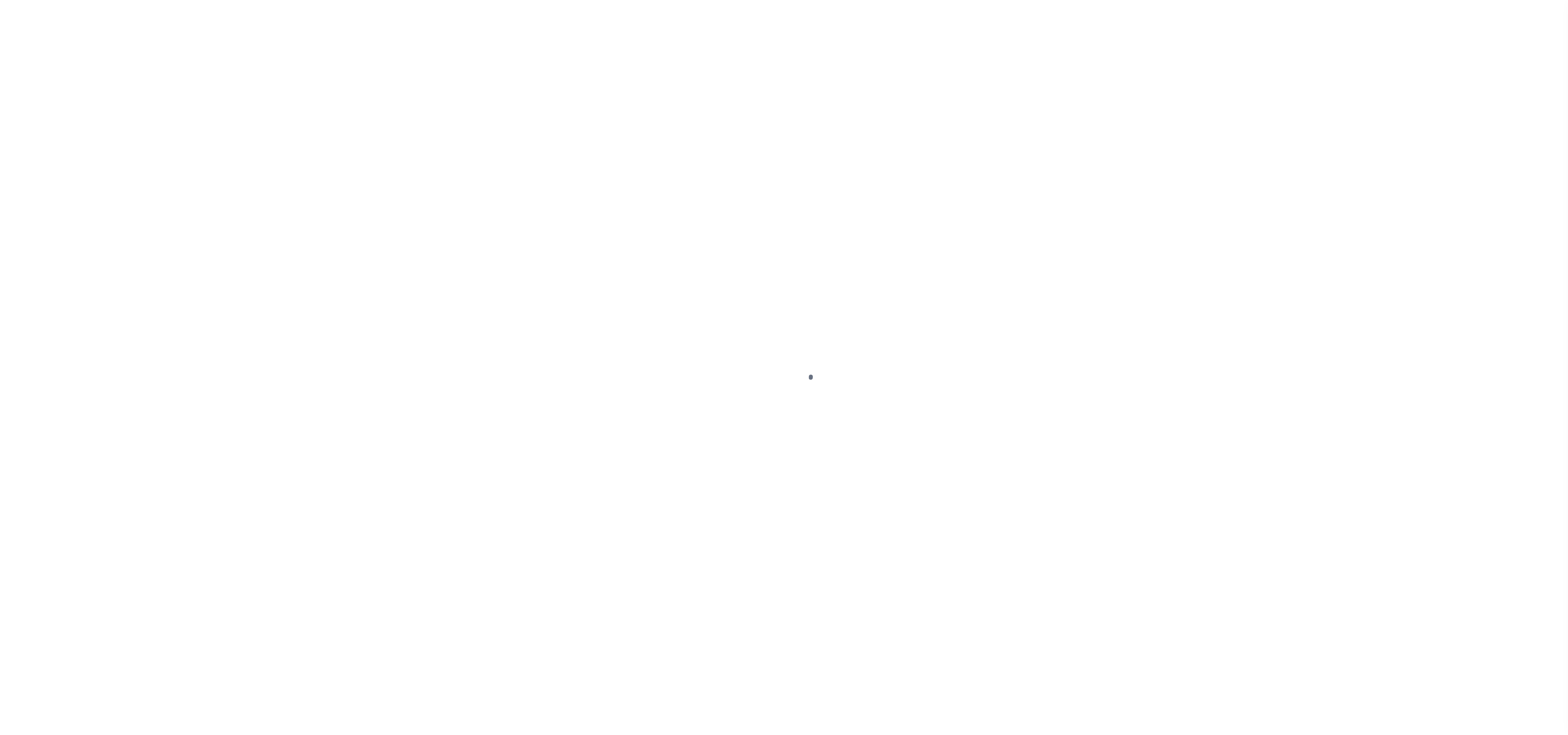
select select "DUE"
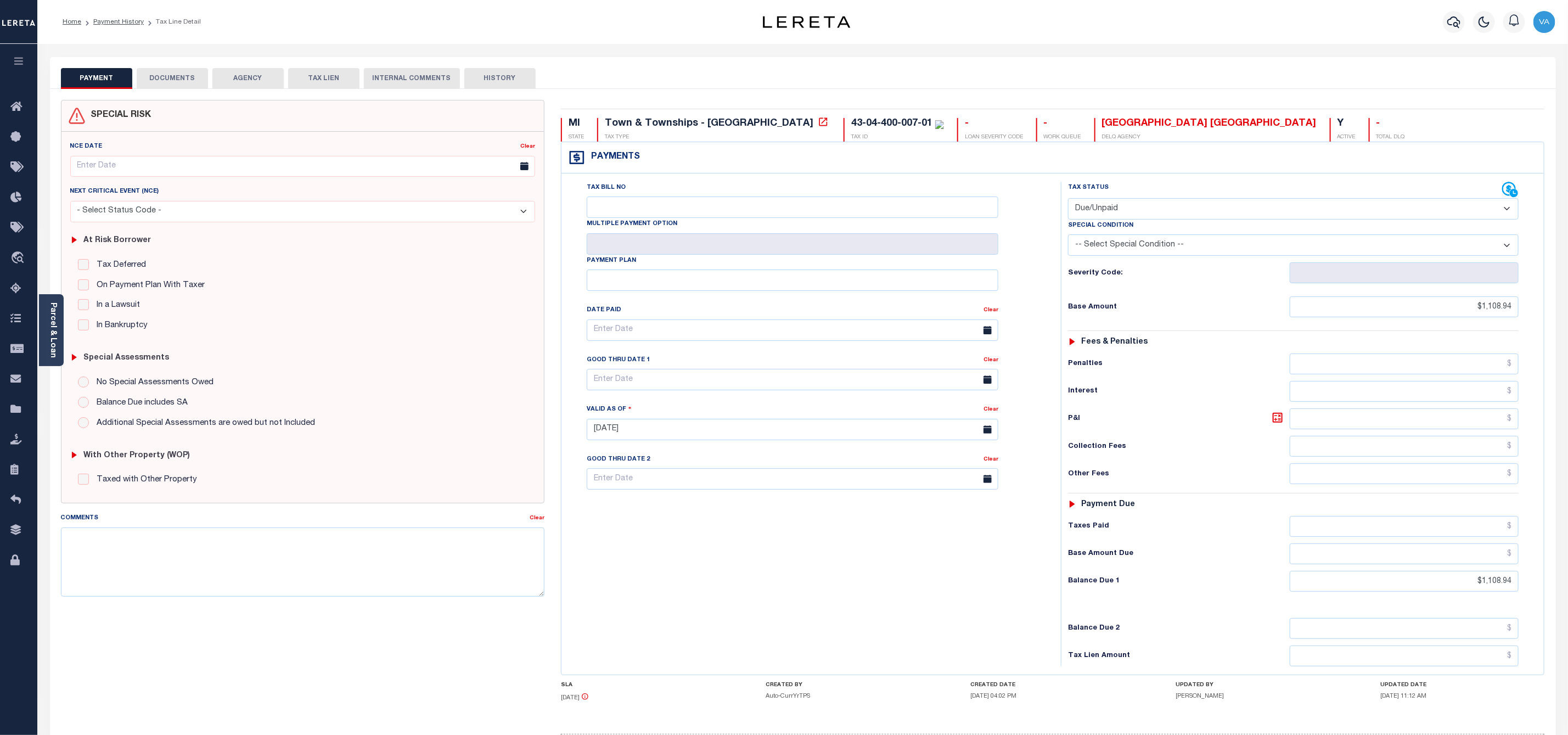
click at [183, 78] on button "DOCUMENTS" at bounding box center [172, 79] width 71 height 21
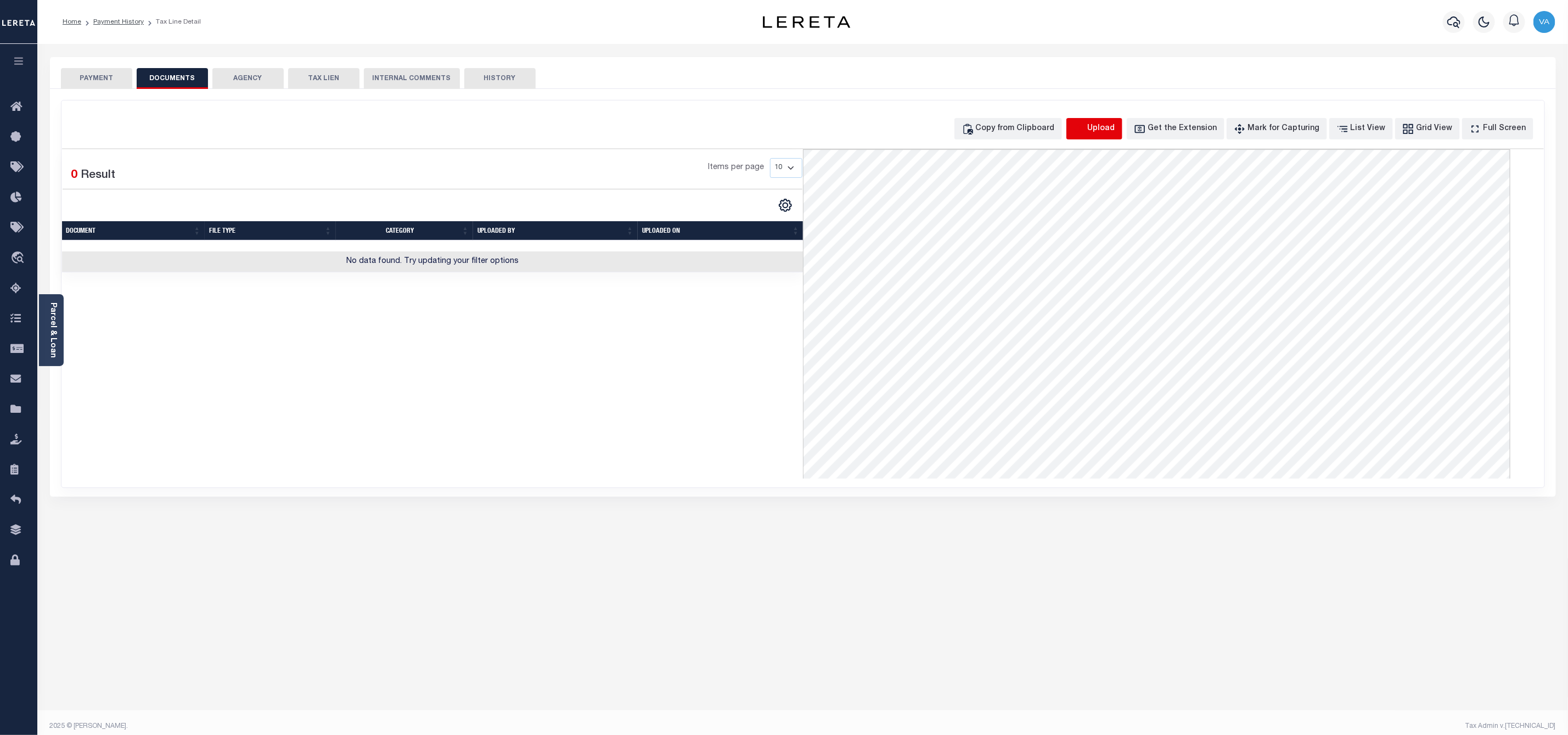
click at [1084, 127] on icon "button" at bounding box center [1079, 128] width 10 height 9
select select "POP"
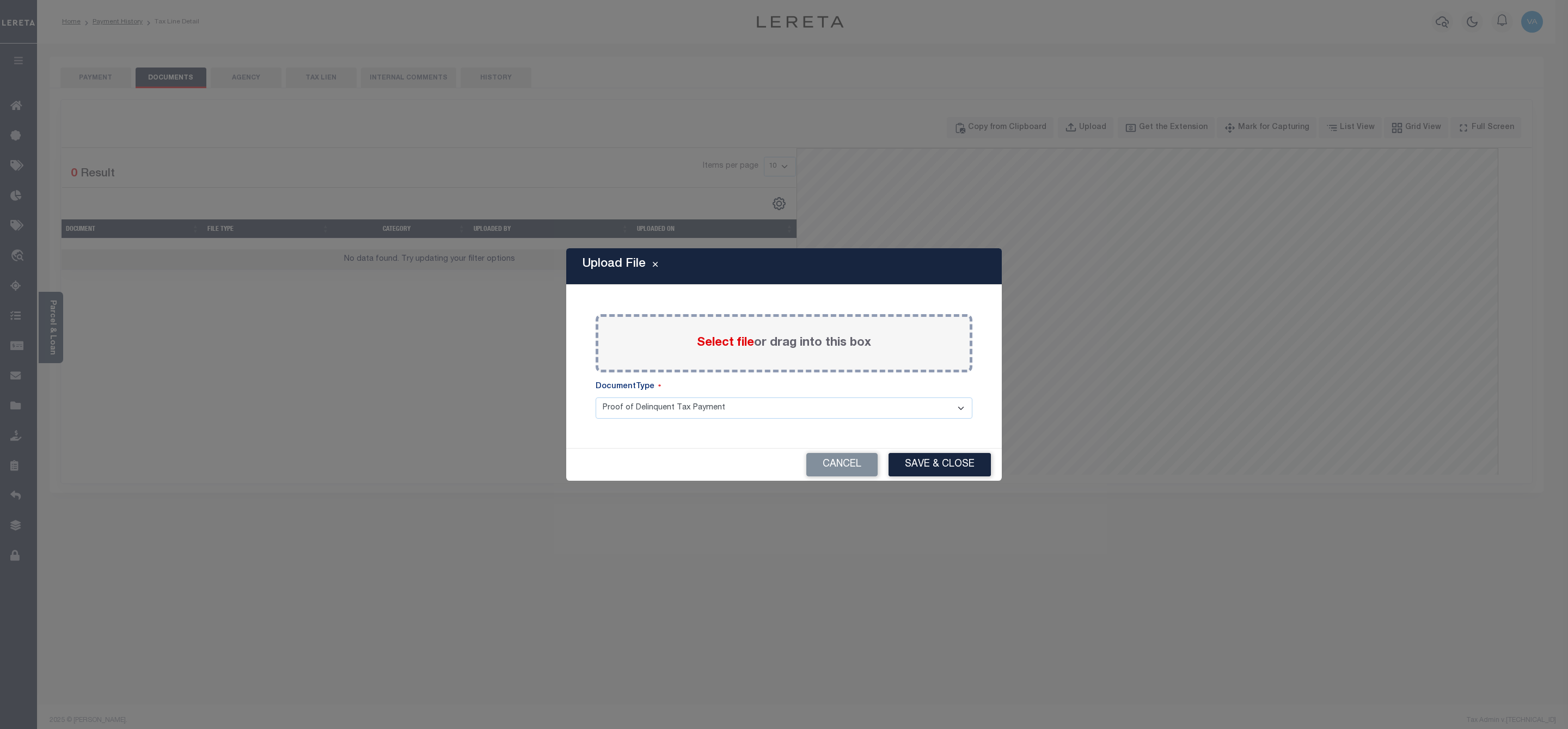
click at [711, 343] on span "Select file" at bounding box center [725, 343] width 57 height 12
click at [0, 0] on input "Select file or drag into this box" at bounding box center [0, 0] width 0 height 0
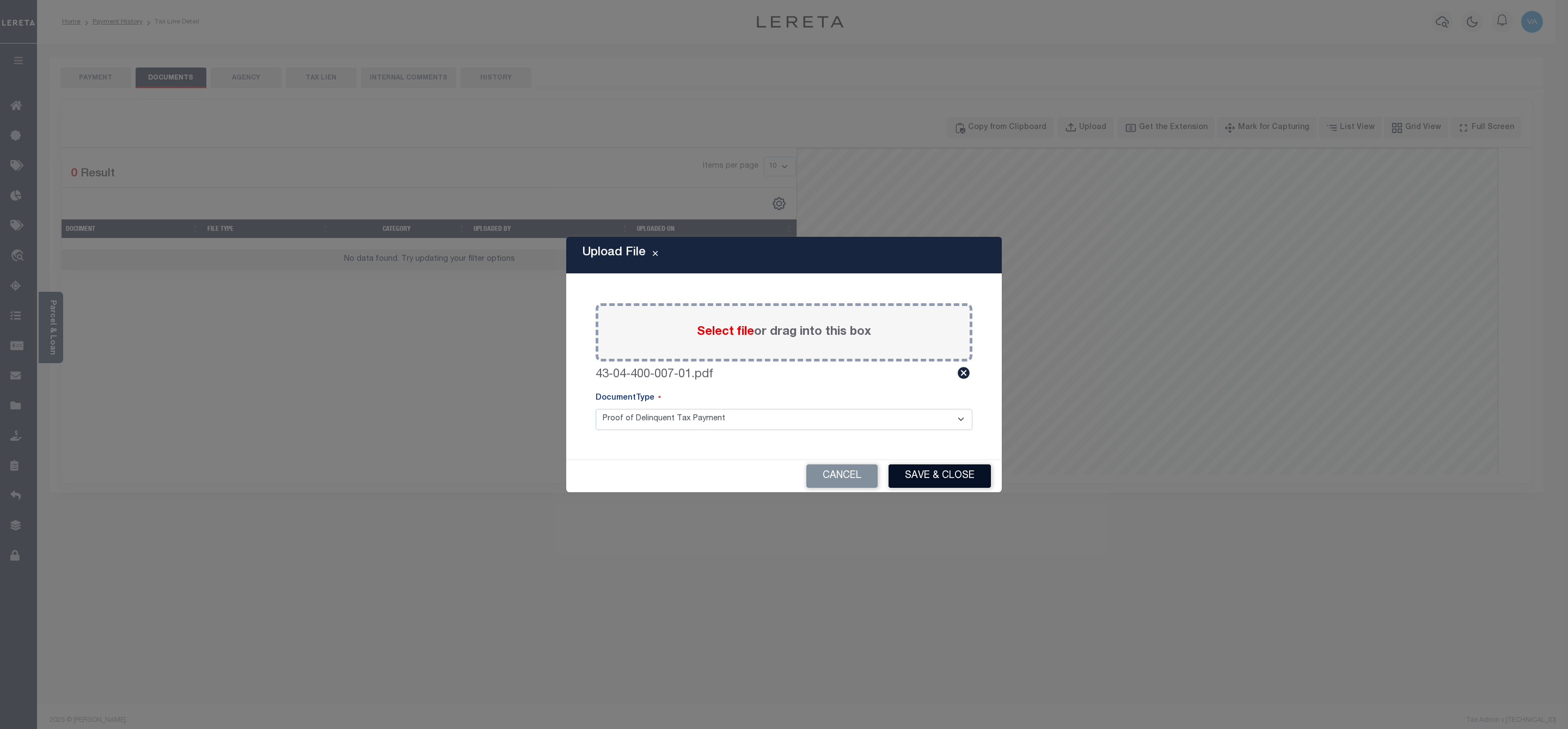
click at [953, 480] on button "Save & Close" at bounding box center [940, 476] width 102 height 23
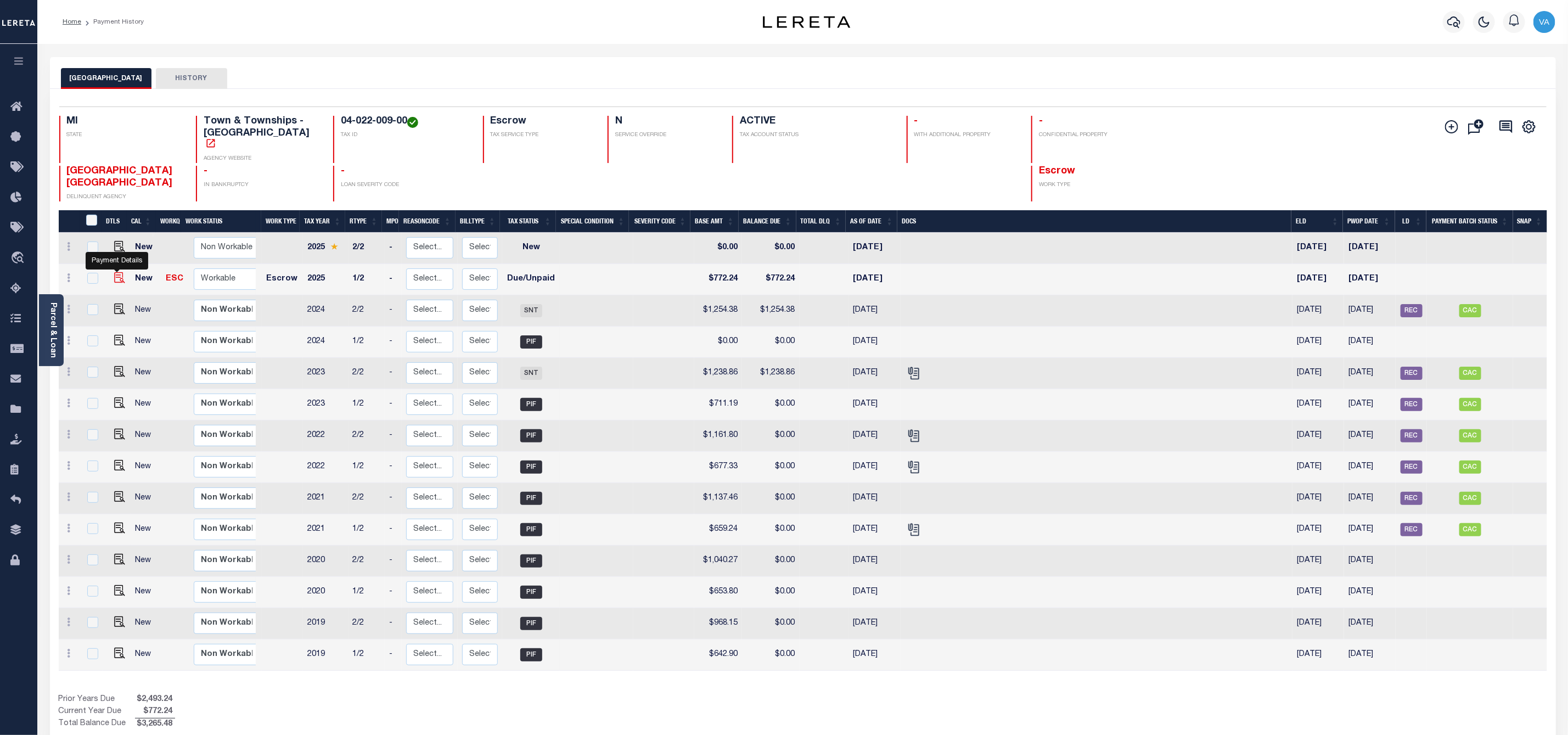
click at [119, 272] on img "" at bounding box center [120, 278] width 11 height 11
checkbox input "true"
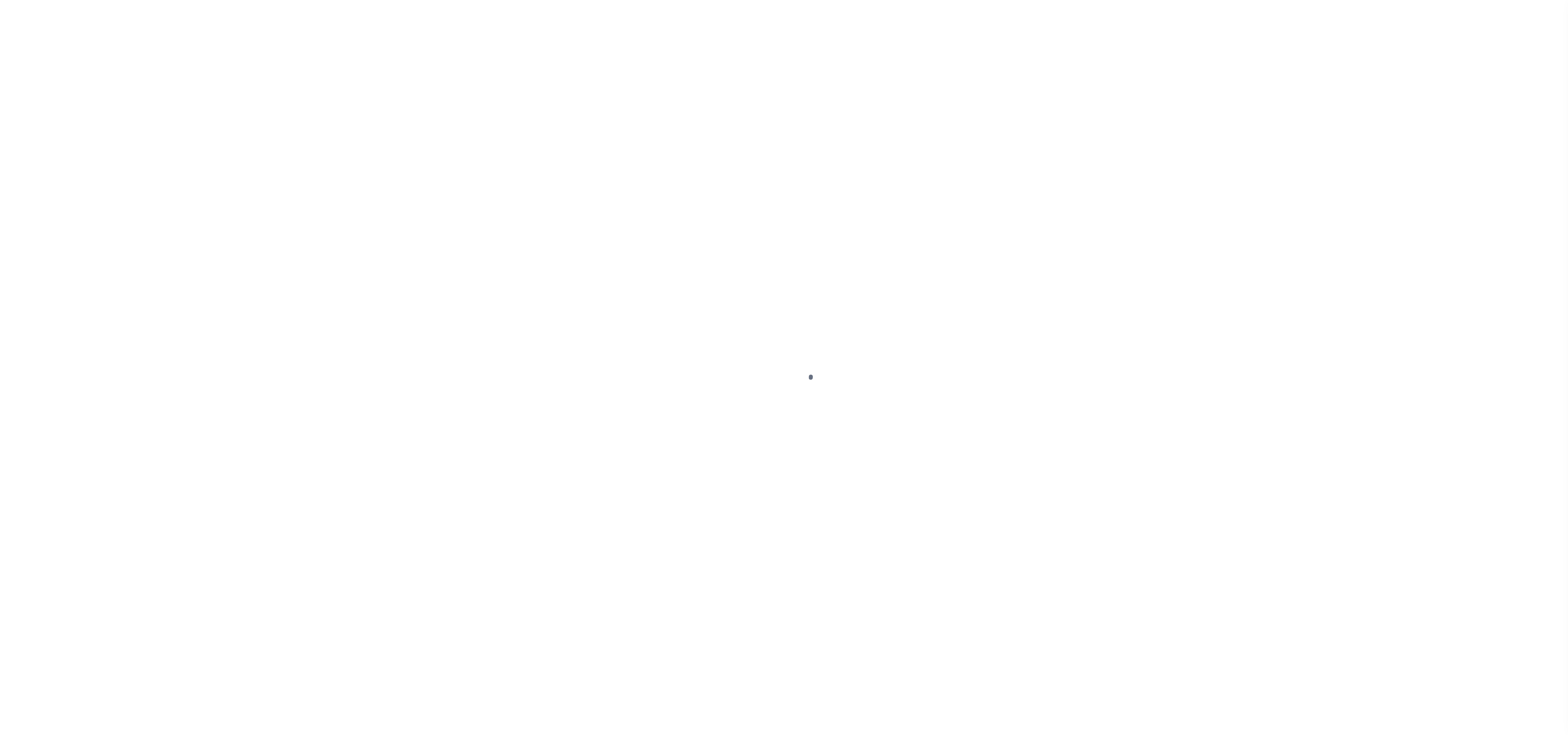
select select "DUE"
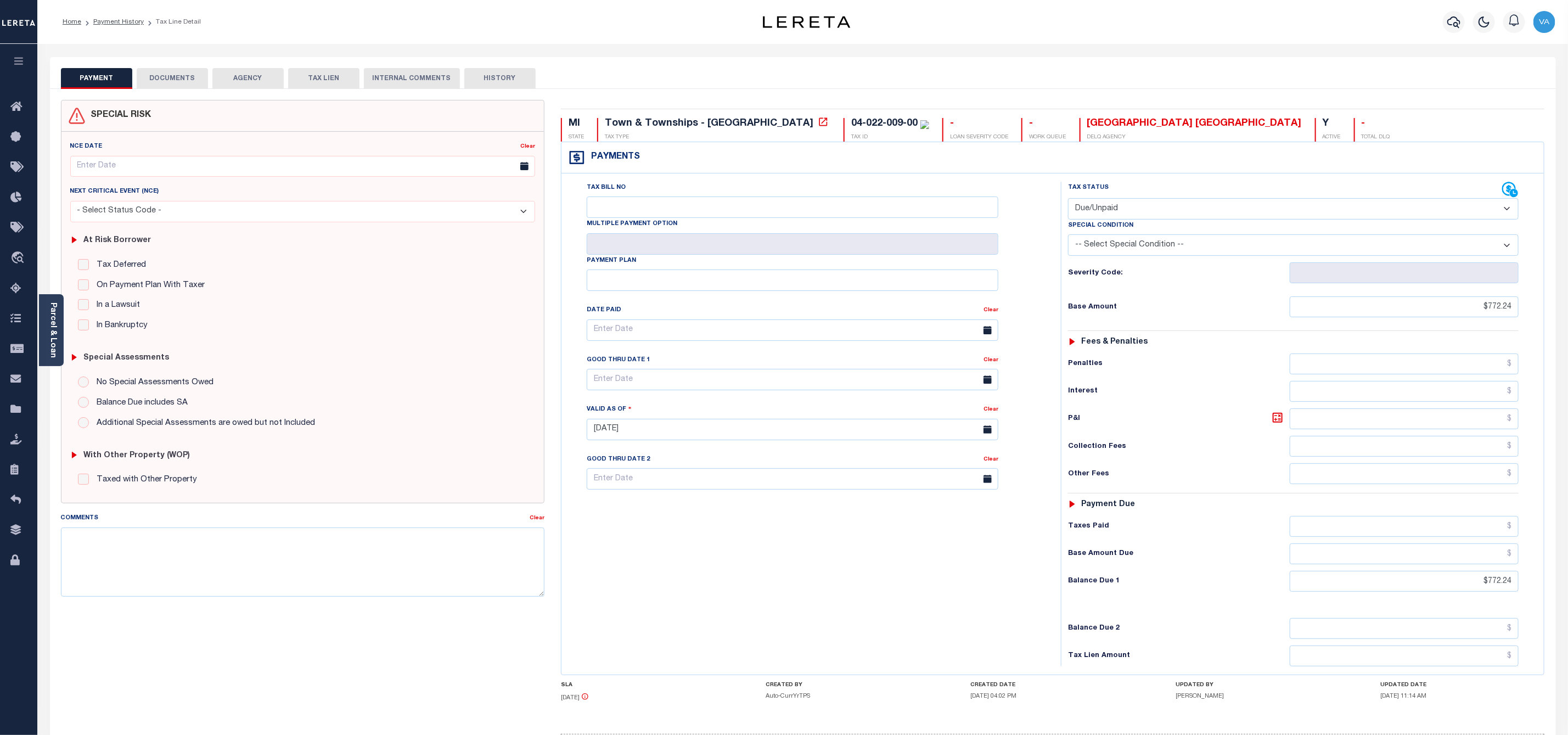
click at [187, 78] on button "DOCUMENTS" at bounding box center [172, 79] width 71 height 21
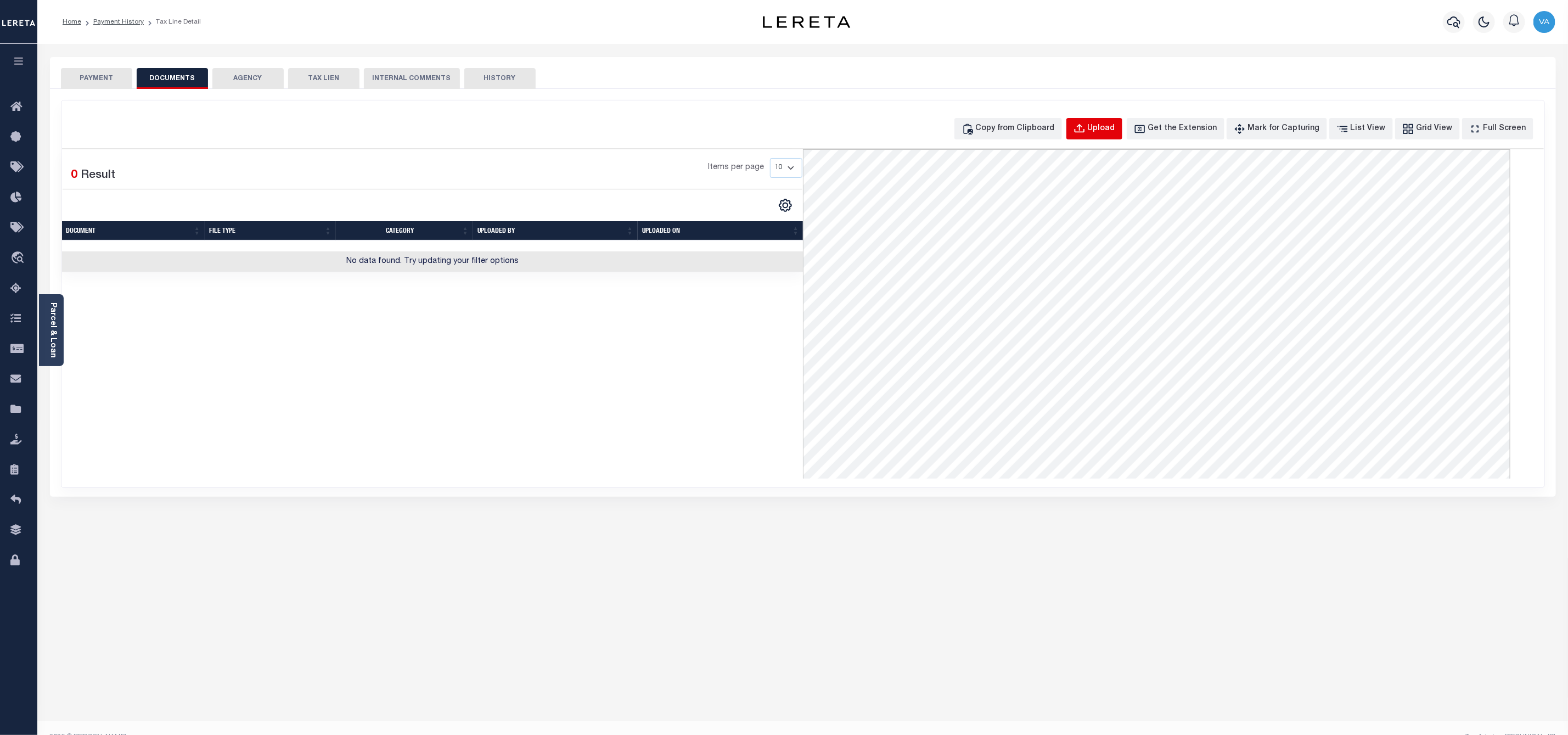
click at [1109, 134] on div "Upload" at bounding box center [1101, 128] width 27 height 12
select select "POP"
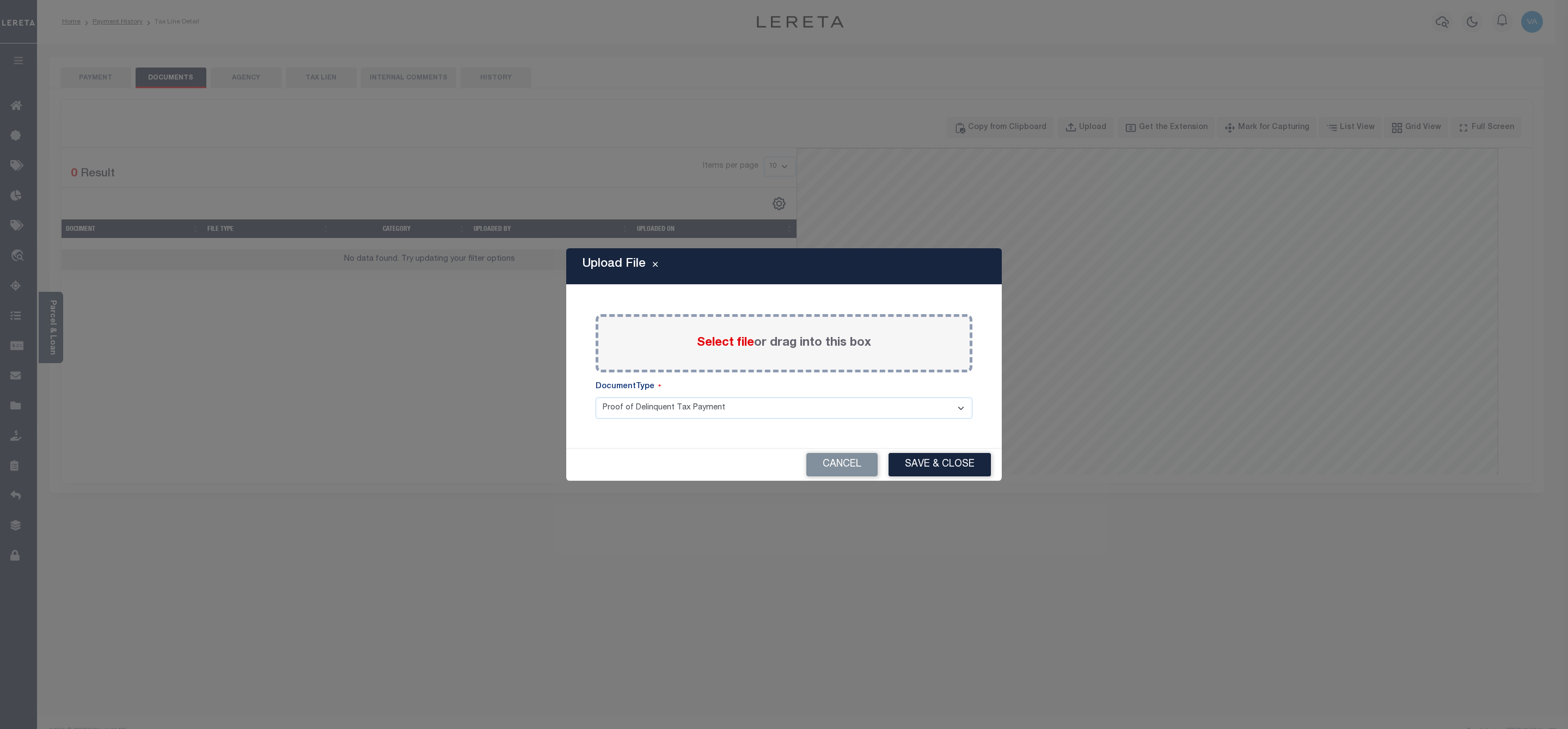
click at [738, 337] on span "Select file" at bounding box center [725, 343] width 57 height 12
click at [0, 0] on input "Select file or drag into this box" at bounding box center [0, 0] width 0 height 0
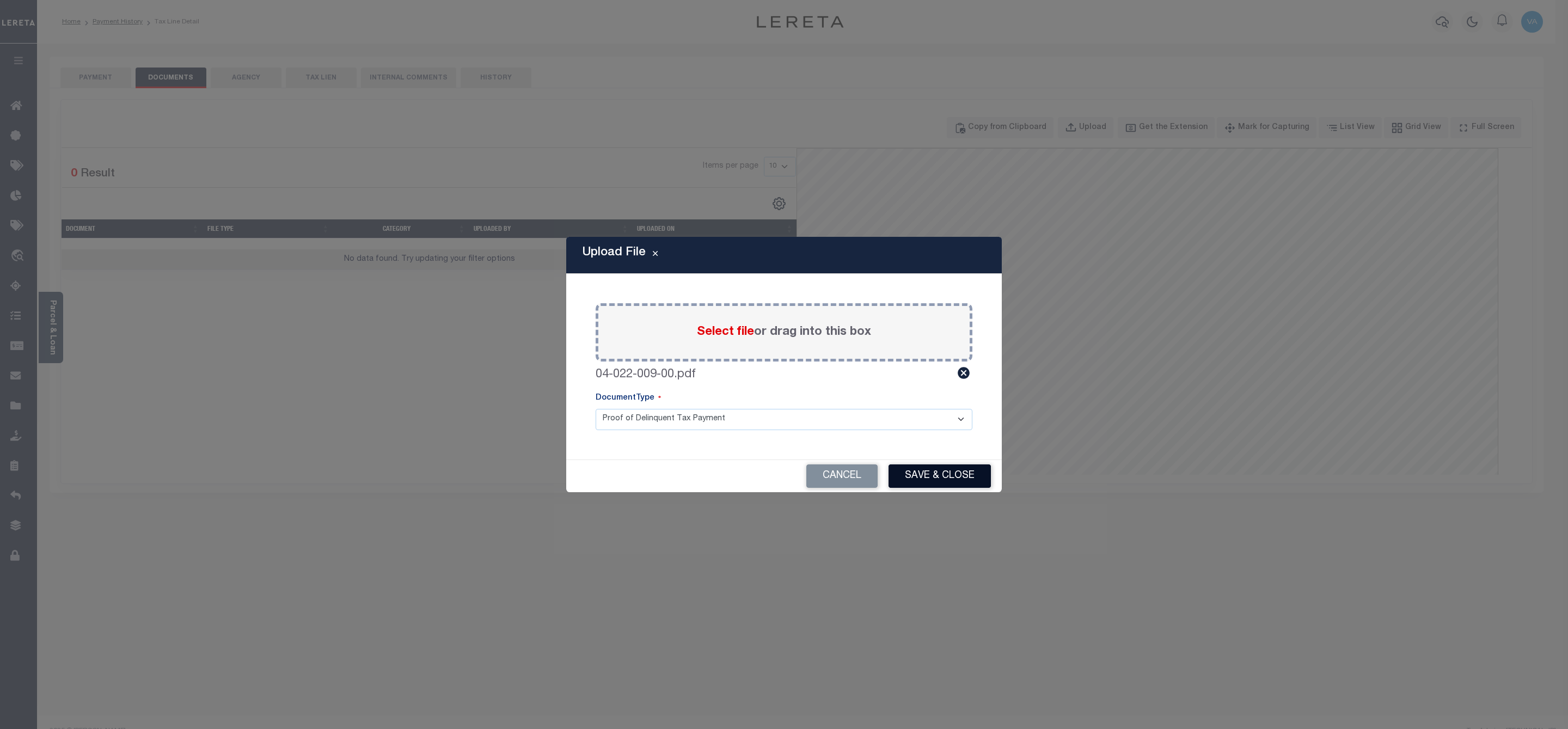
click at [950, 474] on button "Save & Close" at bounding box center [940, 476] width 102 height 23
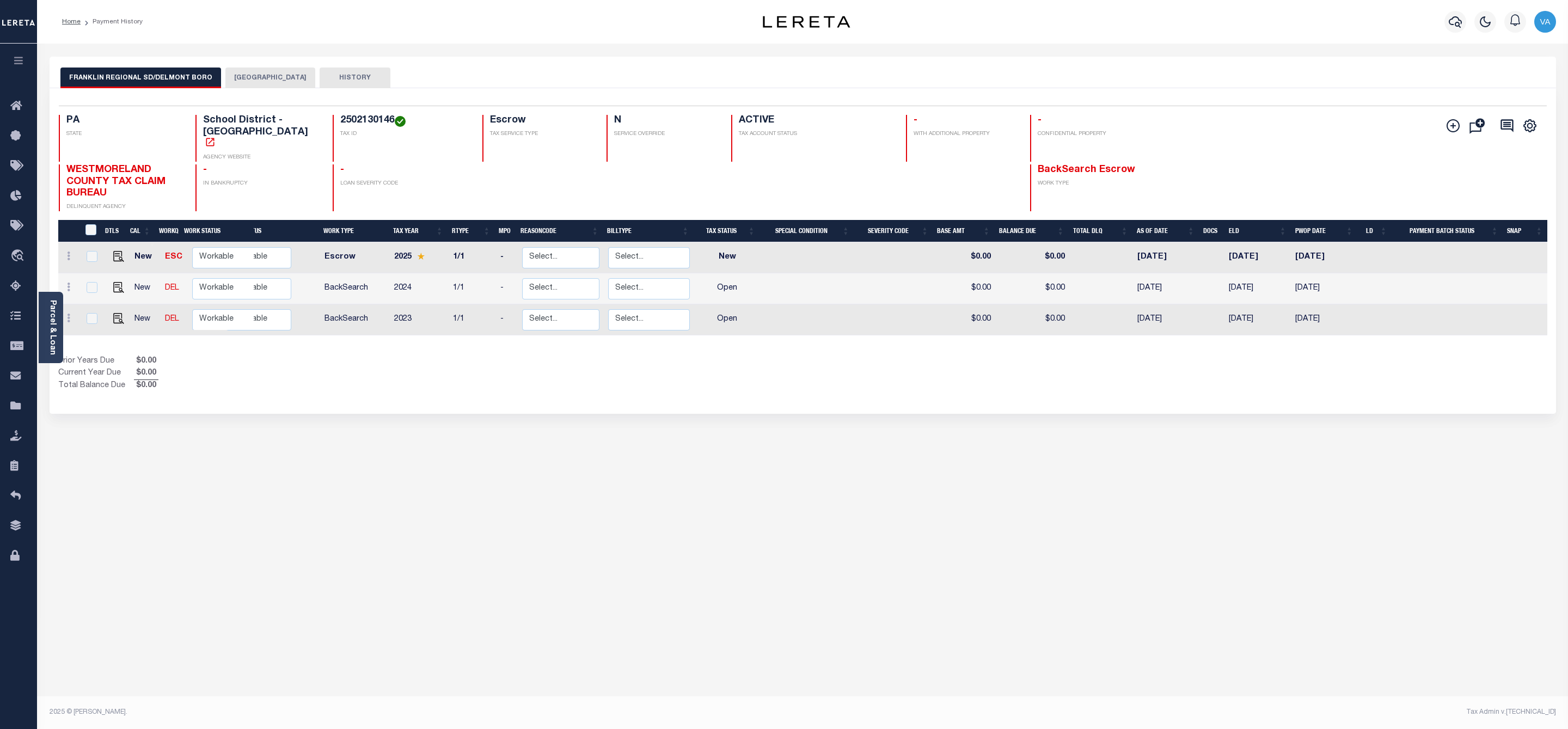
drag, startPoint x: 332, startPoint y: 118, endPoint x: 388, endPoint y: 116, distance: 56.0
click at [388, 116] on h4 "2502130146" at bounding box center [405, 121] width 129 height 12
copy h4 "2502130146"
click at [118, 251] on img "" at bounding box center [119, 257] width 11 height 11
checkbox input "true"
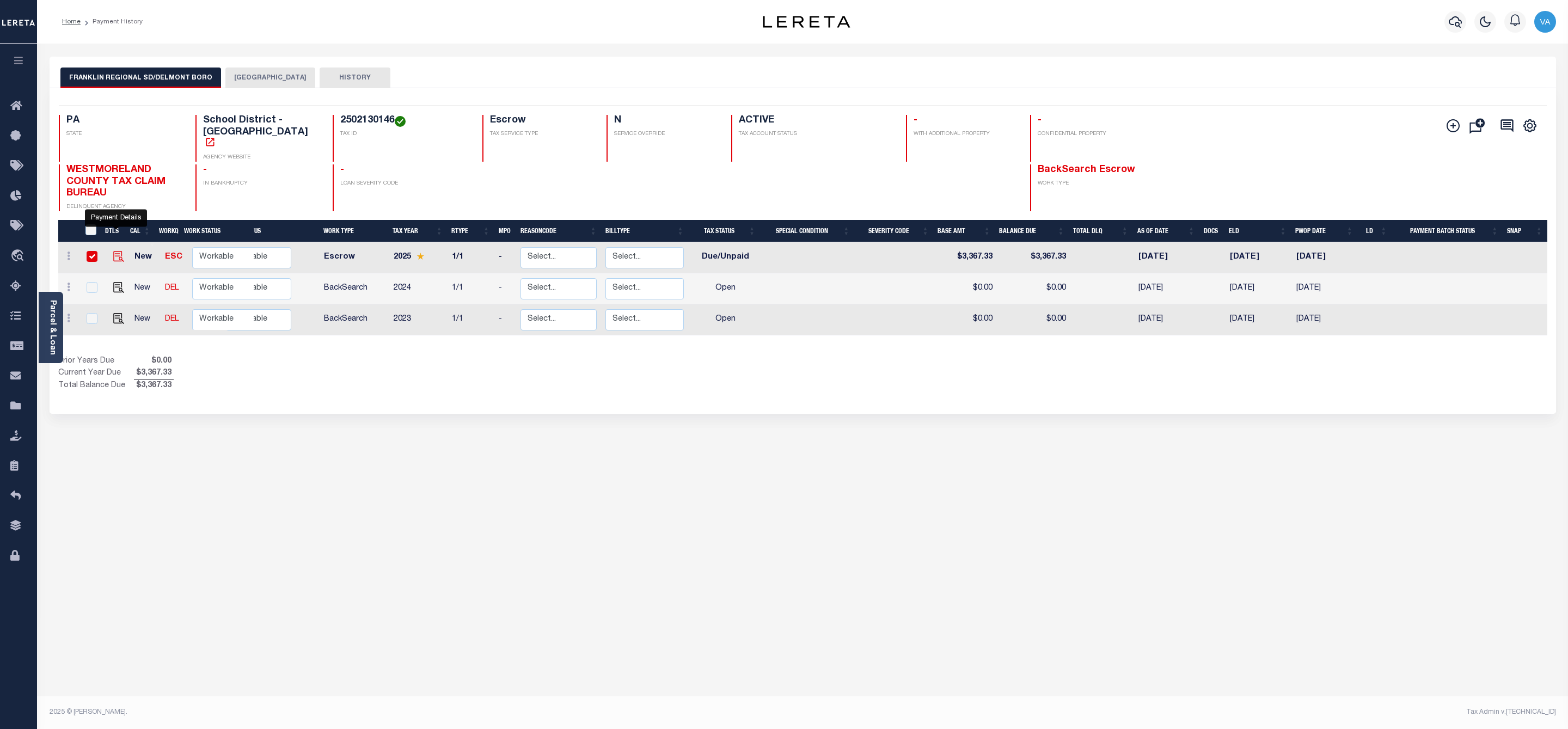
checkbox input "true"
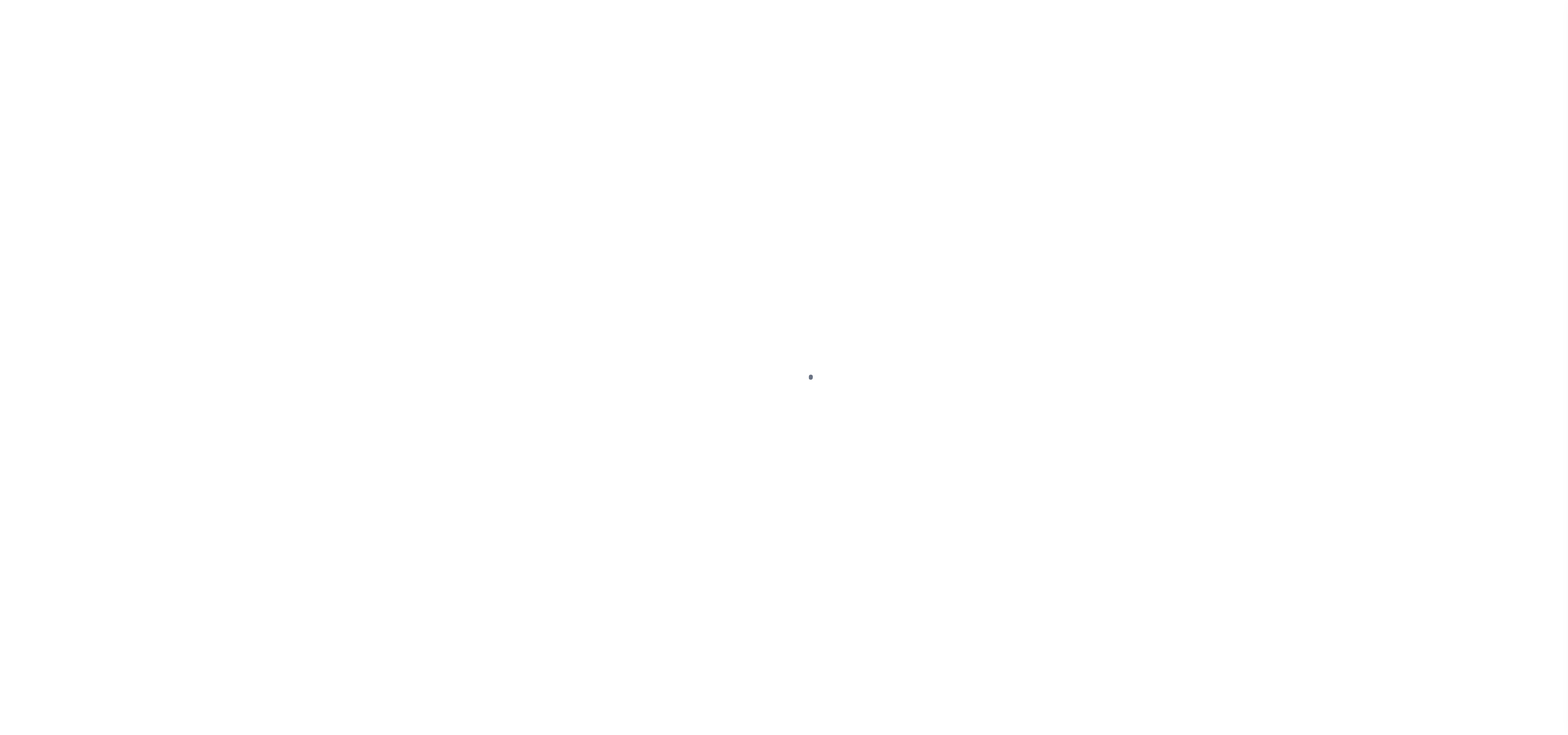
select select "DUE"
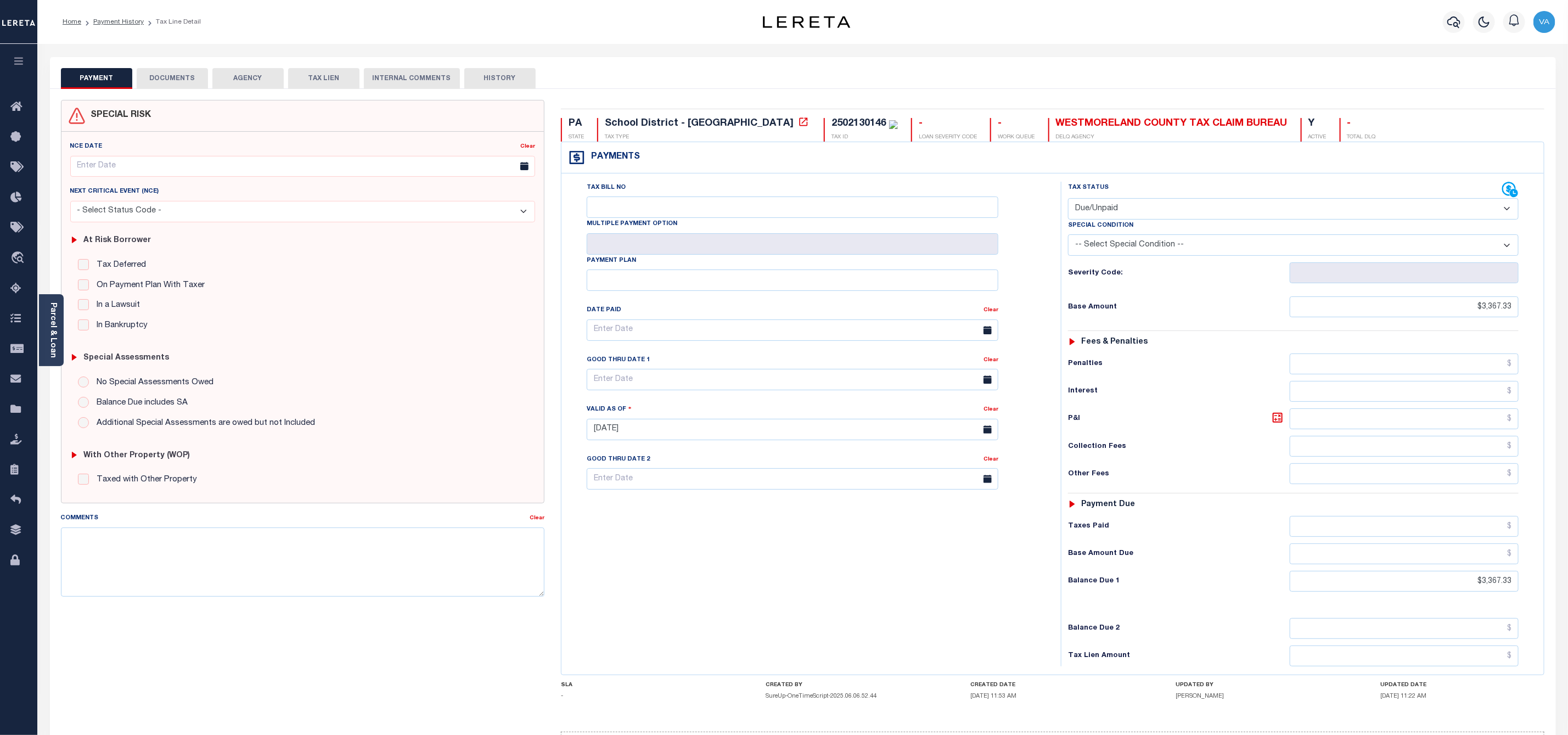
click at [176, 68] on button "DOCUMENTS" at bounding box center [172, 79] width 71 height 21
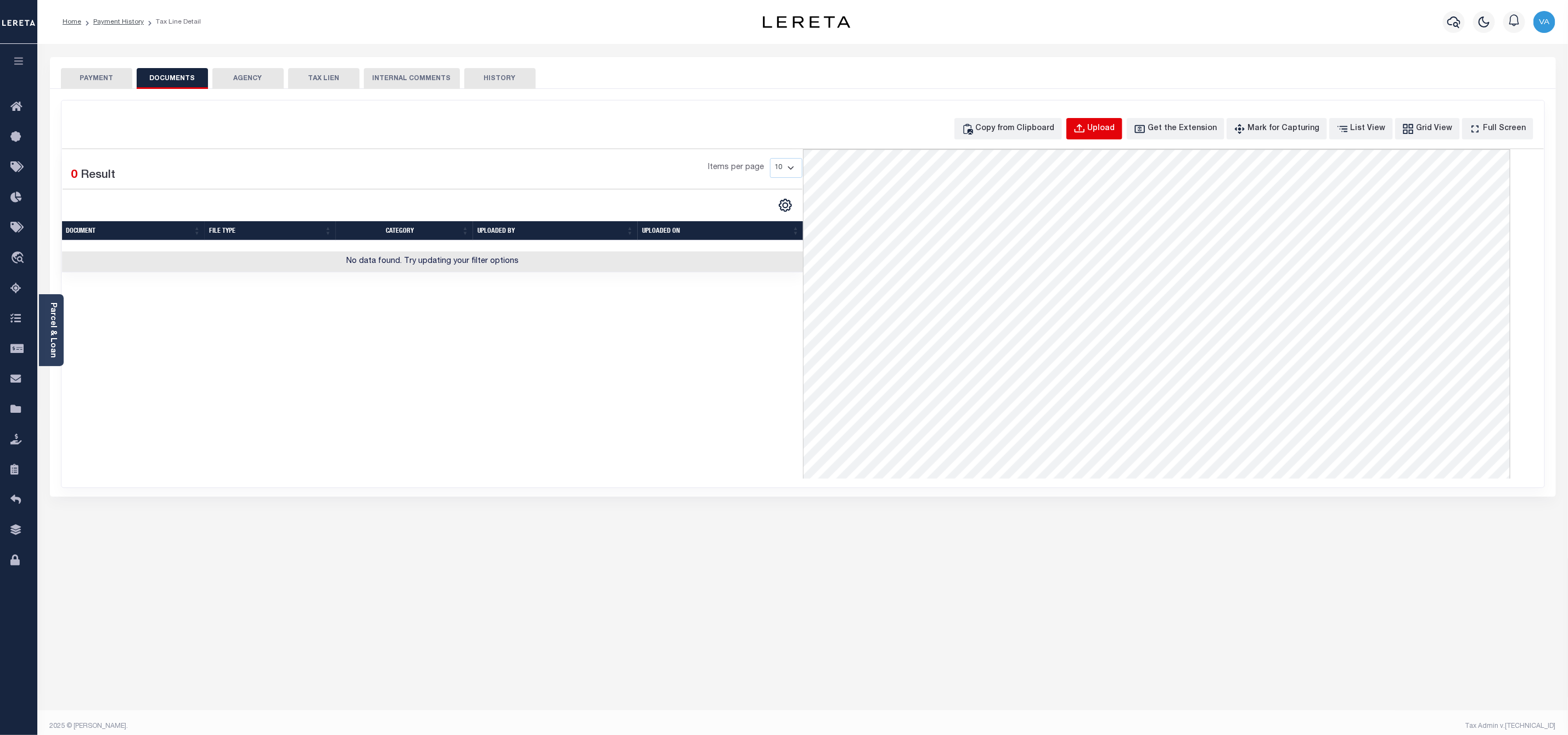
click at [1116, 126] on div "Upload" at bounding box center [1101, 128] width 27 height 12
select select "POP"
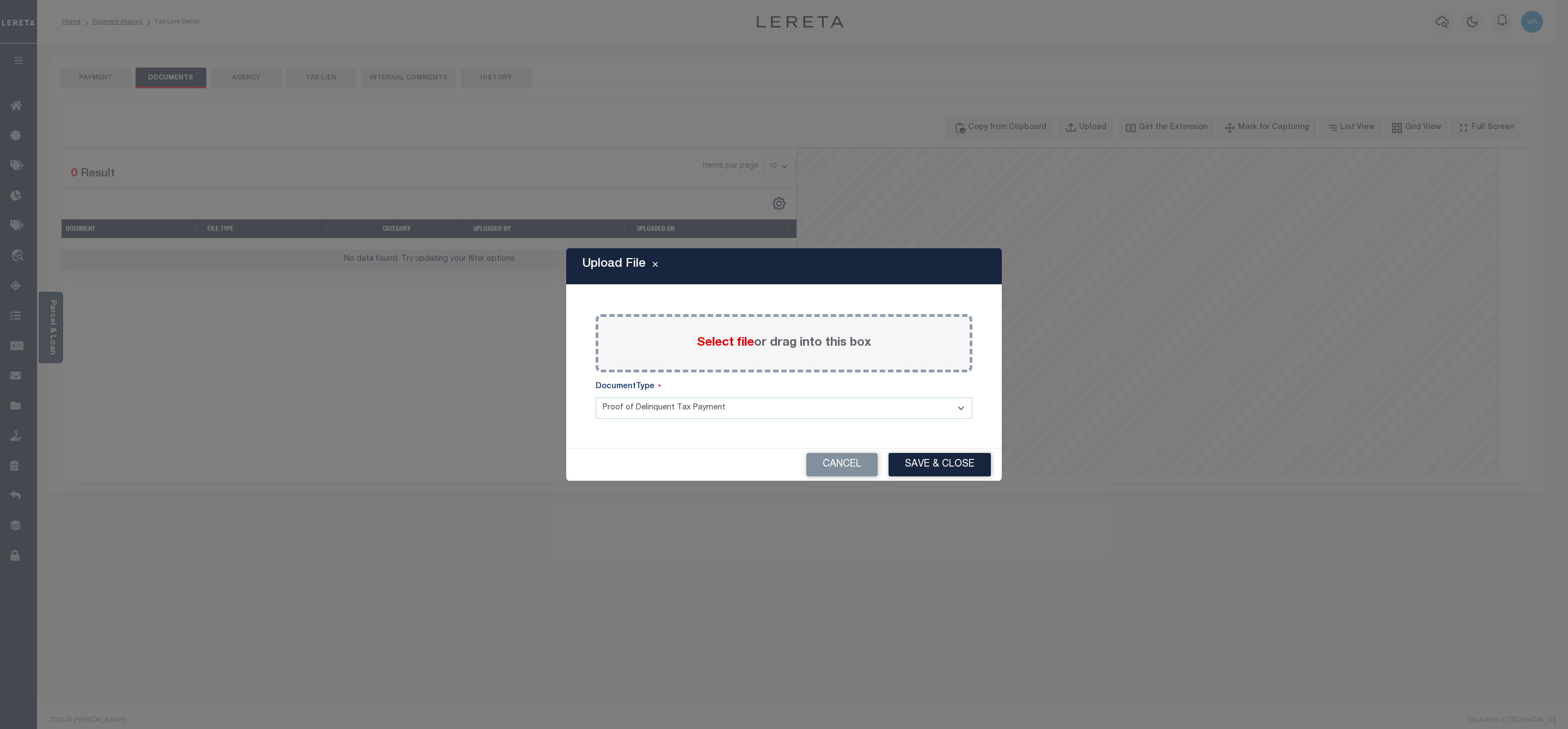
click at [735, 348] on span "Select file" at bounding box center [725, 343] width 57 height 12
click at [0, 0] on input "Select file or drag into this box" at bounding box center [0, 0] width 0 height 0
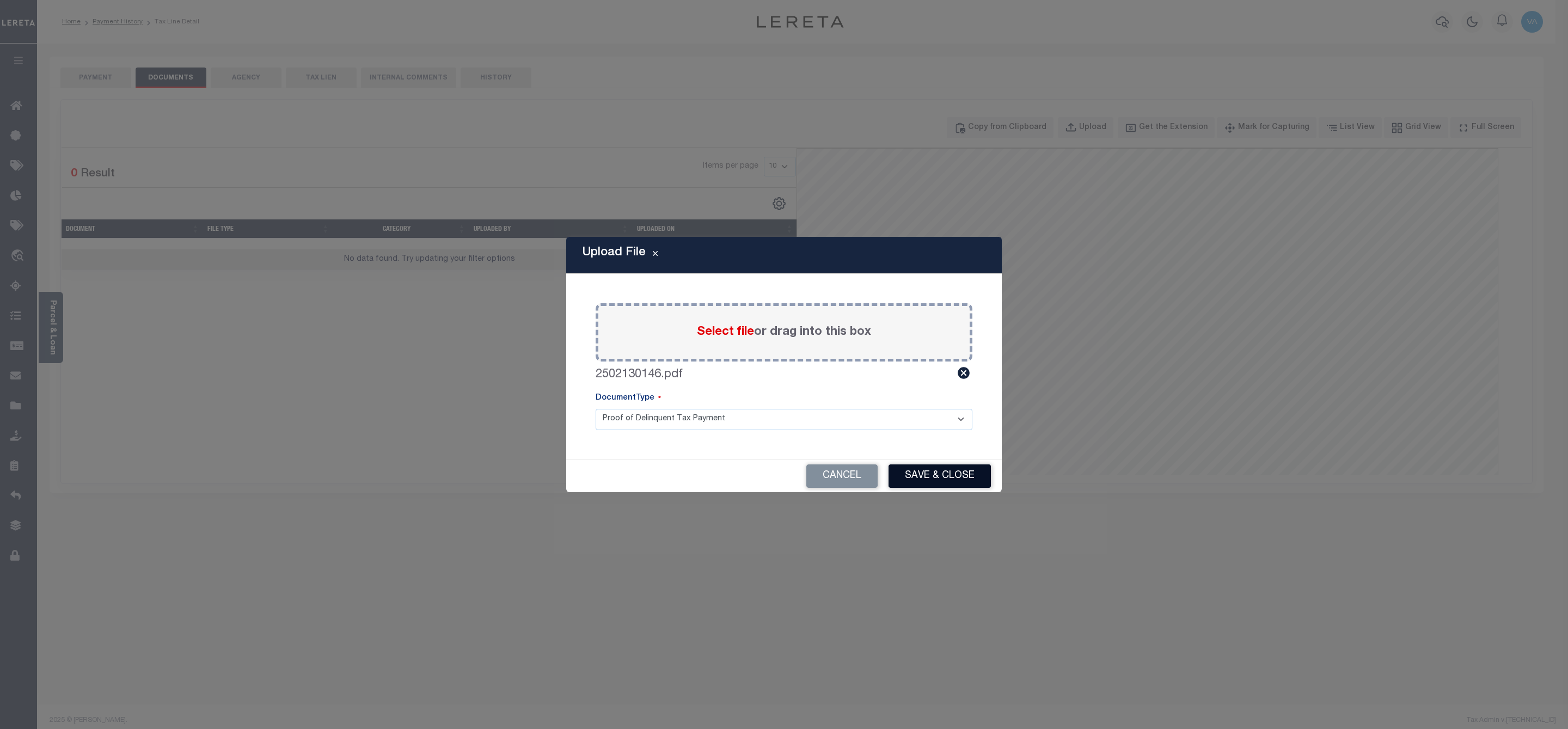
click at [913, 468] on button "Save & Close" at bounding box center [940, 476] width 102 height 23
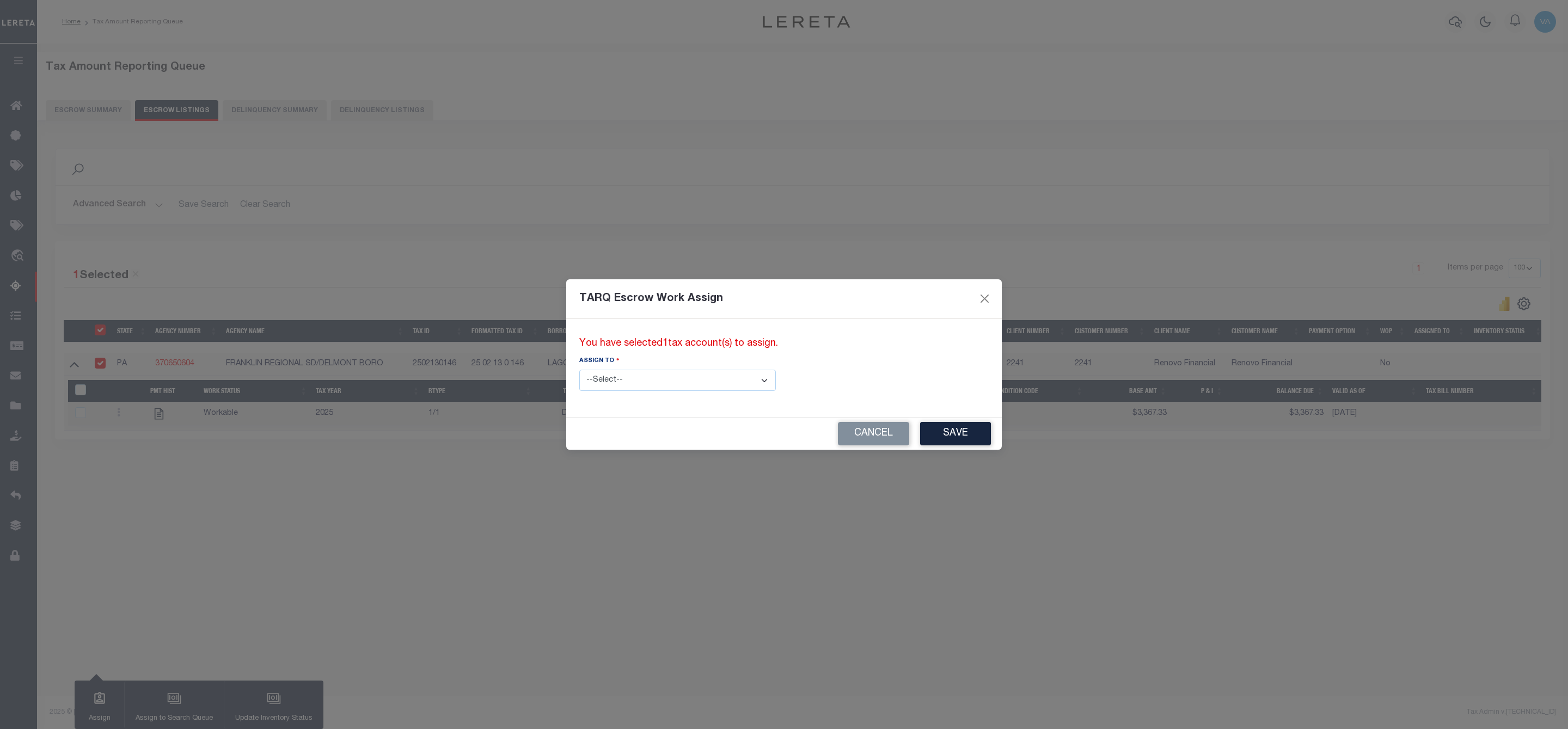
select select "100"
click at [630, 385] on select "--Select-- --Unassigned-- --Unassigned-- Adhikary Rinki Agustin Fernandez Agust…" at bounding box center [677, 380] width 196 height 22
select select "Vamsi Kalikiri"
click at [579, 370] on select "--Select-- --Unassigned-- --Unassigned-- Adhikary Rinki Agustin Fernandez Agust…" at bounding box center [677, 380] width 196 height 22
click at [920, 427] on button "Save" at bounding box center [955, 434] width 71 height 23
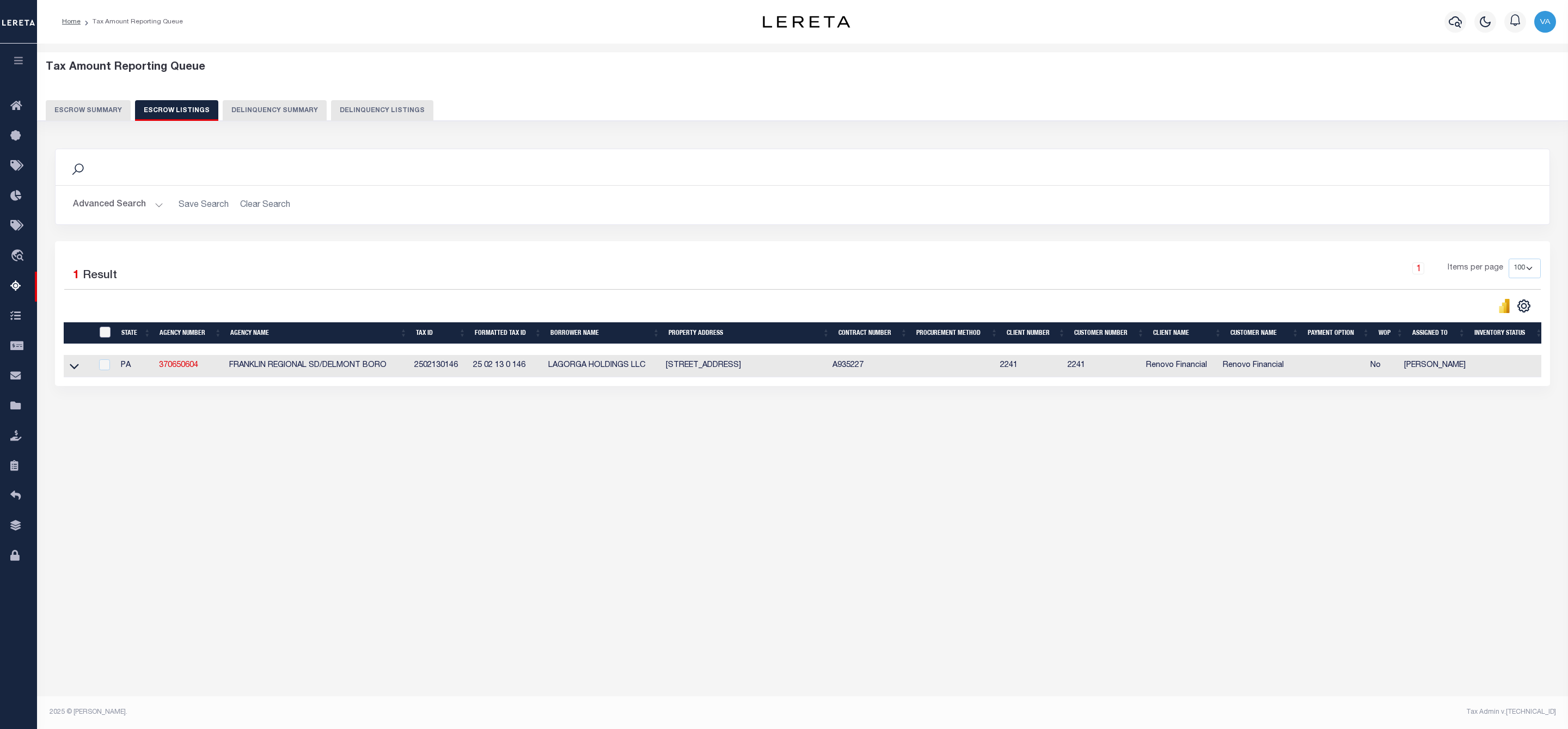
click at [102, 337] on input "ID" at bounding box center [105, 332] width 11 height 11
checkbox input "true"
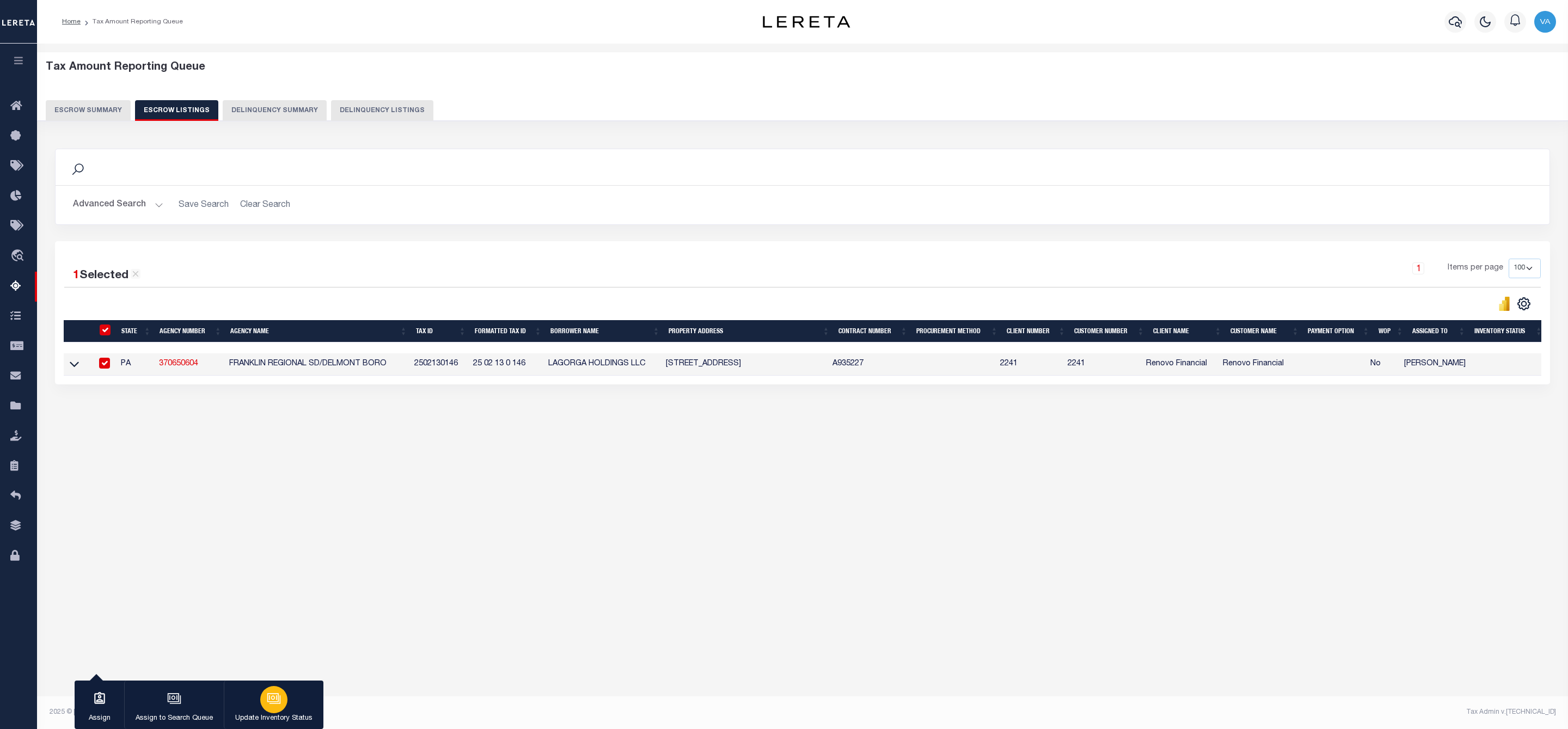
click at [266, 696] on icon "button" at bounding box center [273, 698] width 14 height 14
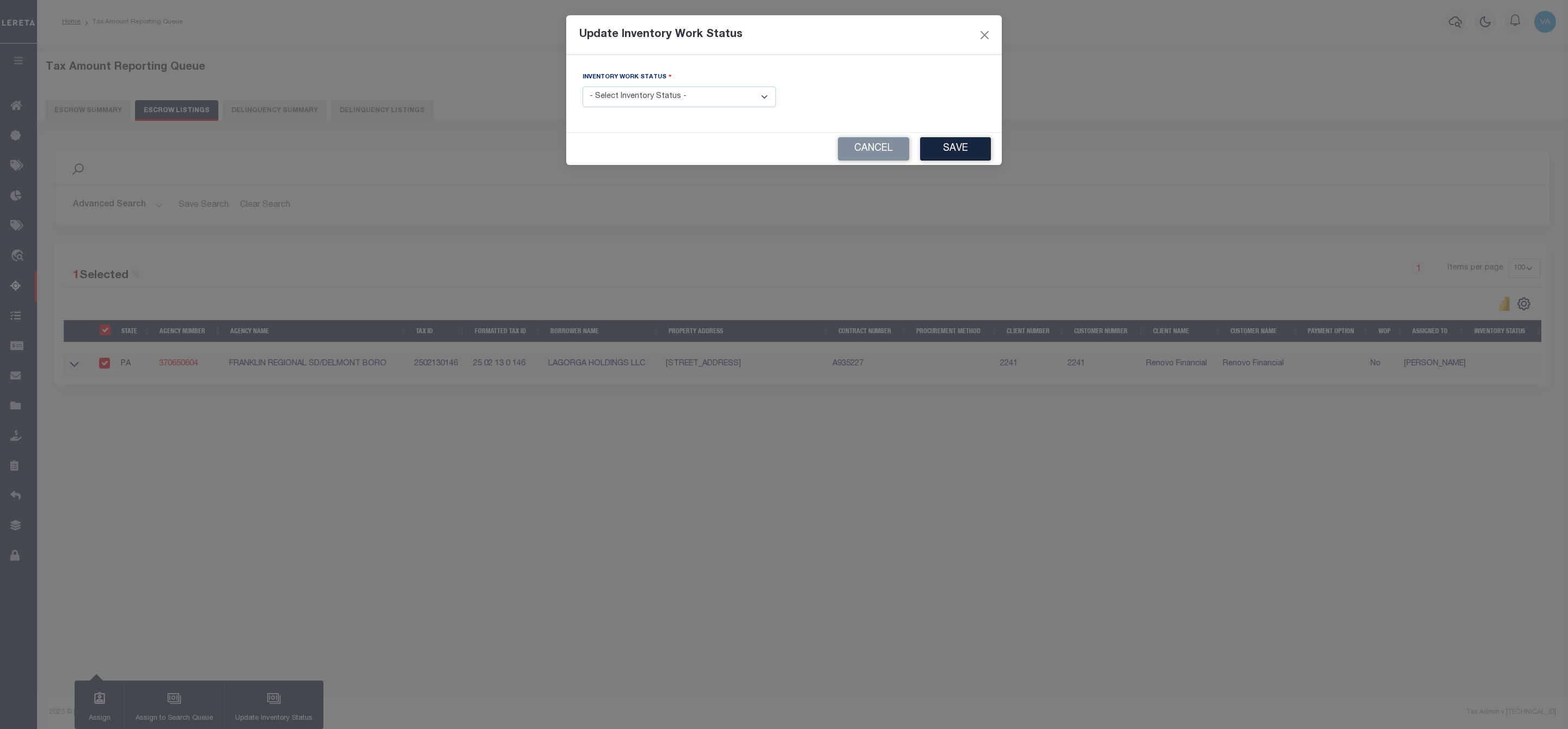
click at [673, 98] on select "- Select Inventory Status - Manual - Exception Pended - Awaiting Search Late Ad…" at bounding box center [679, 97] width 193 height 22
select select "4"
click at [583, 87] on select "- Select Inventory Status - Manual - Exception Pended - Awaiting Search Late Ad…" at bounding box center [679, 97] width 193 height 22
click at [989, 155] on button "Save" at bounding box center [955, 149] width 71 height 23
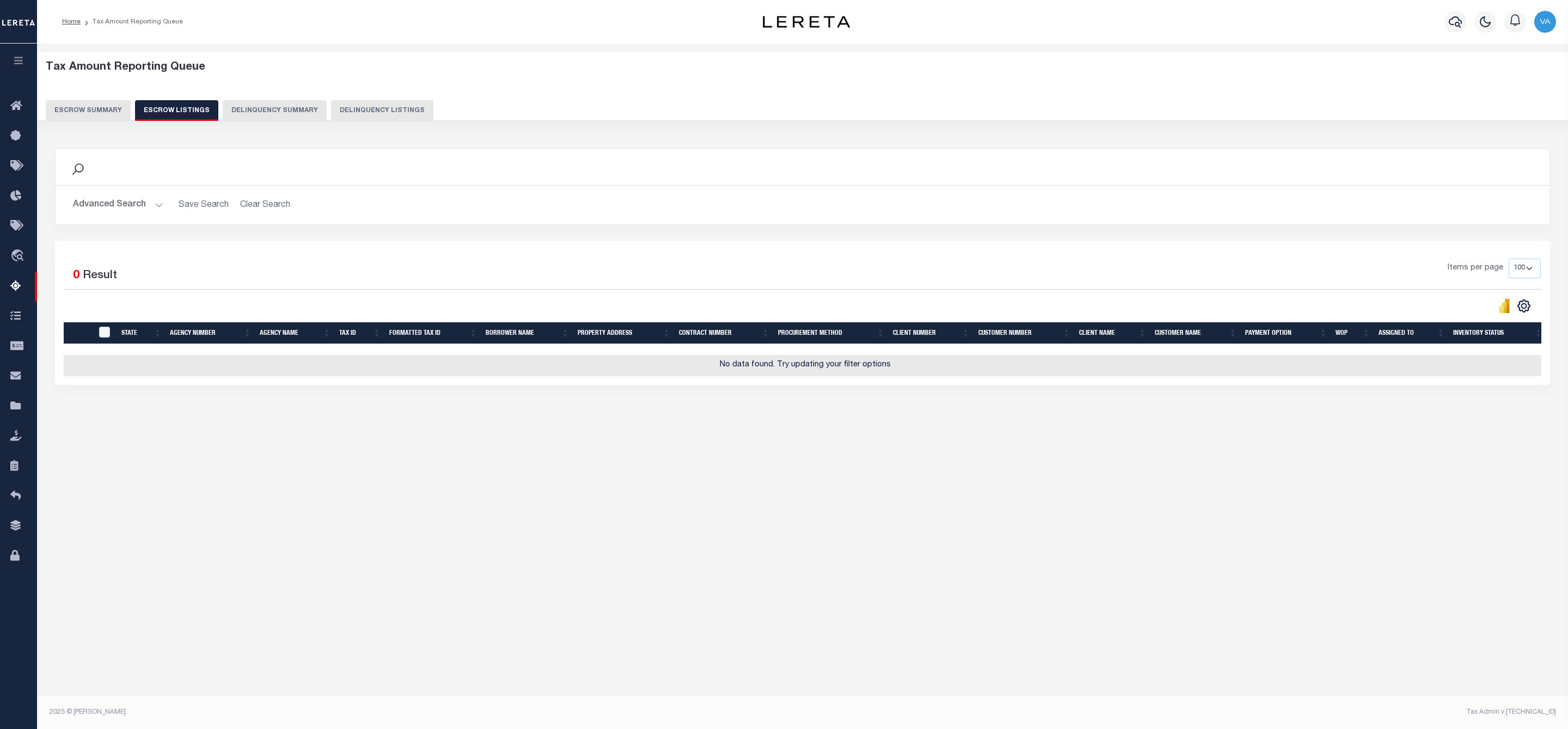
click at [103, 105] on button "Escrow Summary" at bounding box center [88, 111] width 85 height 21
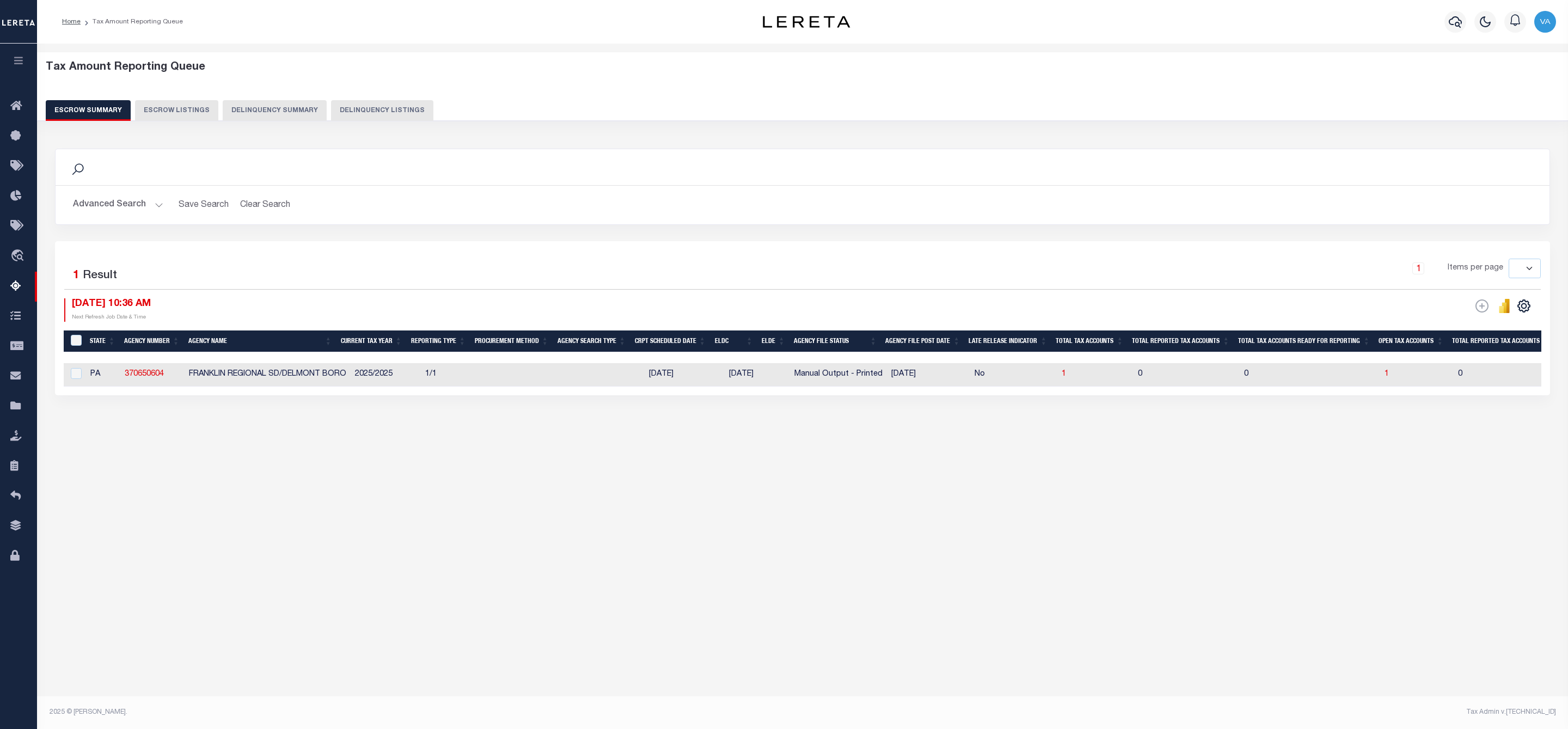
click at [127, 201] on button "Advanced Search" at bounding box center [118, 205] width 90 height 22
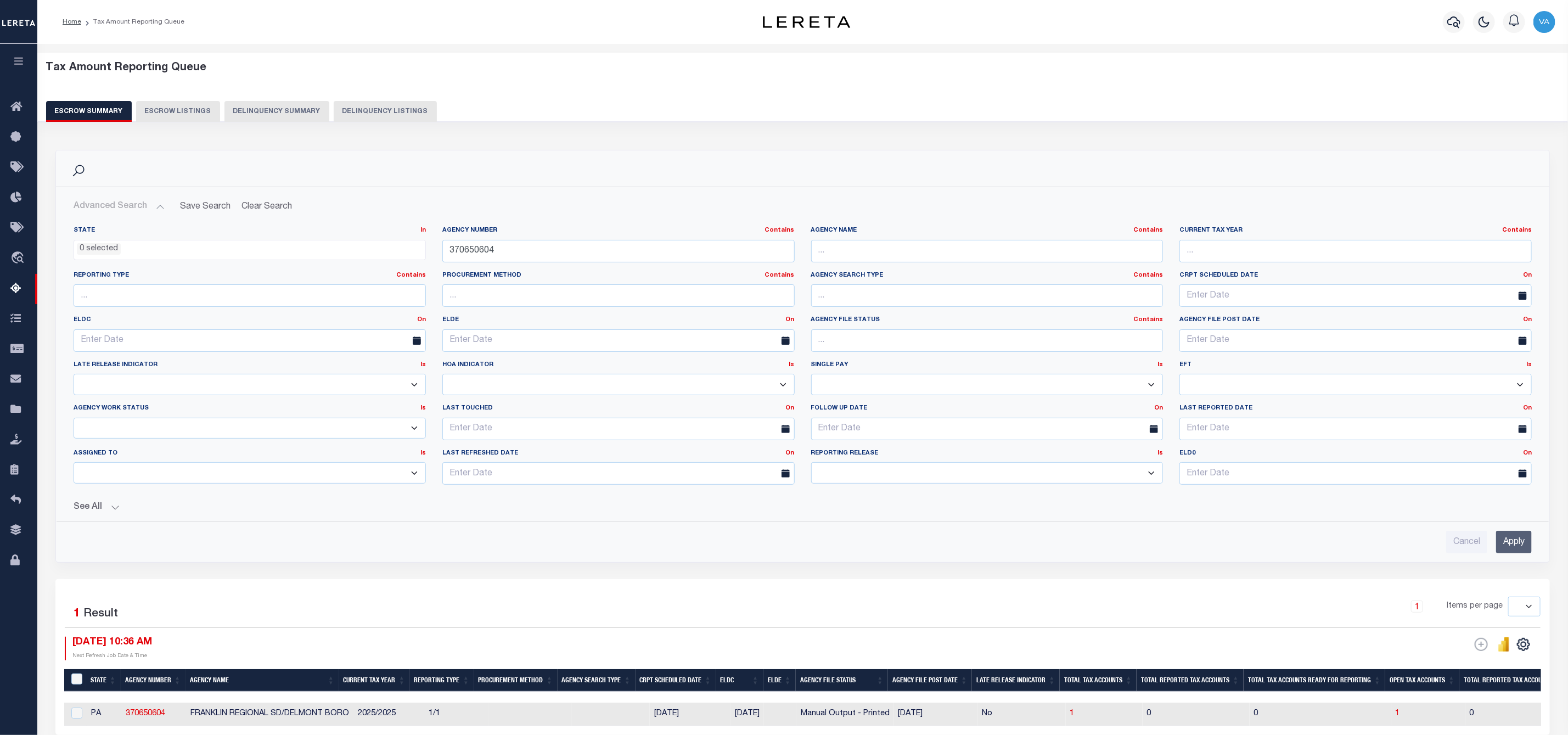
click at [150, 207] on button "Advanced Search" at bounding box center [119, 207] width 91 height 22
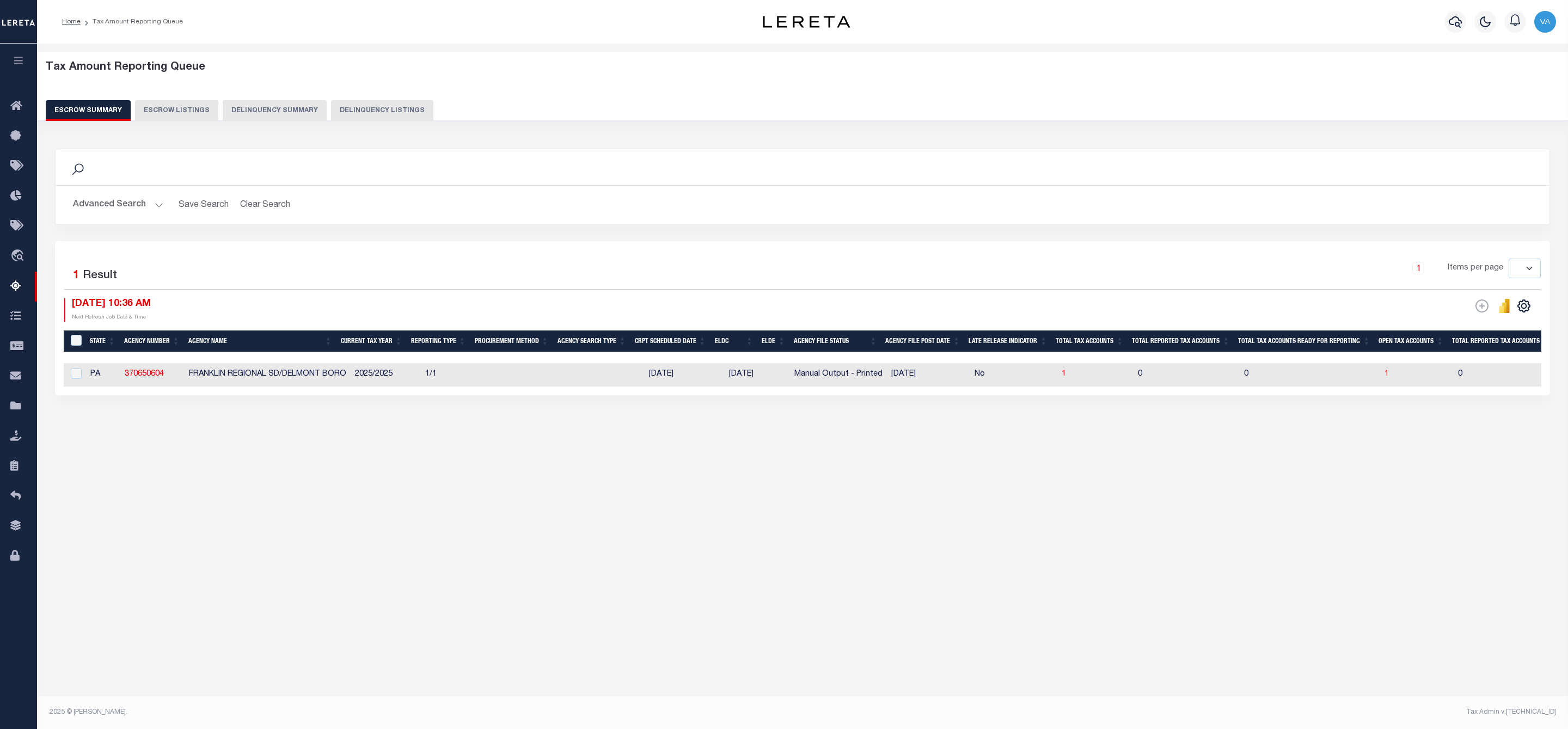
click at [149, 205] on button "Advanced Search" at bounding box center [118, 205] width 90 height 22
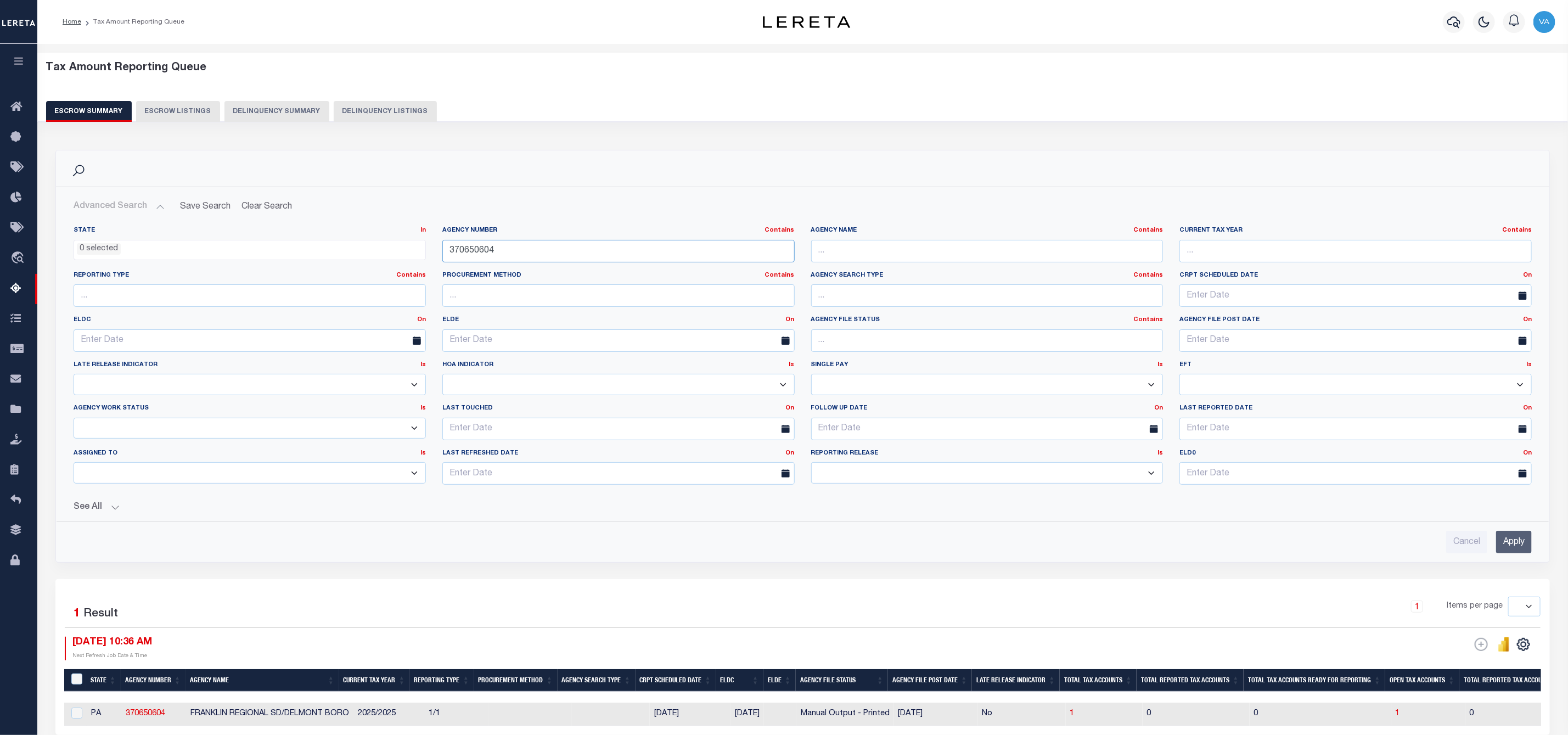
drag, startPoint x: 494, startPoint y: 246, endPoint x: 431, endPoint y: 247, distance: 63.0
click at [431, 247] on div "State In In AK AL AR AZ CA CO CT DC DE FL GA GU HI IA ID IL IN KS KY LA MA MD M…" at bounding box center [802, 359] width 1475 height 267
paste input "21053021"
type input "210530214"
click at [1518, 547] on input "Apply" at bounding box center [1515, 541] width 36 height 22
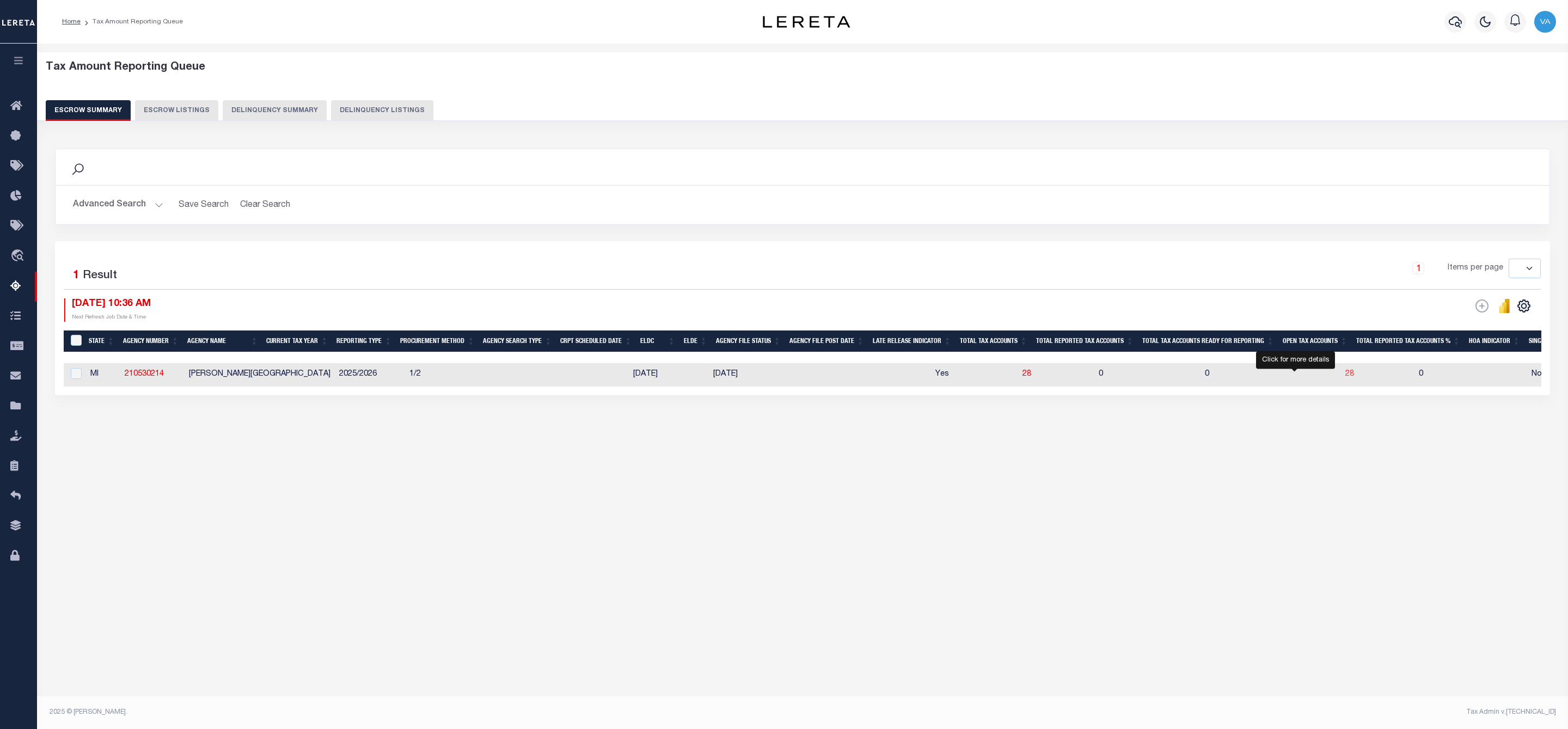
click at [1345, 375] on span "28" at bounding box center [1350, 374] width 9 height 7
select select "100"
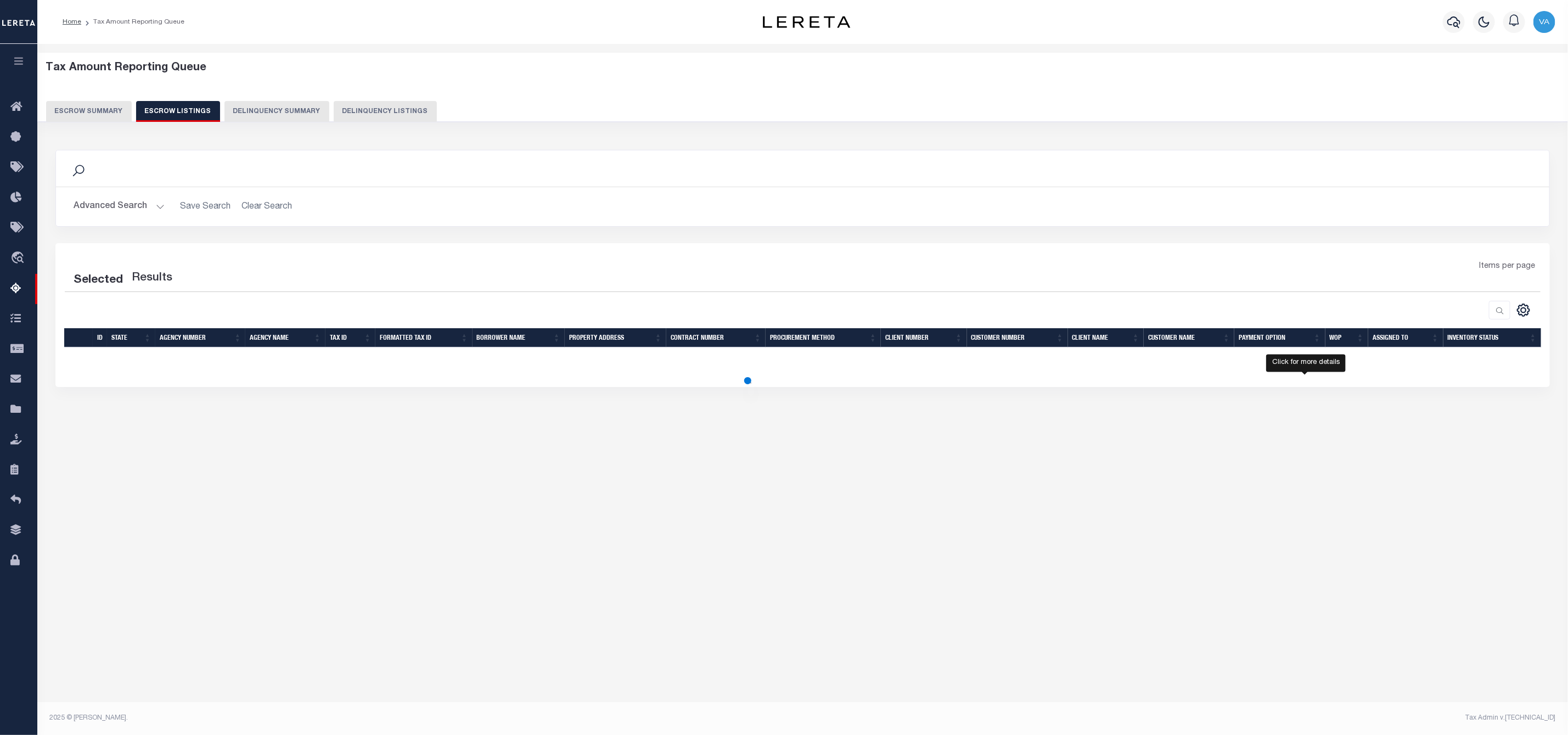
select select "100"
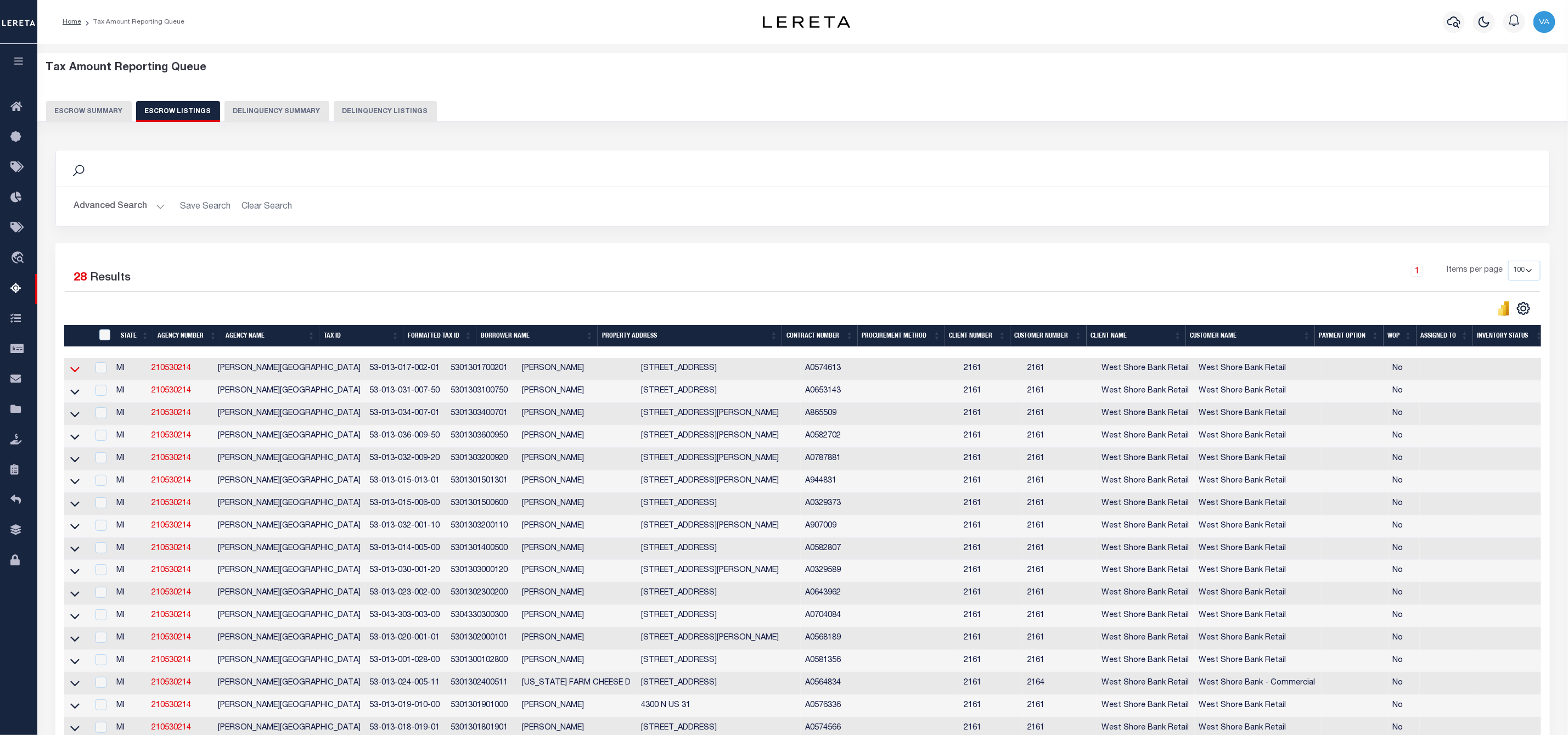
click at [74, 372] on icon at bounding box center [74, 369] width 9 height 12
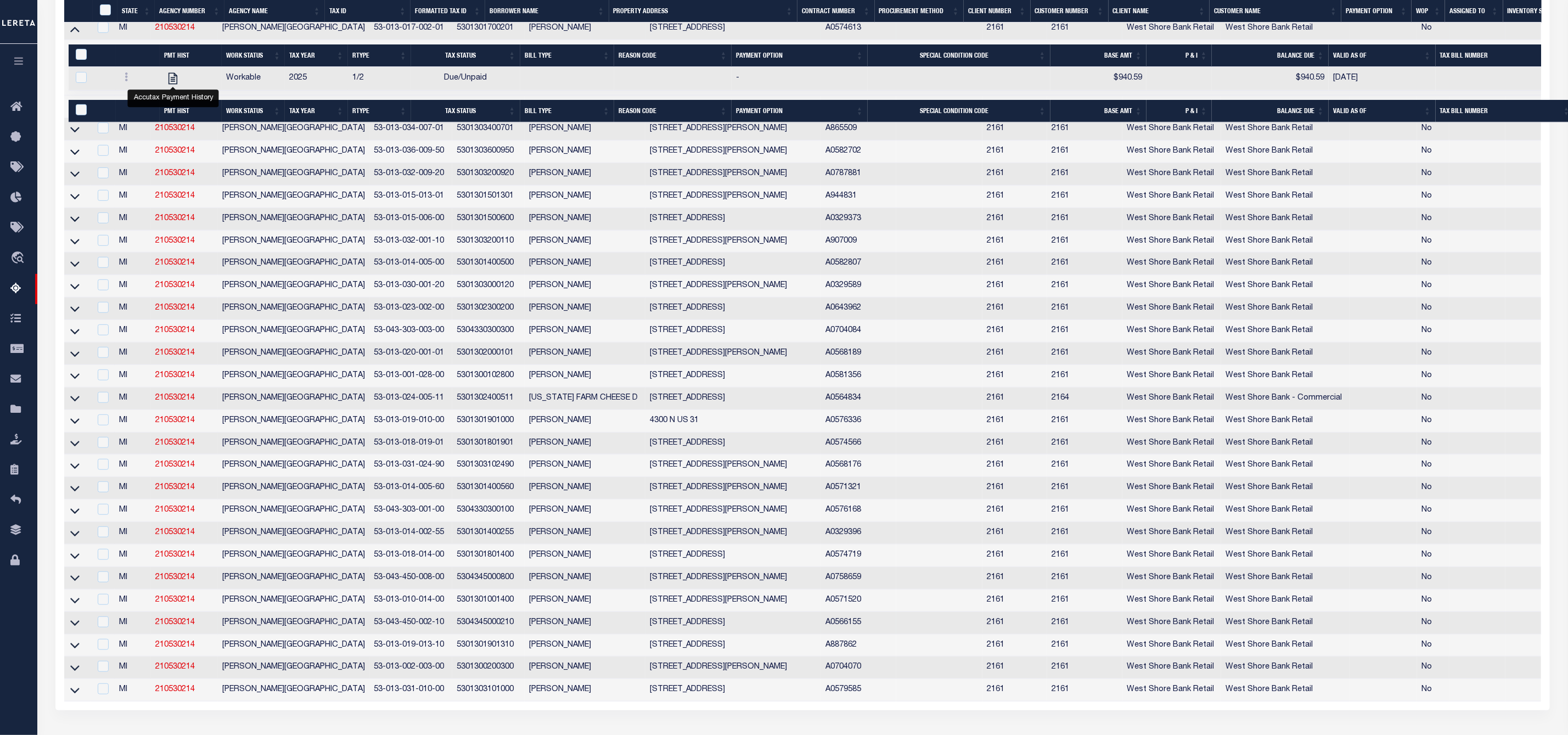
scroll to position [423, 0]
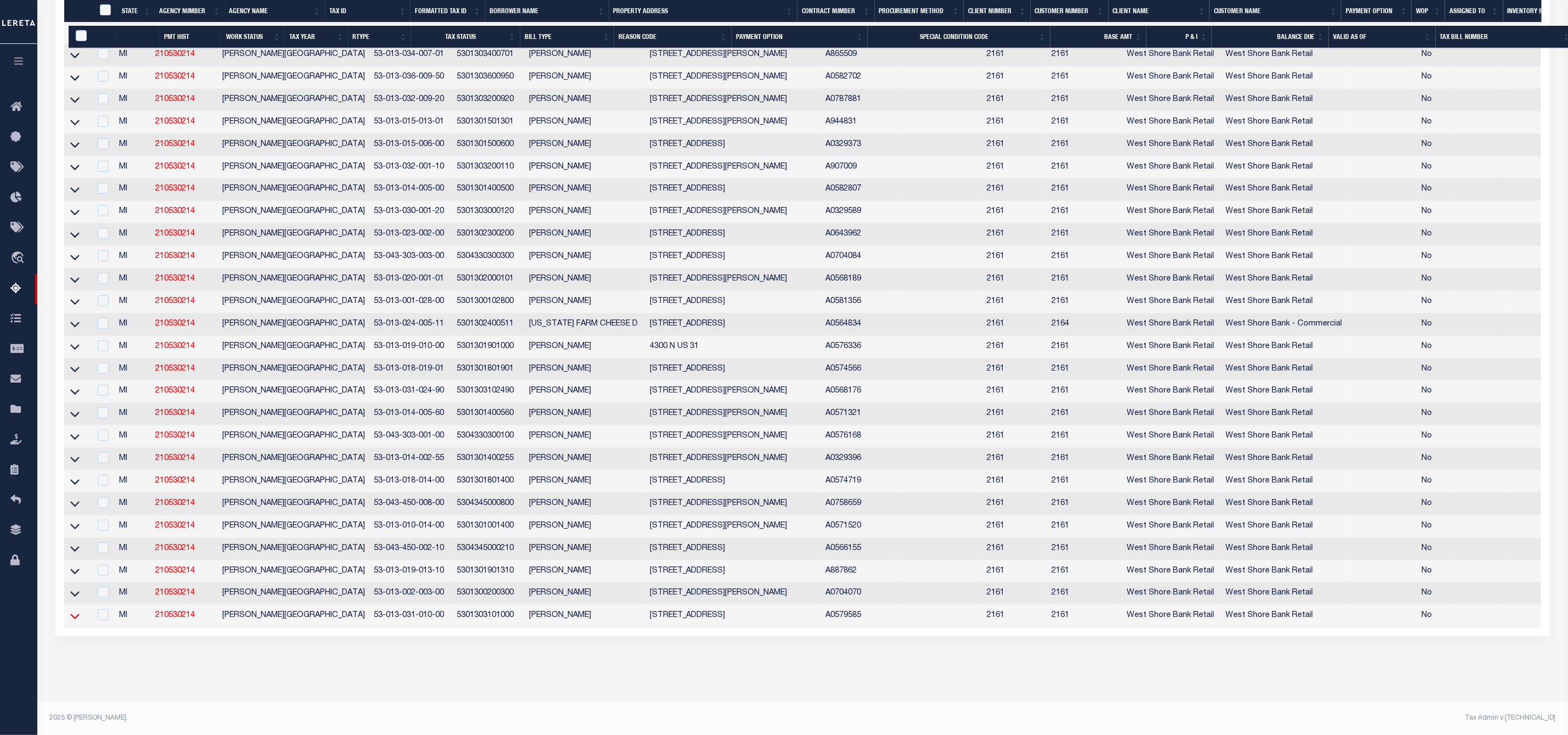
click at [76, 610] on icon at bounding box center [74, 616] width 9 height 12
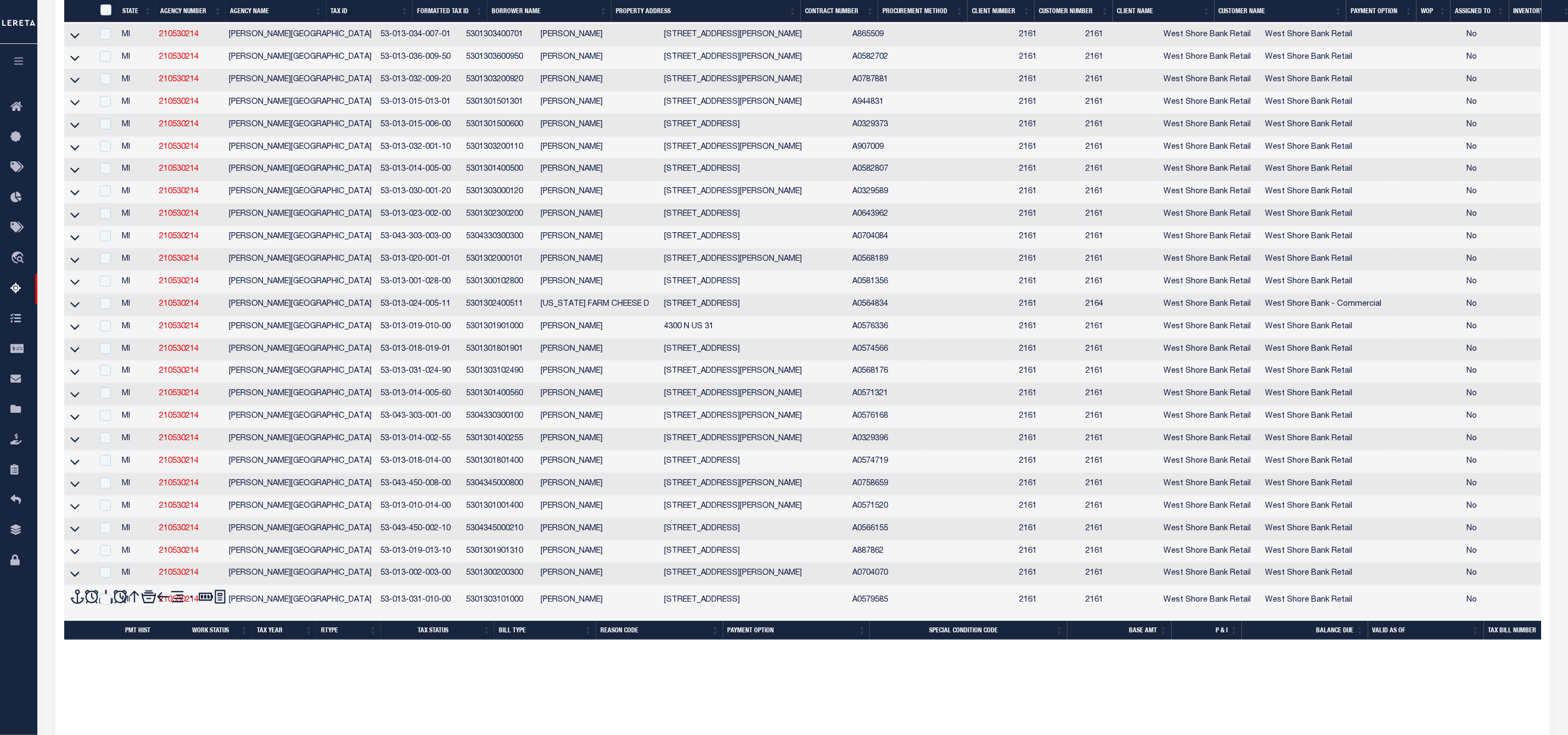
scroll to position [400, 0]
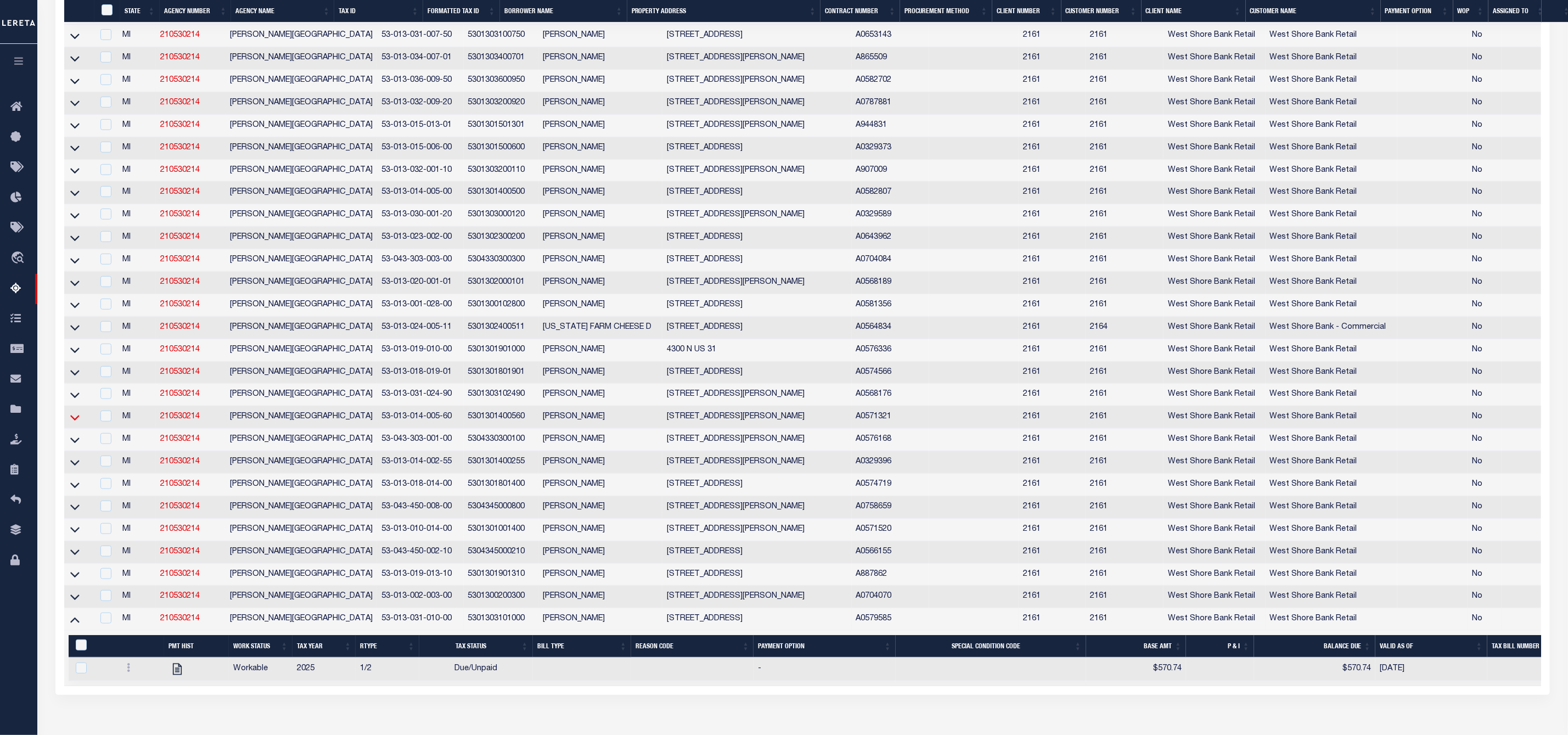
click at [74, 423] on icon at bounding box center [74, 417] width 9 height 12
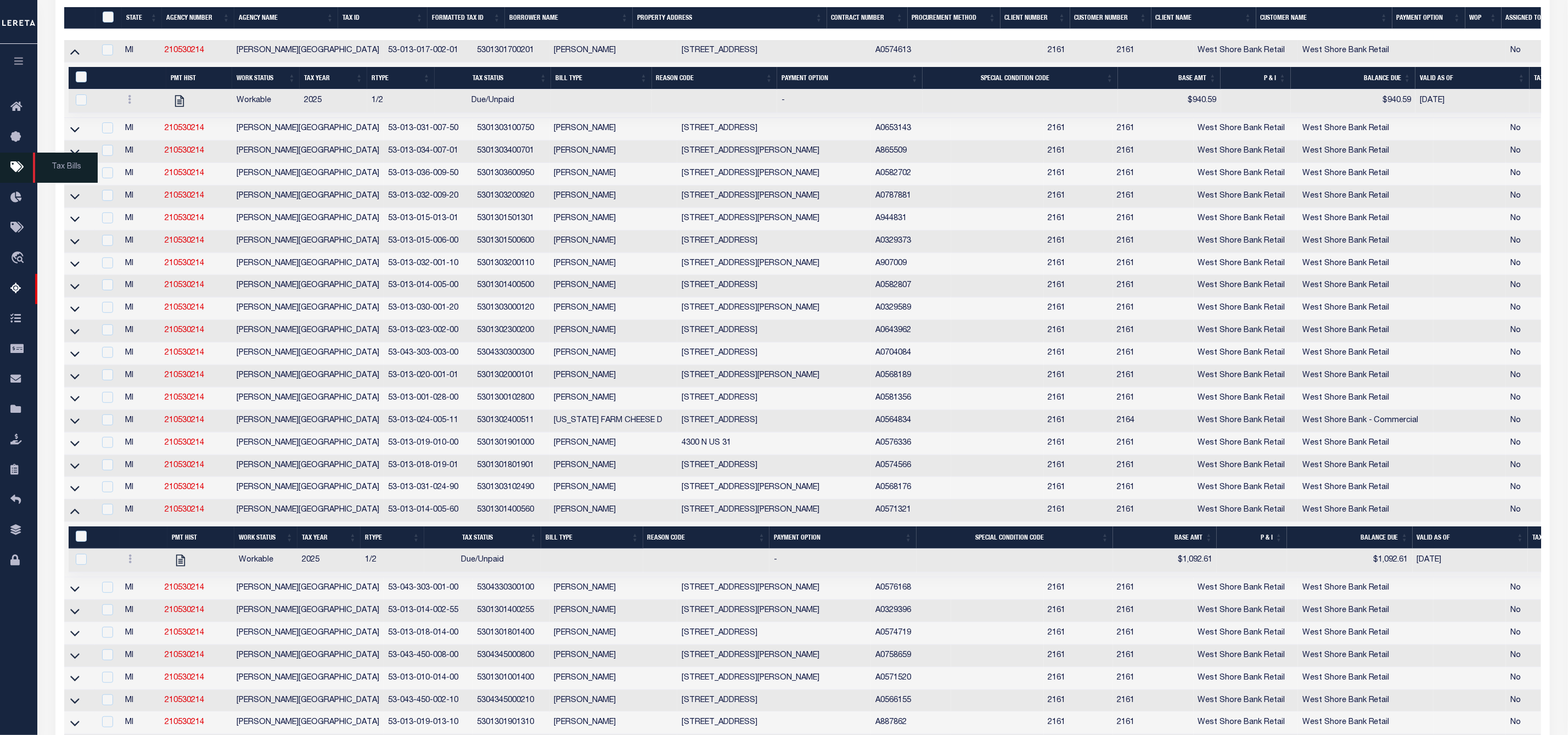
scroll to position [0, 0]
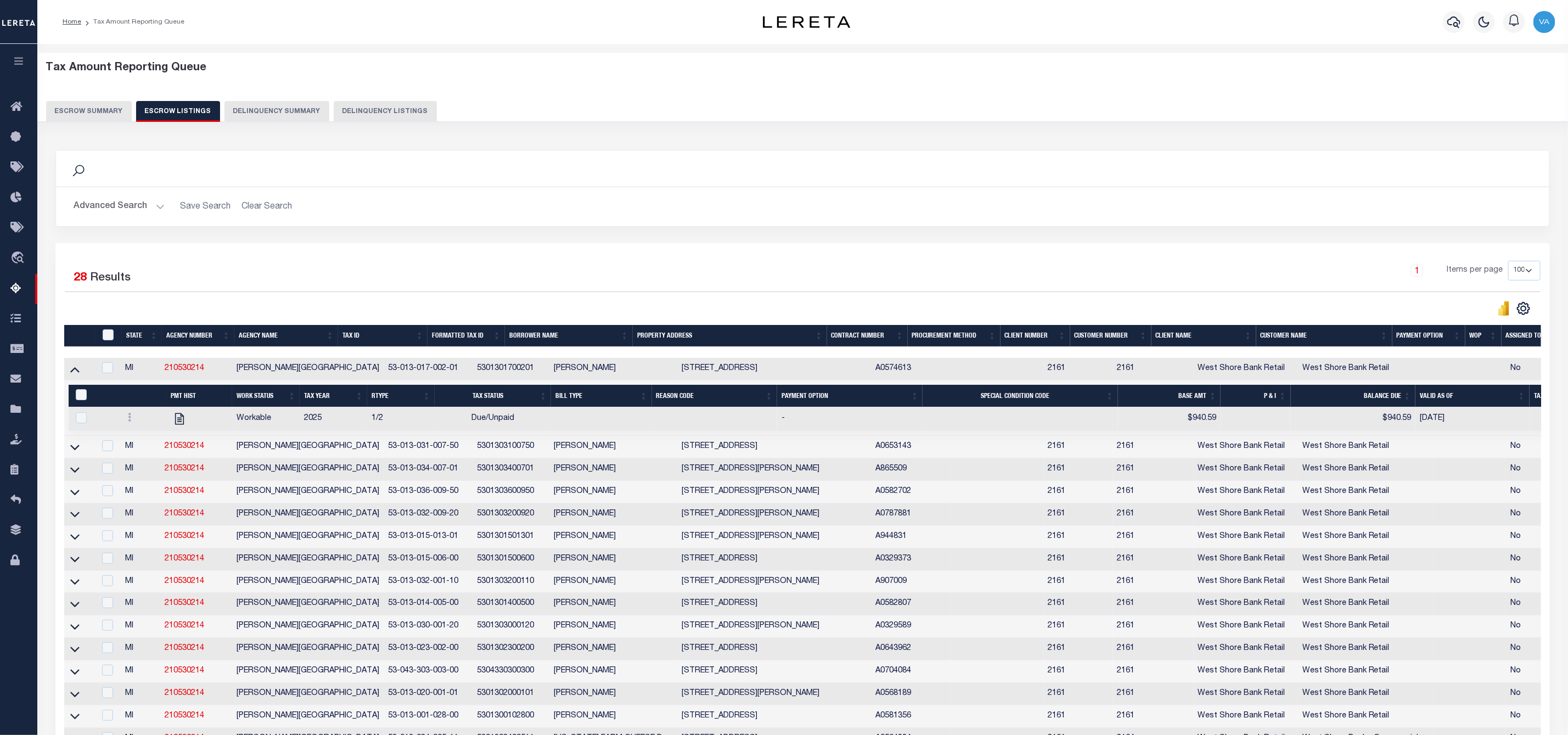
click at [109, 104] on button "Escrow Summary" at bounding box center [89, 112] width 86 height 21
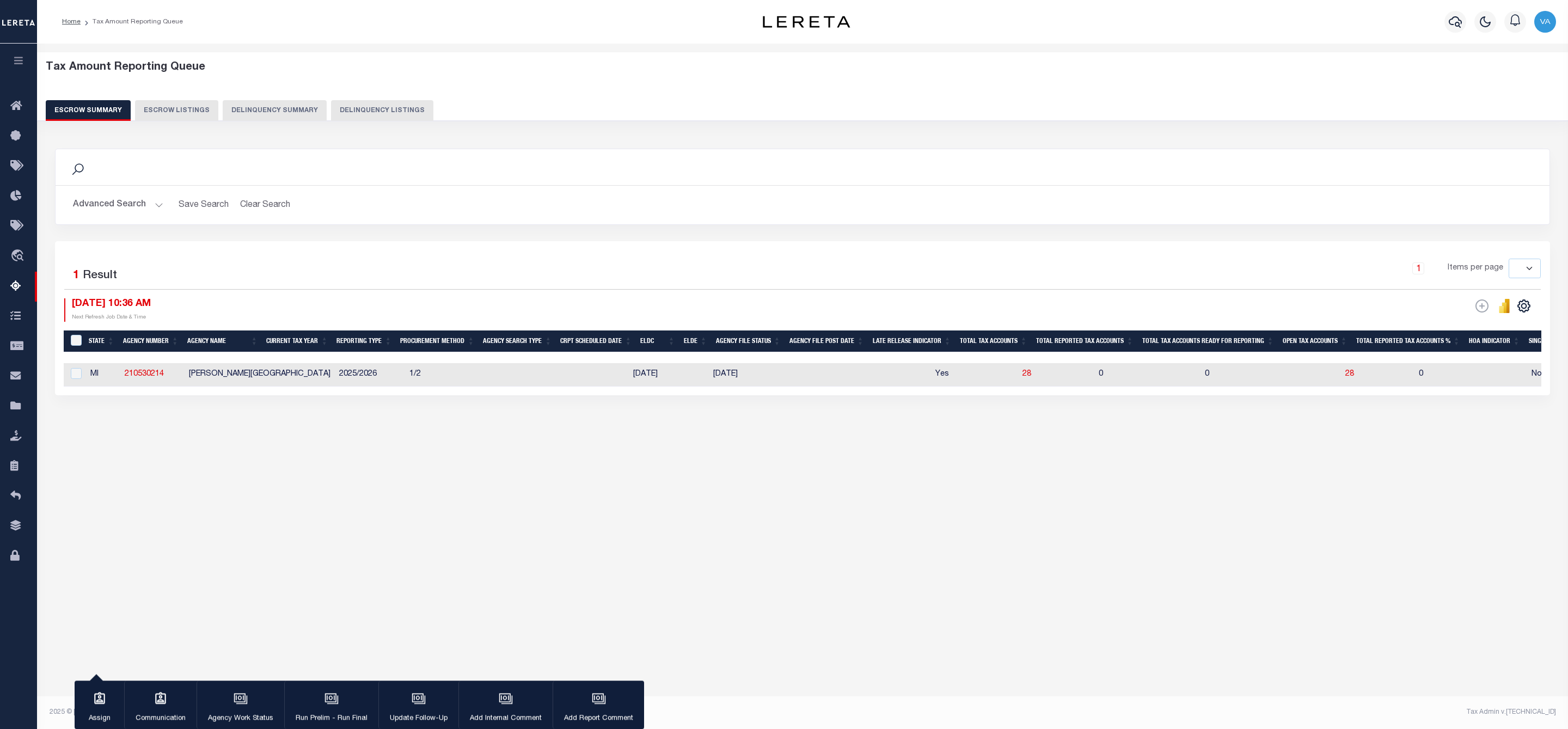
click at [115, 201] on button "Advanced Search" at bounding box center [118, 205] width 90 height 22
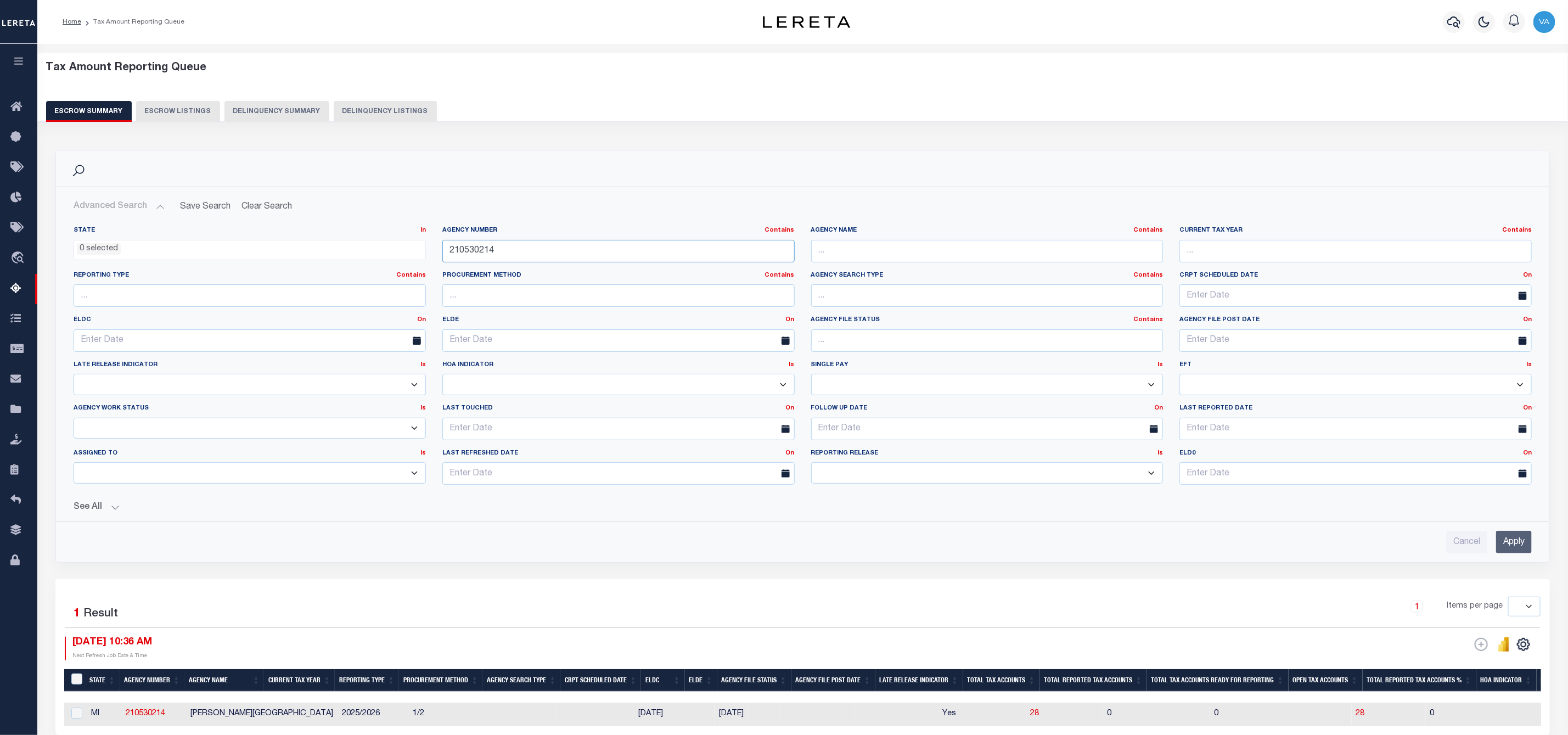
drag, startPoint x: 506, startPoint y: 254, endPoint x: 365, endPoint y: 254, distance: 141.0
click at [365, 254] on div "State In In AK AL AR AZ CA CO CT DC DE FL GA GU HI IA ID IL IN KS KY LA MA MD M…" at bounding box center [802, 359] width 1475 height 267
paste input "06"
type input "210530206"
click at [1518, 540] on input "Apply" at bounding box center [1515, 541] width 36 height 22
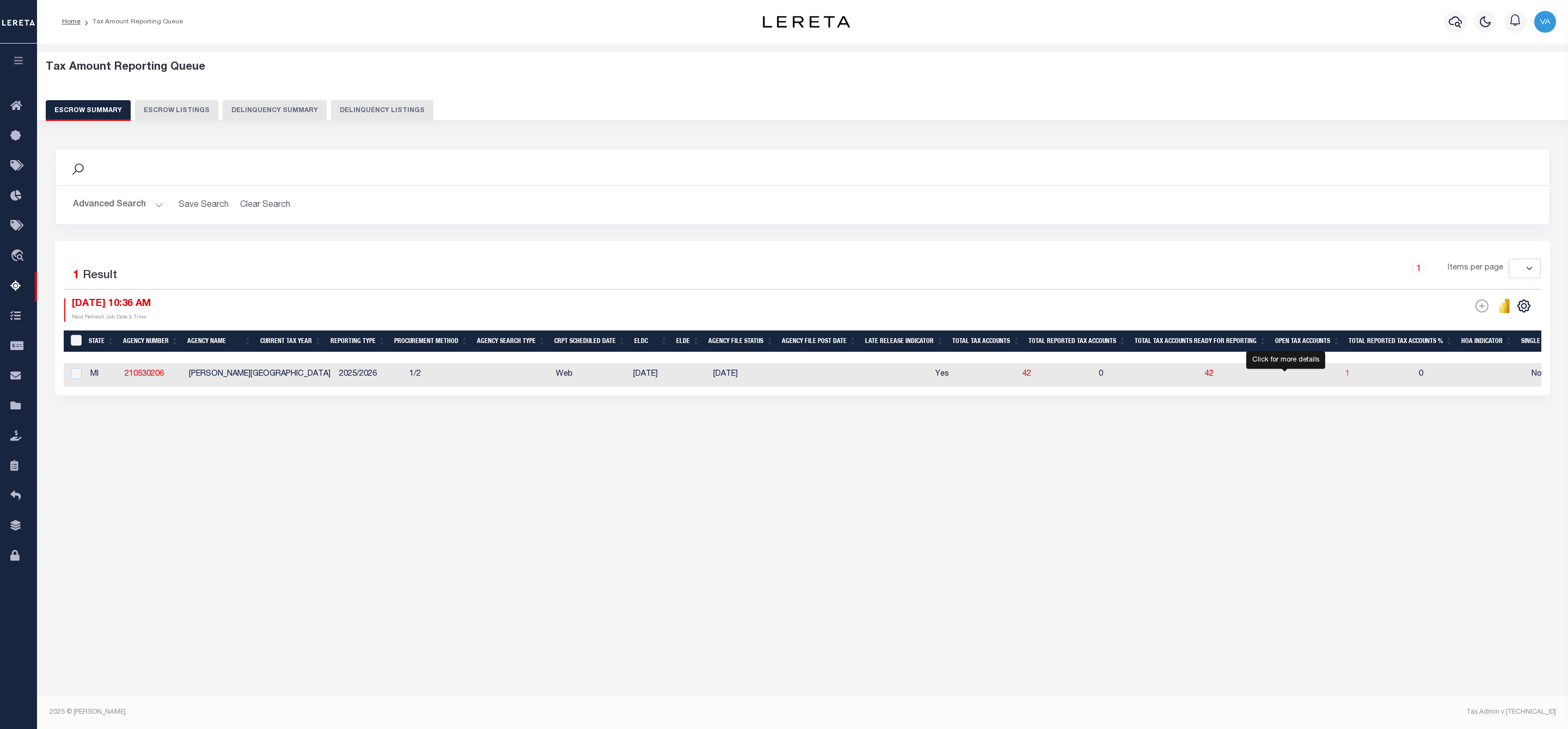
click at [1345, 376] on span "1" at bounding box center [1347, 374] width 4 height 7
select select "100"
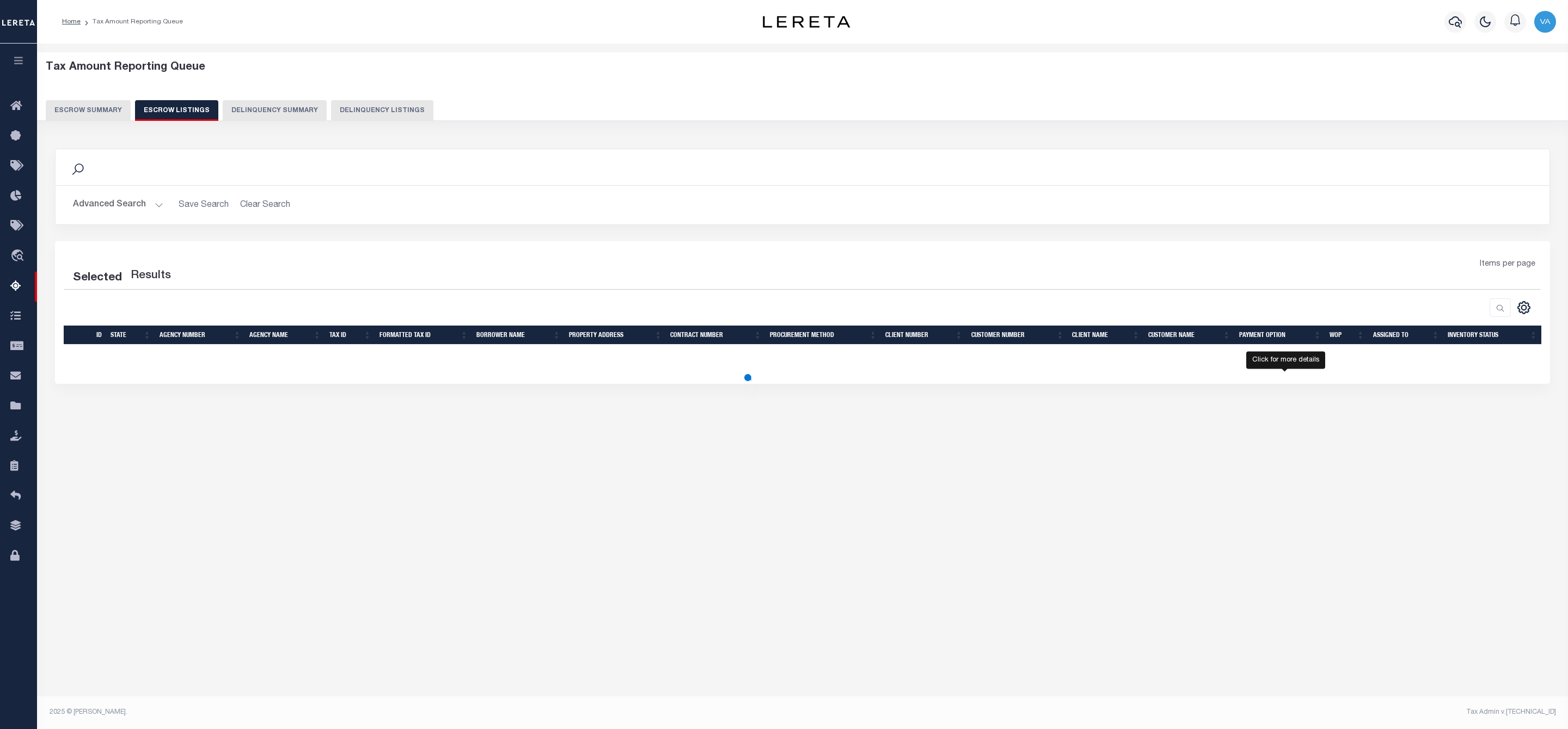
select select "100"
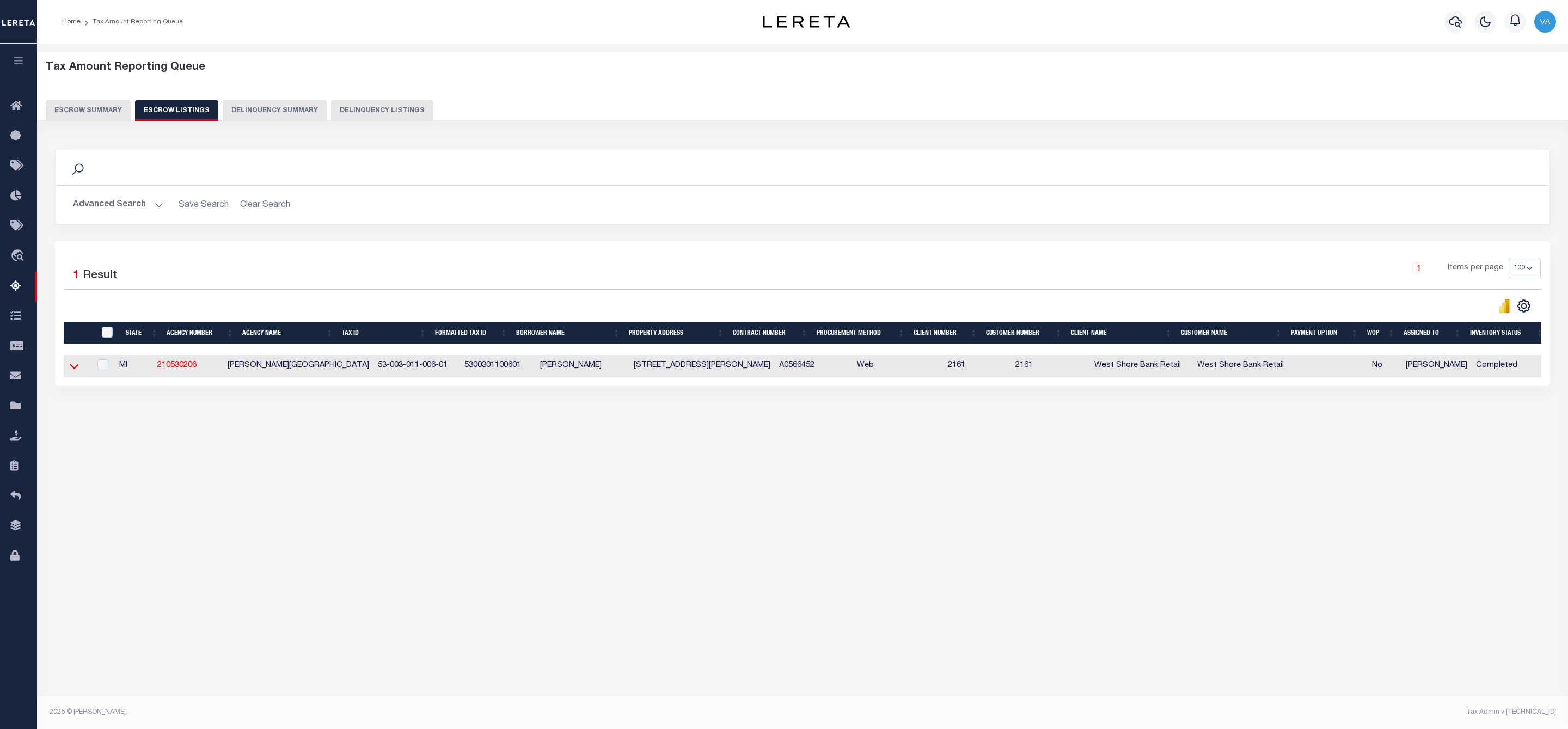
click at [74, 370] on icon at bounding box center [74, 366] width 9 height 12
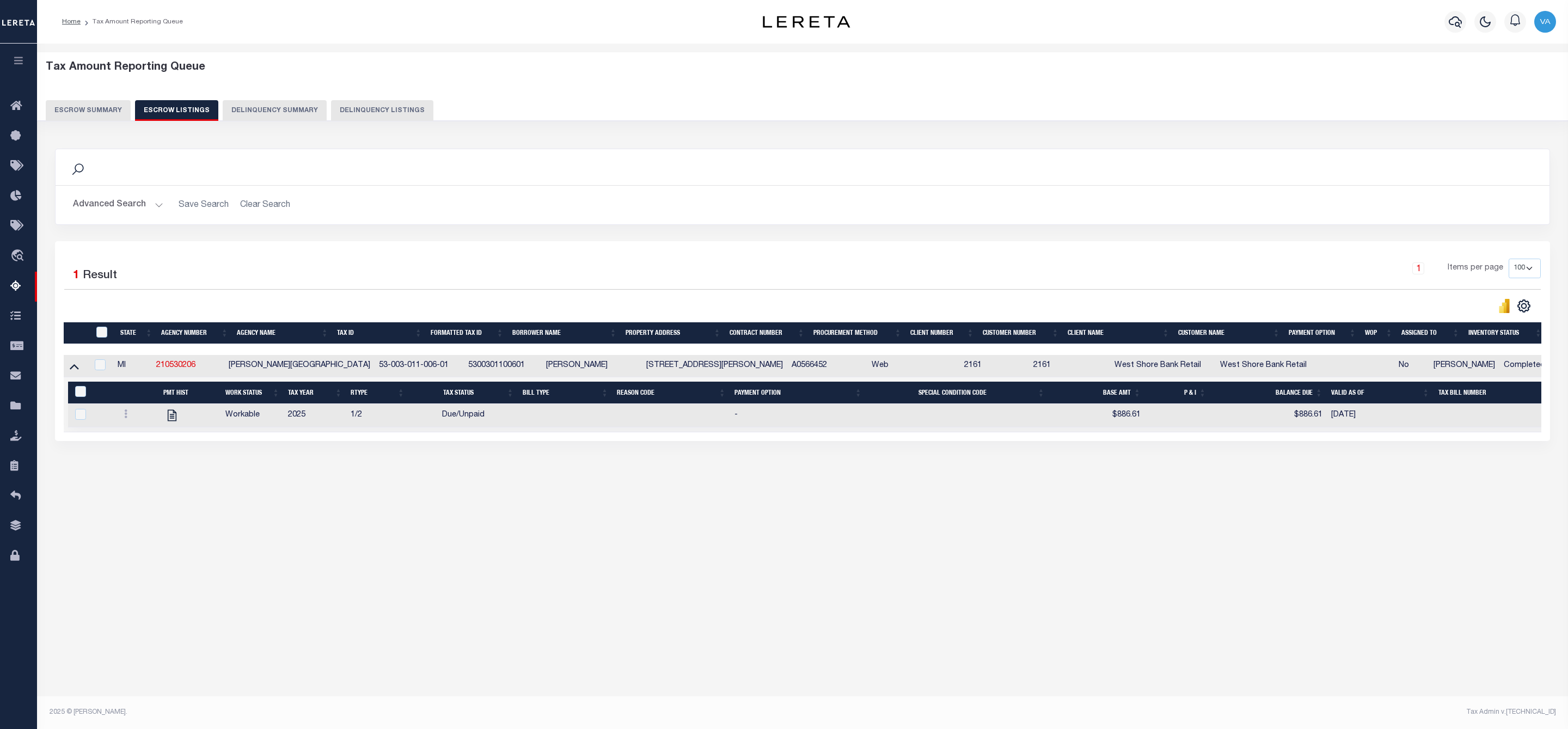
click at [85, 118] on button "Escrow Summary" at bounding box center [88, 111] width 85 height 21
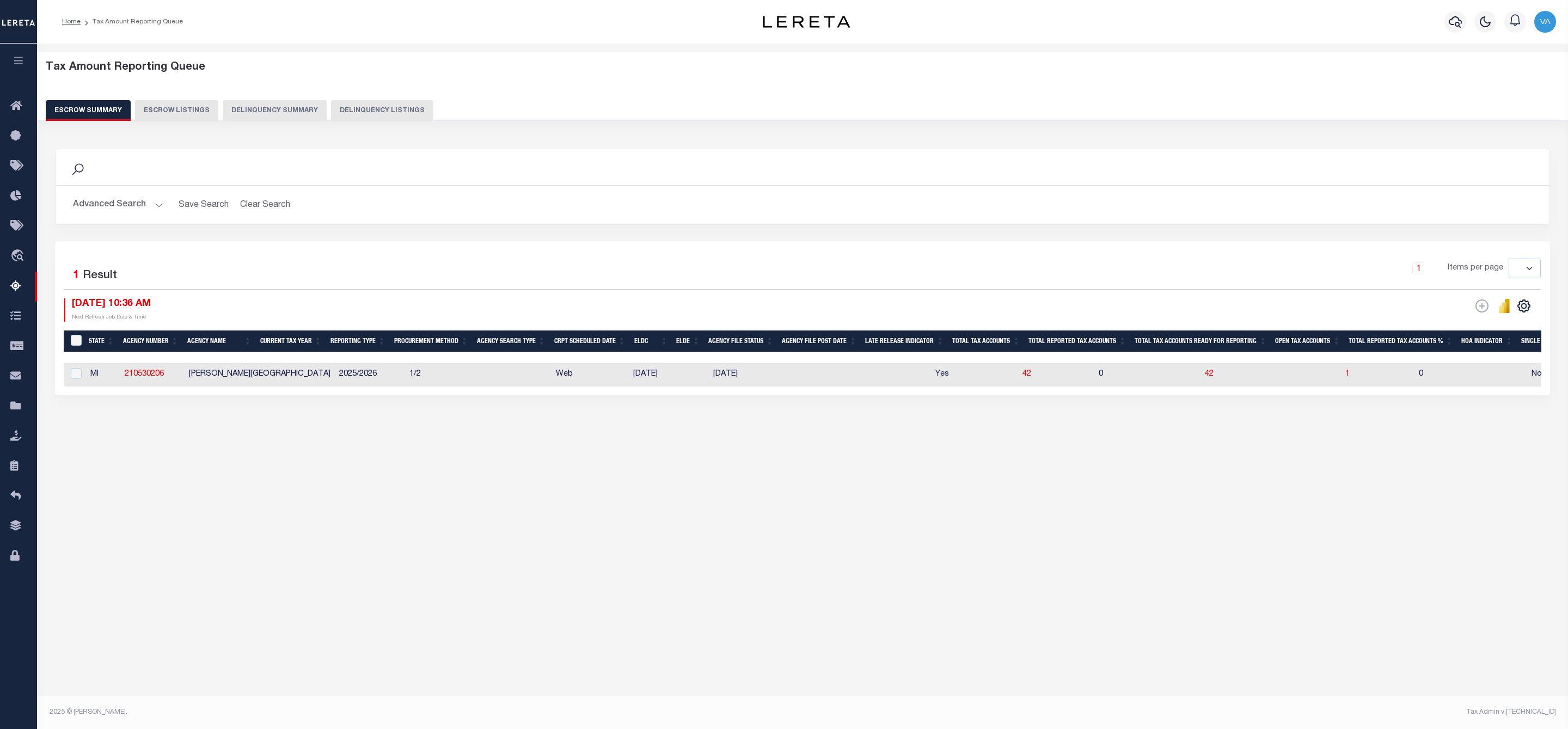
click at [130, 238] on div "Search Advanced Search Save Search Clear Search EscrowSummaryGridWrapper_dynami…" at bounding box center [802, 195] width 1511 height 92
click at [135, 202] on button "Advanced Search" at bounding box center [118, 205] width 90 height 22
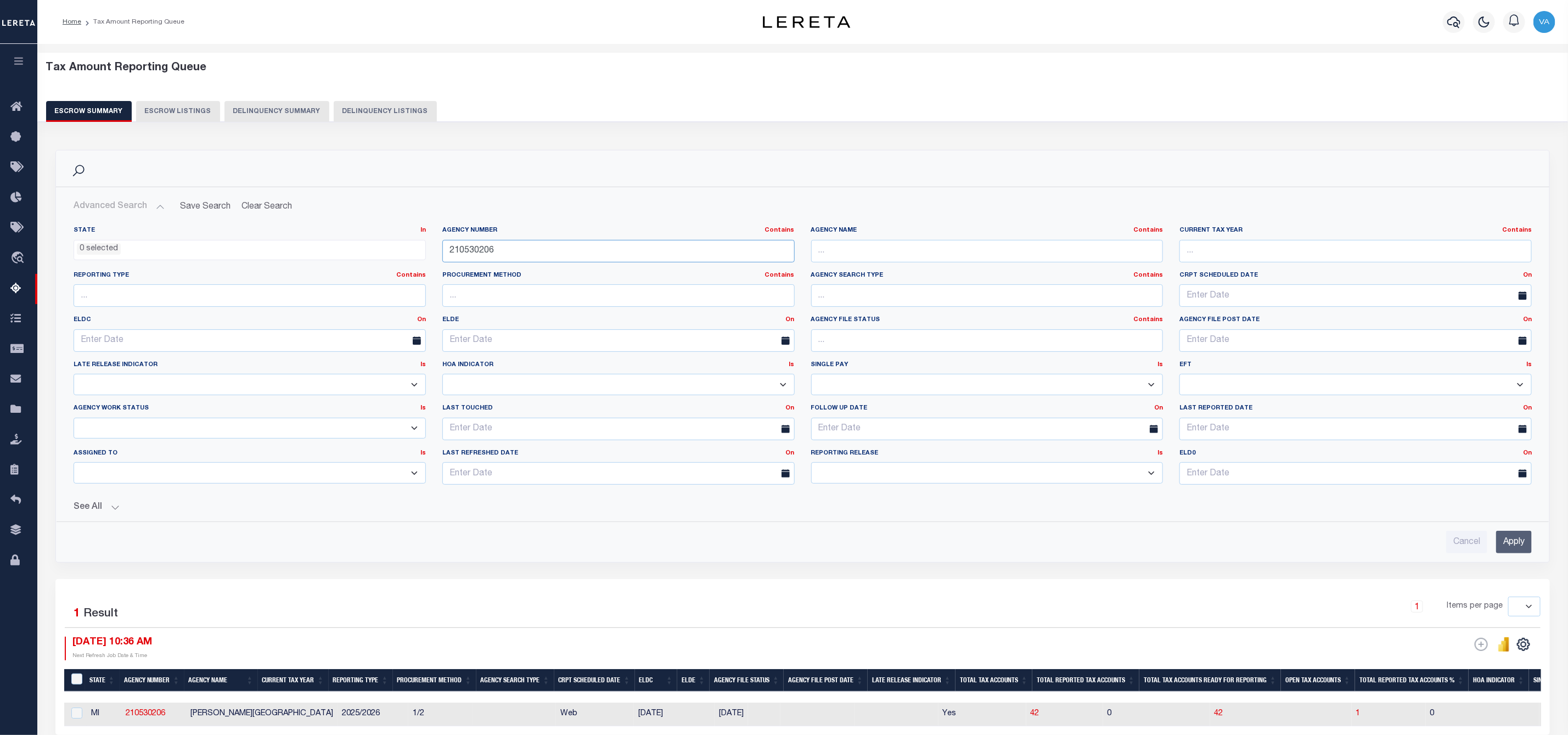
drag, startPoint x: 506, startPoint y: 249, endPoint x: 400, endPoint y: 257, distance: 106.3
click at [400, 257] on div "State In In AK AL AR AZ CA CO CT DC DE FL GA GU HI IA ID IL IN KS KY LA MA MD M…" at bounding box center [802, 359] width 1475 height 267
paste input "37067066"
type input "370670666"
click at [1517, 548] on input "Apply" at bounding box center [1515, 541] width 36 height 22
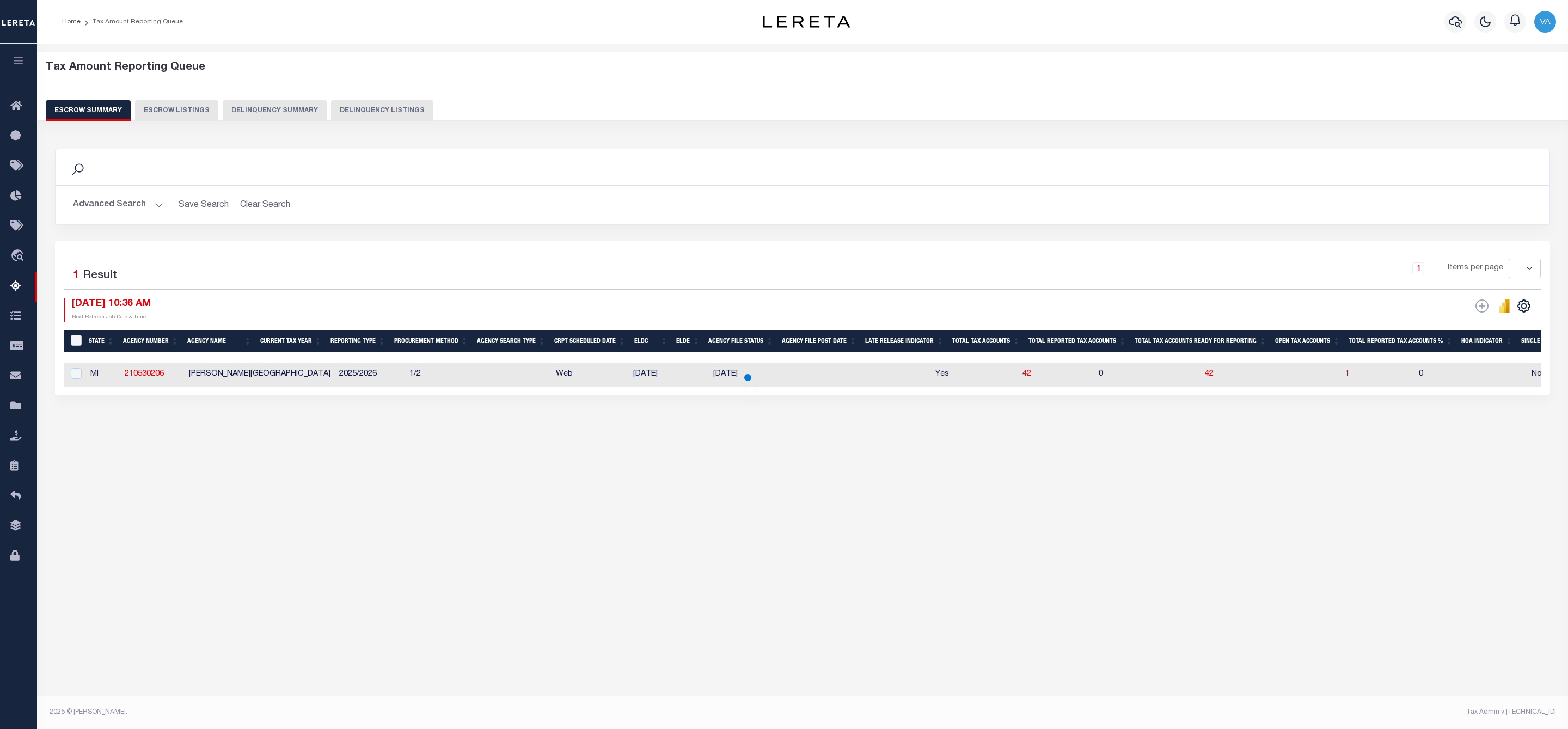
click input "Apply" at bounding box center [1514, 537] width 36 height 22
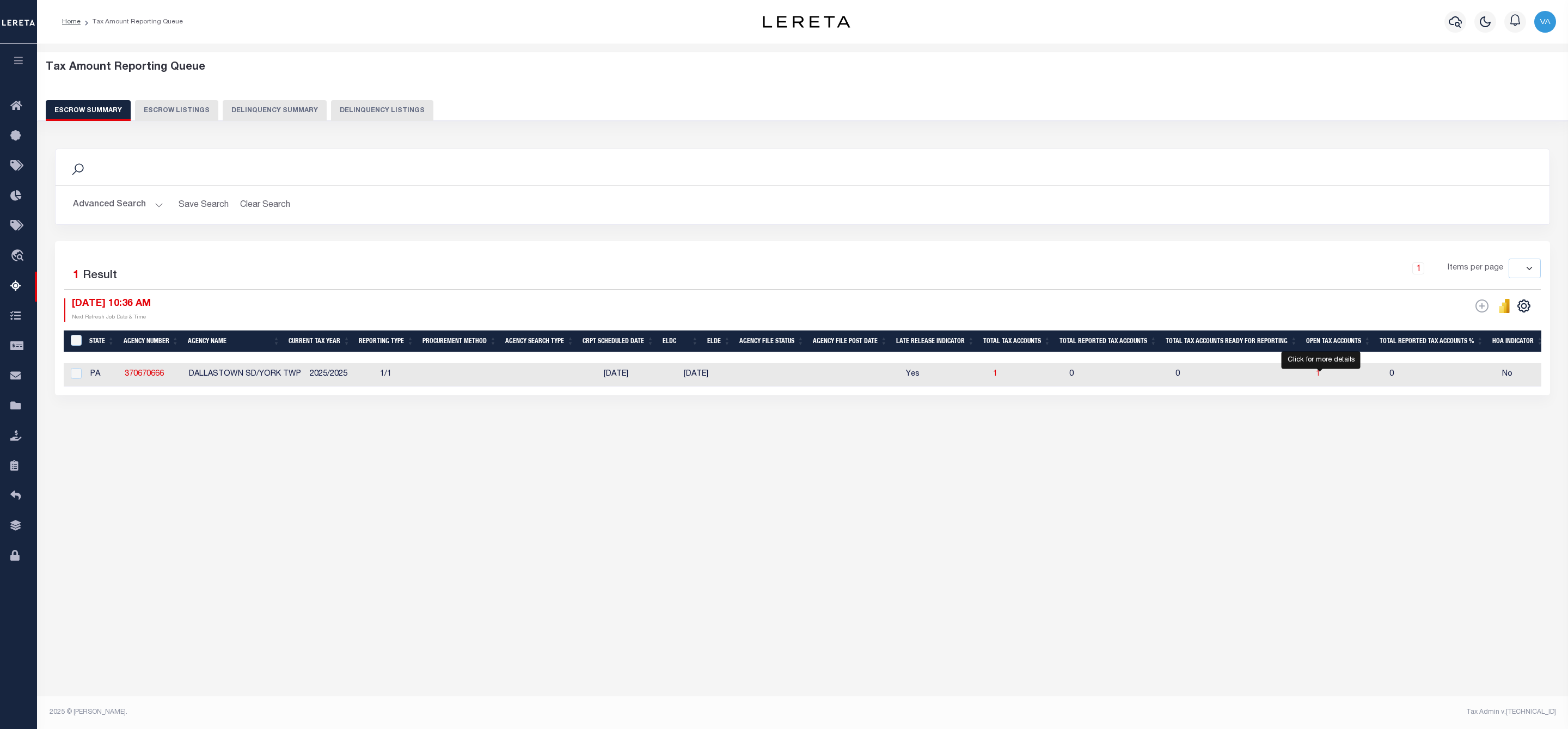
click at [1319, 378] on span "1" at bounding box center [1318, 374] width 4 height 7
select select "100"
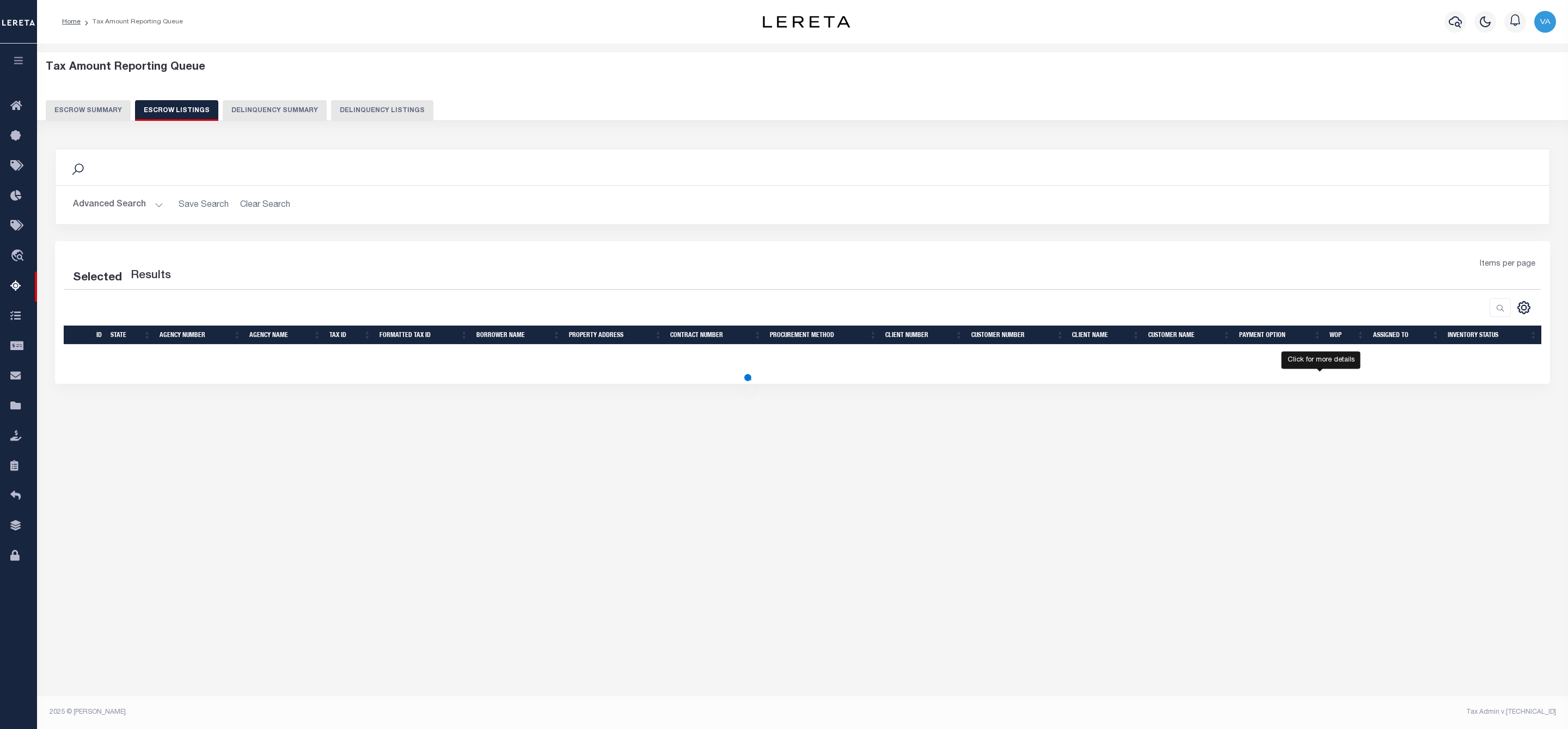
select select "100"
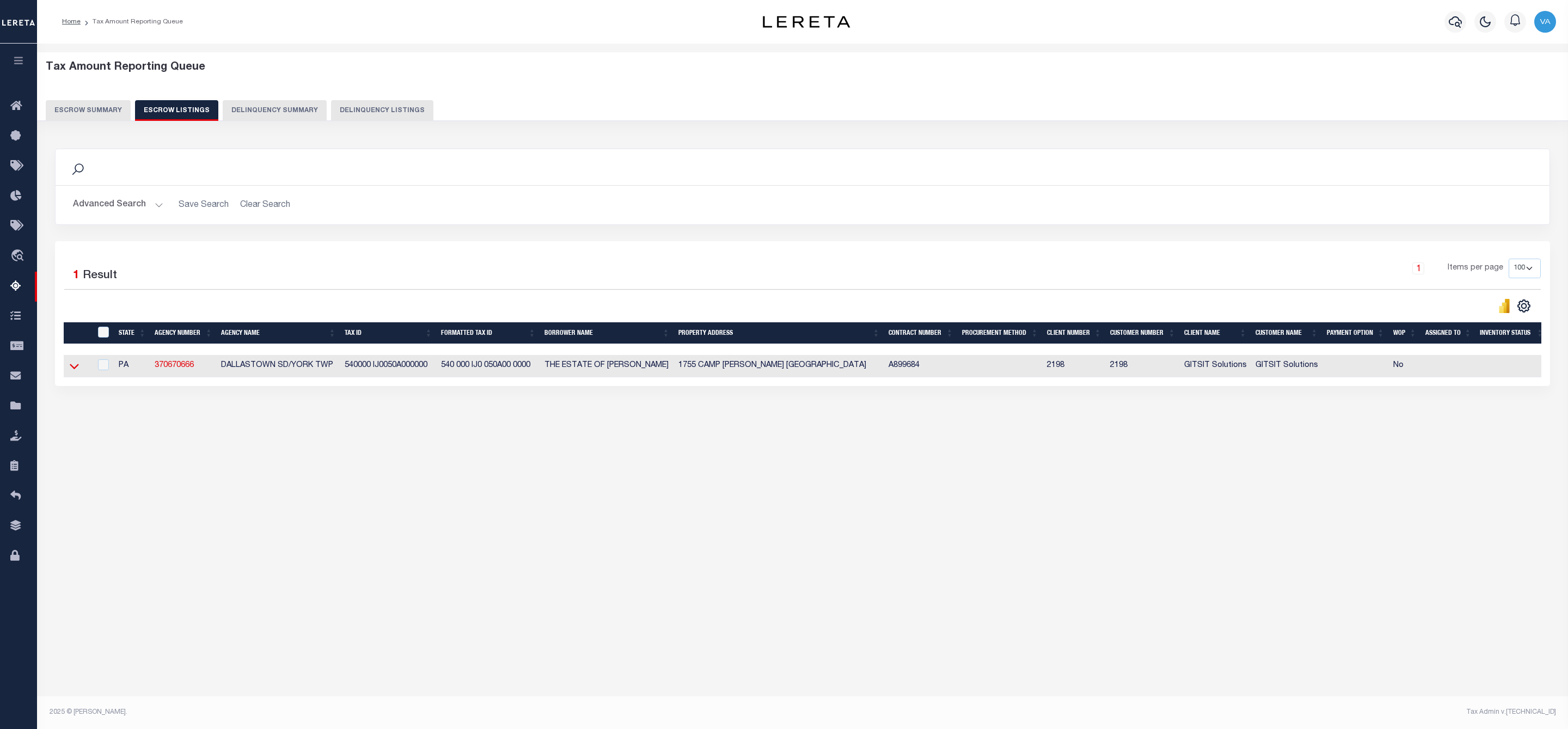
click at [70, 372] on icon at bounding box center [74, 366] width 9 height 12
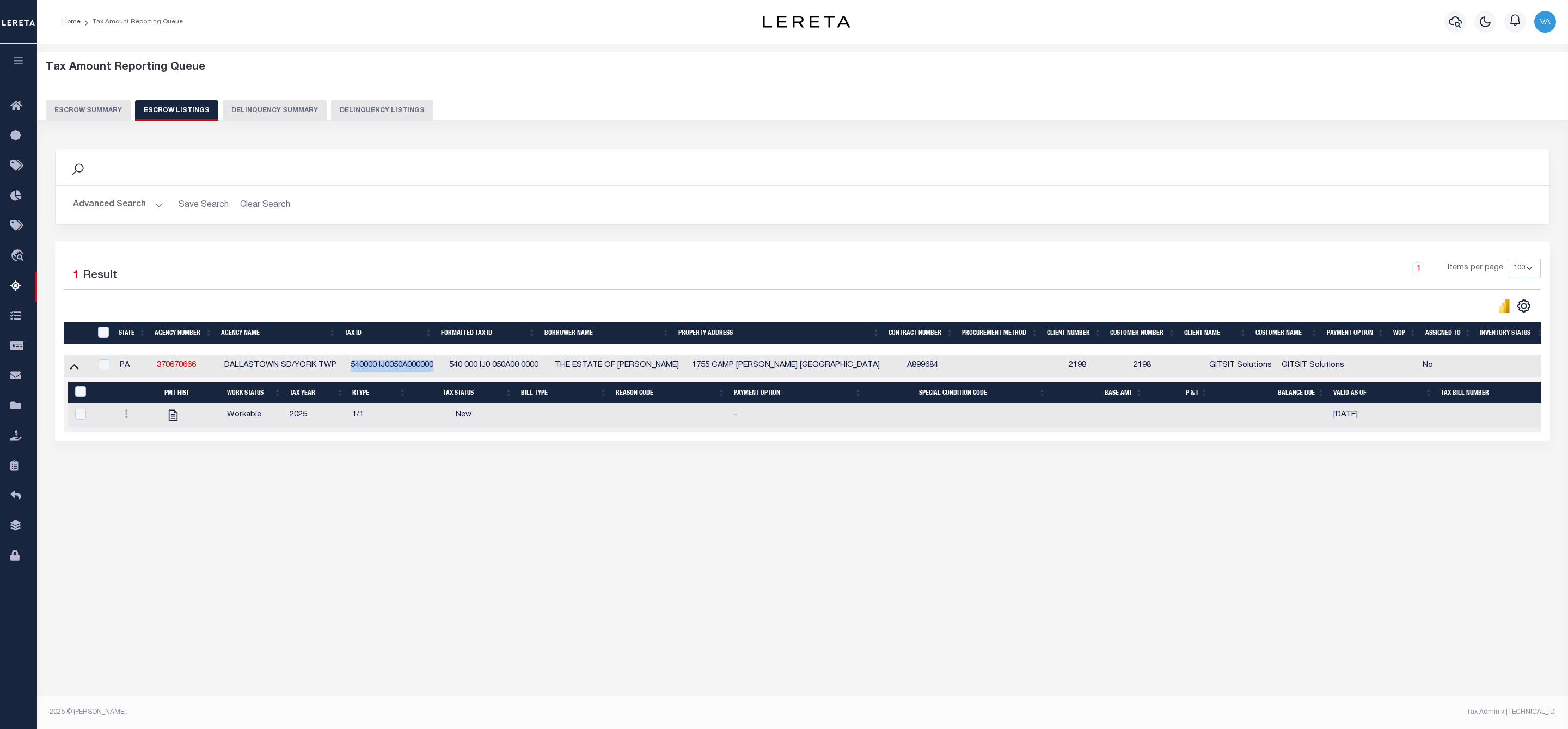
drag, startPoint x: 346, startPoint y: 367, endPoint x: 438, endPoint y: 370, distance: 92.0
click at [438, 370] on td "540000 IJ0050A000000" at bounding box center [396, 366] width 98 height 22
checkbox input "true"
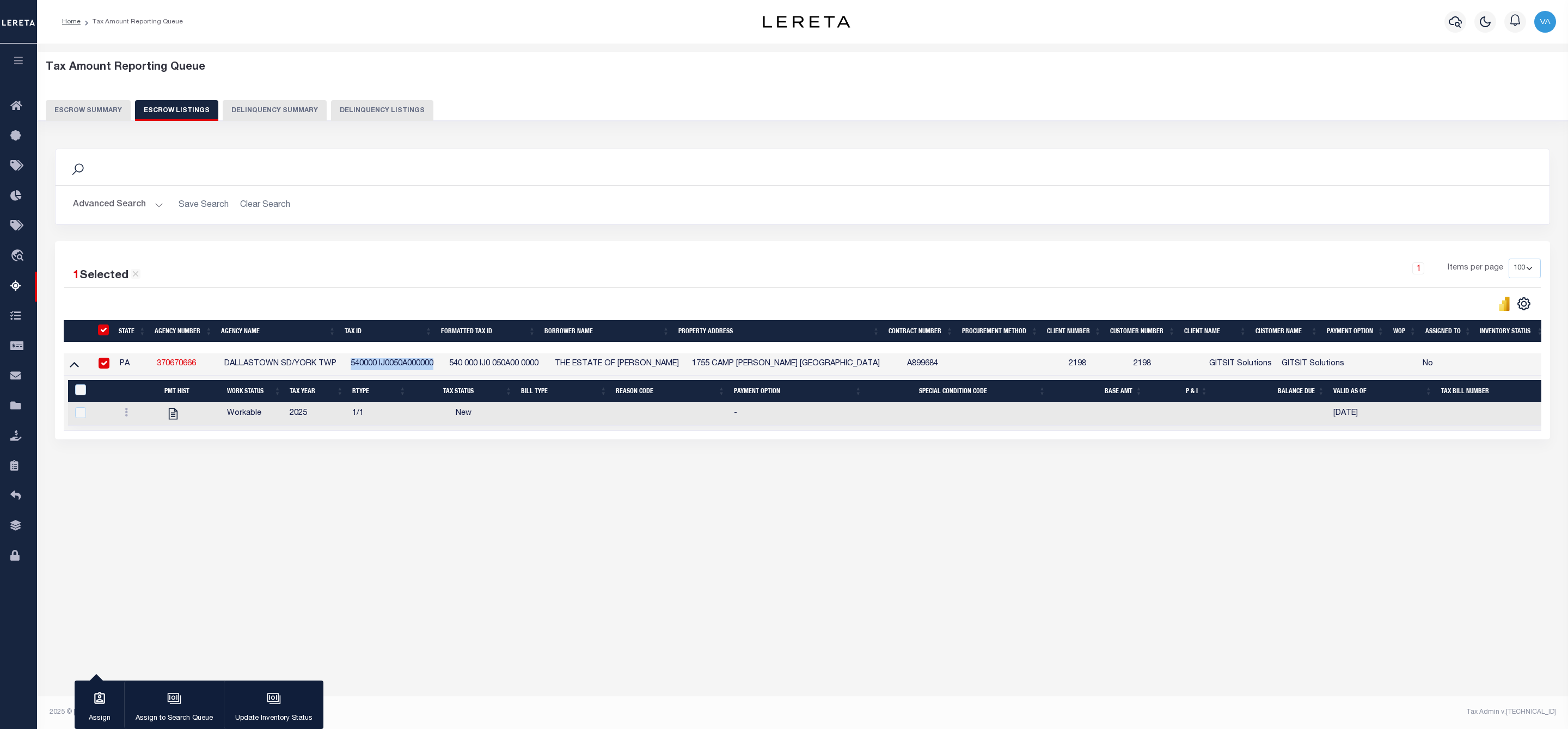
copy td "540000 IJ0050A000000"
drag, startPoint x: 691, startPoint y: 366, endPoint x: 730, endPoint y: 363, distance: 39.1
click at [730, 363] on td "1755 CAMP BETTY WASHINGTO RD YORK PA 17402" at bounding box center [794, 364] width 215 height 22
checkbox input "false"
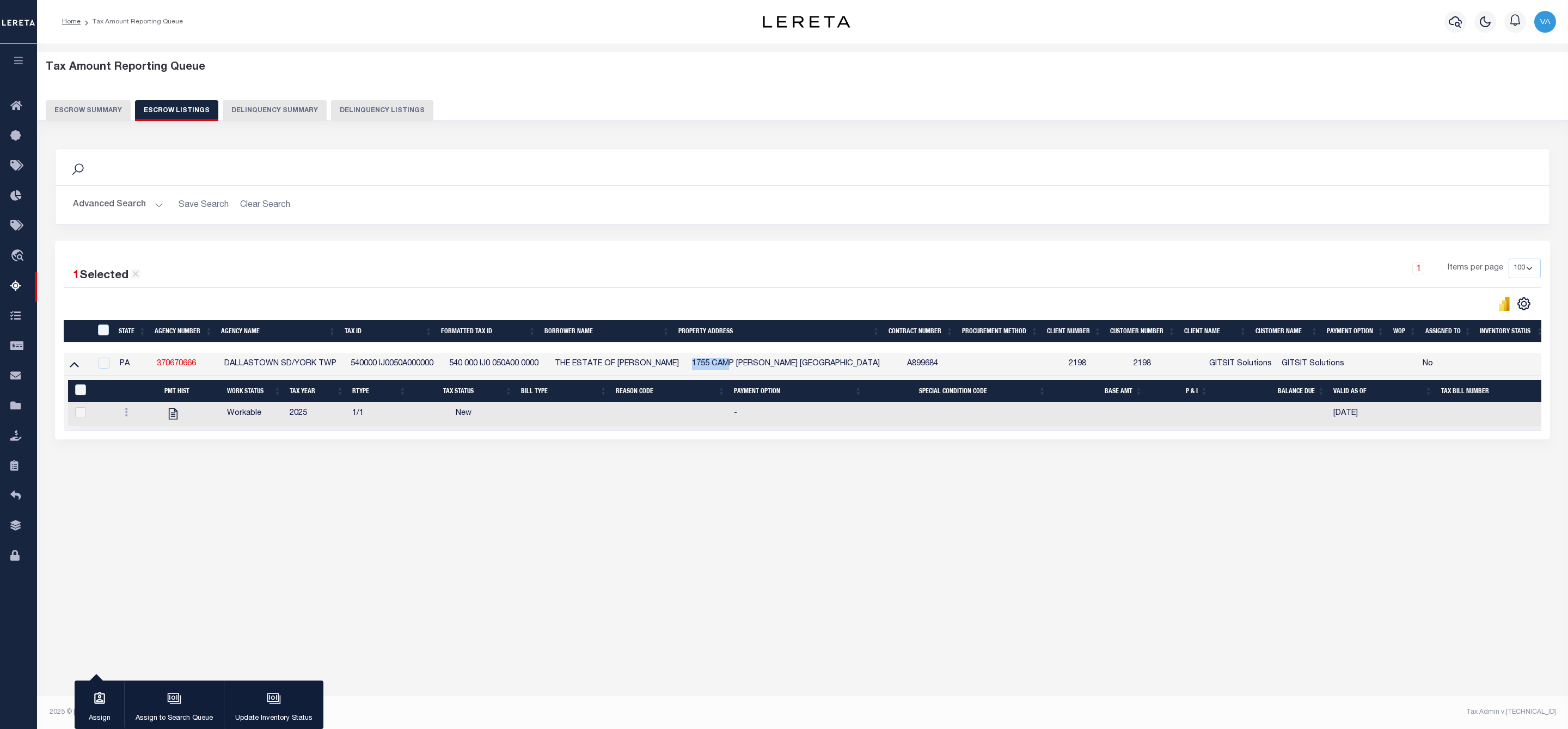
checkbox input "false"
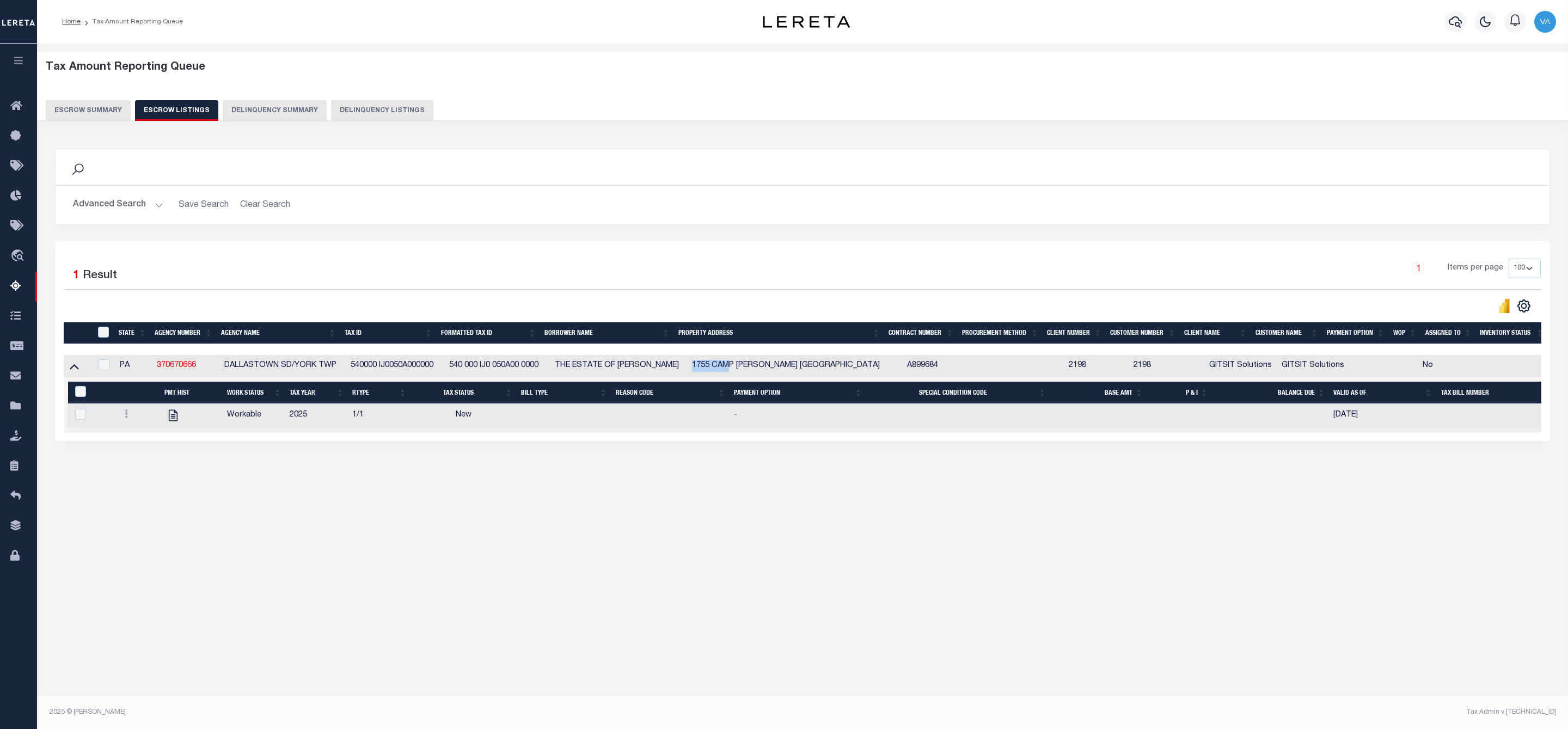
copy td "1755 CAM"
drag, startPoint x: 350, startPoint y: 366, endPoint x: 438, endPoint y: 367, distance: 88.0
click at [438, 367] on td "540000 IJ0050A000000" at bounding box center [396, 366] width 98 height 22
checkbox input "true"
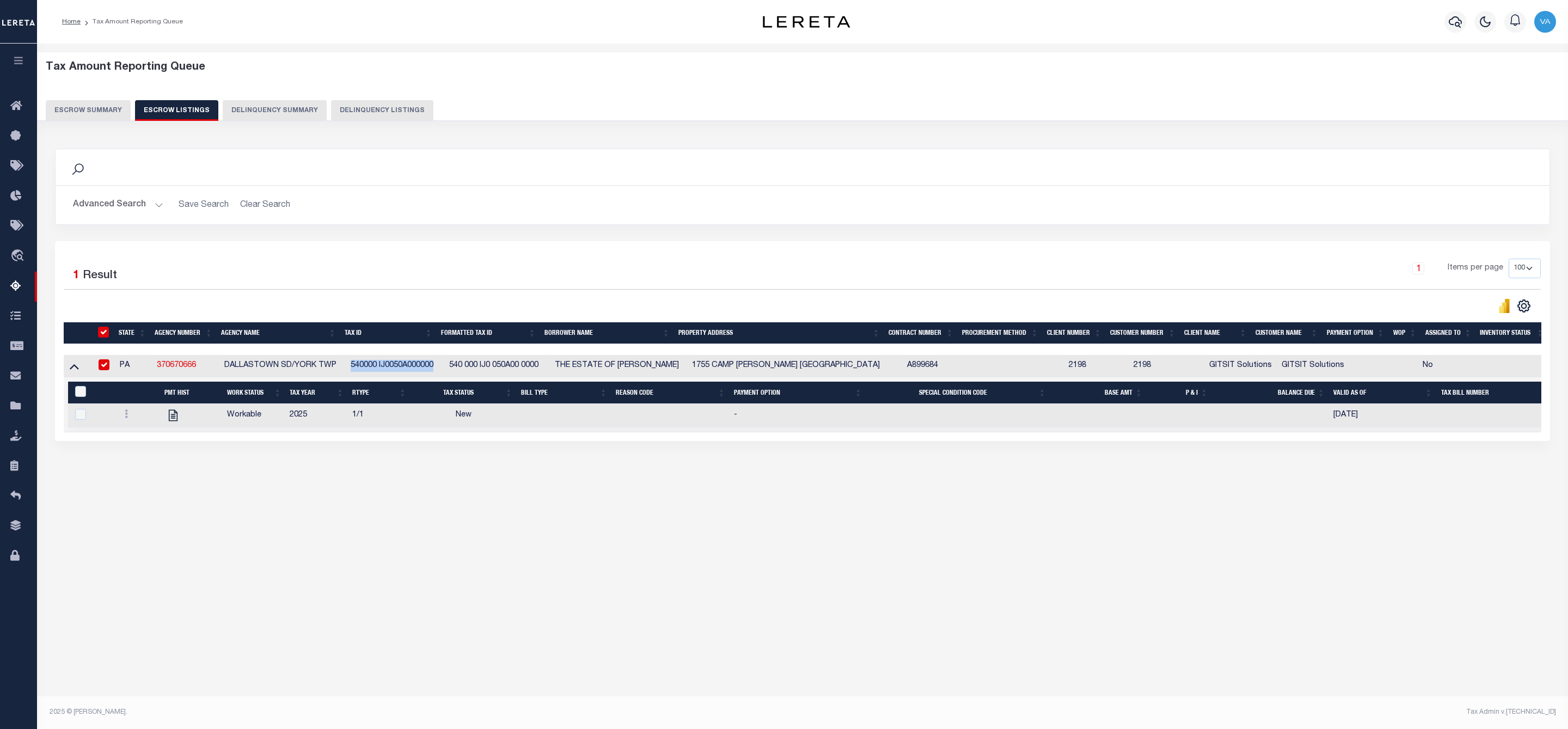
checkbox input "true"
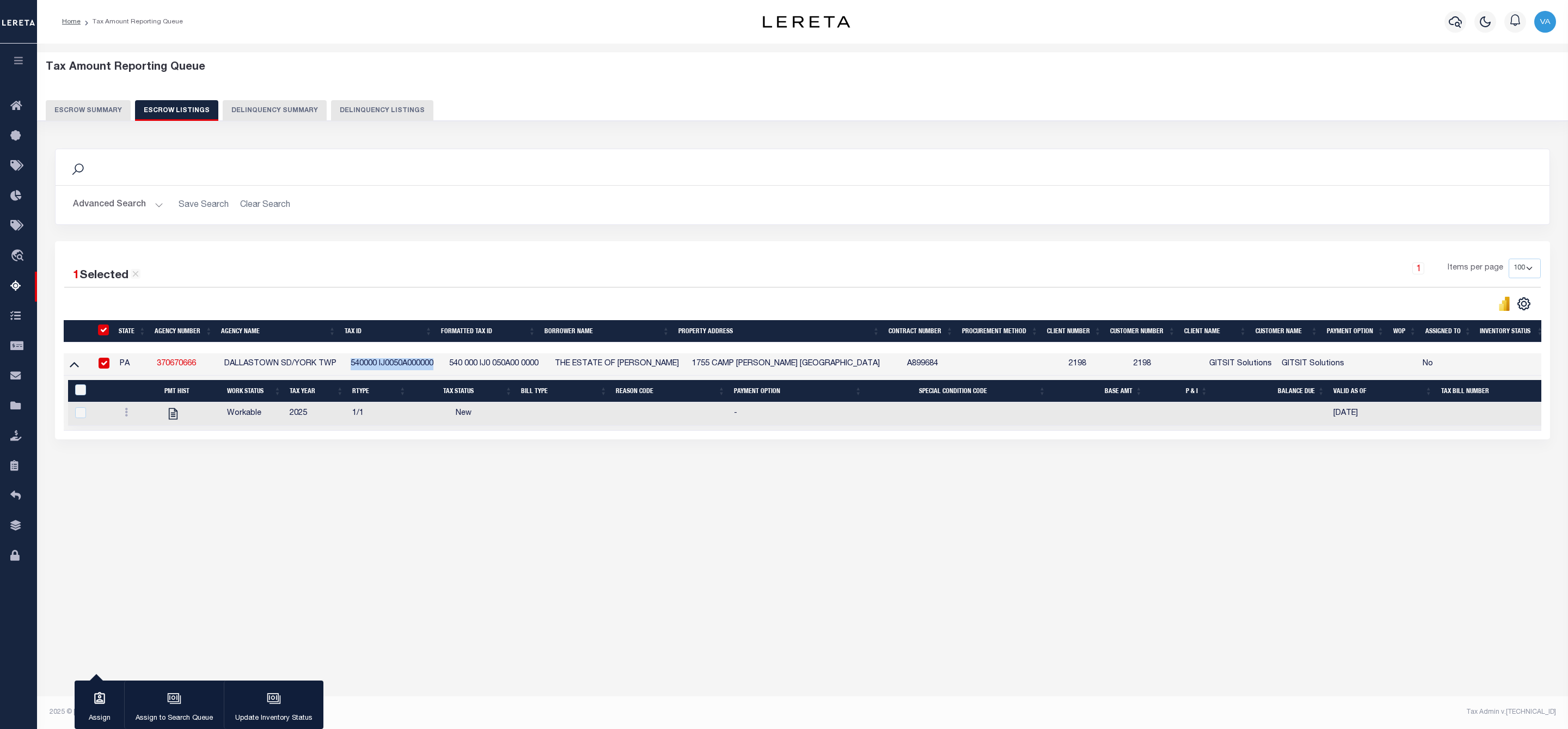
copy td "540000 IJ0050A000000"
click at [126, 410] on div at bounding box center [138, 413] width 36 height 13
checkbox input "true"
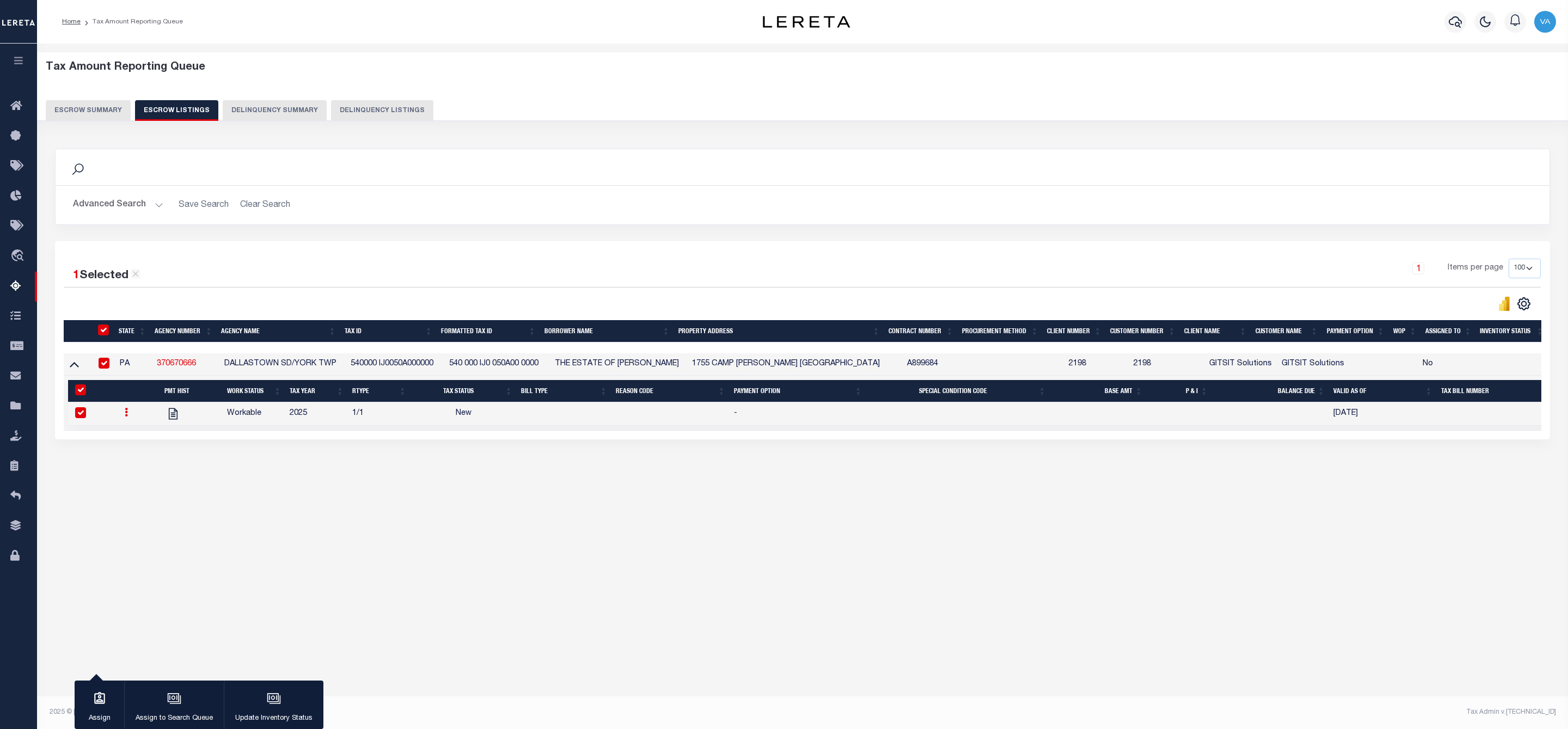
click at [127, 416] on icon at bounding box center [126, 412] width 3 height 9
click at [136, 452] on img "" at bounding box center [140, 448] width 11 height 12
checkbox input "false"
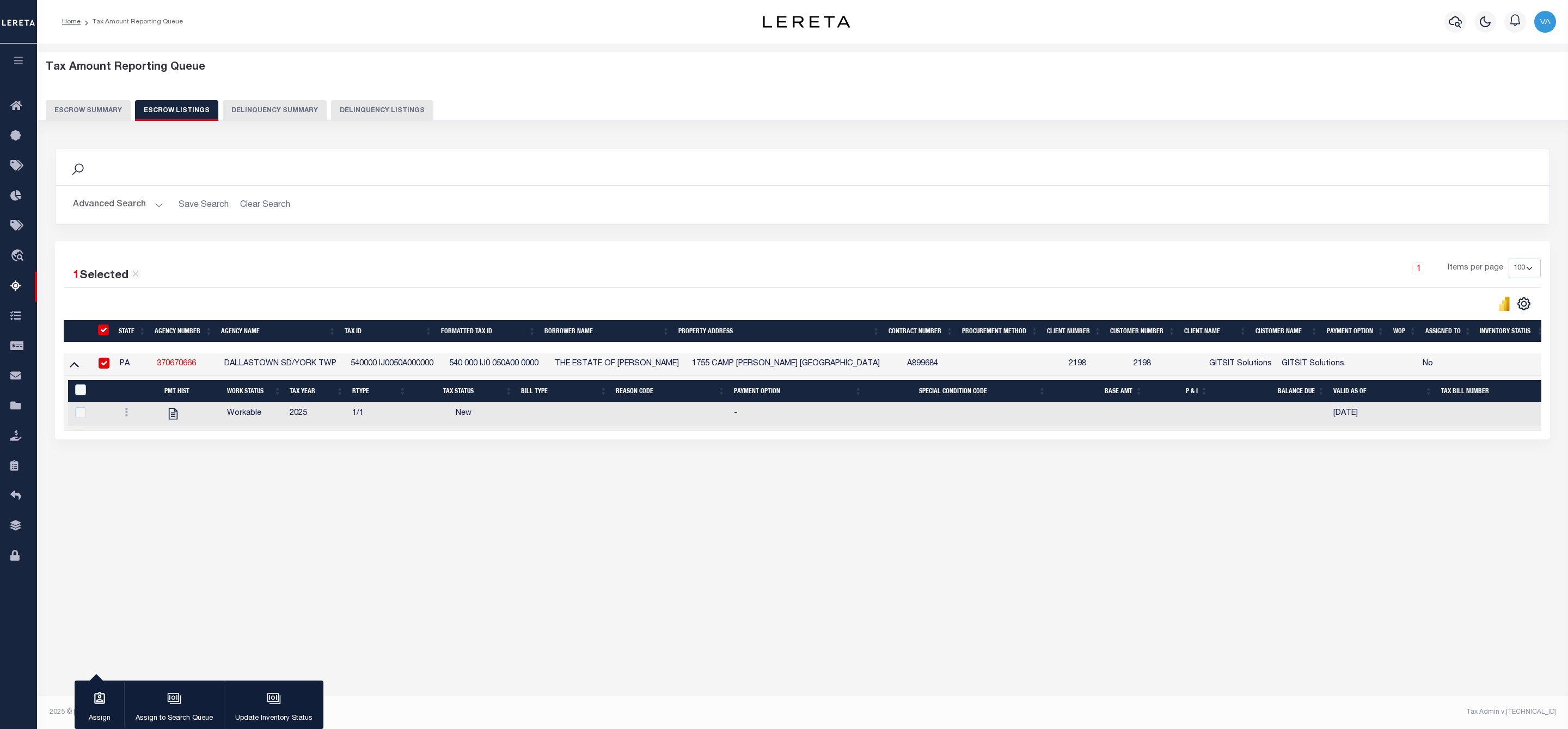
select select
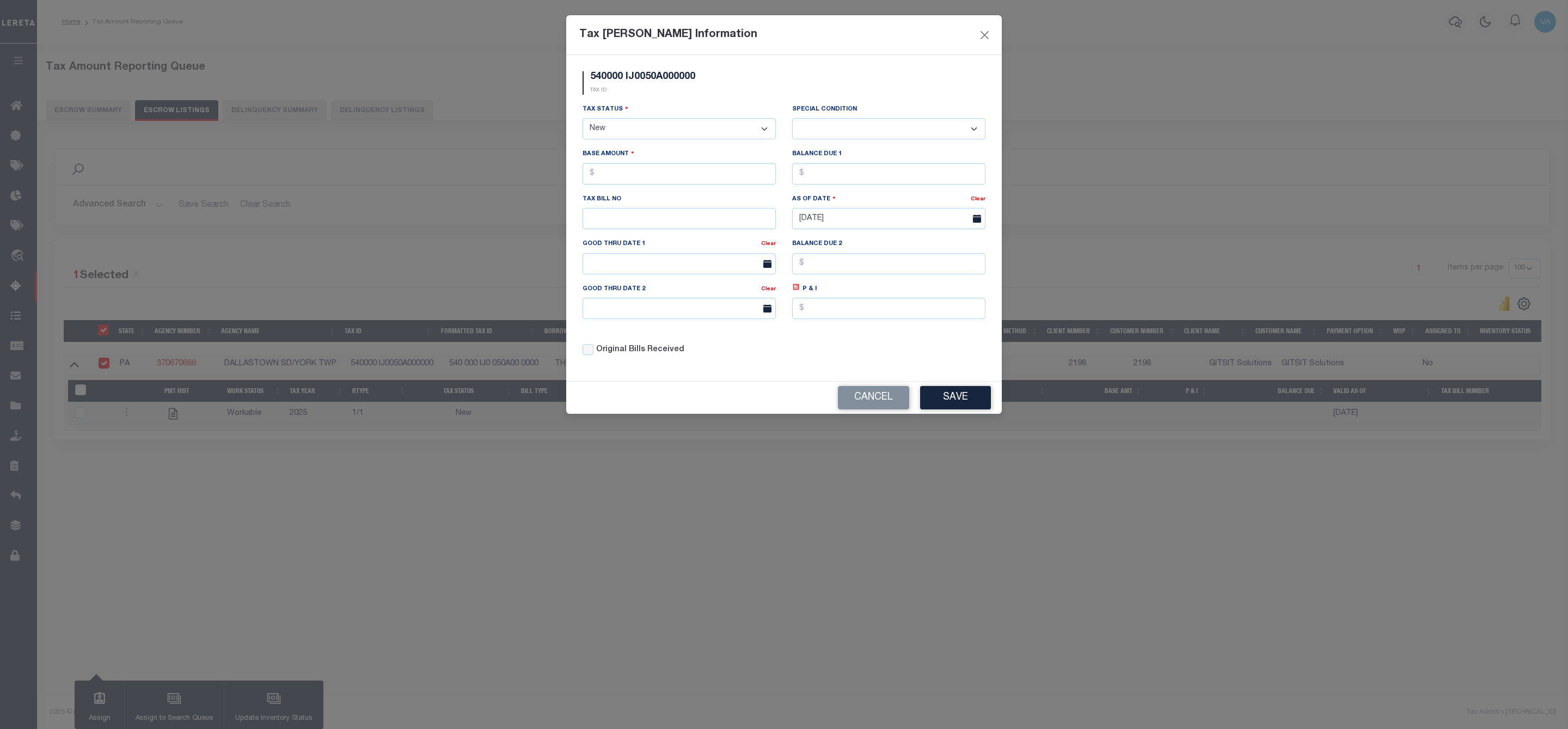
click at [684, 125] on select "- Select Status - Open Due/Unpaid Paid Incomplete No Tax Due Internal Refund Pr…" at bounding box center [679, 129] width 193 height 22
select select "DUE"
click at [583, 119] on select "- Select Status - Open Due/Unpaid Paid Incomplete No Tax Due Internal Refund Pr…" at bounding box center [679, 129] width 193 height 22
select select "0"
click at [618, 180] on input "text" at bounding box center [679, 173] width 193 height 22
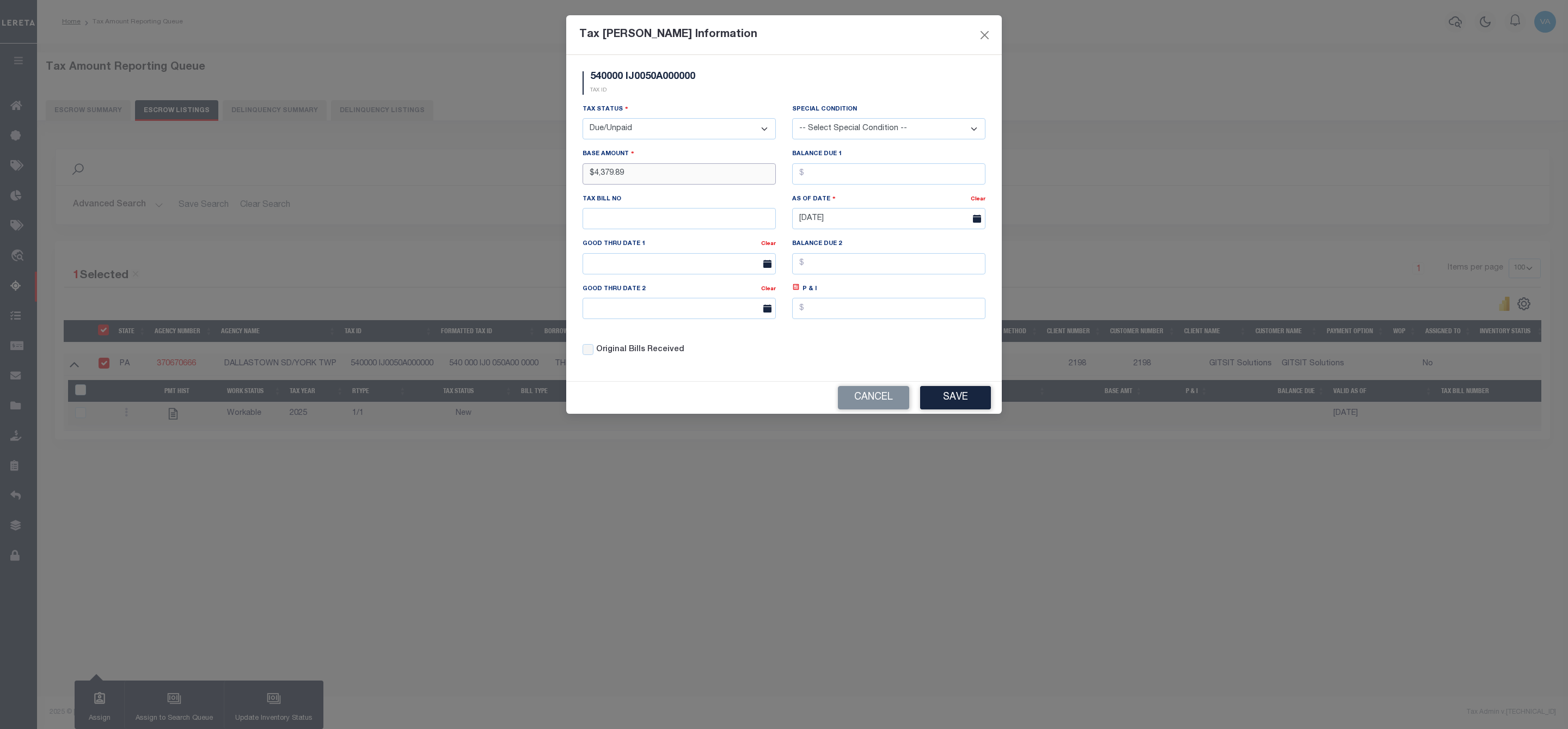
type input "$4,379.89"
click at [946, 404] on button "Save" at bounding box center [955, 397] width 71 height 23
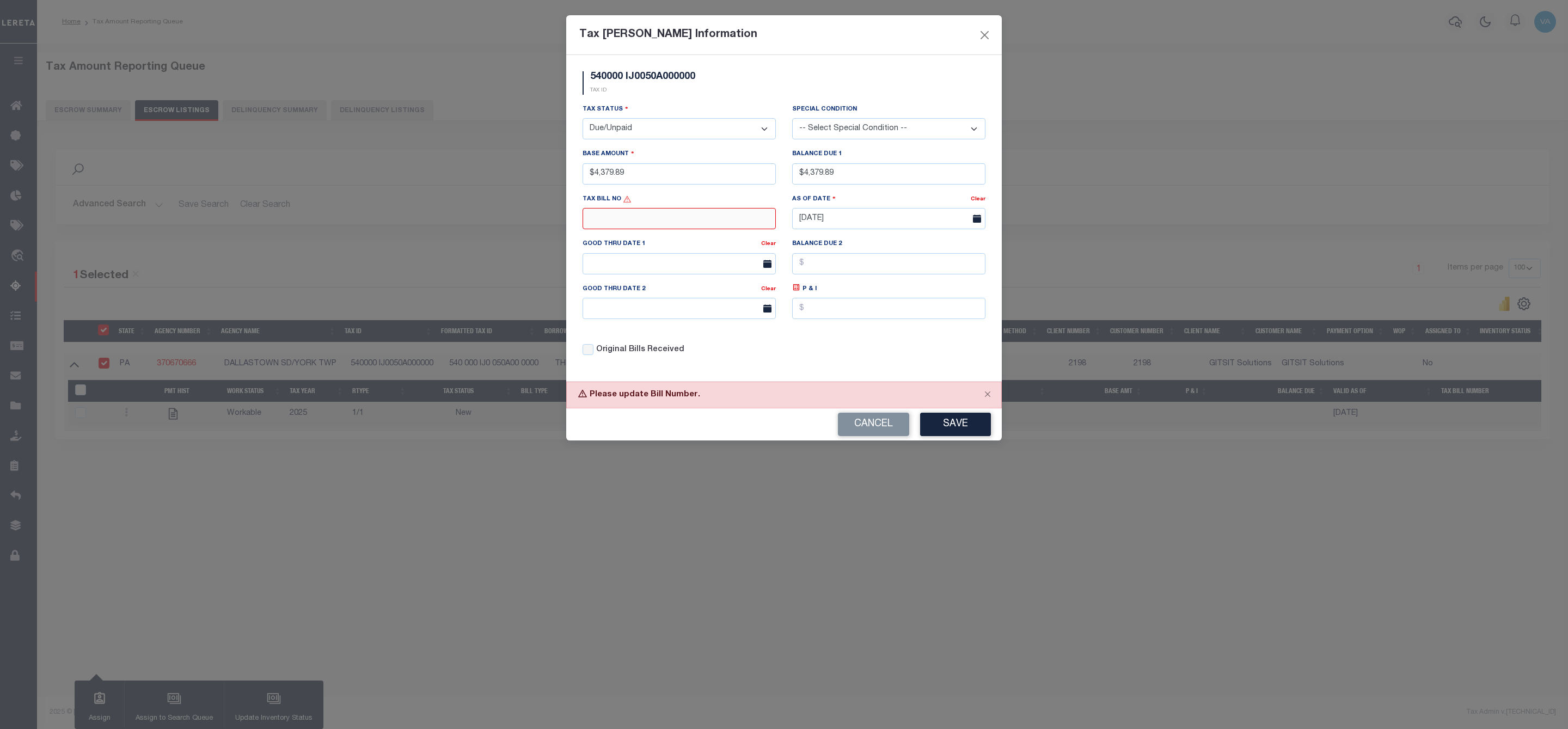
click at [690, 224] on input "text" at bounding box center [679, 218] width 193 height 22
type input "2844"
click at [942, 428] on button "Save" at bounding box center [955, 424] width 71 height 23
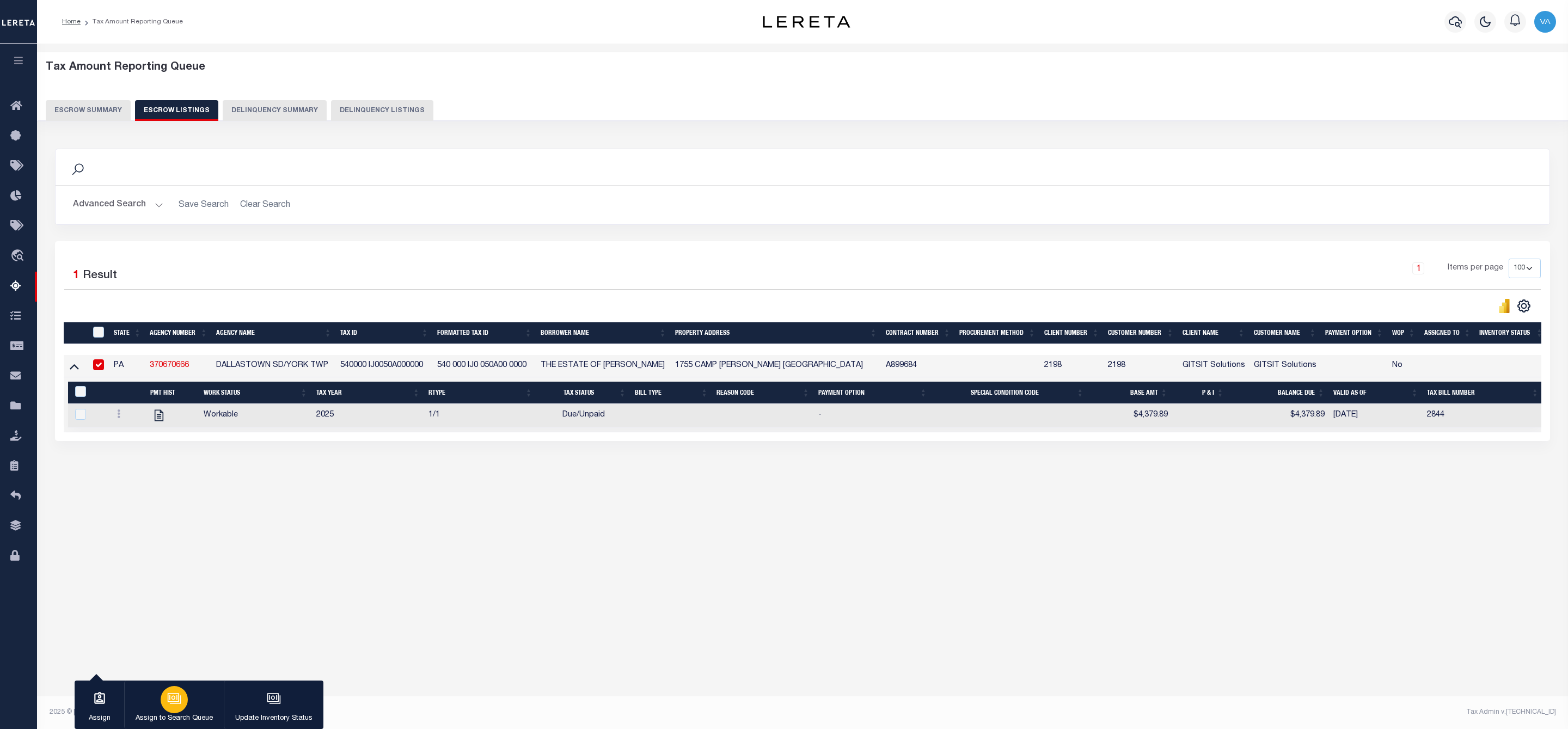
drag, startPoint x: 156, startPoint y: 428, endPoint x: 225, endPoint y: 521, distance: 115.8
click at [219, 704] on button "Assign to Search Queue" at bounding box center [174, 705] width 100 height 49
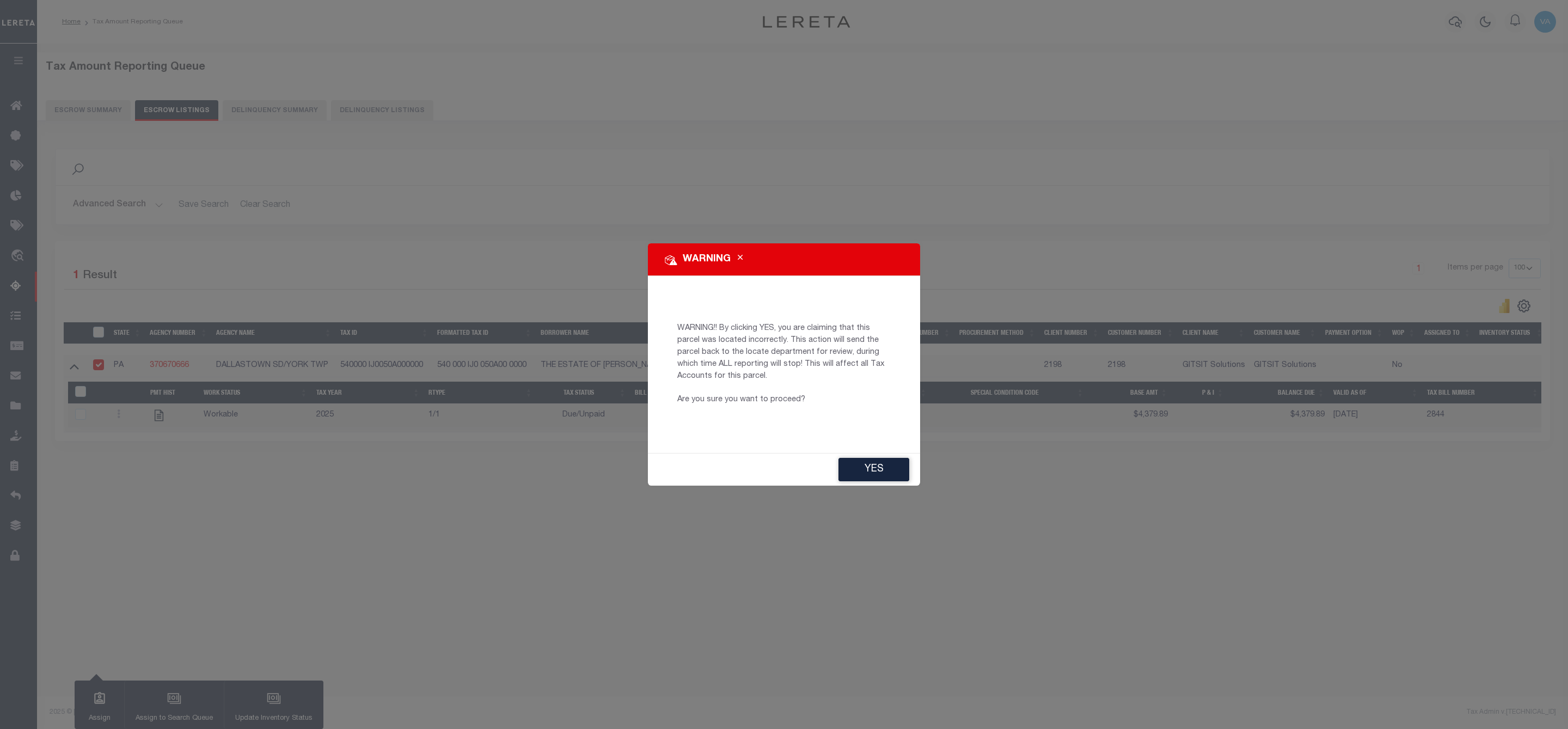
click at [740, 258] on icon "Close" at bounding box center [740, 257] width 5 height 8
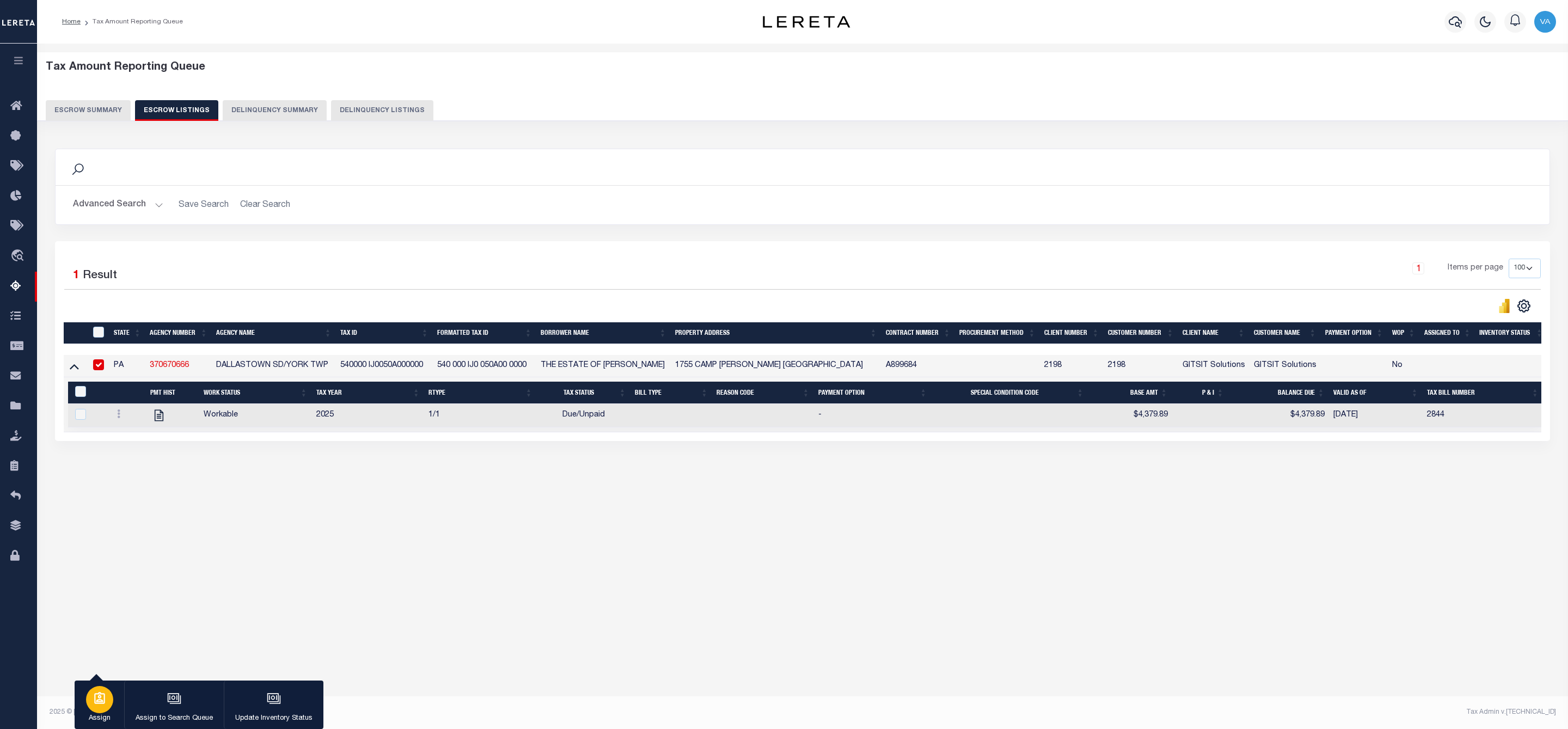
click at [98, 706] on div "button" at bounding box center [100, 699] width 27 height 27
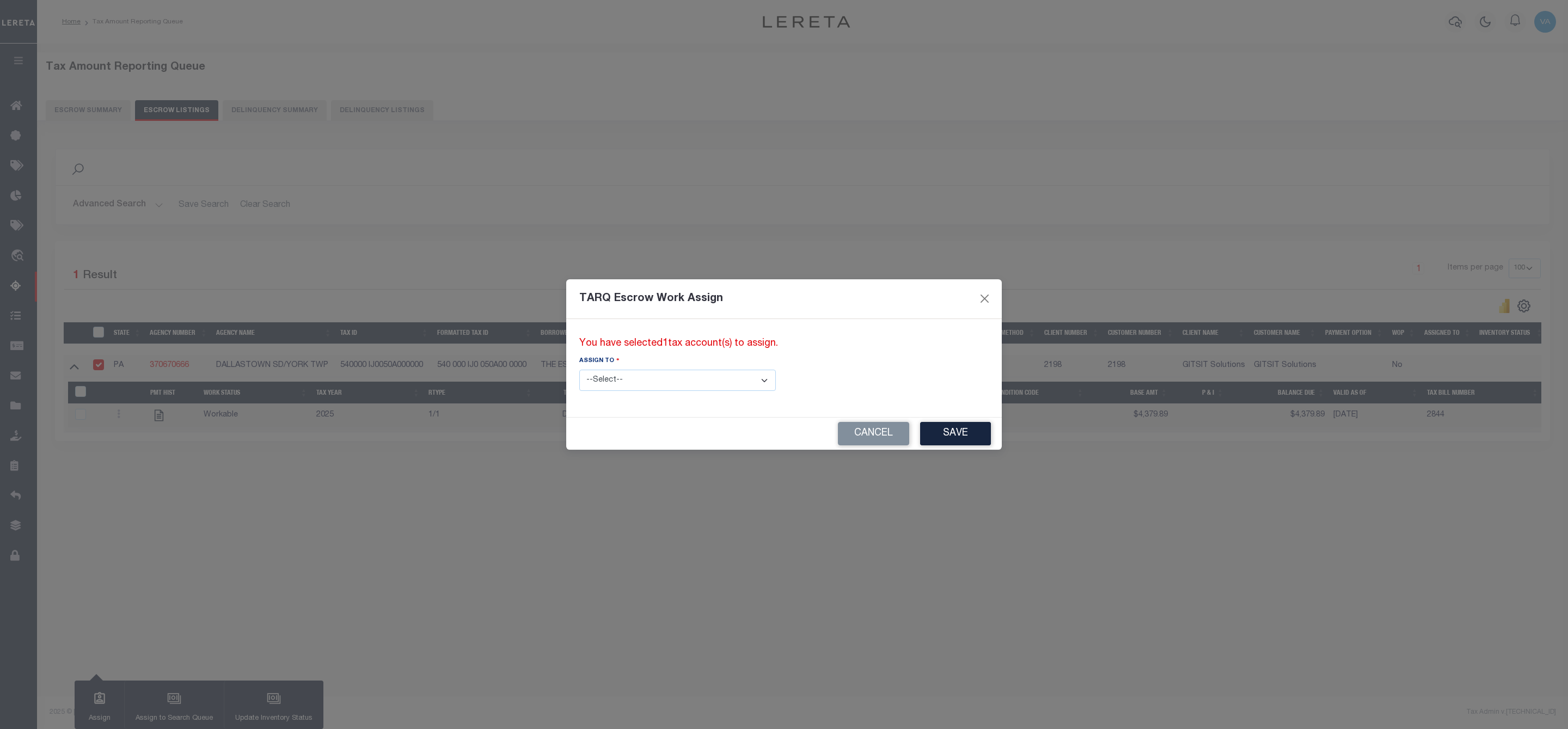
click at [644, 376] on select "--Select-- --Unassigned-- --Unassigned-- Adhikary Rinki Agustin Fernandez Agust…" at bounding box center [677, 380] width 196 height 22
select select "Vamsi Kalikiri"
click at [579, 370] on select "--Select-- --Unassigned-- --Unassigned-- Adhikary Rinki Agustin Fernandez Agust…" at bounding box center [677, 380] width 196 height 22
click at [920, 435] on button "Save" at bounding box center [955, 434] width 71 height 23
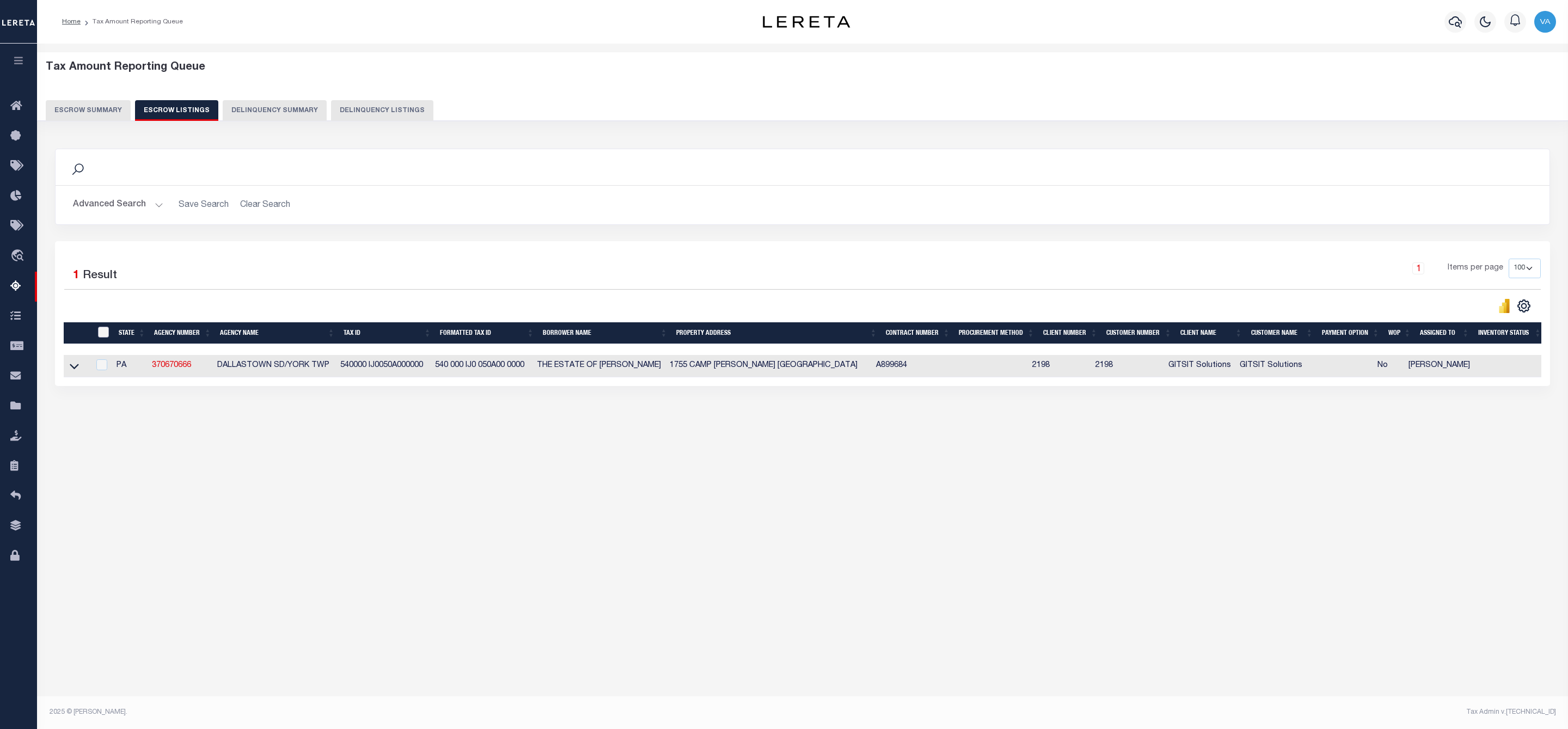
click at [98, 332] on input "ID" at bounding box center [103, 332] width 11 height 11
checkbox input "true"
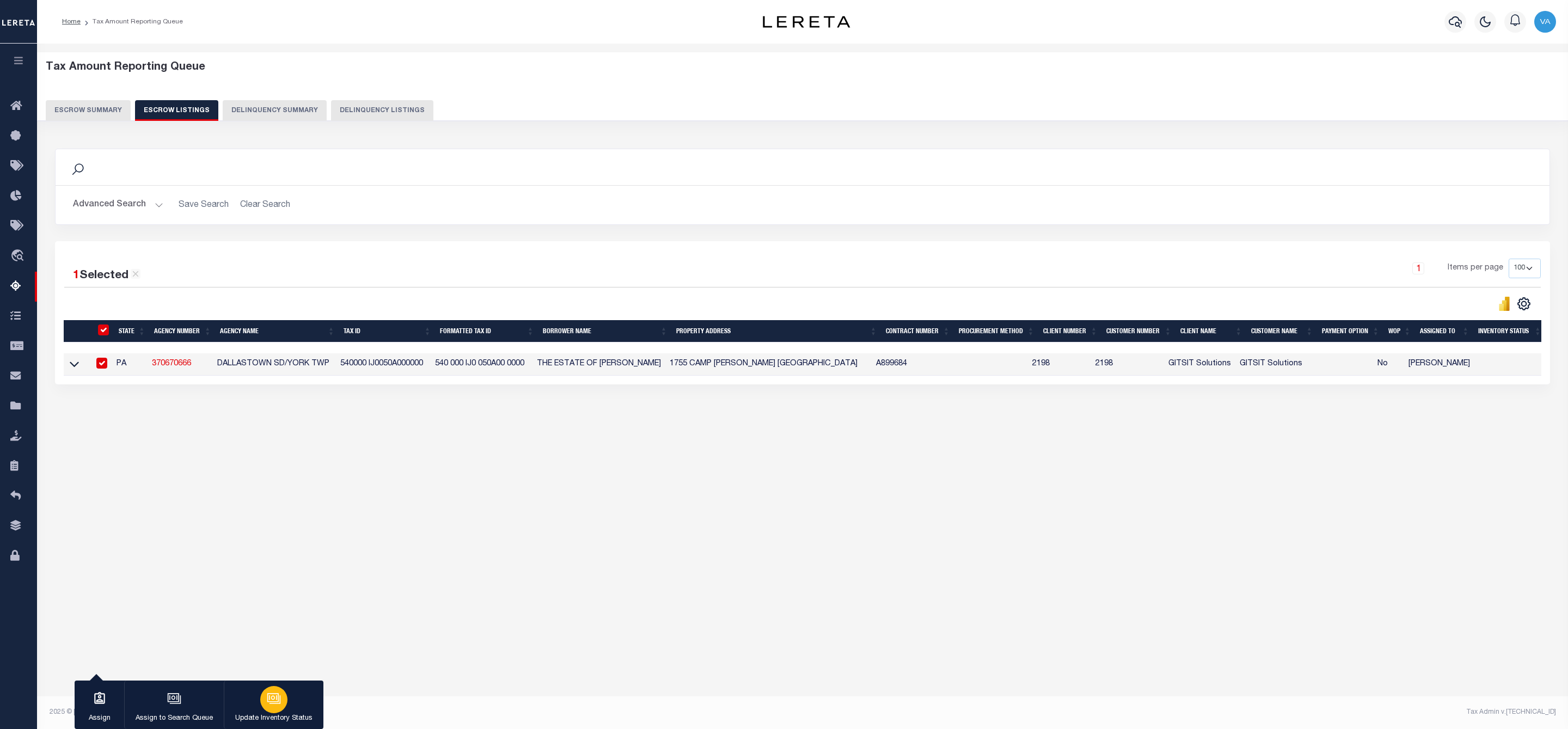
click at [279, 699] on icon "button" at bounding box center [275, 699] width 11 height 8
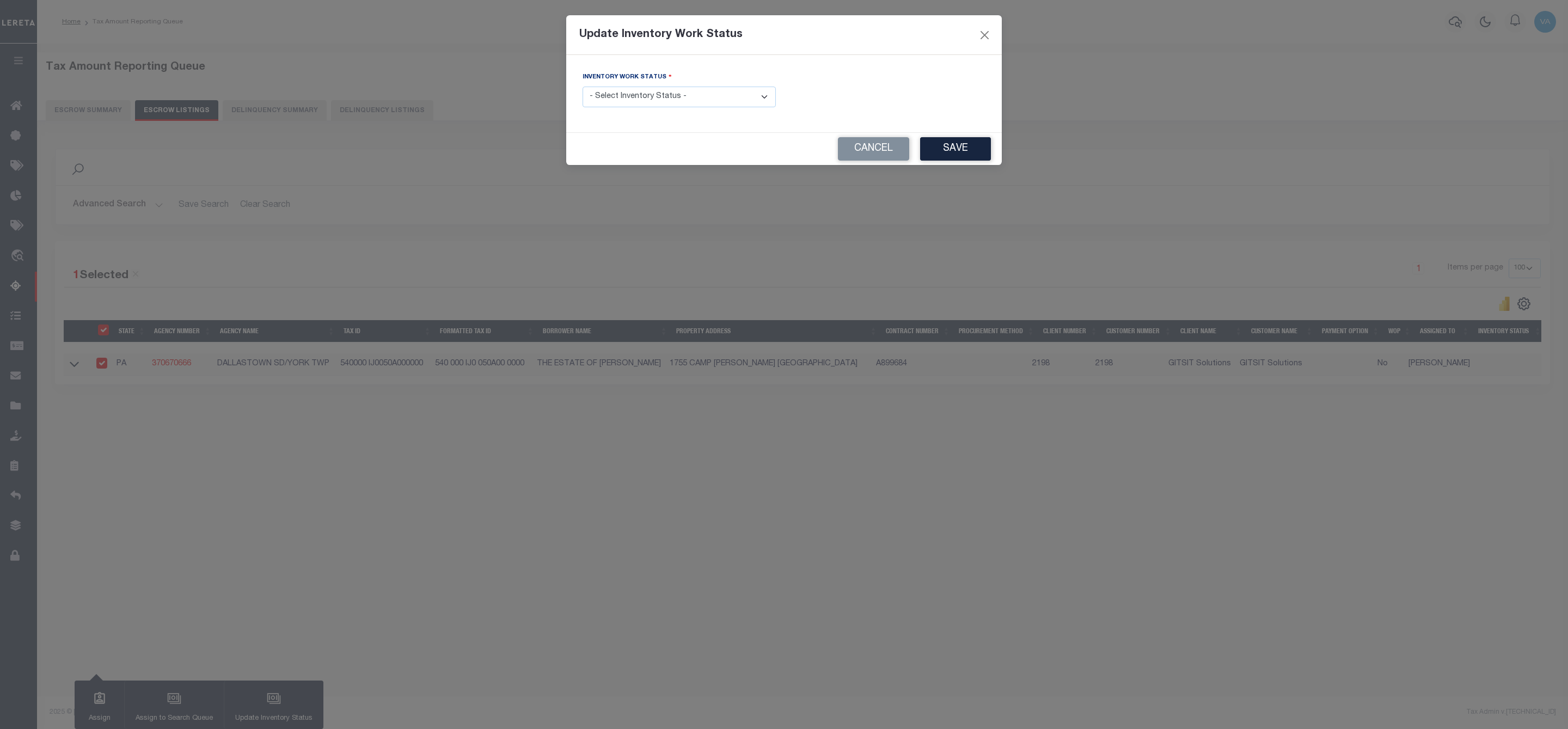
click at [685, 92] on select "- Select Inventory Status - Manual - Exception Pended - Awaiting Search Late Ad…" at bounding box center [679, 97] width 193 height 22
select select "4"
click at [583, 87] on select "- Select Inventory Status - Manual - Exception Pended - Awaiting Search Late Ad…" at bounding box center [679, 97] width 193 height 22
click at [959, 144] on button "Save" at bounding box center [955, 149] width 71 height 23
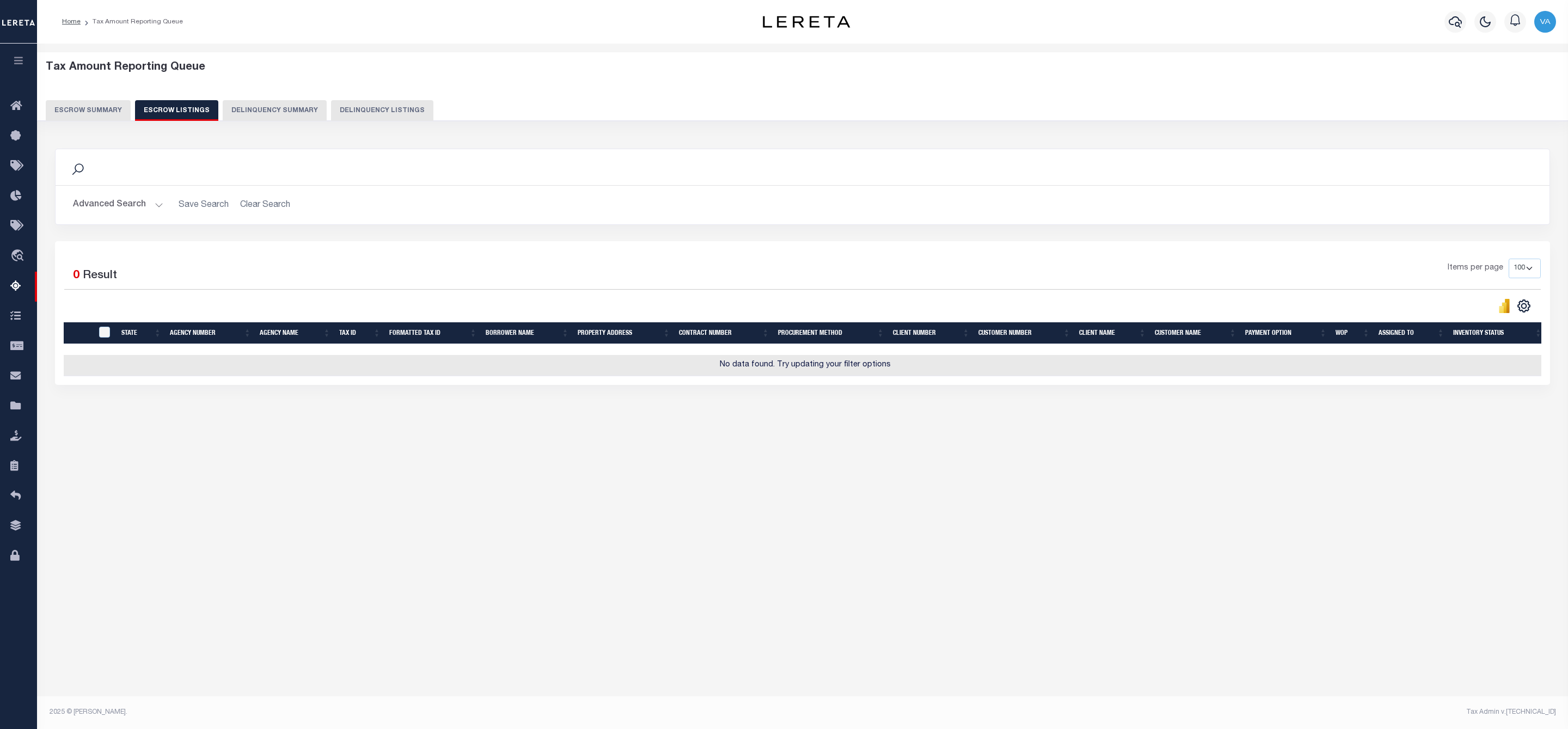
click at [110, 116] on button "Escrow Summary" at bounding box center [88, 111] width 85 height 21
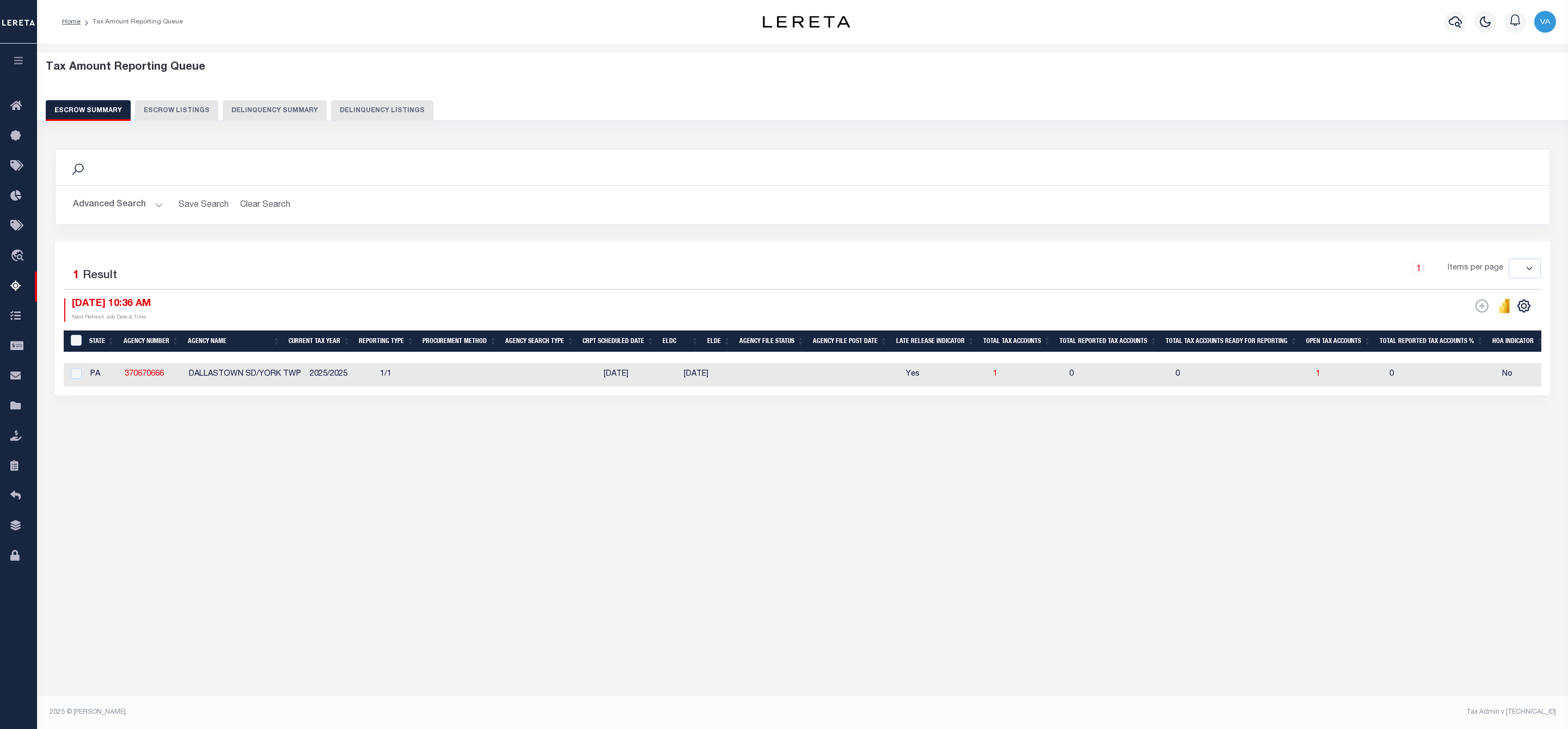
click at [144, 209] on button "Advanced Search" at bounding box center [118, 205] width 90 height 22
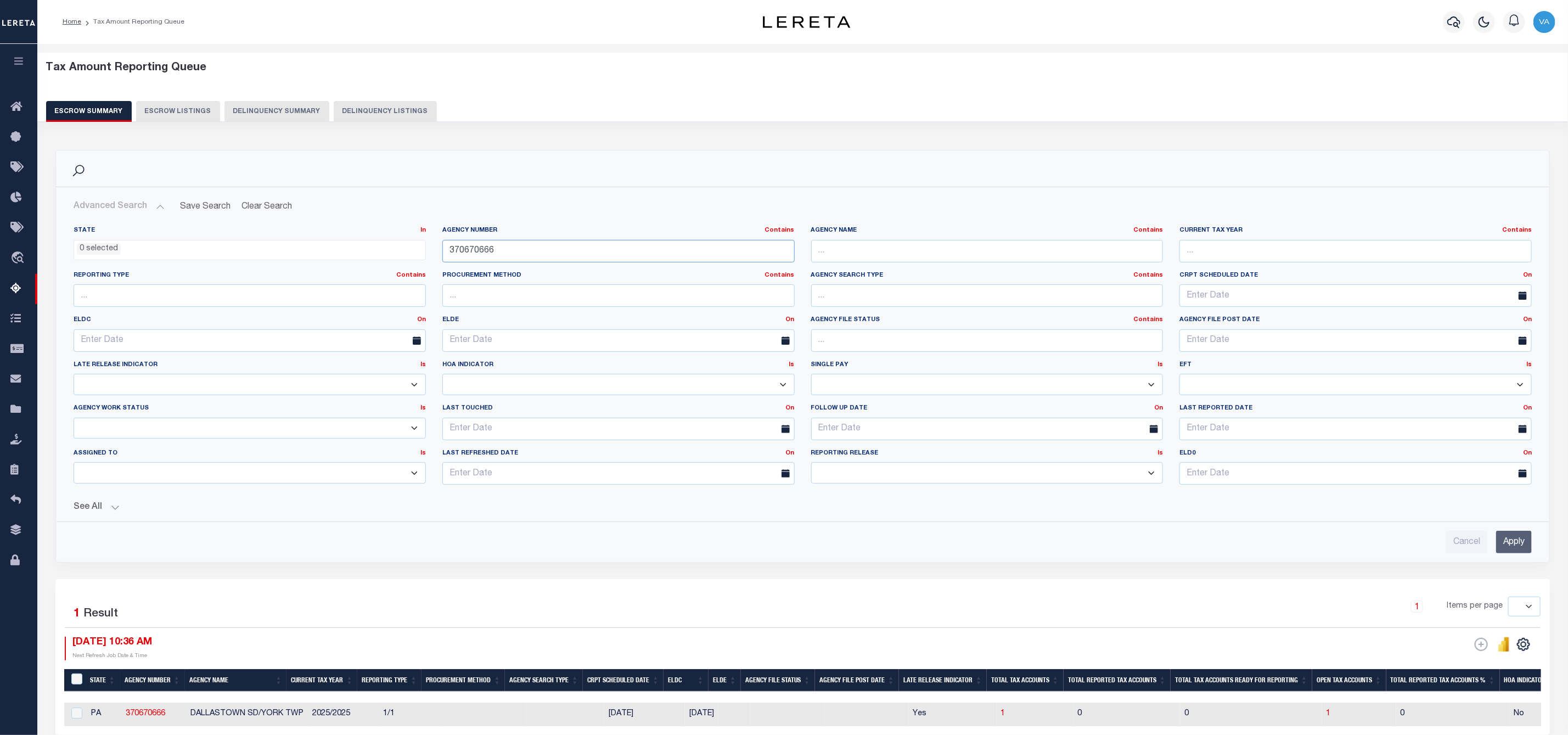
drag, startPoint x: 501, startPoint y: 252, endPoint x: 421, endPoint y: 251, distance: 80.0
click at [421, 251] on div "State In In AK AL AR AZ CA CO CT DC DE FL GA GU HI IA ID IL IN KS KY LA MA MD M…" at bounding box center [802, 359] width 1475 height 267
paste input "8623"
click at [1515, 546] on input "Apply" at bounding box center [1515, 541] width 36 height 22
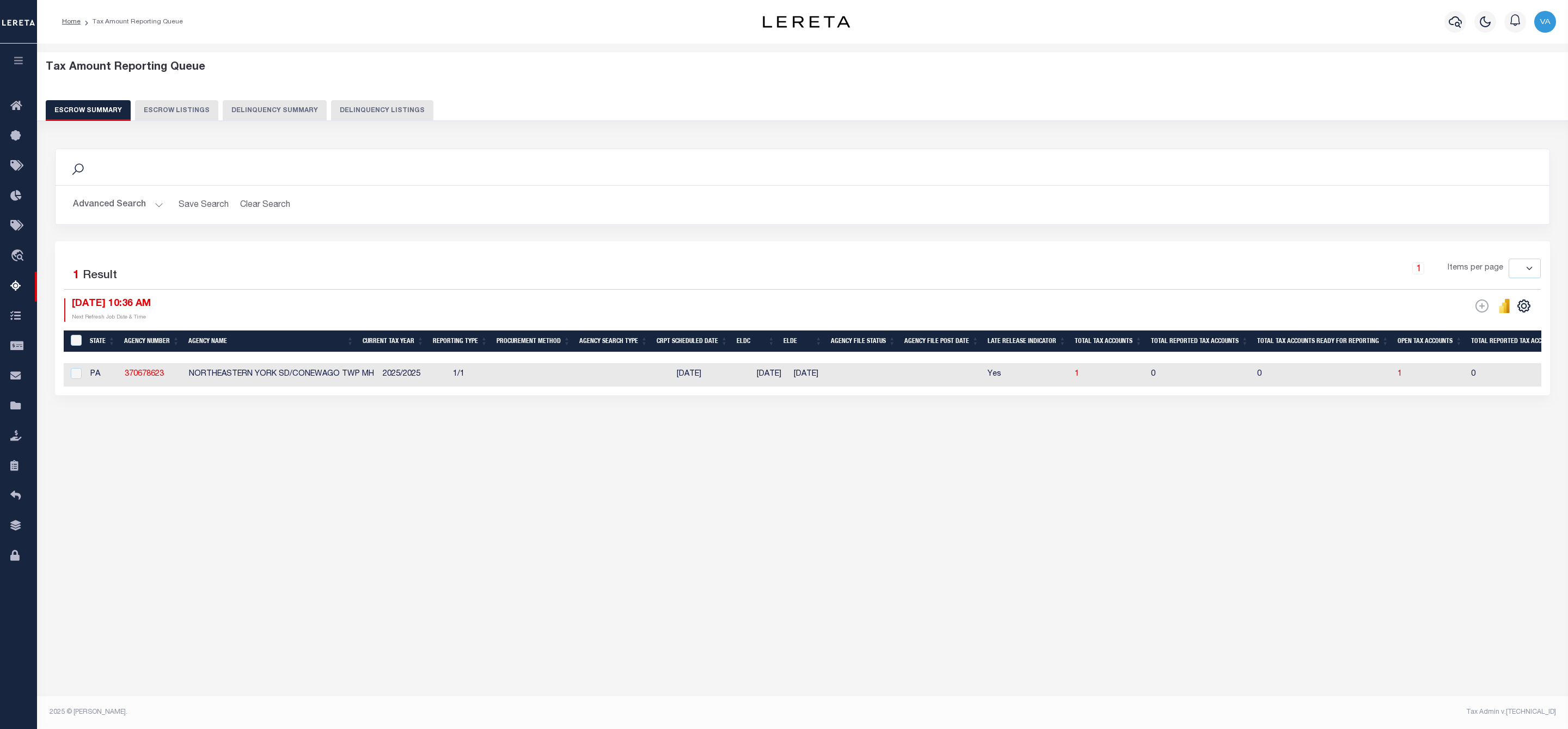
click at [139, 201] on button "Advanced Search" at bounding box center [118, 205] width 90 height 22
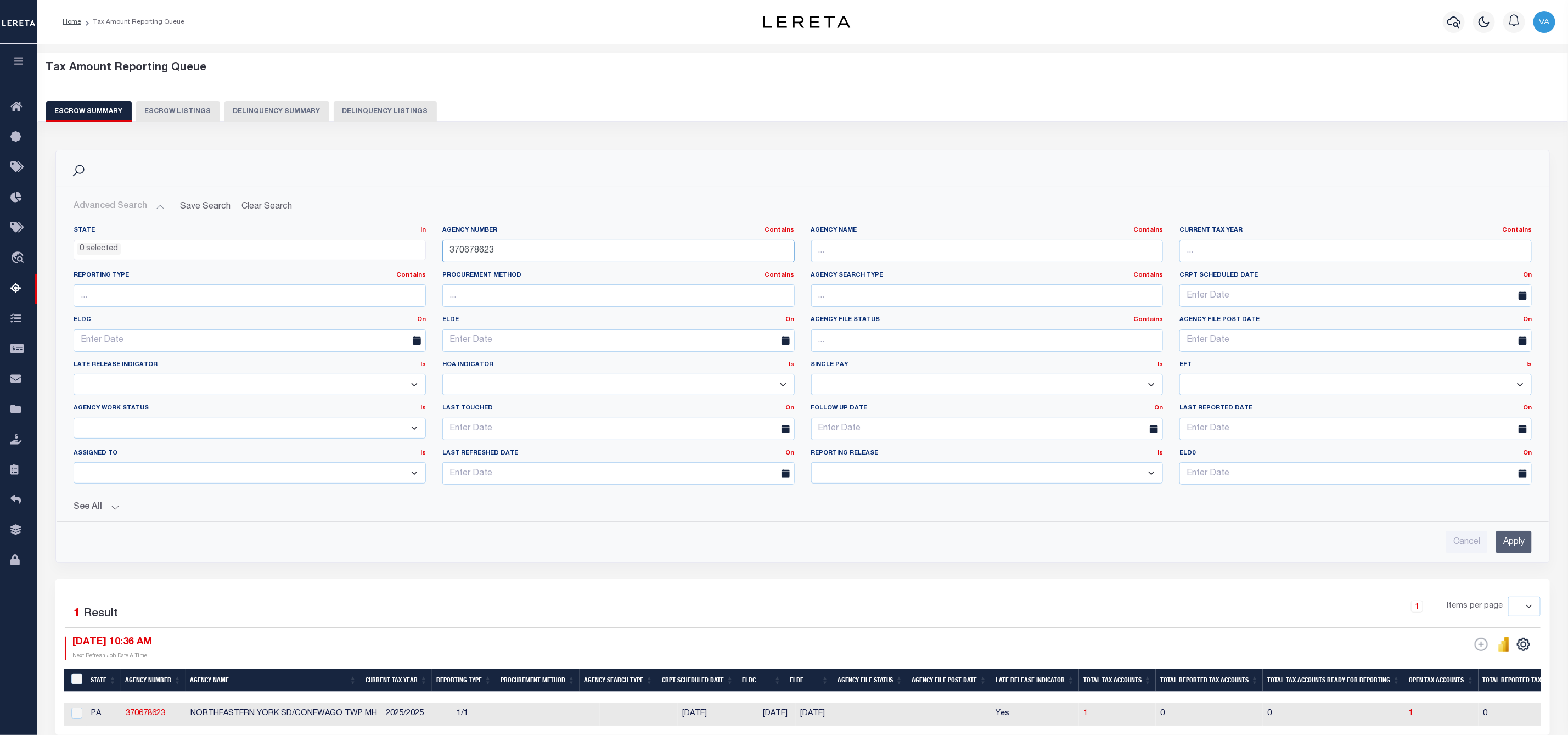
drag, startPoint x: 504, startPoint y: 257, endPoint x: 421, endPoint y: 256, distance: 83.0
click at [421, 256] on div "State In In AK AL AR AZ CA CO CT DC DE FL GA GU HI IA ID IL IN KS KY LA MA MD M…" at bounding box center [802, 359] width 1475 height 267
paste input "0"
type input "370670623"
click at [1523, 537] on input "Apply" at bounding box center [1515, 541] width 36 height 22
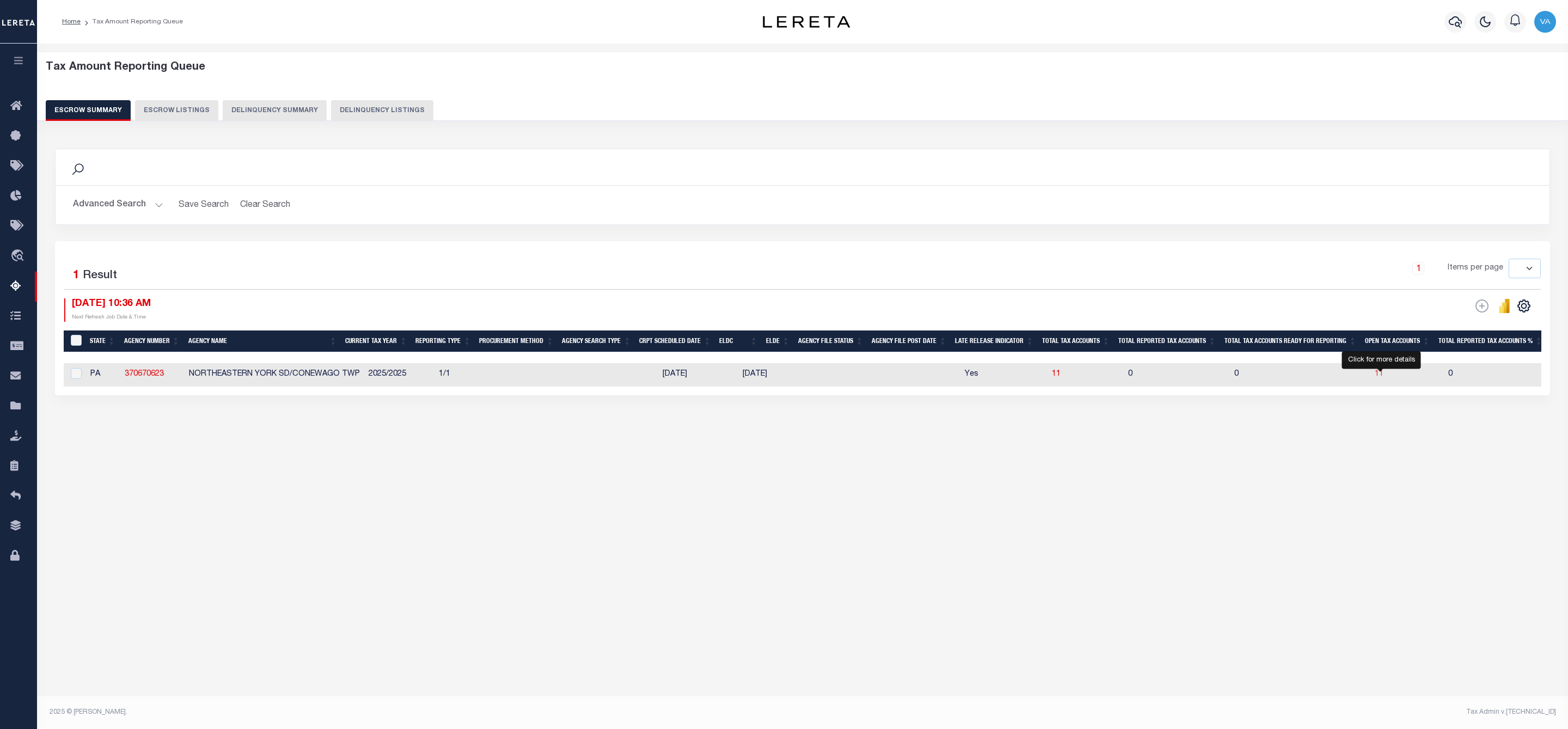
click at [1379, 375] on span "11" at bounding box center [1379, 374] width 9 height 7
select select "100"
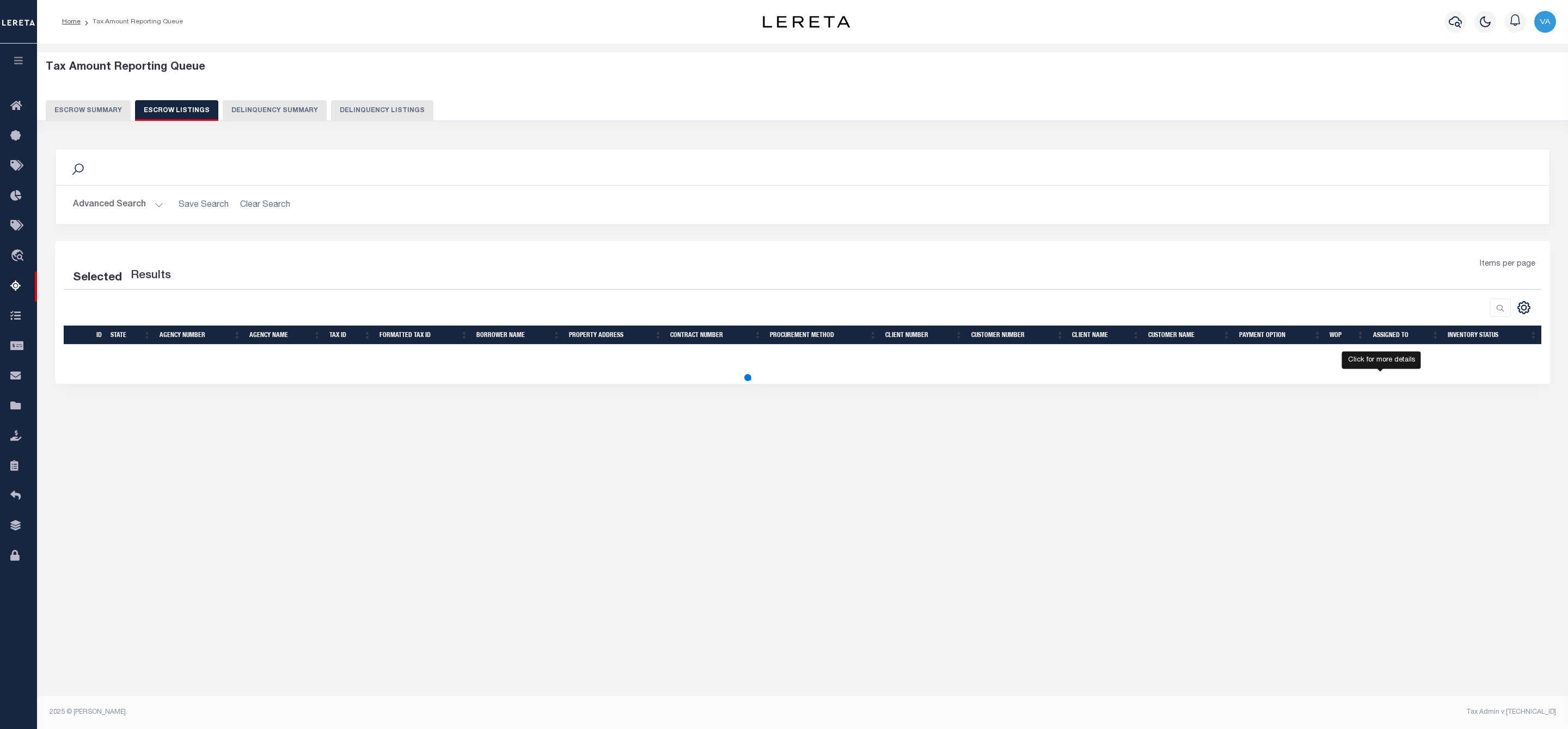
select select "100"
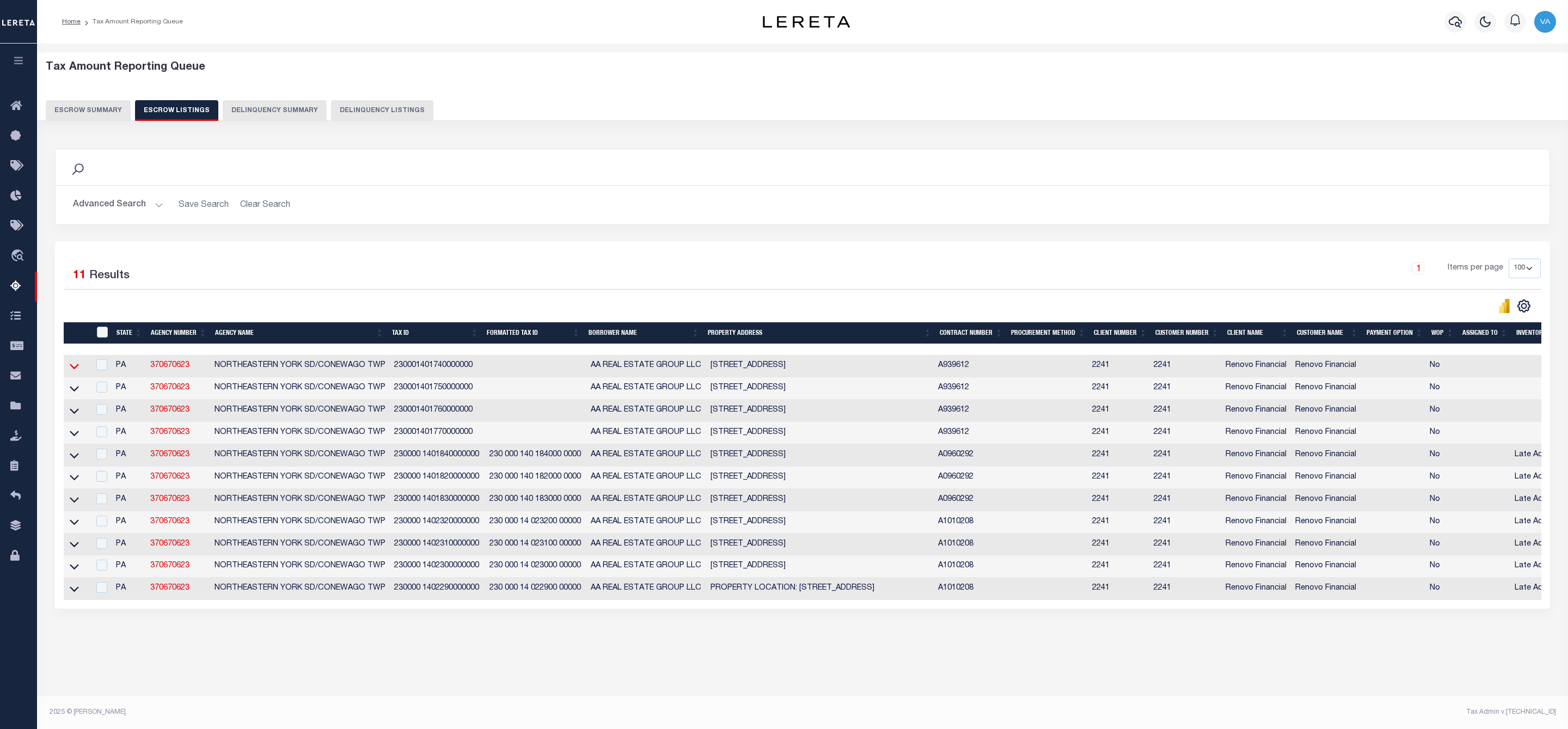
click at [73, 367] on icon at bounding box center [74, 366] width 9 height 12
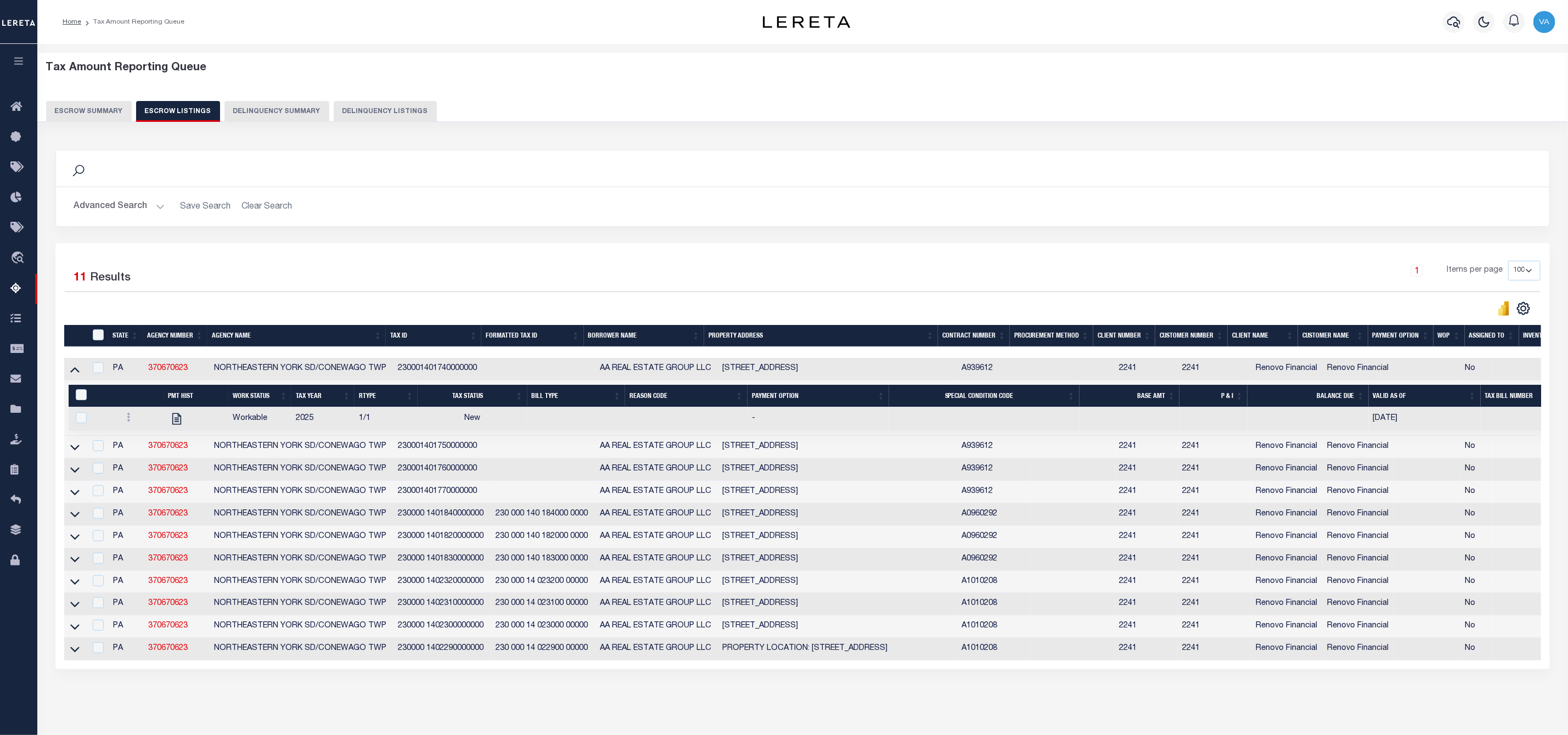
click at [89, 111] on button "Escrow Summary" at bounding box center [89, 112] width 86 height 21
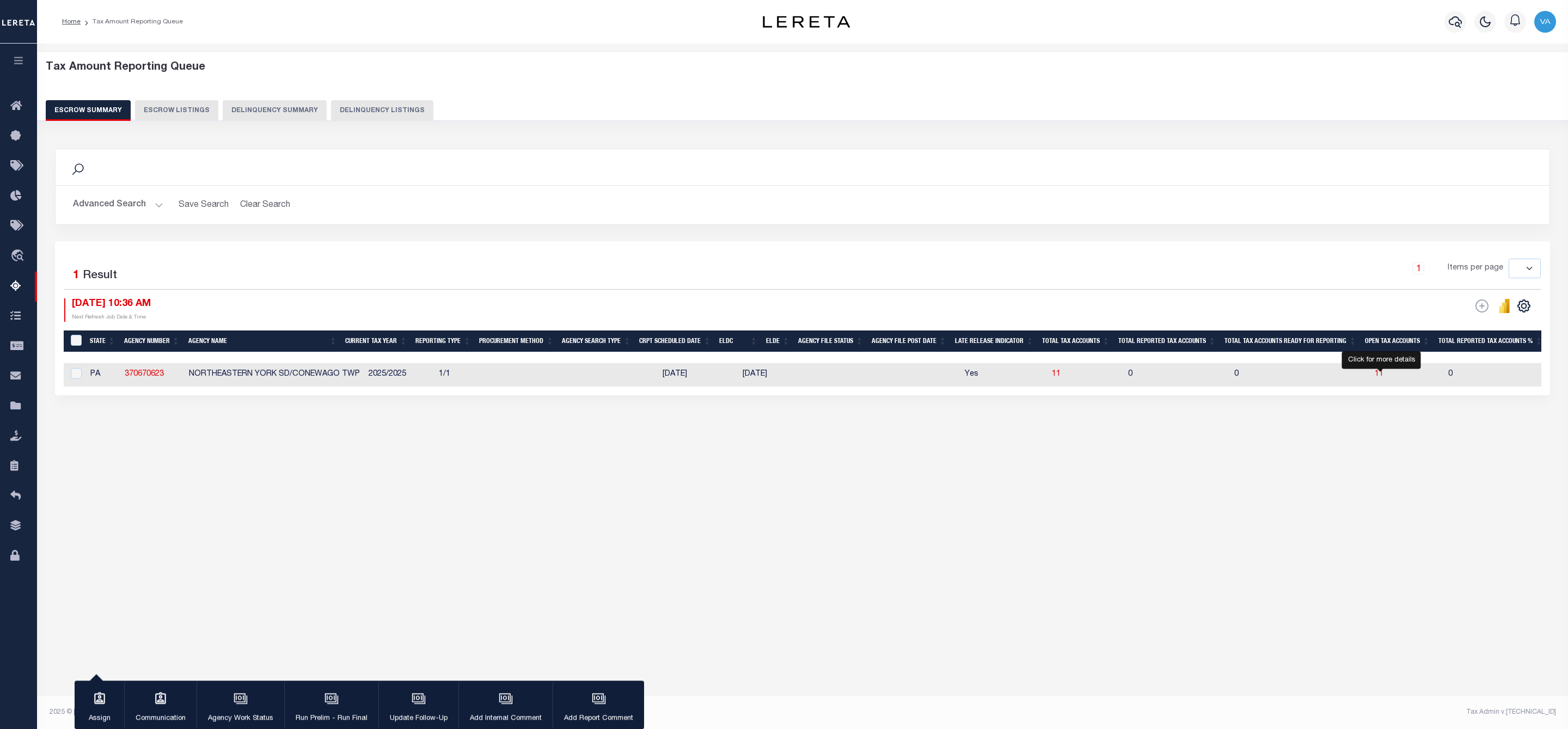
drag, startPoint x: 1380, startPoint y: 376, endPoint x: 975, endPoint y: 620, distance: 472.8
click at [1382, 375] on span "11" at bounding box center [1379, 374] width 9 height 7
select select "100"
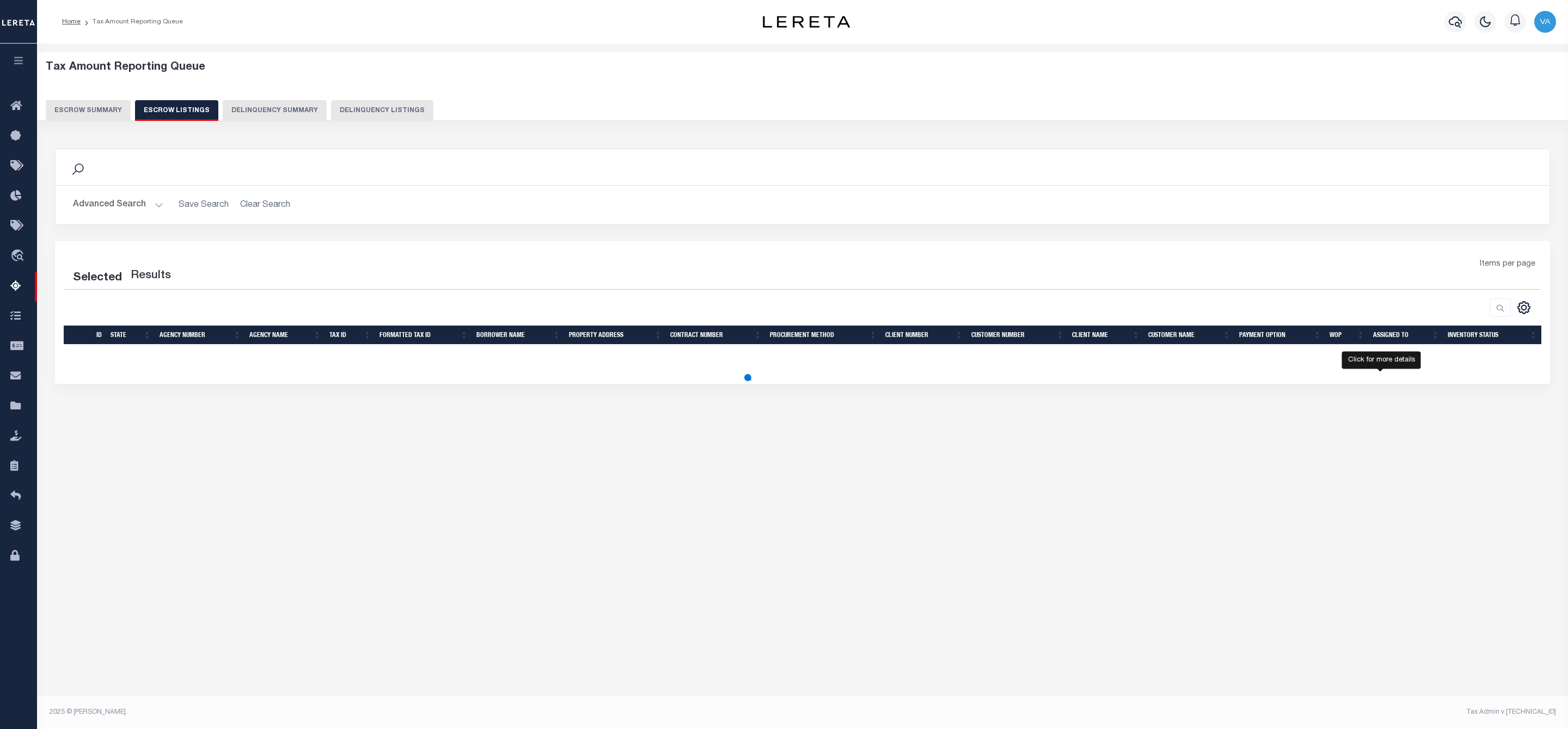
select select "100"
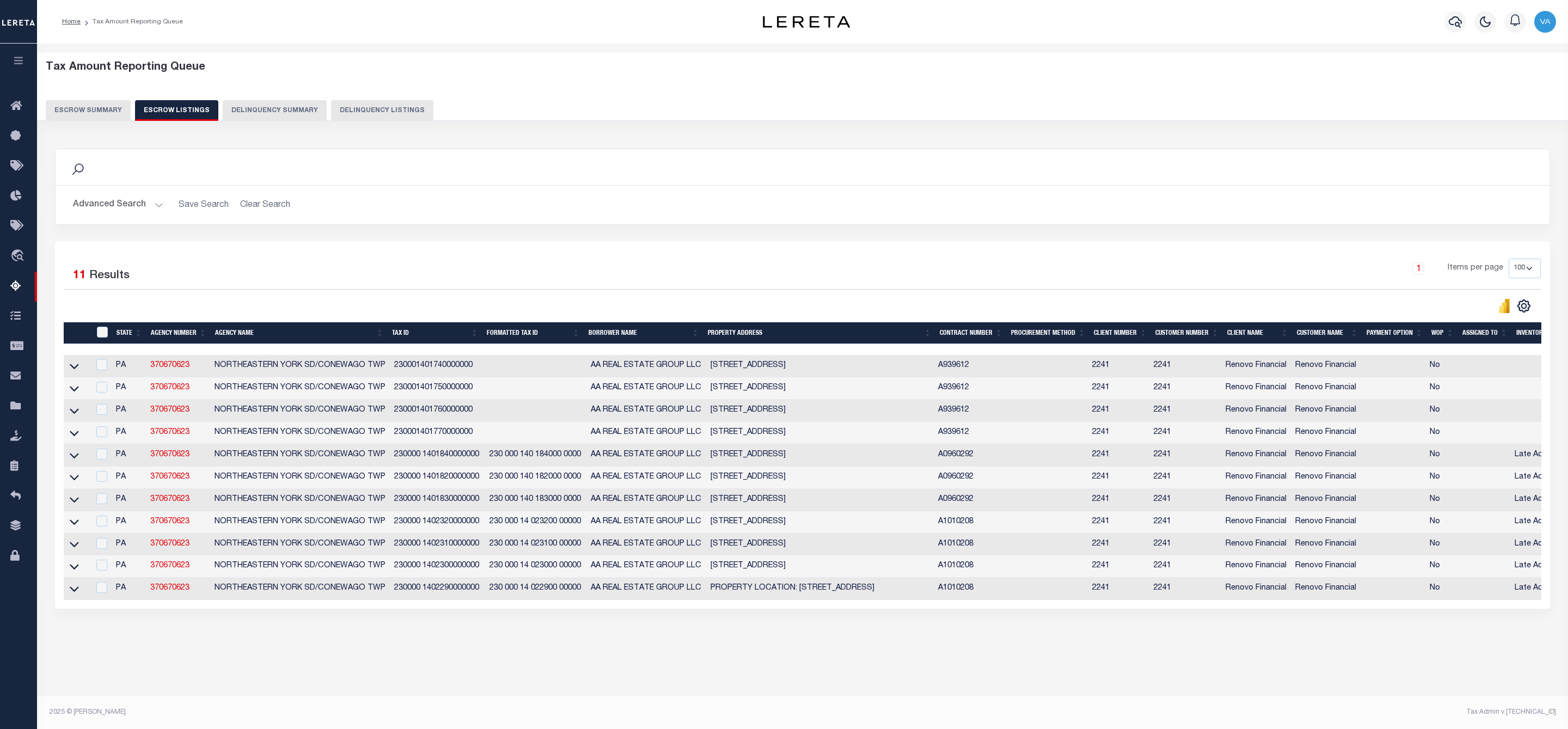
click at [74, 361] on td at bounding box center [77, 366] width 26 height 22
checkbox input "false"
checkbox input "true"
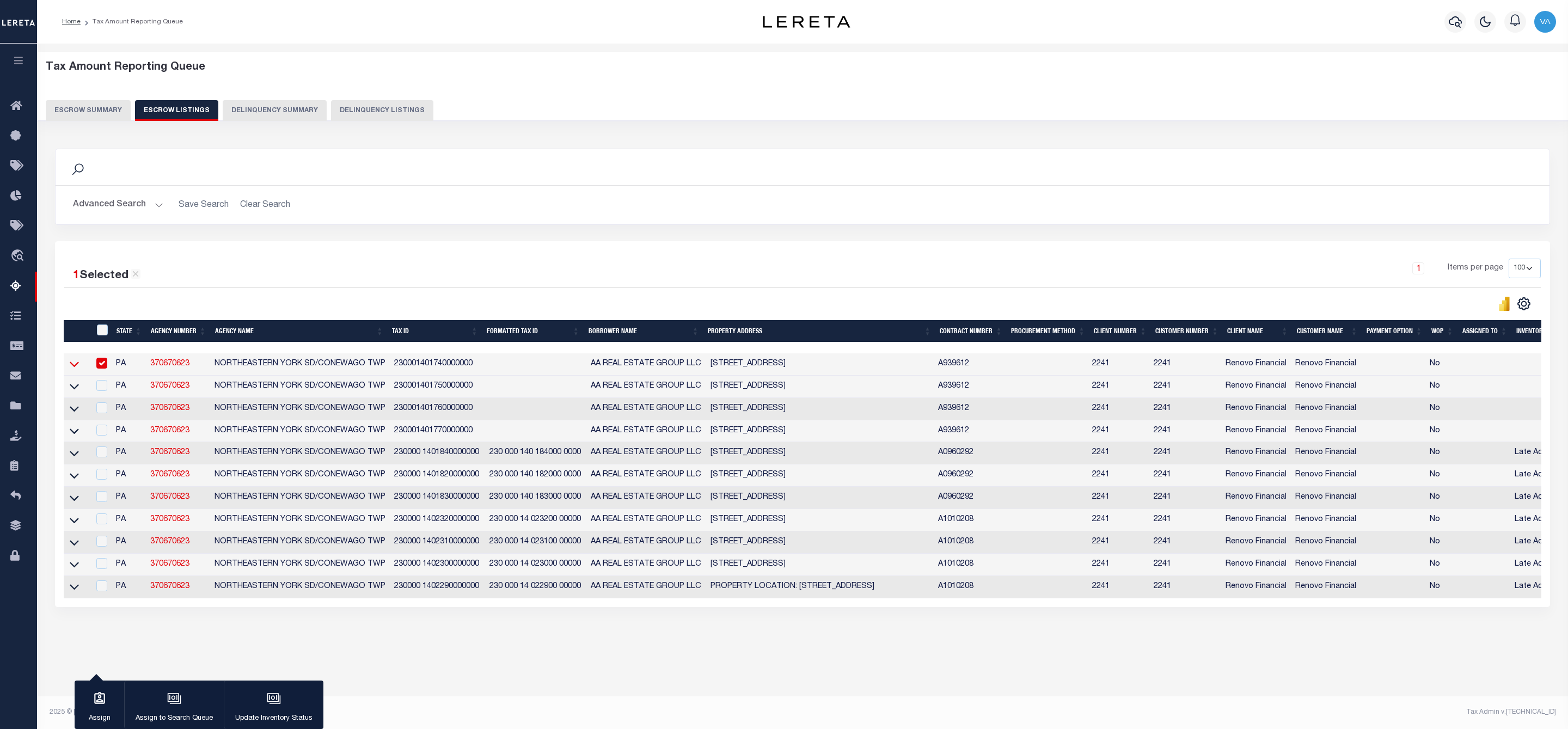
click at [74, 370] on icon at bounding box center [74, 364] width 9 height 12
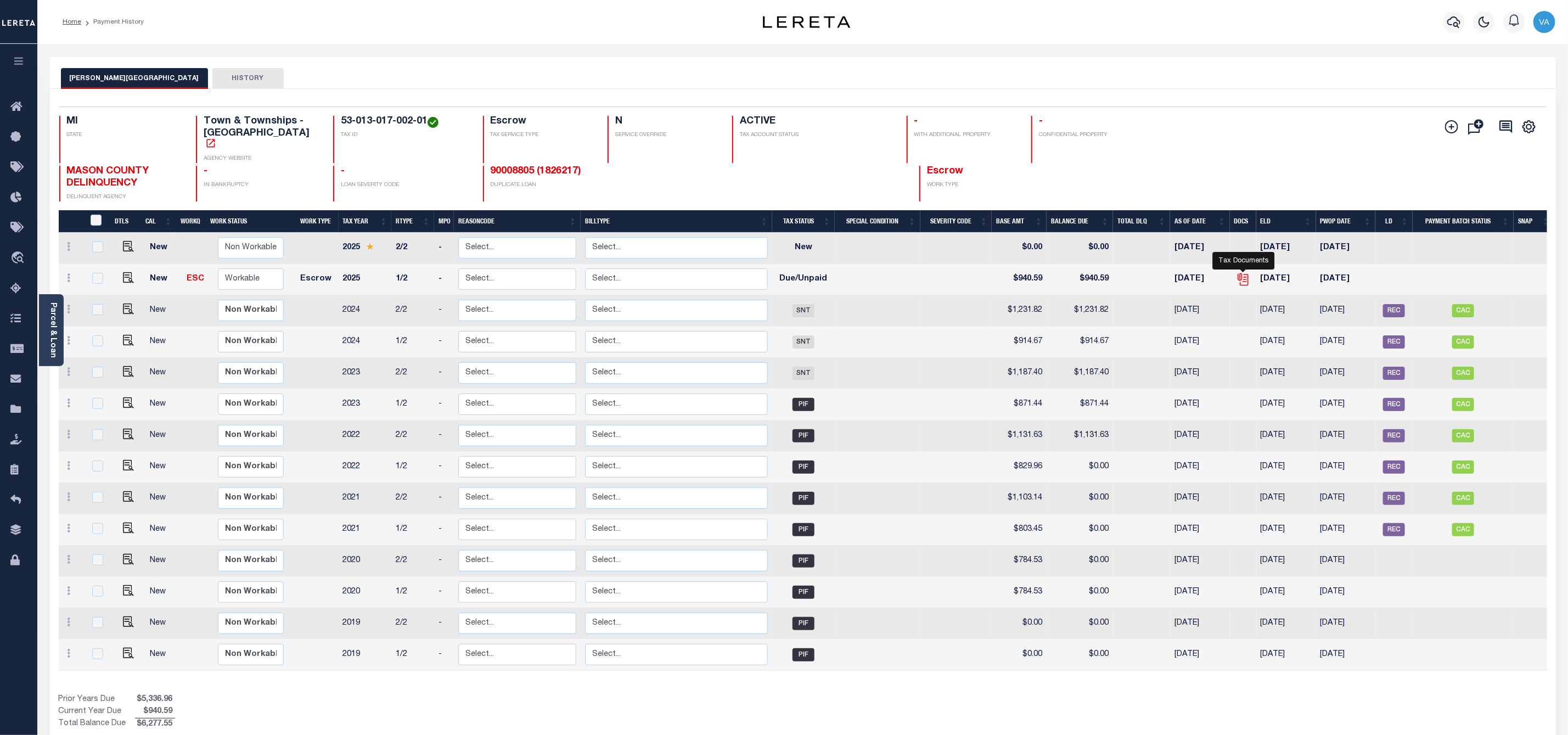
click at [1245, 273] on icon "" at bounding box center [1242, 277] width 9 height 9
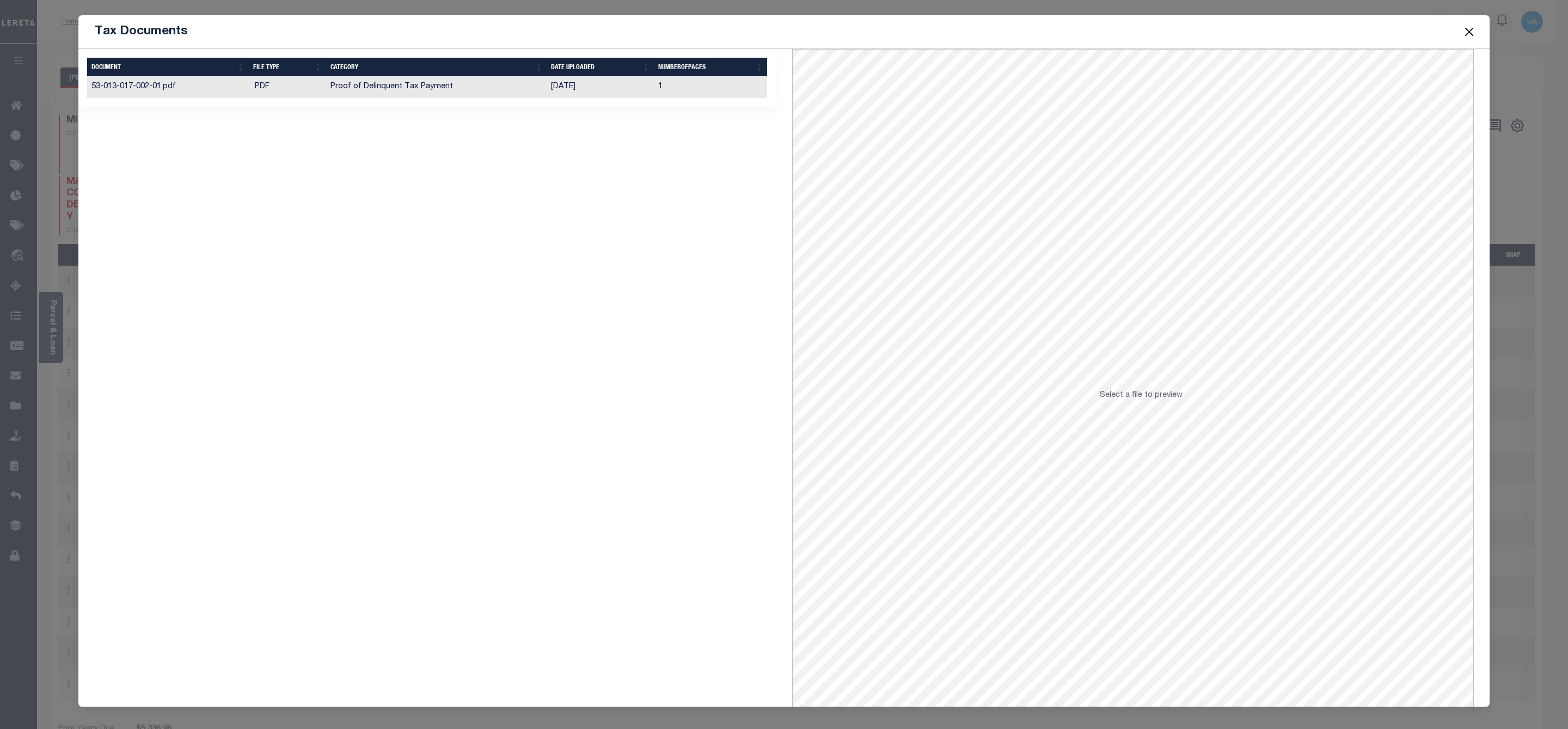
click at [564, 97] on td "[DATE]" at bounding box center [600, 87] width 107 height 22
click at [540, 90] on td "Proof of Delinquent Tax Payment" at bounding box center [436, 87] width 221 height 22
click at [1469, 31] on button "Close" at bounding box center [1469, 31] width 14 height 14
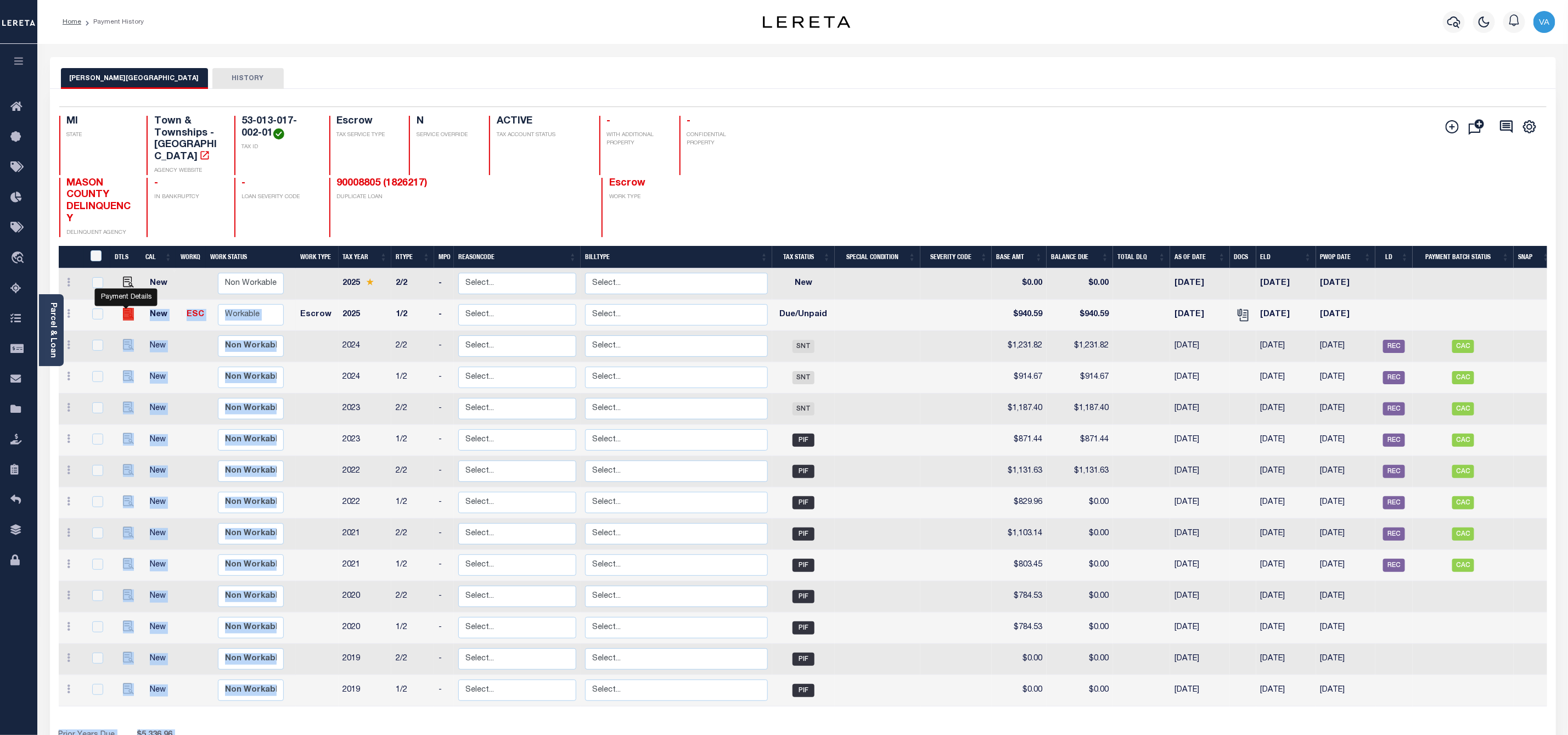
click at [123, 308] on img "" at bounding box center [128, 313] width 11 height 11
checkbox input "true"
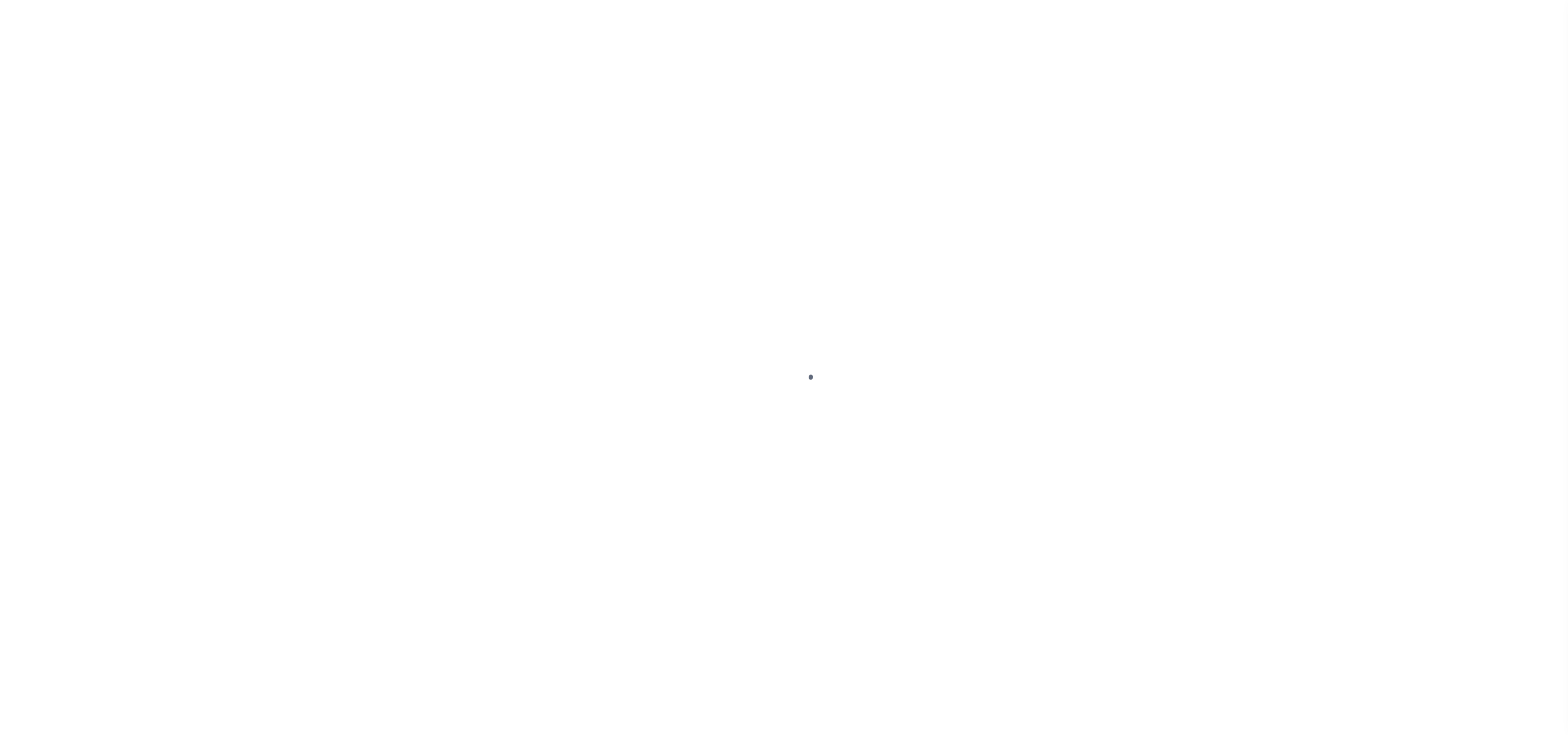
select select "DUE"
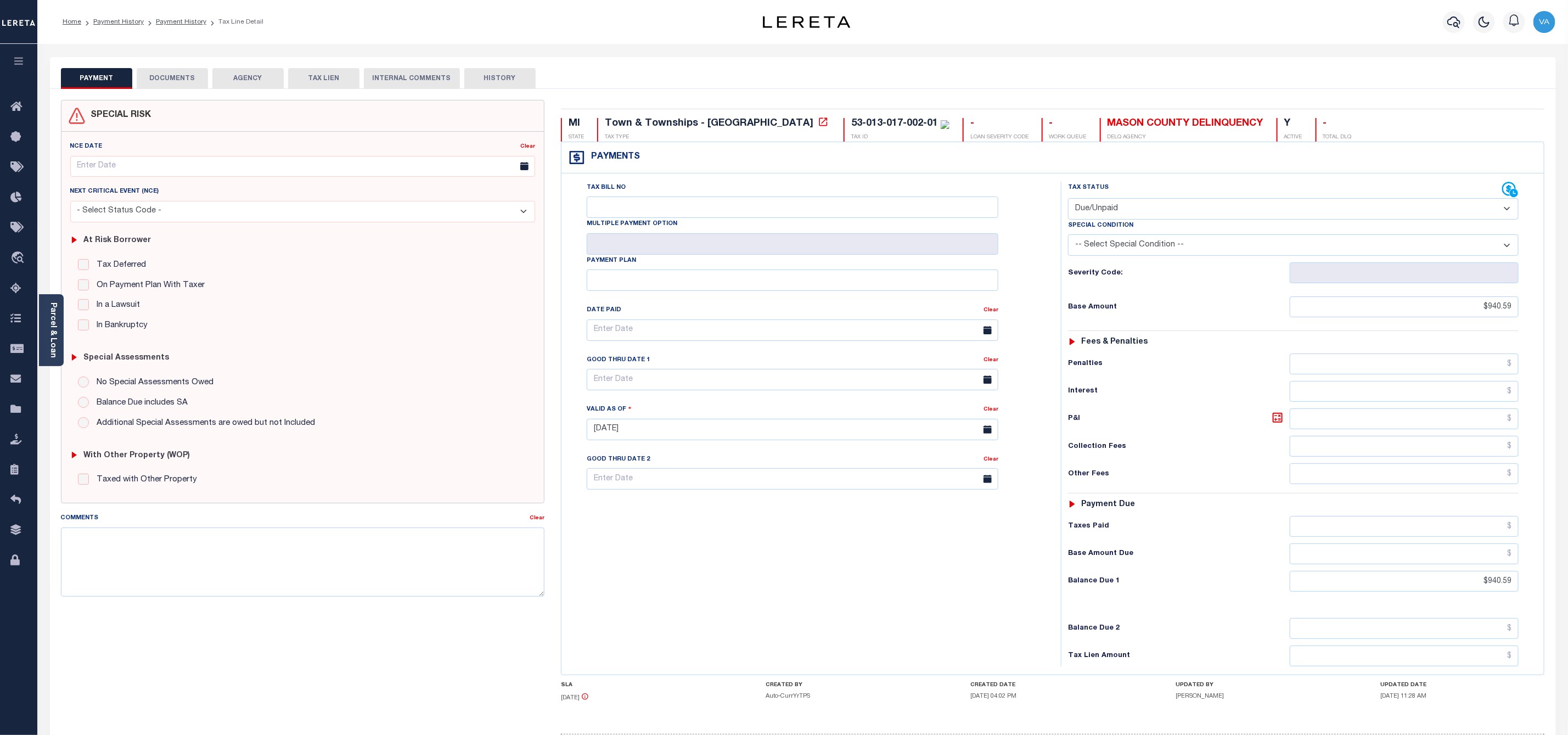
click at [175, 74] on button "DOCUMENTS" at bounding box center [172, 79] width 71 height 21
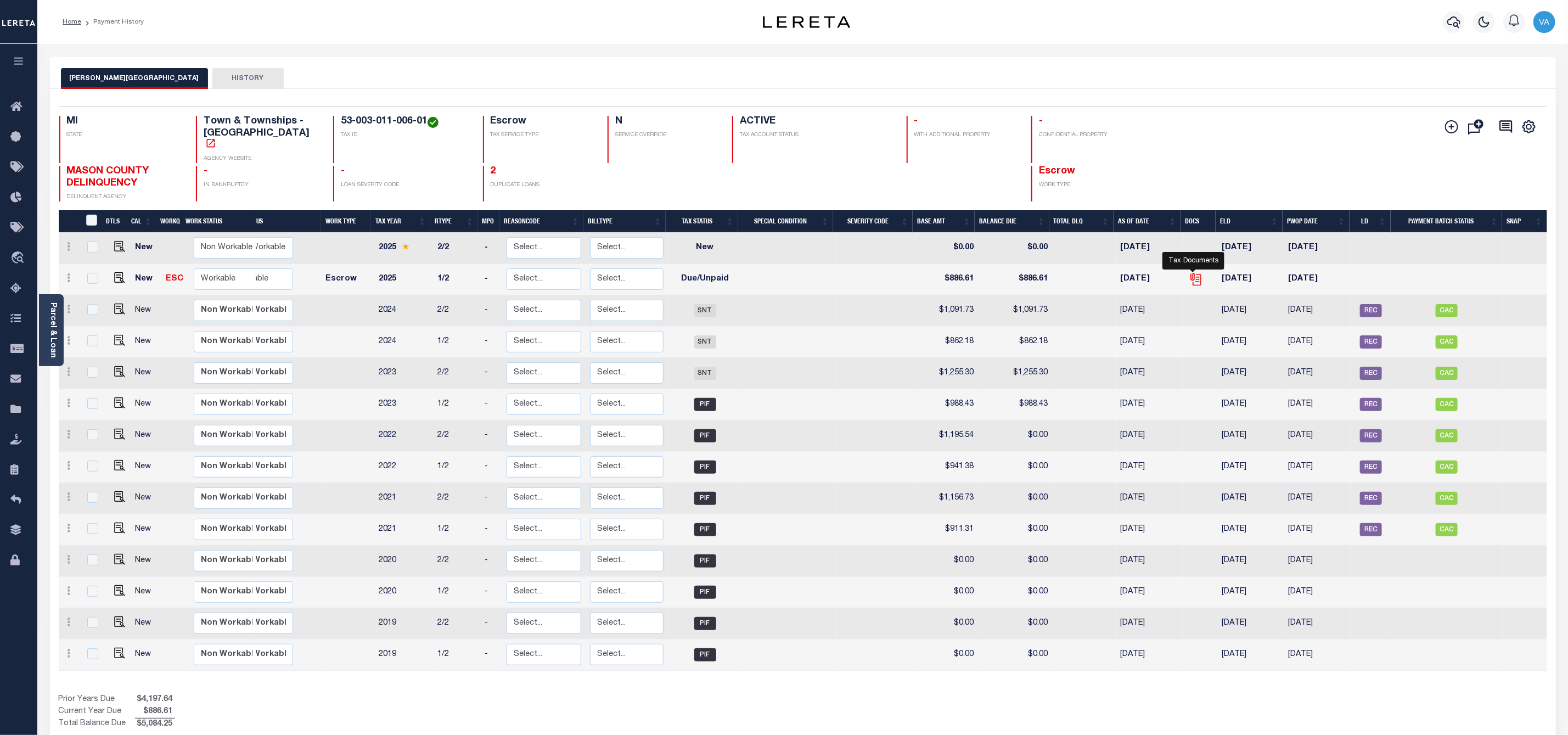
click at [1196, 272] on icon "" at bounding box center [1196, 279] width 14 height 14
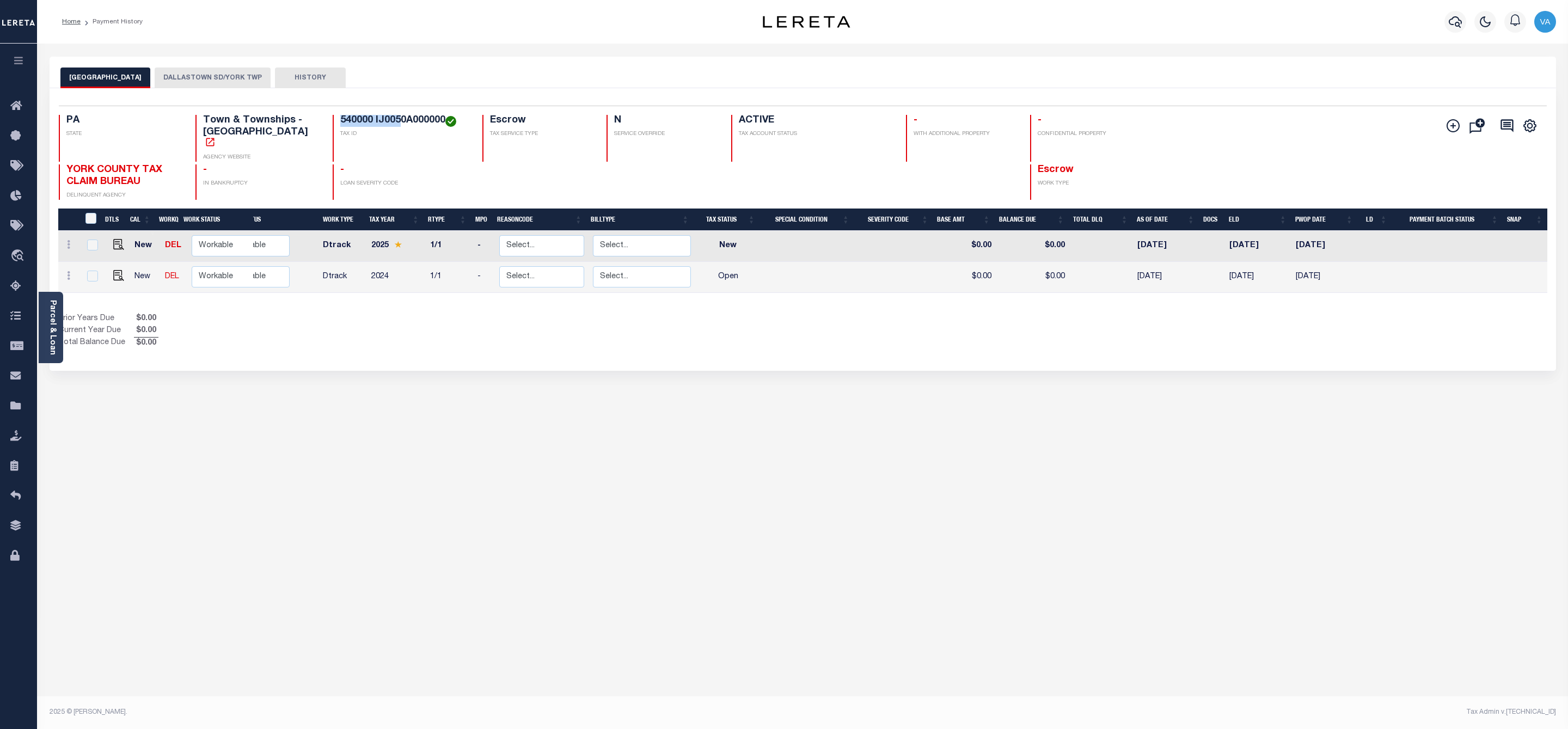
drag, startPoint x: 315, startPoint y: 119, endPoint x: 381, endPoint y: 122, distance: 66.1
click at [381, 122] on div "540000 IJ0050A000000 TAX ID" at bounding box center [401, 138] width 137 height 47
click at [370, 164] on h4 "-" at bounding box center [405, 170] width 129 height 12
drag, startPoint x: 322, startPoint y: 119, endPoint x: 428, endPoint y: 115, distance: 106.1
click at [428, 115] on h4 "540000 IJ0050A000000" at bounding box center [405, 121] width 129 height 12
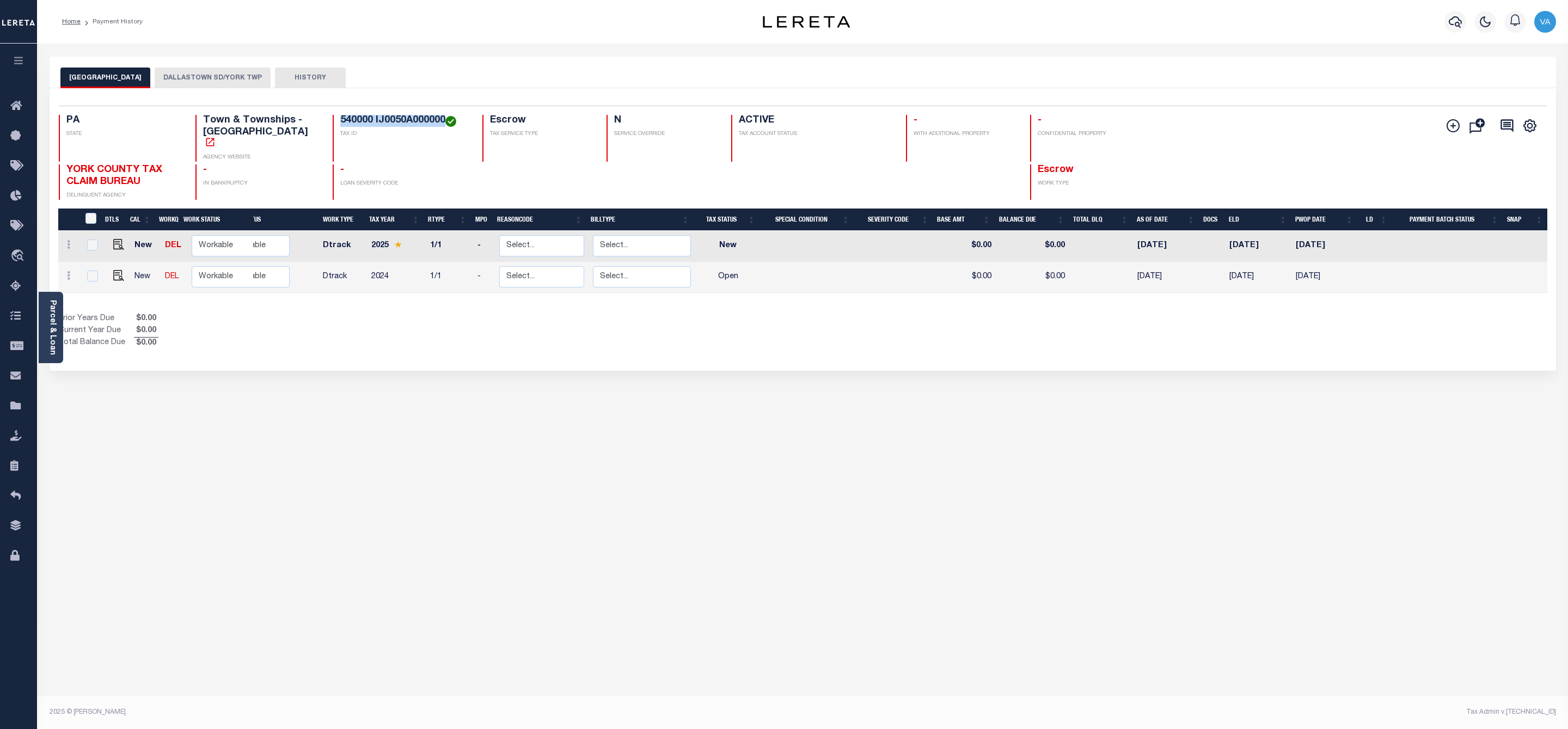
copy h4 "540000 IJ0050A000000"
click at [175, 69] on button "DALLASTOWN SD/YORK TWP" at bounding box center [212, 78] width 116 height 21
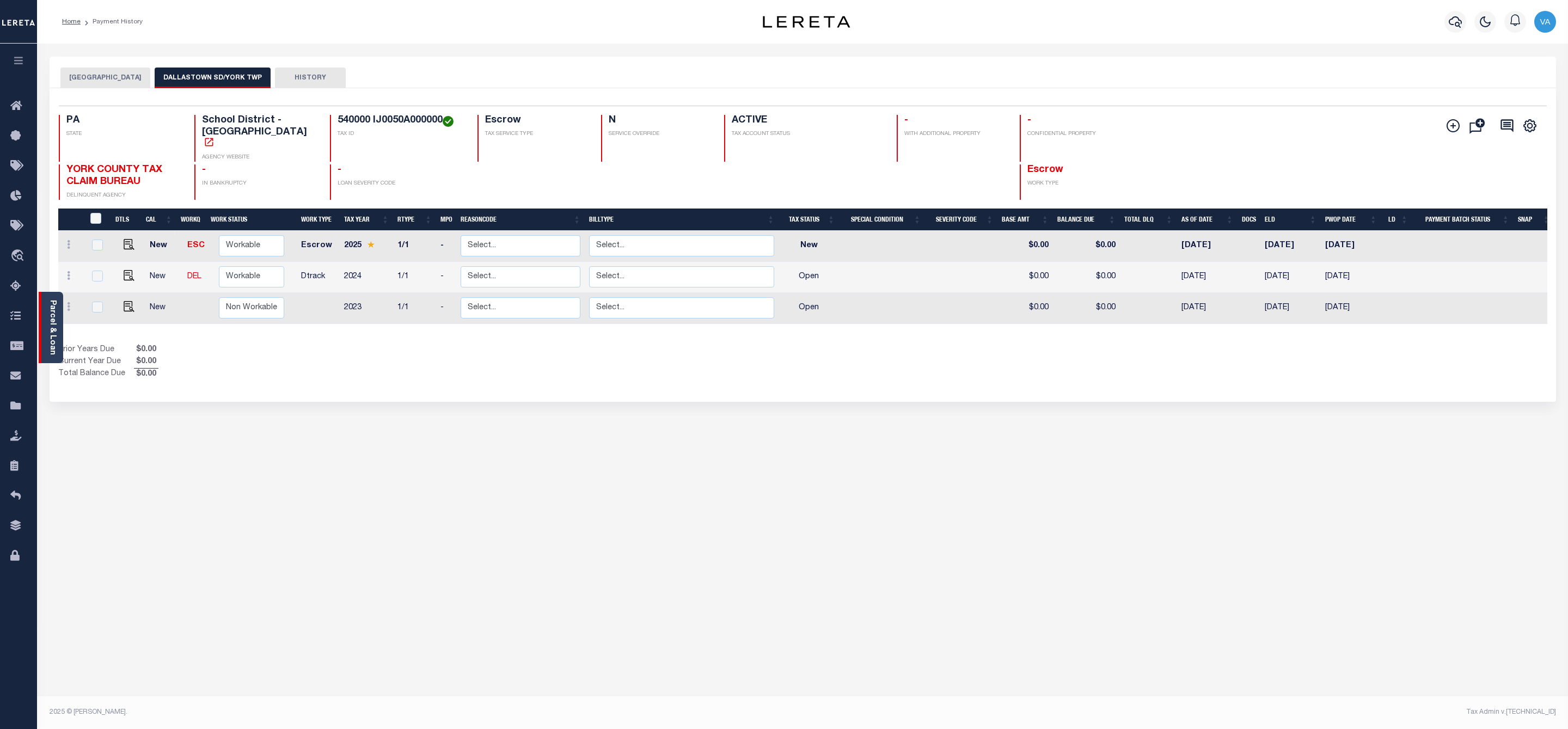
click at [51, 343] on link "Parcel & Loan" at bounding box center [52, 327] width 7 height 55
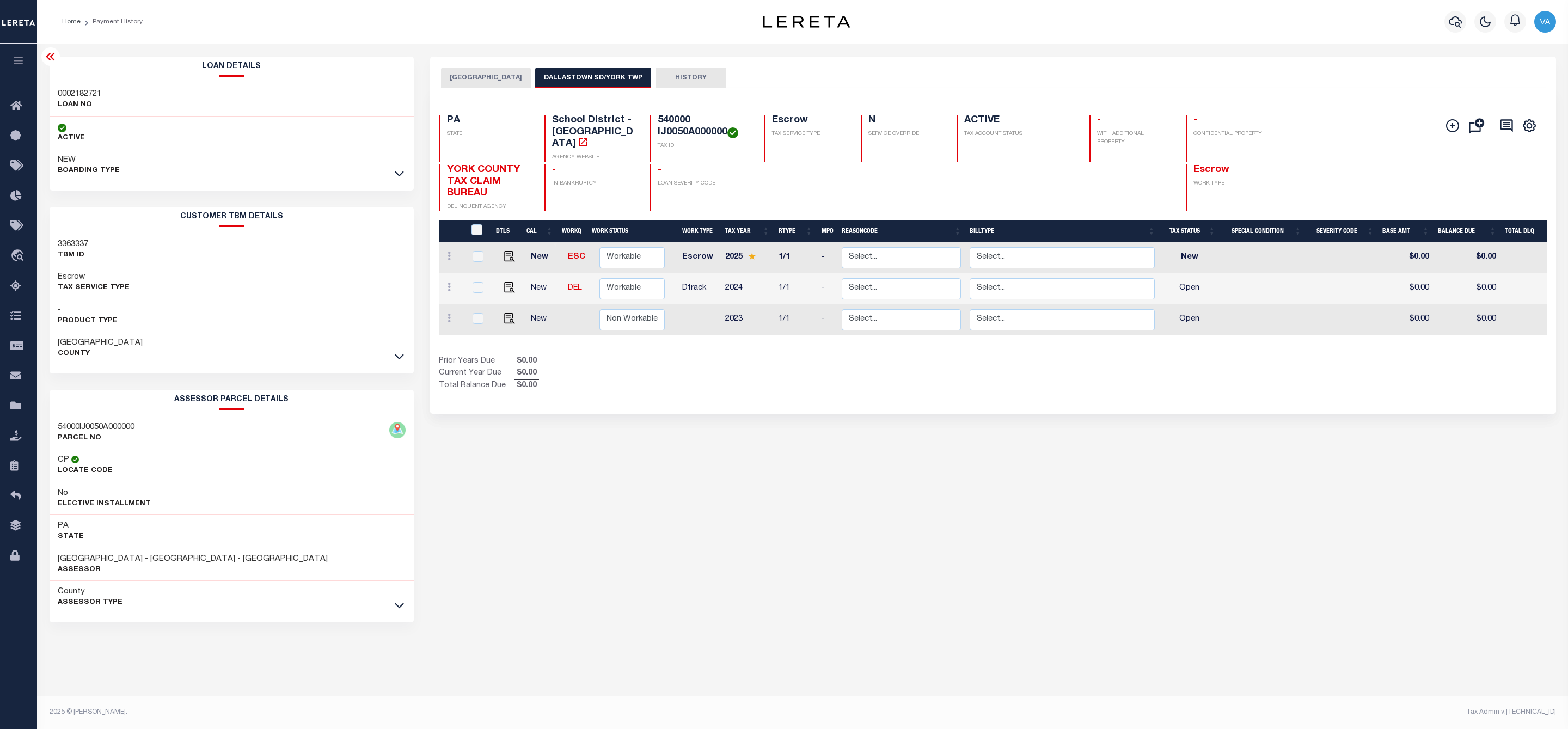
click at [395, 351] on div at bounding box center [399, 356] width 12 height 12
click at [398, 360] on icon at bounding box center [399, 356] width 9 height 12
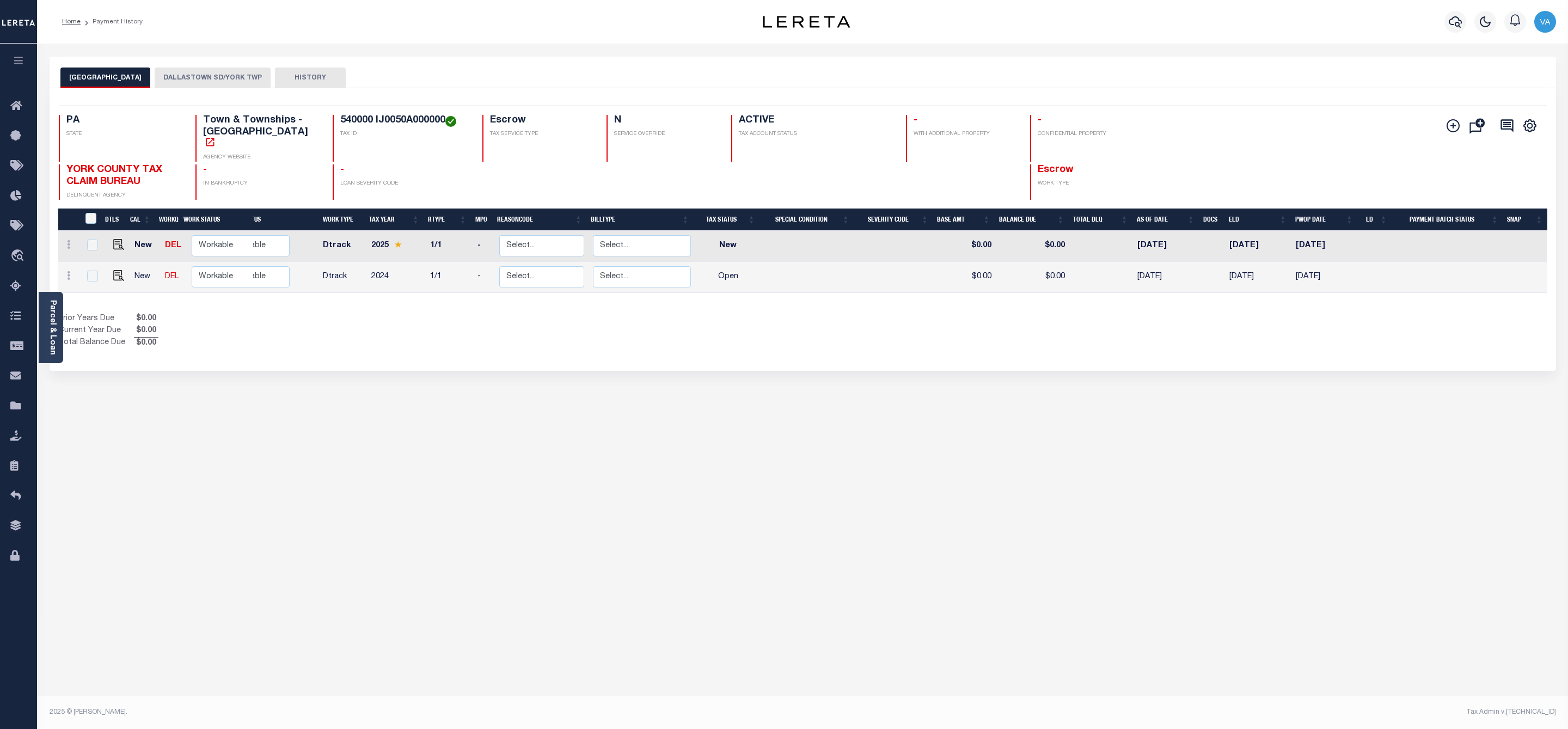
click at [200, 79] on button "DALLASTOWN SD/YORK TWP" at bounding box center [212, 78] width 116 height 21
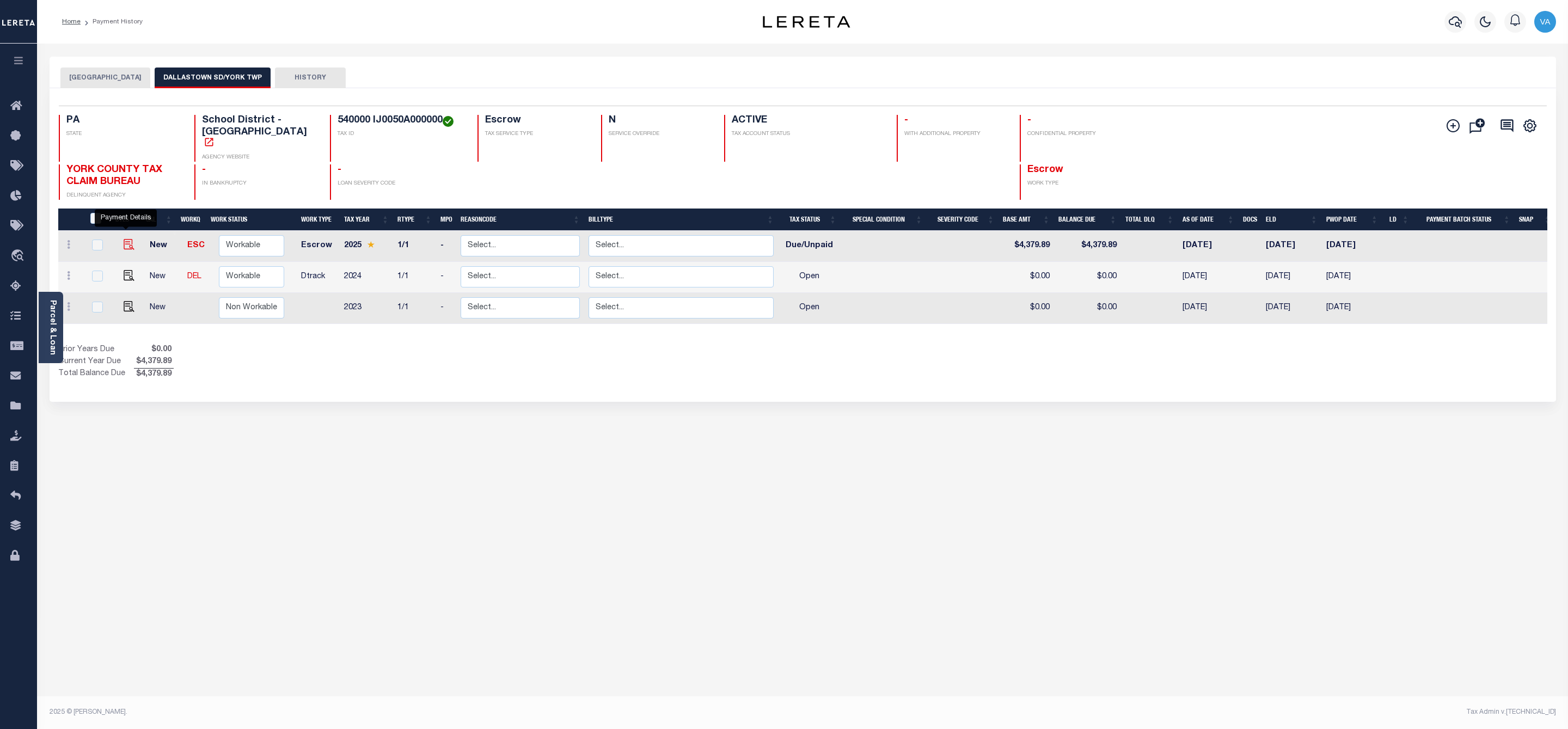
click at [124, 239] on img "" at bounding box center [129, 244] width 11 height 11
checkbox input "true"
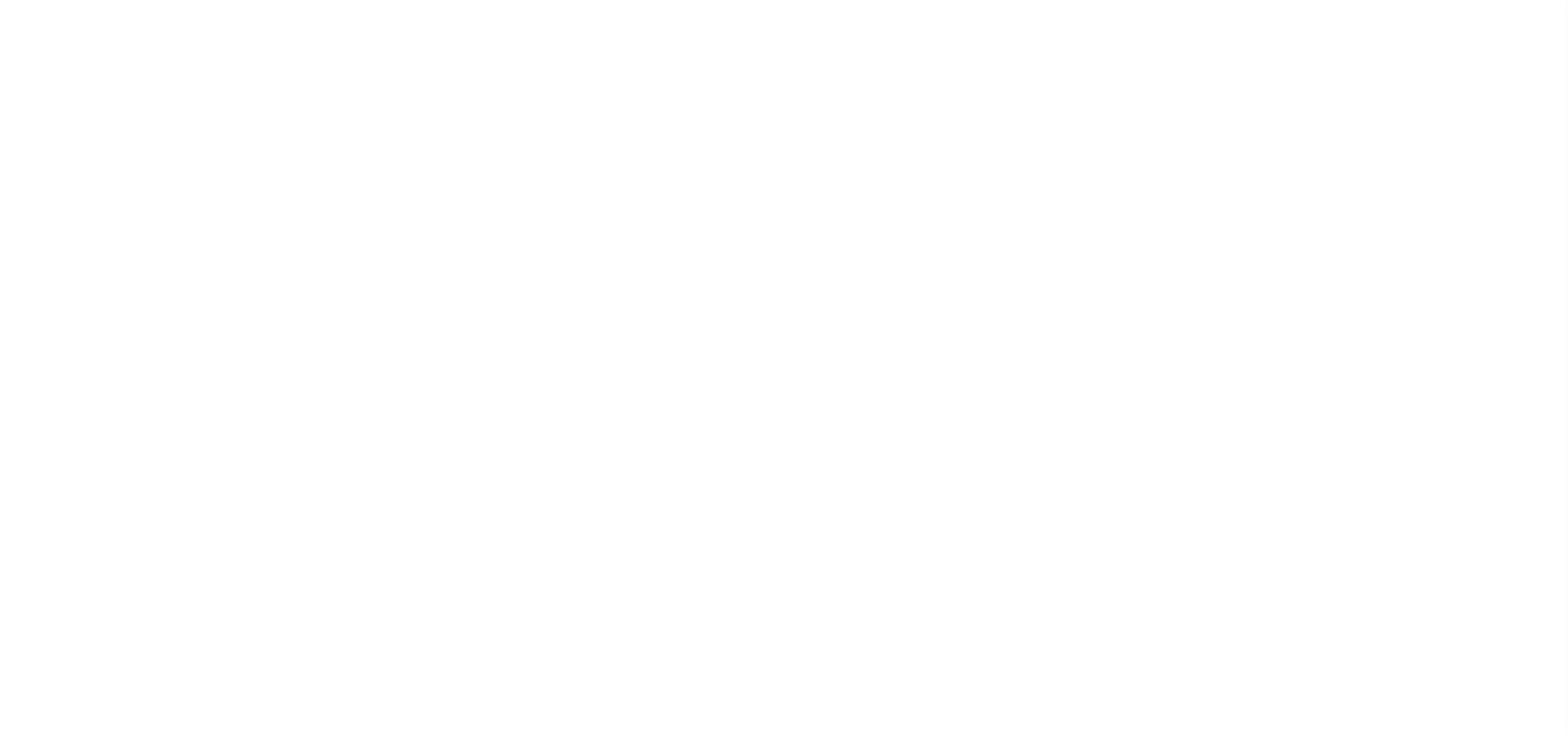
select select "DUE"
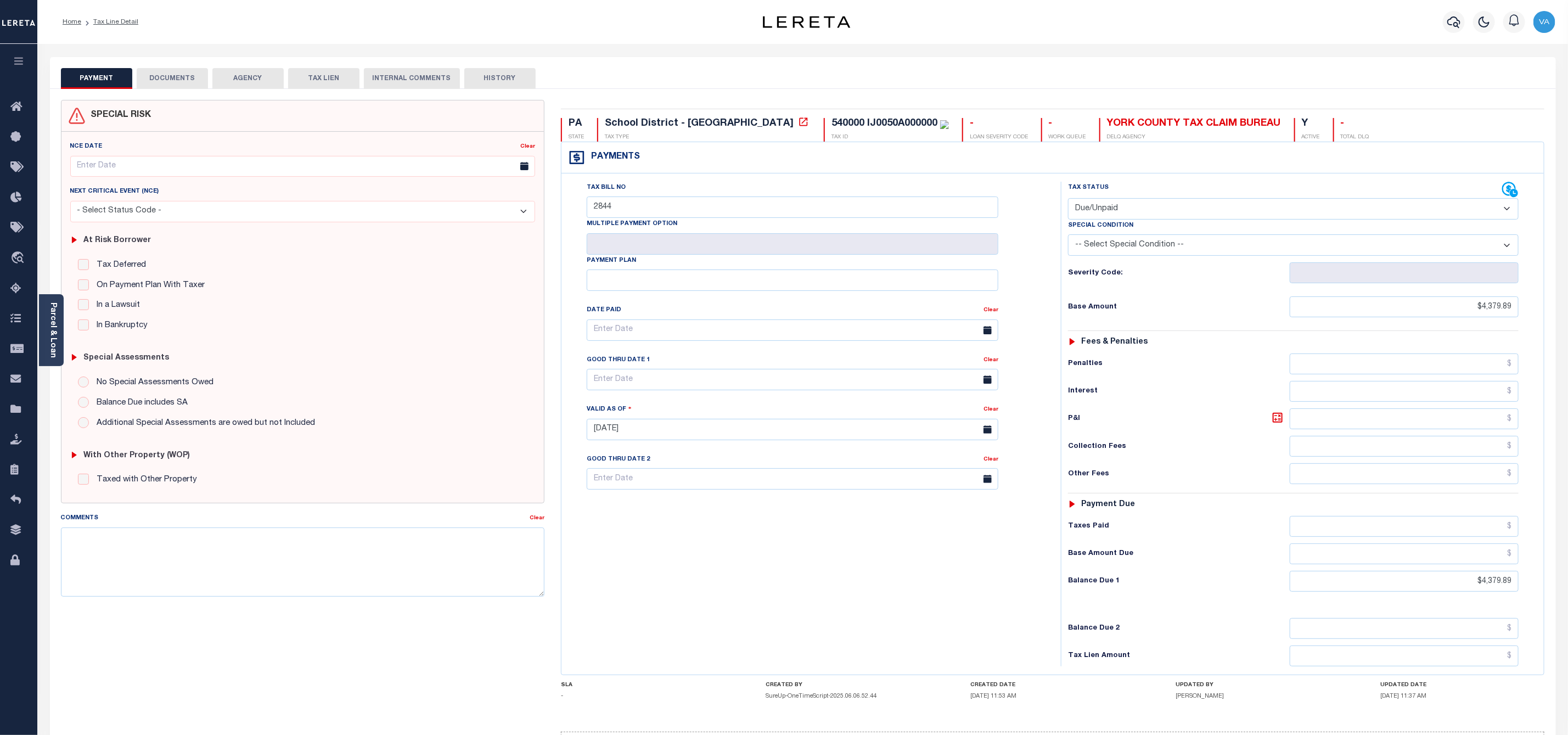
click at [170, 81] on button "DOCUMENTS" at bounding box center [172, 79] width 71 height 21
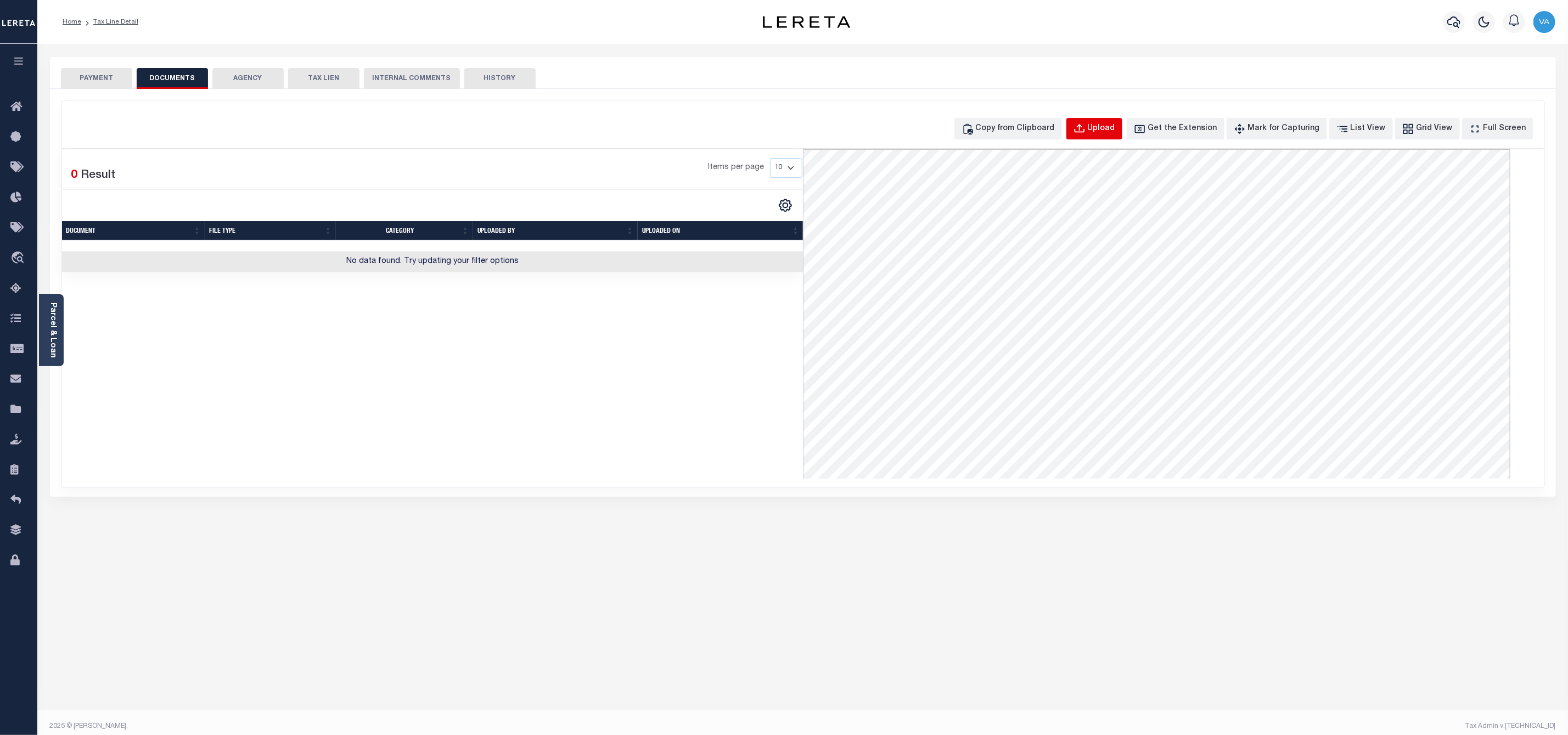
click at [1103, 121] on button "Upload" at bounding box center [1095, 128] width 56 height 22
select select "POP"
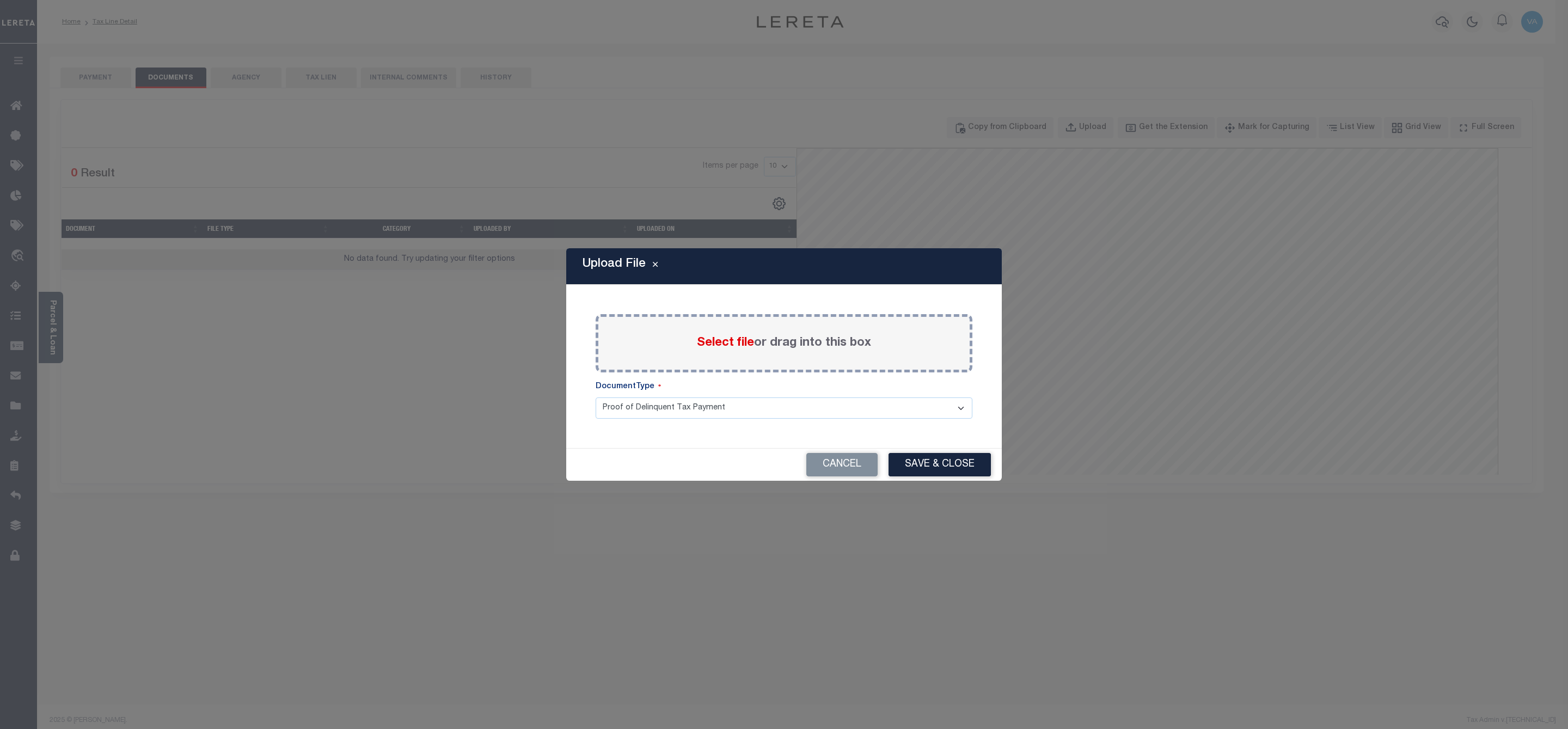
click at [831, 345] on label "Select file or drag into this box" at bounding box center [783, 343] width 174 height 18
click at [0, 0] on input "Select file or drag into this box" at bounding box center [0, 0] width 0 height 0
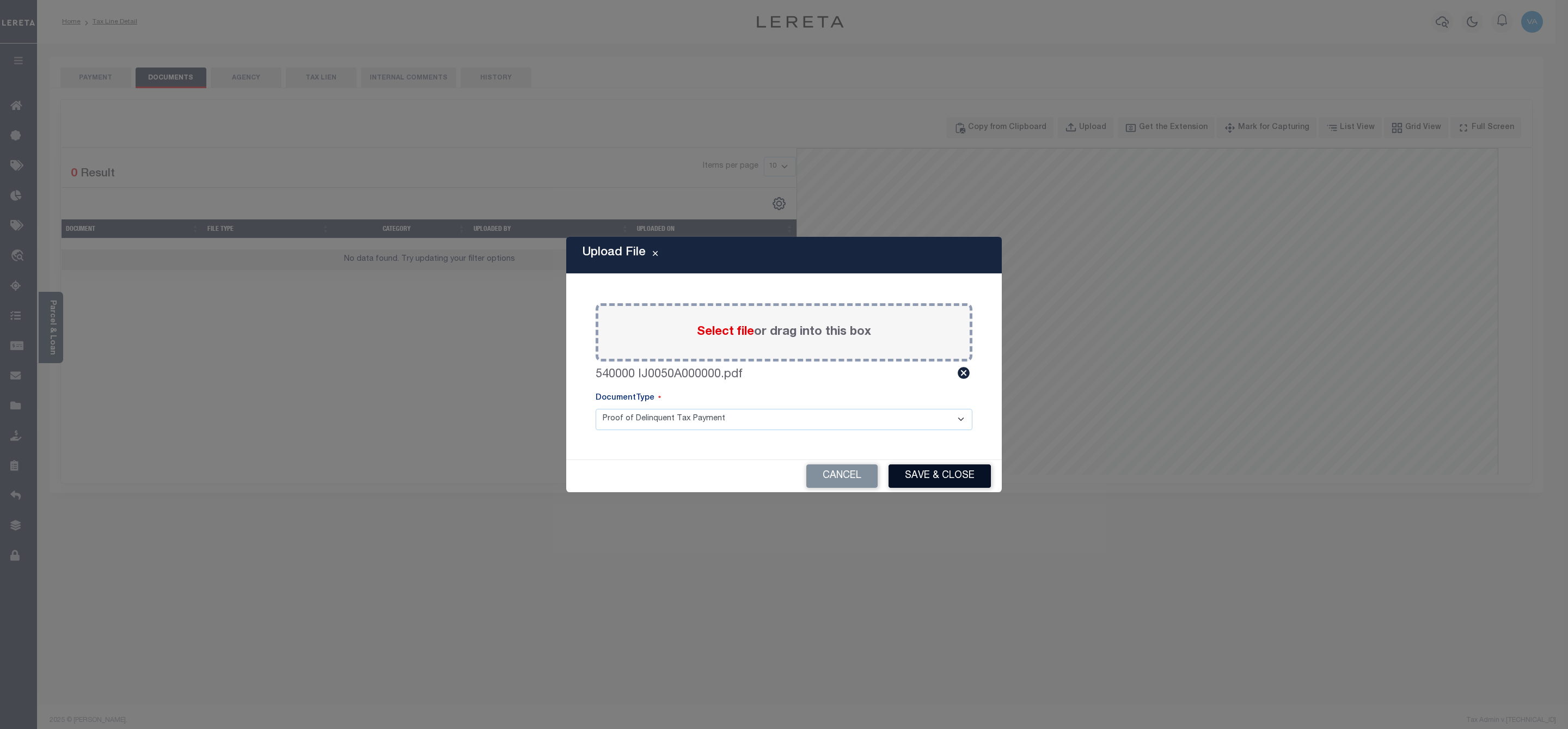
click at [907, 475] on button "Save & Close" at bounding box center [940, 476] width 102 height 23
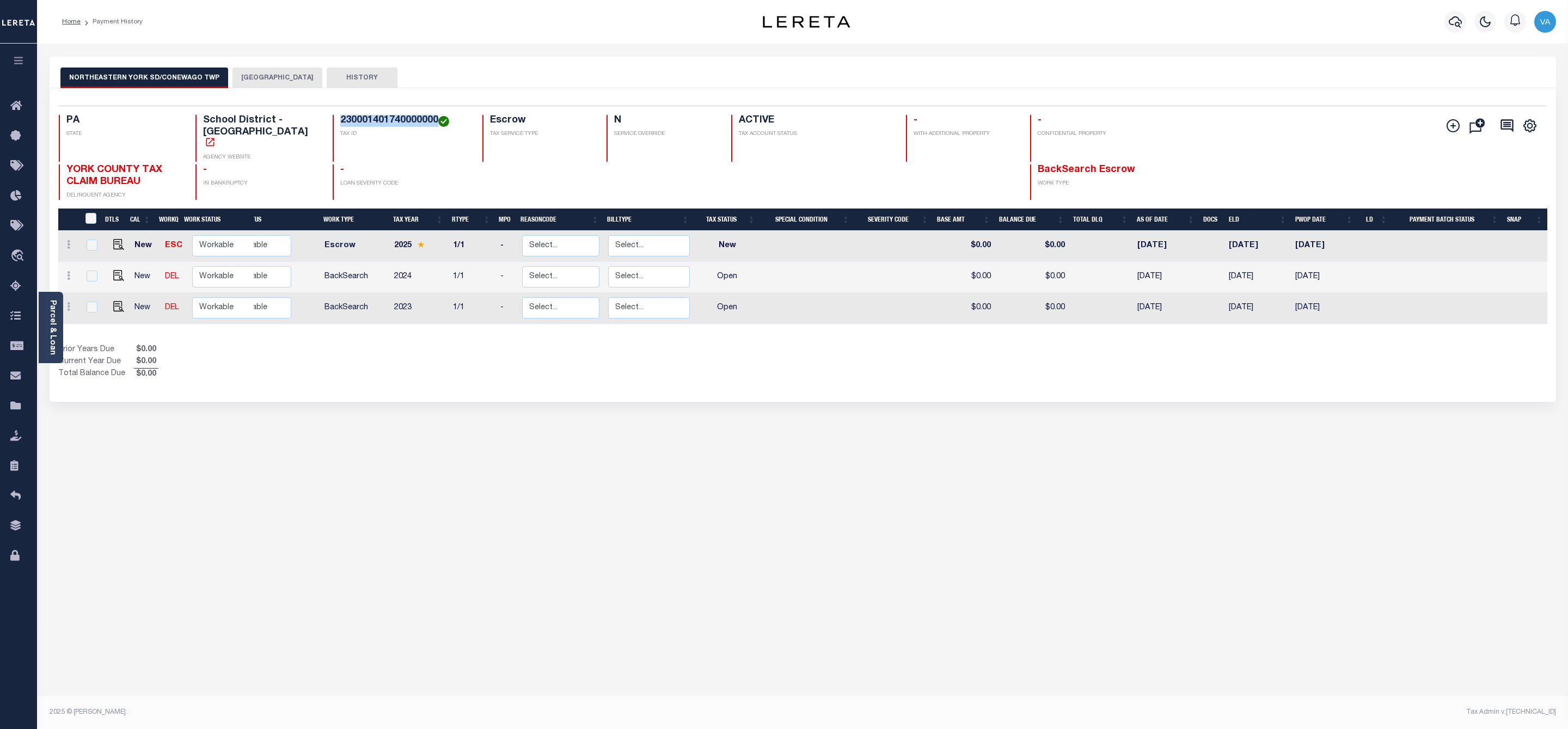
drag, startPoint x: 330, startPoint y: 119, endPoint x: 427, endPoint y: 119, distance: 97.0
click at [427, 119] on h4 "230001401740000000" at bounding box center [405, 121] width 129 height 12
copy h4 "230001401740000000"
drag, startPoint x: 1565, startPoint y: 594, endPoint x: 1532, endPoint y: 596, distance: 33.1
click at [1565, 594] on div "Parcel & Loan Loan Details 16610 LOAN NO ACTIVE NEW BOARDING TYPE A939612" at bounding box center [802, 357] width 1531 height 627
